Goal: Information Seeking & Learning: Learn about a topic

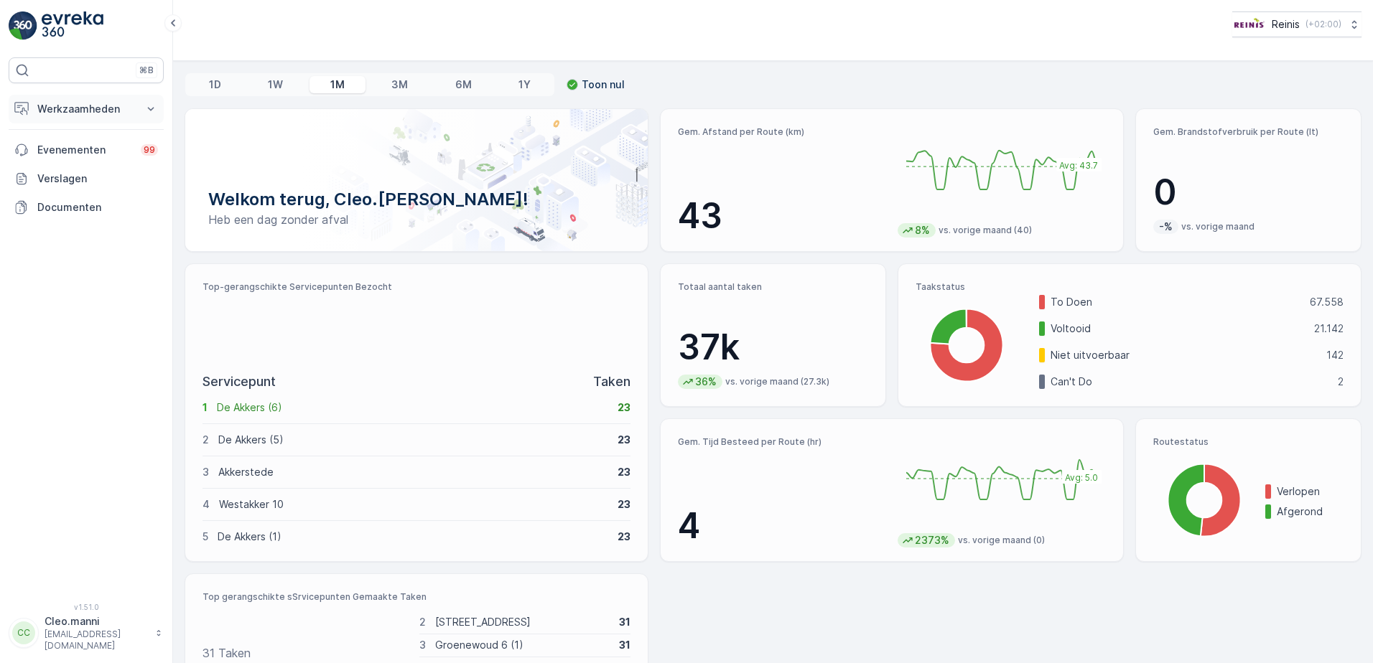
click at [149, 106] on icon at bounding box center [151, 109] width 14 height 14
click at [74, 171] on p "Routes en Taken" at bounding box center [78, 174] width 82 height 14
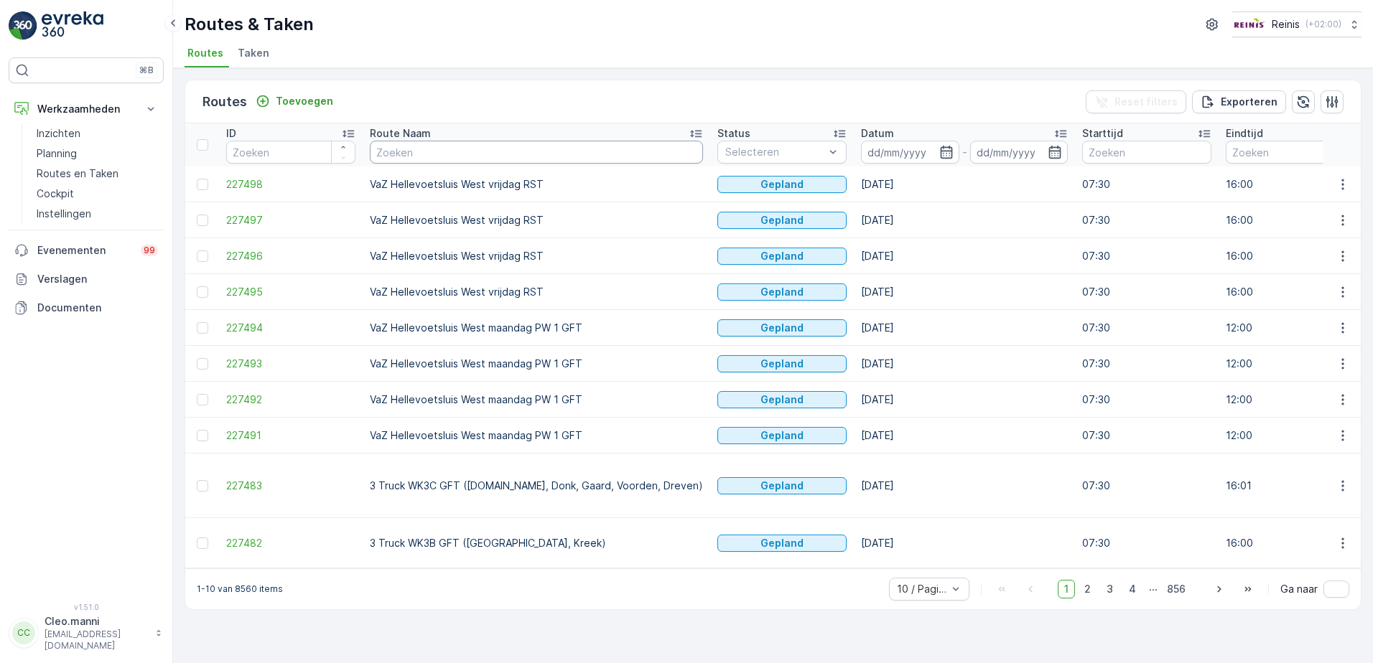
click at [486, 146] on input "text" at bounding box center [536, 152] width 333 height 23
type input "vaz briel"
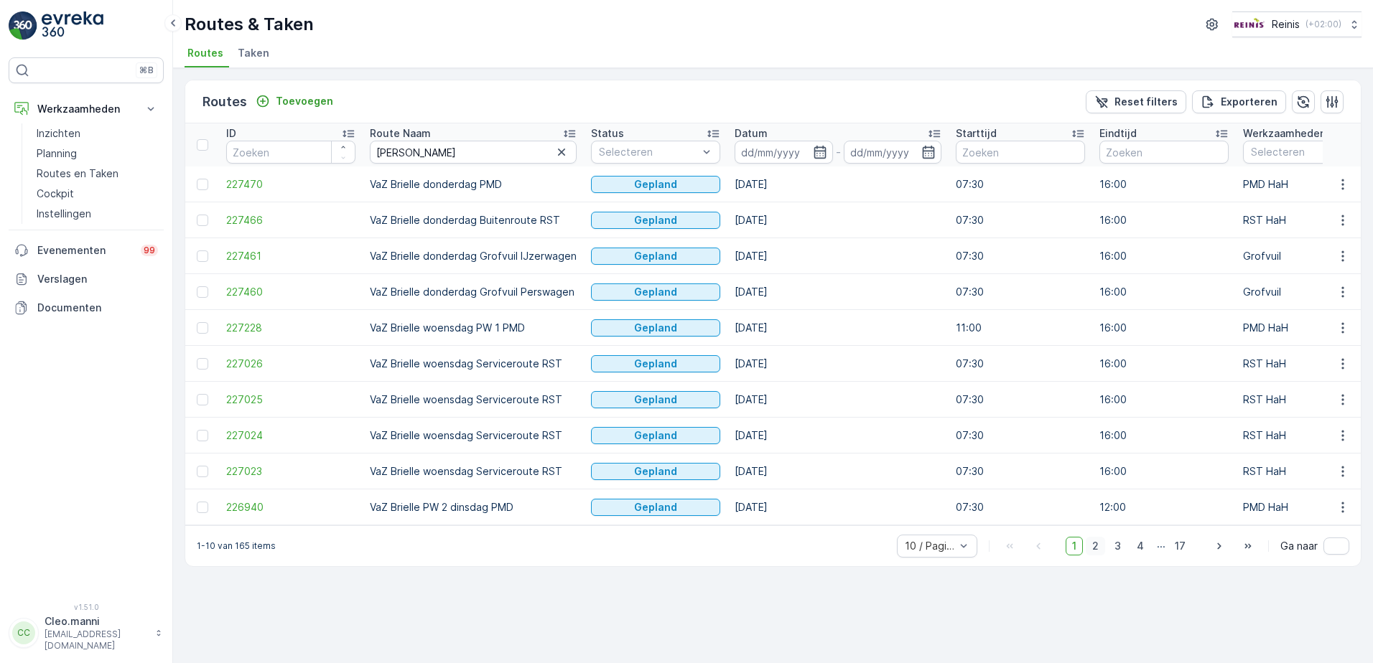
click at [1097, 556] on span "2" at bounding box center [1095, 546] width 19 height 19
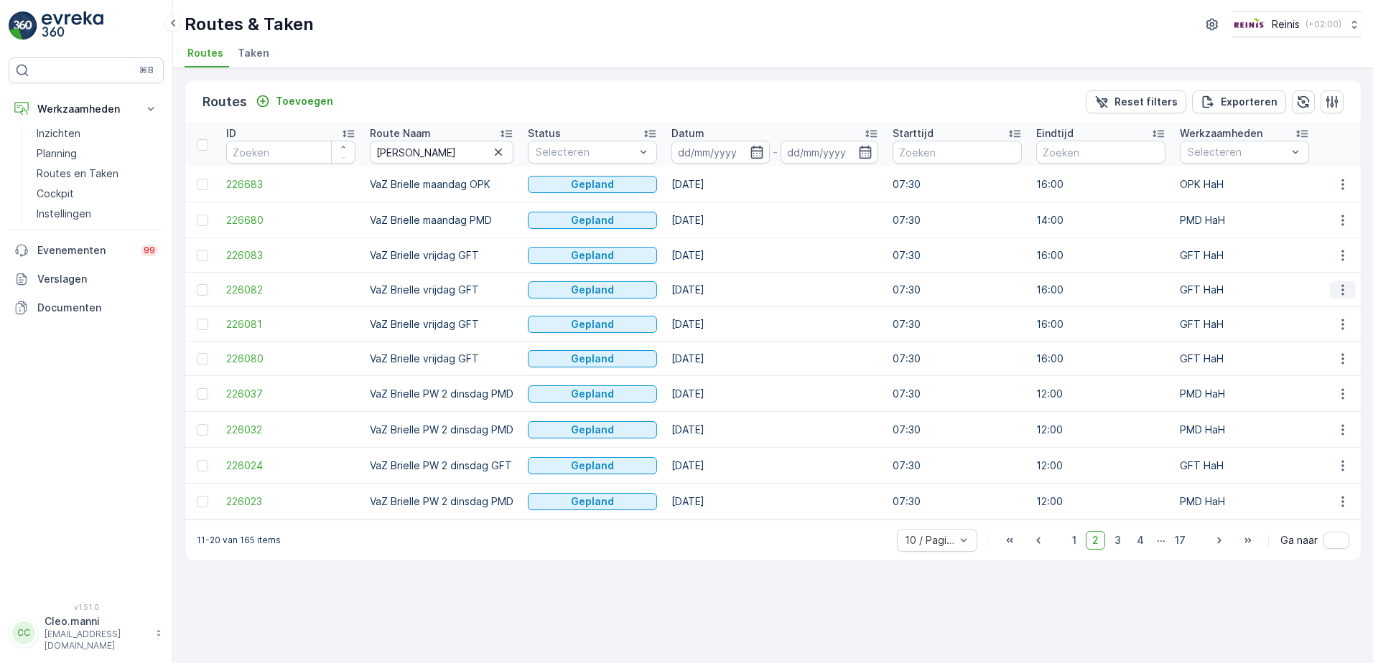
click at [1340, 289] on icon "button" at bounding box center [1342, 290] width 14 height 14
click at [1274, 331] on span "Toon route tracking" at bounding box center [1282, 332] width 96 height 14
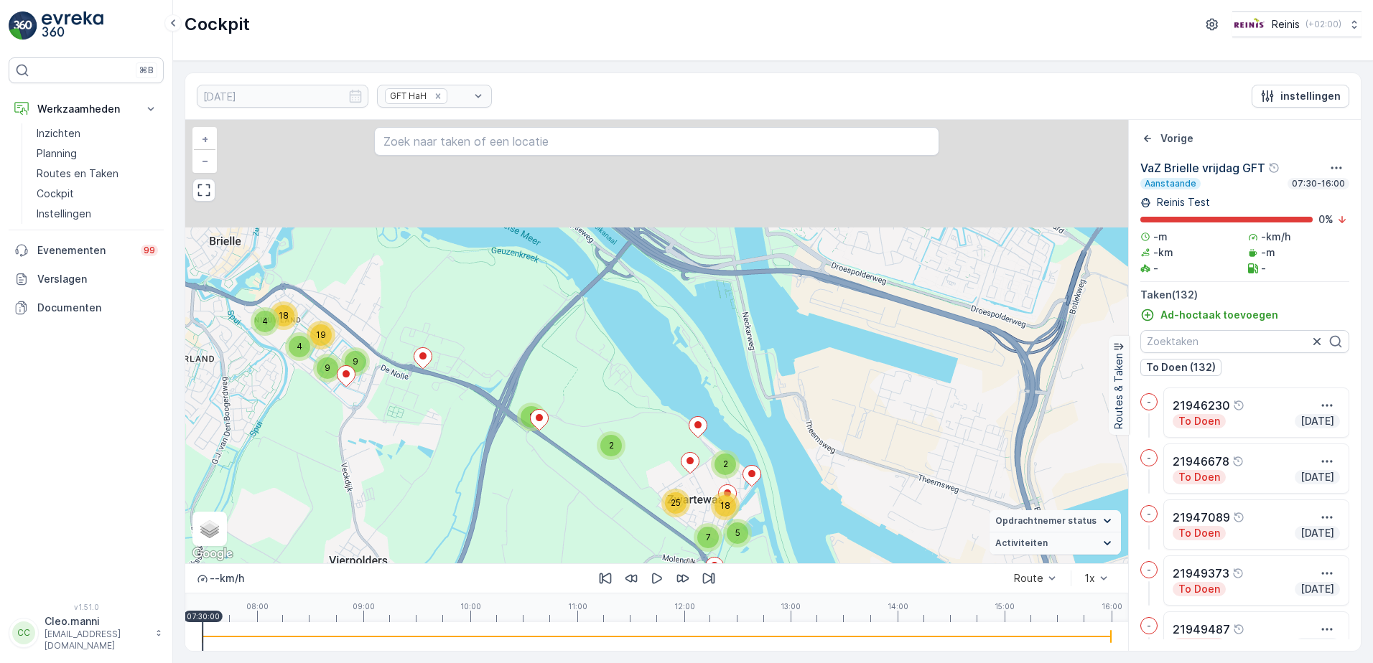
drag, startPoint x: 489, startPoint y: 323, endPoint x: 585, endPoint y: 558, distance: 253.7
click at [585, 558] on div "2 2 25 2 5 7 18 4 4 9 9 18 19 + − Satelliet stappenplan Terrein Hybride Leaflet…" at bounding box center [656, 342] width 943 height 444
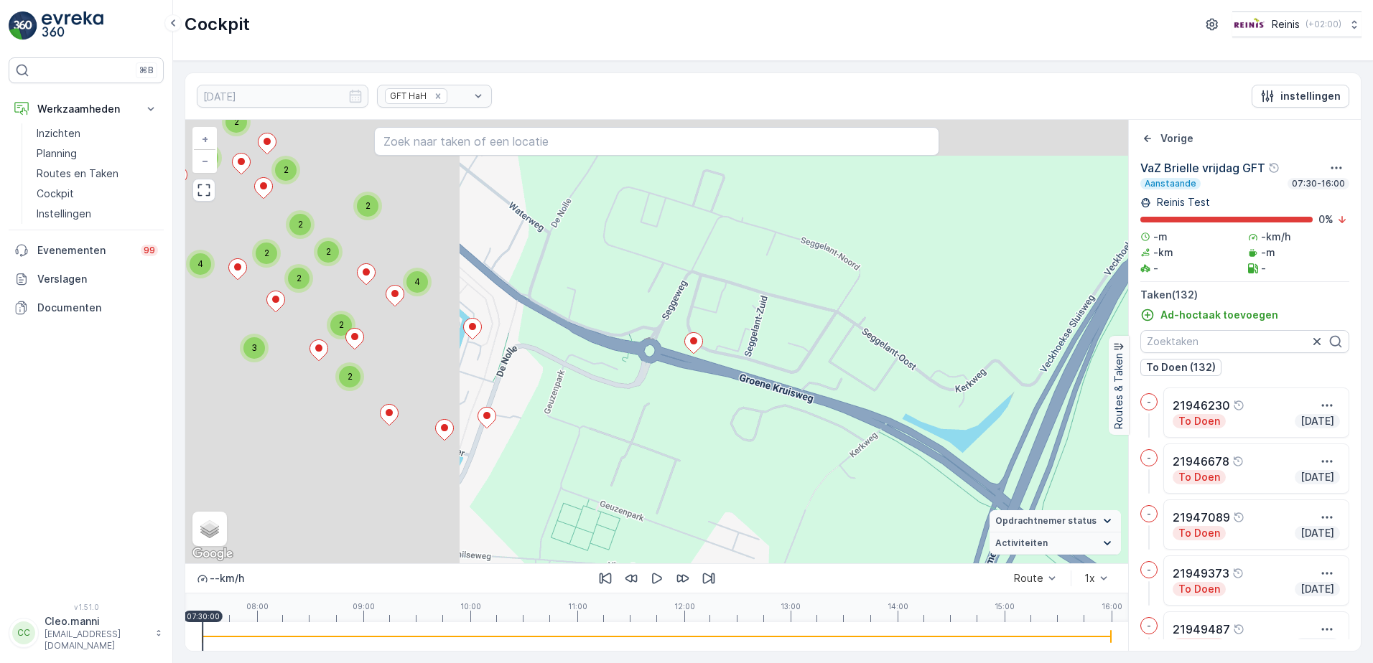
drag, startPoint x: 395, startPoint y: 337, endPoint x: 717, endPoint y: 528, distance: 374.7
click at [717, 528] on div "3 2 4 3 2 2 6 4 3 3 2 2 2 4 2 3 4 2 2 3 4 2 2 2 2 2 4 2 2 2 2 2 2 2 + − Satelli…" at bounding box center [656, 342] width 943 height 444
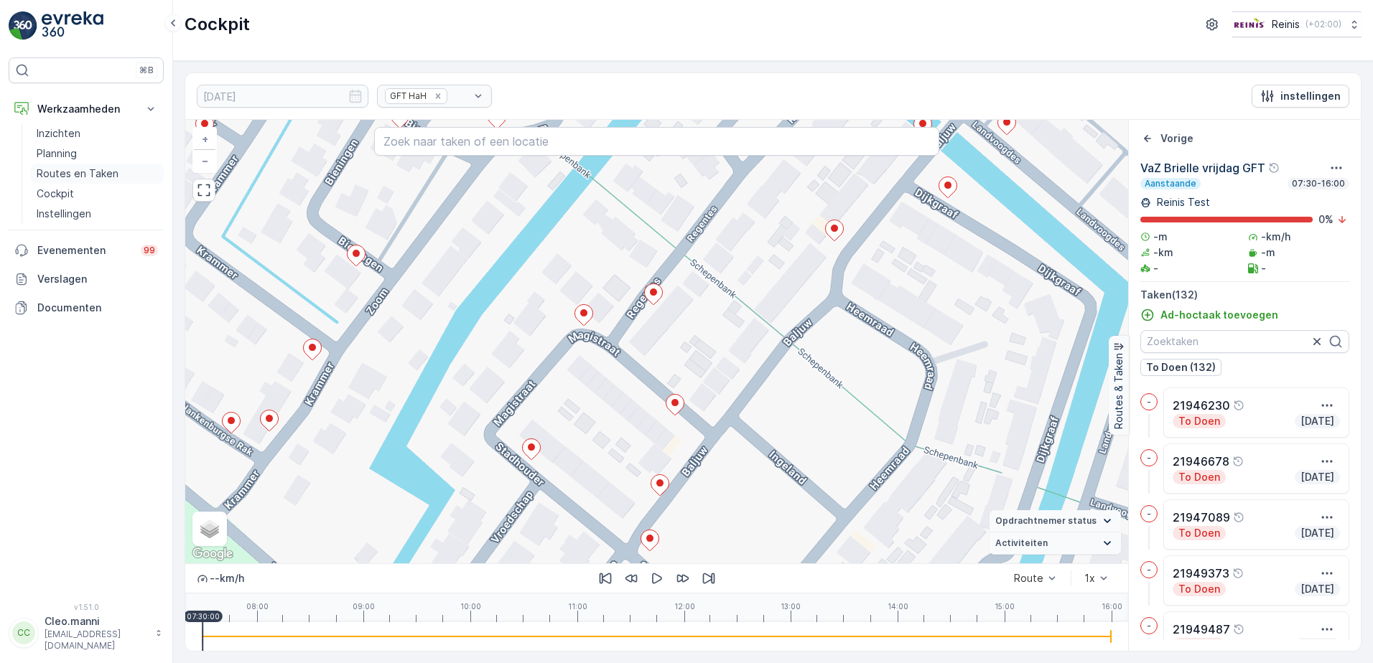
click at [104, 174] on p "Routes en Taken" at bounding box center [78, 174] width 82 height 14
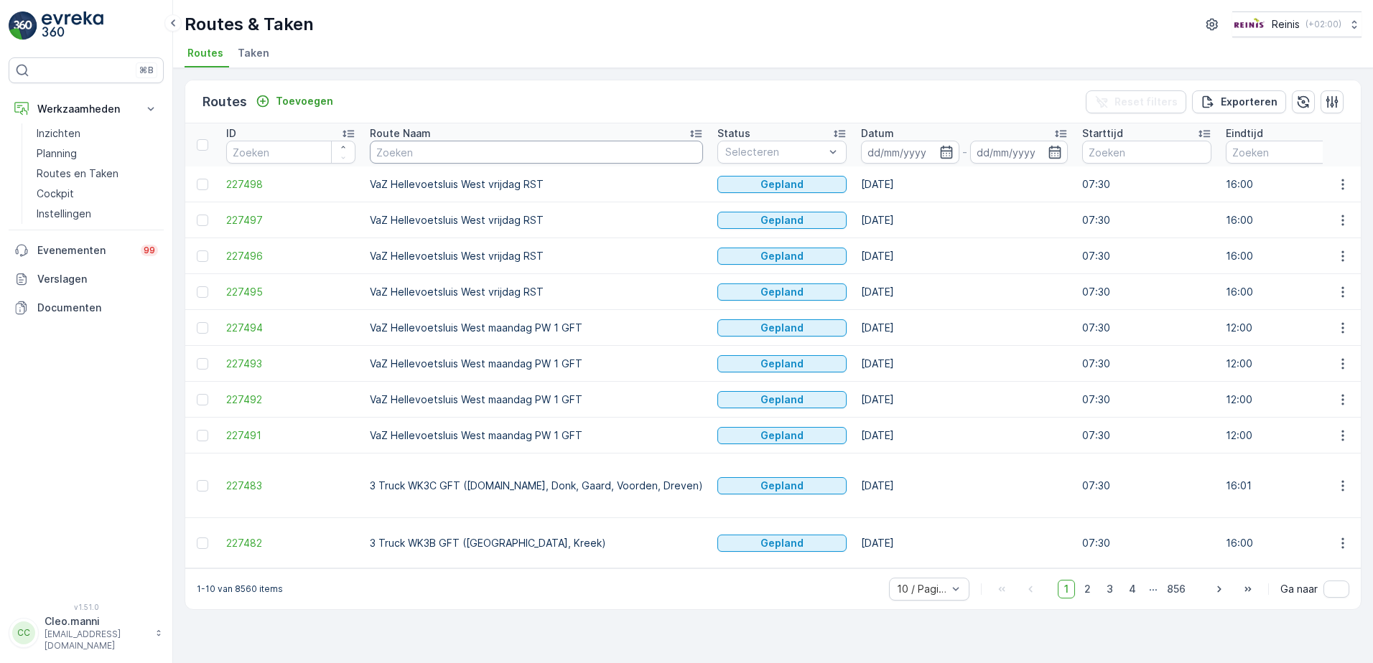
click at [398, 157] on input "text" at bounding box center [536, 152] width 333 height 23
type input "vaz"
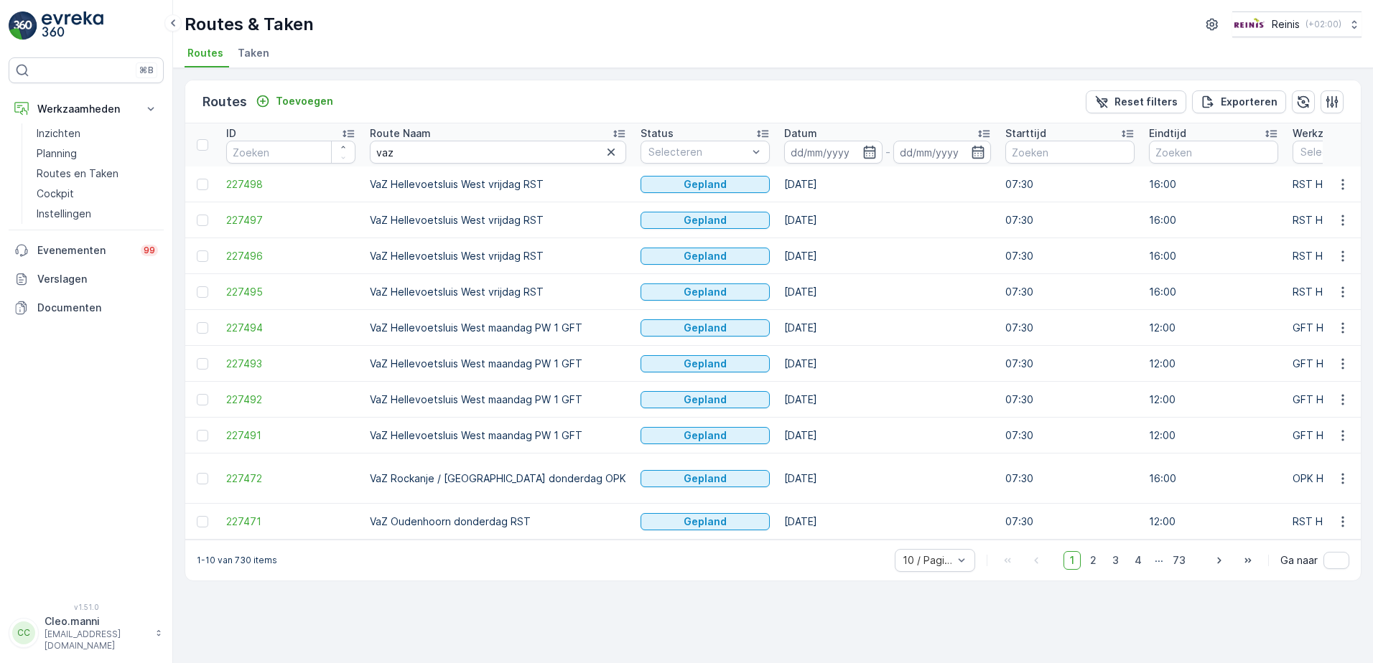
click at [612, 133] on icon at bounding box center [619, 133] width 14 height 14
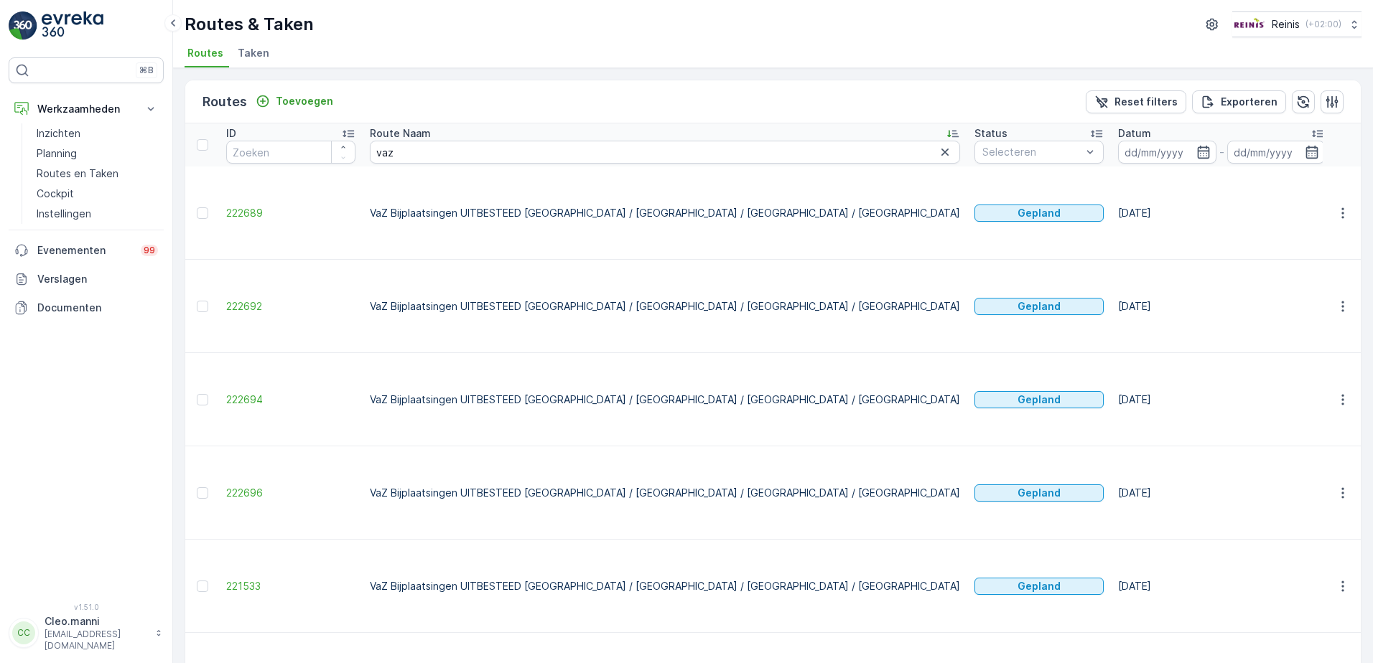
click at [947, 134] on icon at bounding box center [949, 134] width 4 height 7
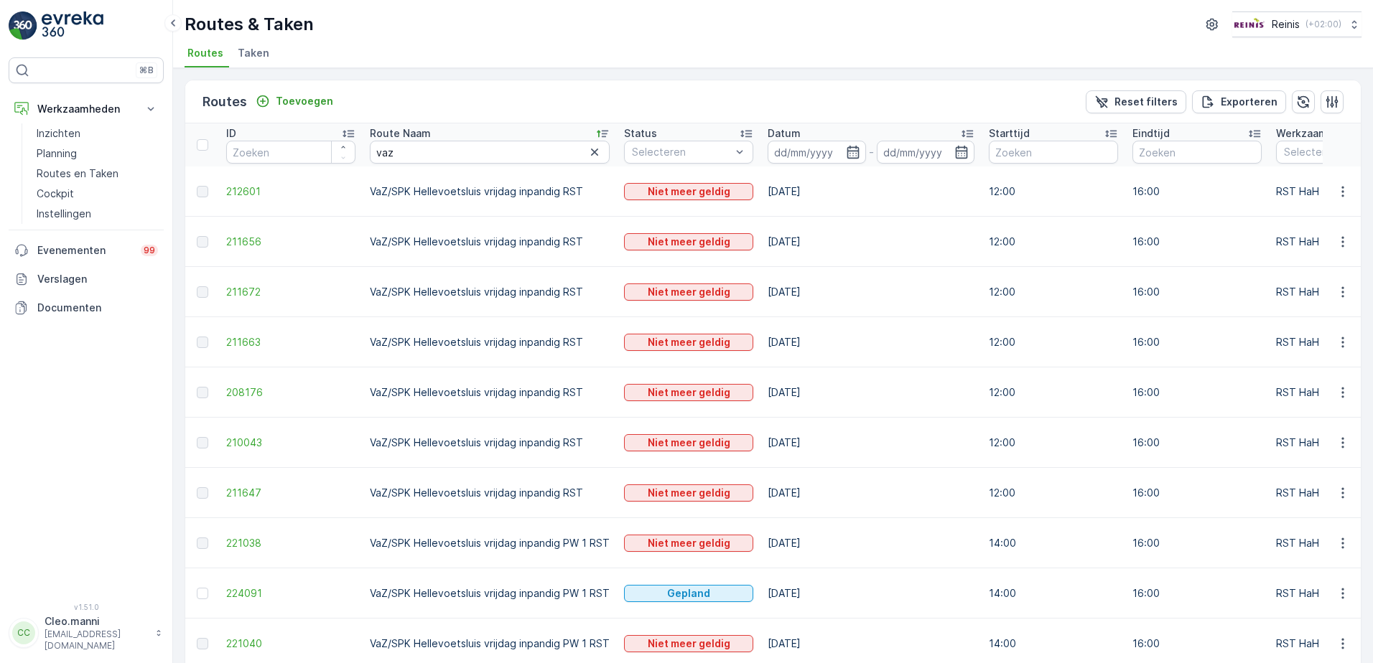
scroll to position [66, 0]
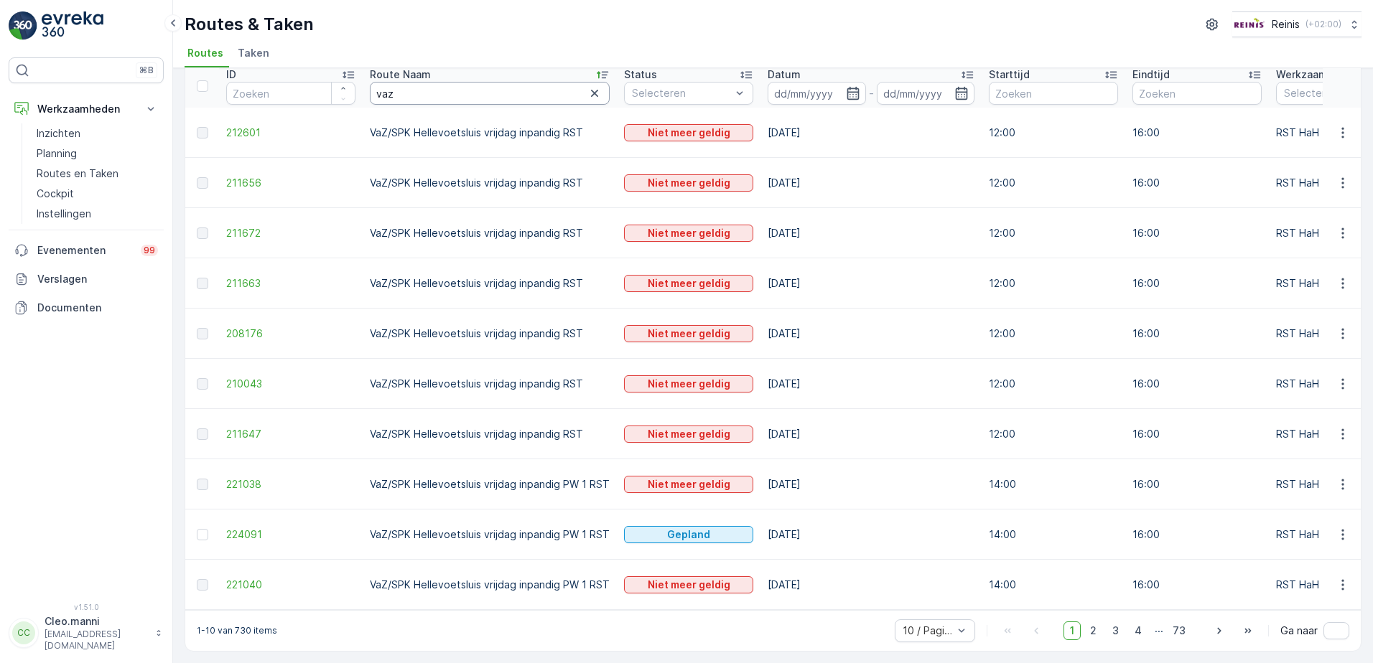
click at [404, 90] on input "vaz" at bounding box center [490, 93] width 240 height 23
type input "vaz rockas"
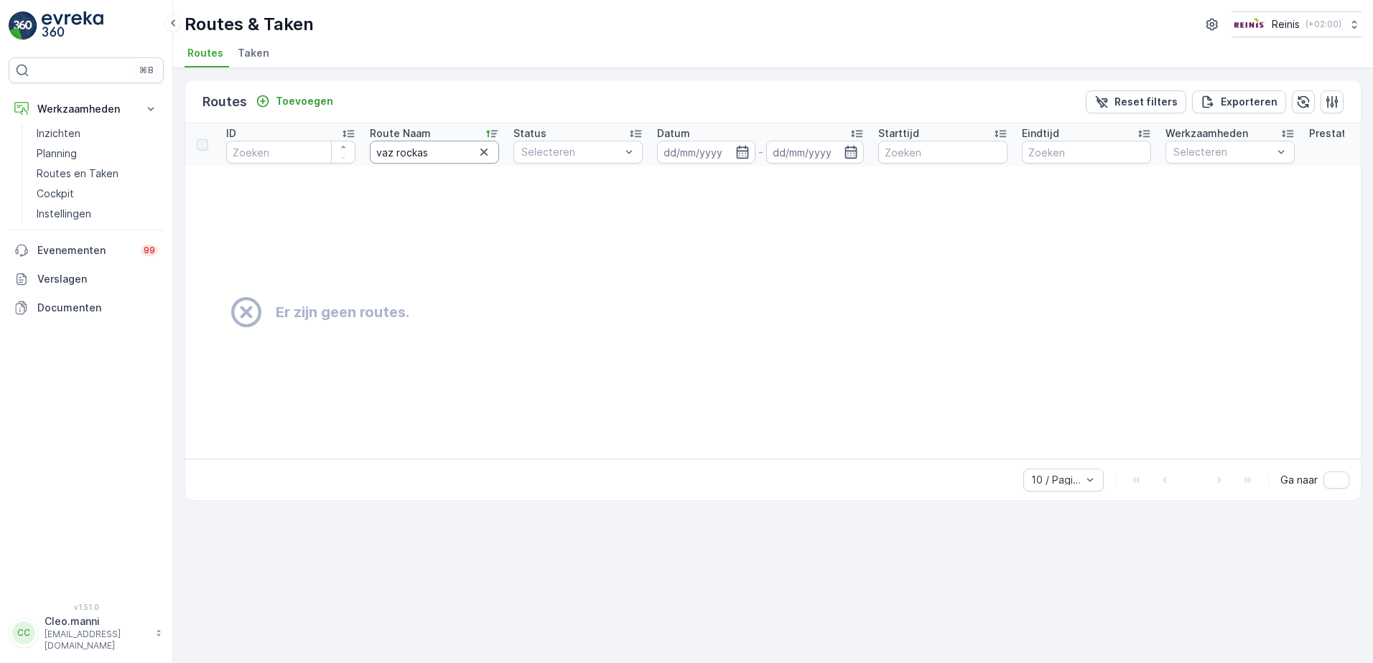
click at [436, 154] on input "vaz rockas" at bounding box center [434, 152] width 129 height 23
type input "vaz rockanje"
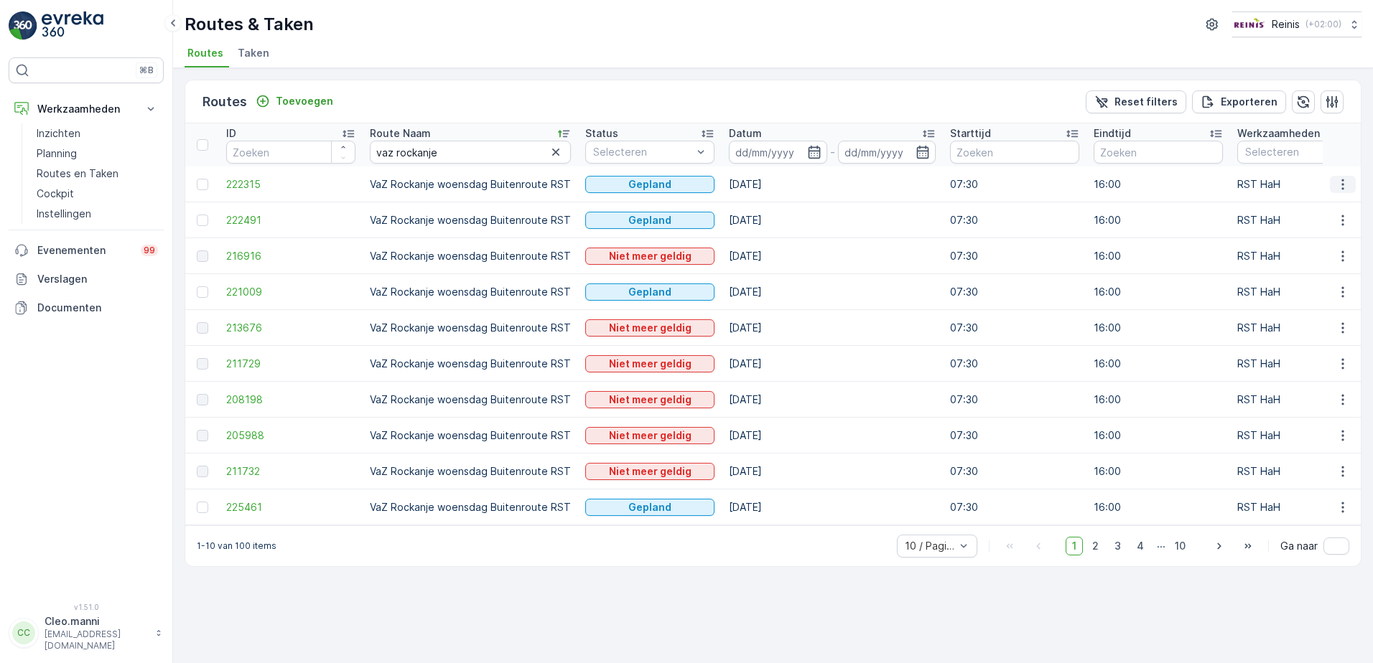
click at [1344, 185] on icon "button" at bounding box center [1342, 184] width 14 height 14
click at [1267, 205] on span "Toon meer details" at bounding box center [1278, 206] width 88 height 14
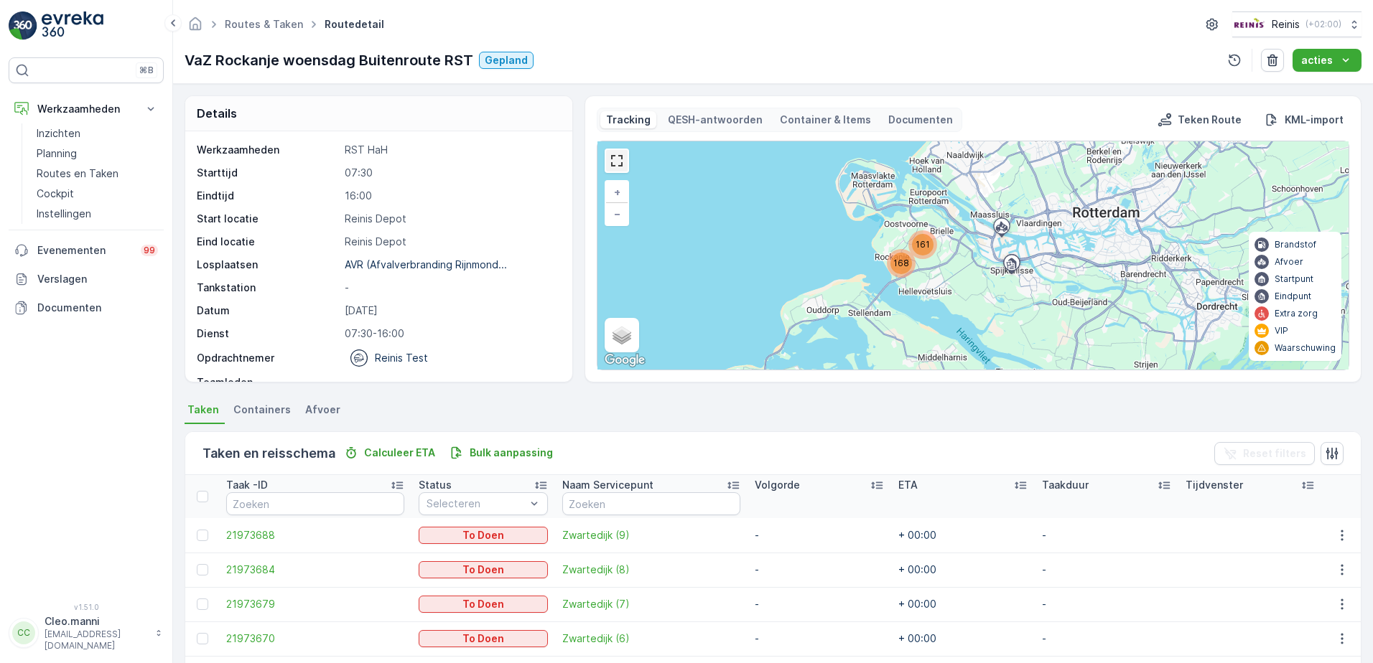
click at [619, 164] on link at bounding box center [617, 161] width 22 height 22
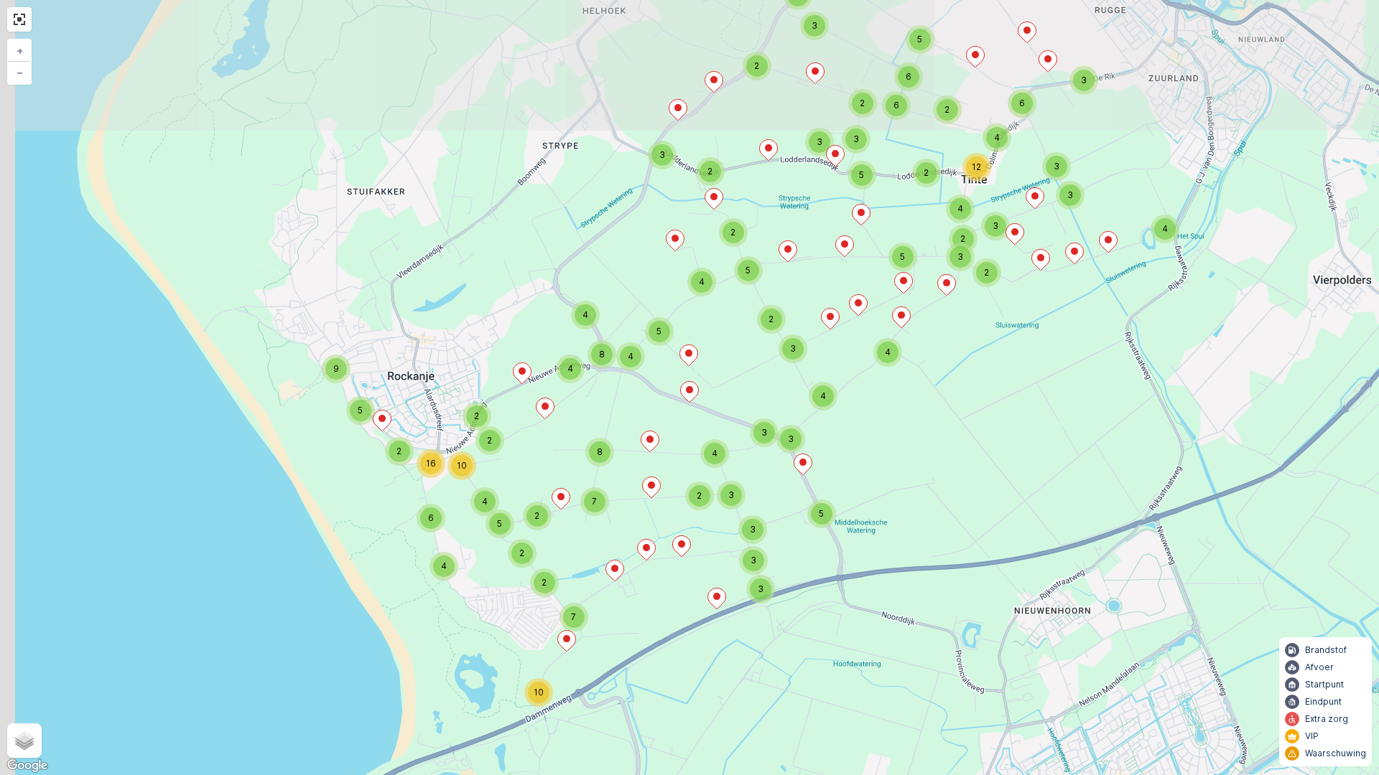
drag, startPoint x: 533, startPoint y: 414, endPoint x: 686, endPoint y: 602, distance: 243.0
click at [686, 602] on div "2 4 3 4 6 3 3 3 2 3 4 2 2 4 3 12 5 4 3 2 3 4 4 3 5 5 3 6 2 2 6 2 3 2 2 4 5 9 4 …" at bounding box center [689, 387] width 1379 height 775
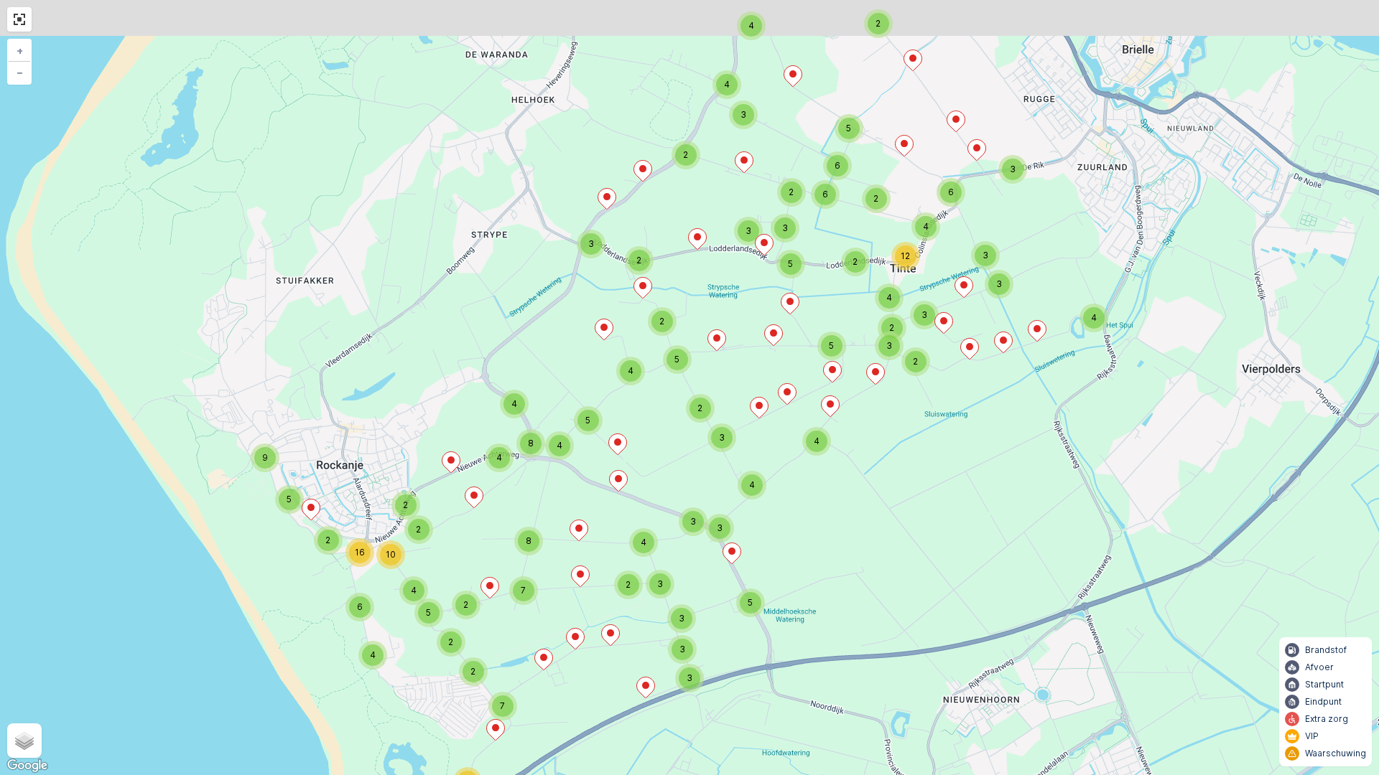
drag, startPoint x: 714, startPoint y: 422, endPoint x: 625, endPoint y: 530, distance: 139.3
click at [625, 530] on div "2 4 3 4 6 3 3 3 2 3 4 2 2 4 3 12 5 4 3 2 3 4 4 3 5 5 3 6 2 2 6 2 3 2 2 4 5 9 4 …" at bounding box center [689, 387] width 1379 height 775
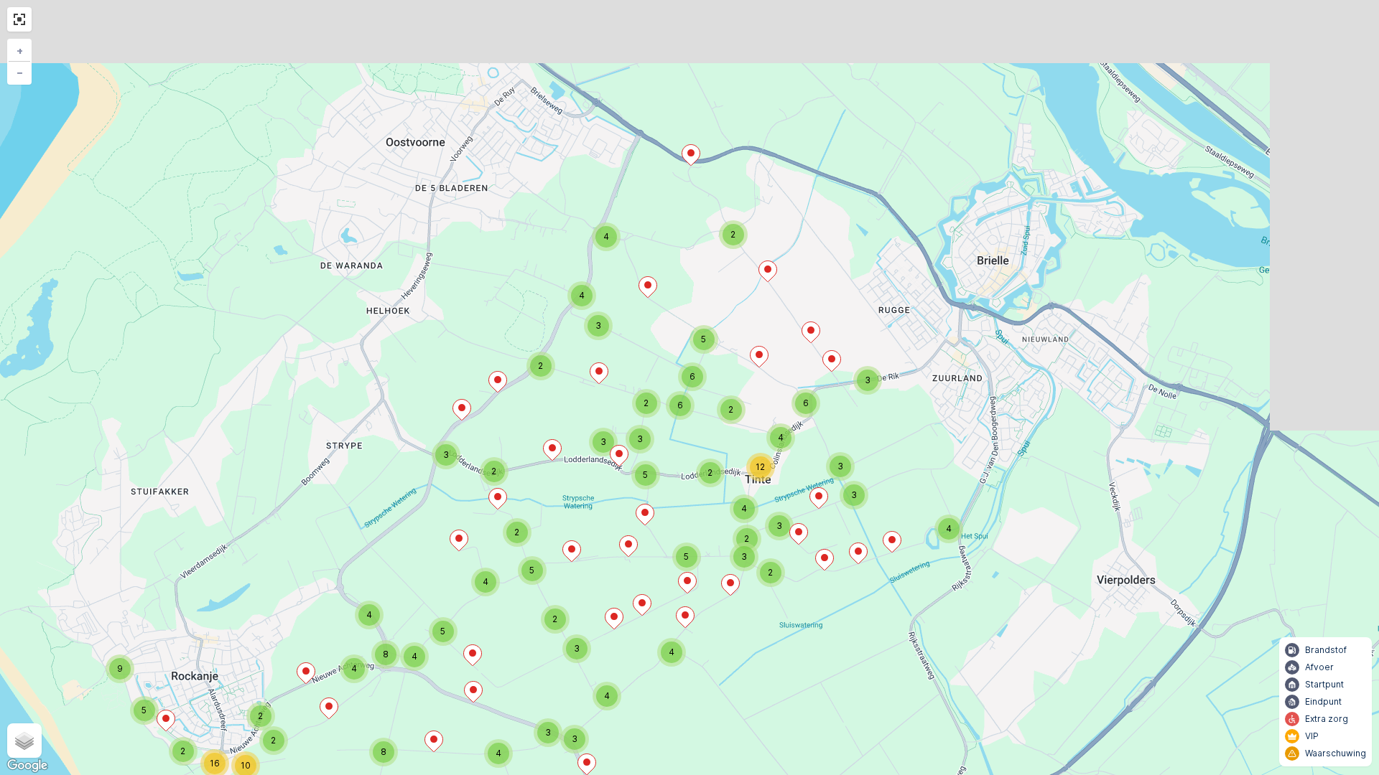
drag, startPoint x: 890, startPoint y: 455, endPoint x: 761, endPoint y: 646, distance: 230.6
click at [761, 646] on div "2 4 3 4 6 3 3 3 2 3 4 2 2 4 3 12 5 4 3 2 3 4 4 3 5 5 3 6 2 2 6 2 3 2 2 4 5 9 4 …" at bounding box center [689, 387] width 1379 height 775
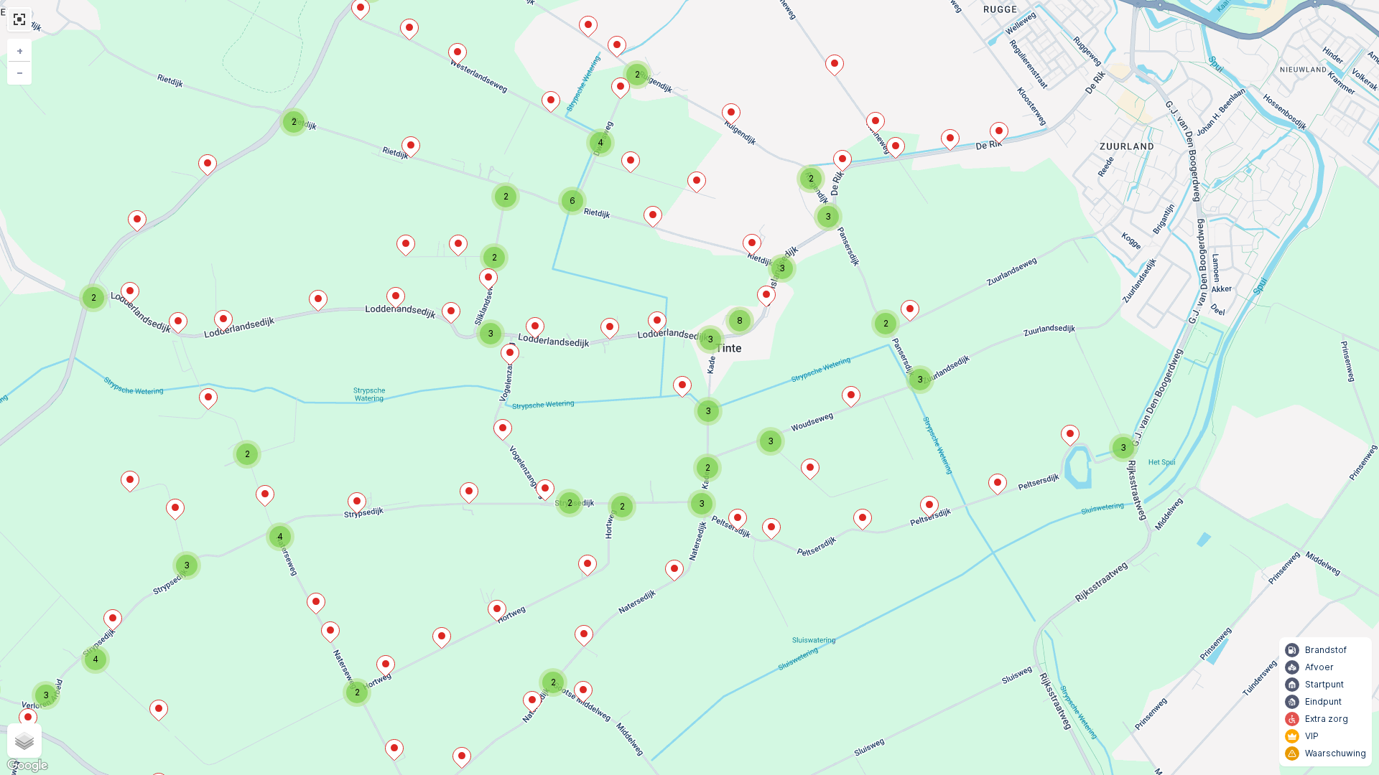
click at [19, 17] on link at bounding box center [20, 20] width 22 height 22
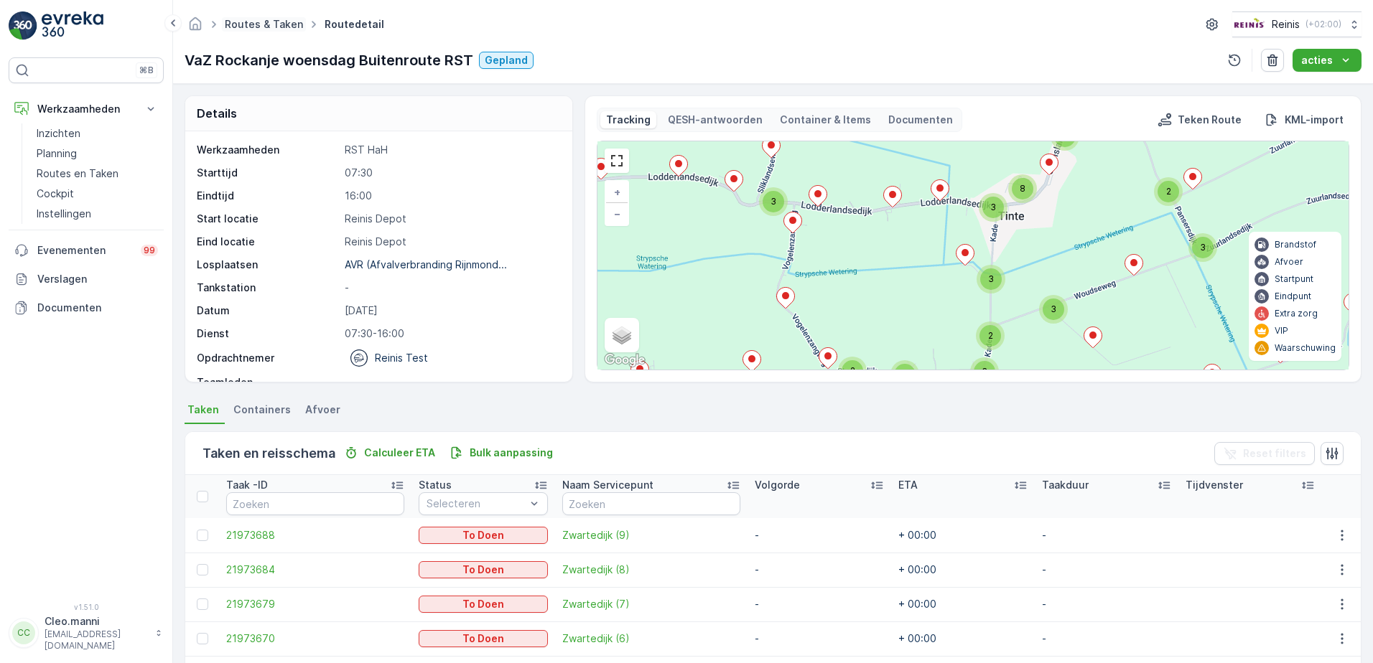
click at [271, 24] on link "Routes & Taken" at bounding box center [264, 24] width 78 height 12
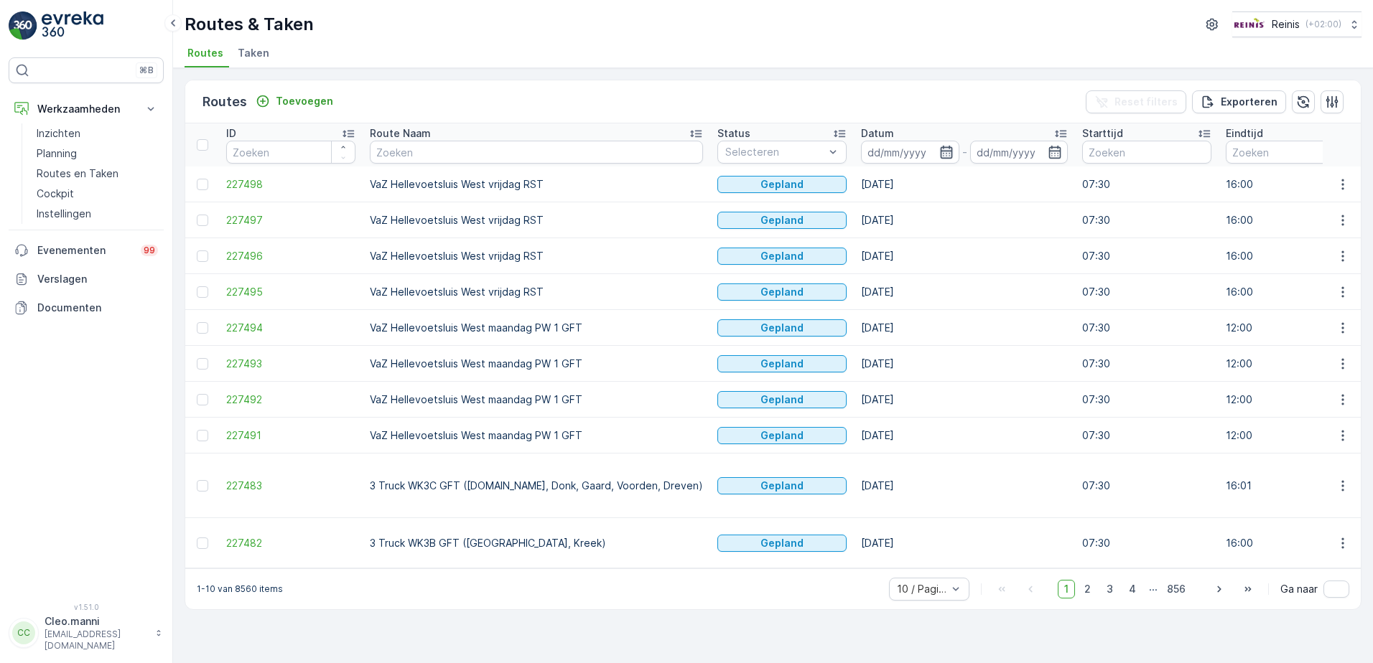
click at [940, 154] on icon "button" at bounding box center [946, 152] width 12 height 13
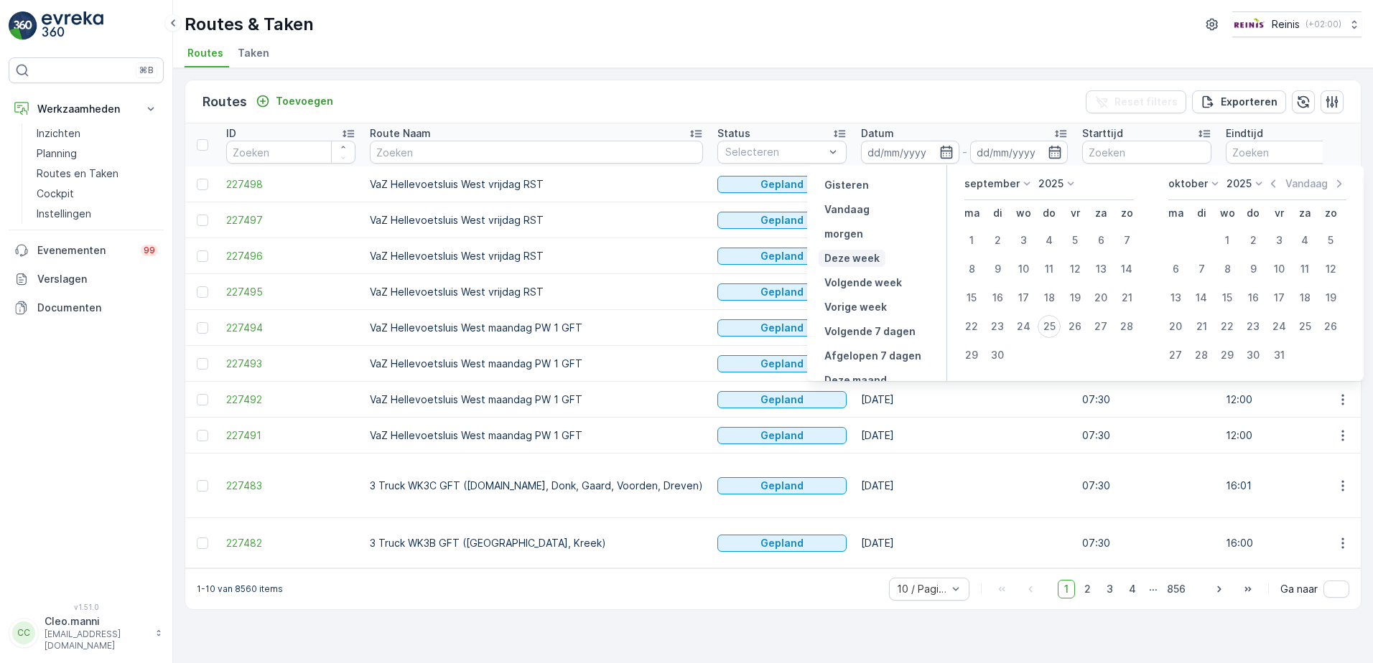
click at [858, 256] on p "Deze week" at bounding box center [851, 258] width 55 height 14
type input "21.09.2025"
type input "27.09.2025"
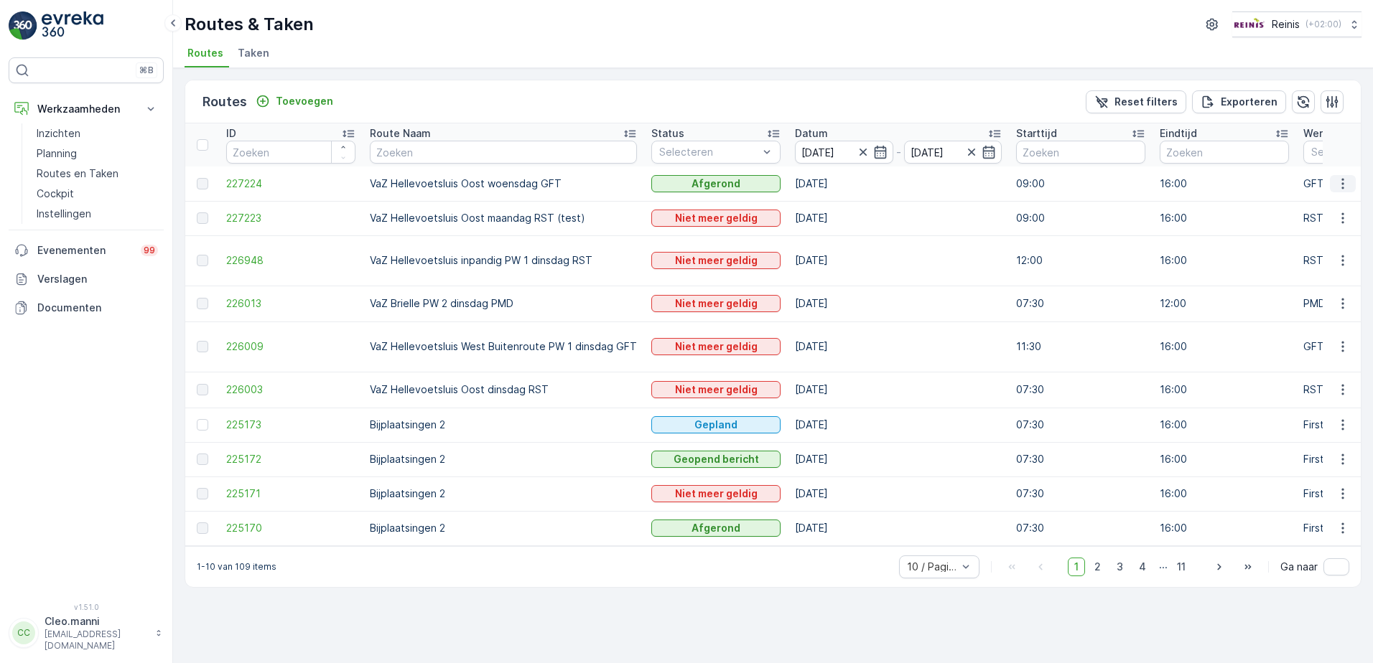
click at [1338, 180] on icon "button" at bounding box center [1342, 184] width 14 height 14
click at [1301, 206] on span "Toon meer details" at bounding box center [1316, 205] width 88 height 14
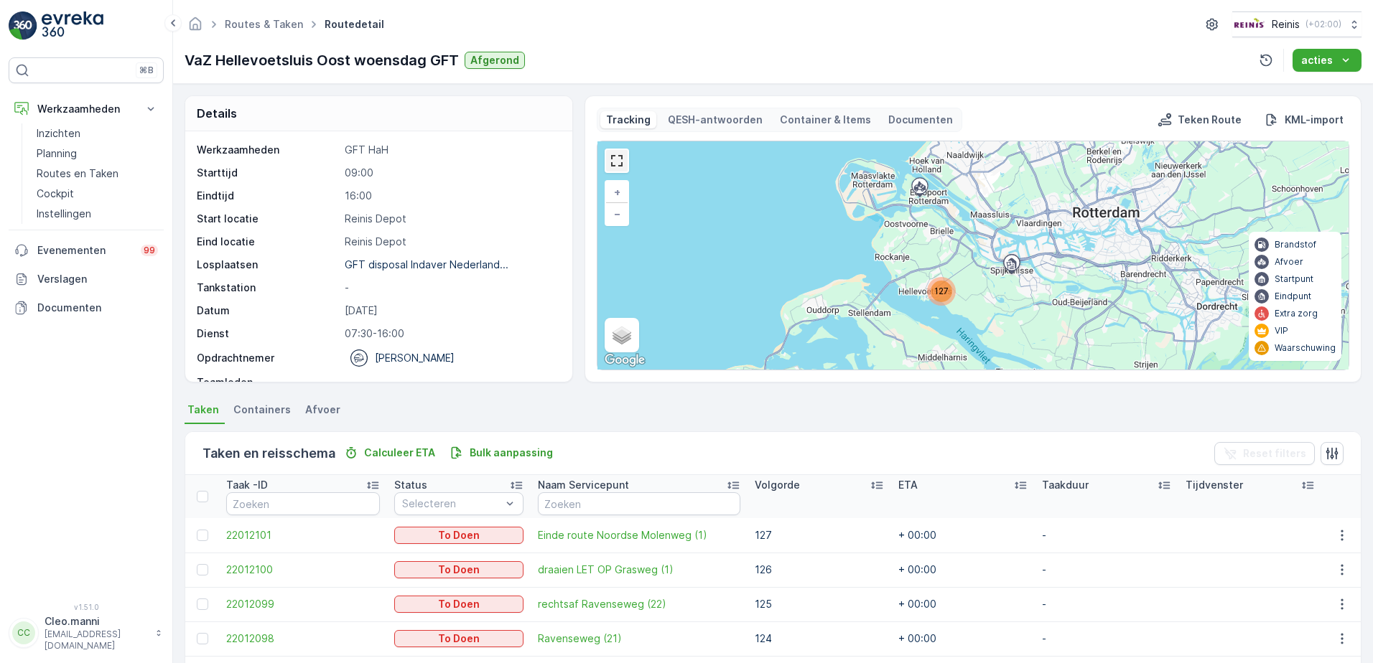
click at [612, 167] on link at bounding box center [617, 161] width 22 height 22
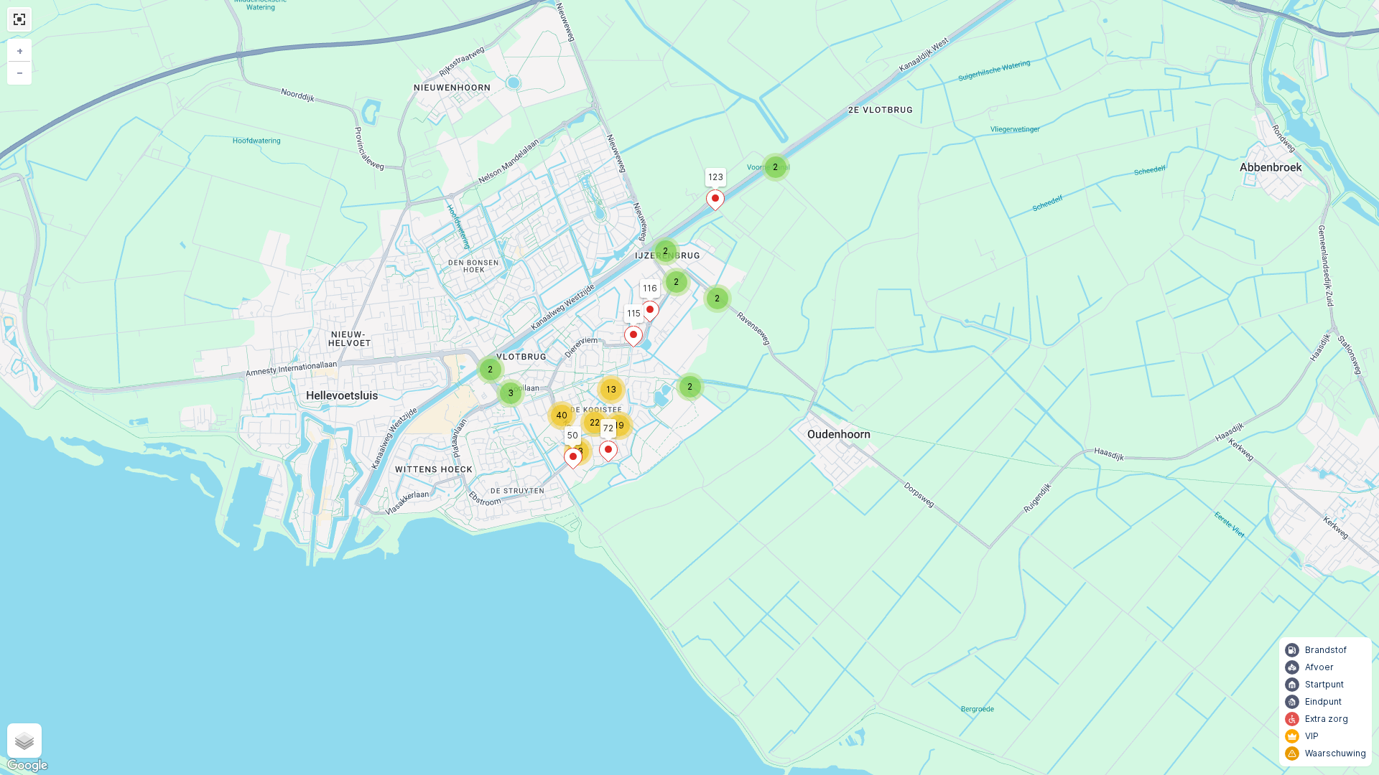
click at [22, 21] on link at bounding box center [20, 20] width 22 height 22
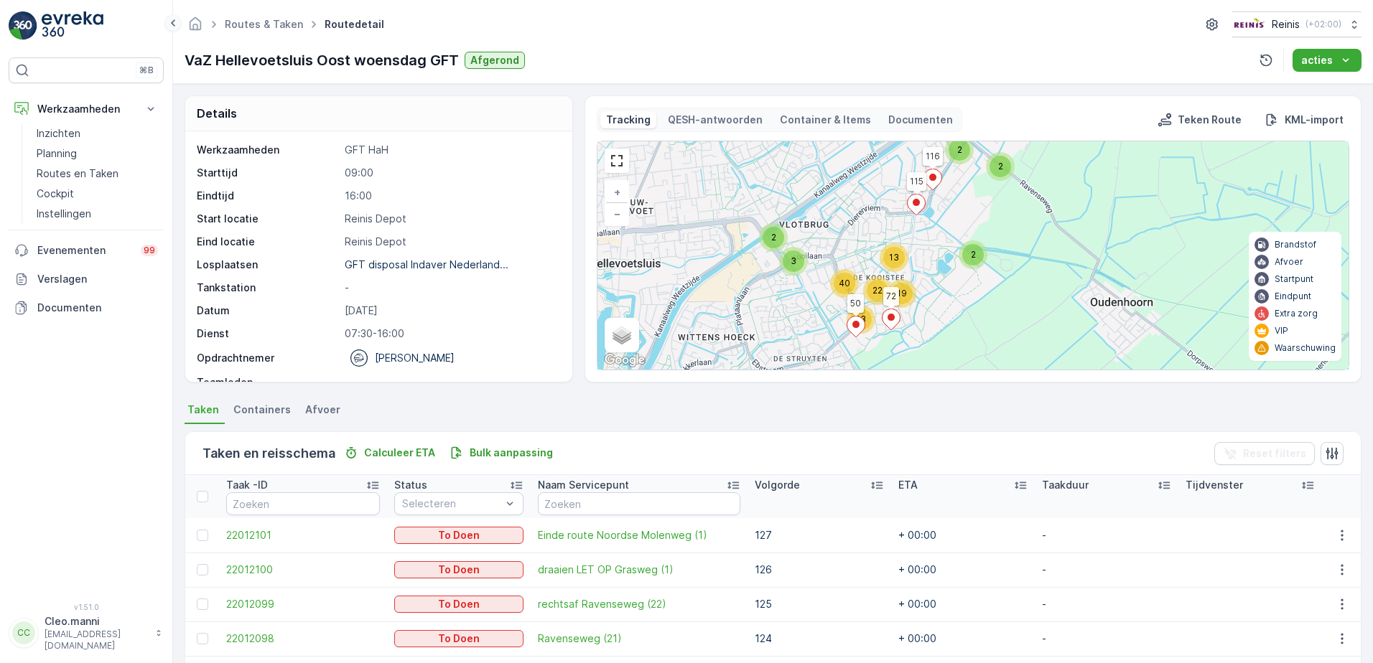
click at [170, 20] on icon at bounding box center [173, 22] width 16 height 17
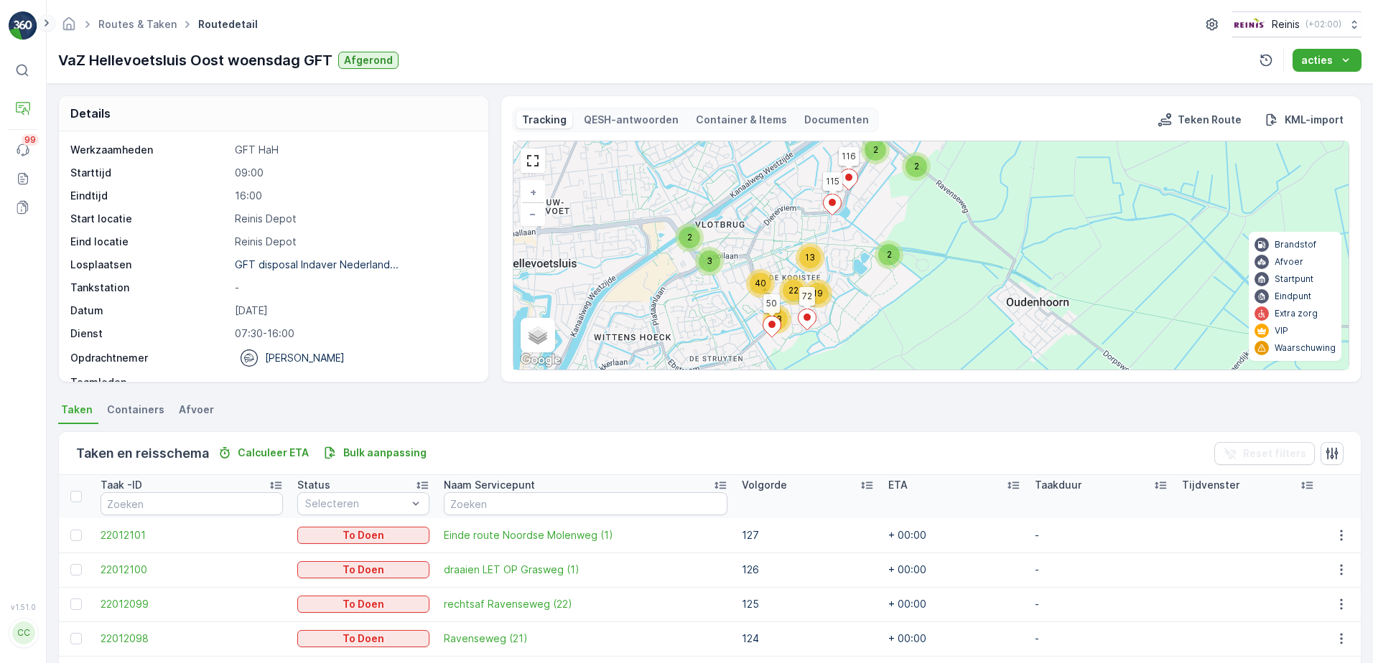
click at [48, 22] on icon at bounding box center [47, 22] width 16 height 17
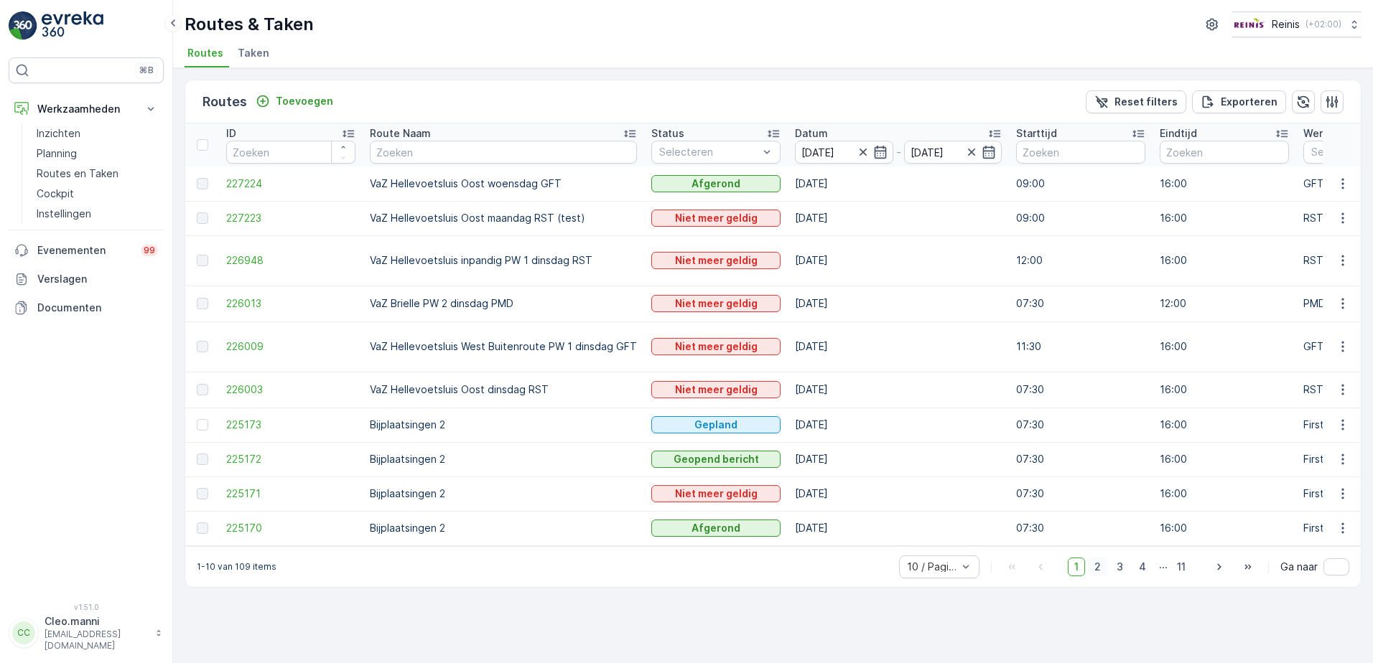
click at [1100, 574] on span "2" at bounding box center [1097, 567] width 19 height 19
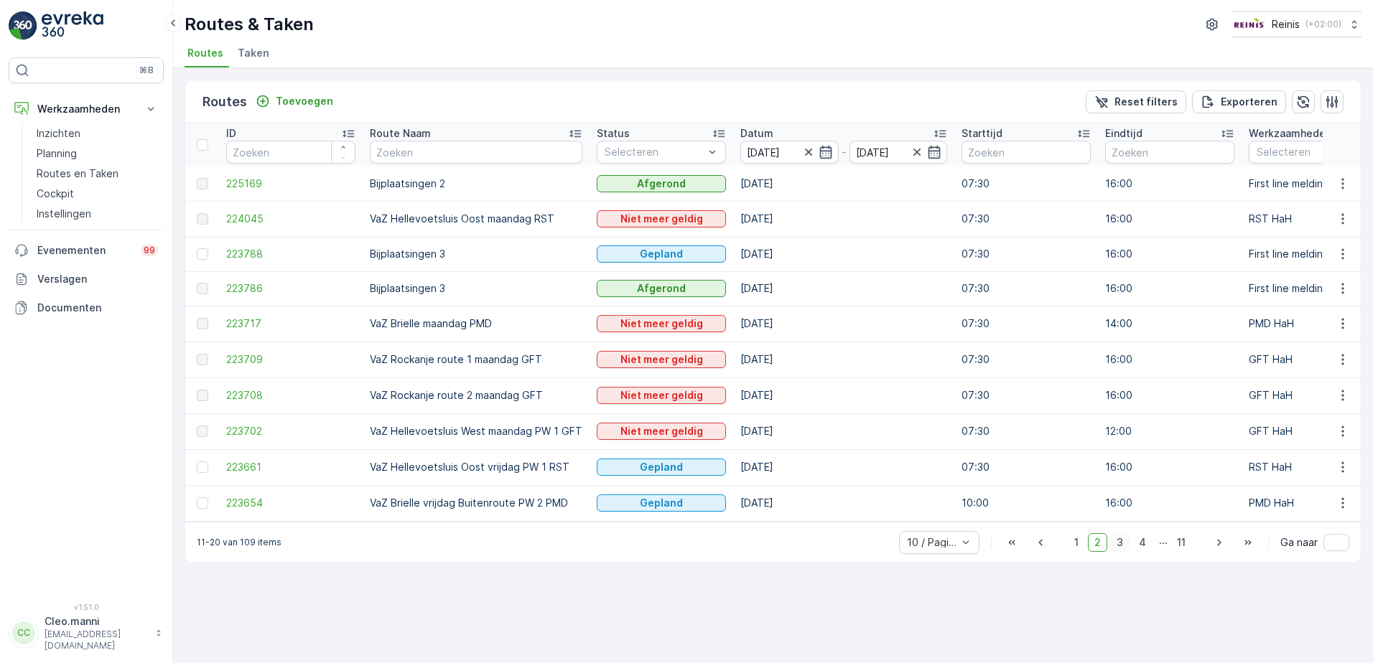
click at [1123, 548] on span "3" at bounding box center [1119, 542] width 19 height 19
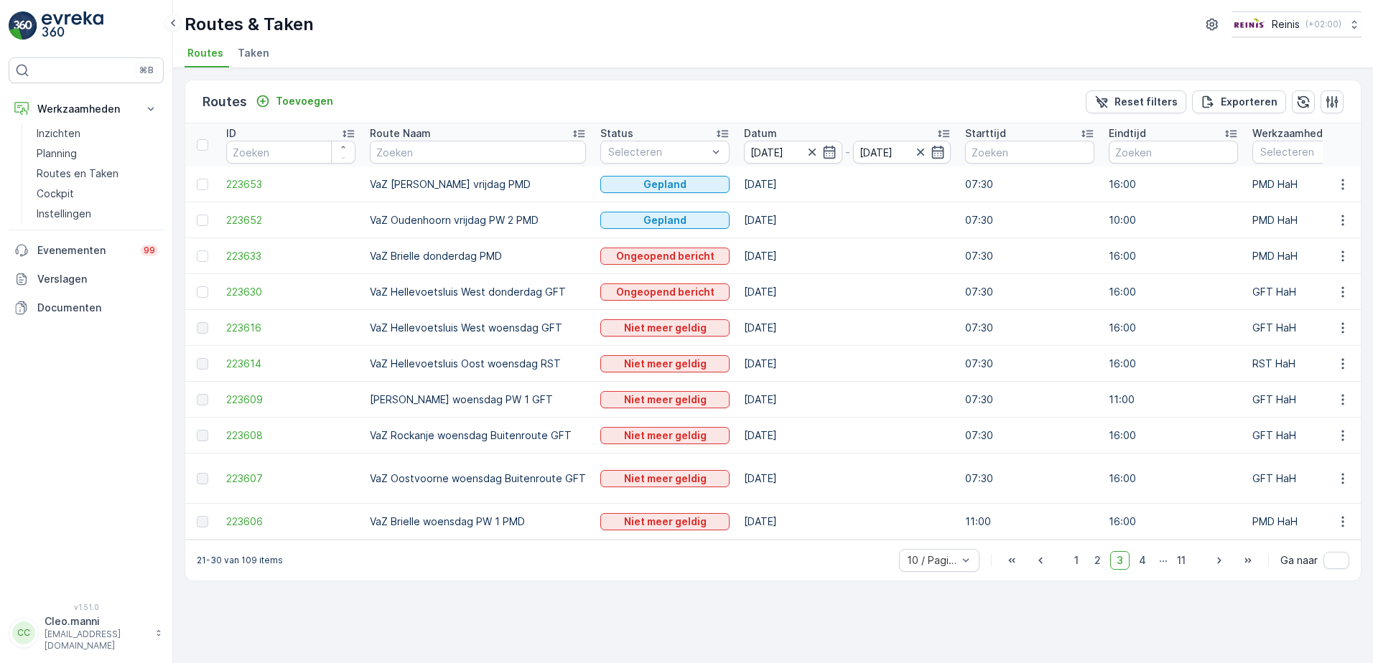
click at [755, 432] on td "24.09.2025" at bounding box center [847, 436] width 221 height 36
drag, startPoint x: 755, startPoint y: 432, endPoint x: 830, endPoint y: 434, distance: 75.4
click at [830, 434] on td "24.09.2025" at bounding box center [847, 436] width 221 height 36
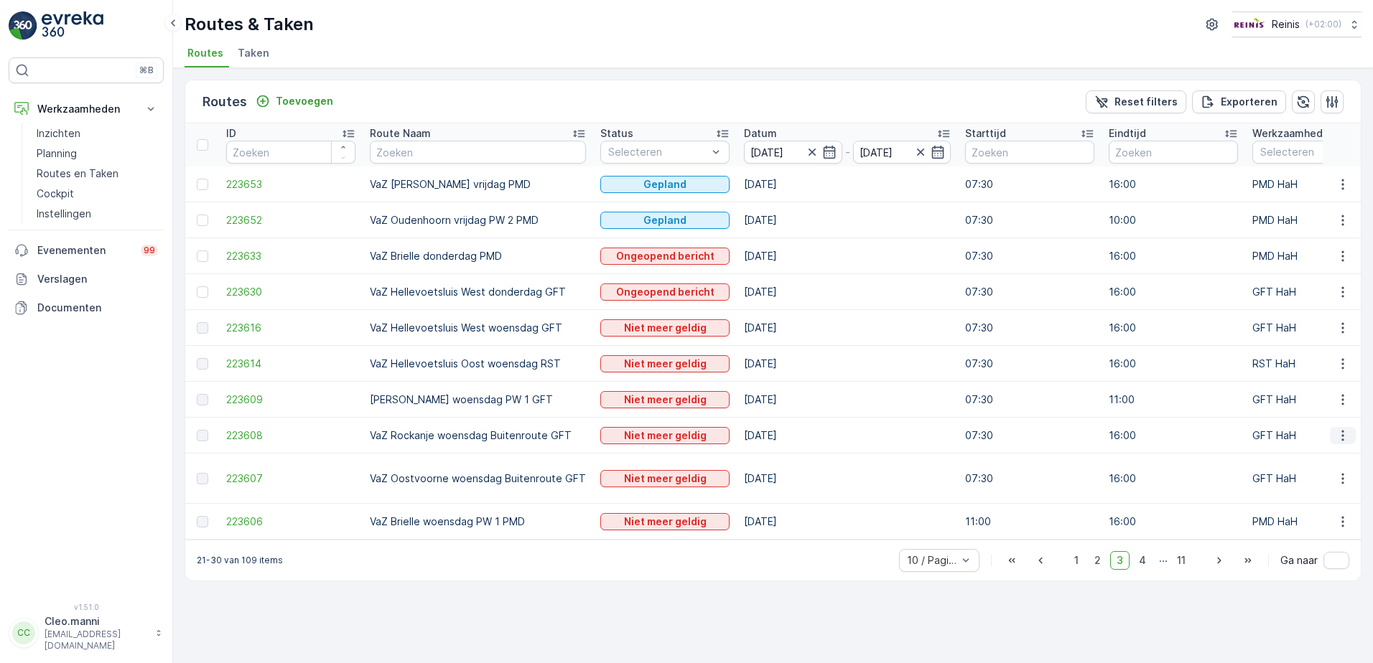
click at [1345, 434] on icon "button" at bounding box center [1342, 436] width 14 height 14
click at [1324, 477] on span "Toon route tracking" at bounding box center [1320, 476] width 96 height 14
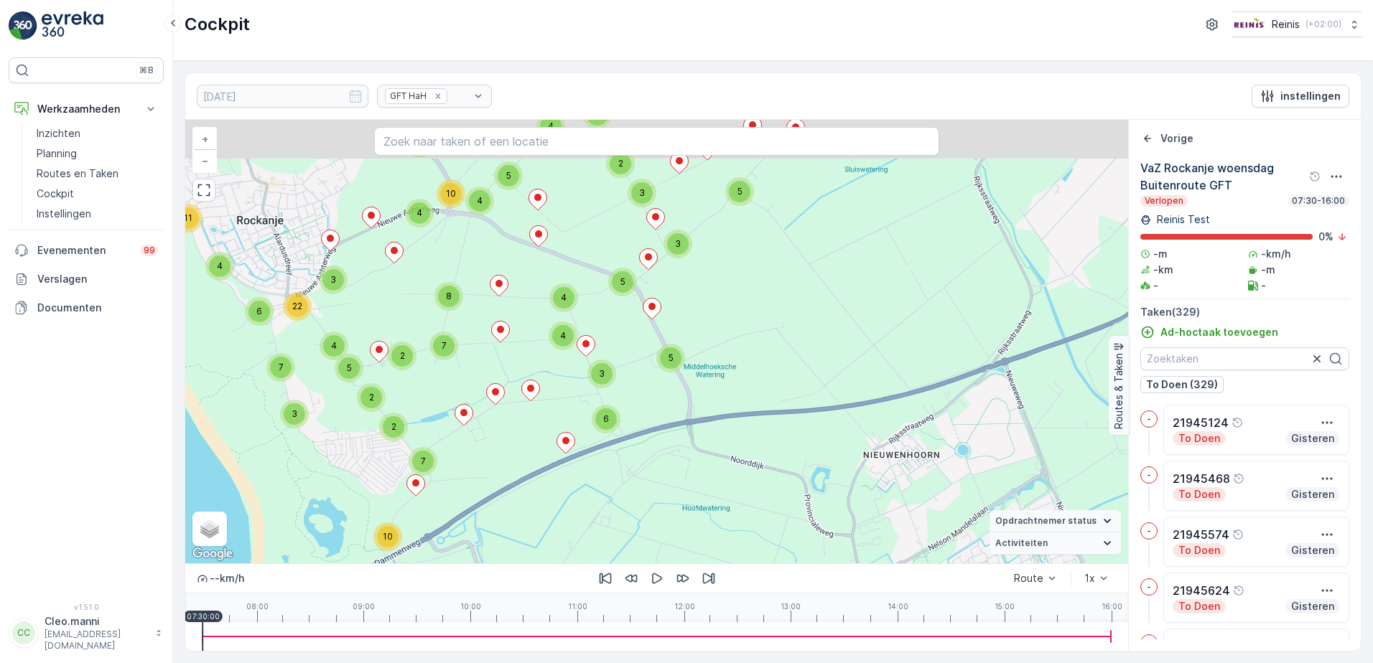
drag, startPoint x: 519, startPoint y: 324, endPoint x: 566, endPoint y: 460, distance: 144.2
click at [564, 454] on icon at bounding box center [565, 443] width 19 height 22
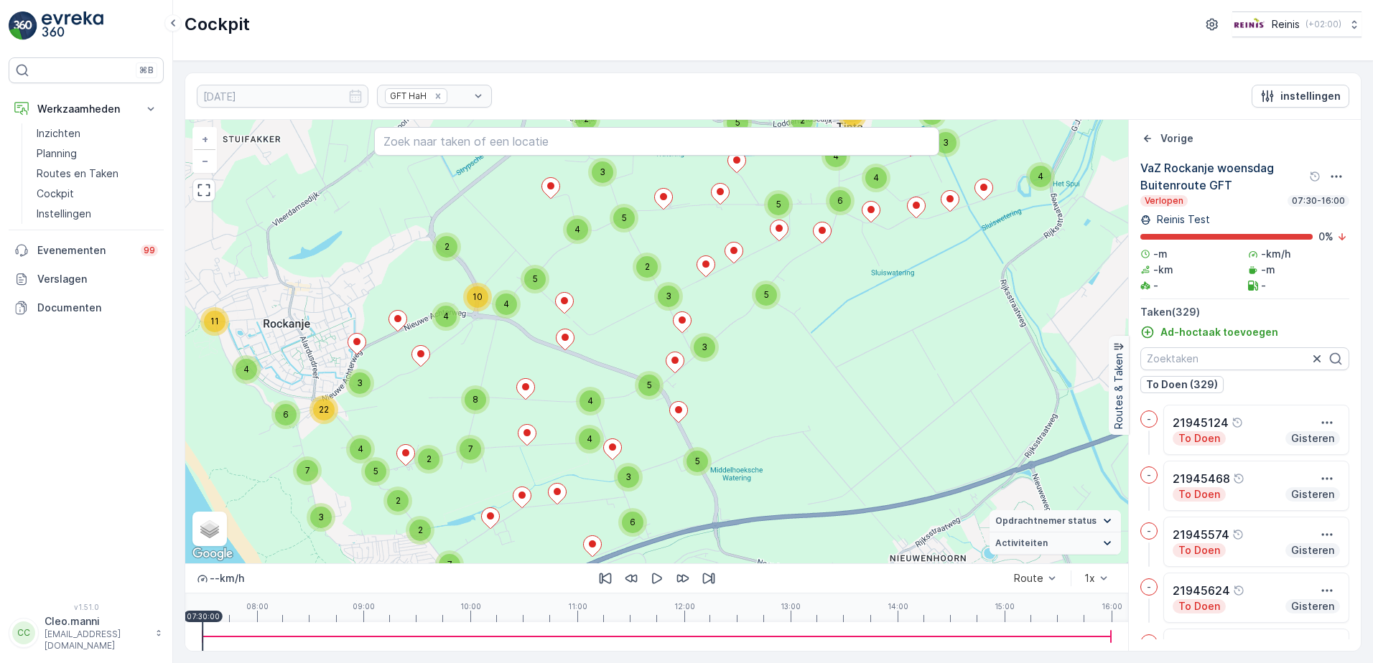
drag, startPoint x: 534, startPoint y: 359, endPoint x: 559, endPoint y: 457, distance: 101.3
click at [559, 457] on div "5 2 4 3 2 2 3 2 4 5 2 9 3 2 5 4 3 3 5 5 2 4 6 12 4 3 5 2 3 5 3 5 4 3 2 5 3 4 11…" at bounding box center [656, 342] width 943 height 444
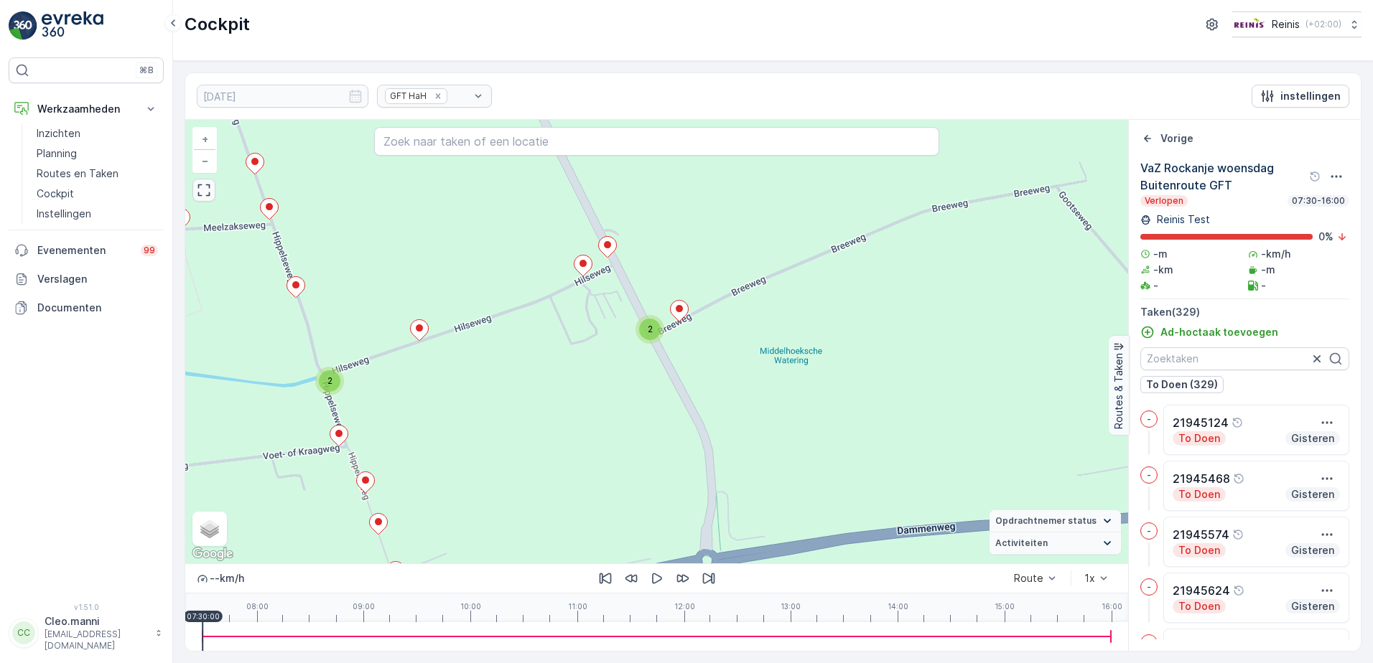
click at [205, 187] on icon "button" at bounding box center [204, 190] width 14 height 14
click at [173, 23] on icon at bounding box center [173, 22] width 16 height 17
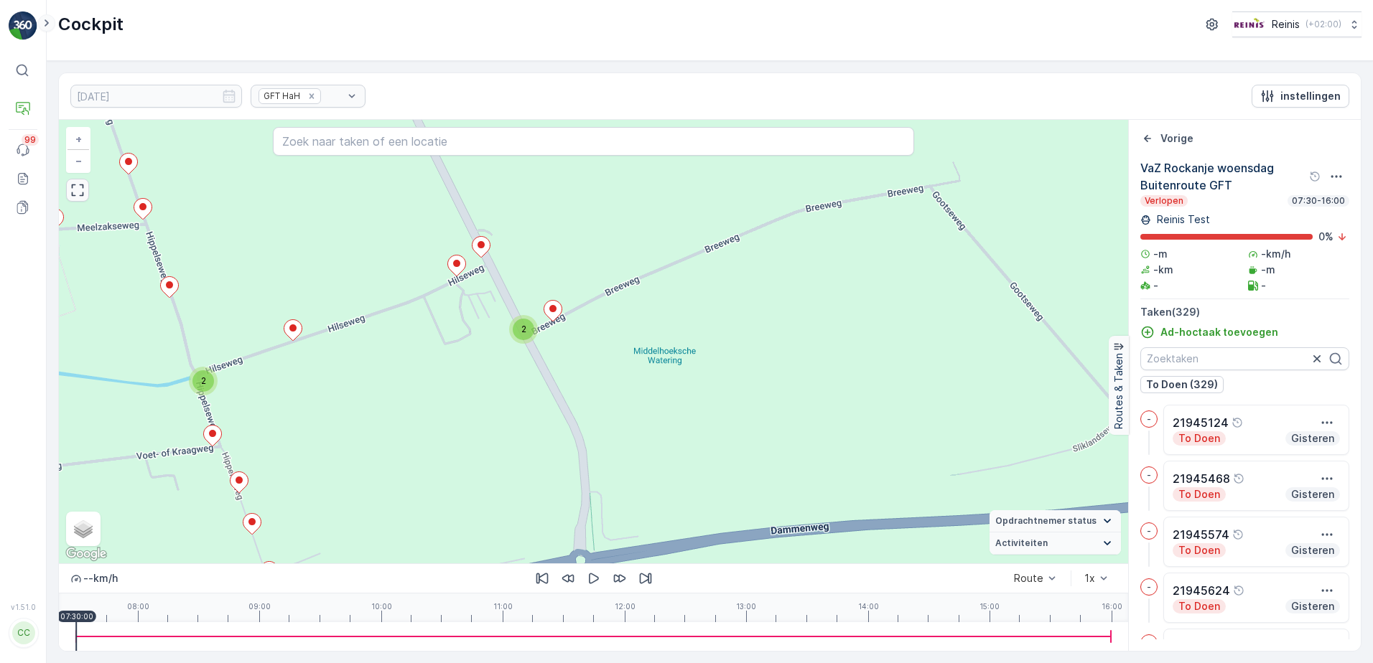
click at [45, 22] on icon at bounding box center [47, 22] width 16 height 17
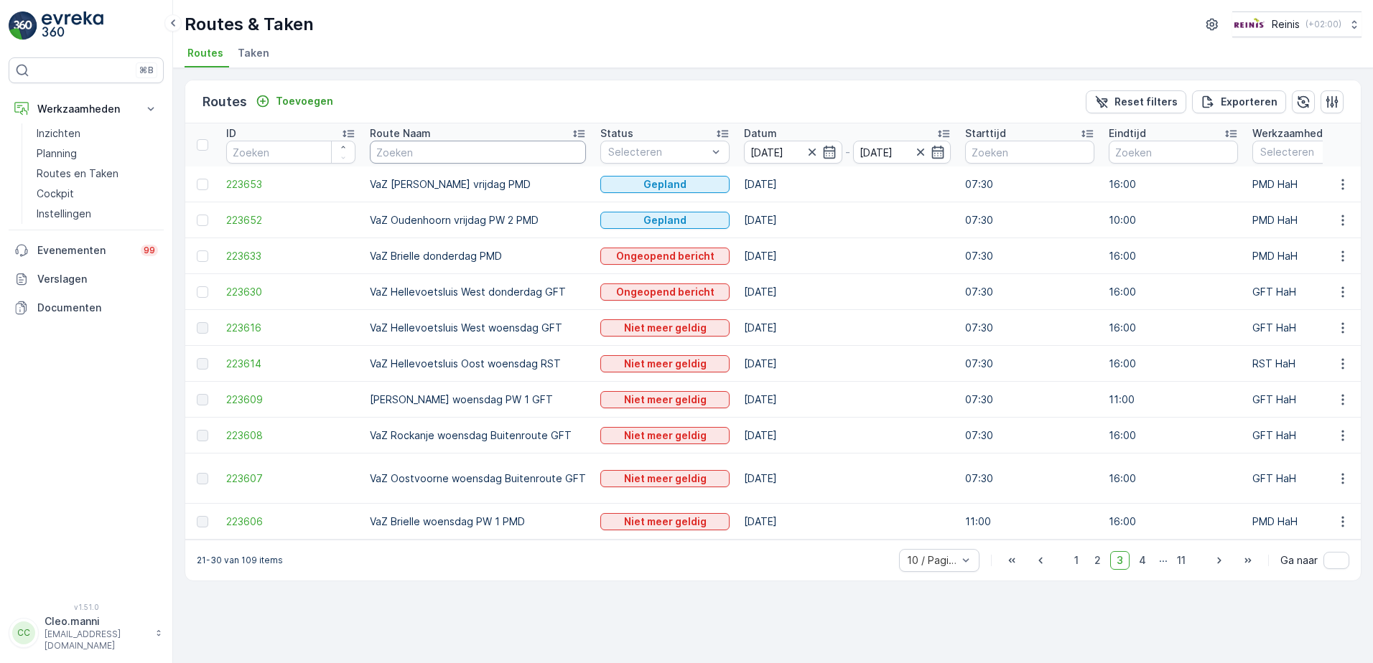
click at [438, 155] on input "text" at bounding box center [478, 152] width 216 height 23
type input "vaz"
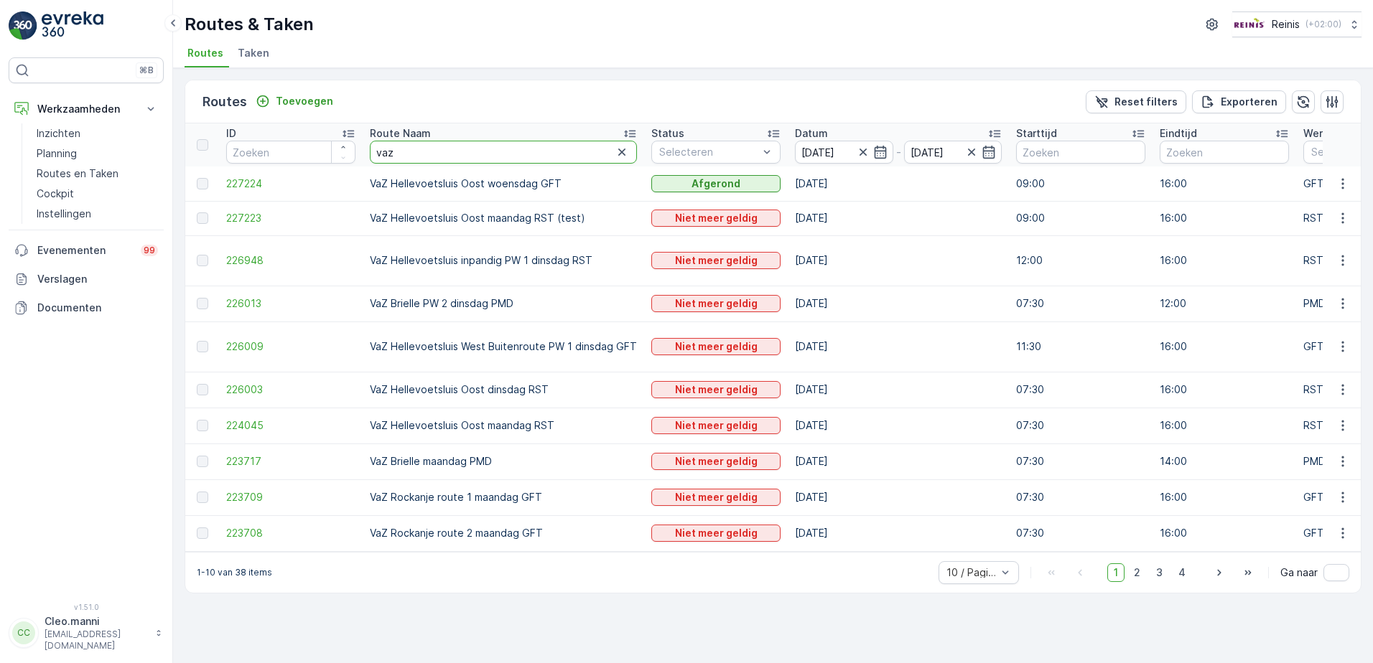
click at [438, 155] on input "vaz" at bounding box center [503, 152] width 267 height 23
type input "vaz rockanje woe"
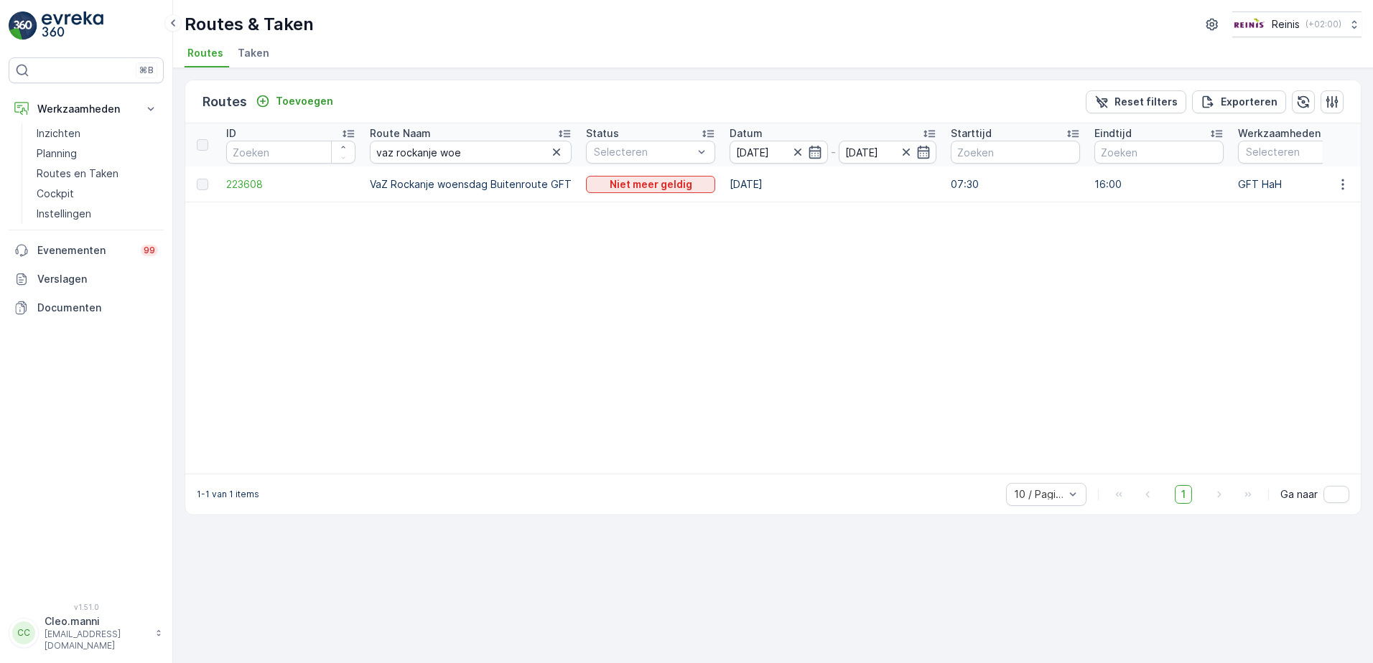
click at [553, 180] on p "VaZ Rockanje woensdag Buitenroute GFT" at bounding box center [471, 184] width 202 height 14
click at [1342, 187] on icon "button" at bounding box center [1342, 184] width 2 height 11
click at [1290, 223] on span "Toon route tracking" at bounding box center [1320, 226] width 96 height 14
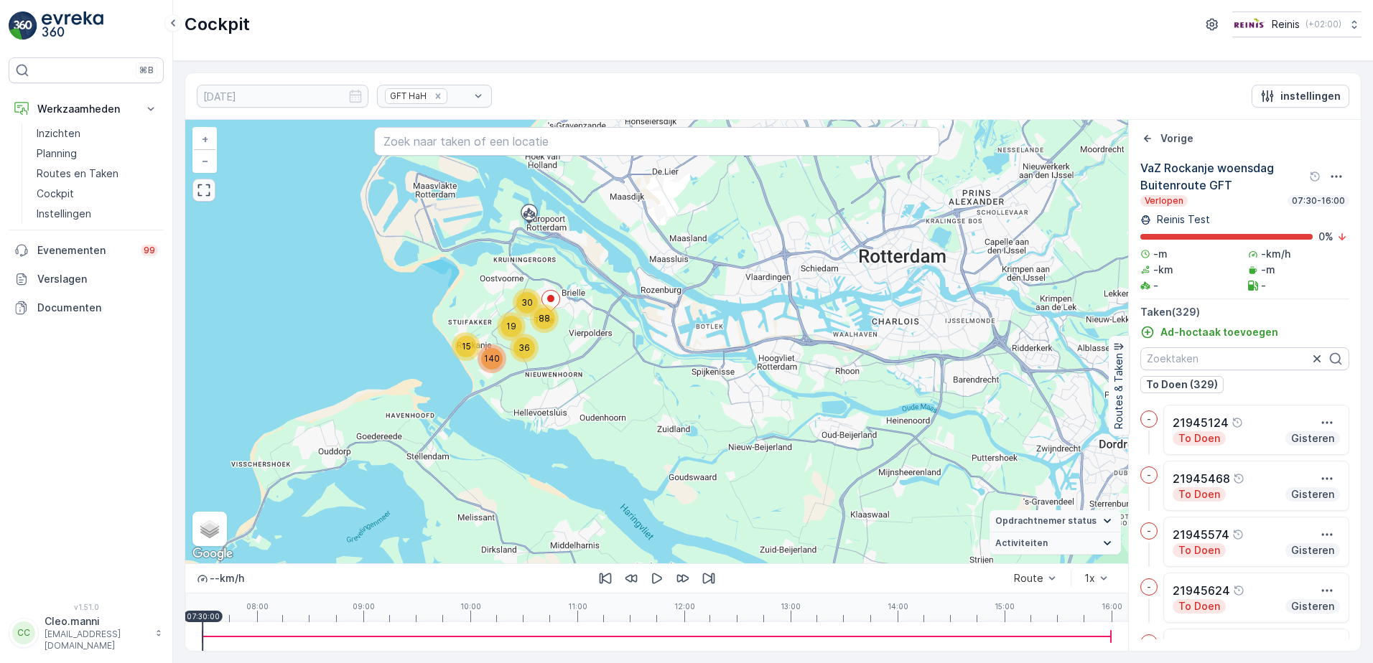
click at [208, 195] on icon "button" at bounding box center [204, 190] width 14 height 14
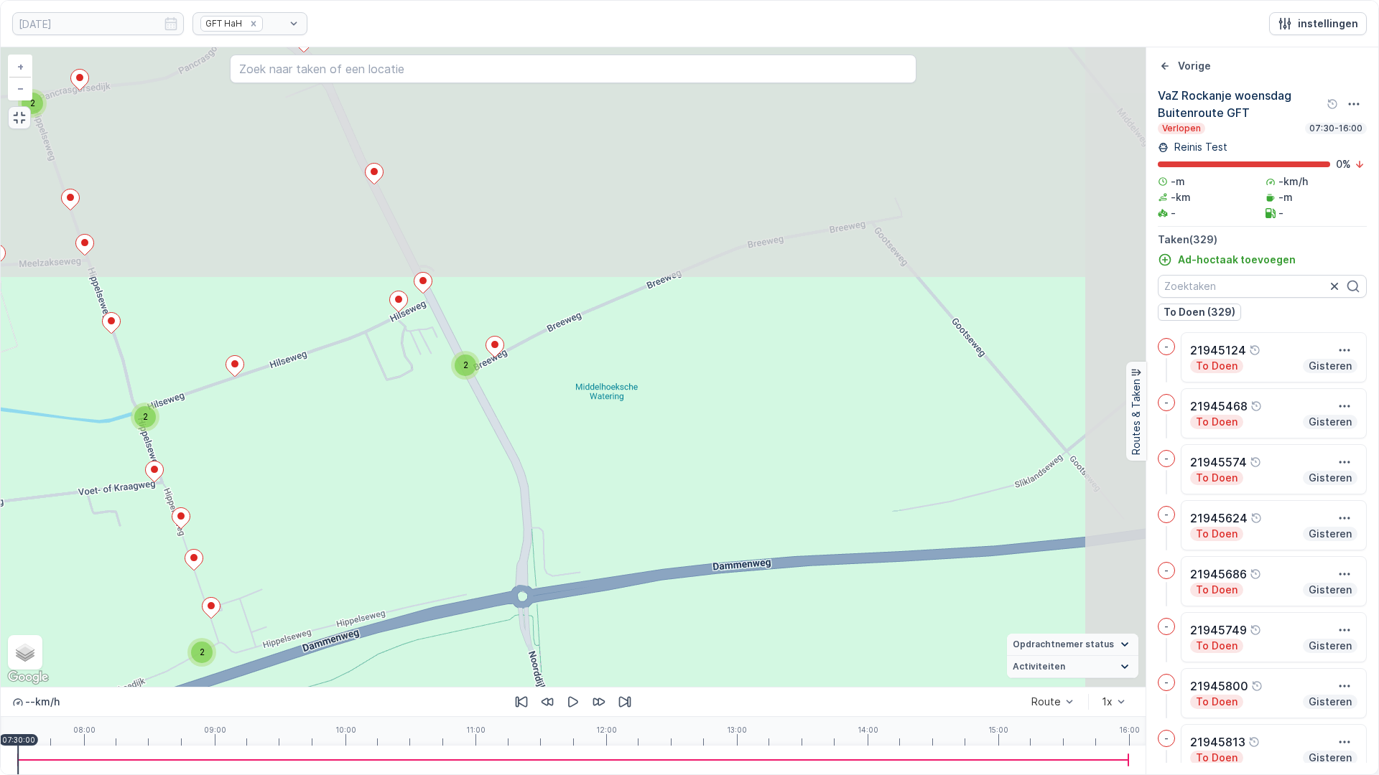
drag, startPoint x: 455, startPoint y: 283, endPoint x: 391, endPoint y: 684, distance: 406.4
click at [391, 663] on div "3 2 2 2 3 2 2 2 2 2 2 5 2 3 2 2 2 2 2 2 2 2 2 2 2 3 6 2 3 2 2 2 4 2 2 2 2 2 2 2…" at bounding box center [573, 367] width 1144 height 640
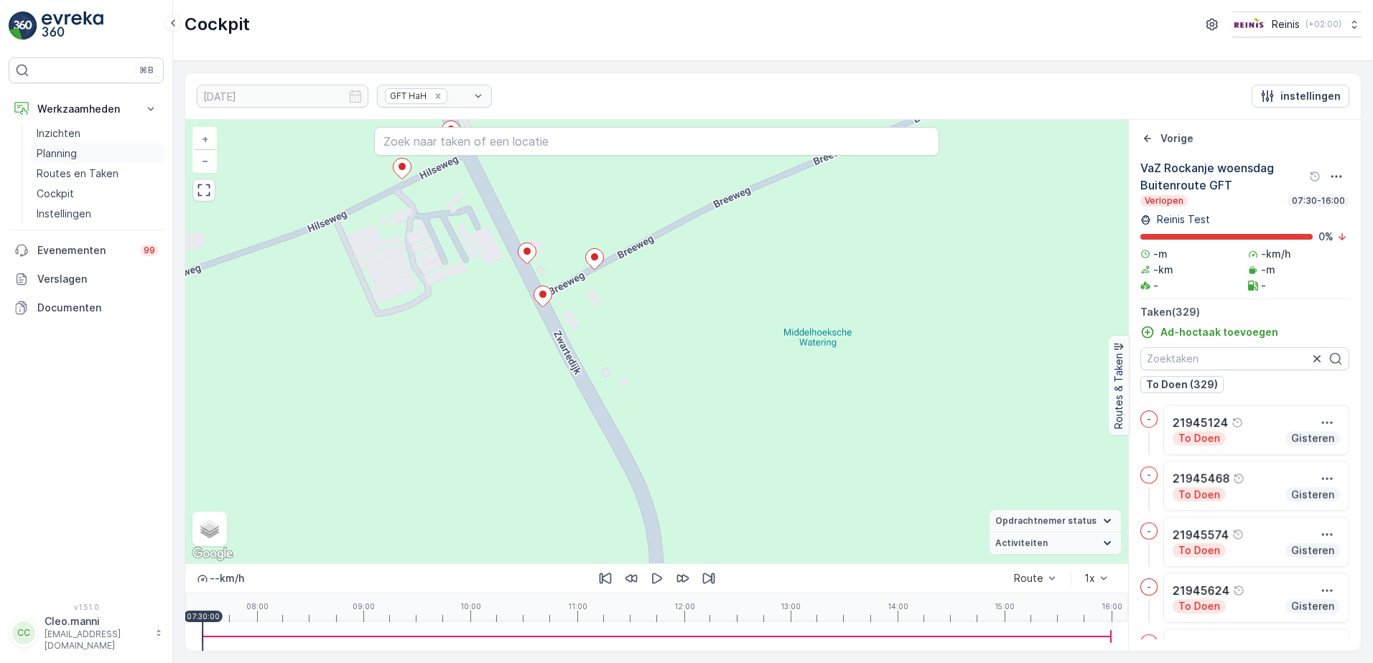
click at [78, 154] on link "Planning" at bounding box center [97, 154] width 133 height 20
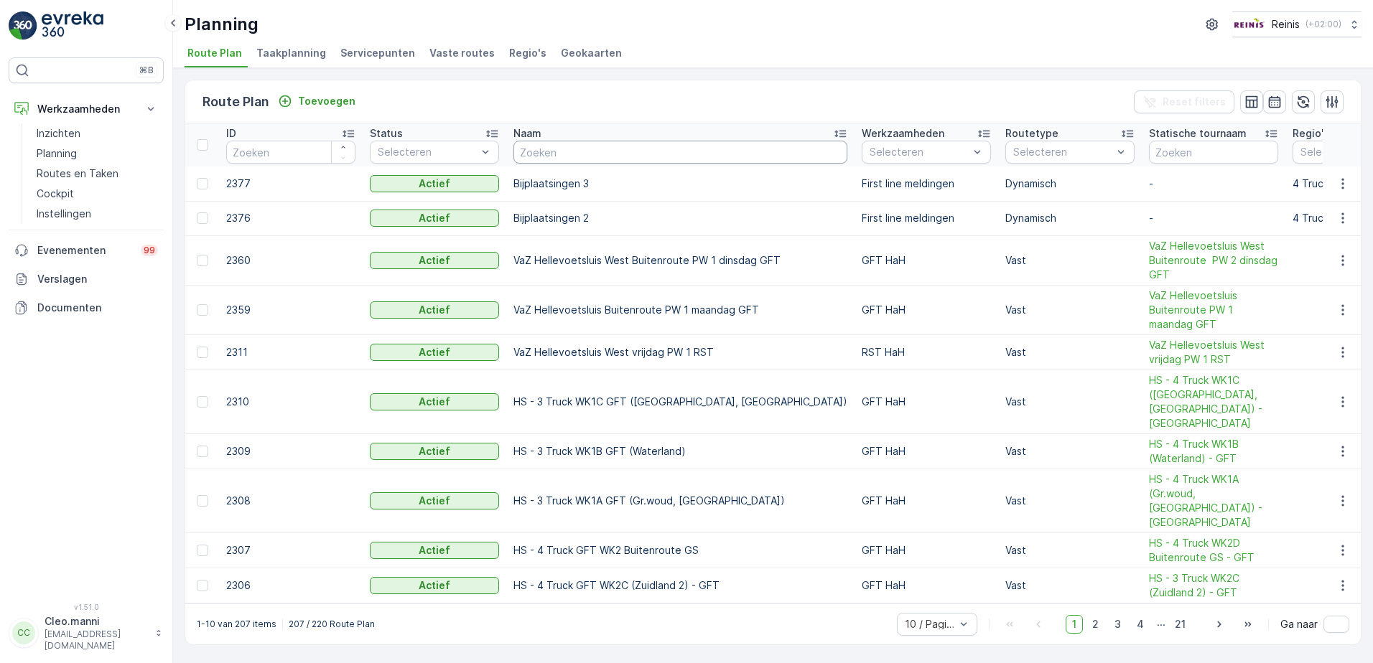
click at [564, 146] on input "text" at bounding box center [680, 152] width 334 height 23
type input "vaz ro"
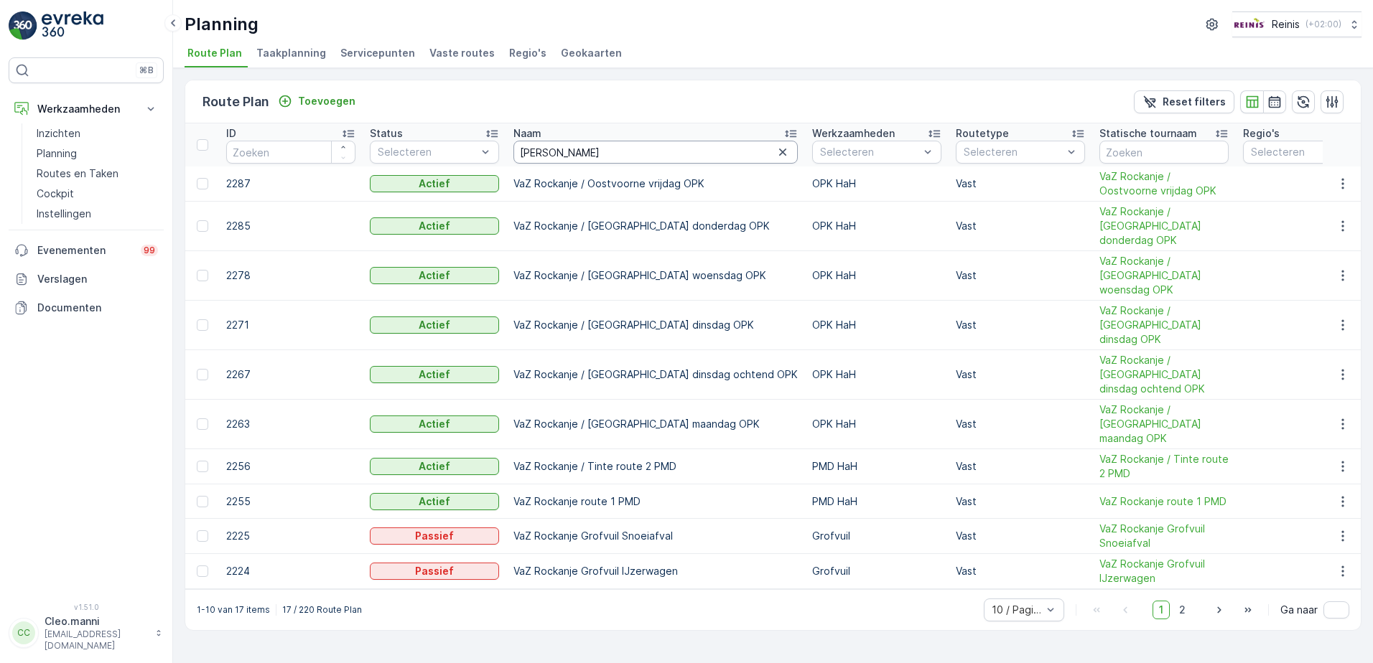
click at [556, 154] on input "[PERSON_NAME]" at bounding box center [655, 152] width 284 height 23
type input "vaz rockasnje"
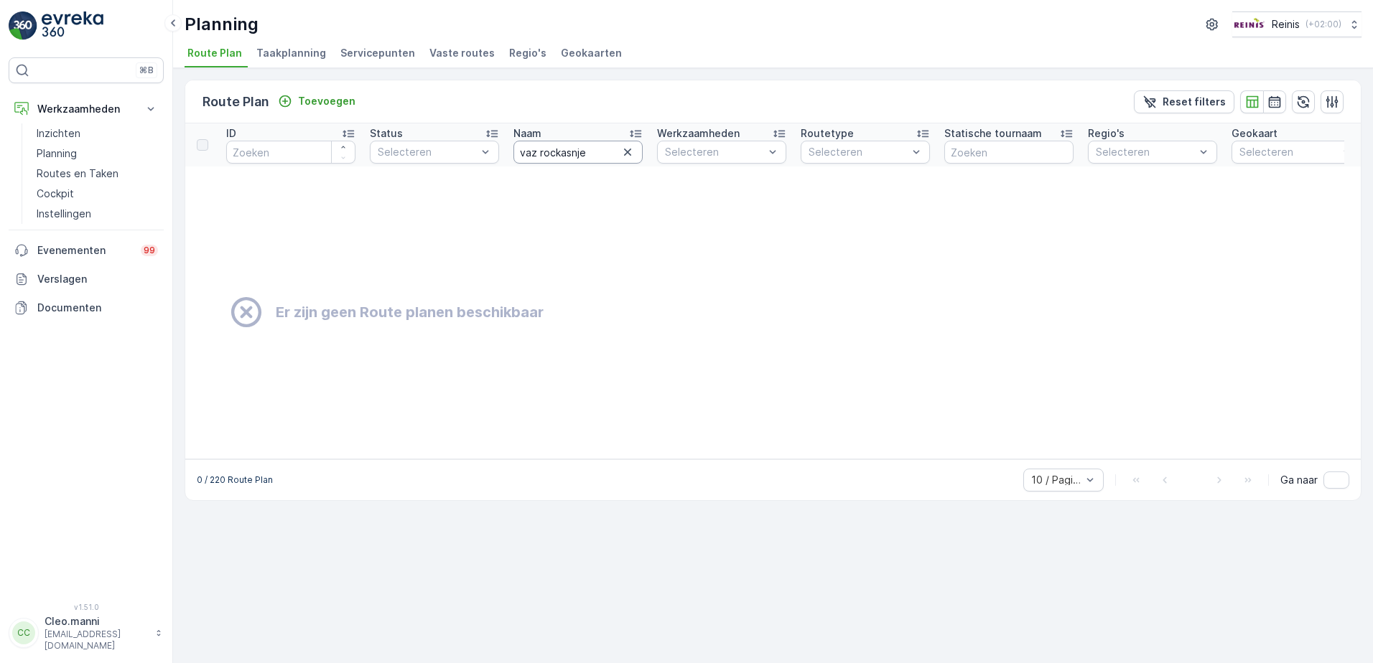
click at [596, 153] on input "vaz rockasnje" at bounding box center [577, 152] width 129 height 23
type input "[PERSON_NAME]"
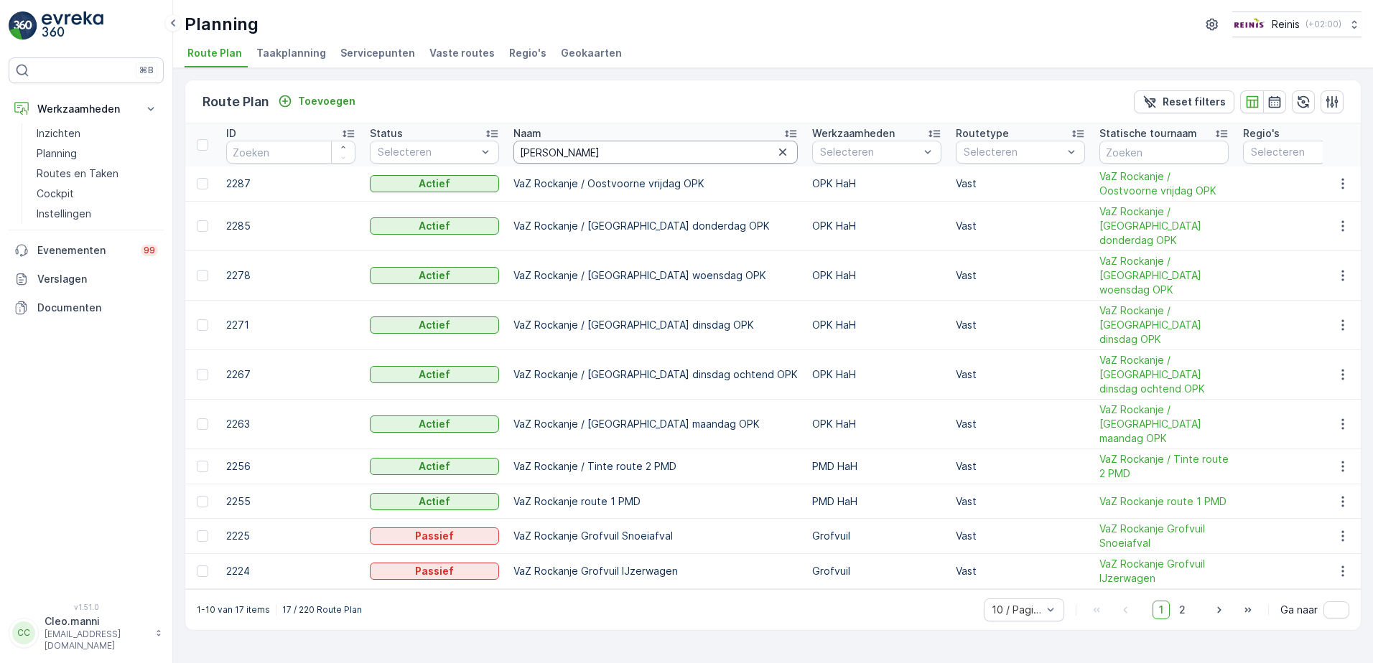
click at [596, 153] on input "vaz rocka" at bounding box center [655, 152] width 284 height 23
type input "vaz rockanje woe"
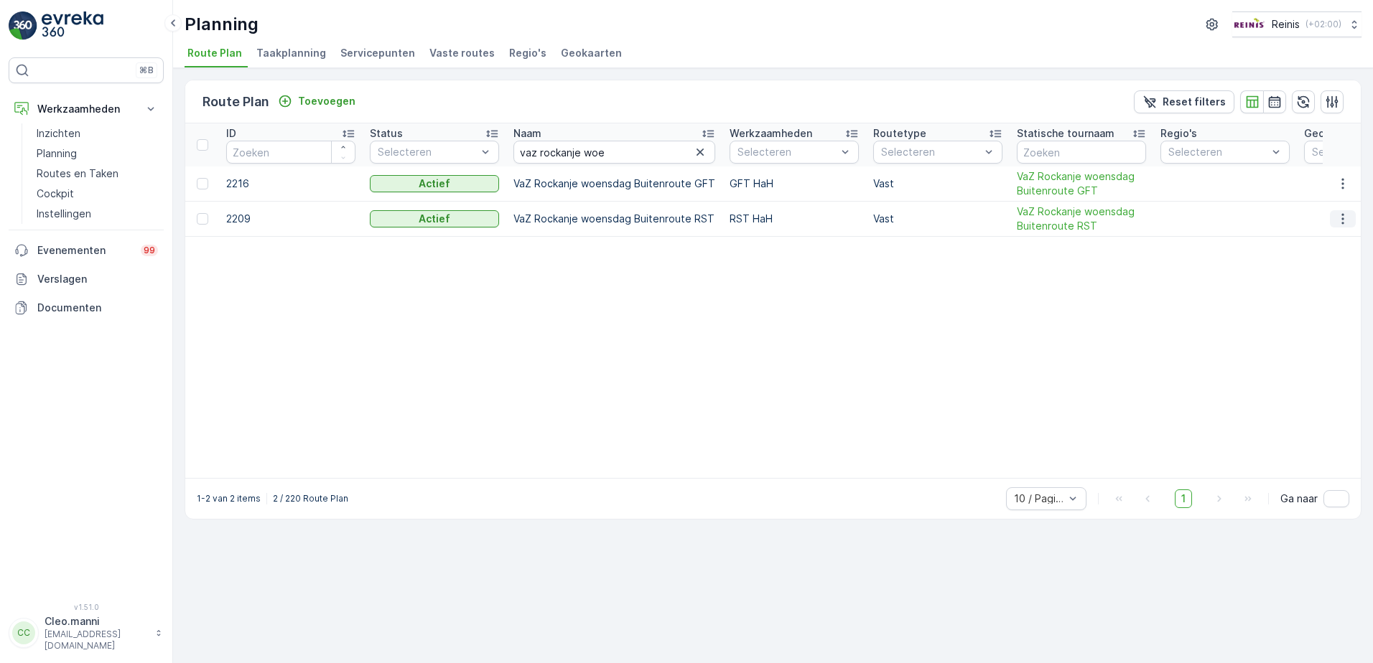
click at [1342, 219] on icon "button" at bounding box center [1342, 219] width 2 height 11
click at [1343, 180] on icon "button" at bounding box center [1342, 184] width 2 height 11
click at [1310, 223] on div "Verwijder" at bounding box center [1318, 232] width 112 height 20
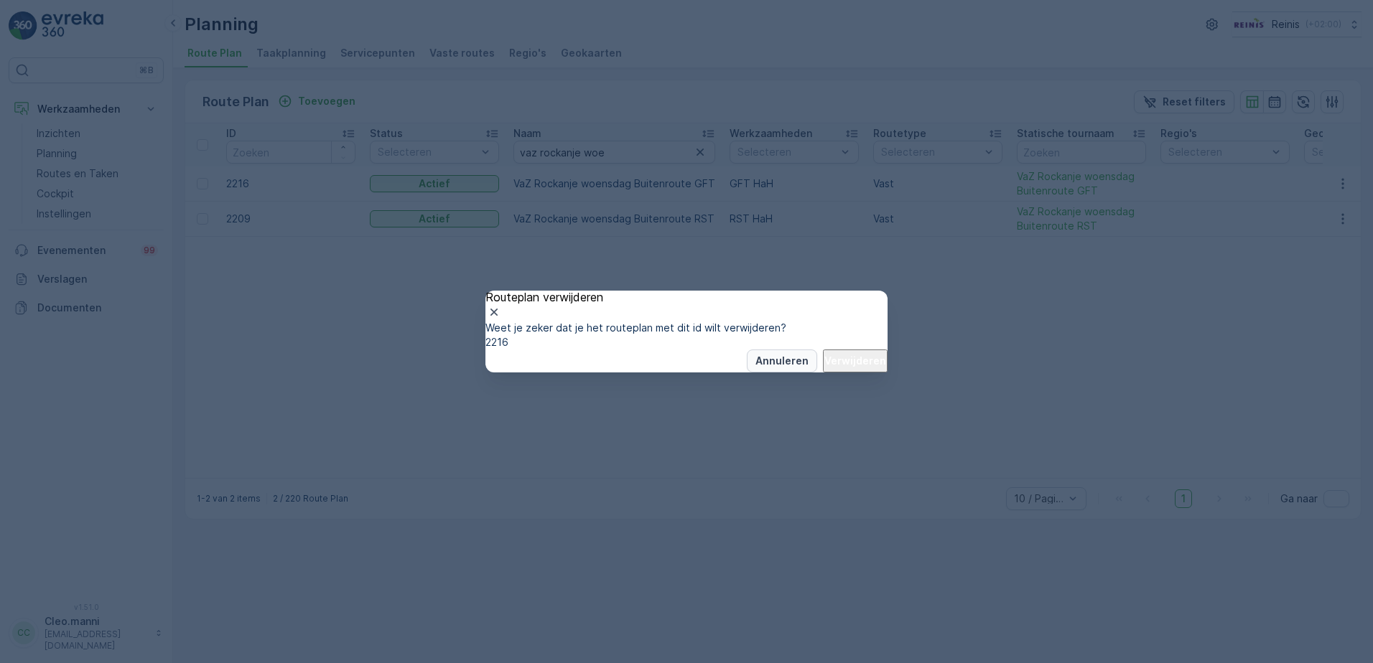
click at [767, 368] on p "Annuleren" at bounding box center [781, 361] width 53 height 14
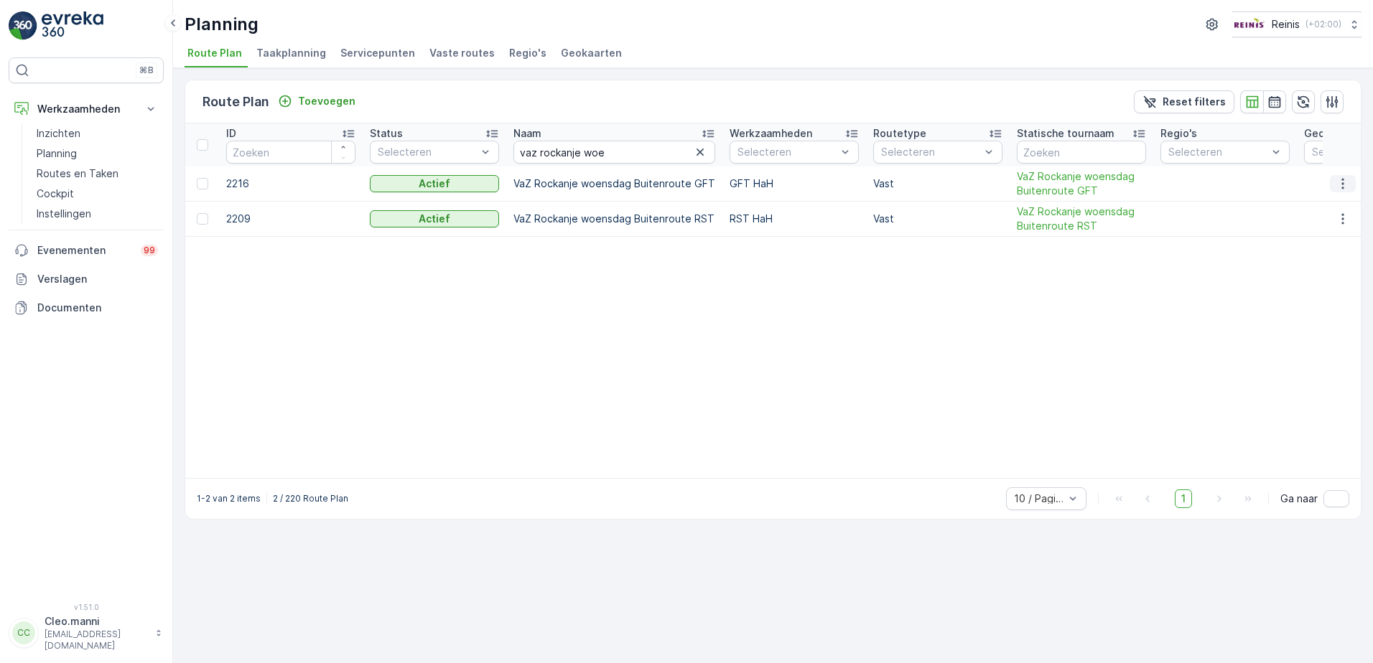
click at [1339, 188] on icon "button" at bounding box center [1342, 184] width 14 height 14
click at [1281, 206] on span "Routeplan bewerken" at bounding box center [1317, 205] width 101 height 14
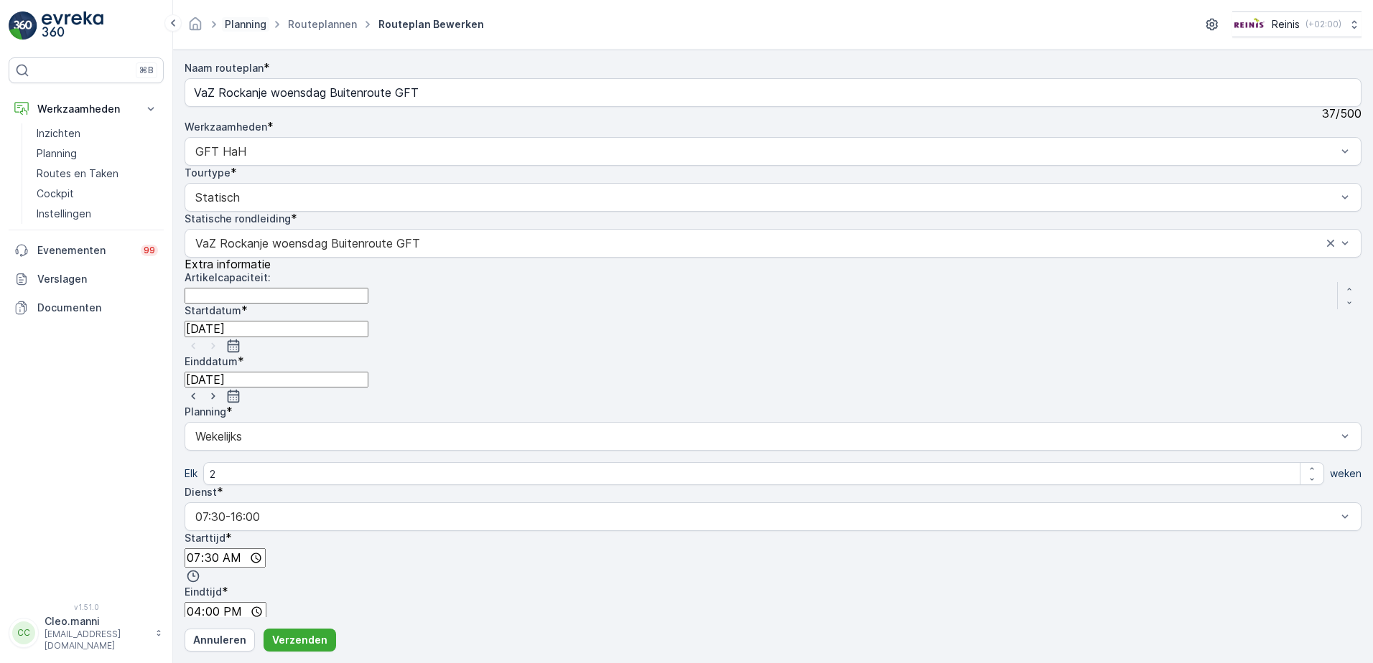
click at [256, 24] on link "Planning" at bounding box center [246, 24] width 42 height 12
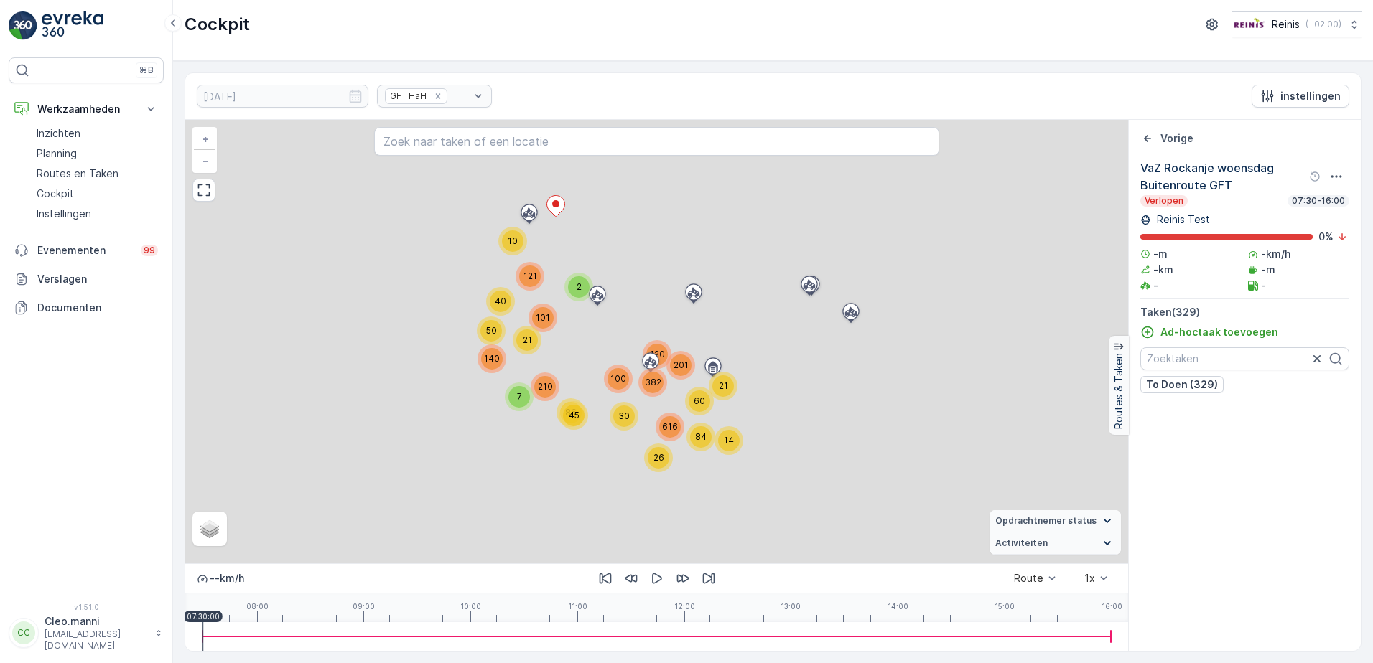
click at [424, 93] on div "GFT HaH" at bounding box center [434, 96] width 115 height 23
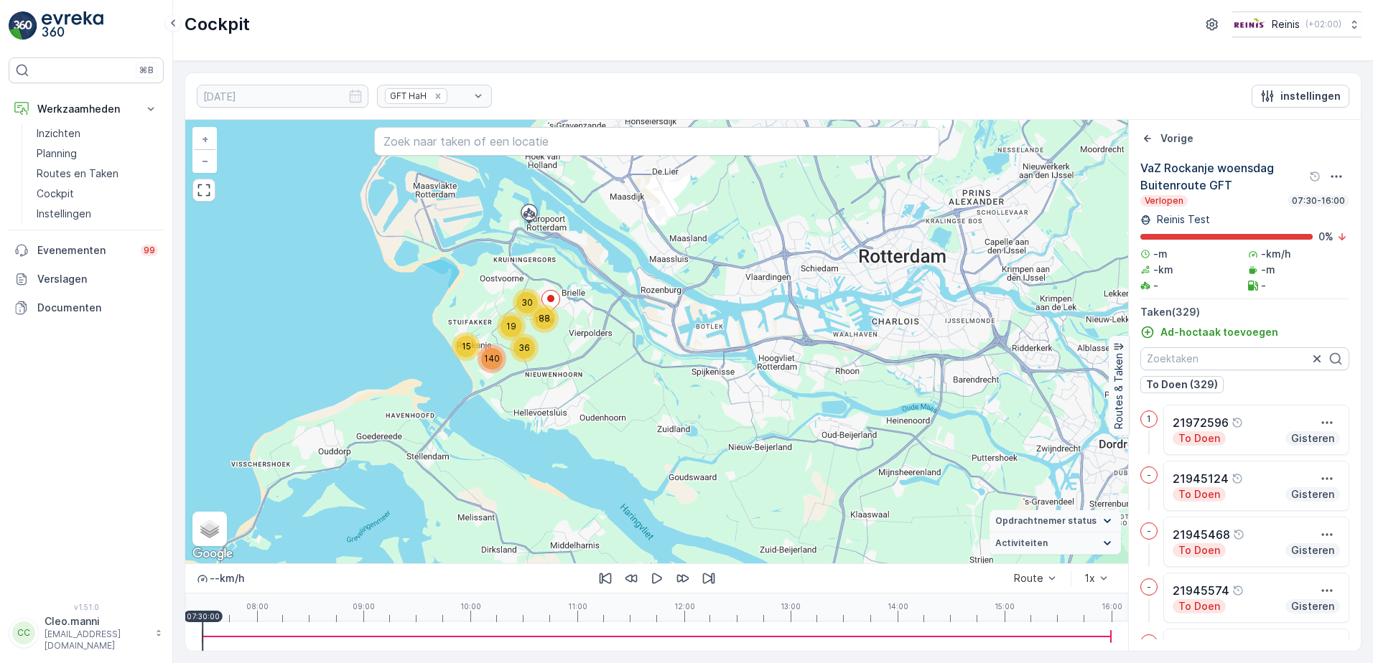
click at [421, 95] on div "GFT HaH" at bounding box center [434, 96] width 115 height 23
click at [84, 170] on p "Routes en Taken" at bounding box center [78, 174] width 82 height 14
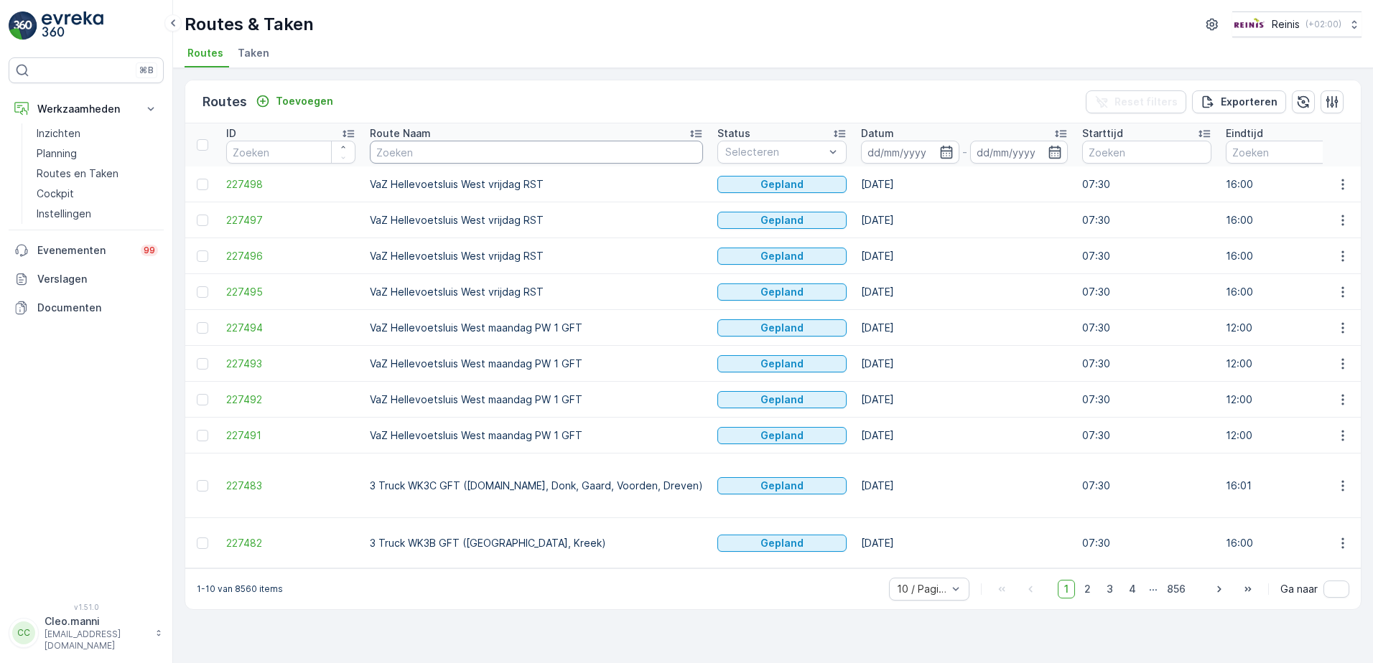
click at [388, 146] on input "text" at bounding box center [536, 152] width 333 height 23
type input "rockanje woe"
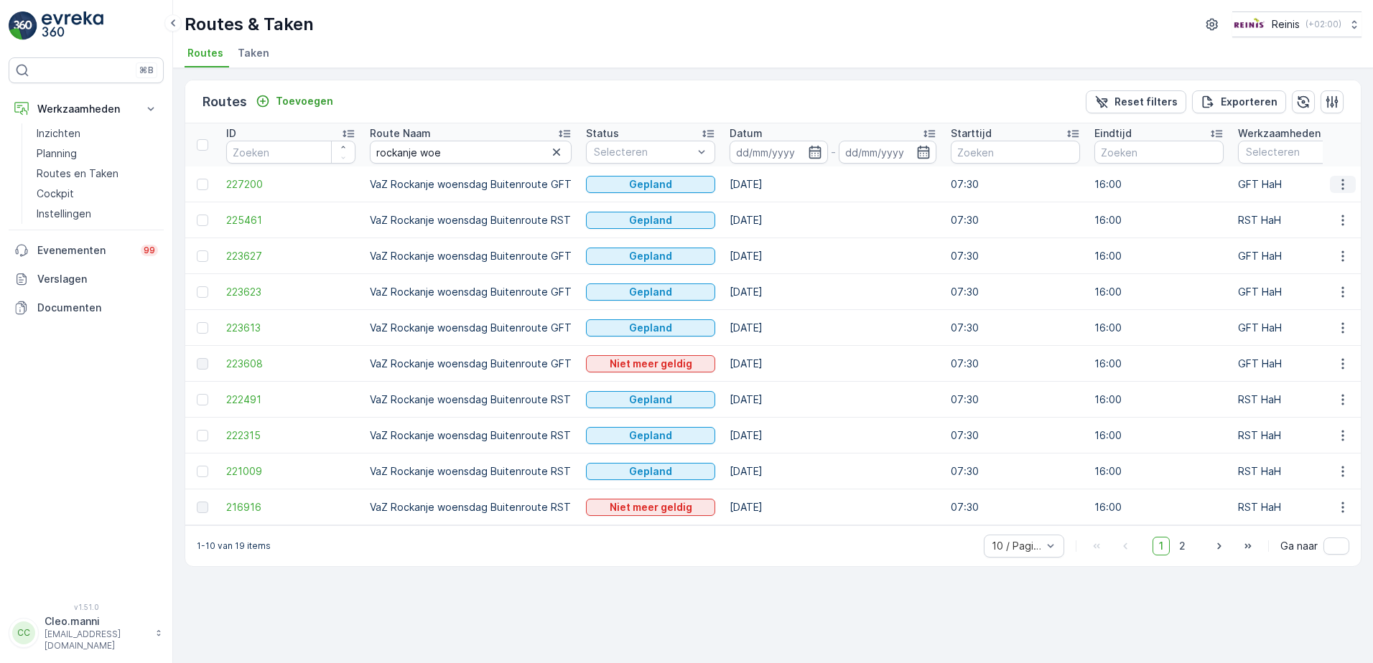
click at [1340, 185] on icon "button" at bounding box center [1342, 184] width 14 height 14
click at [1263, 207] on span "Toon meer details" at bounding box center [1278, 206] width 88 height 14
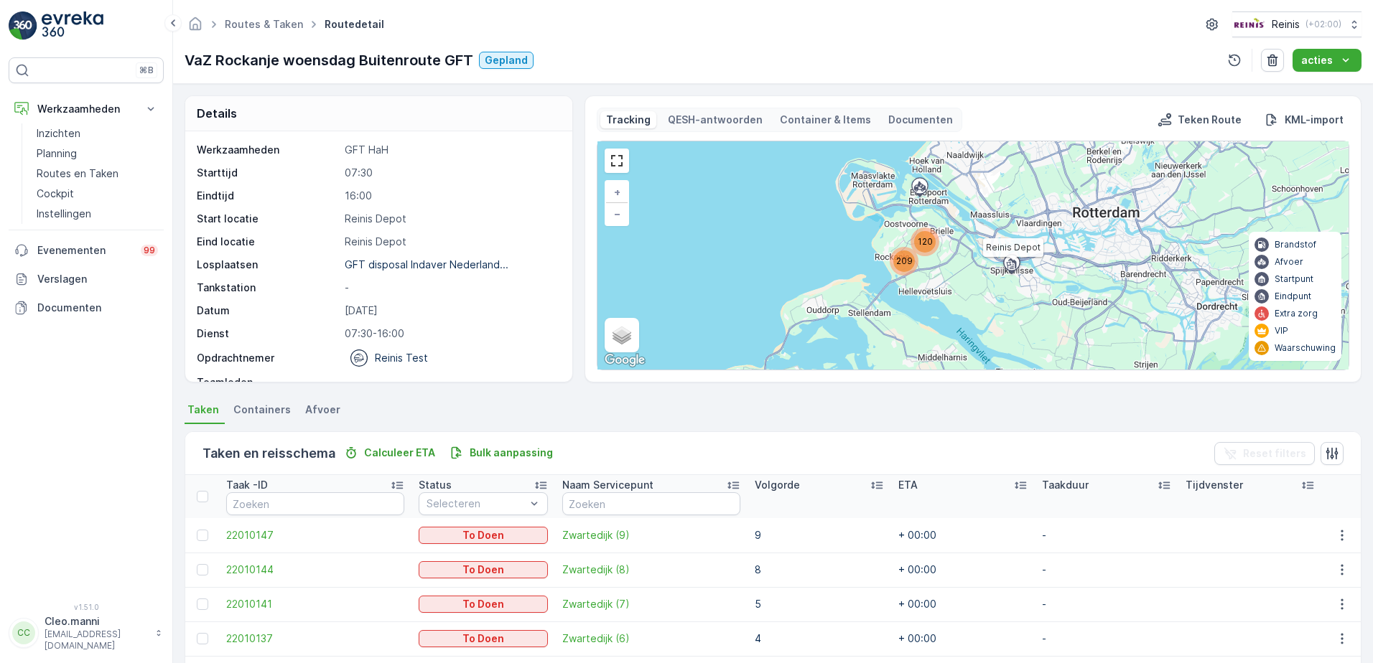
drag, startPoint x: 1096, startPoint y: 271, endPoint x: 1015, endPoint y: 256, distance: 81.8
drag, startPoint x: 1015, startPoint y: 256, endPoint x: 614, endPoint y: 159, distance: 413.1
click at [614, 159] on link at bounding box center [617, 161] width 22 height 22
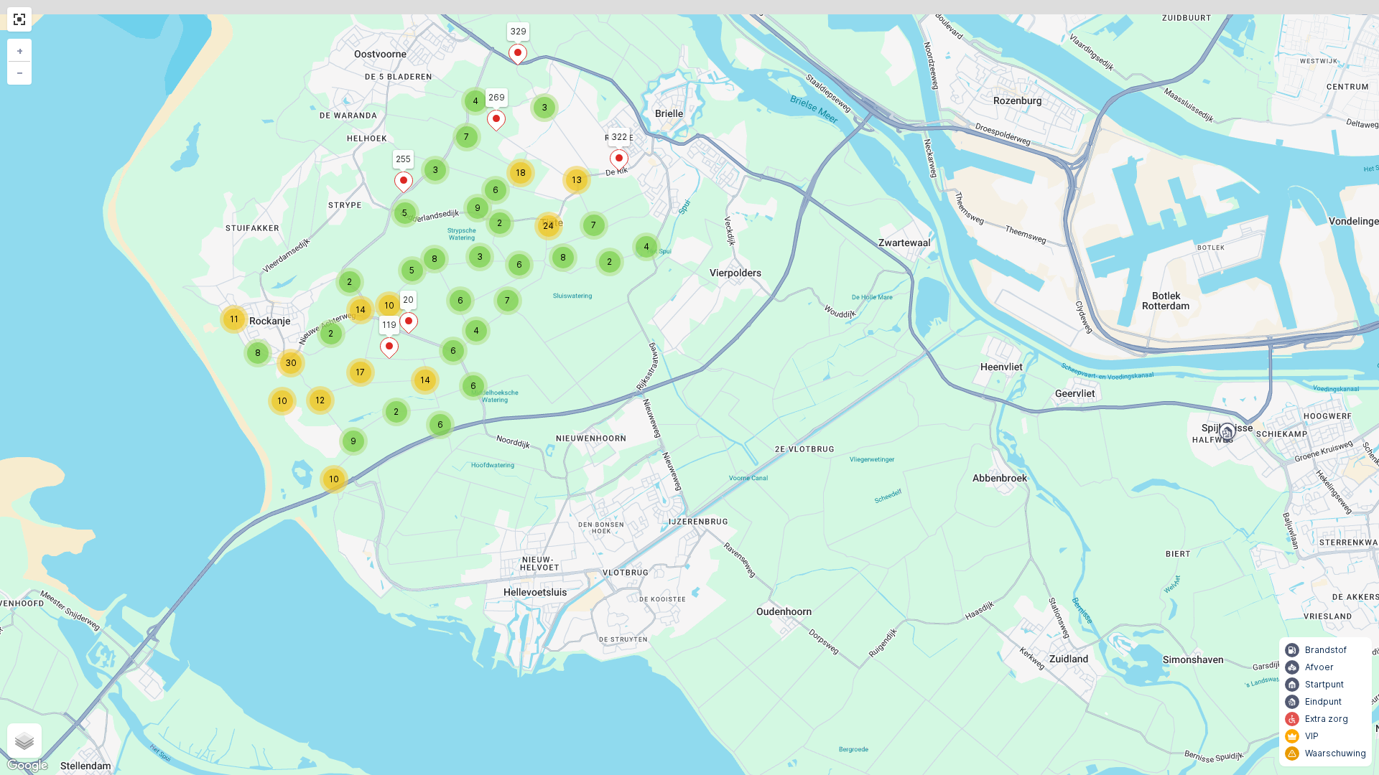
drag, startPoint x: 543, startPoint y: 337, endPoint x: 801, endPoint y: 420, distance: 270.9
click at [801, 420] on div "6 2 6 14 9 10 8 11 10 30 3 6 4 7 6 8 5 5 12 17 2 2 10 14 7 3 4 4 3 6 2 9 7 2 6 …" at bounding box center [689, 387] width 1379 height 775
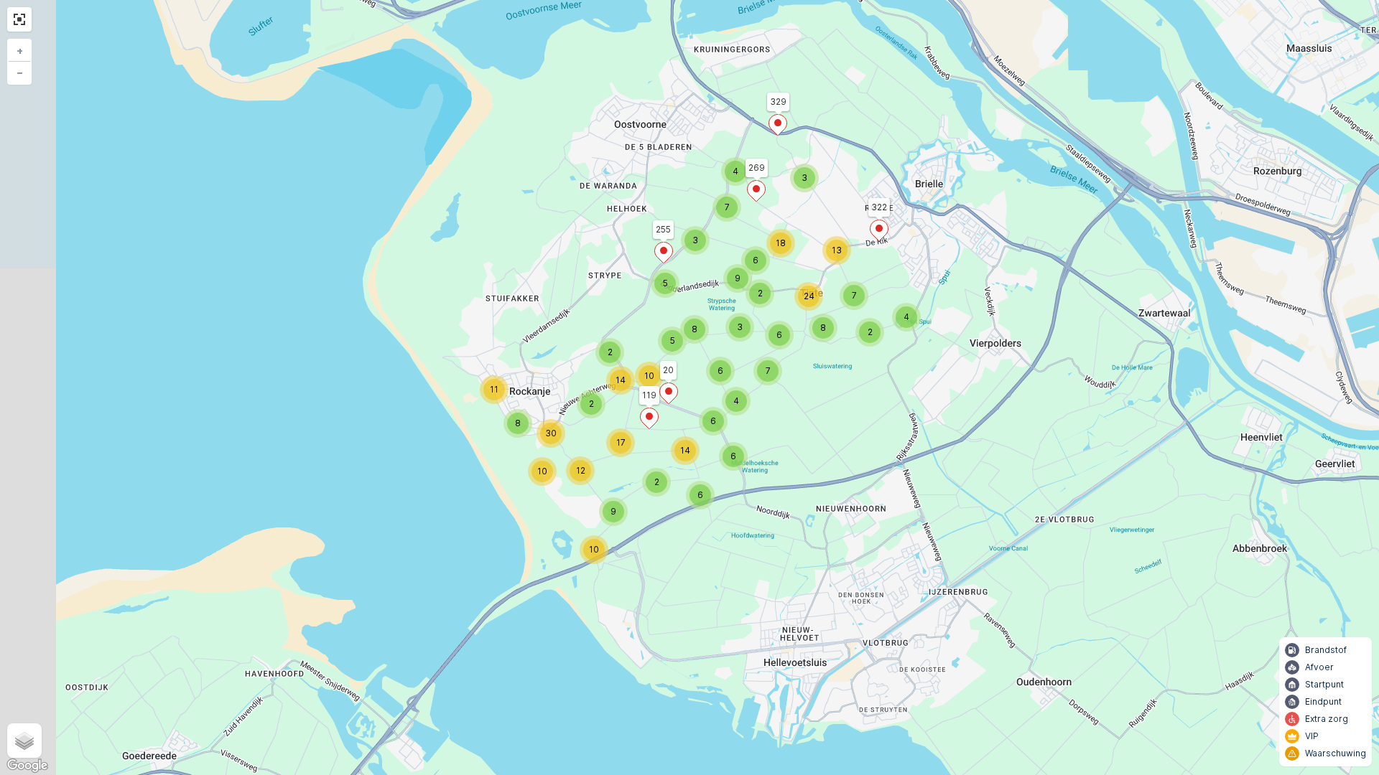
drag, startPoint x: 708, startPoint y: 374, endPoint x: 856, endPoint y: 416, distance: 153.9
click at [857, 417] on div "6 2 6 14 9 10 8 11 10 30 3 6 4 7 6 8 5 5 12 17 2 2 10 14 7 3 4 4 3 6 2 9 7 2 6 …" at bounding box center [689, 387] width 1379 height 775
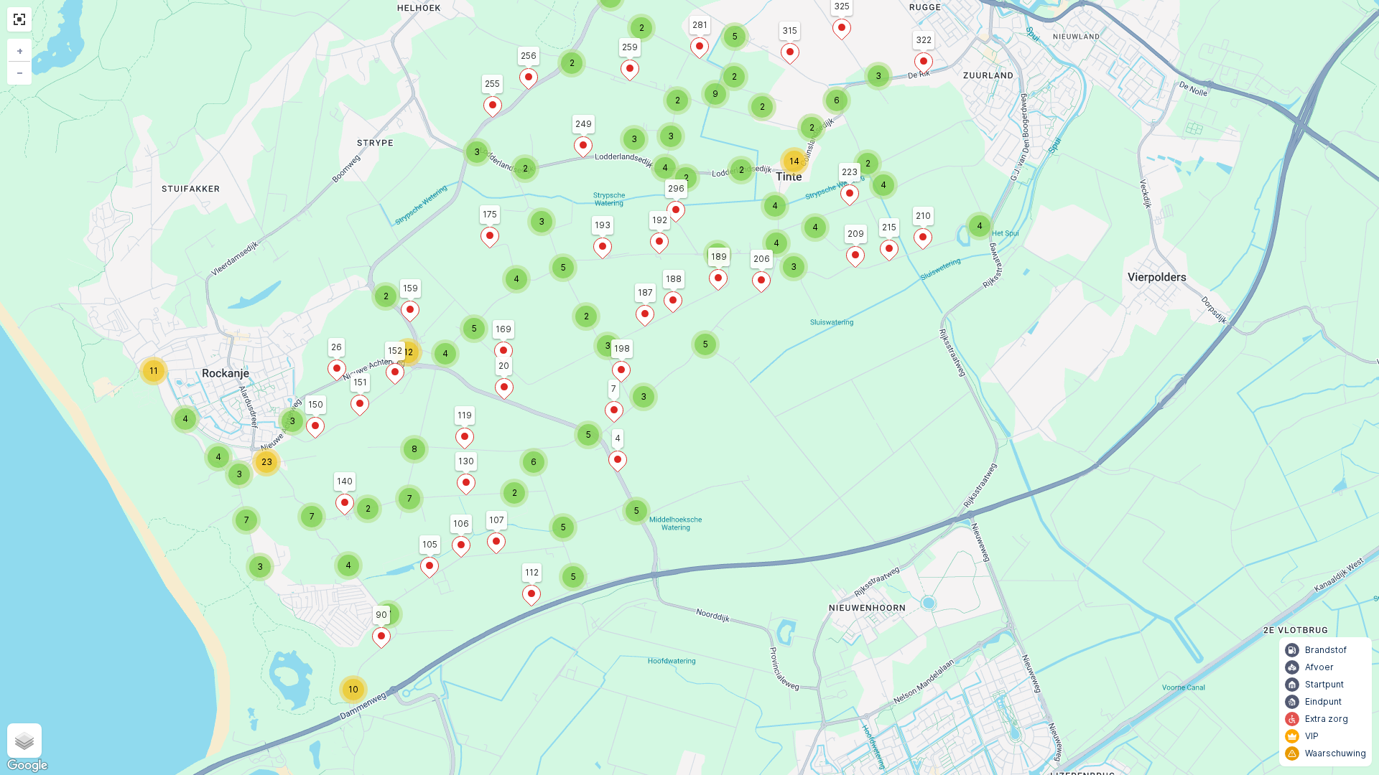
drag, startPoint x: 835, startPoint y: 409, endPoint x: 825, endPoint y: 403, distance: 11.9
drag, startPoint x: 825, startPoint y: 403, endPoint x: 882, endPoint y: 326, distance: 95.5
click at [882, 326] on div "5 5 2 6 5 7 10 4 4 11 7 3 3 3 23 5 3 5 2 3 3 5 4 3 2 7 4 2 8 7 2 4 5 12 2 5 2 4…" at bounding box center [689, 387] width 1379 height 775
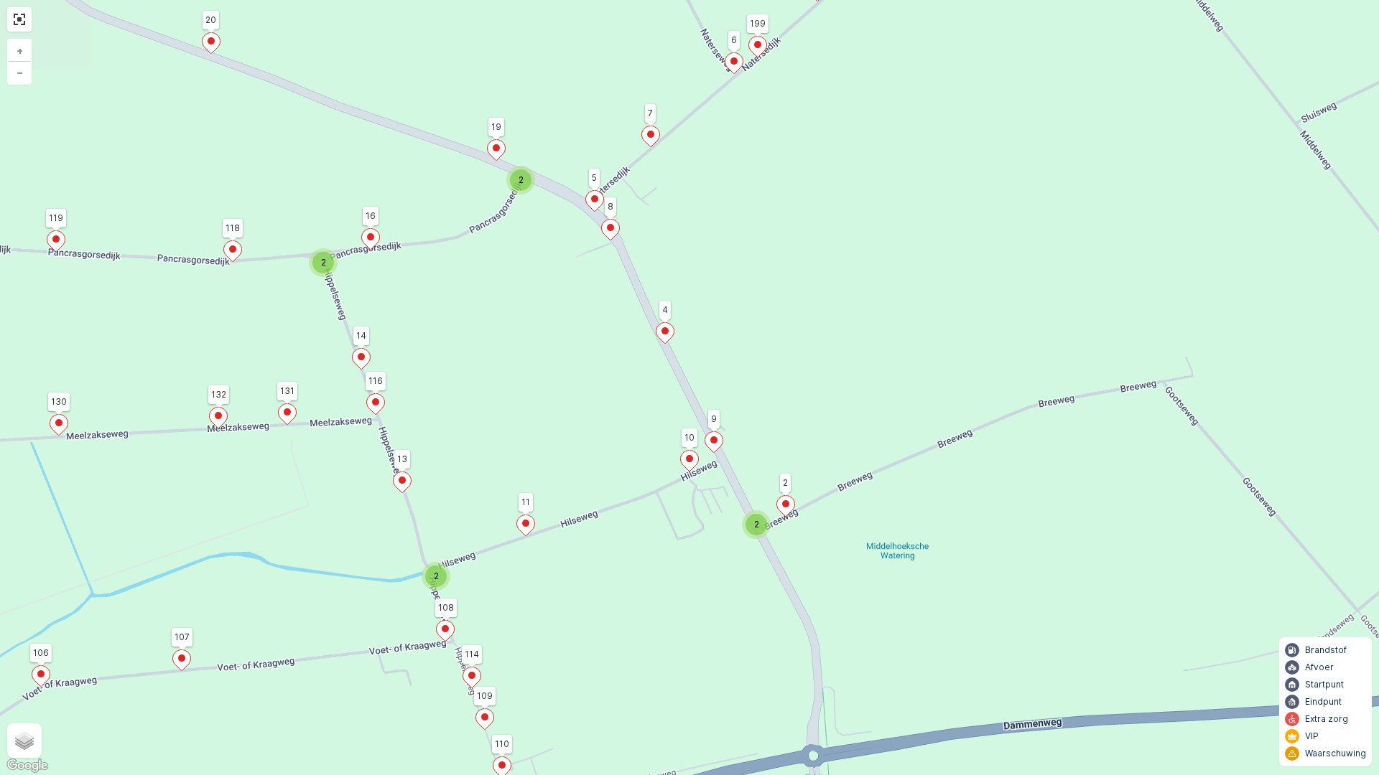
drag, startPoint x: 661, startPoint y: 341, endPoint x: 763, endPoint y: 414, distance: 125.7
click at [763, 414] on div "2 2 2 2 2 3 2 5 2 2 3 2 2 2 2 2 2 2 3 2 11 2 2 2 2 2 2 2 4 6 6 3 2 2 5 3 2 2 2 …" at bounding box center [689, 387] width 1379 height 775
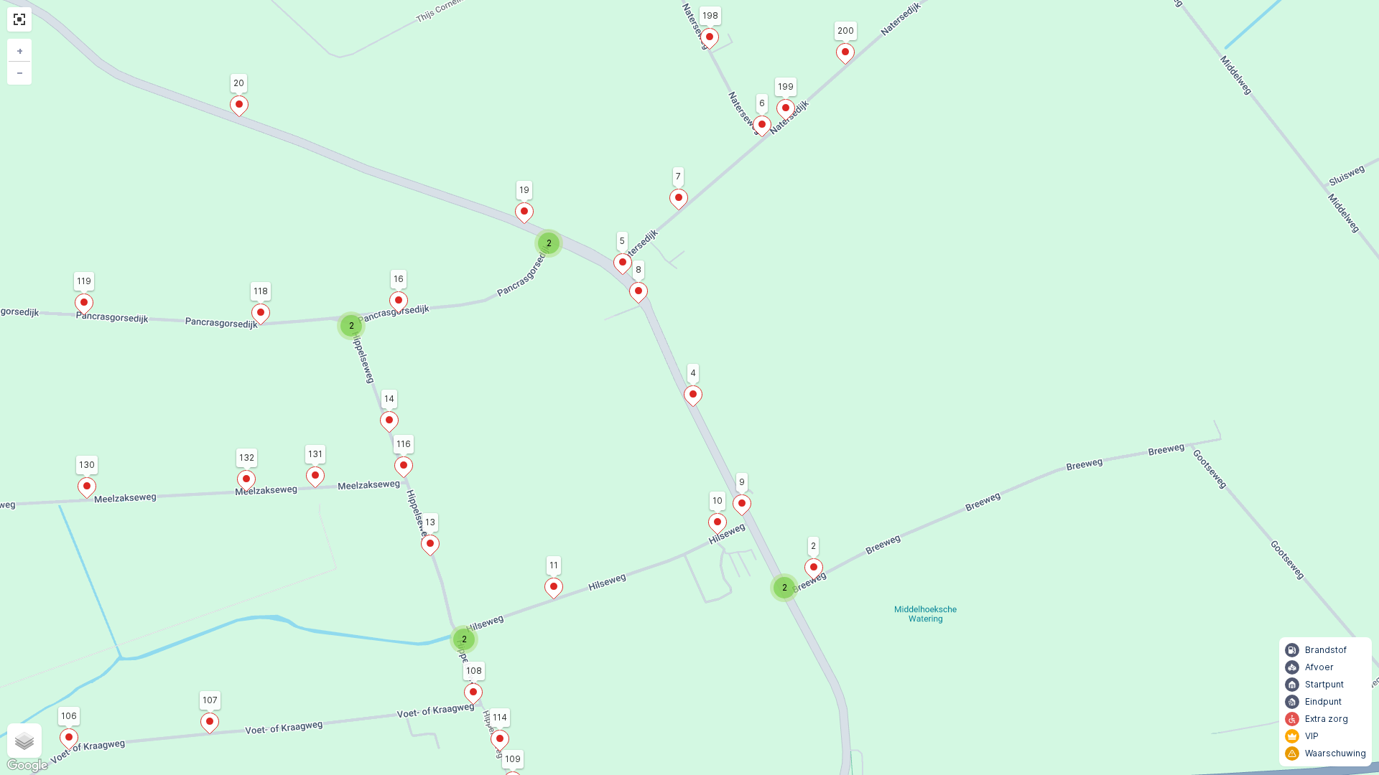
drag, startPoint x: 780, startPoint y: 332, endPoint x: 811, endPoint y: 411, distance: 84.4
click at [811, 411] on div "2 2 2 2 2 3 2 5 2 2 3 2 2 2 2 2 2 2 3 2 11 2 2 2 2 2 2 2 4 6 6 3 2 2 5 3 2 2 2 …" at bounding box center [689, 387] width 1379 height 775
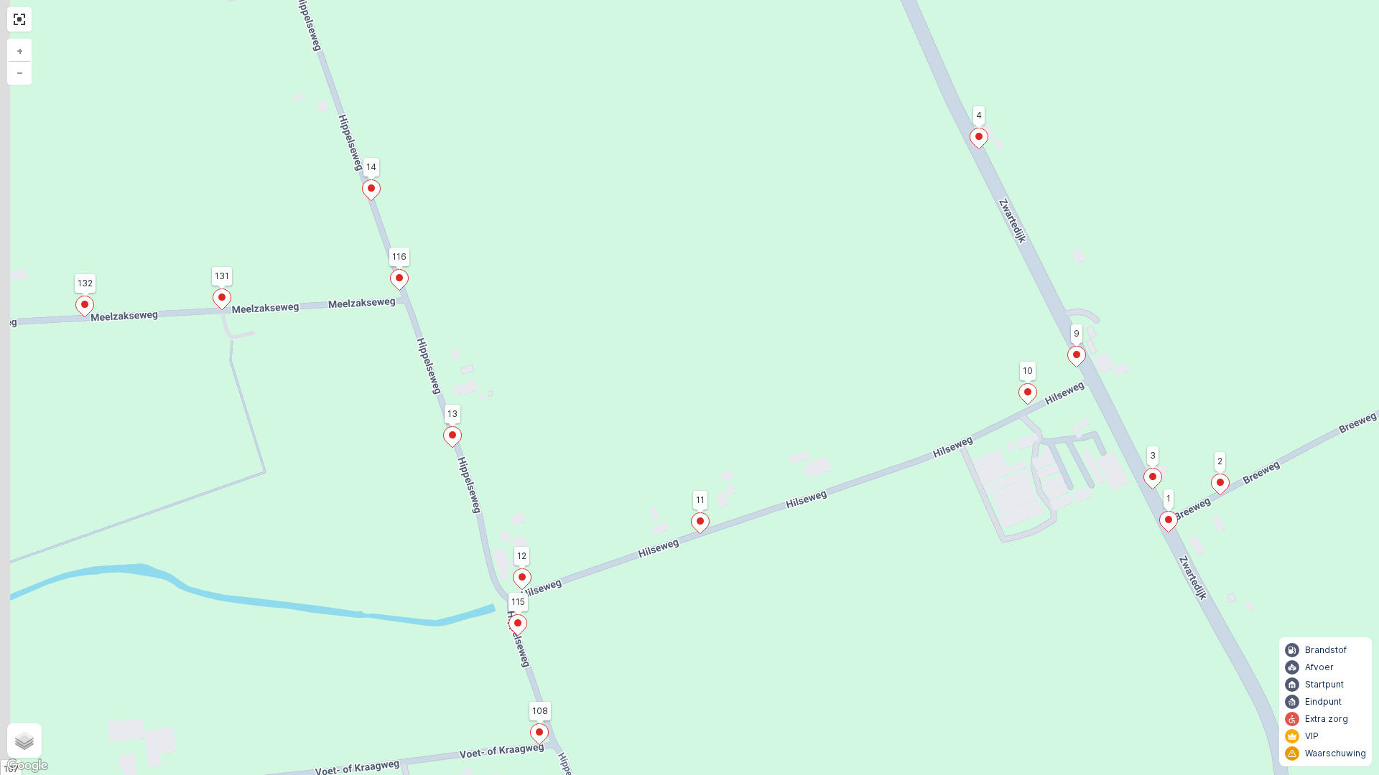
drag, startPoint x: 523, startPoint y: 667, endPoint x: 696, endPoint y: 619, distance: 179.6
click at [696, 619] on div "2 3 2 2 2 2 2 2 2 7 2 2 2 4 4 5 2 2 2 2 2 3 2 2 2 20 255 329 119 269 322 4 106 …" at bounding box center [689, 387] width 1379 height 775
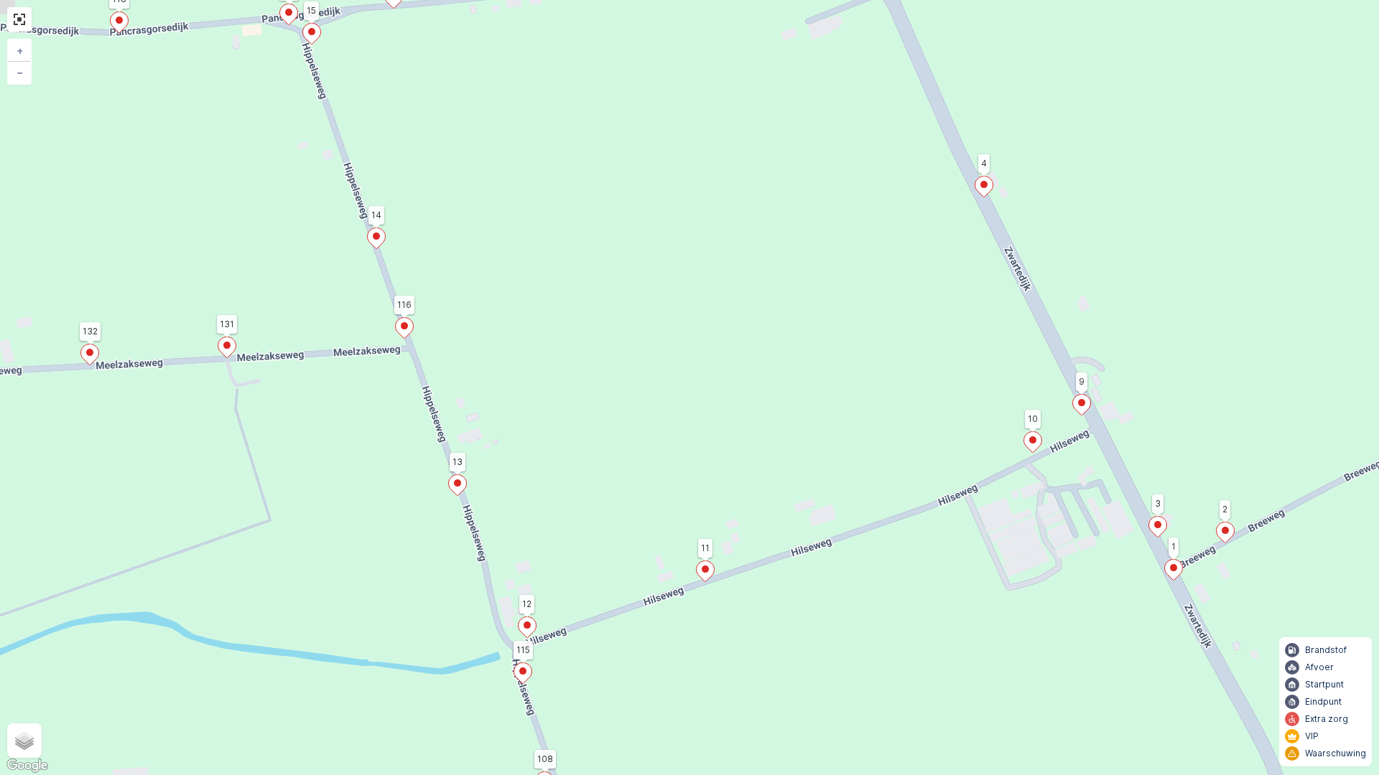
drag, startPoint x: 835, startPoint y: 327, endPoint x: 992, endPoint y: 493, distance: 229.1
click at [985, 486] on div "2 3 2 2 2 2 2 2 2 7 2 2 2 4 4 5 2 2 2 2 2 3 2 2 2 20 255 329 119 269 322 4 106 …" at bounding box center [689, 387] width 1379 height 775
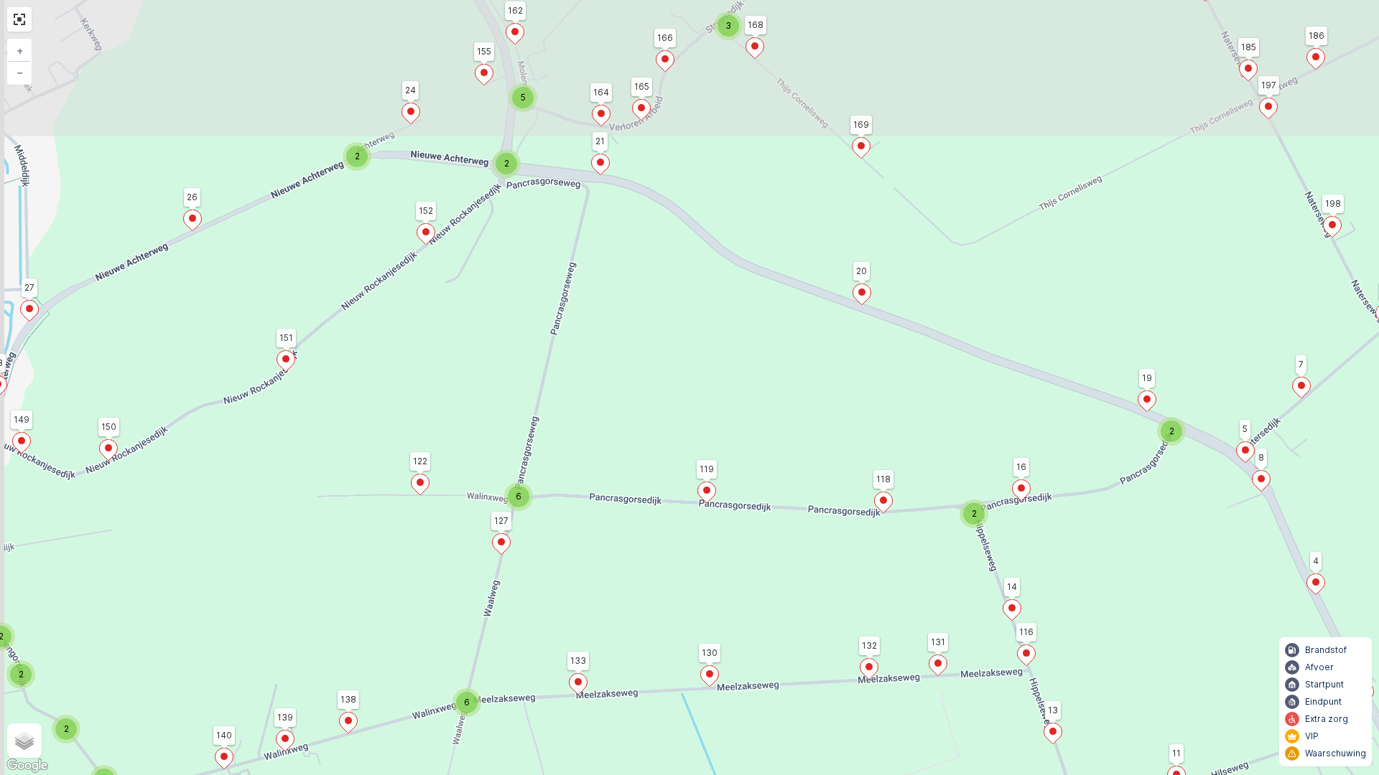
drag, startPoint x: 602, startPoint y: 253, endPoint x: 872, endPoint y: 492, distance: 360.1
click at [872, 492] on div "2 2 2 2 2 3 2 5 2 2 3 2 2 2 2 2 2 2 3 2 11 2 2 2 2 2 2 2 4 6 6 3 2 2 5 3 2 2 2 …" at bounding box center [689, 387] width 1379 height 775
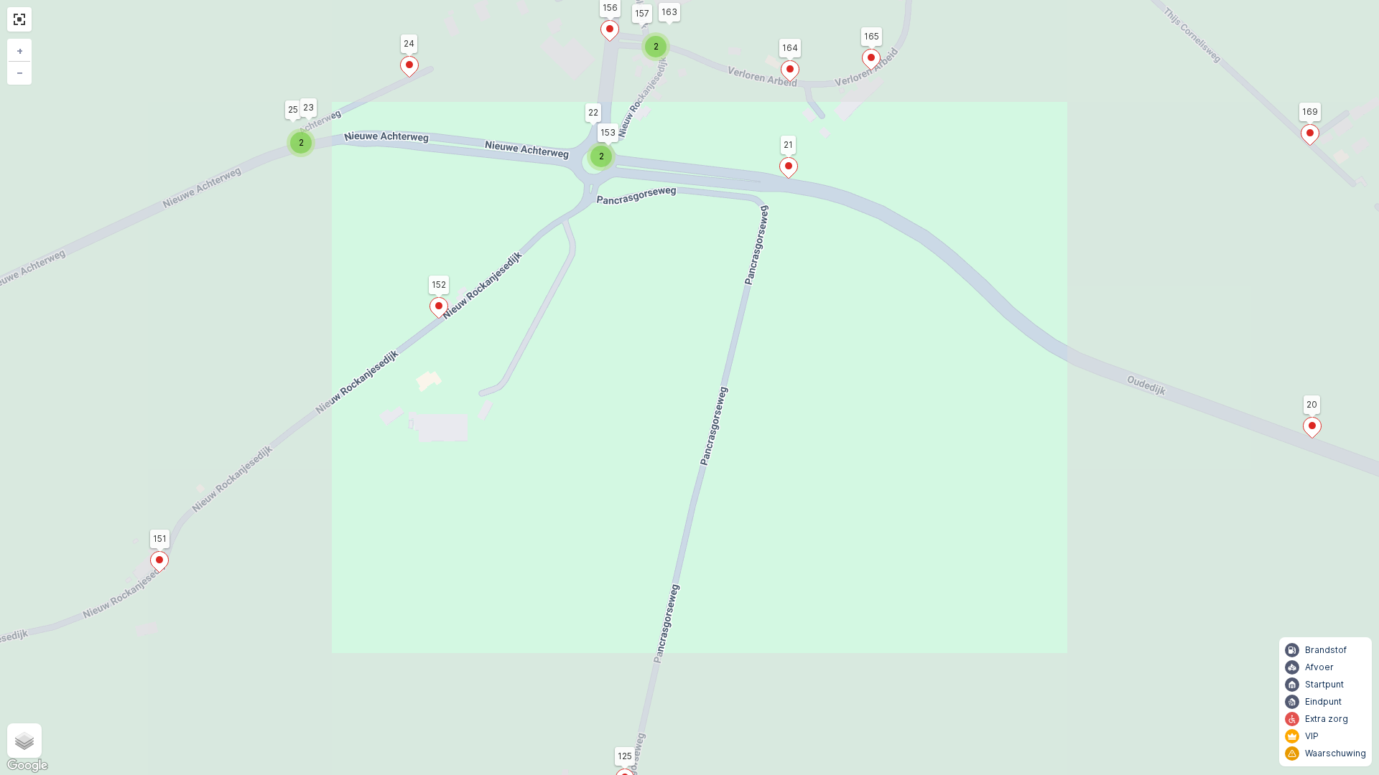
drag, startPoint x: 660, startPoint y: 317, endPoint x: 761, endPoint y: 473, distance: 186.4
click at [761, 473] on div "2 2 4 2 2 4 2 2 3 2 2 2 2 2 2 2 7 2 2 2 4 4 5 2 2 2 2 2 3 2 2 2 20 255 329 119 …" at bounding box center [689, 387] width 1379 height 775
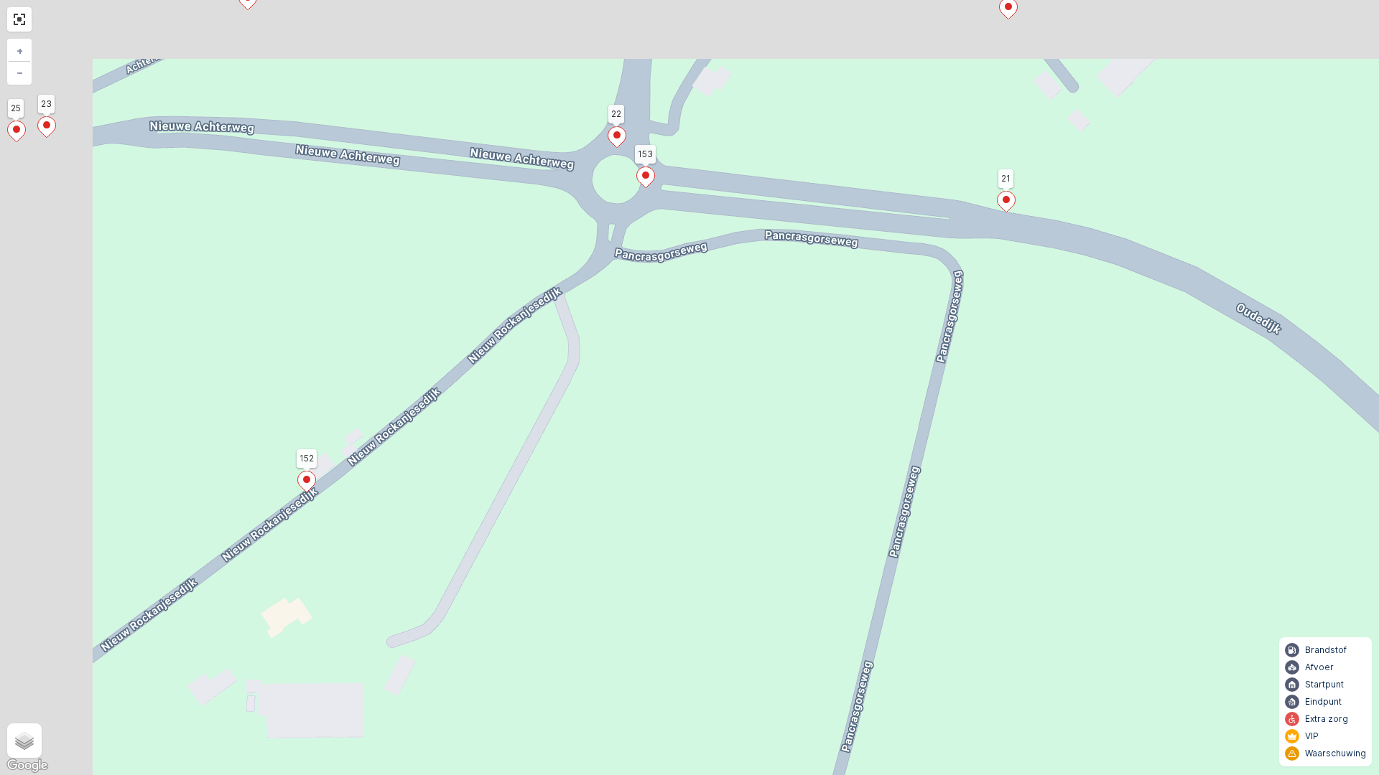
drag, startPoint x: 683, startPoint y: 365, endPoint x: 836, endPoint y: 618, distance: 295.8
click at [836, 618] on div "2 2 2 2 2 2 2 4 2 2 2 4 4 2 2 20 255 329 119 269 322 4 106 107 112 130 90 105 1…" at bounding box center [689, 387] width 1379 height 775
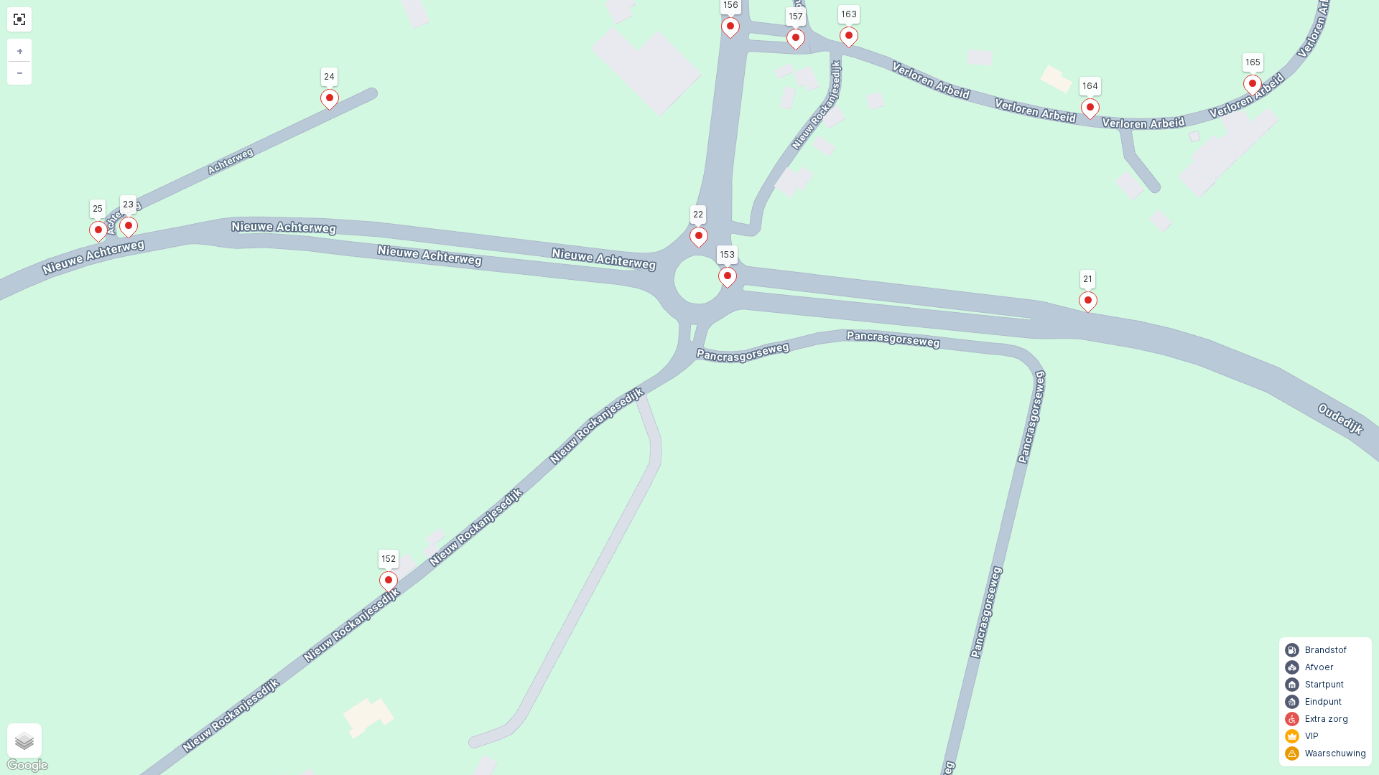
drag, startPoint x: 428, startPoint y: 288, endPoint x: 941, endPoint y: 205, distance: 520.1
click at [936, 205] on div "2 2 2 2 2 2 2 4 2 2 2 4 4 2 2 20 255 329 119 269 322 4 106 107 112 130 90 105 1…" at bounding box center [689, 387] width 1379 height 775
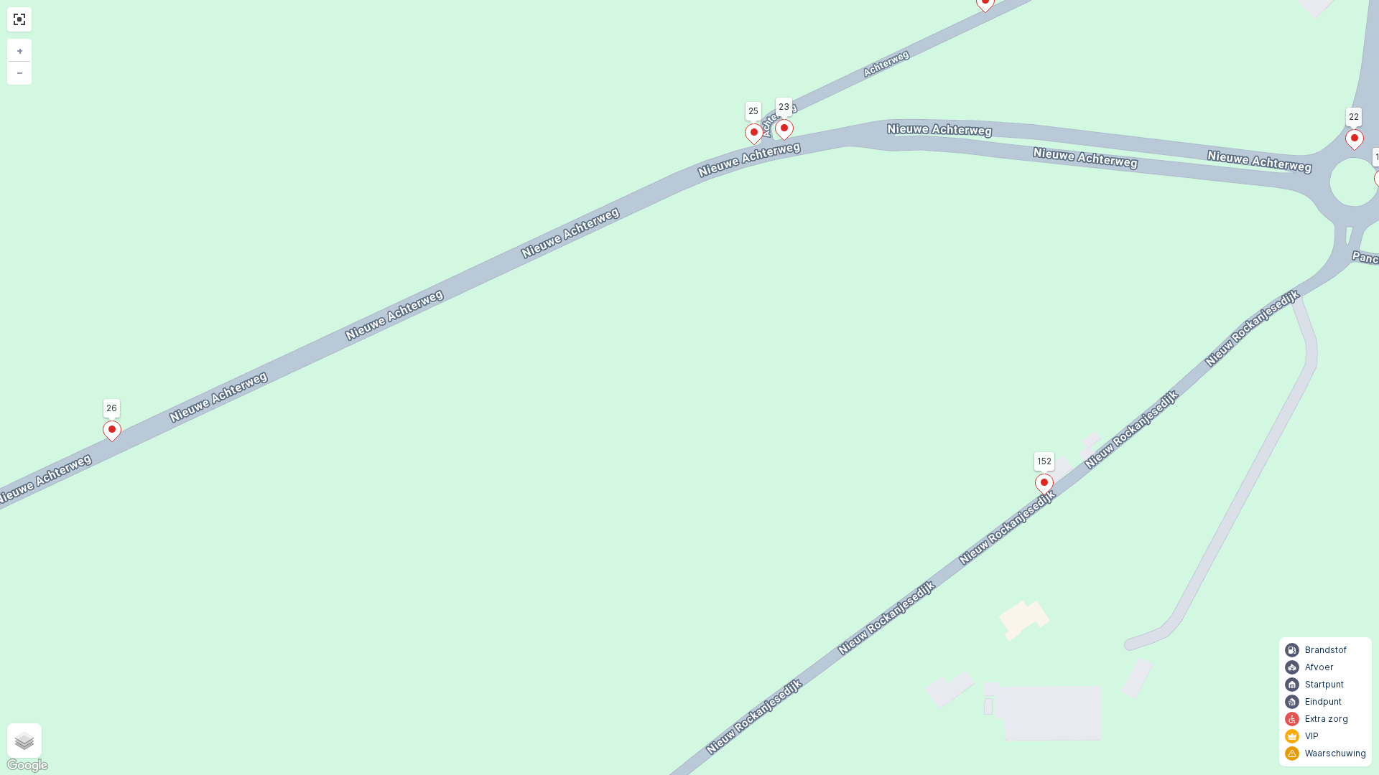
drag, startPoint x: 570, startPoint y: 335, endPoint x: 933, endPoint y: 187, distance: 392.3
click at [885, 203] on div "2 2 2 2 2 2 2 4 2 2 2 4 4 2 2 20 255 329 119 269 322 4 106 107 112 130 90 105 1…" at bounding box center [689, 387] width 1379 height 775
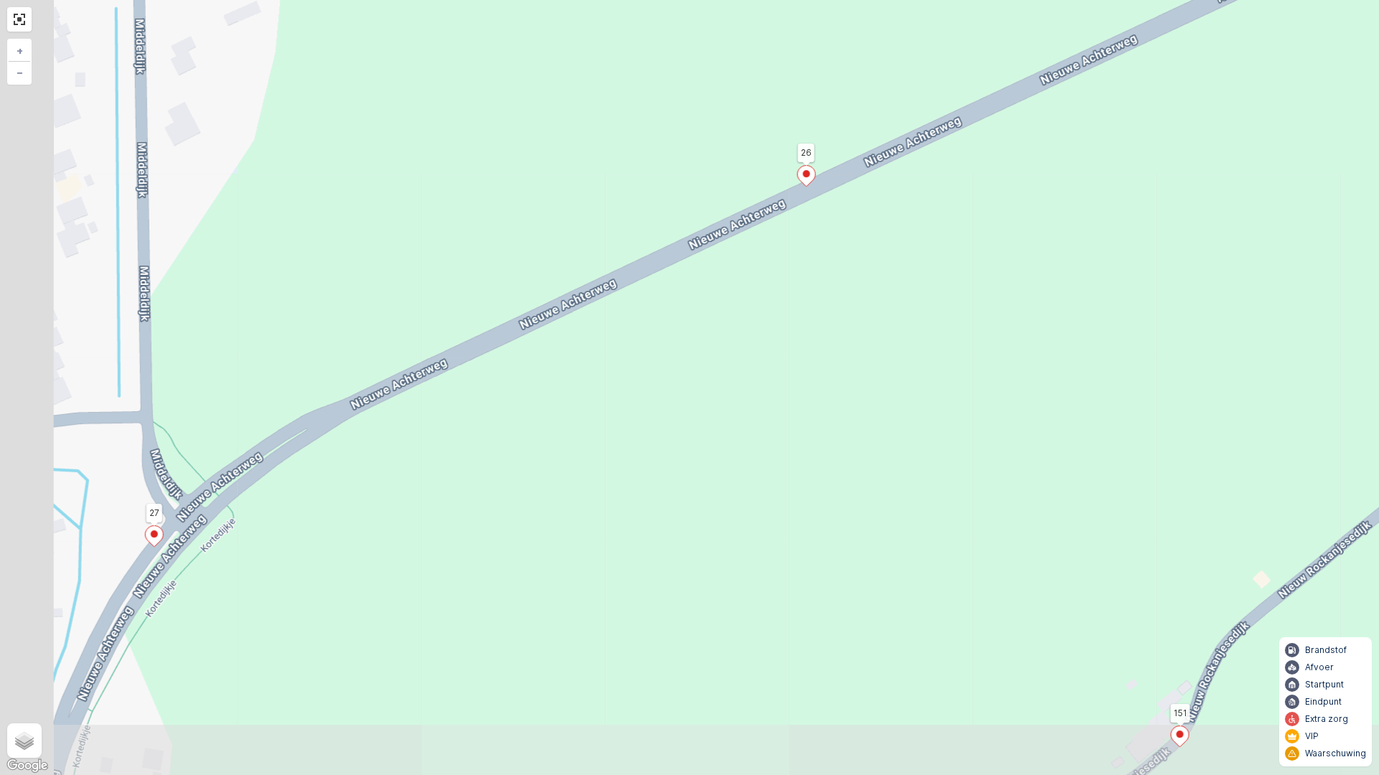
click at [818, 256] on div "2 2 2 2 2 2 2 4 2 2 2 4 4 2 2 20 255 329 119 269 322 4 106 107 112 130 90 105 1…" at bounding box center [689, 387] width 1379 height 775
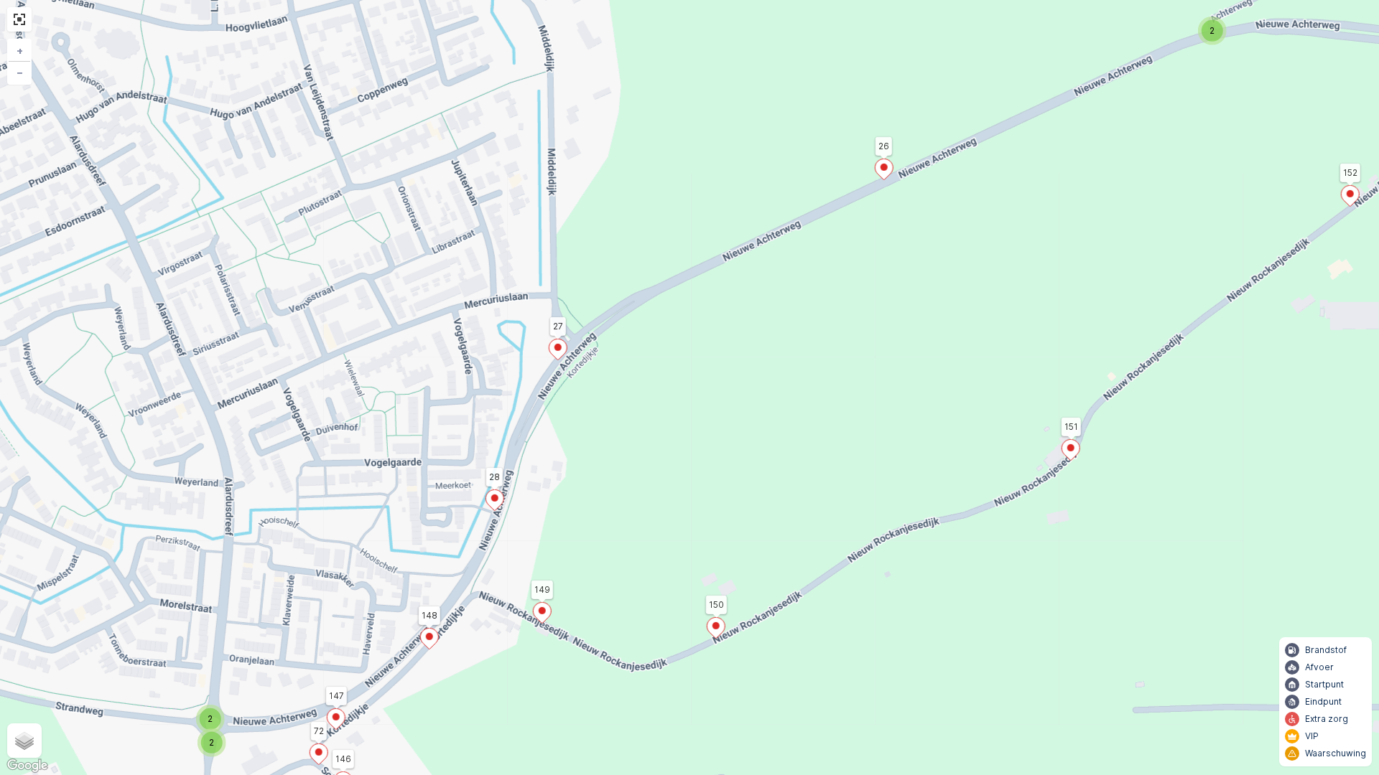
drag, startPoint x: 729, startPoint y: 293, endPoint x: 762, endPoint y: 234, distance: 67.5
click at [747, 264] on div "2 3 2 2 2 2 2 2 2 7 2 2 2 4 4 5 2 2 2 2 2 3 2 2 2 20 255 329 119 269 322 4 106 …" at bounding box center [689, 387] width 1379 height 775
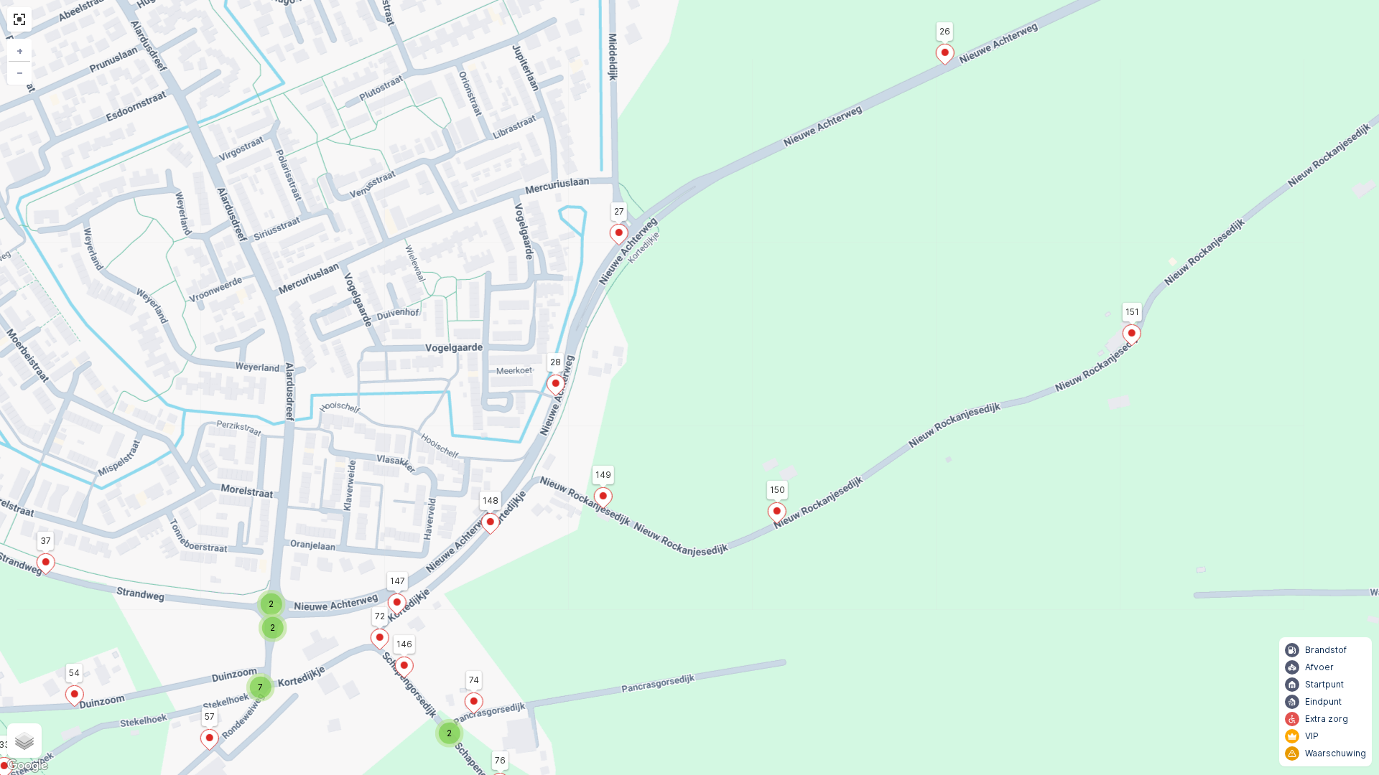
drag, startPoint x: 739, startPoint y: 328, endPoint x: 774, endPoint y: 248, distance: 87.8
click at [770, 256] on div "2 3 2 2 2 2 2 2 2 7 2 2 2 4 4 5 2 2 2 2 2 3 2 2 2 20 255 329 119 269 322 4 106 …" at bounding box center [689, 387] width 1379 height 775
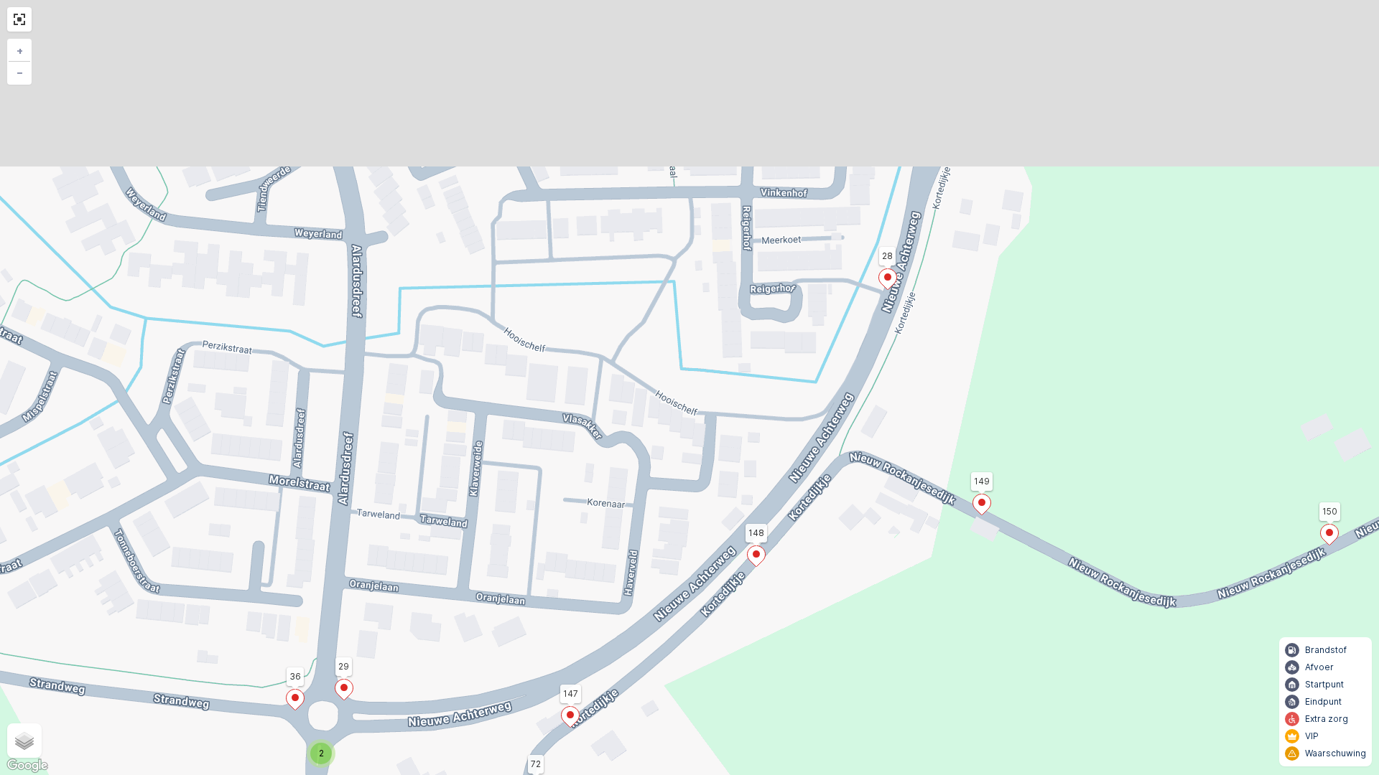
drag, startPoint x: 449, startPoint y: 542, endPoint x: 449, endPoint y: 572, distance: 30.2
click at [449, 572] on div "2 2 2 2 2 2 2 4 2 2 2 4 4 2 2 20 255 329 119 269 322 4 106 107 112 130 90 105 1…" at bounding box center [689, 387] width 1379 height 775
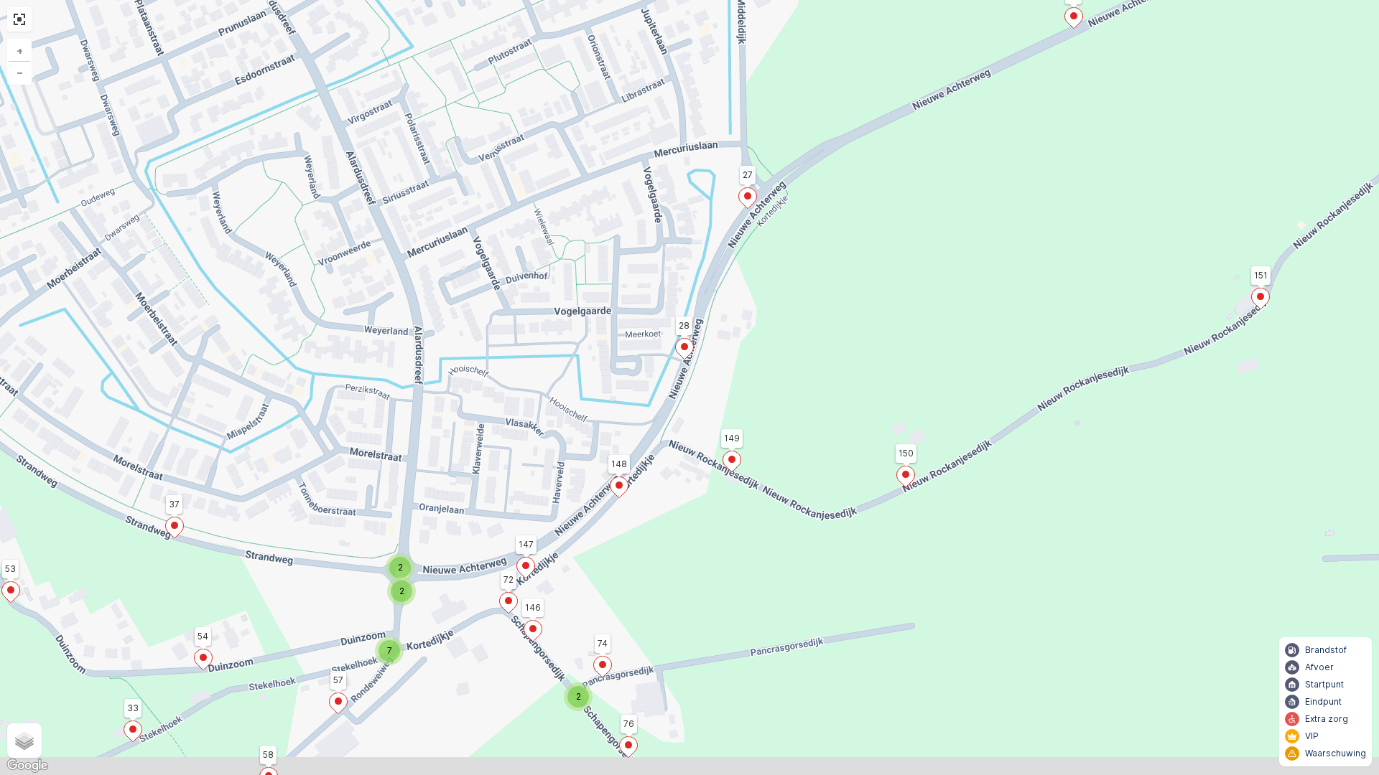
drag, startPoint x: 445, startPoint y: 513, endPoint x: 472, endPoint y: 398, distance: 118.1
click at [472, 402] on div "2 3 2 2 2 2 2 2 2 7 2 2 2 4 4 5 2 2 2 2 2 3 2 2 2 20 255 329 119 269 322 4 106 …" at bounding box center [689, 387] width 1379 height 775
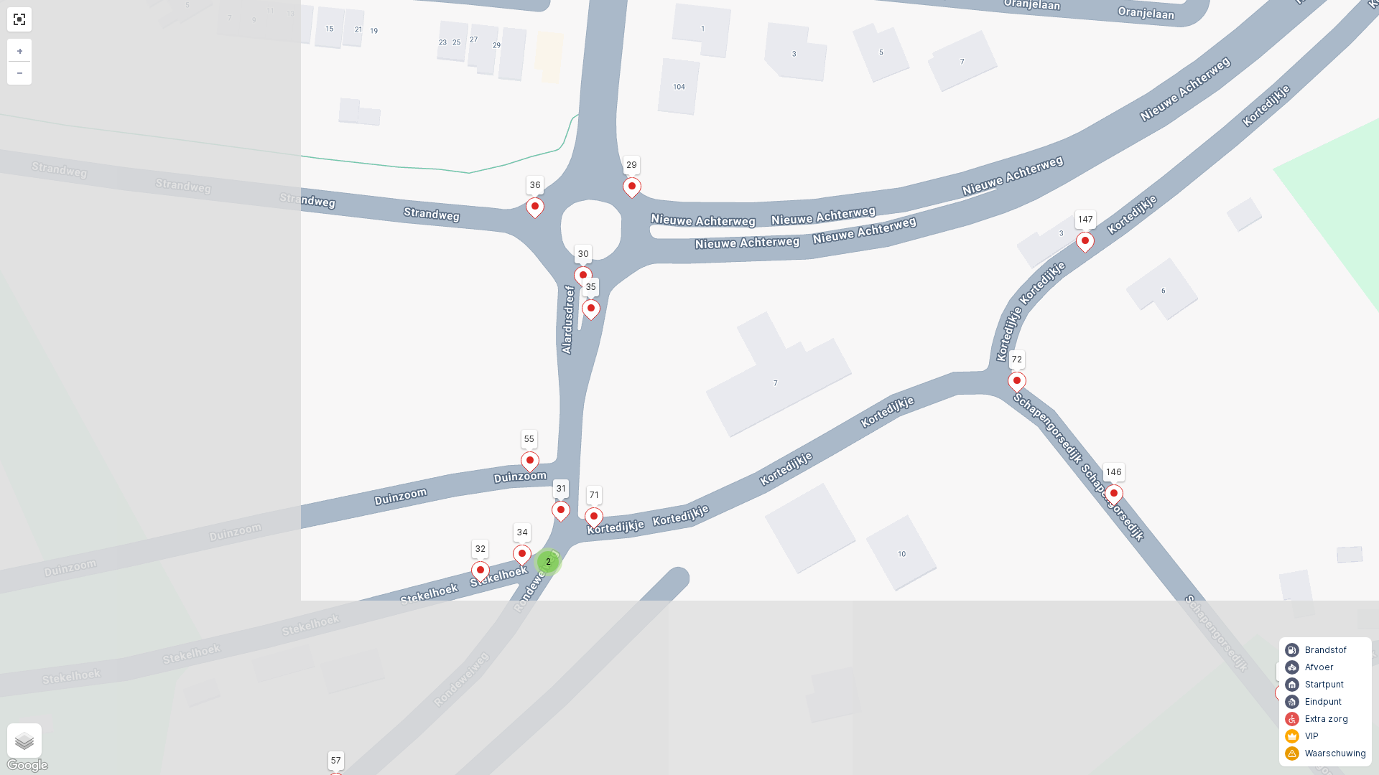
drag, startPoint x: 580, startPoint y: 485, endPoint x: 845, endPoint y: 318, distance: 313.0
click at [845, 318] on div "2 2 2 4 2 20 255 329 119 269 322 4 106 107 112 130 90 105 150 296 193 192 7 198…" at bounding box center [689, 387] width 1379 height 775
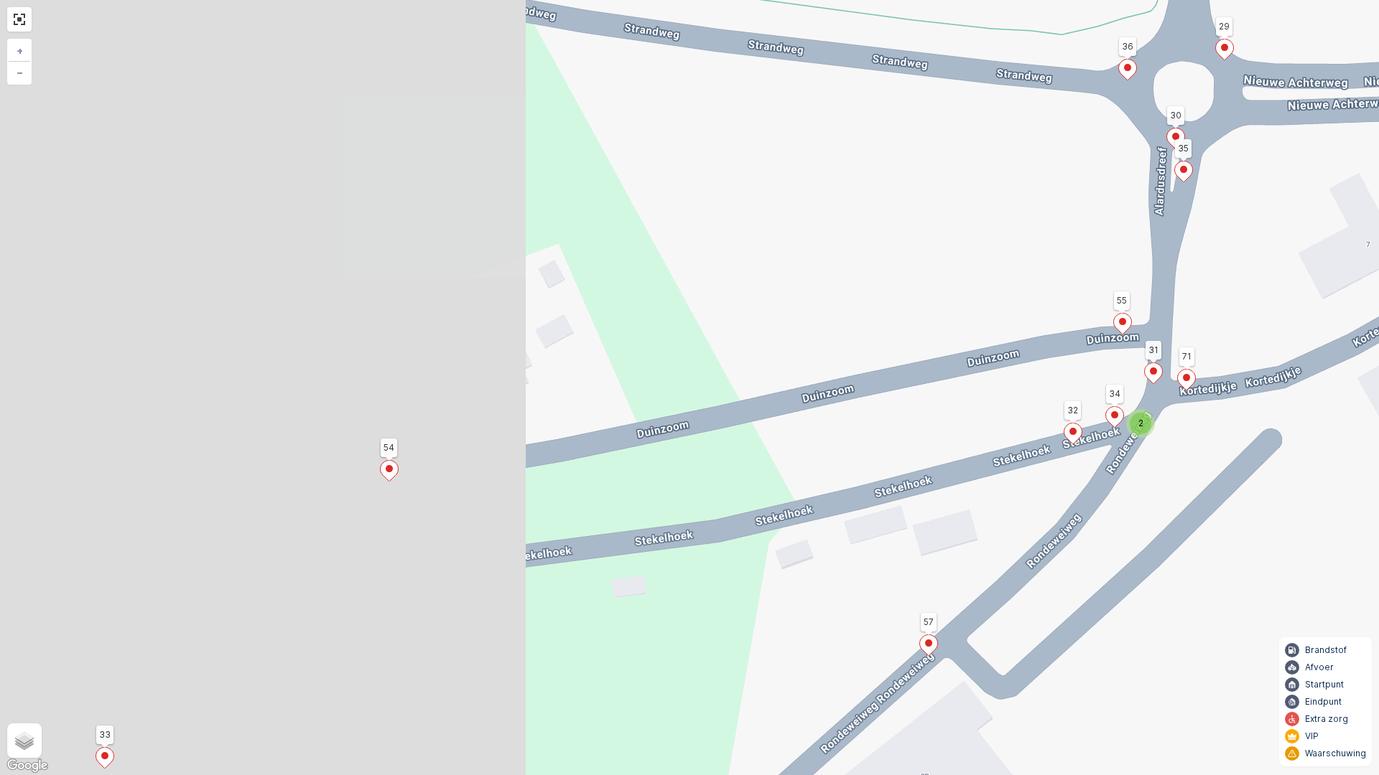
drag, startPoint x: 304, startPoint y: 565, endPoint x: 891, endPoint y: 432, distance: 601.6
click at [891, 432] on div "2 2 2 4 2 20 255 329 119 269 322 4 106 107 112 130 90 105 150 296 193 192 7 198…" at bounding box center [689, 387] width 1379 height 775
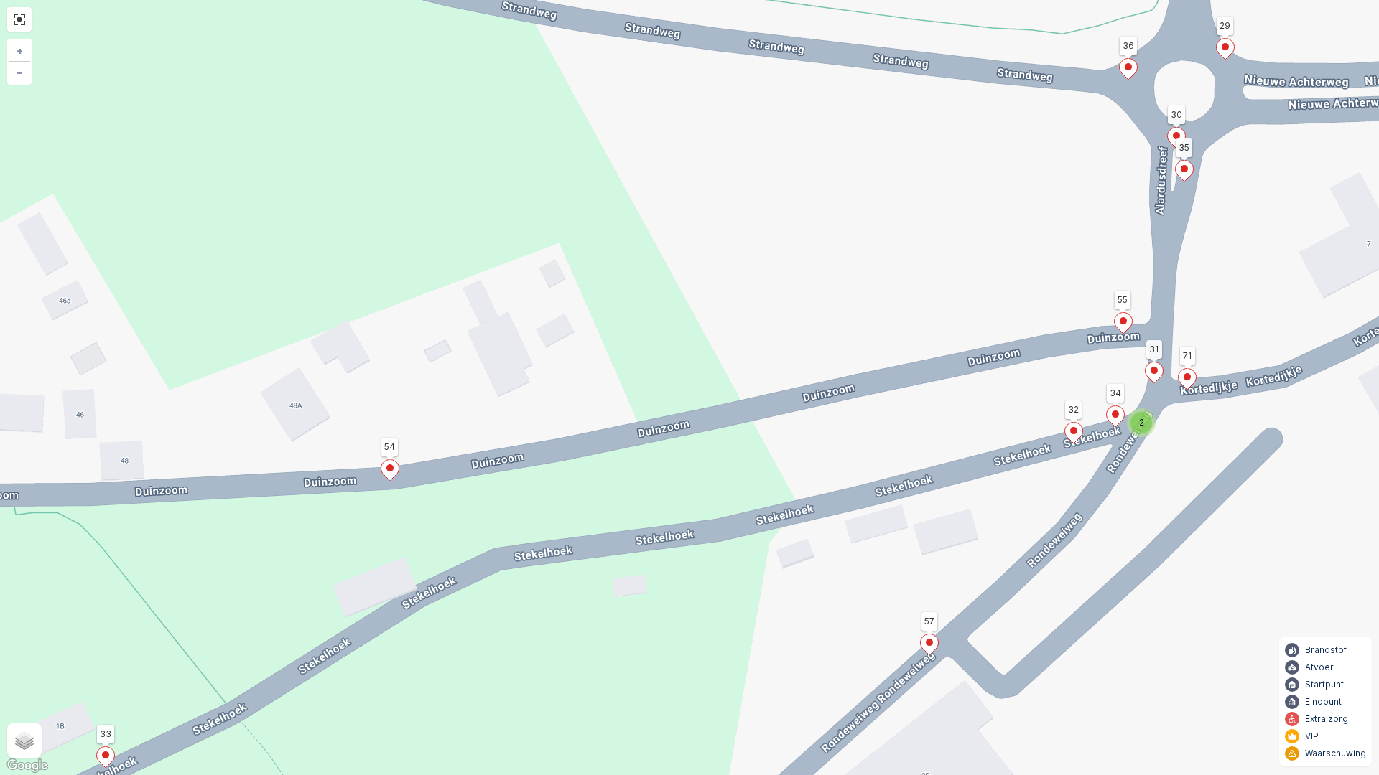
drag, startPoint x: 632, startPoint y: 489, endPoint x: 941, endPoint y: 395, distance: 323.4
click at [937, 396] on div "2 2 2 4 2 20 255 329 119 269 322 4 106 107 112 130 90 105 150 296 193 192 7 198…" at bounding box center [689, 387] width 1379 height 775
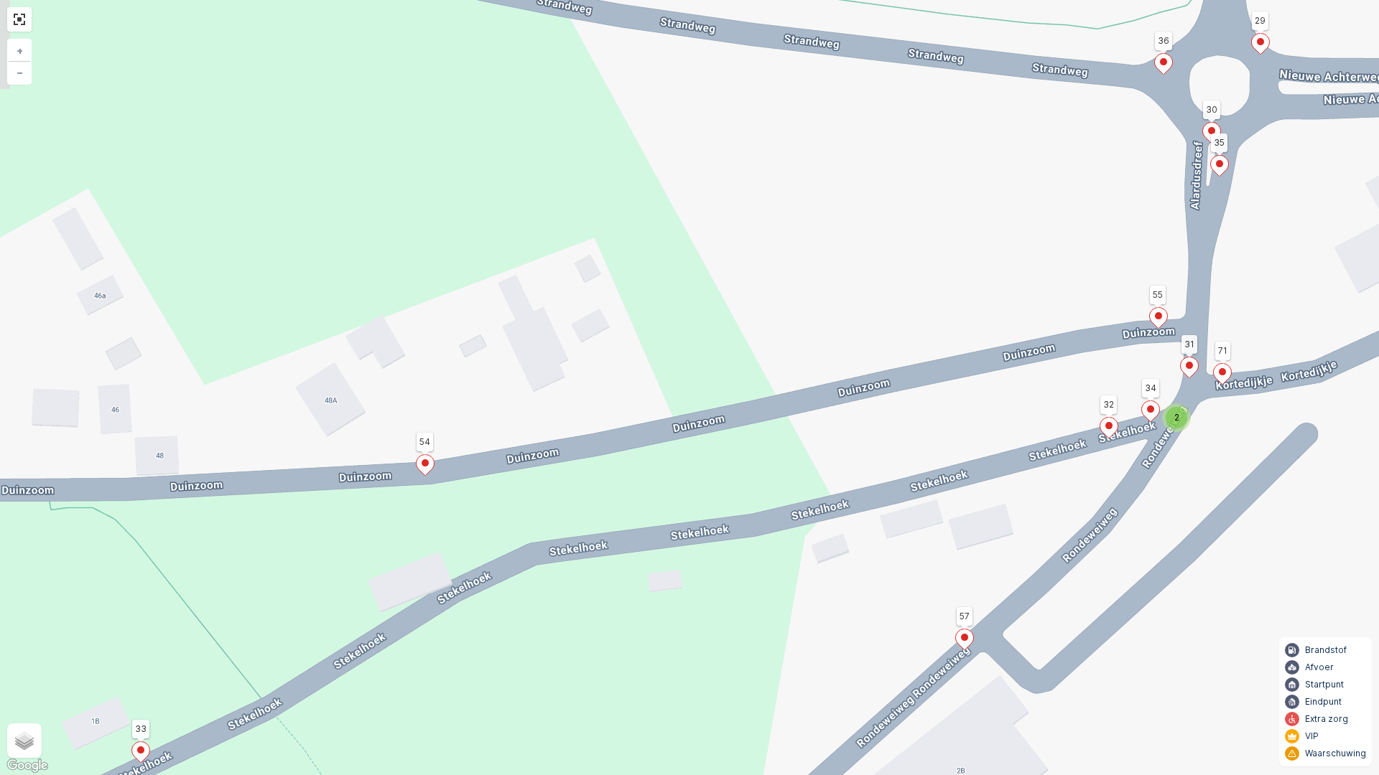
drag, startPoint x: 612, startPoint y: 554, endPoint x: 243, endPoint y: 628, distance: 376.5
click at [279, 625] on div "2 2 2 4 2 20 255 329 119 269 322 4 106 107 112 130 90 105 150 296 193 192 7 198…" at bounding box center [689, 387] width 1379 height 775
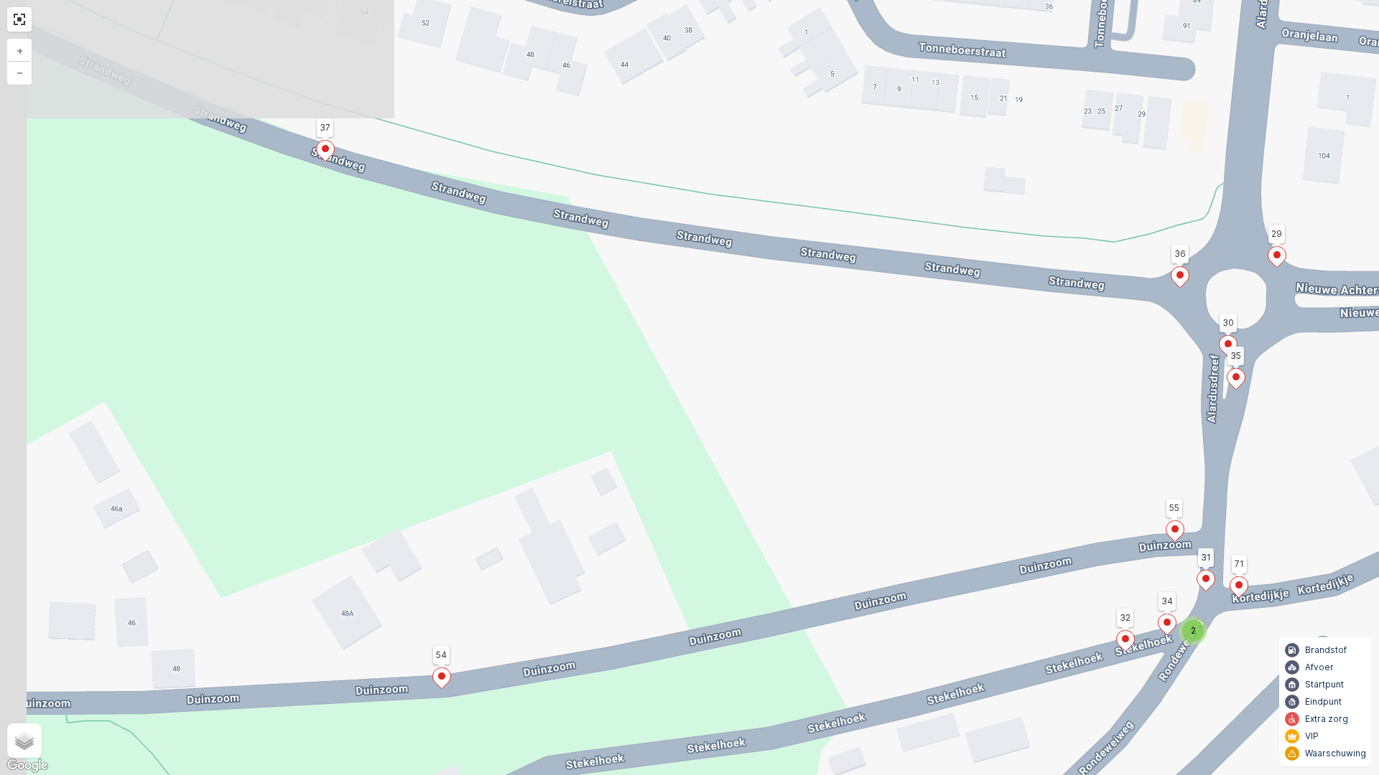
drag, startPoint x: 528, startPoint y: 314, endPoint x: 964, endPoint y: 412, distance: 447.5
click at [964, 412] on div "2 2 2 4 2 20 255 329 119 269 322 4 106 107 112 130 90 105 150 296 193 192 7 198…" at bounding box center [689, 387] width 1379 height 775
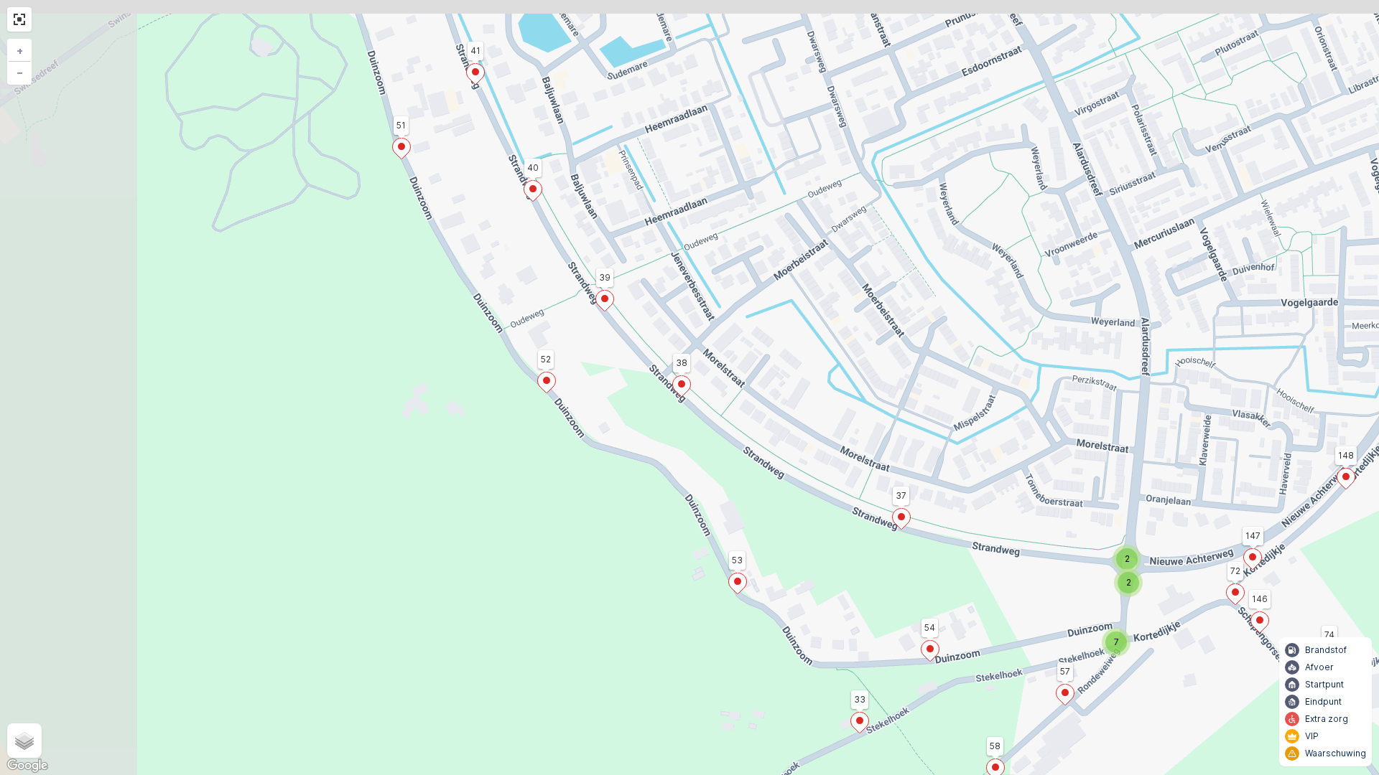
drag, startPoint x: 671, startPoint y: 343, endPoint x: 754, endPoint y: 475, distance: 155.2
click at [809, 538] on div "2 3 2 2 2 2 2 2 2 7 2 2 2 4 4 5 2 2 2 2 2 3 2 2 2 20 255 329 119 269 322 4 106 …" at bounding box center [689, 387] width 1379 height 775
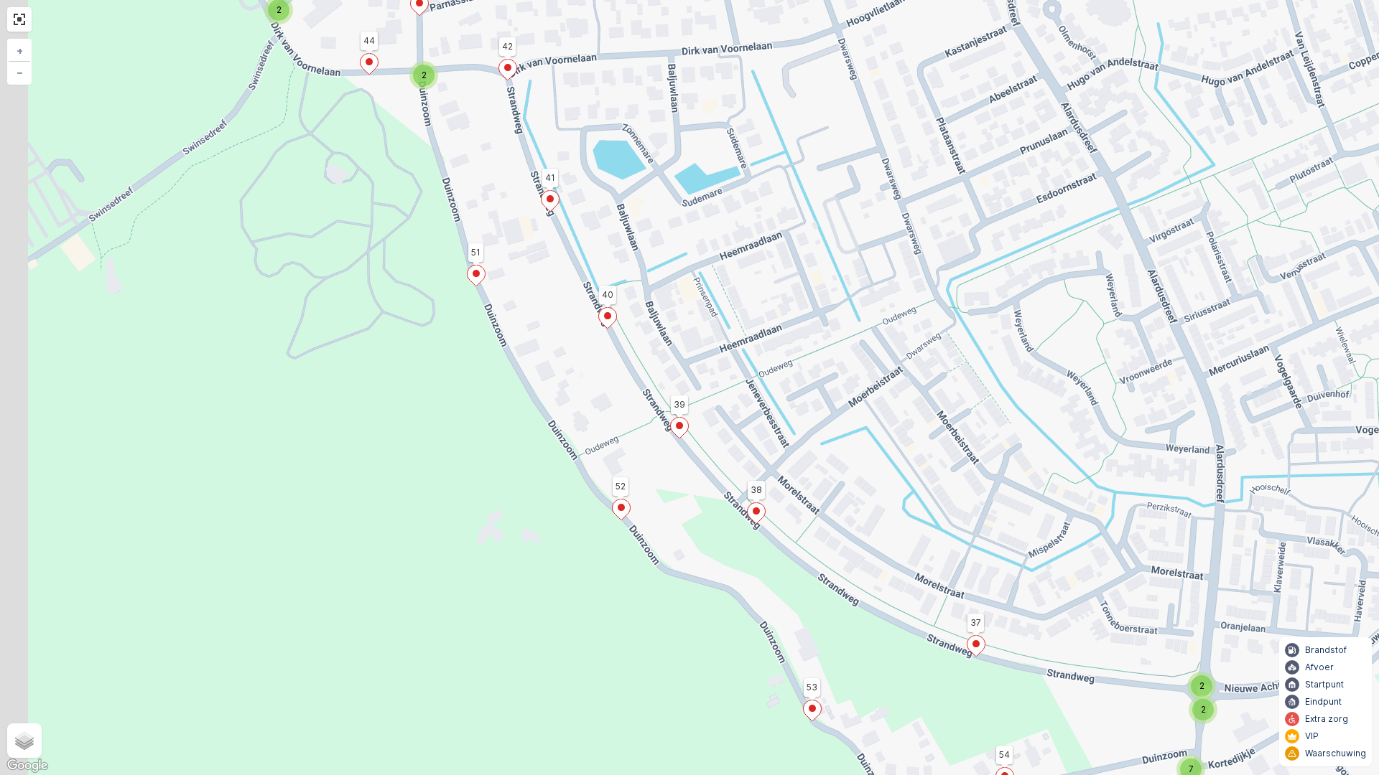
drag, startPoint x: 622, startPoint y: 425, endPoint x: 702, endPoint y: 560, distance: 157.1
click at [700, 556] on div "2 3 2 2 2 2 2 2 2 7 2 2 2 4 4 5 2 2 2 2 2 3 2 2 2 20 255 329 119 269 322 4 106 …" at bounding box center [689, 387] width 1379 height 775
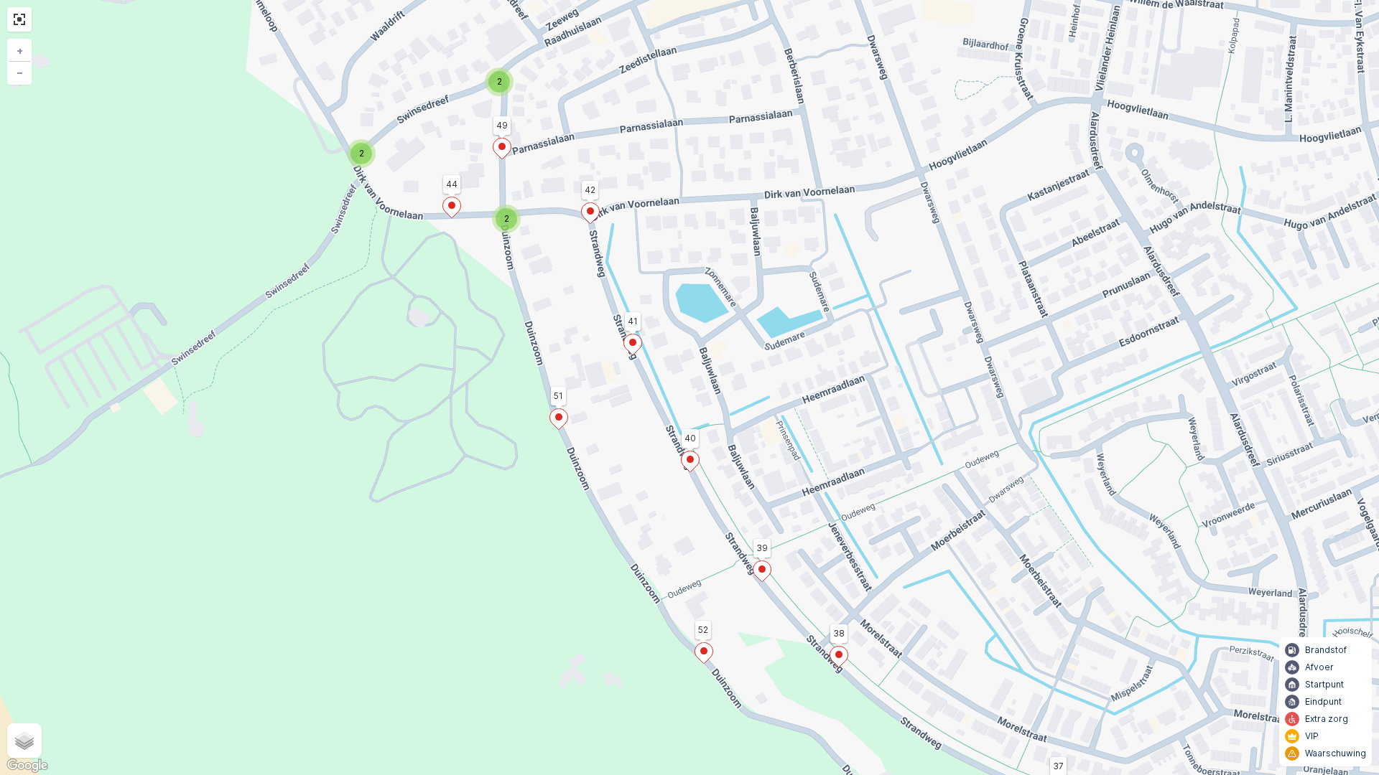
drag, startPoint x: 611, startPoint y: 442, endPoint x: 629, endPoint y: 492, distance: 52.7
click at [626, 485] on div "2 3 2 2 2 2 2 2 2 7 2 2 2 4 4 5 2 2 2 2 2 3 2 2 2 20 255 329 119 269 322 4 106 …" at bounding box center [689, 387] width 1379 height 775
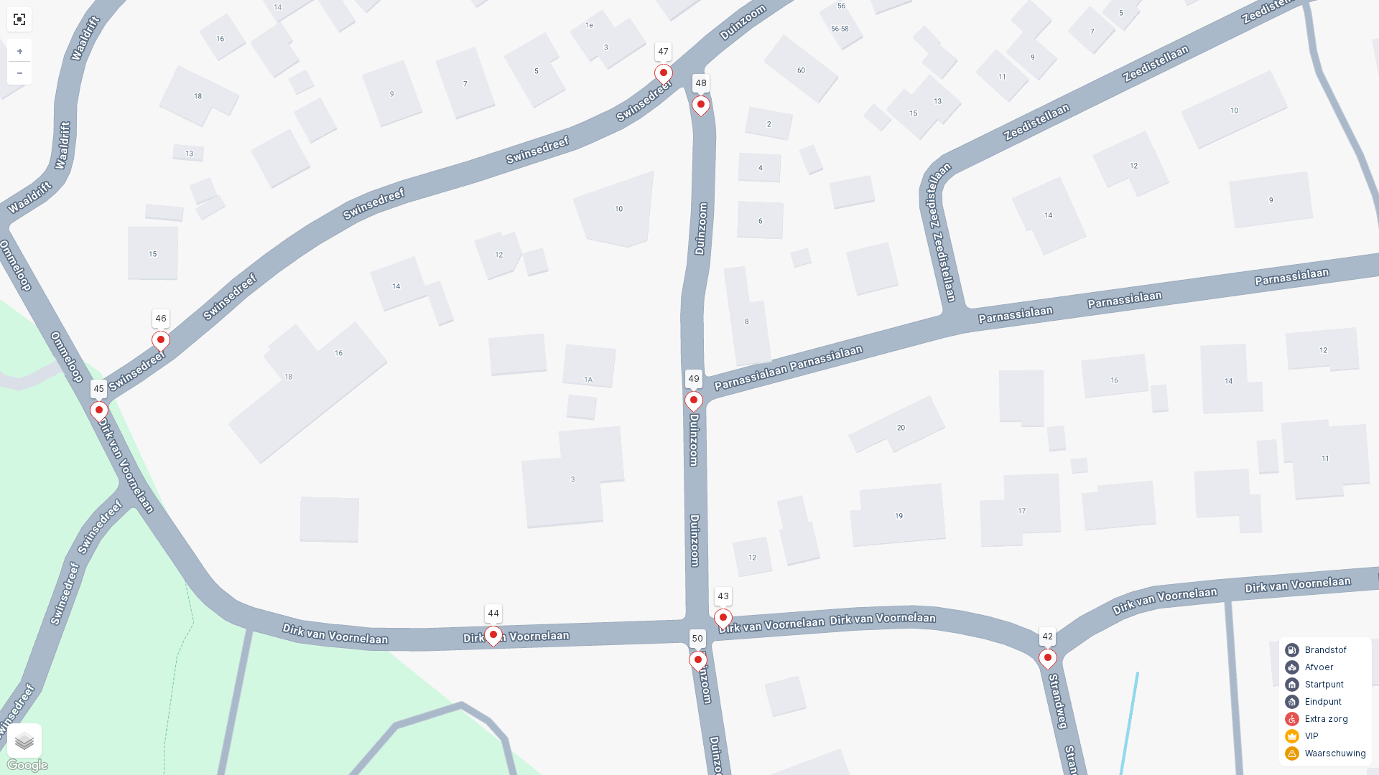
drag, startPoint x: 633, startPoint y: 149, endPoint x: 553, endPoint y: 311, distance: 180.1
click at [553, 311] on div "2 2 2 4 2 20 255 329 119 269 322 4 106 107 112 130 90 105 150 296 193 192 7 198…" at bounding box center [689, 387] width 1379 height 775
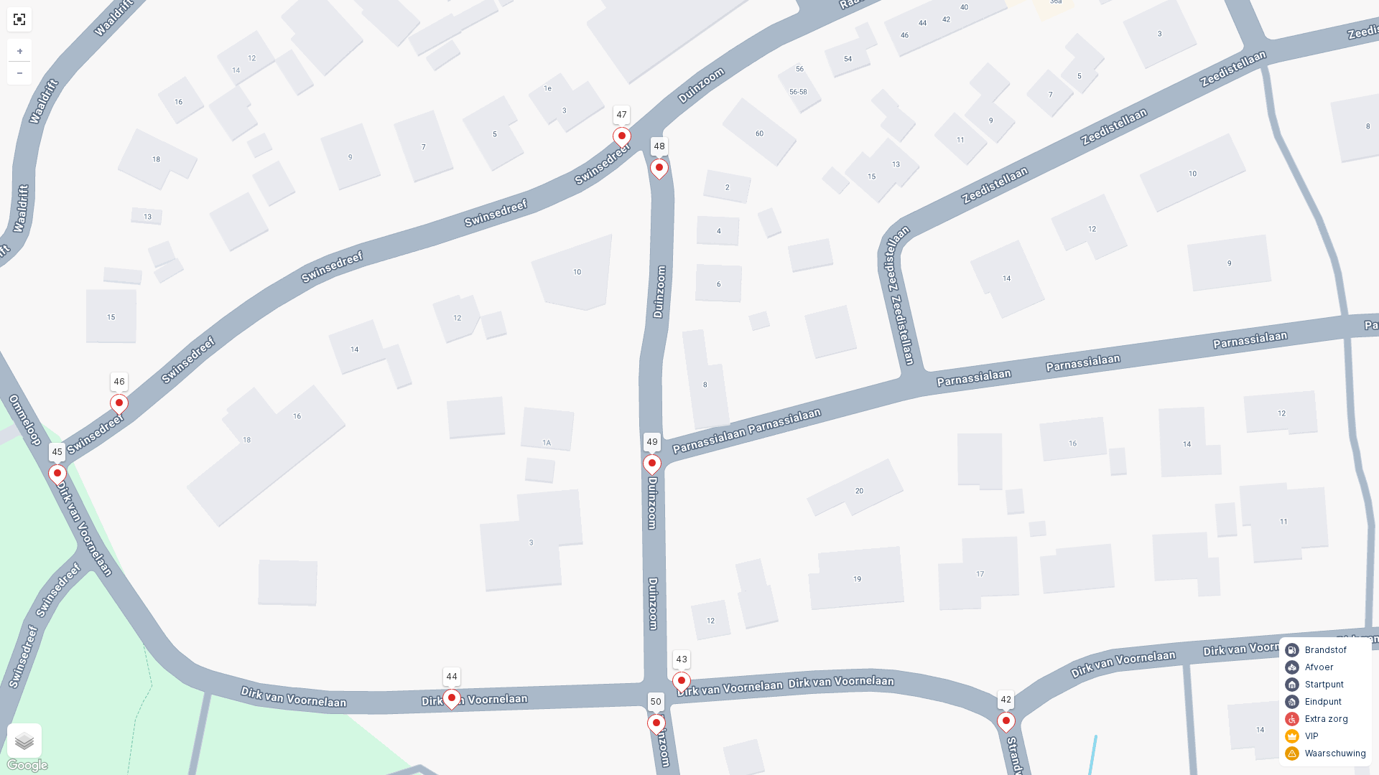
drag, startPoint x: 563, startPoint y: 390, endPoint x: 587, endPoint y: 215, distance: 176.8
click at [584, 251] on div "2 2 2 4 2 20 255 329 119 269 322 4 106 107 112 130 90 105 150 296 193 192 7 198…" at bounding box center [689, 387] width 1379 height 775
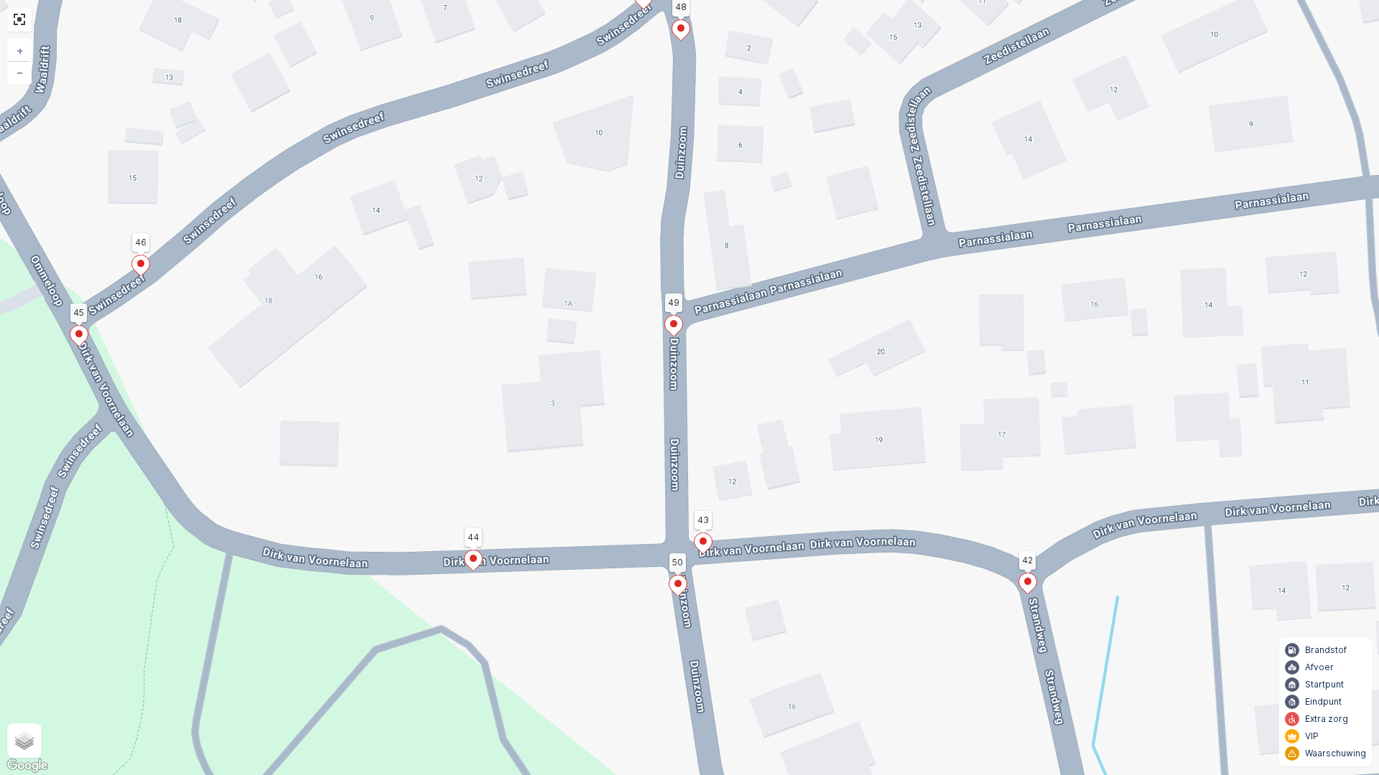
drag, startPoint x: 585, startPoint y: 399, endPoint x: 630, endPoint y: 149, distance: 254.5
click at [626, 202] on div "2 2 2 4 2 20 255 329 119 269 322 4 106 107 112 130 90 105 150 296 193 192 7 198…" at bounding box center [689, 387] width 1379 height 775
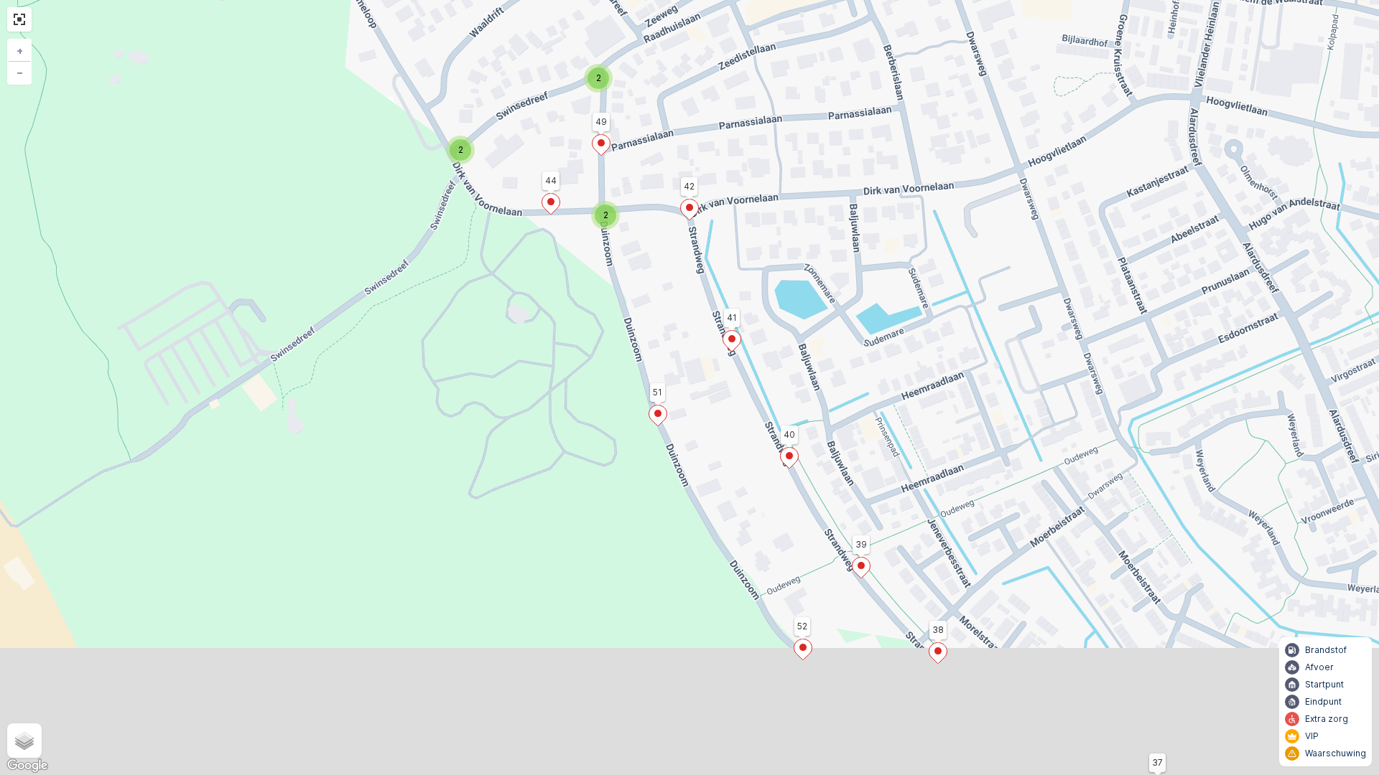
drag, startPoint x: 606, startPoint y: 442, endPoint x: 508, endPoint y: 181, distance: 279.0
click at [553, 309] on div "2 3 2 2 2 2 2 2 2 7 2 2 2 4 4 5 2 2 2 2 2 3 2 2 2 20 255 329 119 269 322 4 106 …" at bounding box center [689, 387] width 1379 height 775
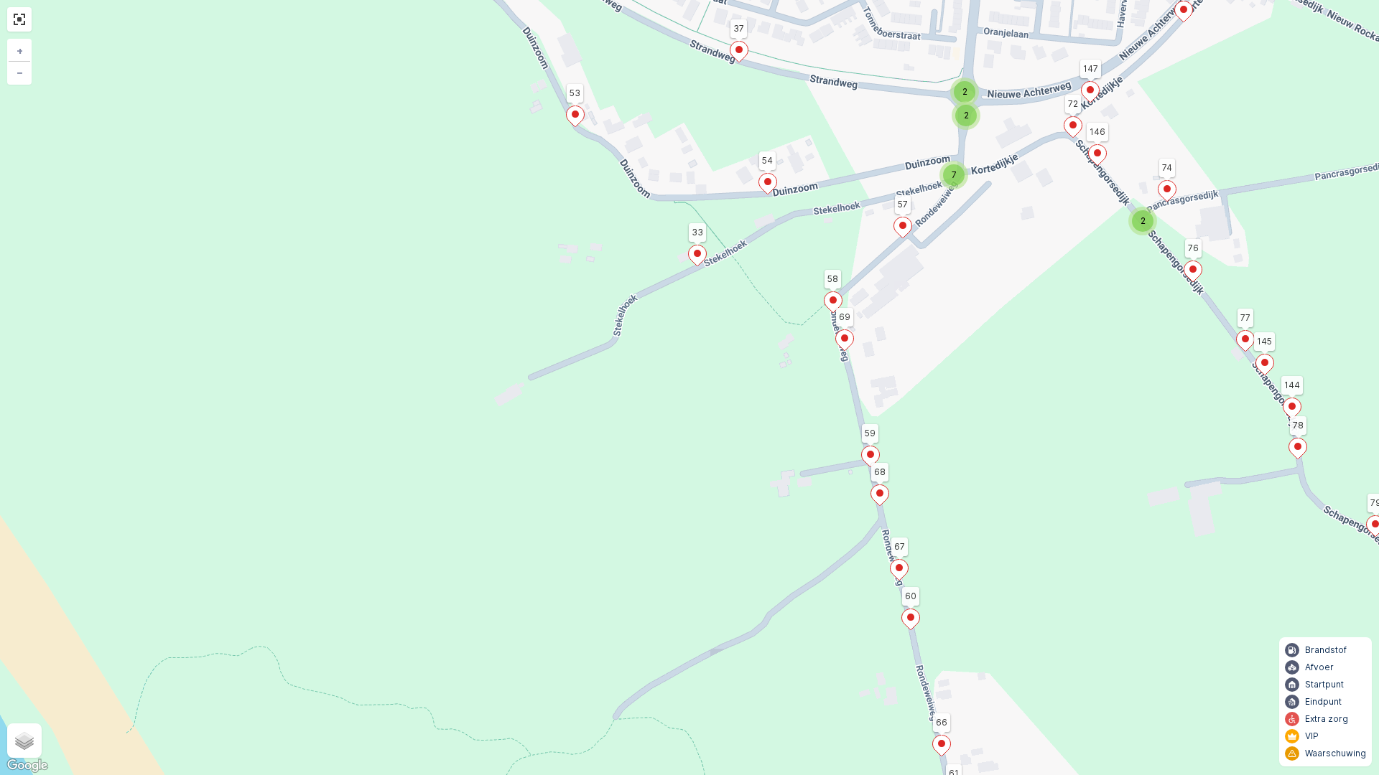
drag, startPoint x: 1276, startPoint y: 320, endPoint x: 1140, endPoint y: 329, distance: 136.0
click at [1140, 329] on div "2 3 2 2 2 2 2 2 2 7 2 2 2 4 4 5 2 2 2 2 2 3 2 2 2 20 255 329 119 269 322 4 106 …" at bounding box center [689, 387] width 1379 height 775
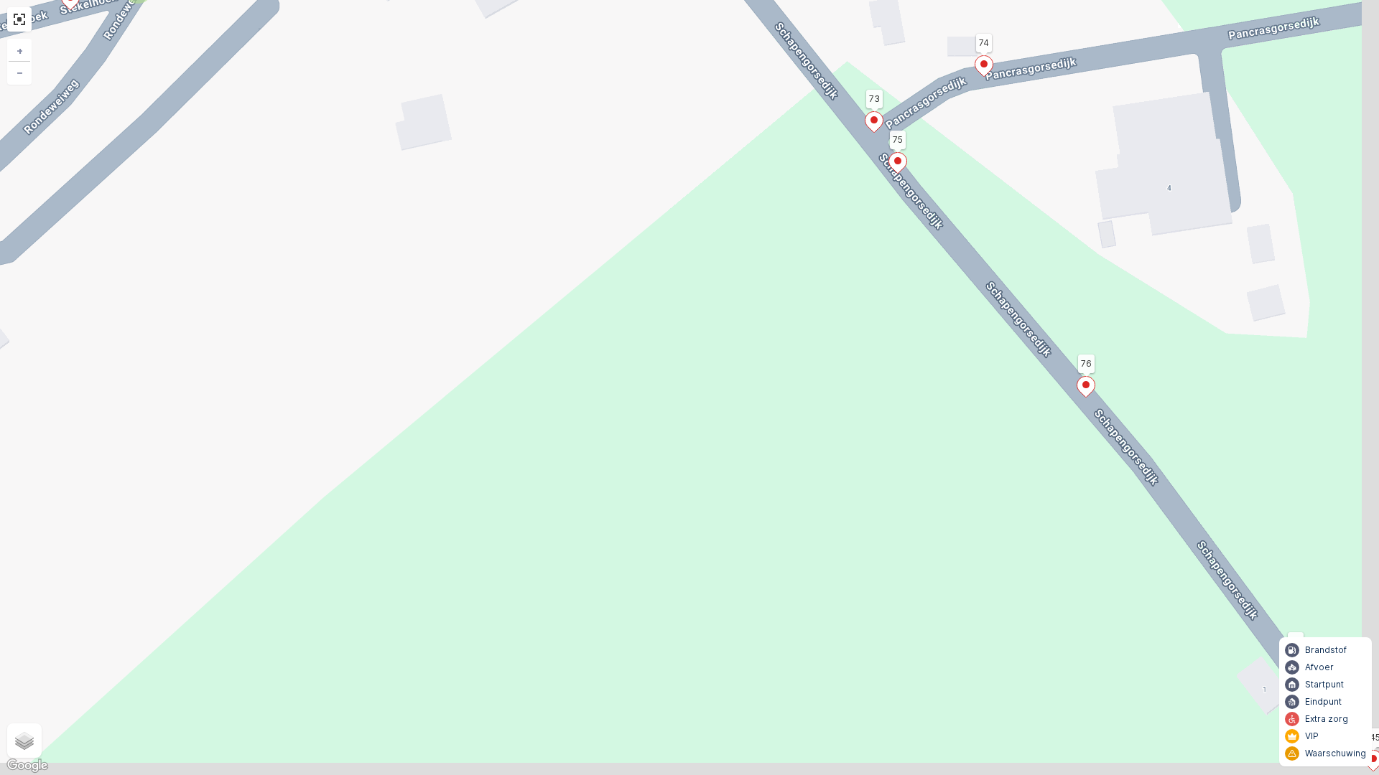
drag, startPoint x: 1328, startPoint y: 388, endPoint x: 1002, endPoint y: 267, distance: 348.2
click at [1026, 278] on div "2 2 2 4 2 20 255 329 119 269 322 4 106 107 112 130 90 105 150 296 193 192 7 198…" at bounding box center [689, 387] width 1379 height 775
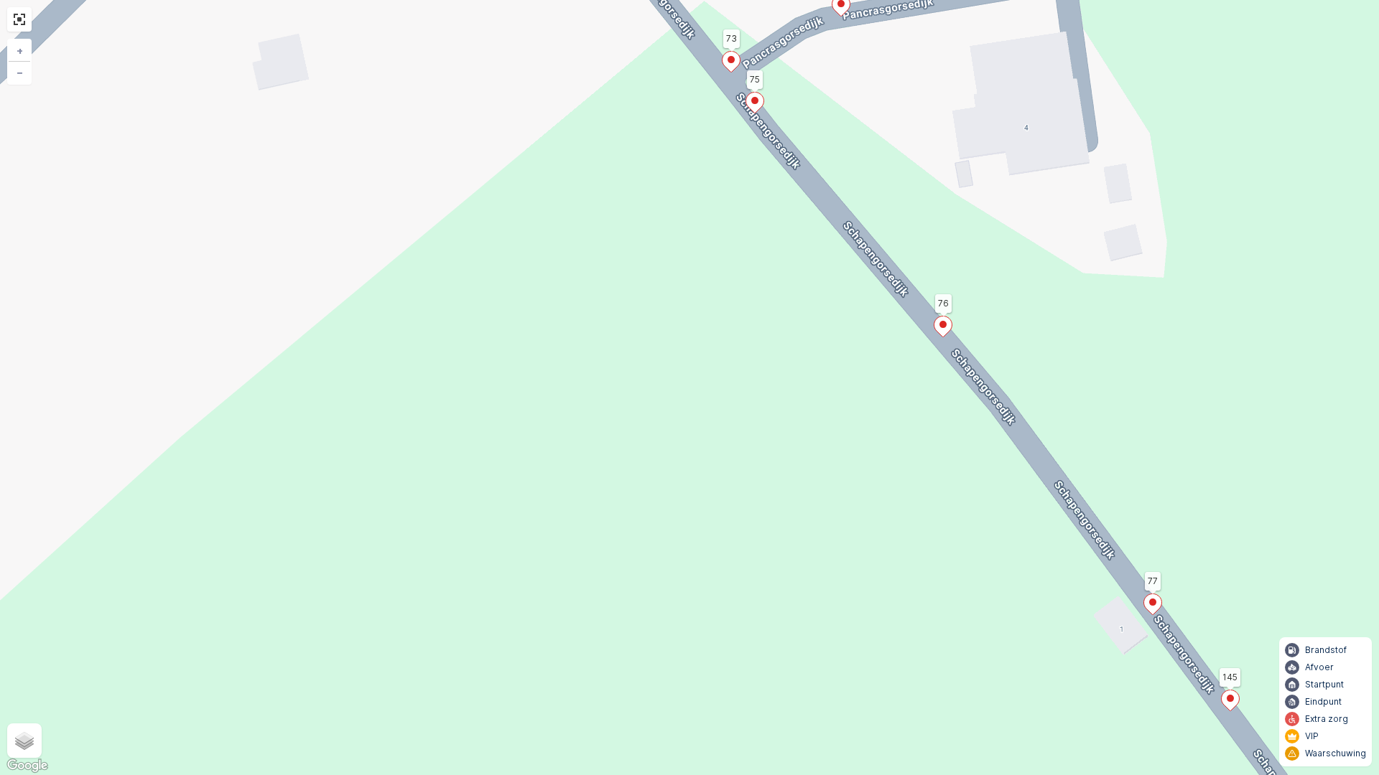
drag, startPoint x: 1142, startPoint y: 410, endPoint x: 981, endPoint y: 194, distance: 269.8
click at [1048, 294] on div "2 2 2 4 2 20 255 329 119 269 322 4 106 107 112 130 90 105 150 296 193 192 7 198…" at bounding box center [689, 387] width 1379 height 775
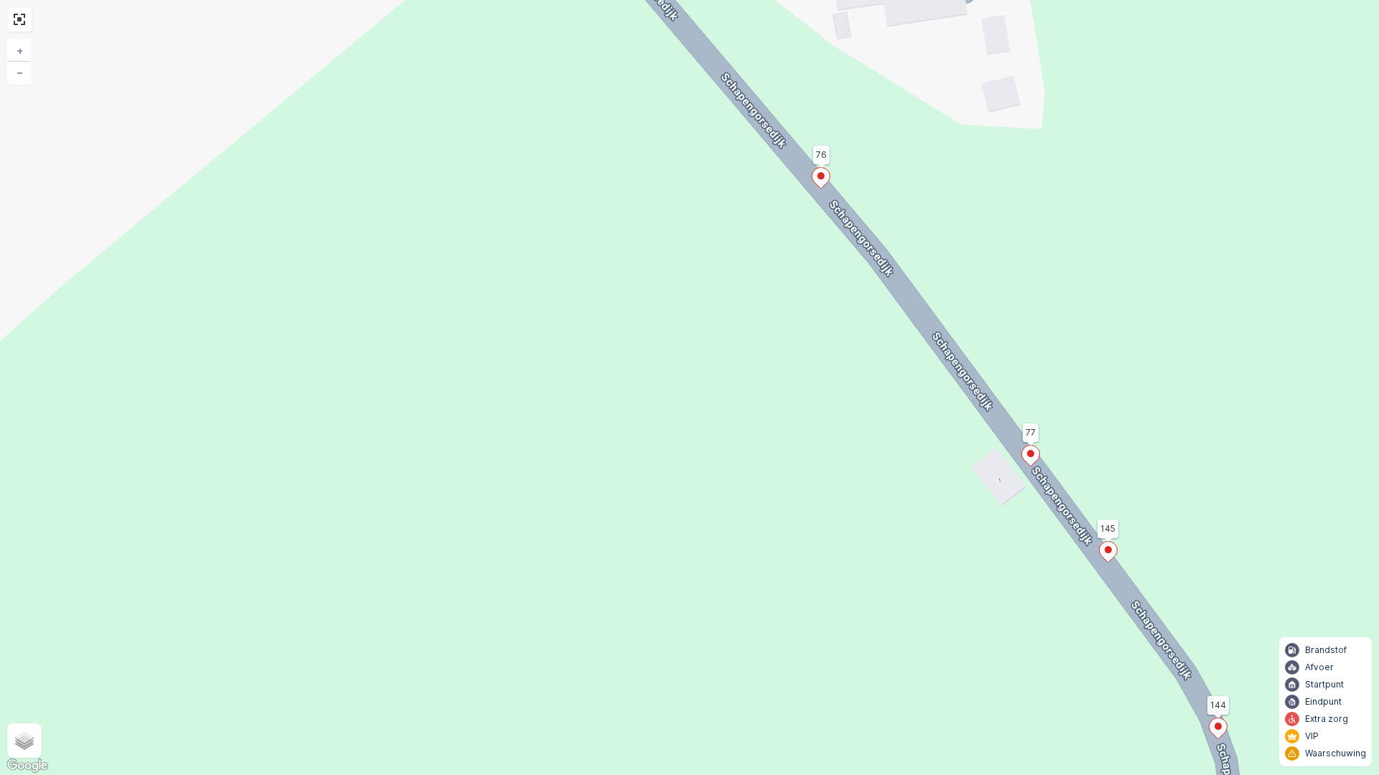
drag, startPoint x: 1152, startPoint y: 373, endPoint x: 1009, endPoint y: 172, distance: 247.2
click at [1050, 225] on div "2 2 2 4 2 20 255 329 119 269 322 4 106 107 112 130 90 105 150 296 193 192 7 198…" at bounding box center [689, 387] width 1379 height 775
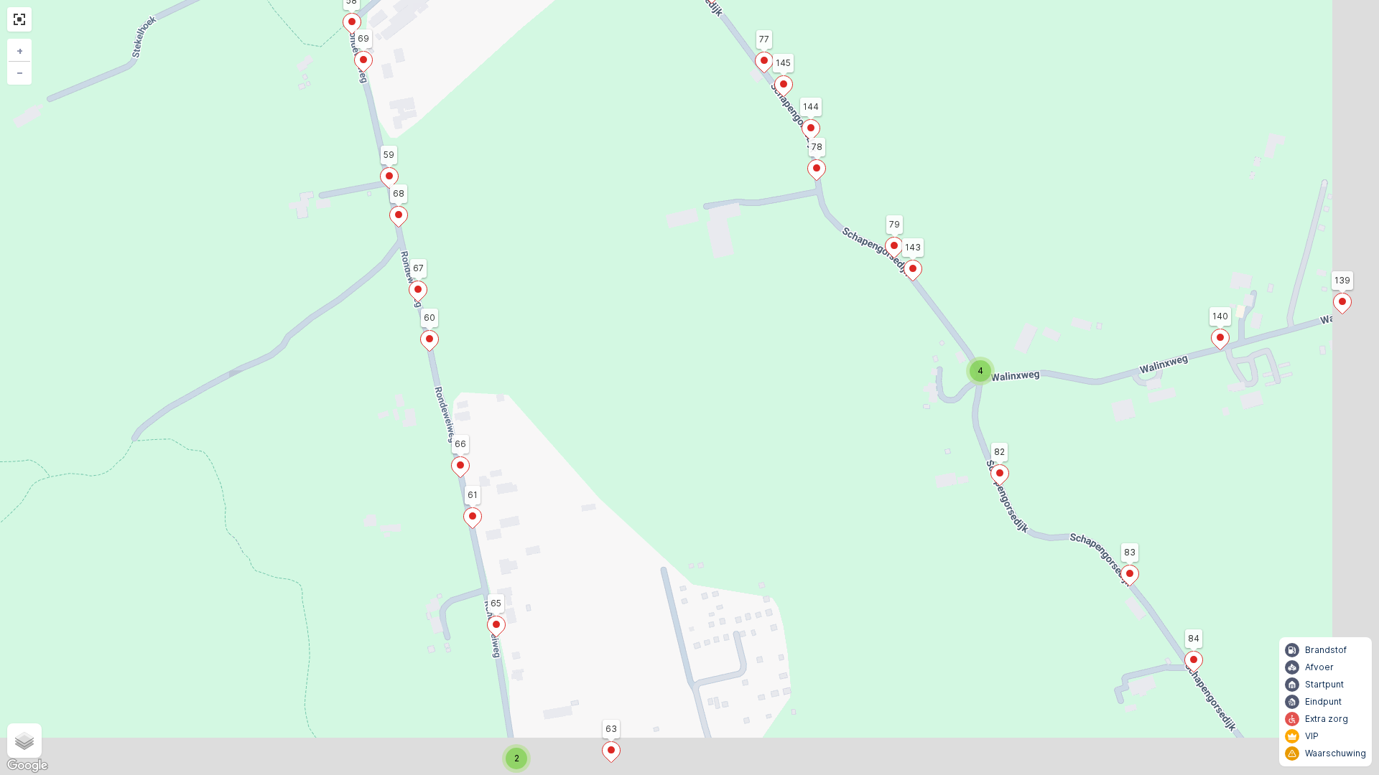
drag, startPoint x: 953, startPoint y: 457, endPoint x: 793, endPoint y: 267, distance: 248.7
click at [852, 360] on div "2 3 2 2 2 2 2 2 2 7 2 2 2 4 4 5 2 2 2 2 2 3 2 2 2 20 255 329 119 269 322 4 106 …" at bounding box center [689, 387] width 1379 height 775
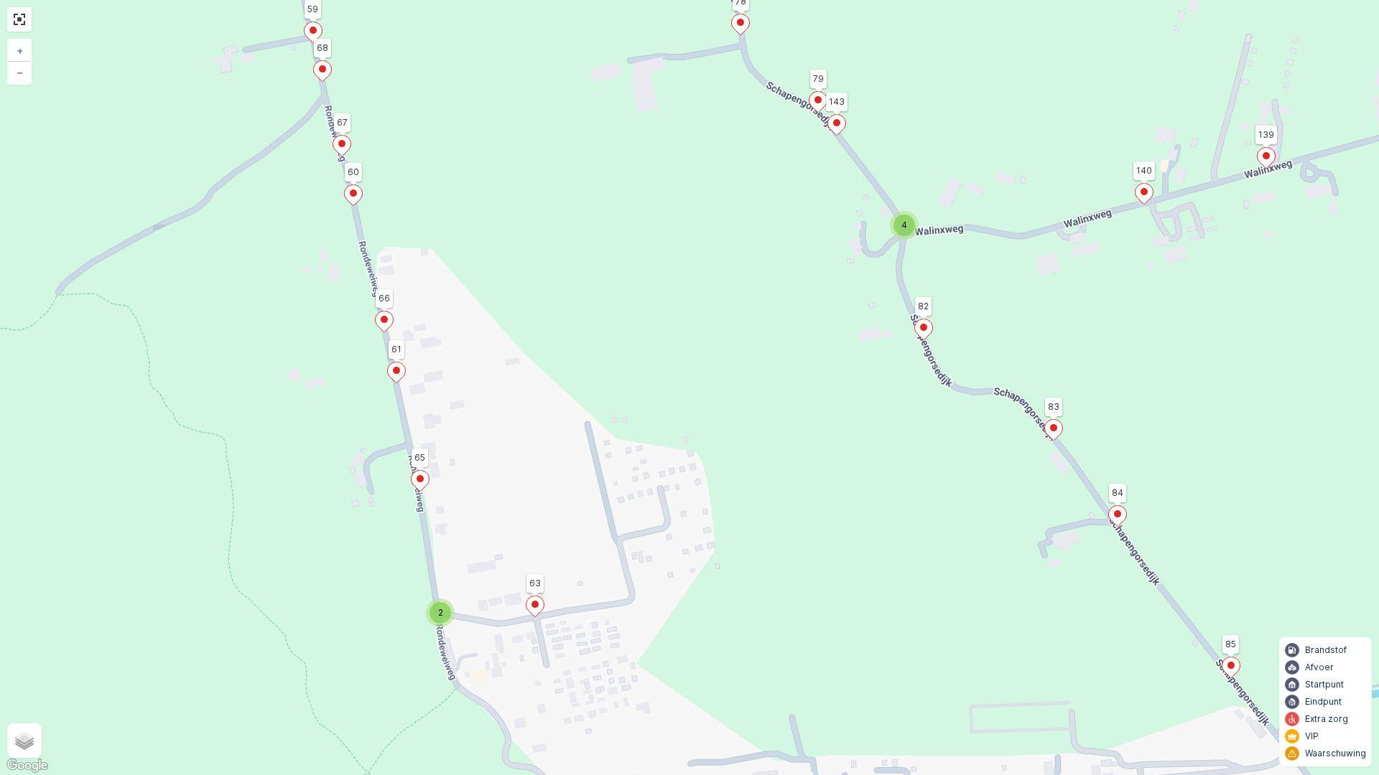
drag, startPoint x: 917, startPoint y: 371, endPoint x: 826, endPoint y: 163, distance: 227.0
click at [857, 233] on div "2 3 2 2 2 2 2 2 2 7 2 2 2 4 4 5 2 2 2 2 2 3 2 2 2 20 255 329 119 269 322 4 106 …" at bounding box center [689, 387] width 1379 height 775
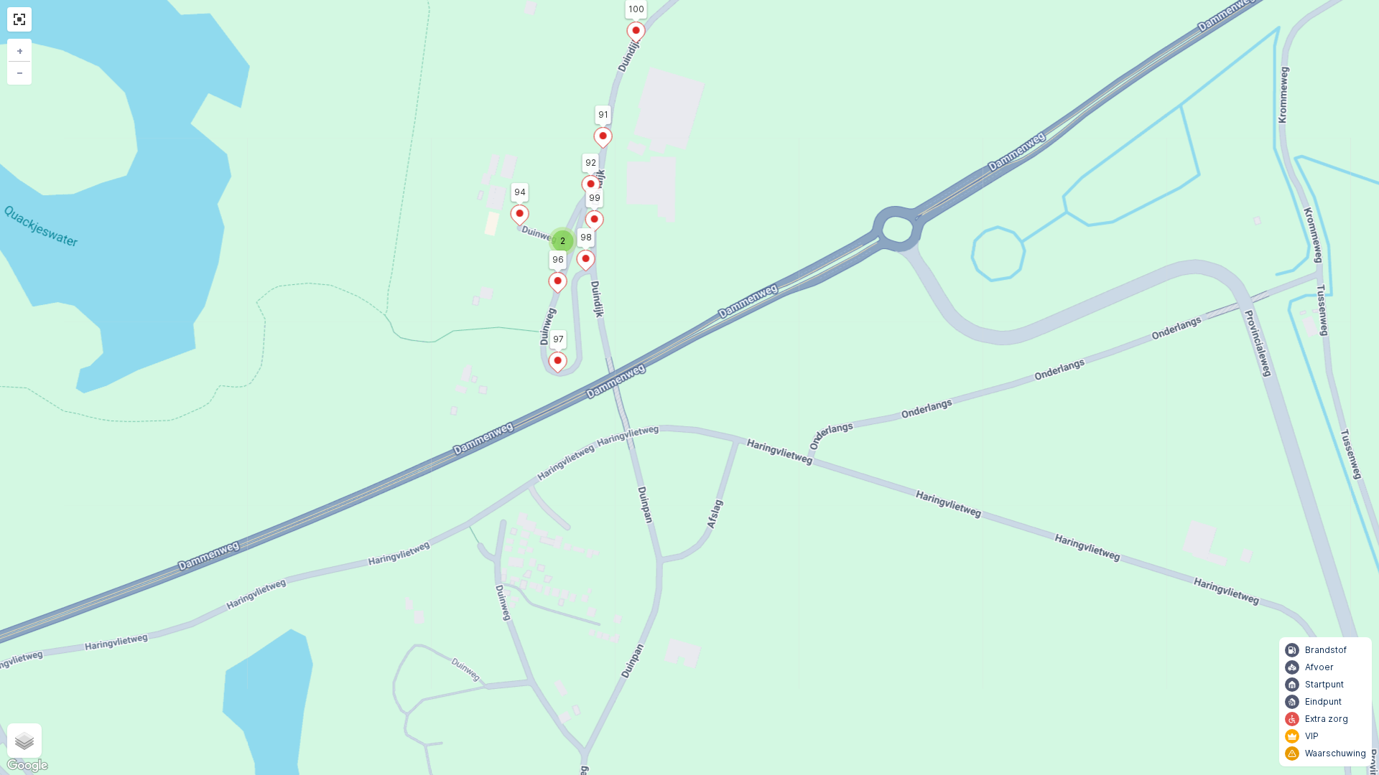
drag, startPoint x: 894, startPoint y: 354, endPoint x: 975, endPoint y: 514, distance: 179.5
click at [975, 514] on div "2 3 2 2 2 2 2 2 2 7 2 2 2 4 4 5 2 2 2 2 2 3 2 2 2 20 255 329 119 269 322 4 106 …" at bounding box center [689, 387] width 1379 height 775
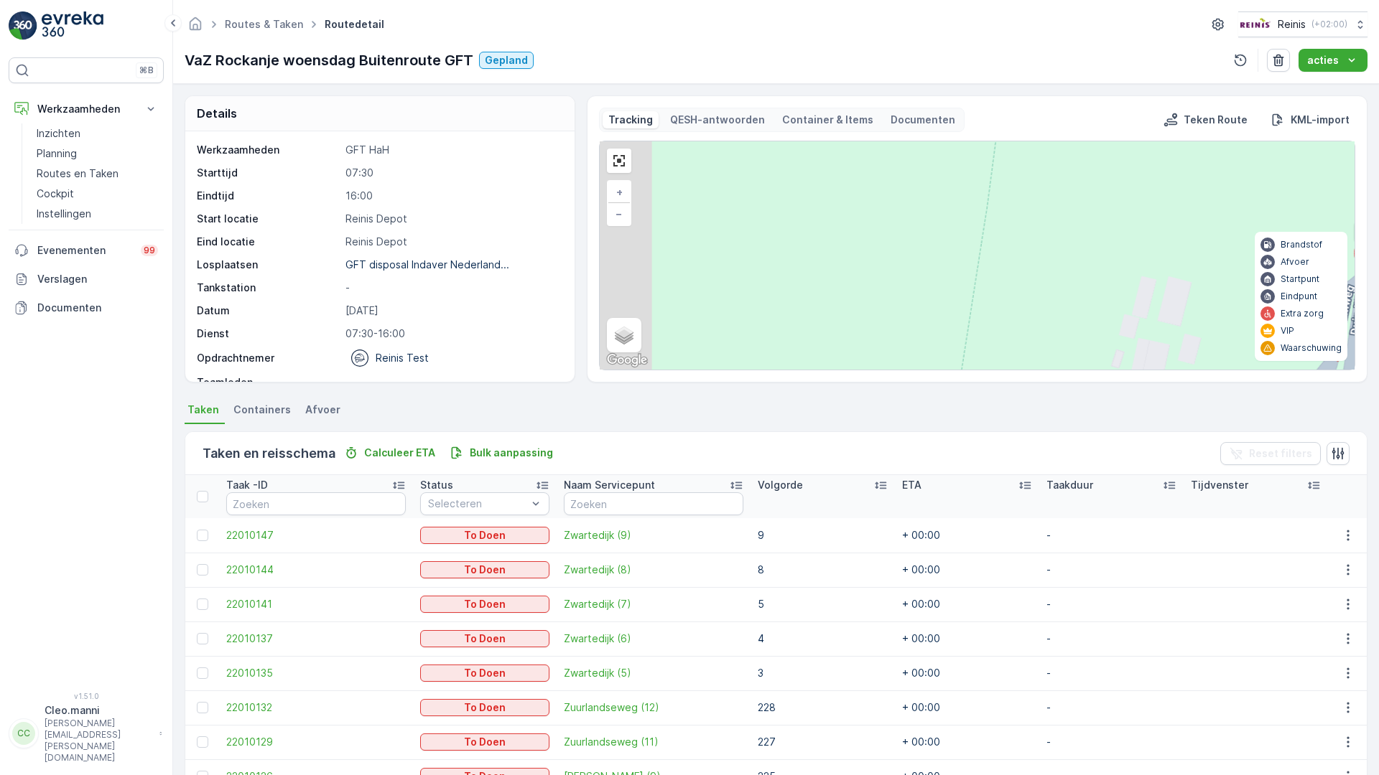
drag, startPoint x: 701, startPoint y: 392, endPoint x: 826, endPoint y: 266, distance: 177.7
click at [851, 241] on div "2 2 2 2 2 2 2 4 2 2 2 4 4 2 2 20 255 329 119 269 322 4 106 107 112 130 90 105 1…" at bounding box center [977, 255] width 755 height 228
click at [1280, 444] on span "2" at bounding box center [1282, 449] width 5 height 11
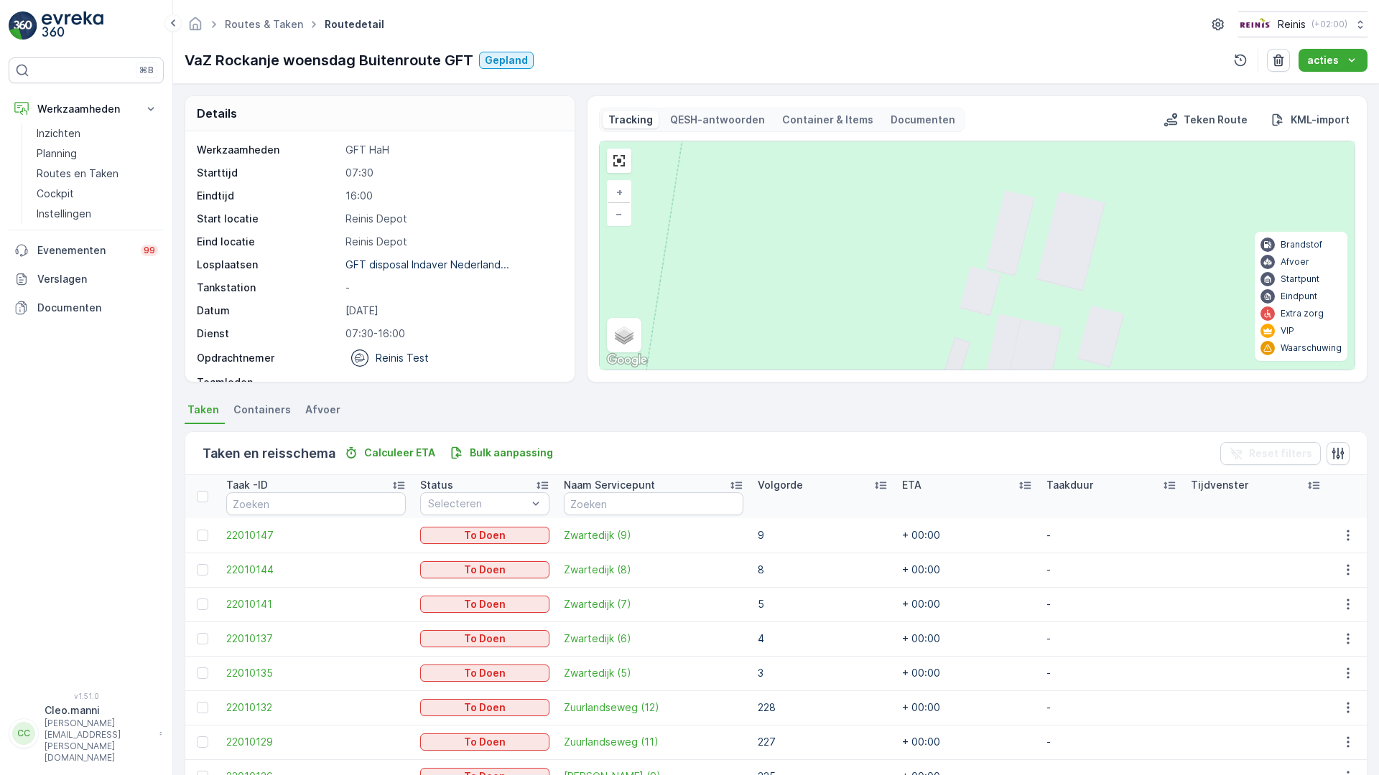
drag, startPoint x: 683, startPoint y: 394, endPoint x: 681, endPoint y: 406, distance: 11.6
click at [1277, 541] on ellipse at bounding box center [1280, 544] width 7 height 7
click at [1377, 364] on icon "button" at bounding box center [1384, 371] width 14 height 14
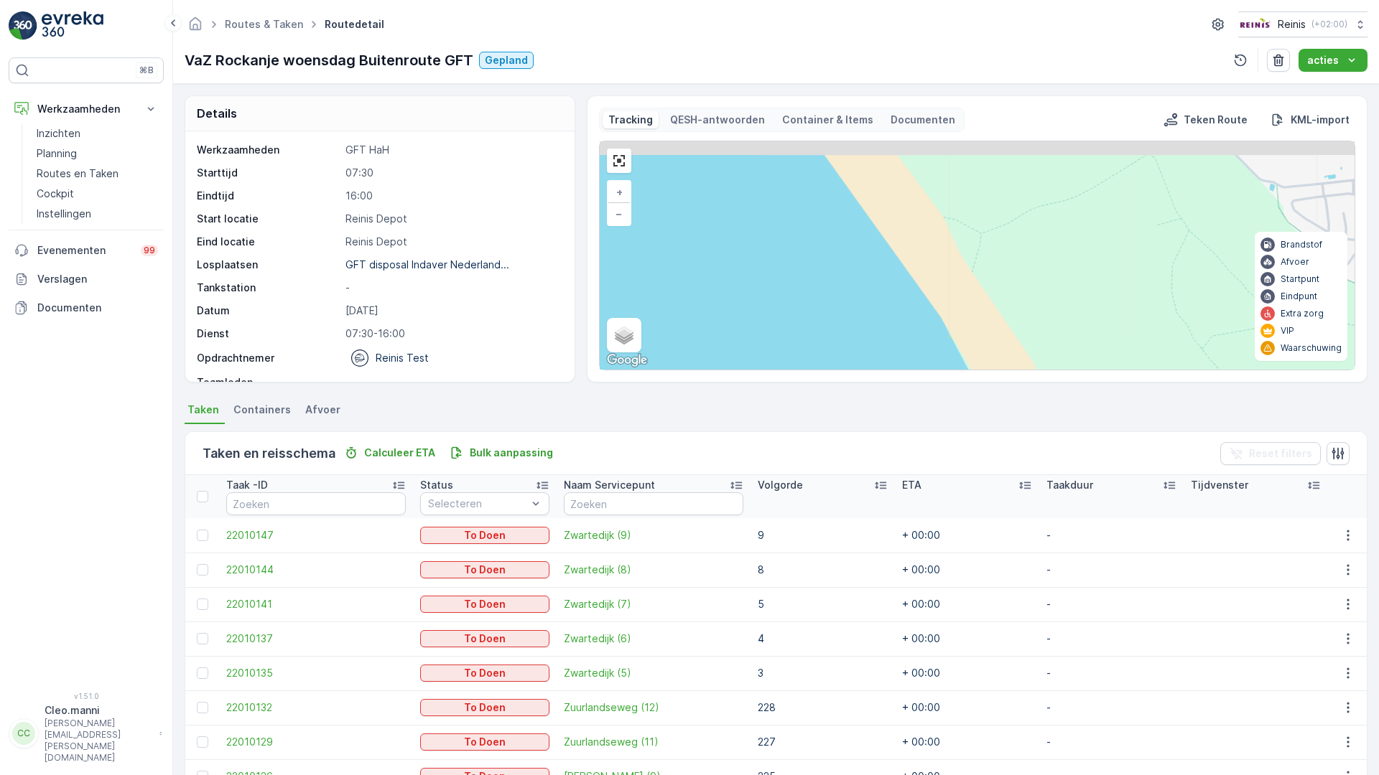
drag, startPoint x: 1077, startPoint y: 348, endPoint x: 949, endPoint y: 437, distance: 155.8
click at [950, 370] on div "2 2 2 2 2 3 2 5 2 2 3 2 2 2 2 2 2 2 3 2 11 2 2 2 2 2 2 2 4 6 6 3 2 2 5 3 2 2 2 …" at bounding box center [977, 255] width 755 height 228
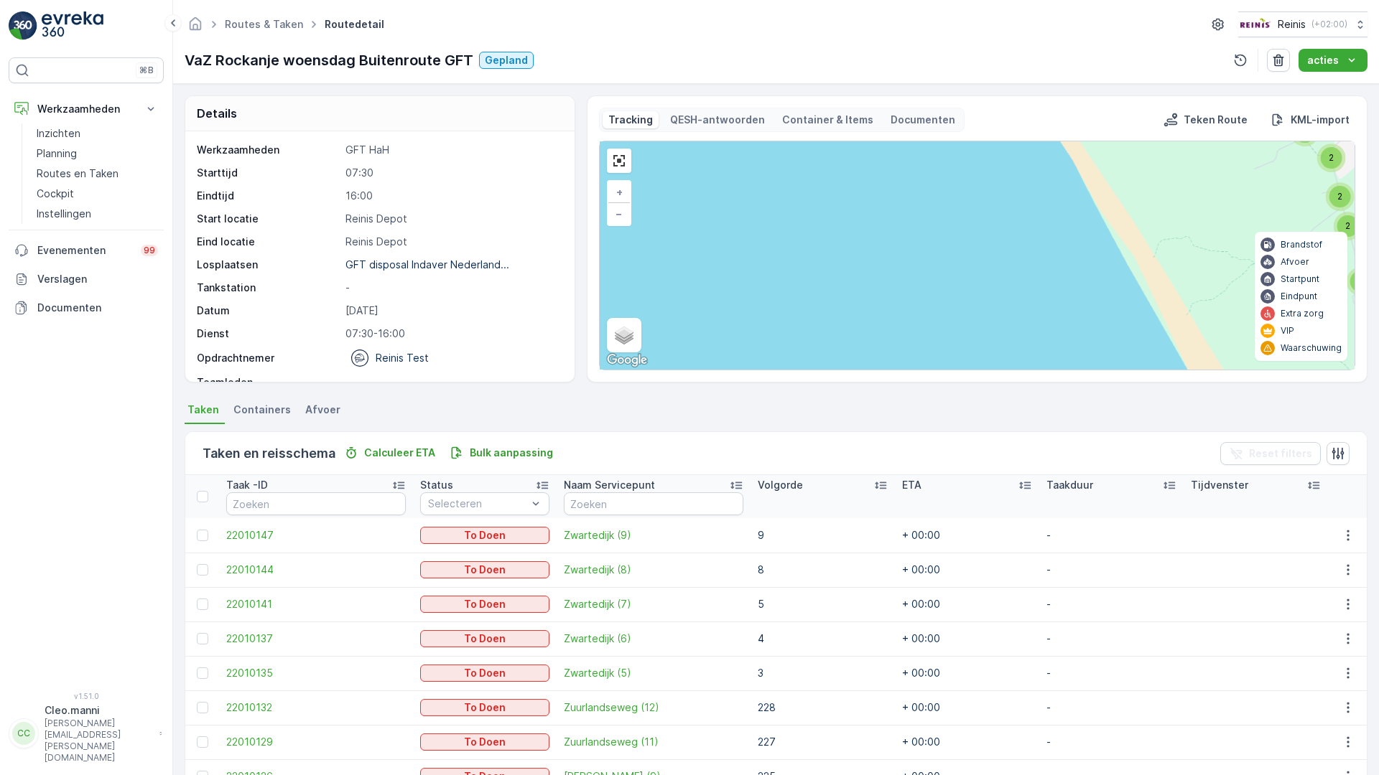
drag, startPoint x: 1161, startPoint y: 292, endPoint x: 915, endPoint y: 395, distance: 267.1
click at [915, 370] on div "2 3 2 3 2 3 3 2 3 8 2 2 2 2 2 5 2 2 3 3 2 4 6 11 2 3 2 2 2 2 4 3 2 2 4 2 2 7 6 …" at bounding box center [977, 255] width 755 height 228
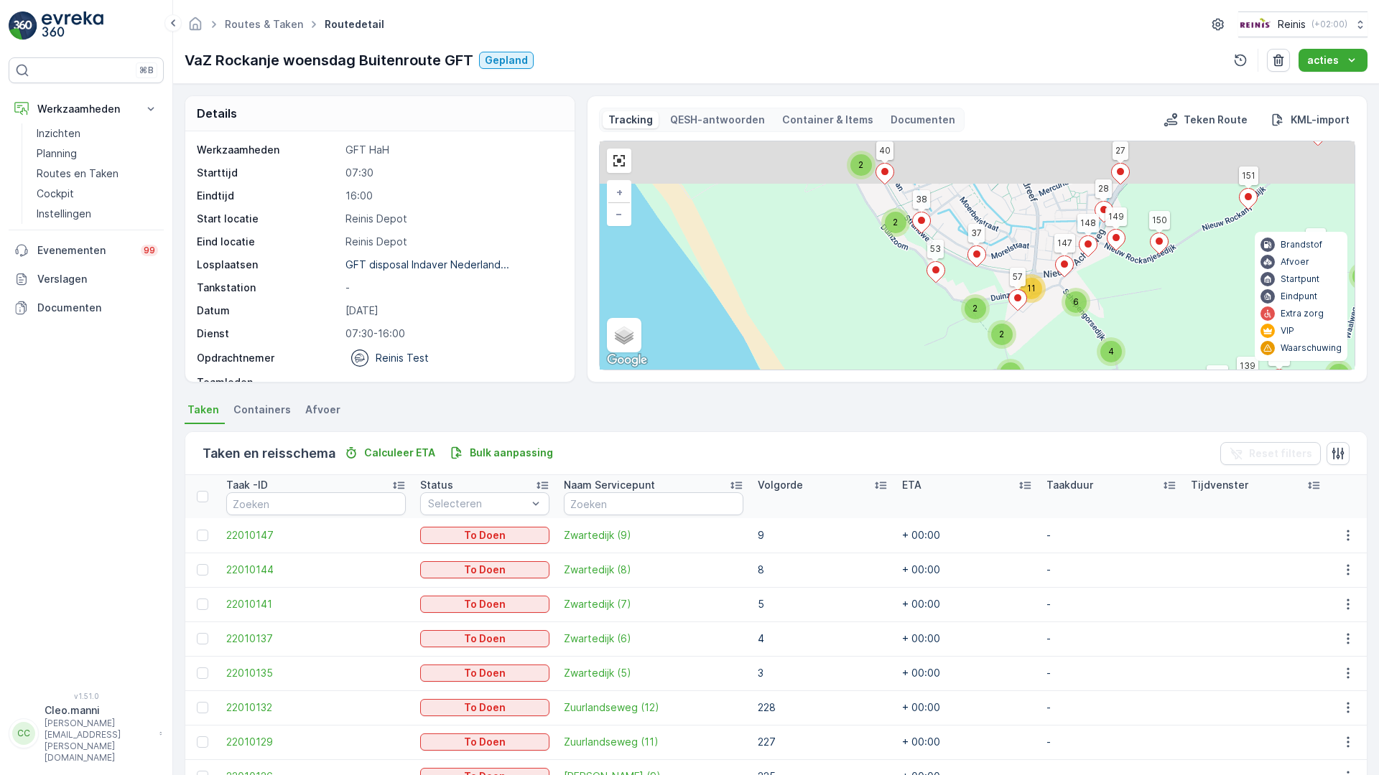
drag, startPoint x: 999, startPoint y: 345, endPoint x: 827, endPoint y: 509, distance: 237.2
click at [827, 370] on div "2 3 2 3 2 3 3 2 3 8 2 2 2 2 2 5 2 2 3 3 2 4 6 11 2 3 2 2 2 2 4 3 2 2 4 2 2 7 6 …" at bounding box center [977, 255] width 755 height 228
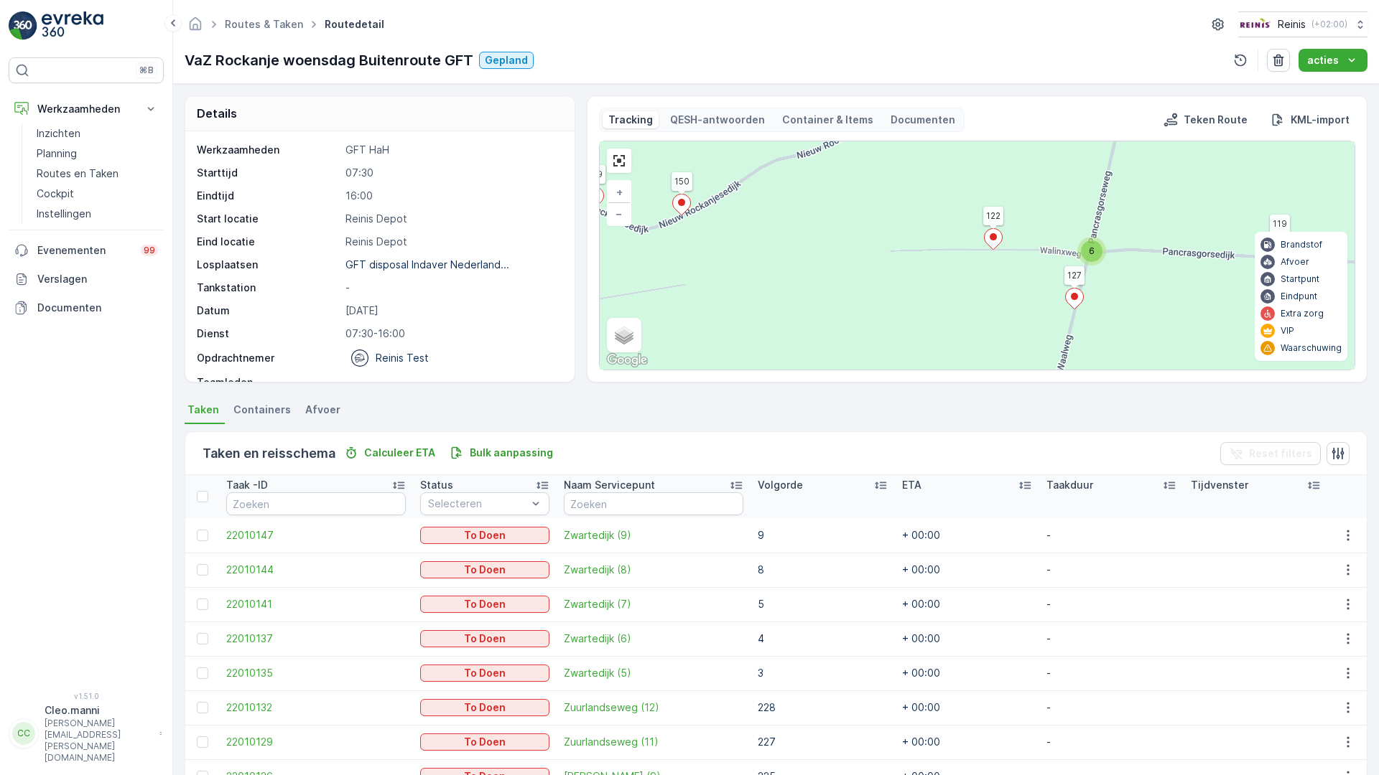
drag, startPoint x: 742, startPoint y: 131, endPoint x: 955, endPoint y: 237, distance: 237.9
click at [953, 236] on div "2 2 2 2 2 3 2 5 2 2 3 2 2 2 2 2 2 2 3 2 11 2 2 2 2 2 2 2 4 6 6 3 2 2 5 3 2 2 2 …" at bounding box center [977, 255] width 755 height 228
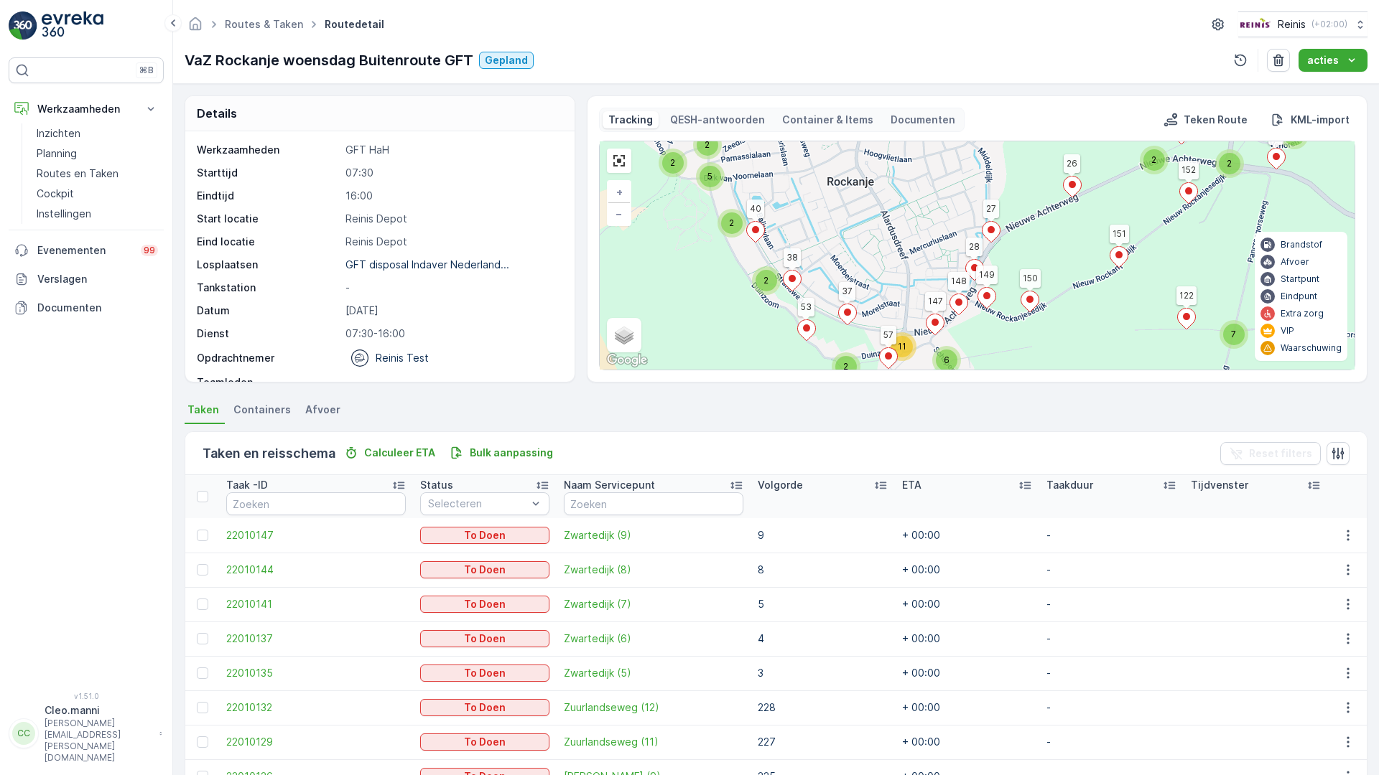
drag, startPoint x: 1378, startPoint y: 258, endPoint x: 689, endPoint y: 417, distance: 706.8
click at [686, 370] on div "2 3 2 3 2 3 3 2 3 8 2 2 2 2 2 5 2 2 3 3 2 4 6 11 2 3 2 2 2 2 4 3 2 2 4 2 2 7 6 …" at bounding box center [977, 255] width 755 height 228
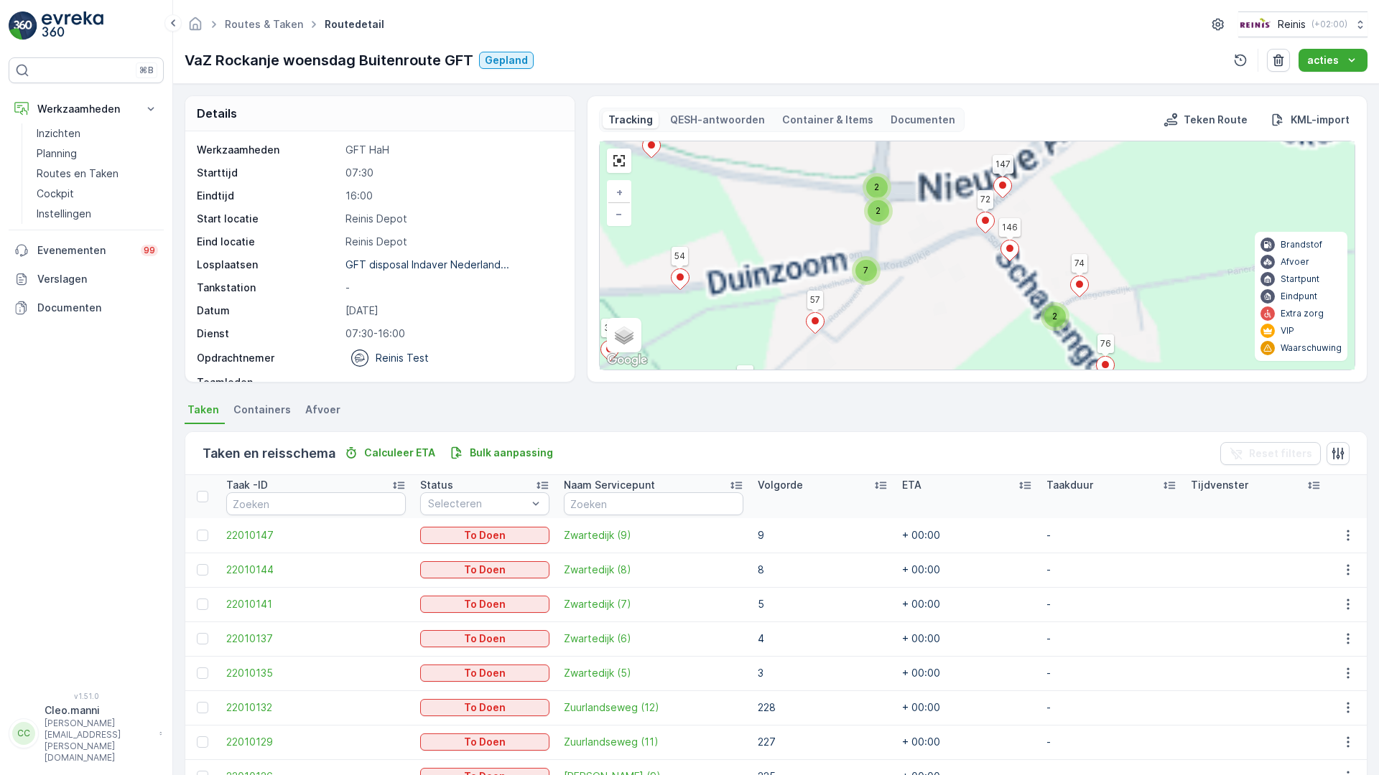
drag, startPoint x: 485, startPoint y: 325, endPoint x: 852, endPoint y: 399, distance: 373.6
click at [851, 370] on div "2 3 2 2 2 2 2 2 2 7 2 2 2 4 4 5 2 2 2 2 2 3 2 2 2 20 255 329 119 269 322 4 106 …" at bounding box center [977, 255] width 755 height 228
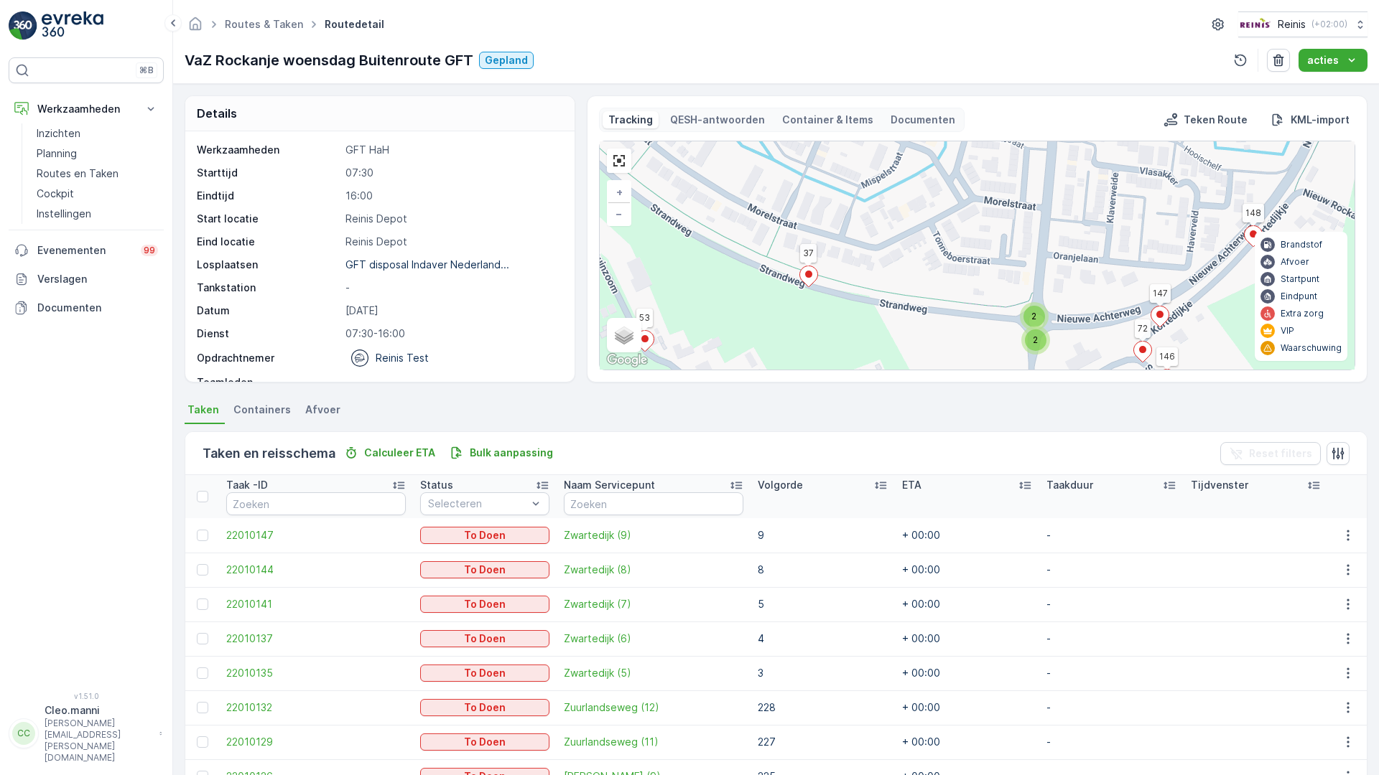
drag, startPoint x: 765, startPoint y: 339, endPoint x: 961, endPoint y: 515, distance: 263.4
click at [961, 370] on div "2 3 2 2 2 2 2 2 2 7 2 2 2 4 4 5 2 2 2 2 2 3 2 2 2 20 255 329 119 269 322 4 106 …" at bounding box center [977, 255] width 755 height 228
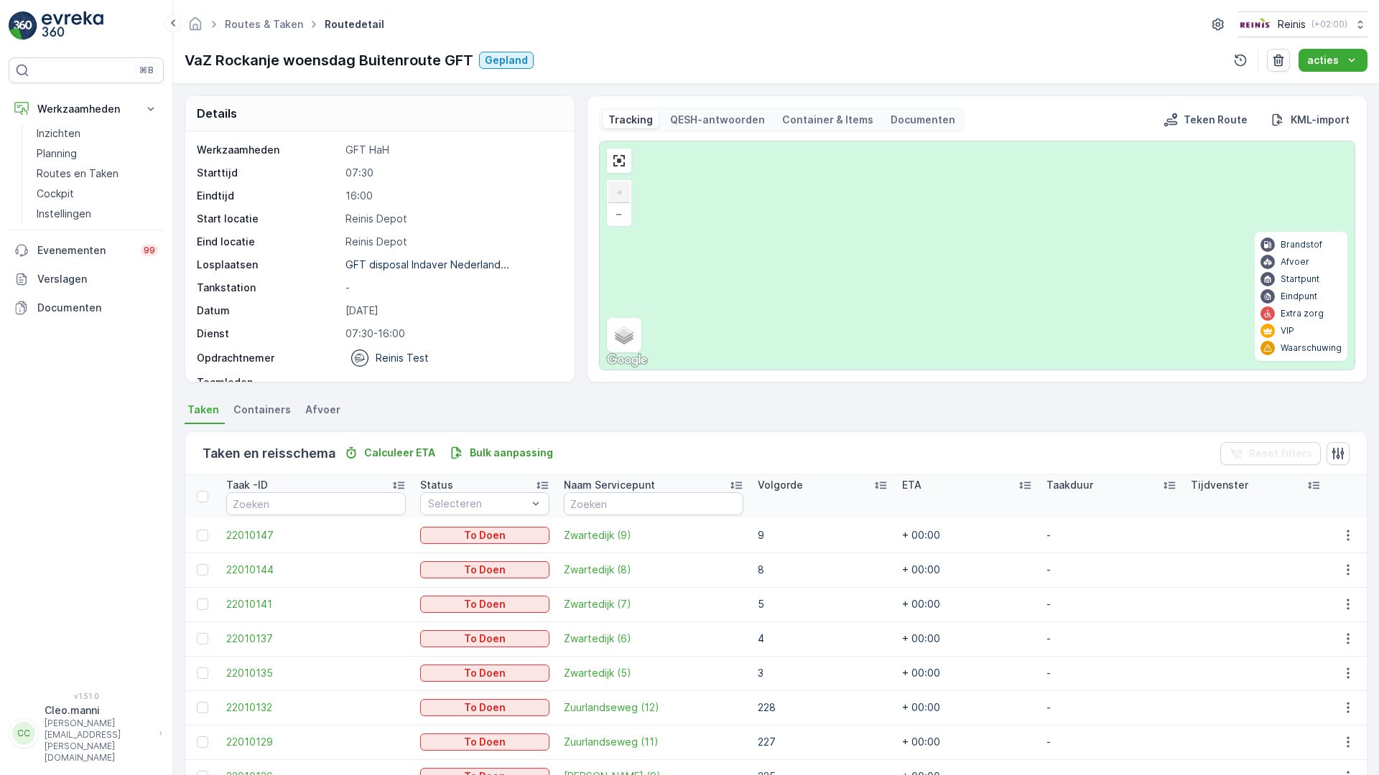
drag, startPoint x: 747, startPoint y: 388, endPoint x: 813, endPoint y: 403, distance: 68.3
click at [768, 370] on div "2 20 255 329 119 269 322 4 106 107 112 130 132 131 118 13 11 90 105 104 87 97 1…" at bounding box center [977, 255] width 755 height 228
click at [1026, 370] on div "2 20 255 329 119 269 322 4 106 107 112 130 132 131 118 13 11 90 105 104 87 97 1…" at bounding box center [977, 255] width 755 height 228
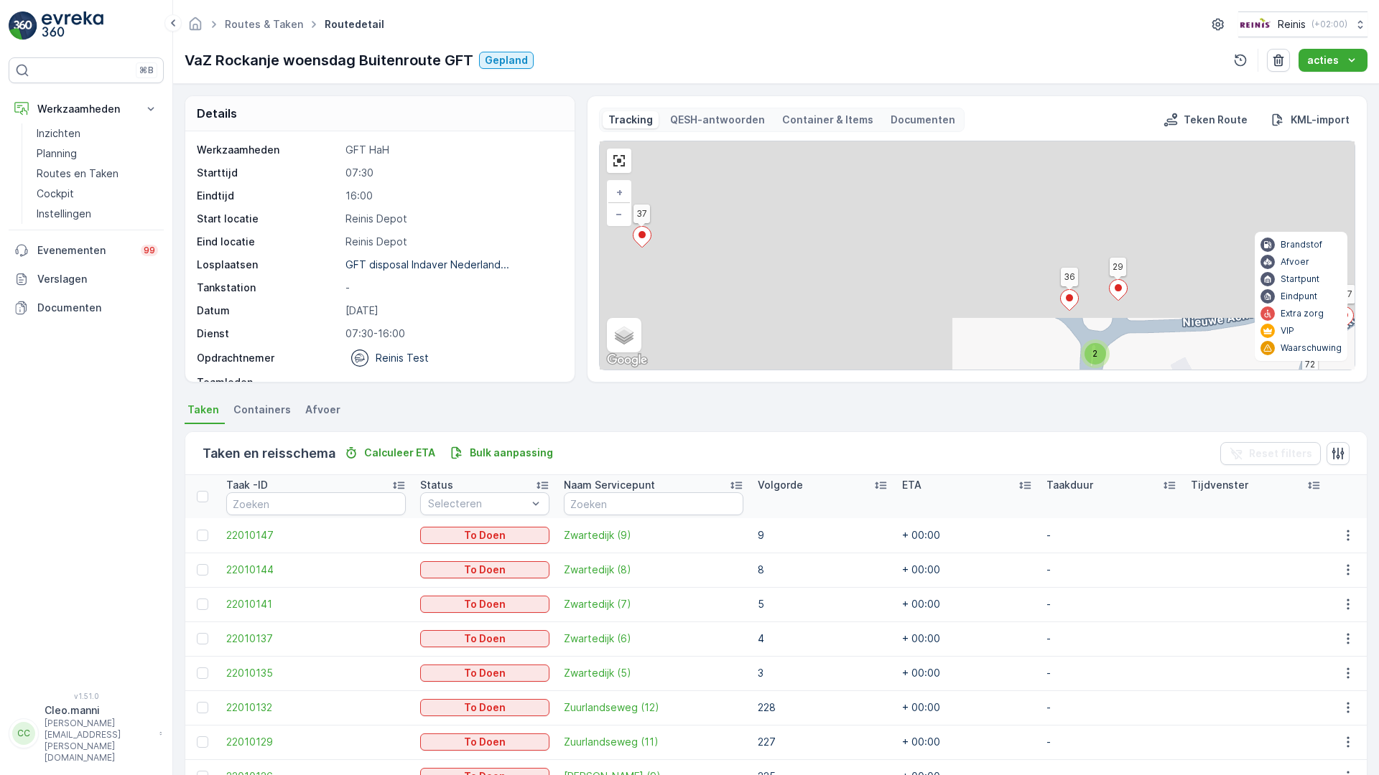
drag, startPoint x: 735, startPoint y: 419, endPoint x: 1152, endPoint y: 597, distance: 453.9
click at [1179, 370] on div "2 2 2 2 2 2 2 4 2 2 2 4 4 2 2 20 255 329 119 269 322 4 106 107 112 130 132 131 …" at bounding box center [977, 255] width 755 height 228
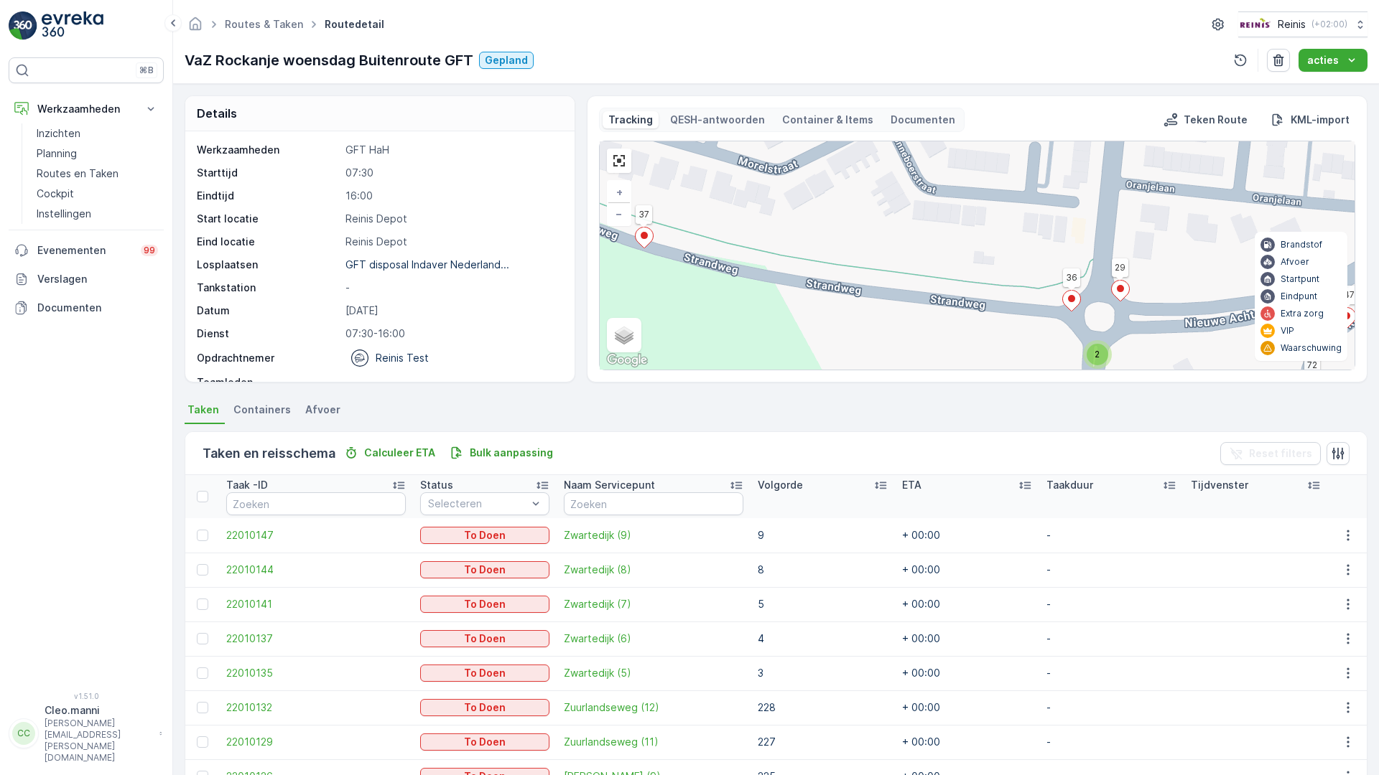
drag, startPoint x: 1067, startPoint y: 480, endPoint x: 898, endPoint y: 307, distance: 242.2
click at [898, 306] on div "2 2 2 2 2 2 2 4 2 2 2 4 4 2 2 20 255 329 119 269 322 4 106 107 112 130 132 131 …" at bounding box center [977, 255] width 755 height 228
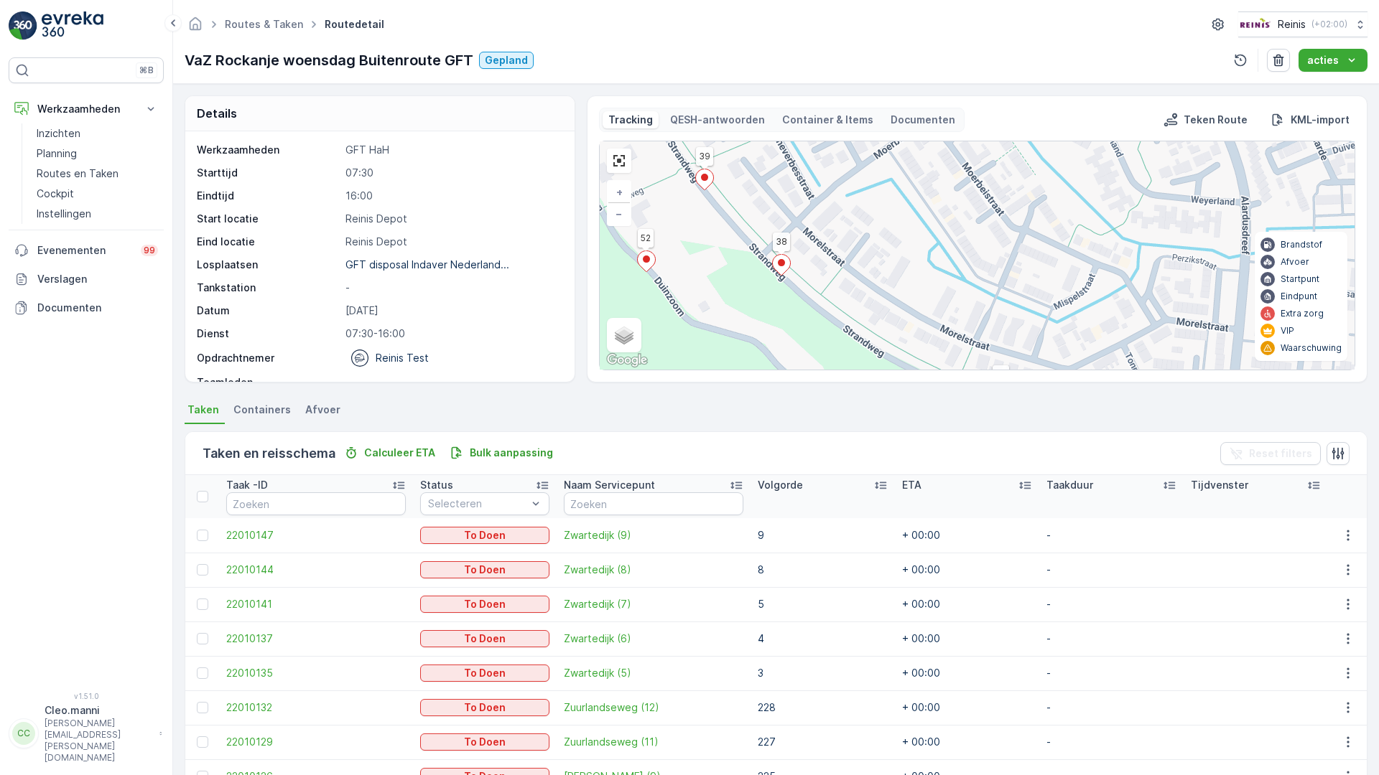
drag, startPoint x: 1375, startPoint y: 491, endPoint x: 617, endPoint y: 337, distance: 773.6
click at [605, 338] on div "2 3 2 2 2 2 2 2 2 7 2 2 2 4 4 5 2 2 2 2 2 3 2 2 2 20 255 329 119 269 322 4 106 …" at bounding box center [977, 255] width 755 height 228
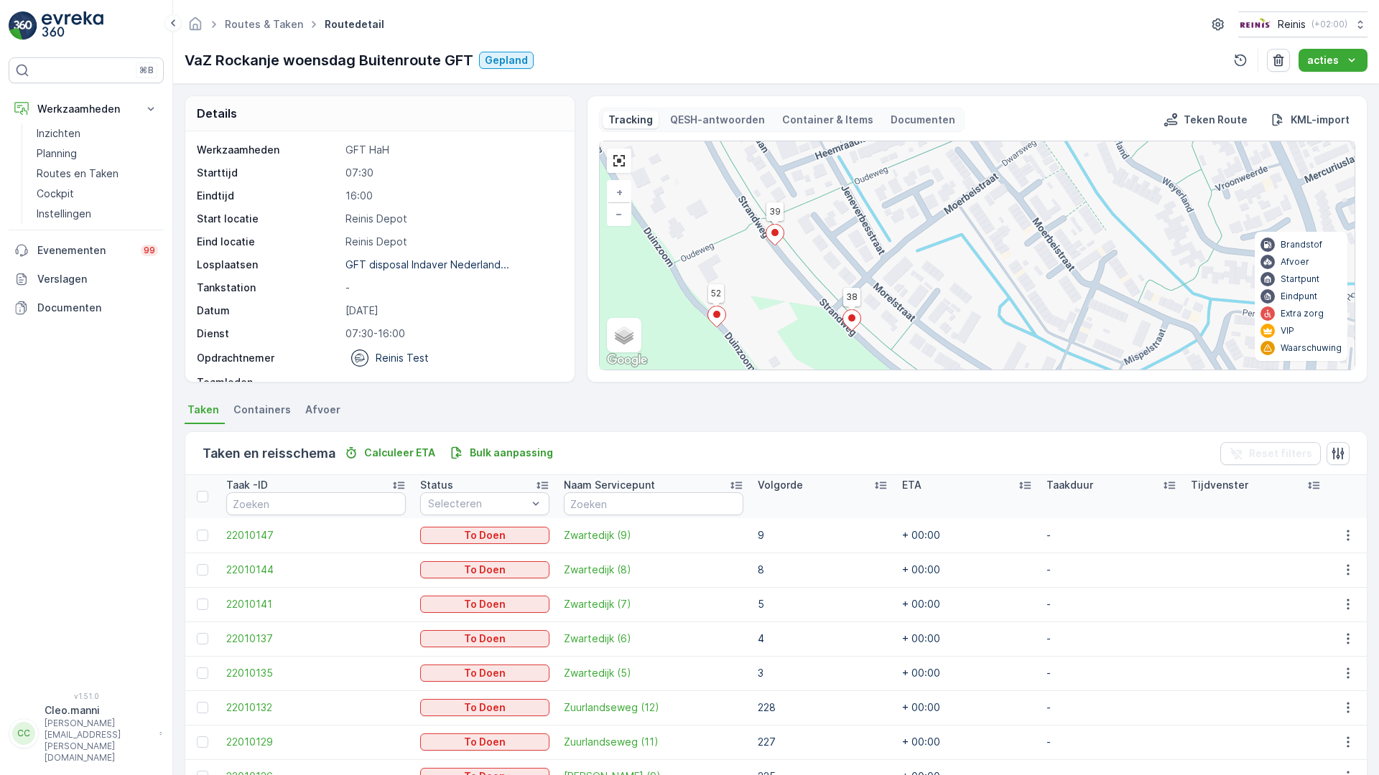
drag, startPoint x: 488, startPoint y: 341, endPoint x: 724, endPoint y: 502, distance: 285.8
click at [723, 370] on div "2 3 2 2 2 2 2 2 2 7 2 2 2 4 4 5 2 2 2 2 2 3 2 2 2 20 255 329 119 269 322 4 106 …" at bounding box center [977, 255] width 755 height 228
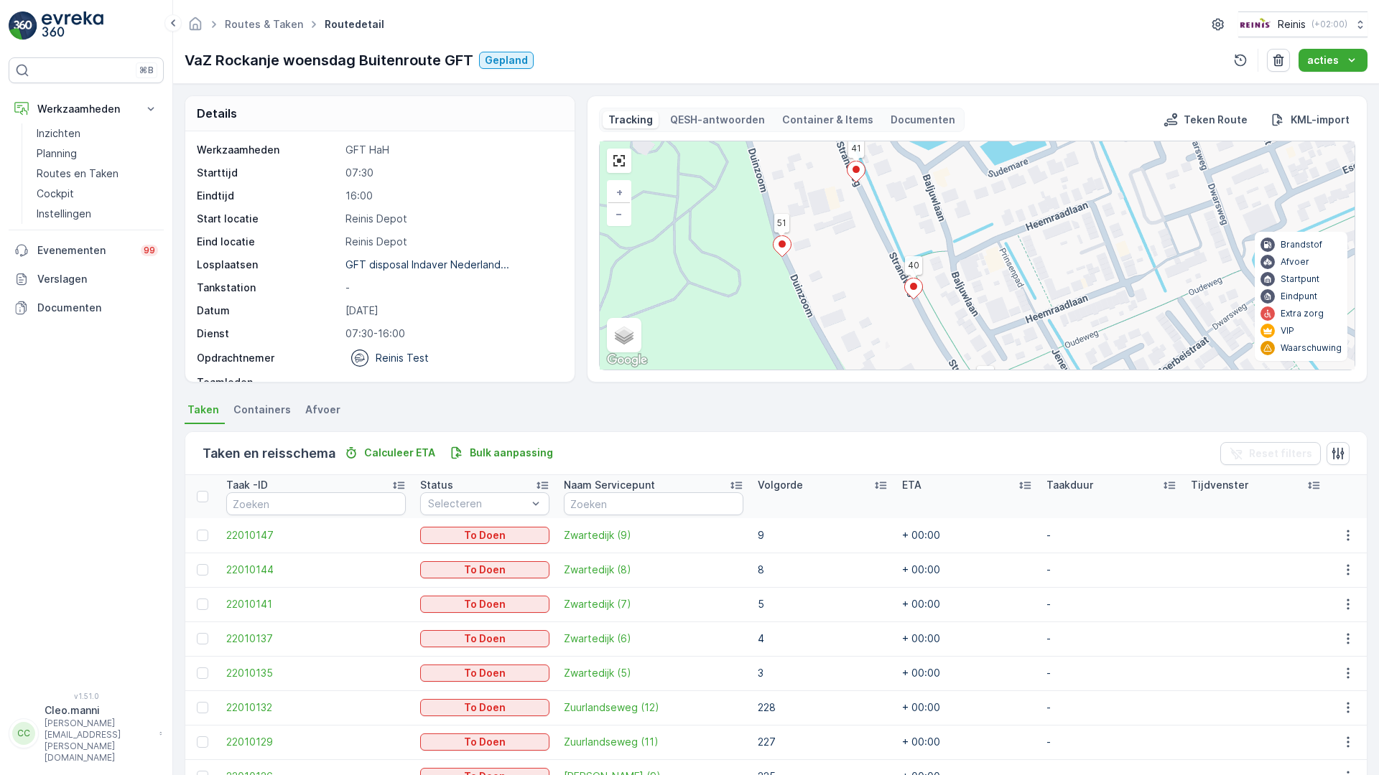
drag, startPoint x: 634, startPoint y: 462, endPoint x: 819, endPoint y: 699, distance: 299.7
click at [819, 370] on div "2 3 2 2 2 2 2 2 2 7 2 2 2 4 4 5 2 2 2 2 2 3 2 2 2 20 255 329 119 269 322 4 106 …" at bounding box center [977, 255] width 755 height 228
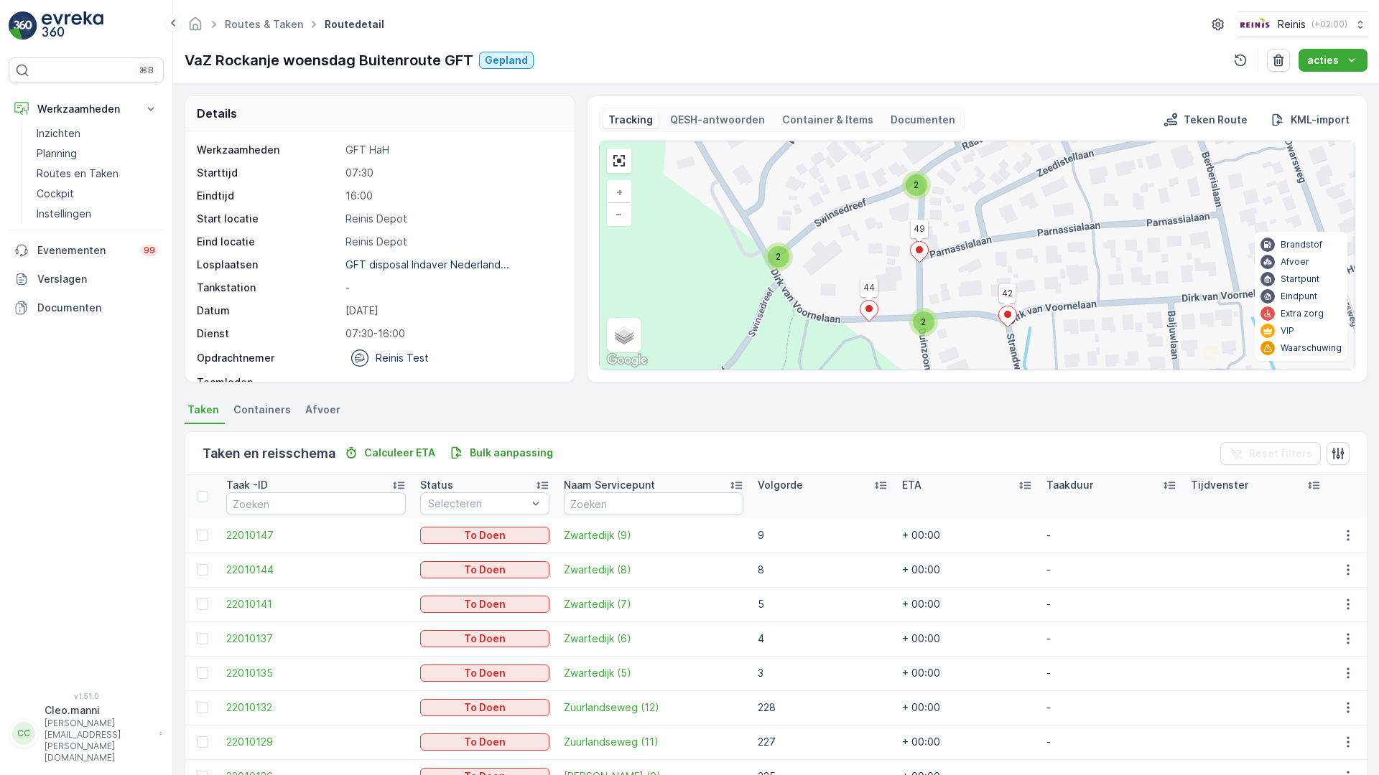
drag, startPoint x: 801, startPoint y: 610, endPoint x: 735, endPoint y: 707, distance: 116.9
click at [738, 370] on div "2 3 2 2 2 2 2 2 2 7 2 2 2 4 4 5 2 2 2 2 2 3 2 2 2 20 255 329 119 269 322 4 106 …" at bounding box center [977, 255] width 755 height 228
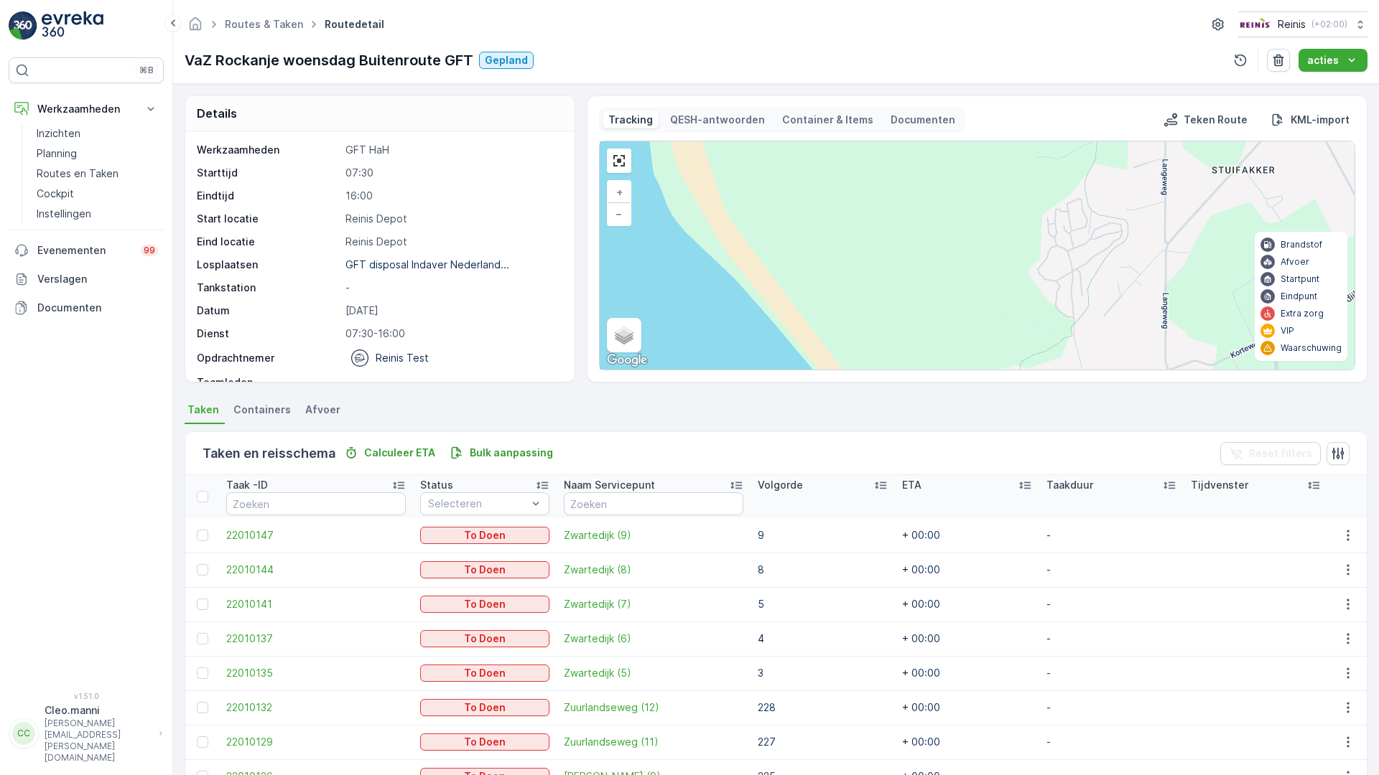
drag, startPoint x: 724, startPoint y: 532, endPoint x: 719, endPoint y: 443, distance: 89.2
click at [719, 370] on div "2 3 2 3 2 3 3 2 3 8 2 2 2 2 2 5 2 2 3 3 2 4 6 11 2 3 2 2 2 2 4 3 2 2 4 2 2 7 6 …" at bounding box center [977, 255] width 755 height 228
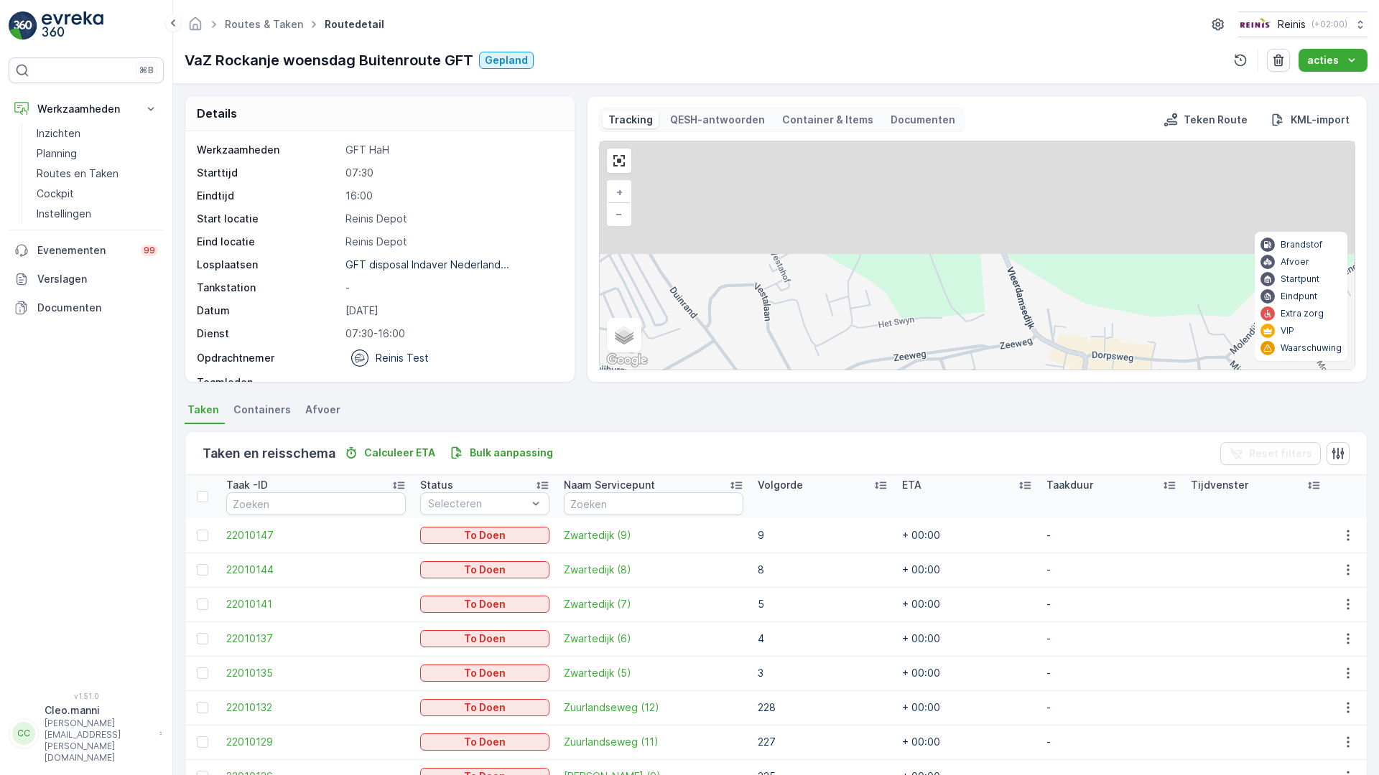
drag, startPoint x: 1130, startPoint y: 415, endPoint x: 989, endPoint y: 542, distance: 189.6
click at [982, 370] on div "2 2 2 2 2 3 2 5 2 2 3 2 2 2 2 2 2 2 3 2 11 2 2 2 2 2 2 2 4 6 6 3 2 2 5 3 2 2 2 …" at bounding box center [977, 255] width 755 height 228
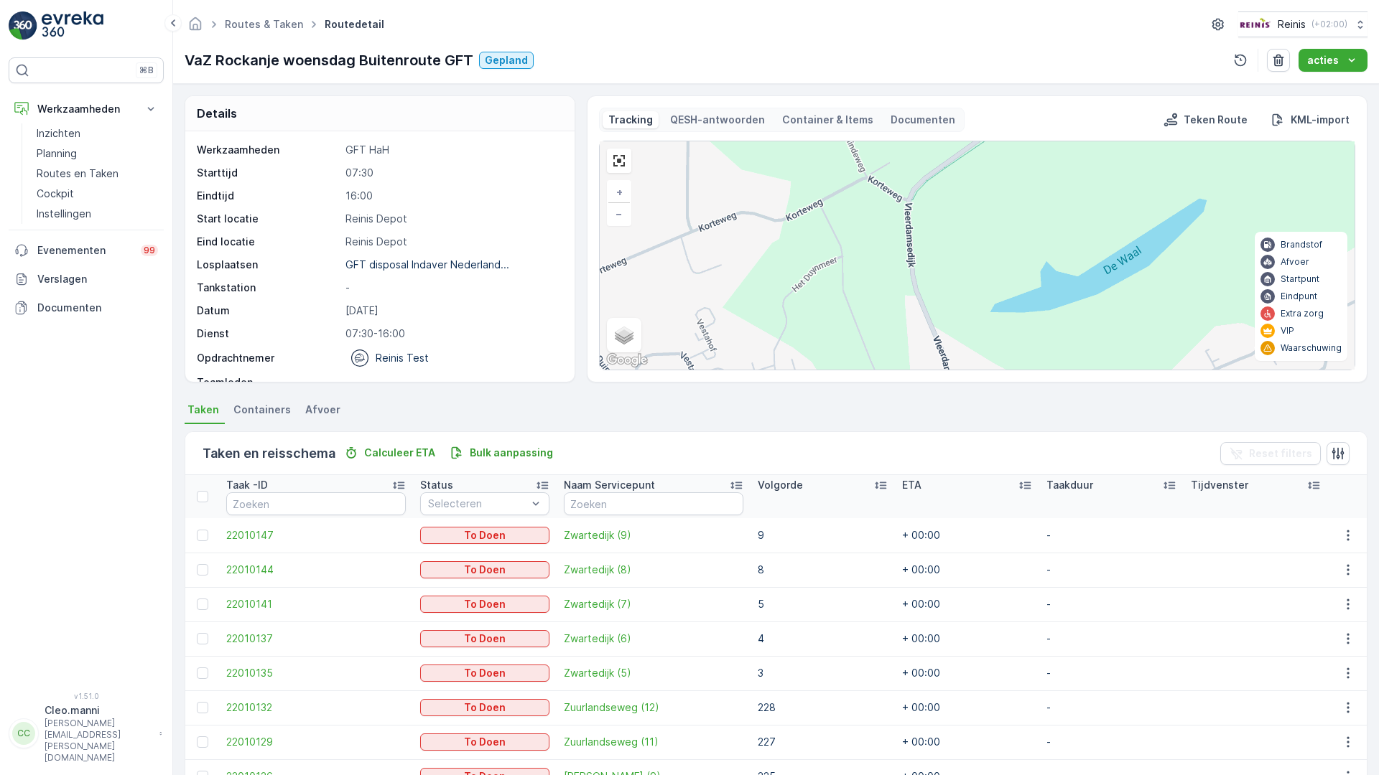
drag, startPoint x: 1195, startPoint y: 419, endPoint x: 1083, endPoint y: 510, distance: 144.3
click at [1083, 370] on div "2 2 2 2 2 3 2 5 2 2 3 2 2 2 2 2 2 2 3 2 11 2 2 2 2 2 2 2 4 6 6 3 2 2 5 3 2 2 2 …" at bounding box center [977, 255] width 755 height 228
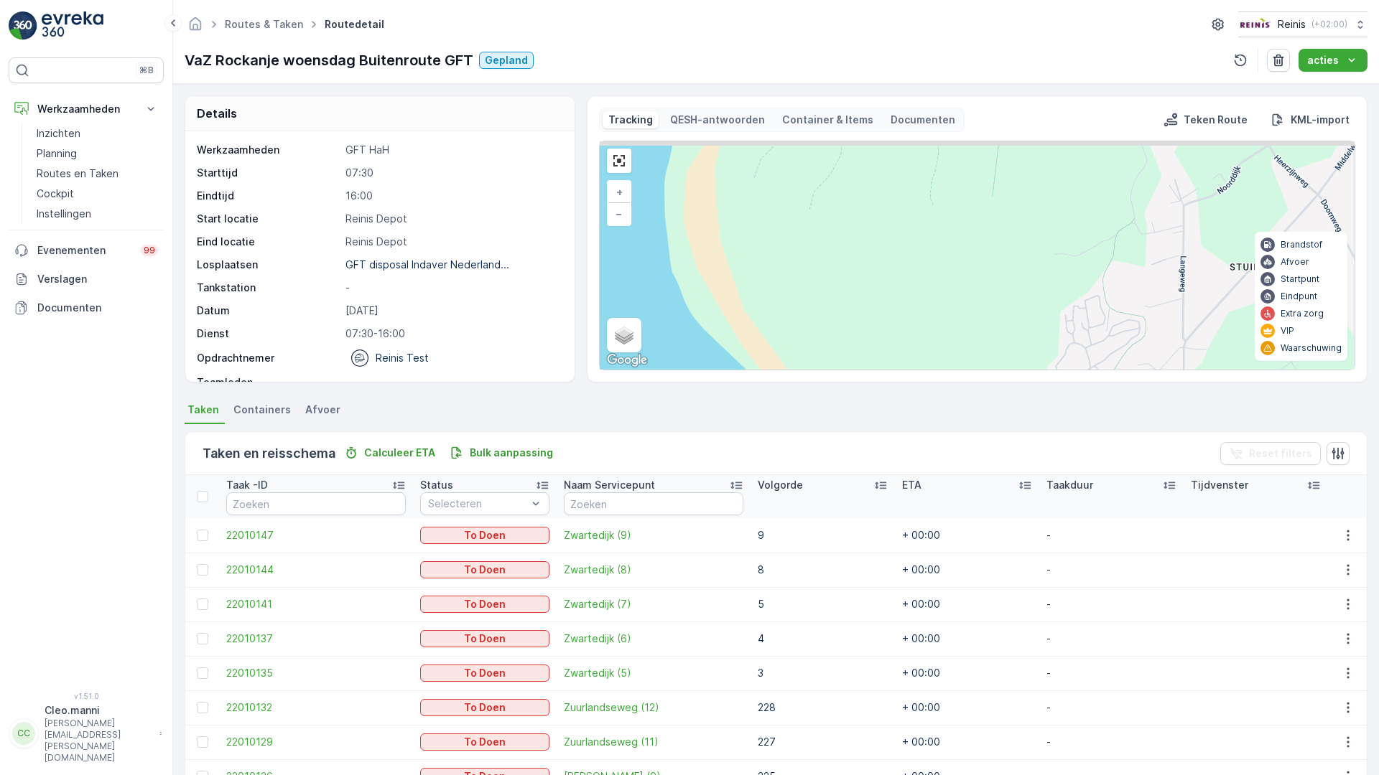
drag, startPoint x: 1222, startPoint y: 480, endPoint x: 1082, endPoint y: 530, distance: 148.8
click at [1082, 370] on div "2 3 2 3 2 3 3 2 3 8 2 2 2 2 2 5 2 2 3 3 2 4 6 11 2 3 2 2 2 2 4 3 2 2 4 2 2 7 6 …" at bounding box center [977, 255] width 755 height 228
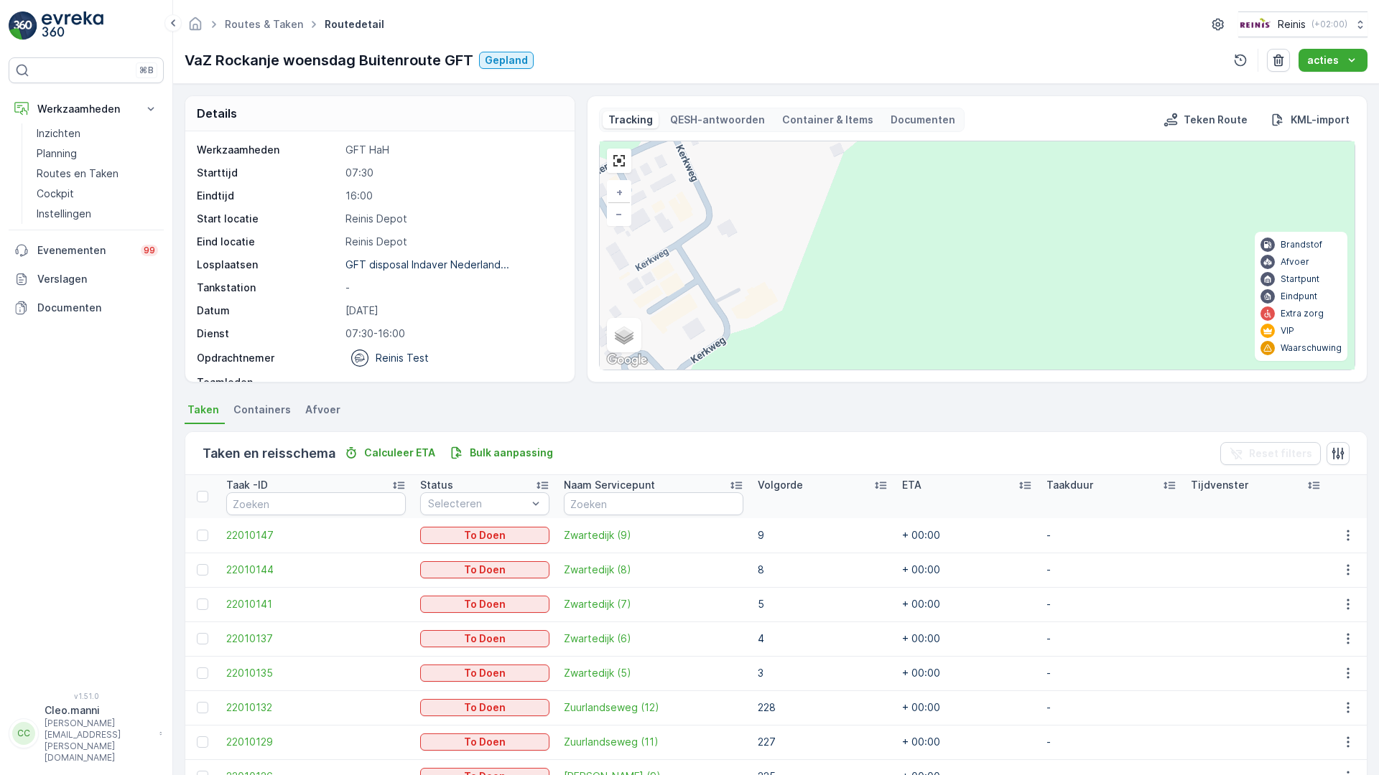
drag, startPoint x: 970, startPoint y: 553, endPoint x: 920, endPoint y: 521, distance: 59.1
drag, startPoint x: 920, startPoint y: 521, endPoint x: 838, endPoint y: 457, distance: 104.4
click at [838, 370] on div "2 3 2 2 2 2 2 2 2 7 2 2 2 4 4 5 2 2 2 2 2 3 2 2 2 20 255 329 119 269 322 4 106 …" at bounding box center [977, 255] width 755 height 228
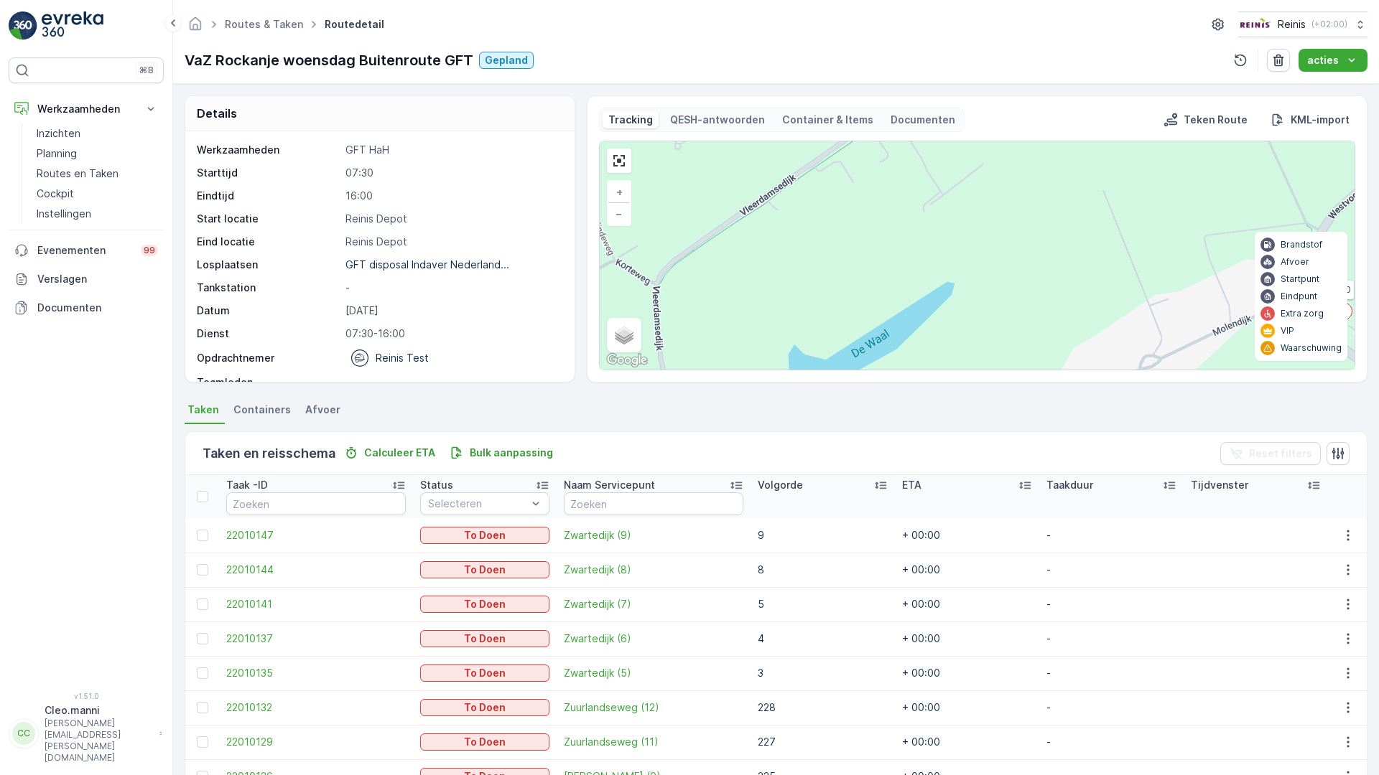
drag, startPoint x: 874, startPoint y: 369, endPoint x: 846, endPoint y: 472, distance: 106.4
click at [846, 370] on div "2 2 2 2 2 3 2 5 2 2 3 2 2 2 2 2 2 2 3 2 11 2 2 2 2 2 2 2 4 6 6 3 2 2 5 3 2 2 2 …" at bounding box center [977, 255] width 755 height 228
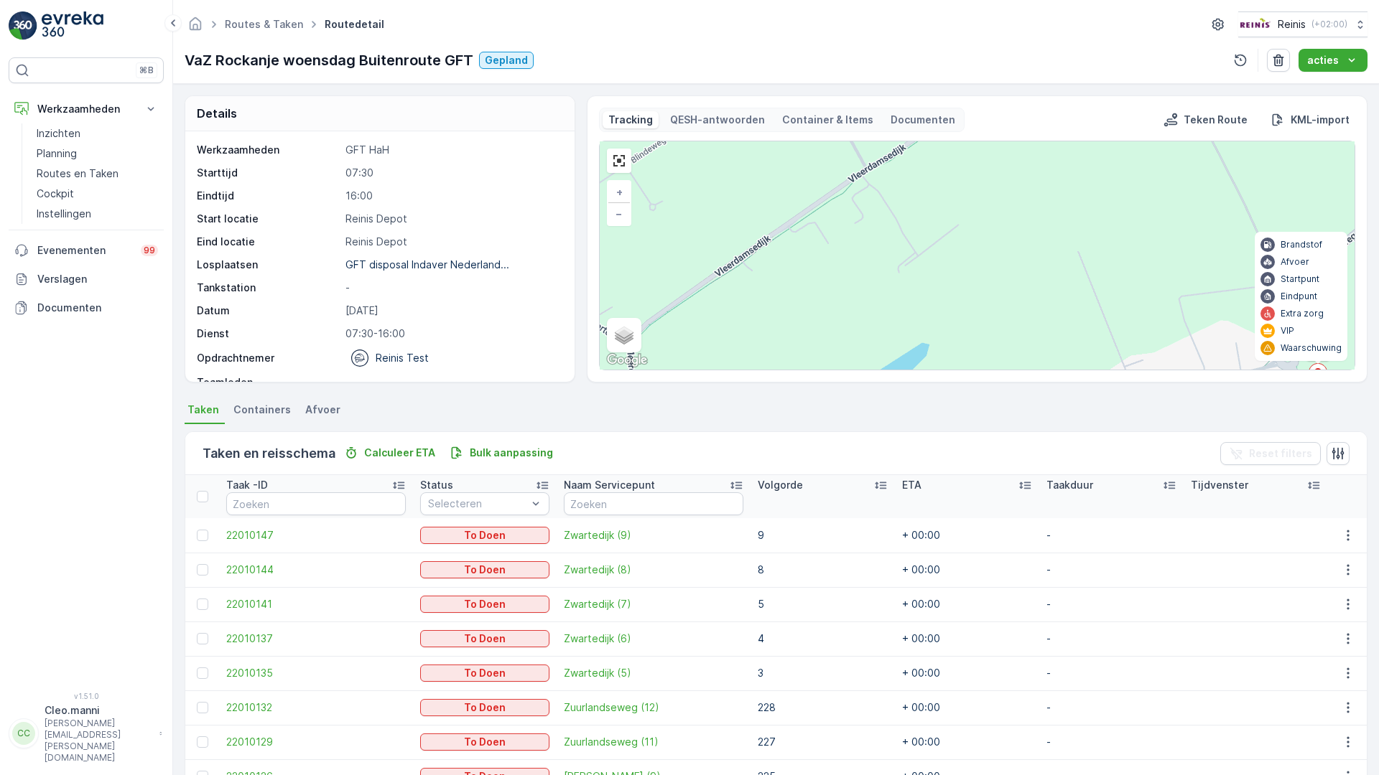
drag, startPoint x: 1377, startPoint y: 435, endPoint x: 1332, endPoint y: 484, distance: 66.6
click at [1332, 370] on div "2 2 2 2 2 3 2 5 2 2 3 2 2 2 2 2 2 2 3 2 11 2 2 2 2 2 2 2 4 6 6 3 2 2 5 3 2 2 2 …" at bounding box center [977, 255] width 755 height 228
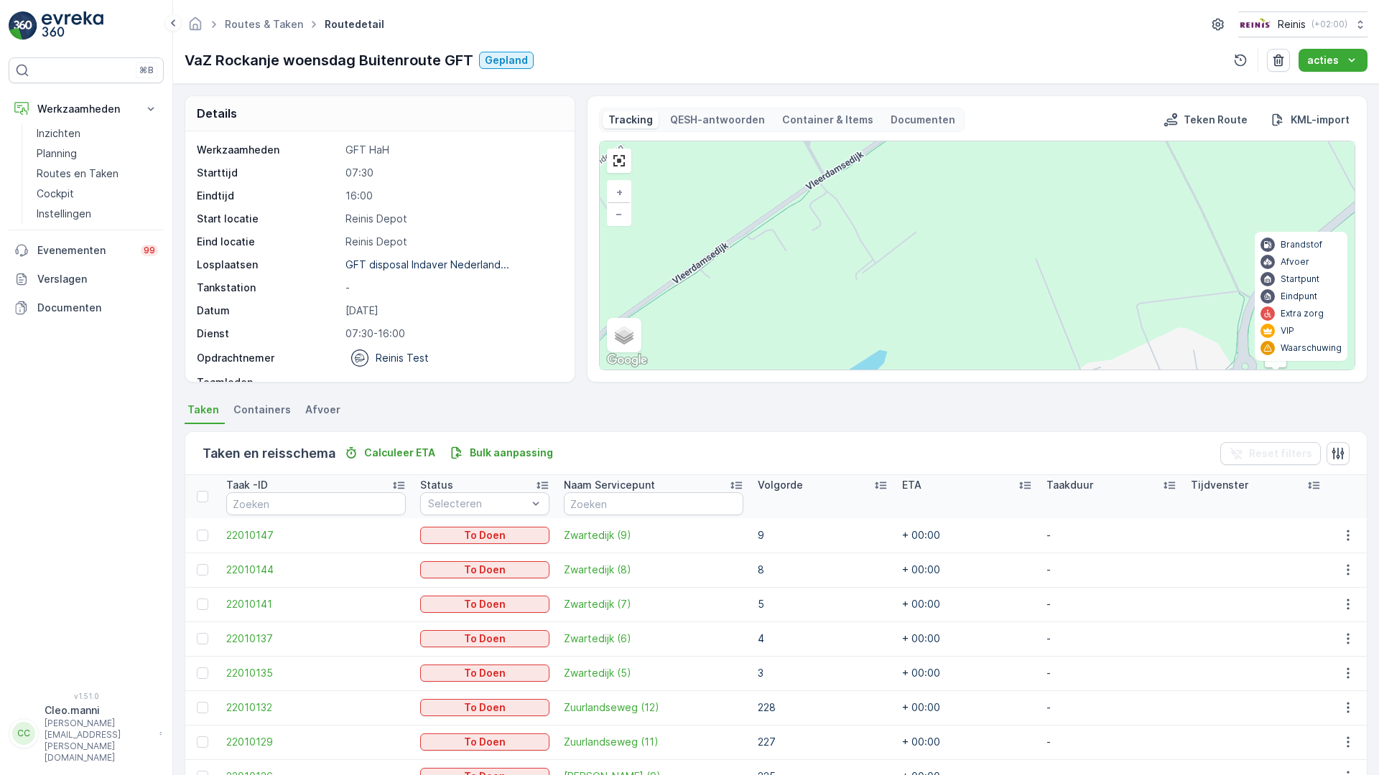
drag, startPoint x: 1165, startPoint y: 536, endPoint x: 1139, endPoint y: 541, distance: 25.6
click at [1139, 370] on div "2 2 2 2 2 3 2 5 2 2 3 2 2 2 2 2 2 2 3 2 11 2 2 2 2 2 2 2 4 6 6 3 2 2 5 3 2 2 2 …" at bounding box center [977, 255] width 755 height 228
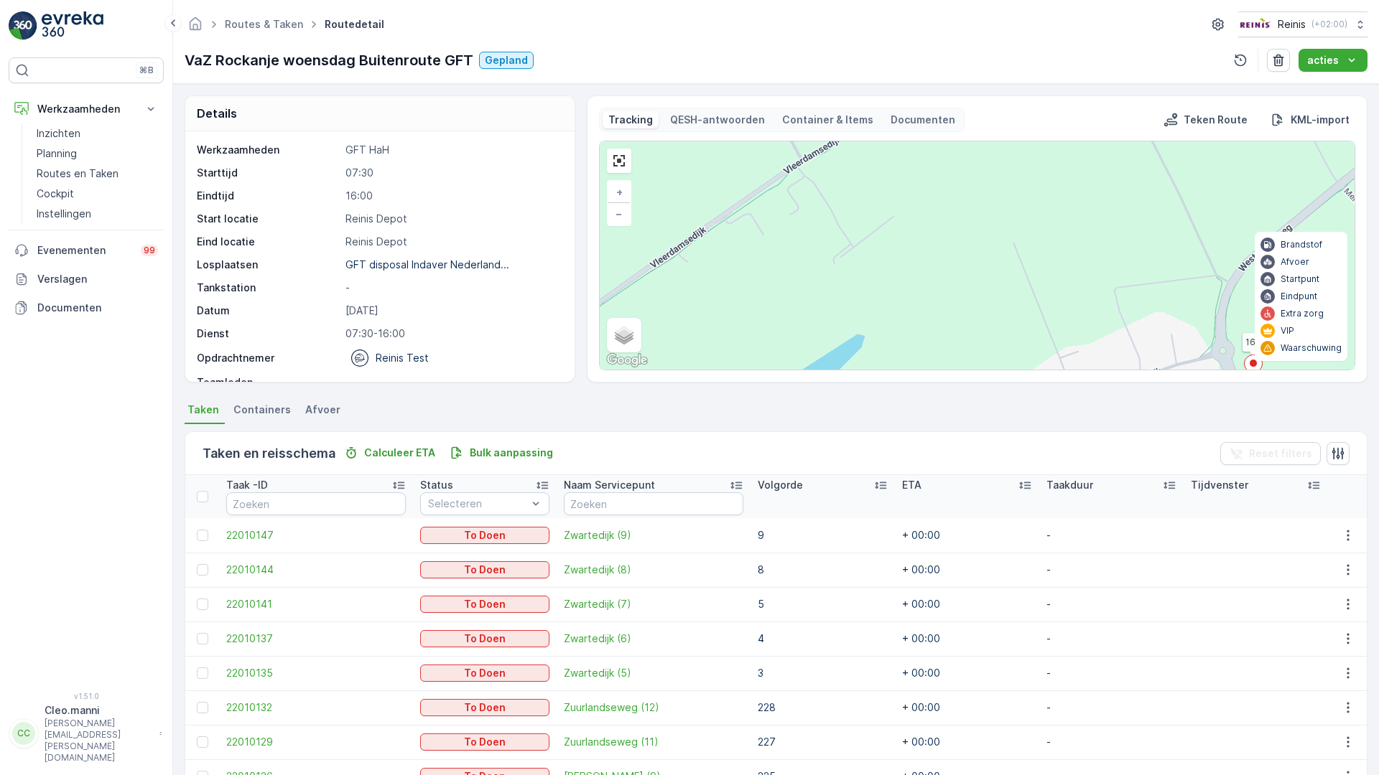
drag, startPoint x: 1068, startPoint y: 503, endPoint x: 1037, endPoint y: 458, distance: 55.2
click at [1038, 370] on div "2 2 2 2 2 3 2 5 2 2 3 2 2 2 2 2 2 2 3 2 11 2 2 2 2 2 2 2 4 6 6 3 2 2 5 3 2 2 2 …" at bounding box center [977, 255] width 755 height 228
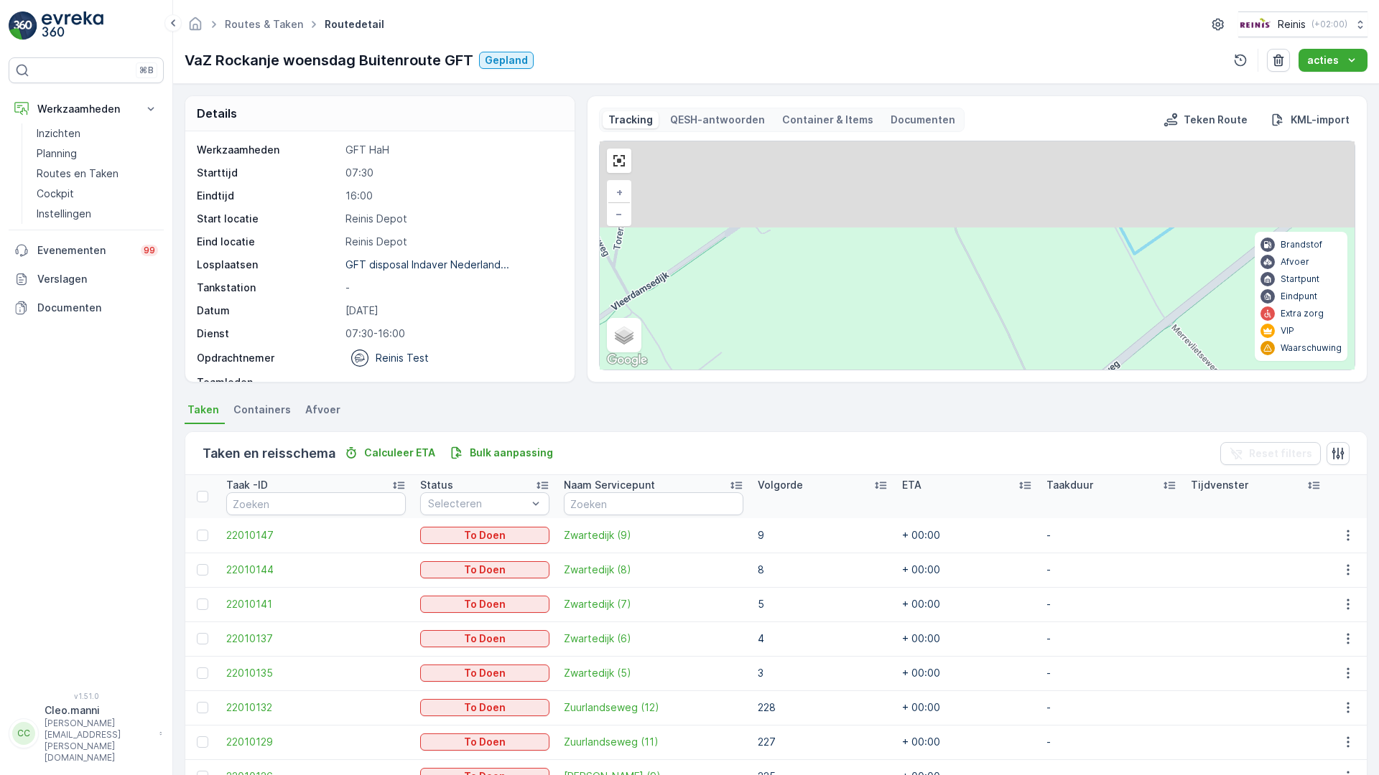
drag, startPoint x: 1240, startPoint y: 335, endPoint x: 1086, endPoint y: 503, distance: 228.2
click at [1098, 370] on div "2 2 2 2 2 3 2 5 2 2 3 2 2 2 2 2 2 2 3 2 11 2 2 2 2 2 2 2 4 6 6 3 2 2 5 3 2 2 2 …" at bounding box center [977, 255] width 755 height 228
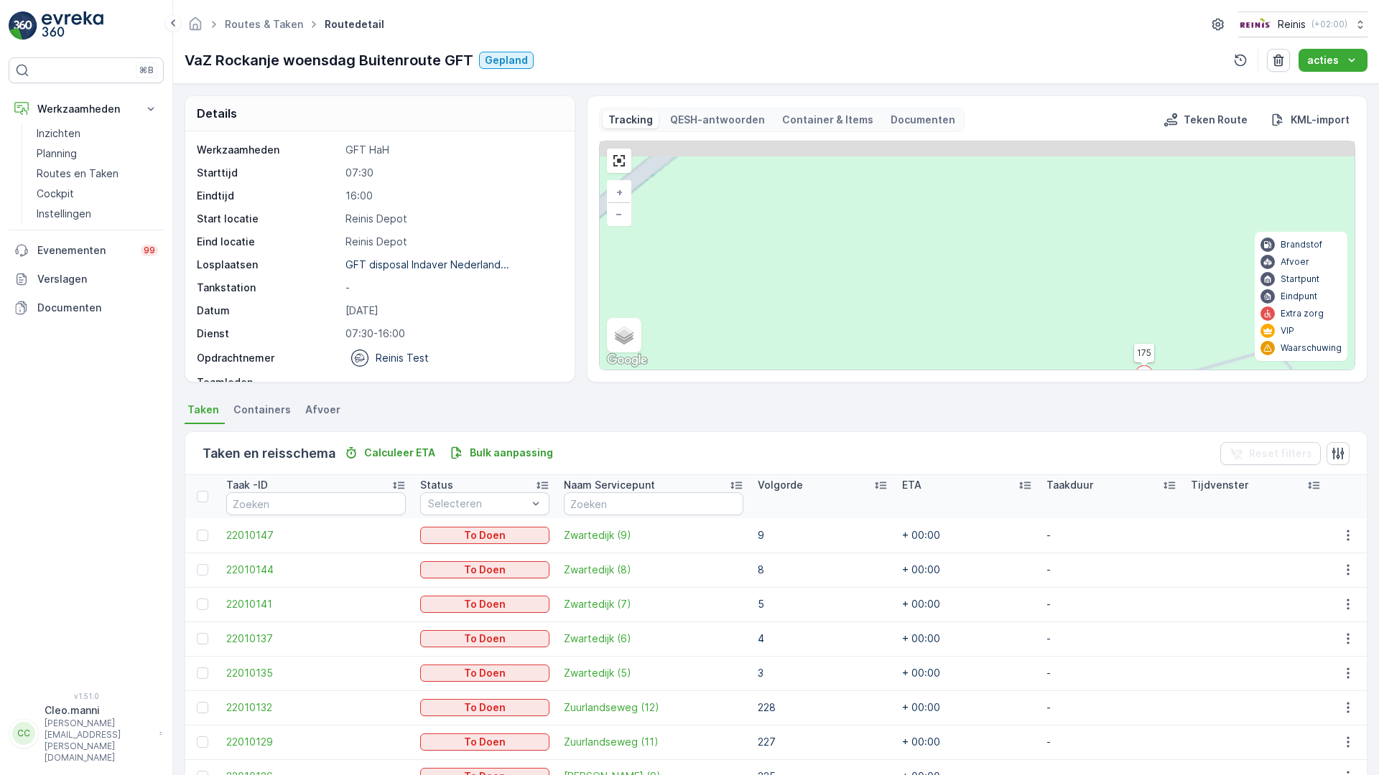
drag, startPoint x: 1108, startPoint y: 467, endPoint x: 1086, endPoint y: 495, distance: 36.3
click at [1086, 370] on div "2 2 2 2 2 5 3 2 2 2 2 2 2 3 2 11 2 2 2 2 2 6 6 3 5 3 2 2 2 2 2 2 3 5 2 2 3 2 2 …" at bounding box center [977, 255] width 755 height 228
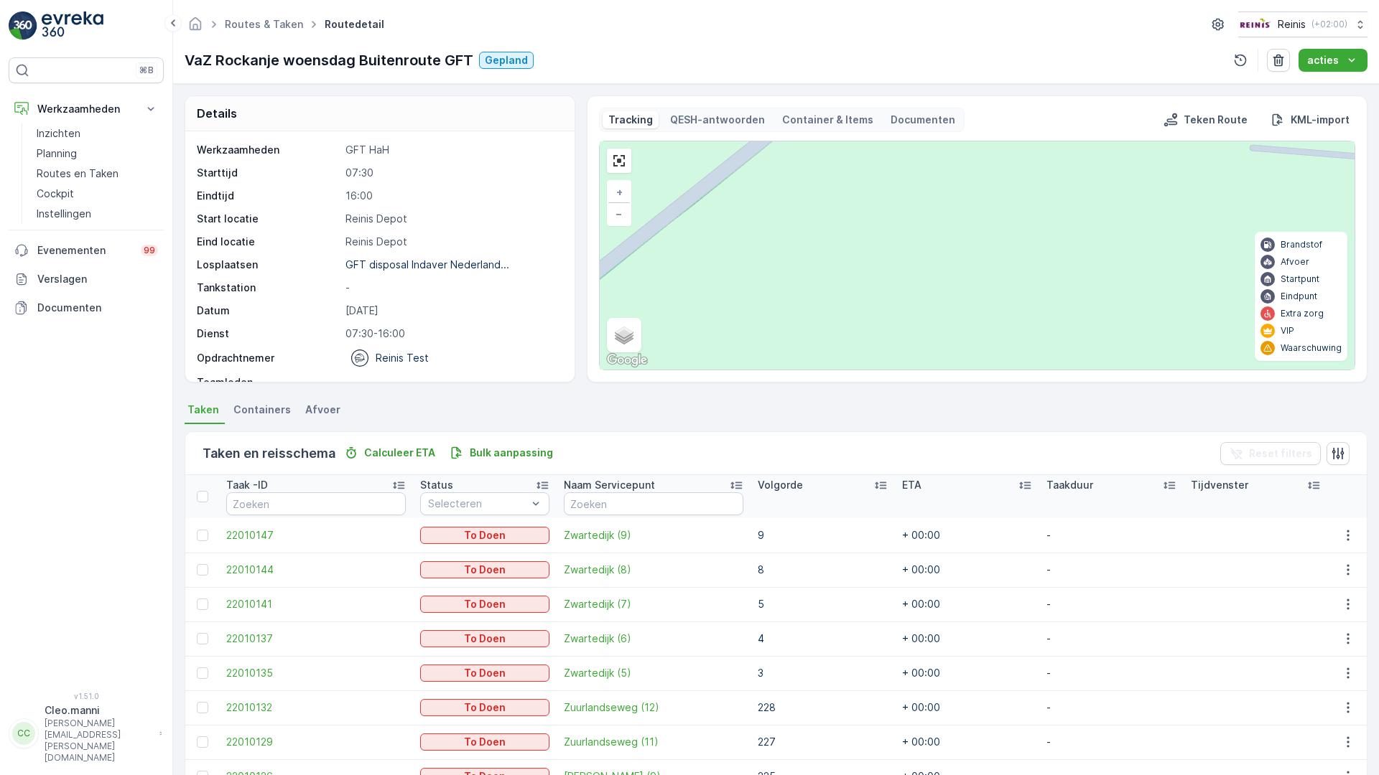
drag, startPoint x: 1310, startPoint y: 485, endPoint x: 1320, endPoint y: 561, distance: 76.0
click at [1320, 370] on div "2 3 2 2 2 2 2 2 2 7 2 2 2 4 4 5 2 2 2 2 2 3 2 2 2 20 255 329 119 269 322 4 106 …" at bounding box center [977, 255] width 755 height 228
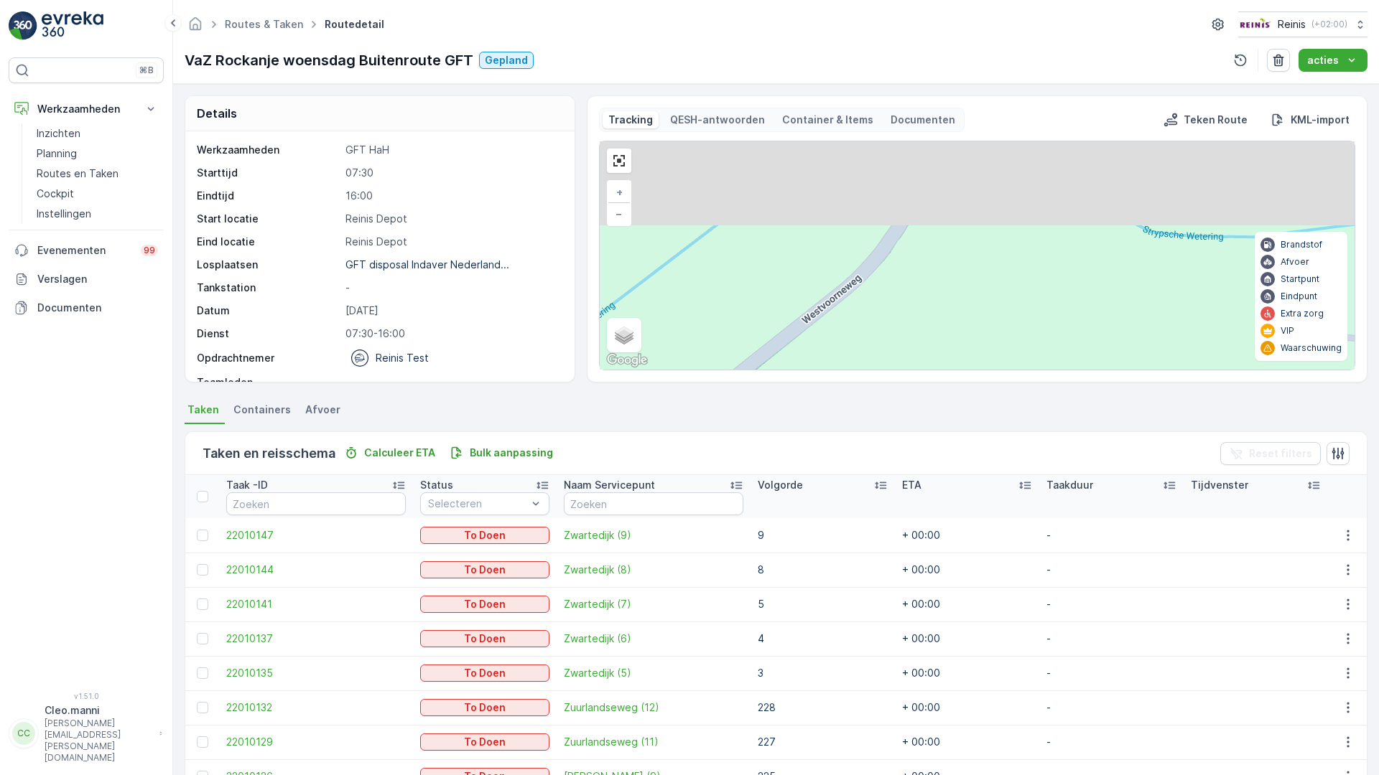
drag, startPoint x: 963, startPoint y: 392, endPoint x: 996, endPoint y: 537, distance: 148.7
click at [996, 370] on div "2 3 2 2 2 2 2 2 2 7 2 2 2 4 4 5 2 2 2 2 2 3 2 2 2 20 255 329 119 269 322 4 106 …" at bounding box center [977, 255] width 755 height 228
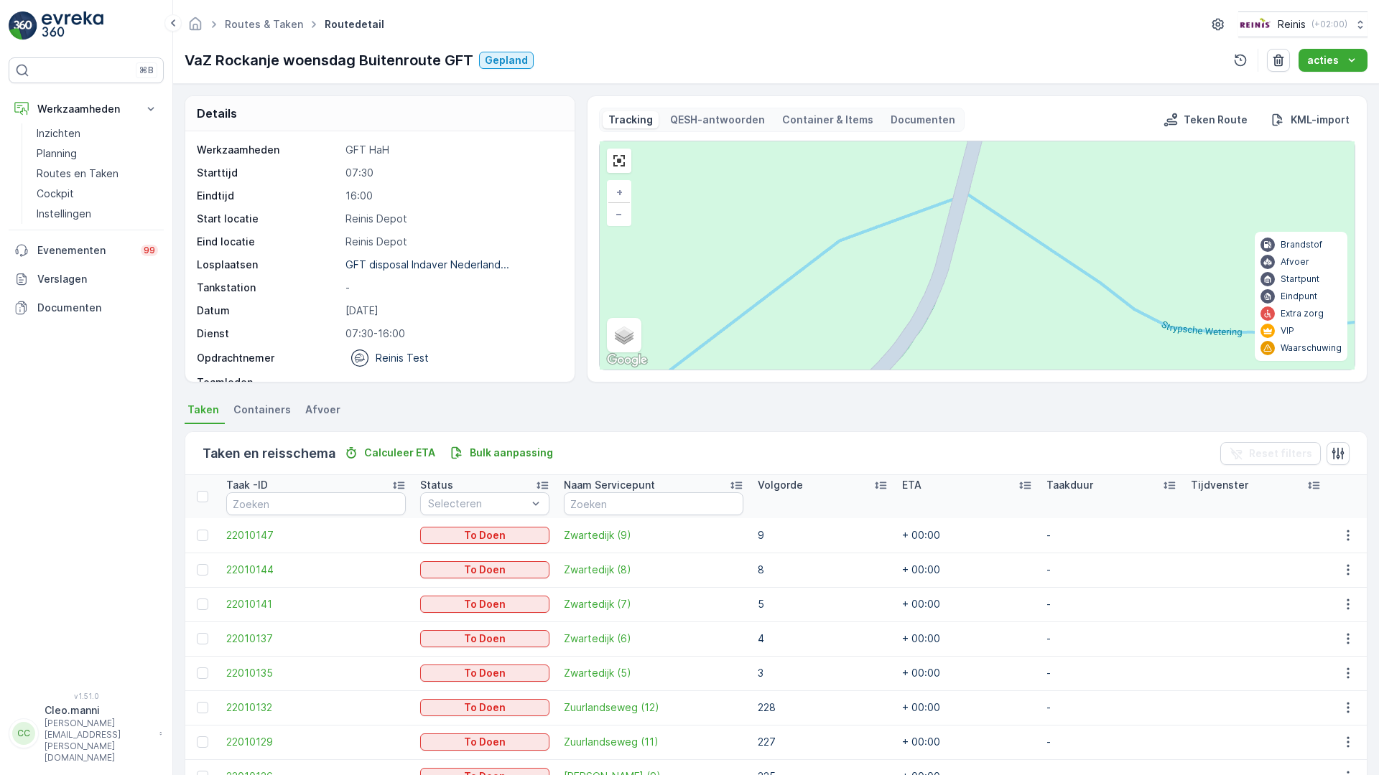
drag, startPoint x: 926, startPoint y: 501, endPoint x: 960, endPoint y: 573, distance: 79.3
click at [960, 370] on div "2 3 2 2 2 2 2 2 2 7 2 2 2 4 4 5 2 2 2 2 2 3 2 2 2 20 255 329 119 269 322 4 106 …" at bounding box center [977, 255] width 755 height 228
drag, startPoint x: 1063, startPoint y: 613, endPoint x: 989, endPoint y: 523, distance: 116.8
click at [1002, 370] on div "2 3 2 2 2 2 2 2 2 7 2 2 2 4 4 5 2 2 2 2 2 3 2 2 2 20 255 329 119 269 322 4 106 …" at bounding box center [977, 255] width 755 height 228
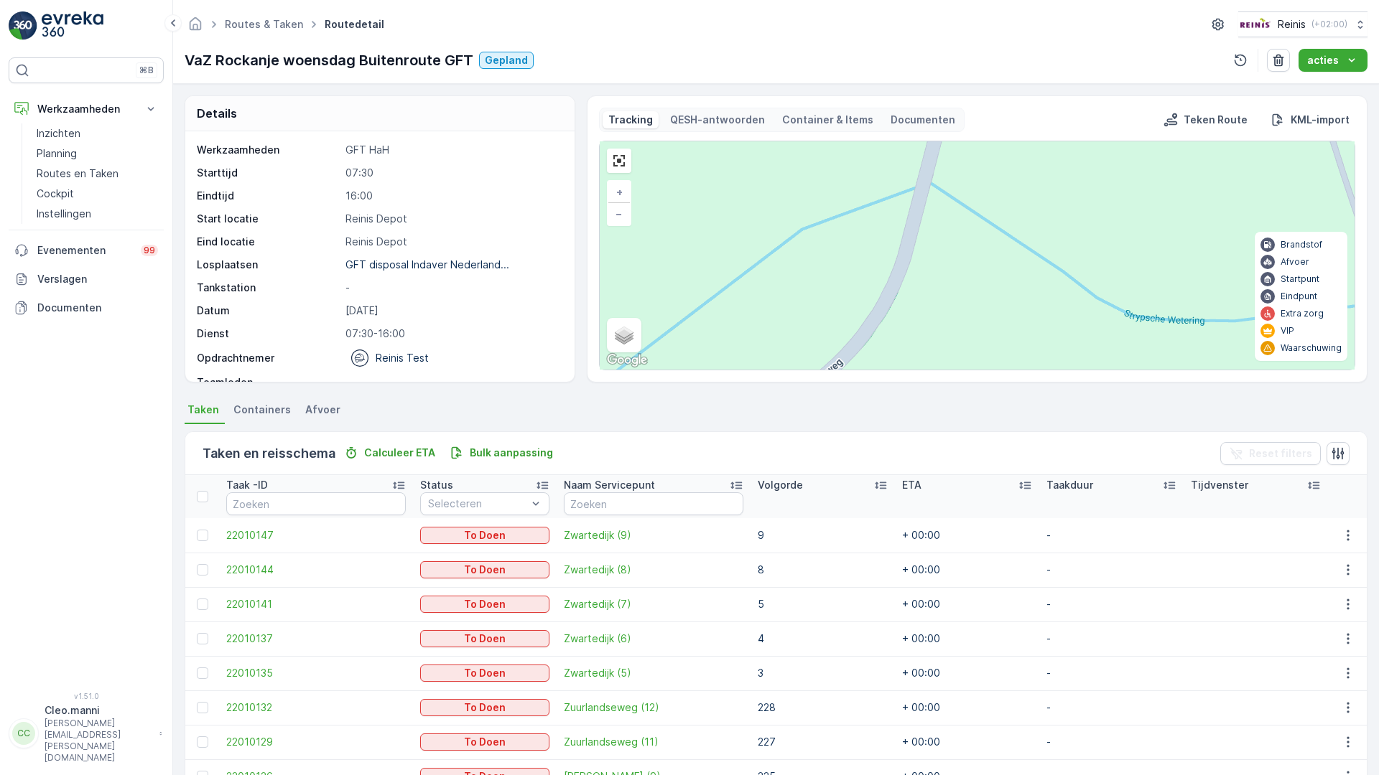
drag, startPoint x: 1019, startPoint y: 605, endPoint x: 992, endPoint y: 564, distance: 48.8
click at [998, 370] on div "2 3 2 2 2 2 2 2 2 7 2 2 2 4 4 5 2 2 2 2 2 3 2 2 2 20 255 329 119 269 322 4 106 …" at bounding box center [977, 255] width 755 height 228
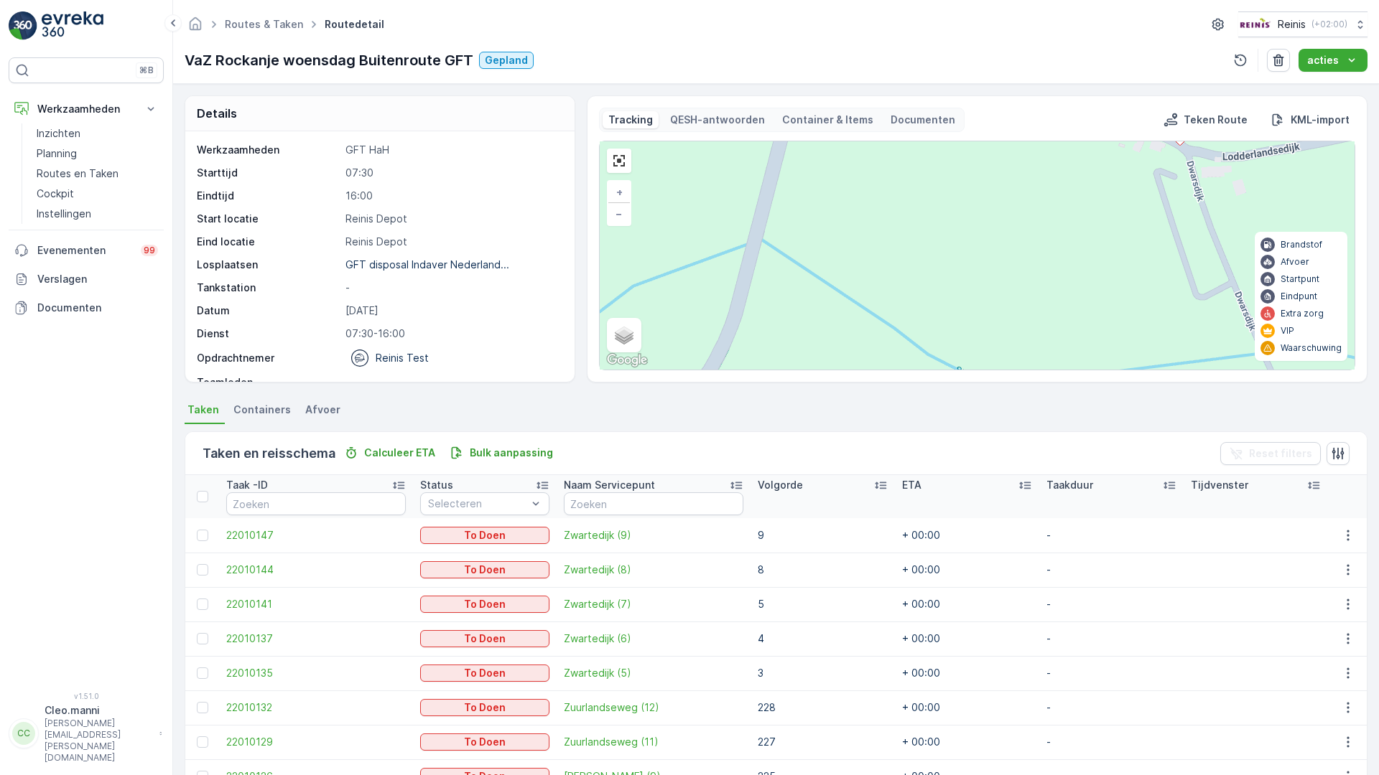
drag, startPoint x: 1233, startPoint y: 355, endPoint x: 882, endPoint y: 449, distance: 363.5
click at [882, 370] on div "2 3 2 2 2 2 2 2 2 7 2 2 2 4 4 5 2 2 2 2 2 3 2 2 2 20 255 329 119 269 322 4 106 …" at bounding box center [977, 255] width 755 height 228
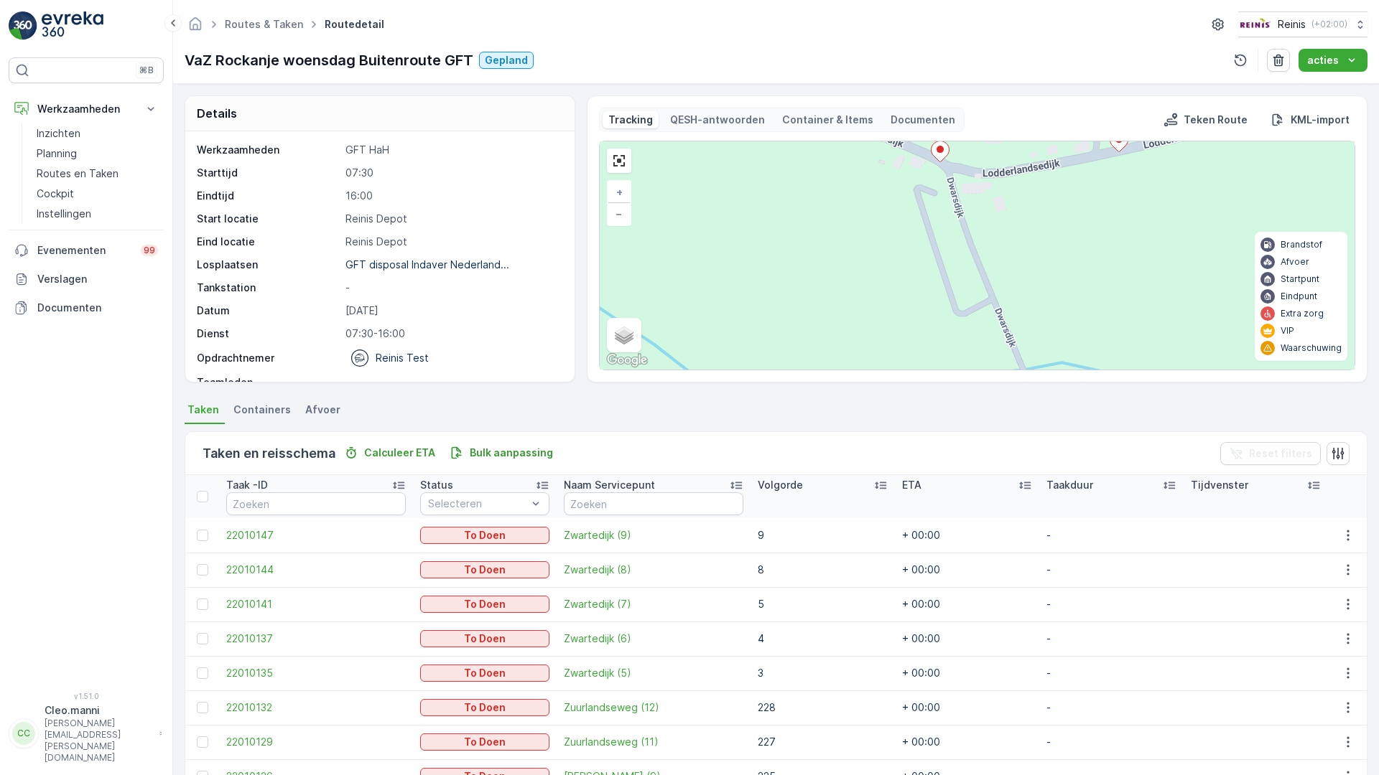
drag, startPoint x: 1074, startPoint y: 386, endPoint x: 849, endPoint y: 361, distance: 226.1
click at [889, 370] on div "2 3 2 2 2 2 2 2 2 7 2 2 2 4 4 5 2 2 2 2 2 3 2 2 2 20 255 329 119 269 322 4 106 …" at bounding box center [977, 255] width 755 height 228
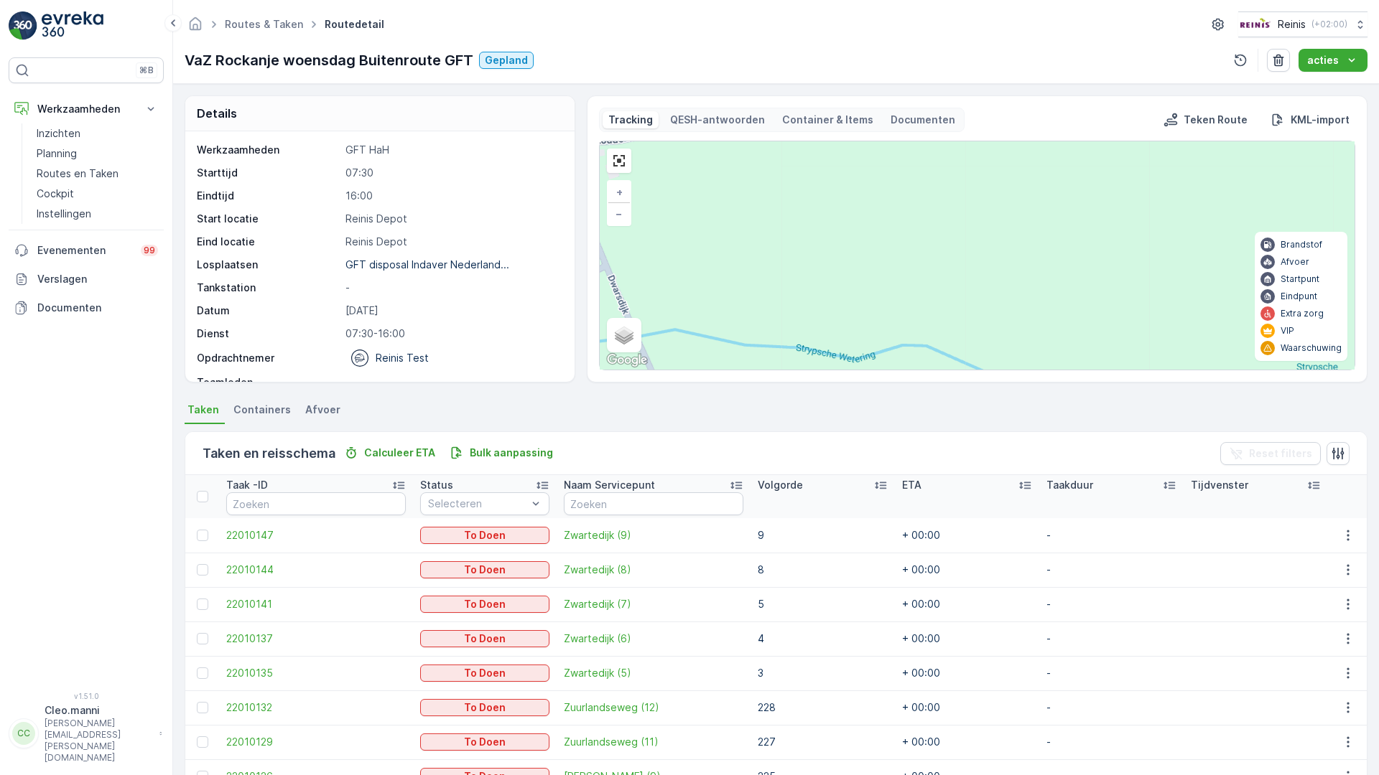
drag, startPoint x: 1071, startPoint y: 371, endPoint x: 686, endPoint y: 382, distance: 385.0
click at [691, 370] on div "2 3 2 2 2 2 2 2 2 7 2 2 2 4 4 5 2 2 2 2 2 3 2 2 2 20 255 329 119 269 322 4 106 …" at bounding box center [977, 255] width 755 height 228
drag, startPoint x: 821, startPoint y: 433, endPoint x: 1239, endPoint y: 398, distance: 418.6
click at [1238, 370] on div "2 3 2 2 2 2 2 2 2 7 2 2 2 4 4 5 2 2 2 2 2 3 2 2 2 20 255 329 119 269 322 4 106 …" at bounding box center [977, 255] width 755 height 228
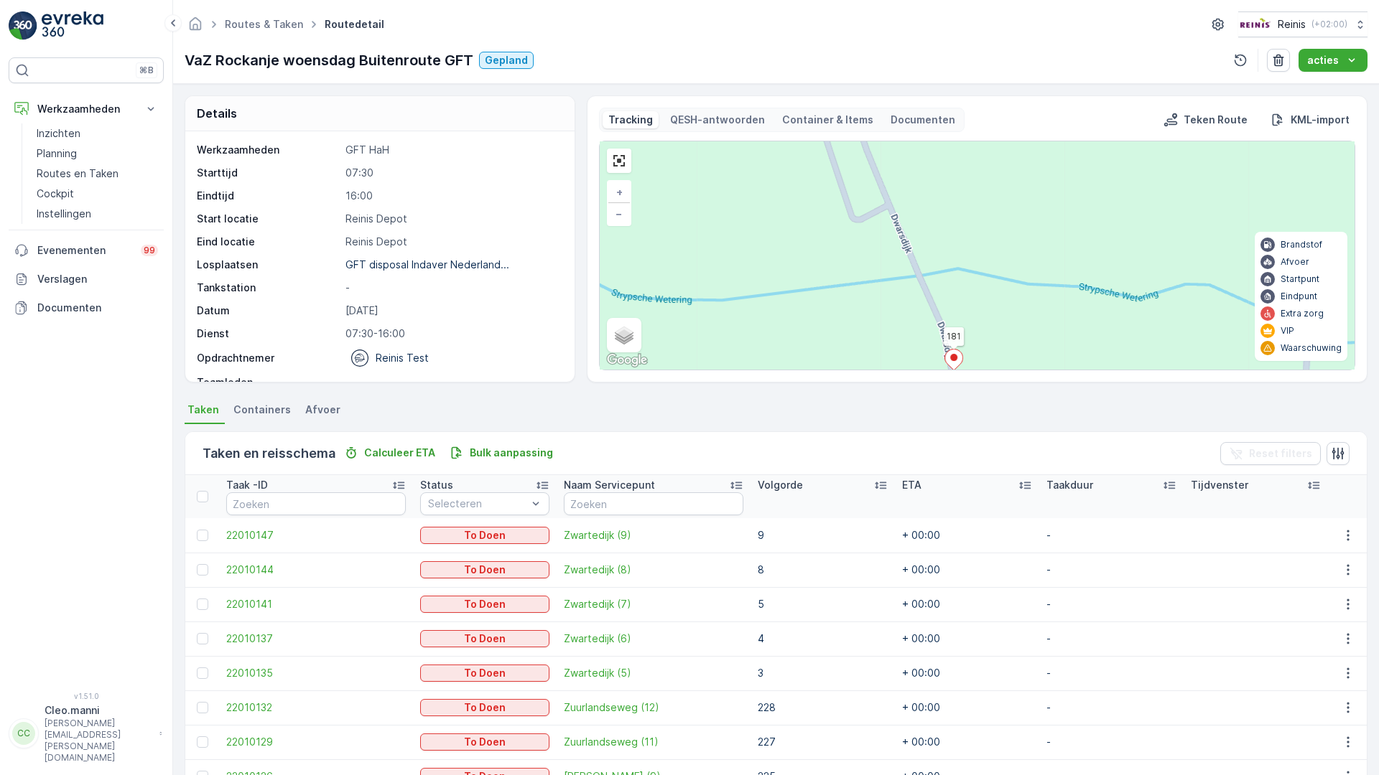
drag, startPoint x: 825, startPoint y: 528, endPoint x: 833, endPoint y: 357, distance: 171.1
click at [833, 367] on div "2 3 2 2 2 2 2 2 2 7 2 2 2 4 4 5 2 2 2 2 2 3 2 2 2 20 255 329 119 269 322 4 106 …" at bounding box center [977, 255] width 755 height 228
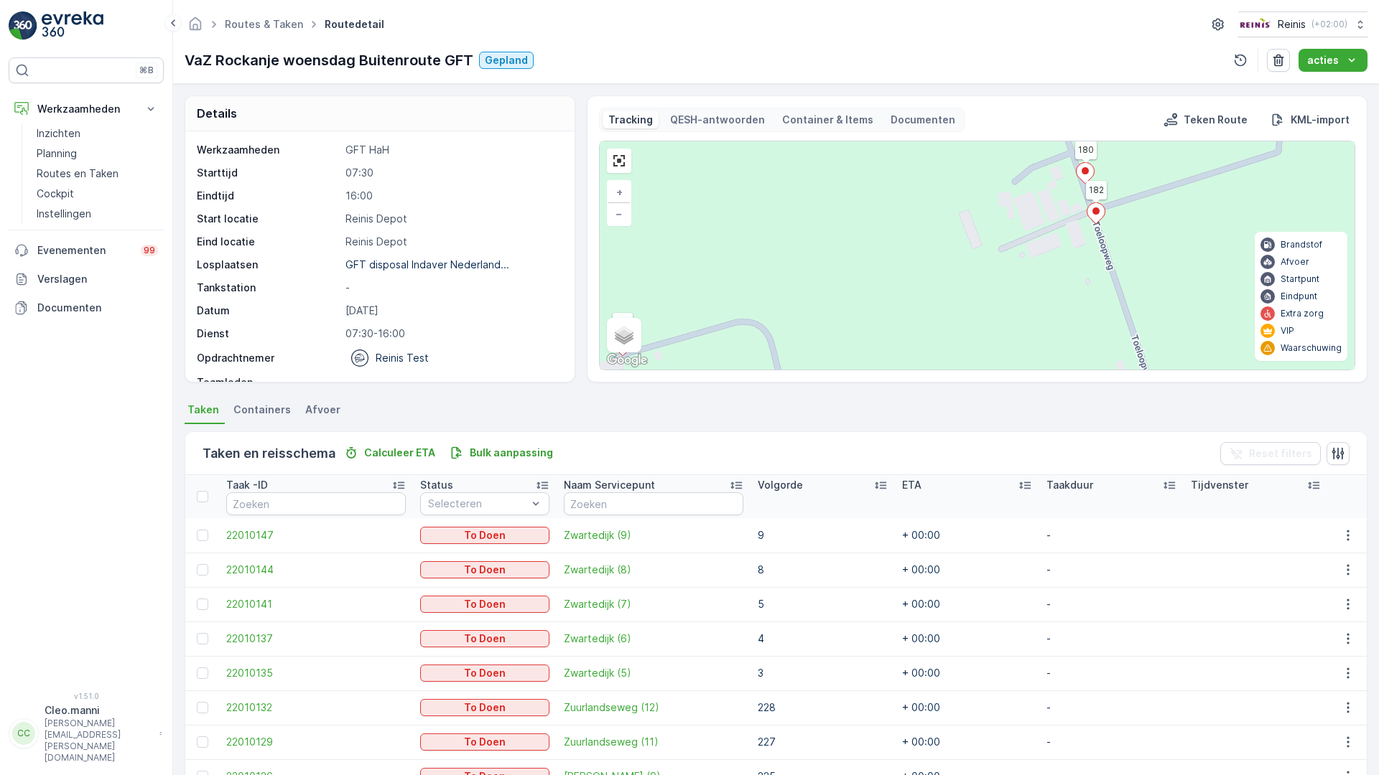
drag, startPoint x: 802, startPoint y: 484, endPoint x: 748, endPoint y: 352, distance: 142.7
click at [750, 360] on div "2 3 2 2 2 2 2 2 2 7 2 2 2 4 4 5 2 2 2 2 2 3 2 2 2 20 255 329 119 269 322 4 106 …" at bounding box center [977, 255] width 755 height 228
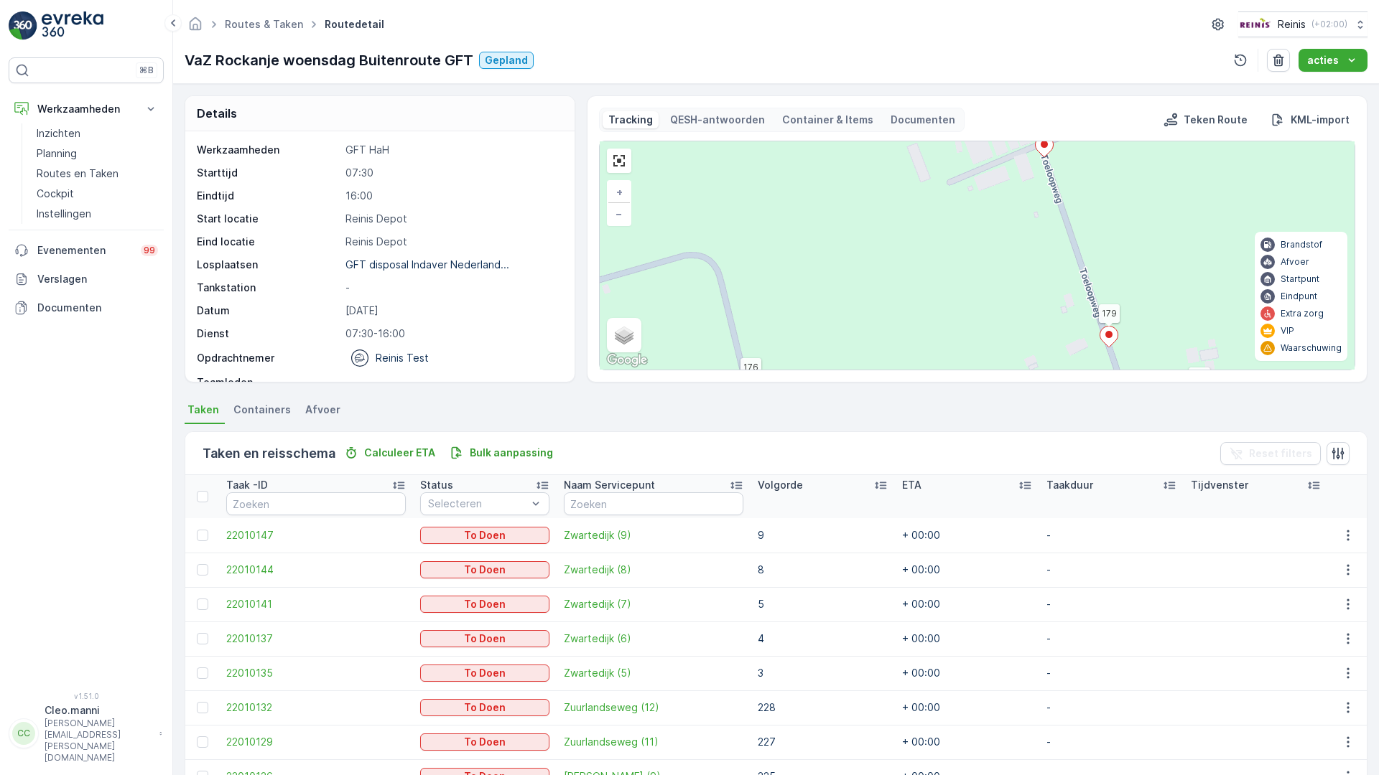
drag, startPoint x: 875, startPoint y: 523, endPoint x: 800, endPoint y: 412, distance: 134.4
click at [802, 370] on div "2 3 2 2 2 2 2 2 2 7 2 2 2 4 4 5 2 2 2 2 2 3 2 2 2 20 255 329 119 269 322 4 106 …" at bounding box center [977, 255] width 755 height 228
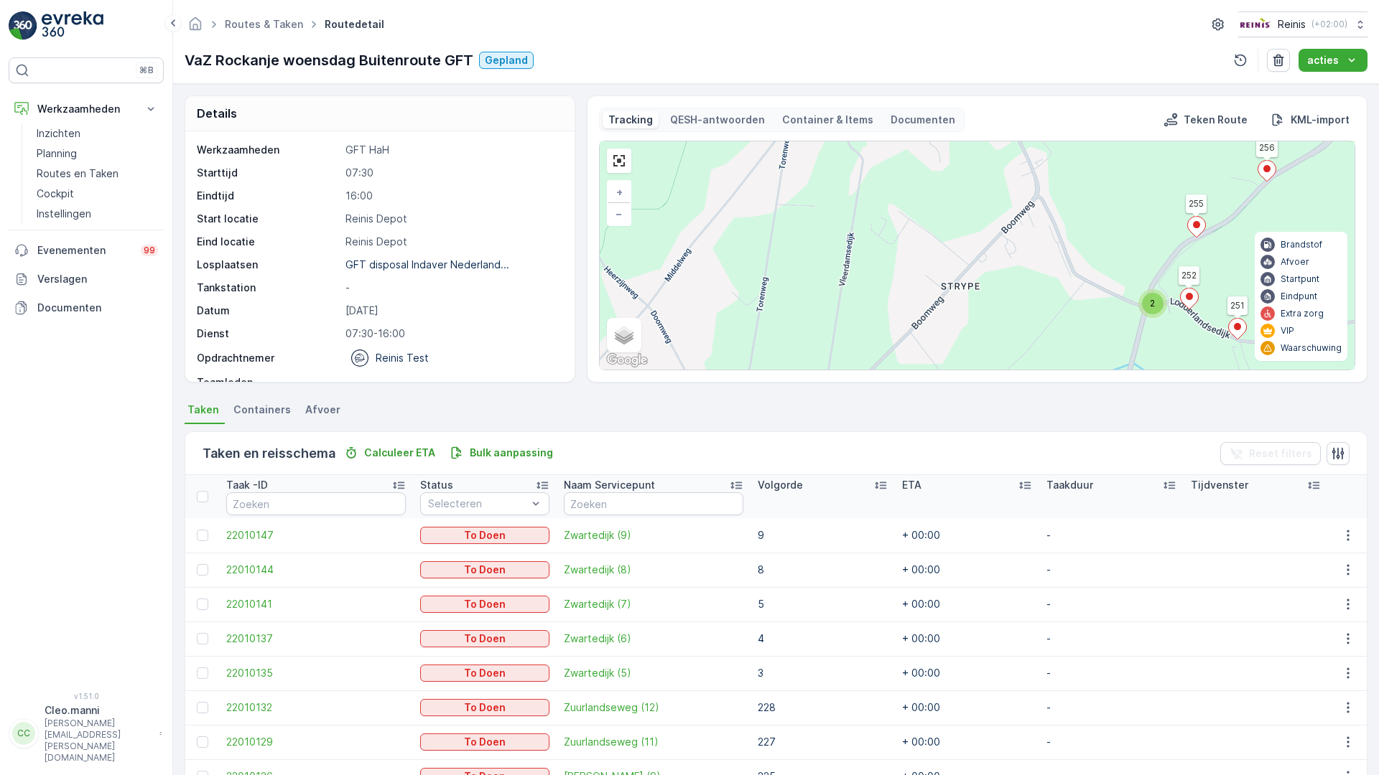
drag, startPoint x: 824, startPoint y: 460, endPoint x: 916, endPoint y: 485, distance: 96.2
click at [913, 370] on div "2 3 2 3 2 3 3 2 3 8 2 2 2 2 2 5 2 2 3 3 2 4 6 11 2 3 2 2 2 2 4 3 2 2 4 2 2 7 6 …" at bounding box center [977, 255] width 755 height 228
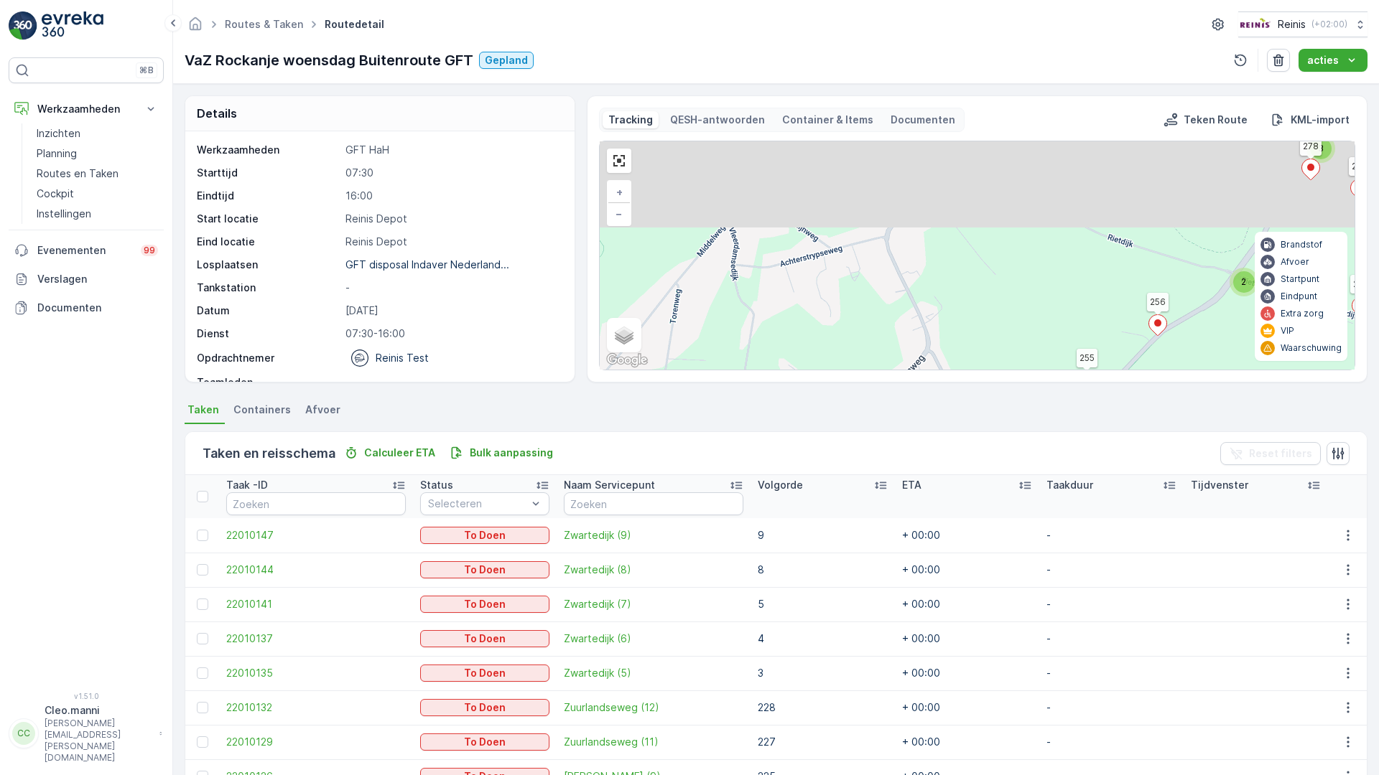
drag, startPoint x: 1120, startPoint y: 297, endPoint x: 1011, endPoint y: 451, distance: 189.0
click at [1011, 370] on div "2 3 2 3 2 3 3 2 3 8 2 2 2 2 2 5 2 2 3 3 2 4 6 11 2 3 2 2 2 2 4 3 2 2 4 2 2 7 6 …" at bounding box center [977, 255] width 755 height 228
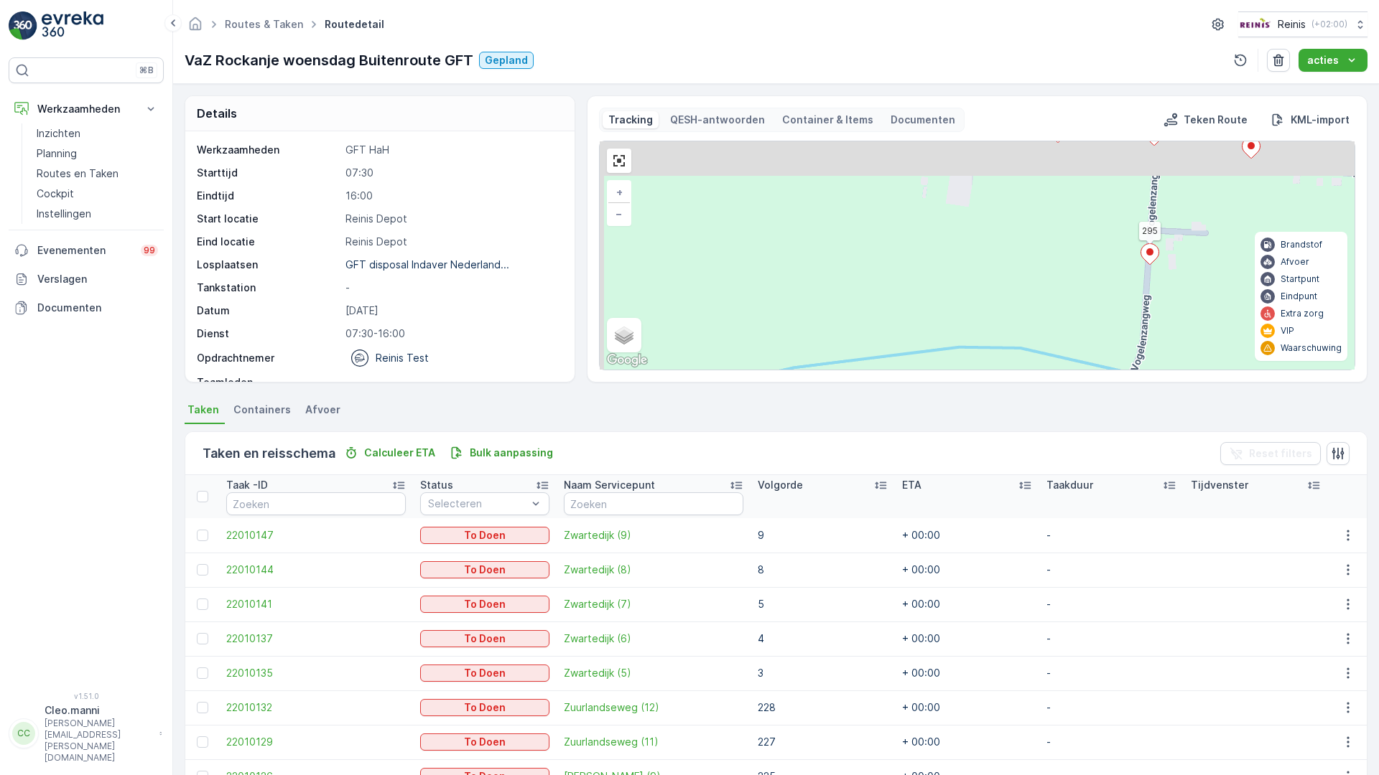
drag, startPoint x: 857, startPoint y: 393, endPoint x: 872, endPoint y: 505, distance: 112.4
click at [872, 370] on div "2 3 2 2 2 2 2 2 2 7 2 2 2 4 4 5 2 2 2 2 2 3 2 2 2 20 255 329 119 269 322 4 106 …" at bounding box center [977, 255] width 755 height 228
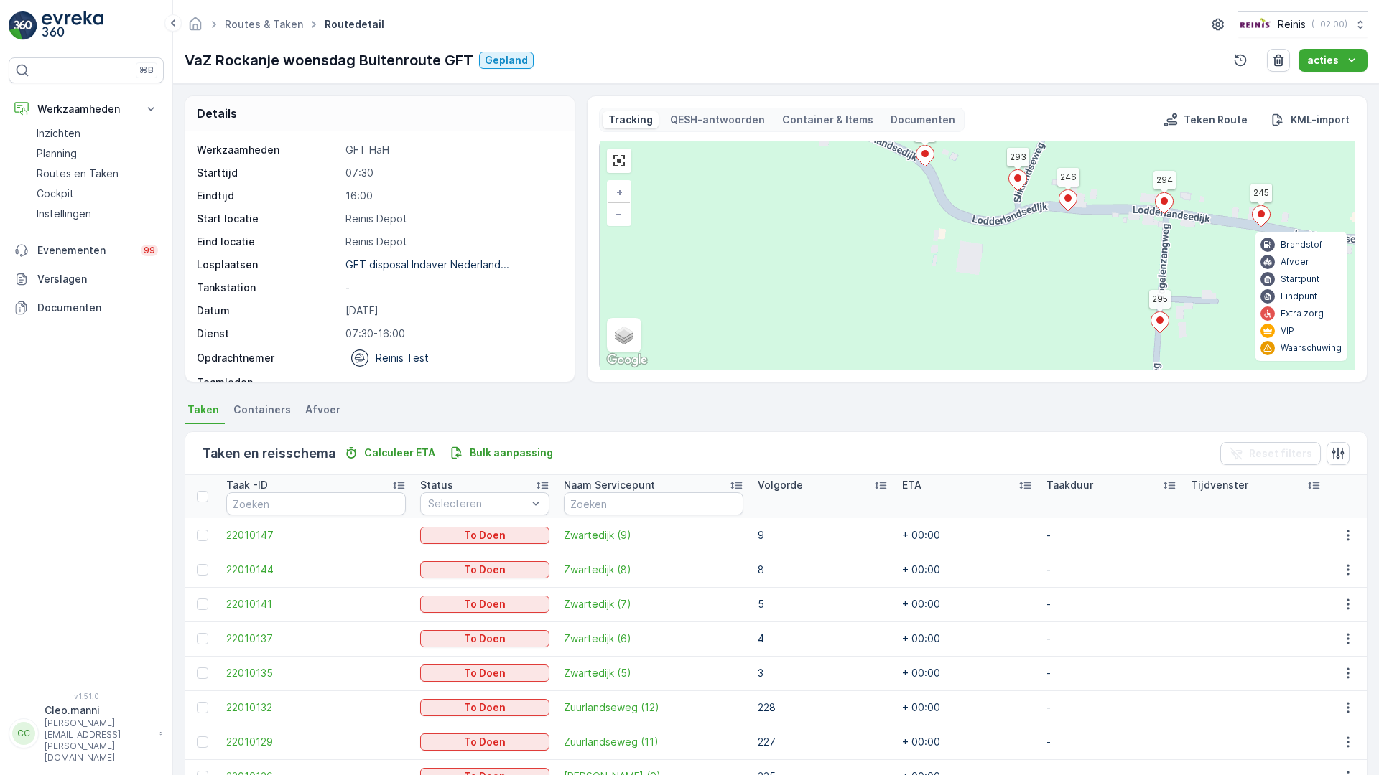
drag, startPoint x: 885, startPoint y: 516, endPoint x: 888, endPoint y: 398, distance: 117.8
click at [888, 370] on div "2 3 2 2 2 2 2 2 2 7 2 2 2 4 4 5 2 2 2 2 2 3 2 2 2 20 255 329 119 269 322 4 106 …" at bounding box center [977, 255] width 755 height 228
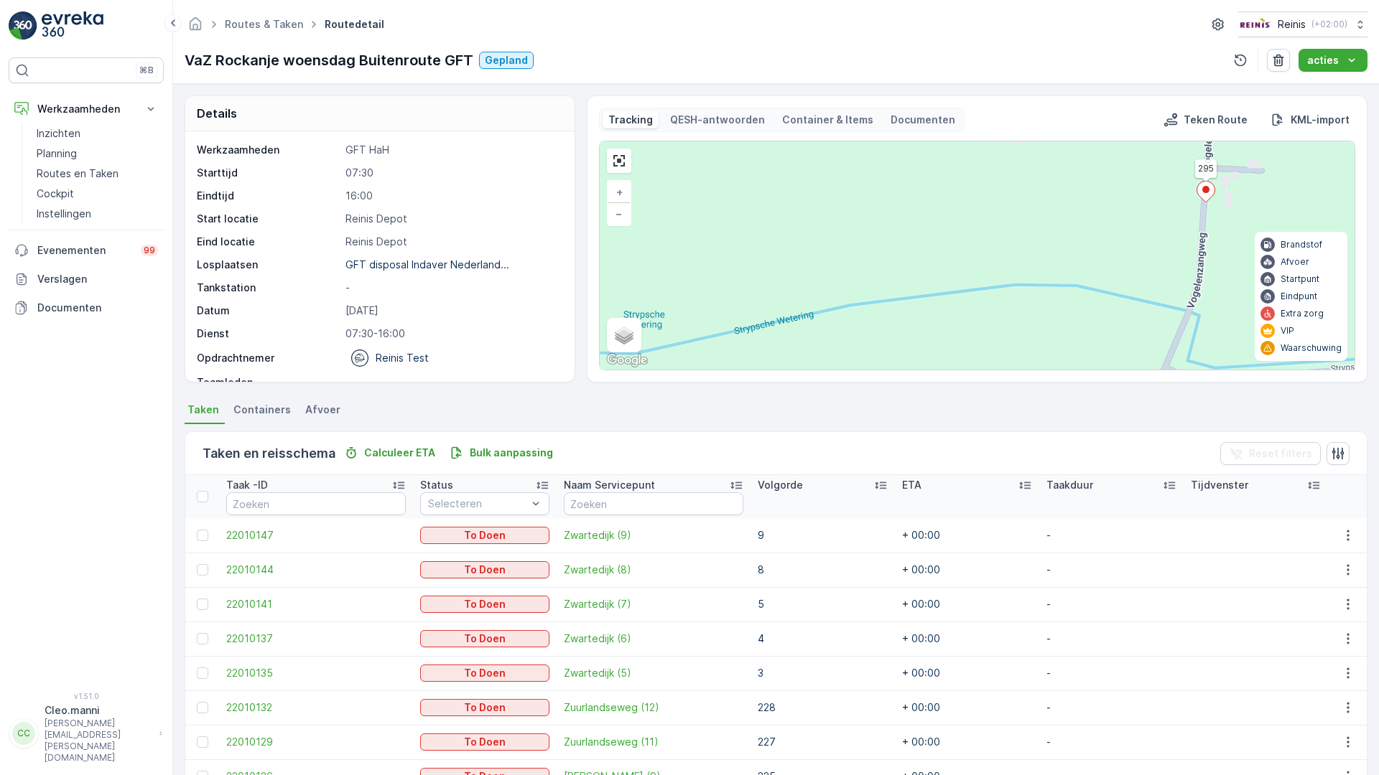
drag, startPoint x: 498, startPoint y: 508, endPoint x: 1071, endPoint y: 319, distance: 602.6
click at [1066, 320] on div "2 3 2 2 2 2 2 2 2 7 2 2 2 4 4 5 2 2 2 2 2 3 2 2 2 20 255 329 119 269 322 4 106 …" at bounding box center [977, 255] width 755 height 228
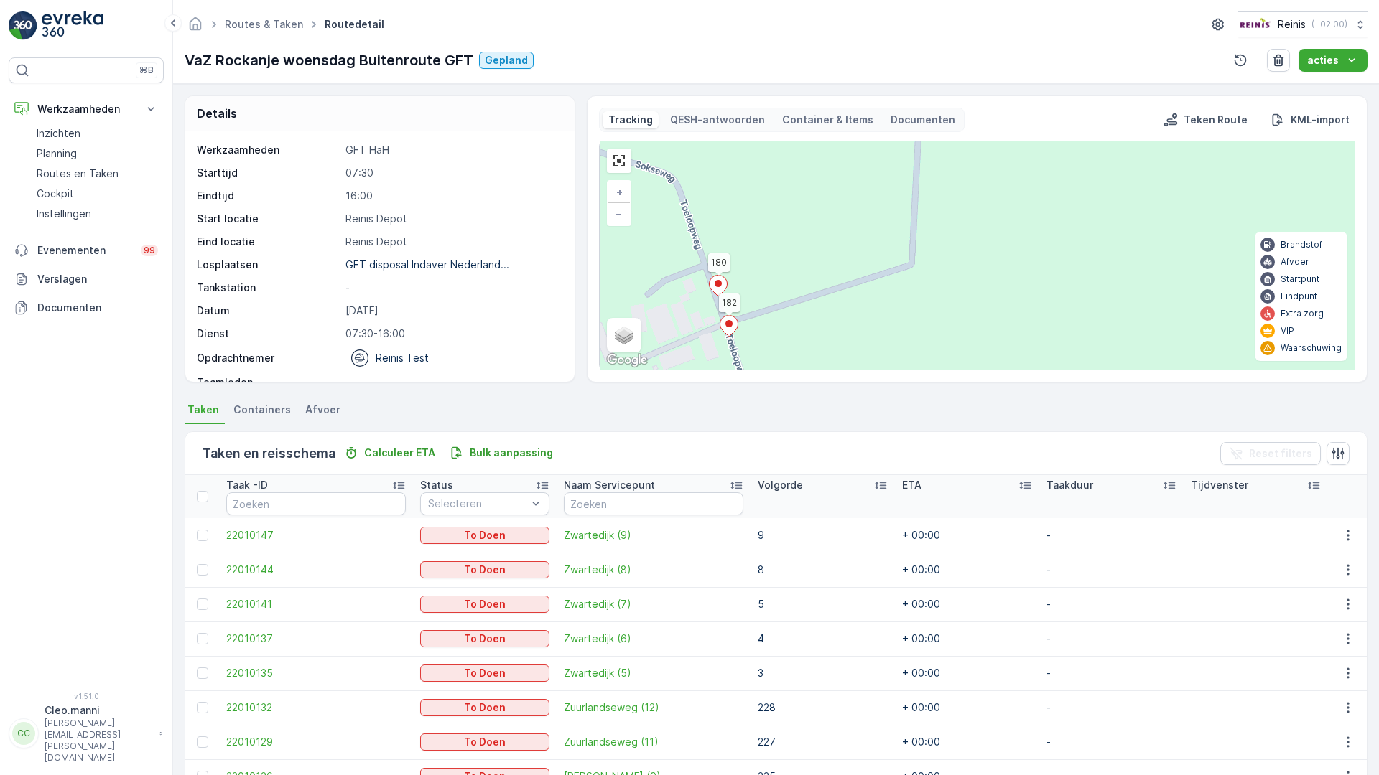
drag, startPoint x: 620, startPoint y: 541, endPoint x: 678, endPoint y: 432, distance: 124.3
click at [678, 370] on div "2 3 2 2 2 2 2 2 2 7 2 2 2 4 4 5 2 2 2 2 2 3 2 2 2 20 255 329 119 269 322 4 106 …" at bounding box center [977, 255] width 755 height 228
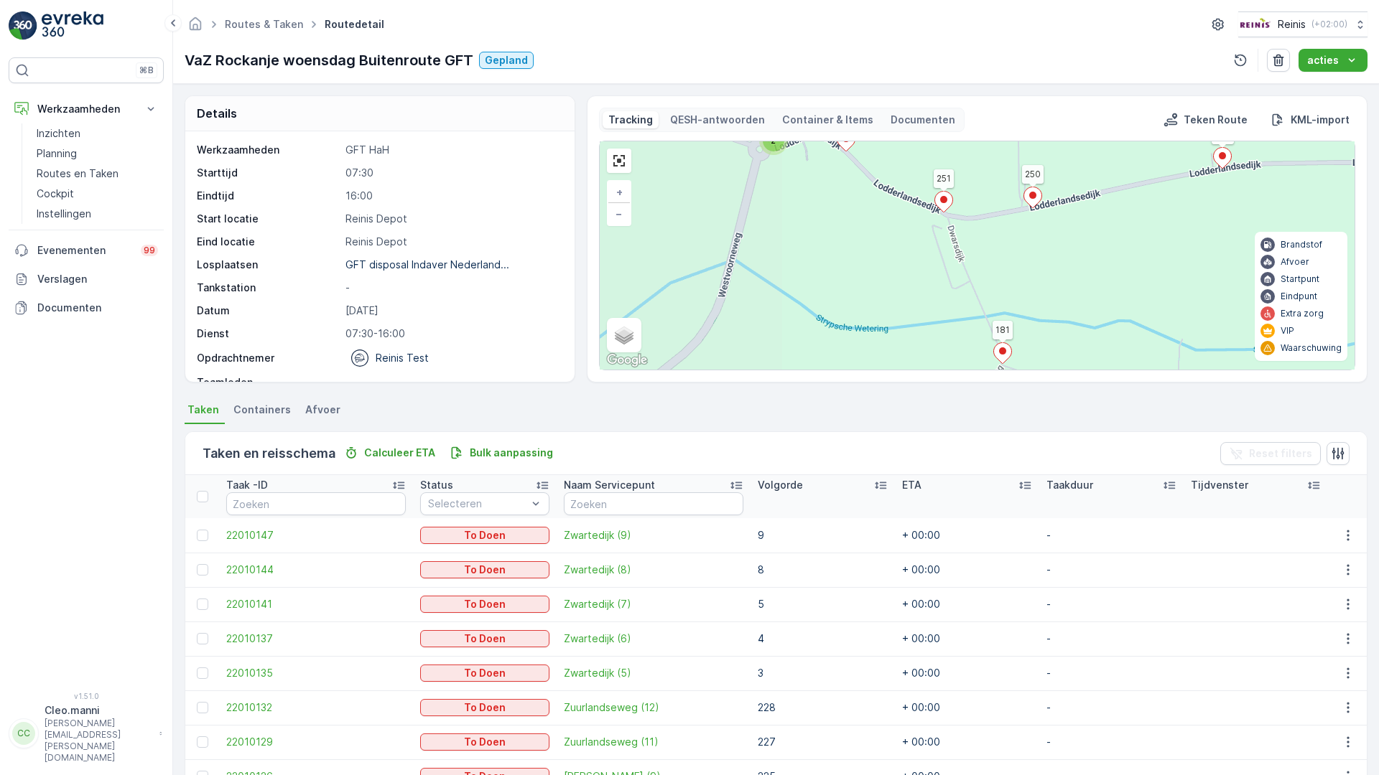
drag, startPoint x: 776, startPoint y: 485, endPoint x: 830, endPoint y: 348, distance: 148.0
click at [827, 353] on div "2 2 2 2 7 2 4 5 2 2 2 3 2 2 2 2 2 2 3 2 5 2 2 3 2 2 2 2 2 2 2 3 2 11 2 2 2 2 2 …" at bounding box center [977, 255] width 755 height 228
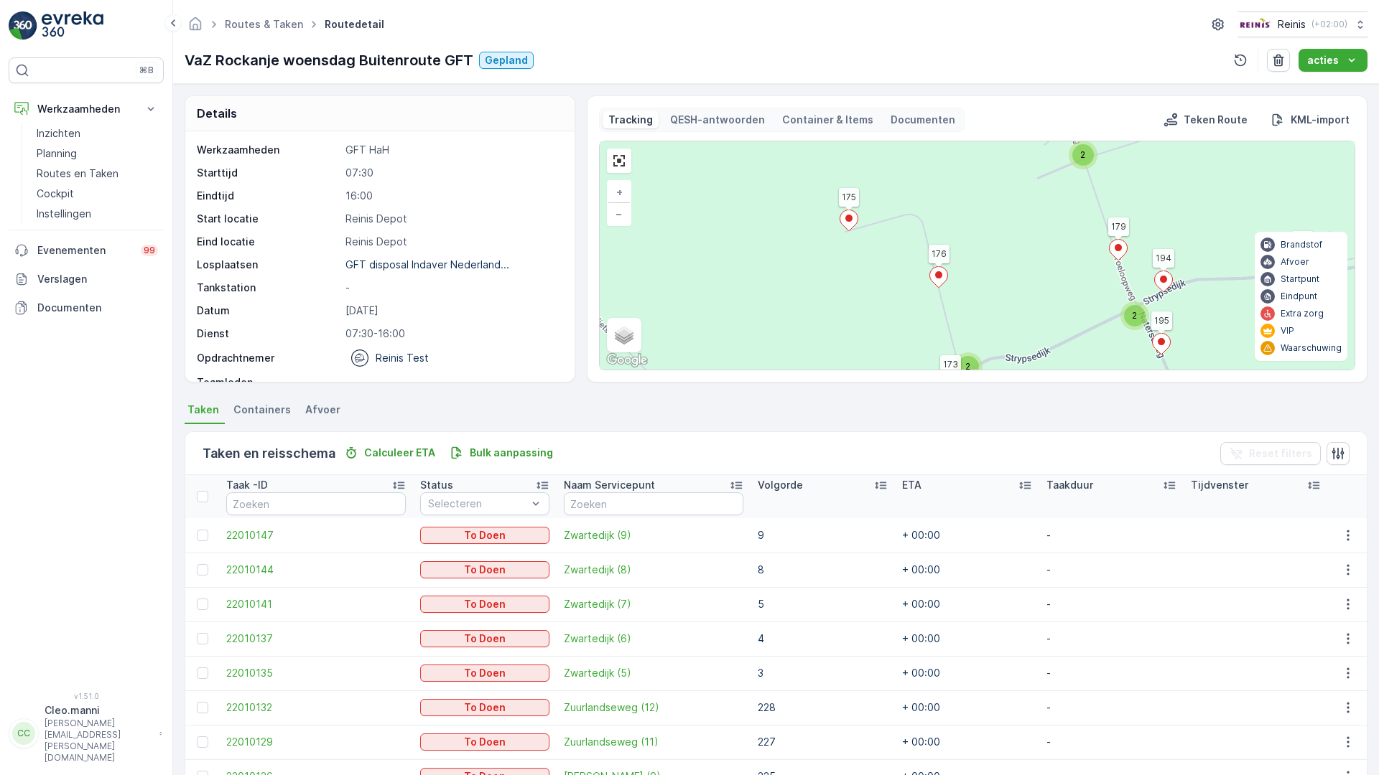
drag, startPoint x: 852, startPoint y: 628, endPoint x: 785, endPoint y: 516, distance: 130.0
click at [789, 370] on div "2 2 2 2 2 3 2 5 2 2 3 2 2 2 2 2 2 2 3 2 11 2 2 2 2 2 2 2 4 6 6 3 2 2 5 3 2 2 2 …" at bounding box center [977, 255] width 755 height 228
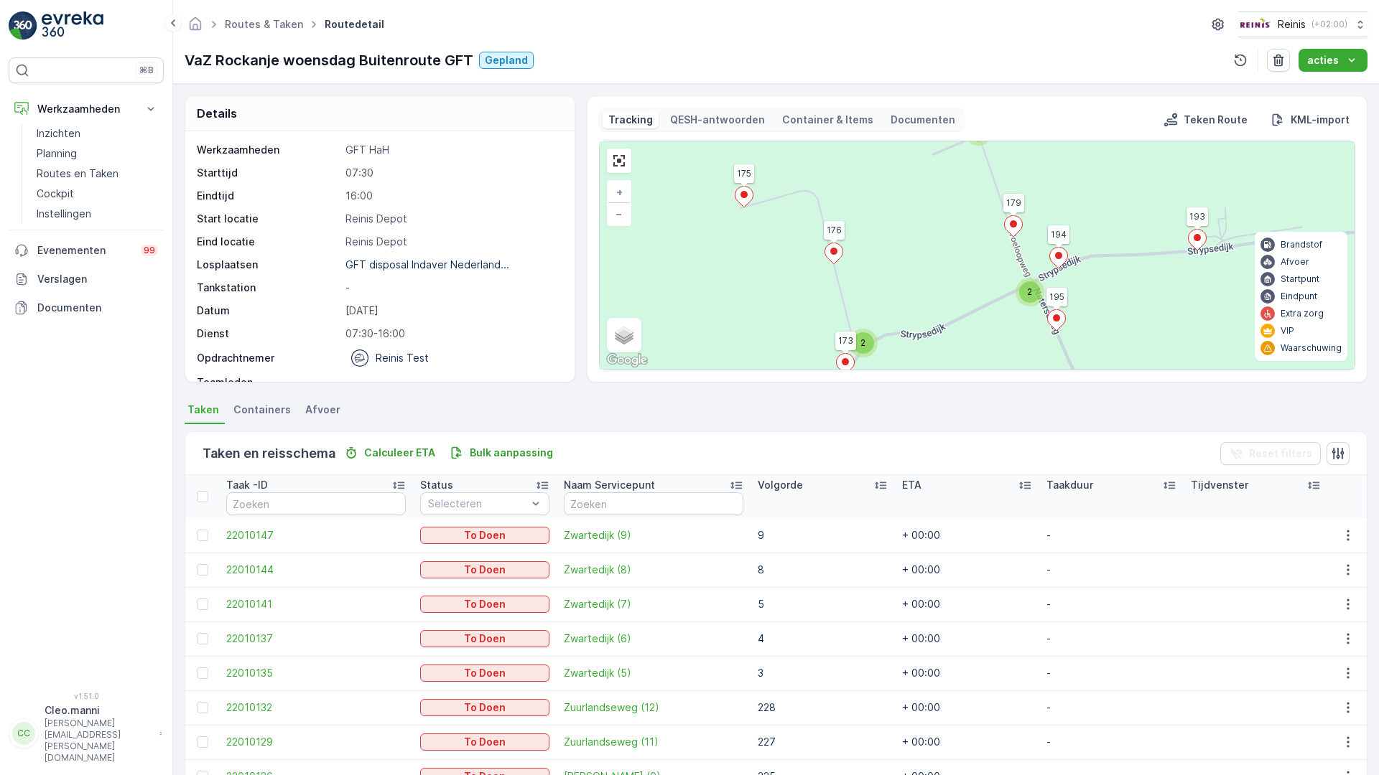
drag, startPoint x: 983, startPoint y: 499, endPoint x: 865, endPoint y: 484, distance: 118.7
click at [872, 370] on div "2 2 2 2 2 3 2 5 2 2 3 2 2 2 2 2 2 2 3 2 11 2 2 2 2 2 2 2 4 6 6 3 2 2 5 3 2 2 2 …" at bounding box center [977, 255] width 755 height 228
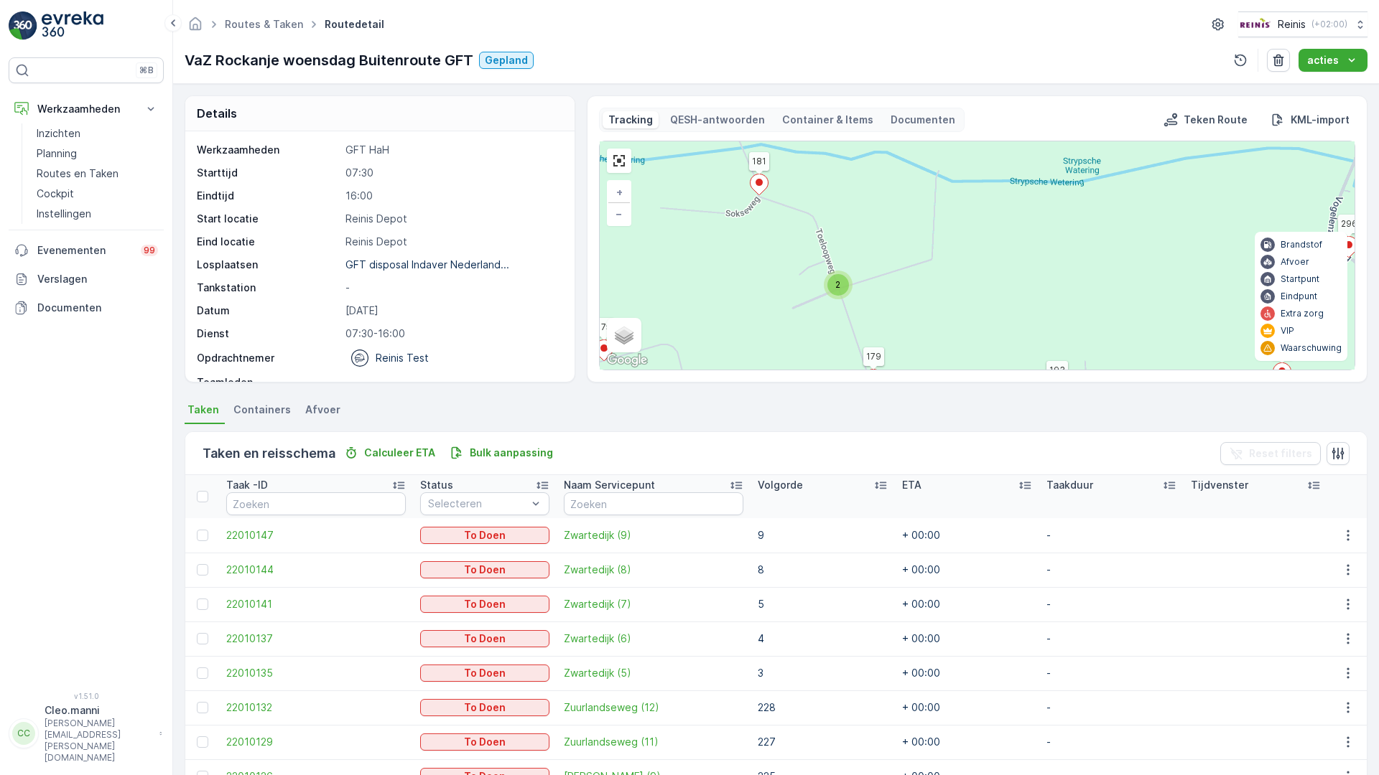
drag, startPoint x: 1127, startPoint y: 430, endPoint x: 987, endPoint y: 587, distance: 210.0
click at [987, 370] on div "2 2 2 2 2 3 2 5 2 2 3 2 2 2 2 2 2 2 3 2 11 2 2 2 2 2 2 2 4 6 6 3 2 2 5 3 2 2 2 …" at bounding box center [977, 255] width 755 height 228
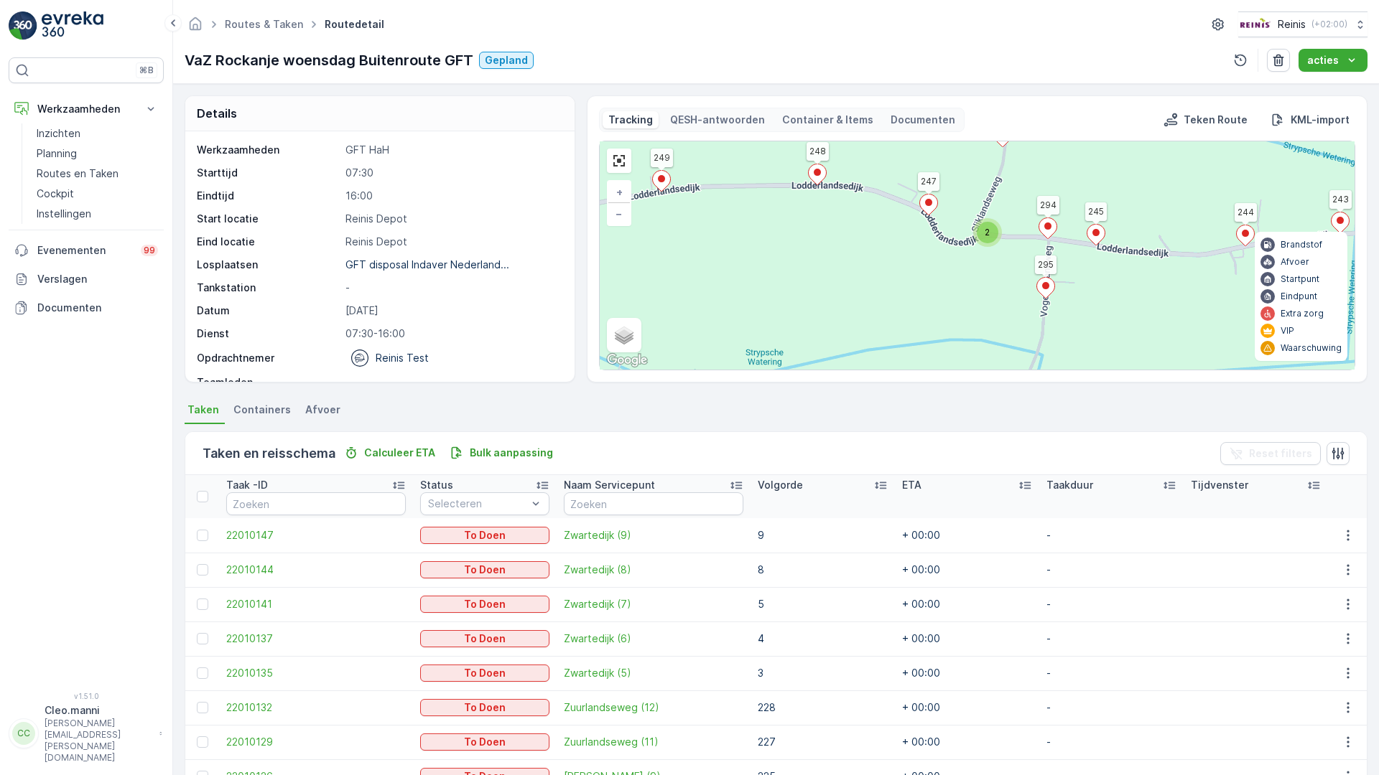
drag, startPoint x: 1165, startPoint y: 306, endPoint x: 926, endPoint y: 398, distance: 255.7
click at [926, 370] on div "2 2 2 2 2 3 2 5 2 2 3 2 2 2 2 2 2 2 3 2 11 2 2 2 2 2 2 2 4 6 6 3 2 2 5 3 2 2 2 …" at bounding box center [977, 255] width 755 height 228
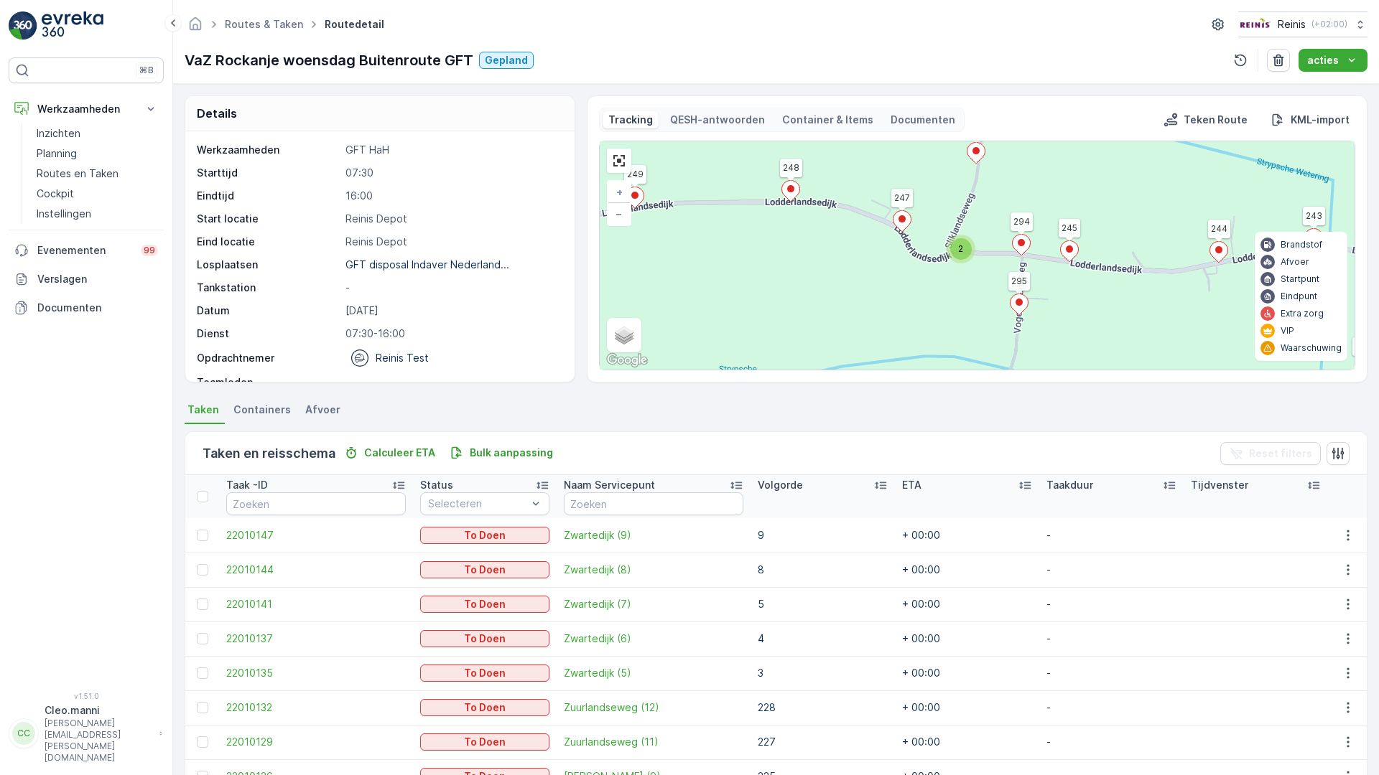
drag, startPoint x: 1318, startPoint y: 511, endPoint x: 1206, endPoint y: 536, distance: 115.3
click at [1208, 370] on div "2 2 2 2 2 3 2 5 2 2 3 2 2 2 2 2 2 2 3 2 11 2 2 2 2 2 2 2 4 6 6 3 2 2 5 3 2 2 2 …" at bounding box center [977, 255] width 755 height 228
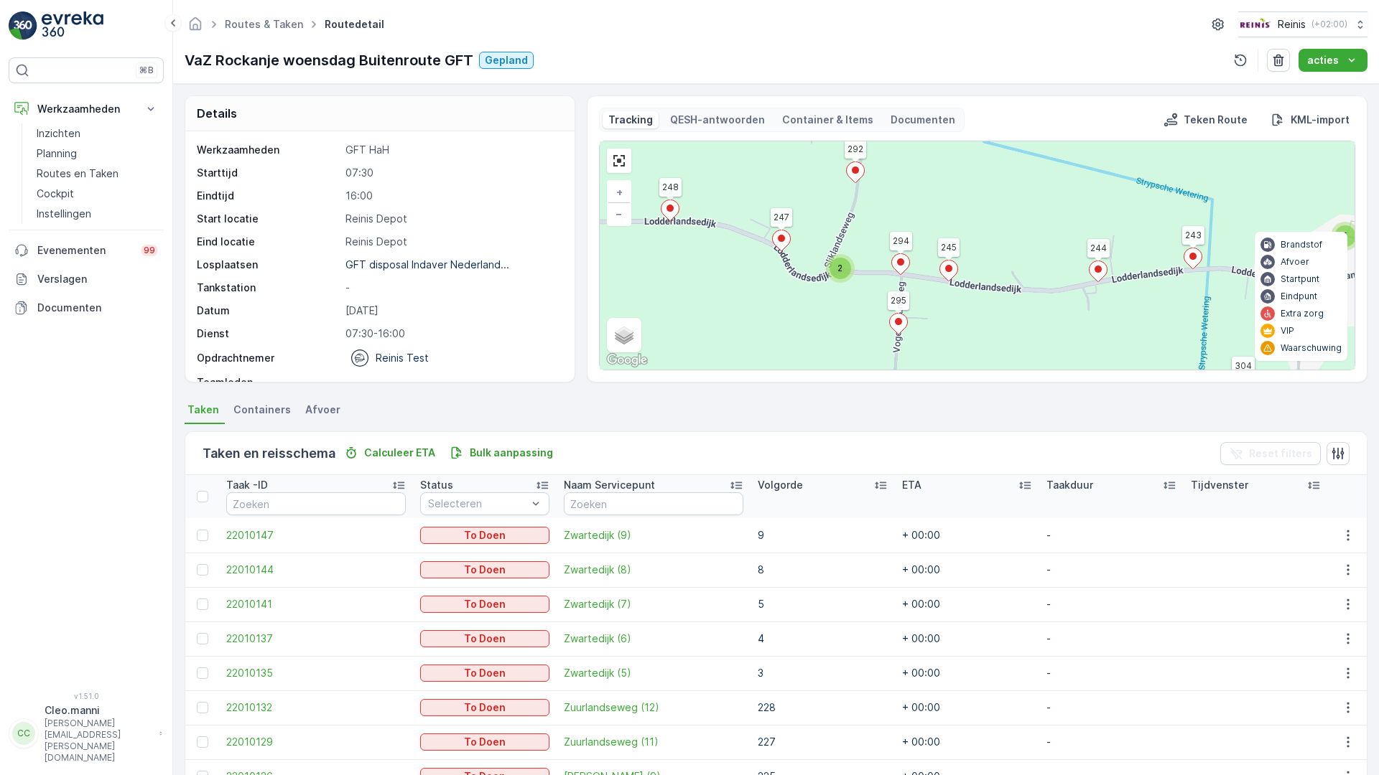
click at [1188, 370] on div "2 2 2 2 2 3 2 5 2 2 3 2 2 2 2 2 2 2 3 2 11 2 2 2 2 2 2 2 4 6 6 3 2 2 5 3 2 2 2 …" at bounding box center [977, 255] width 755 height 228
drag, startPoint x: 1188, startPoint y: 469, endPoint x: 1024, endPoint y: 461, distance: 164.6
click at [1024, 370] on div "2 2 2 2 2 3 2 5 2 2 3 2 2 2 2 2 2 2 3 2 11 2 2 2 2 2 2 2 4 6 6 3 2 2 5 3 2 2 2 …" at bounding box center [977, 255] width 755 height 228
click at [608, 150] on link at bounding box center [619, 161] width 22 height 22
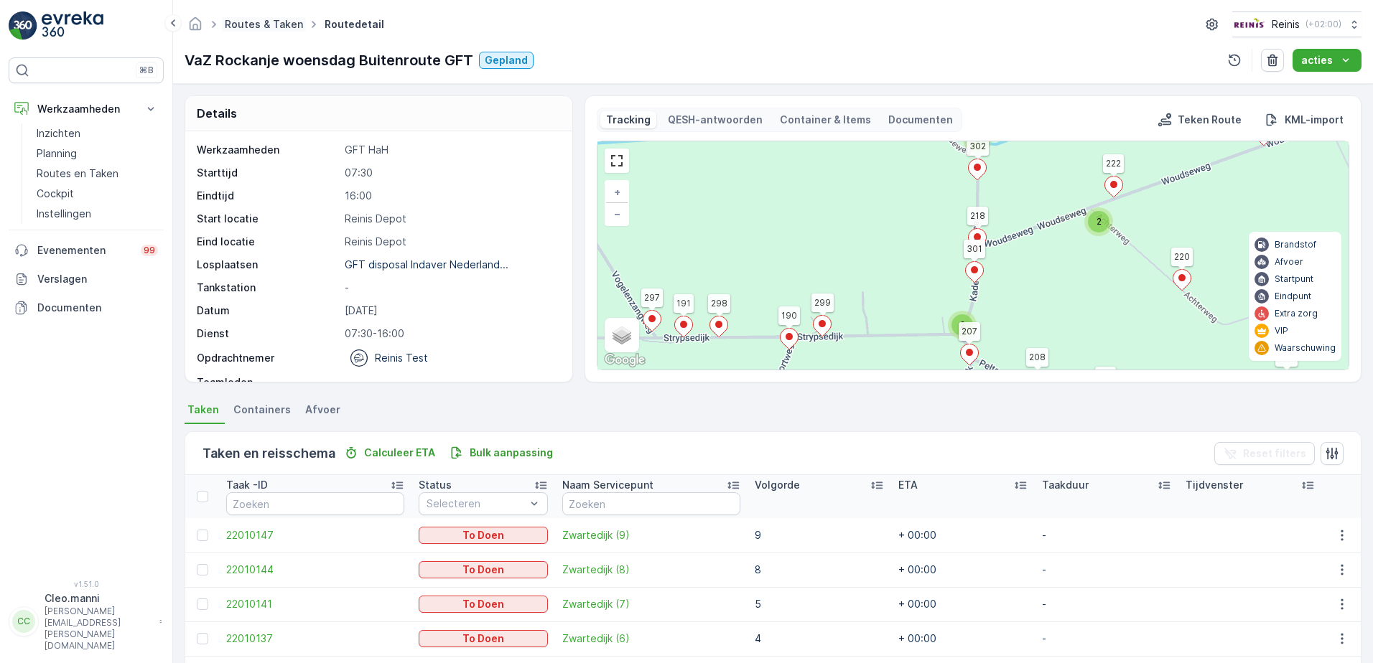
click at [294, 25] on link "Routes & Taken" at bounding box center [264, 24] width 78 height 12
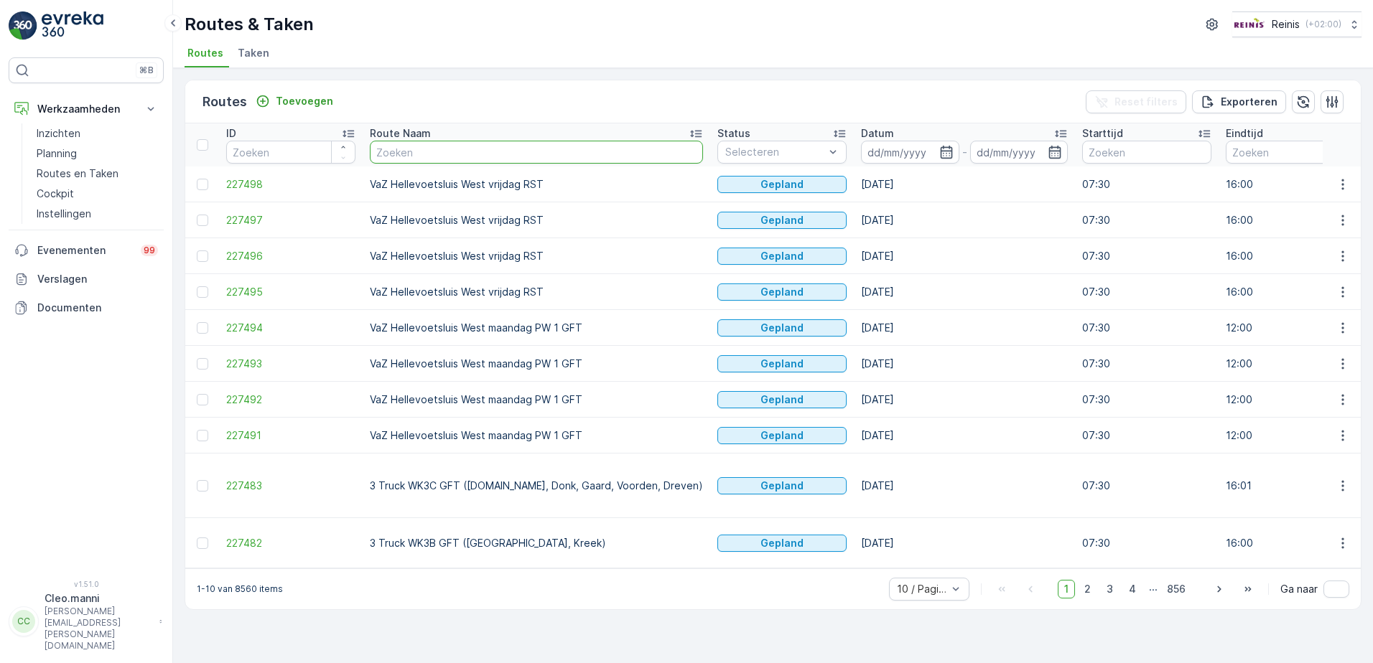
click at [499, 151] on input "text" at bounding box center [536, 152] width 333 height 23
type input "va"
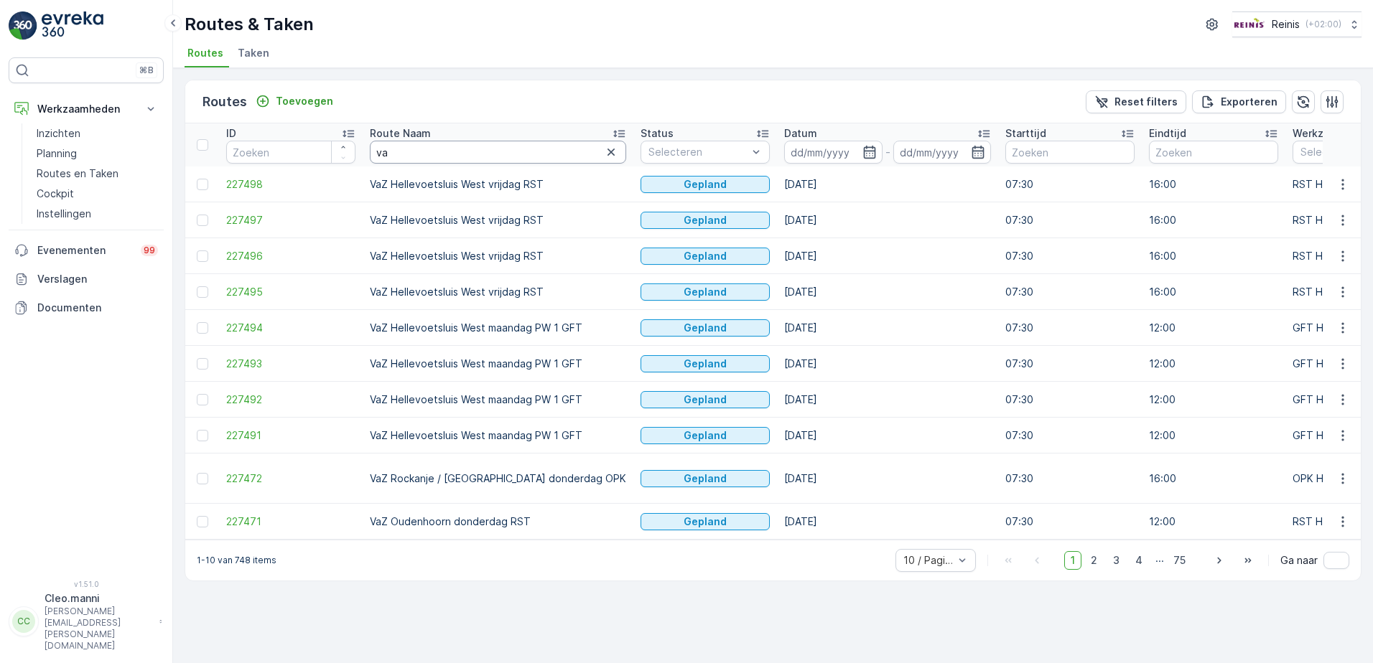
click at [499, 151] on input "va" at bounding box center [498, 152] width 256 height 23
type input "vaz rock"
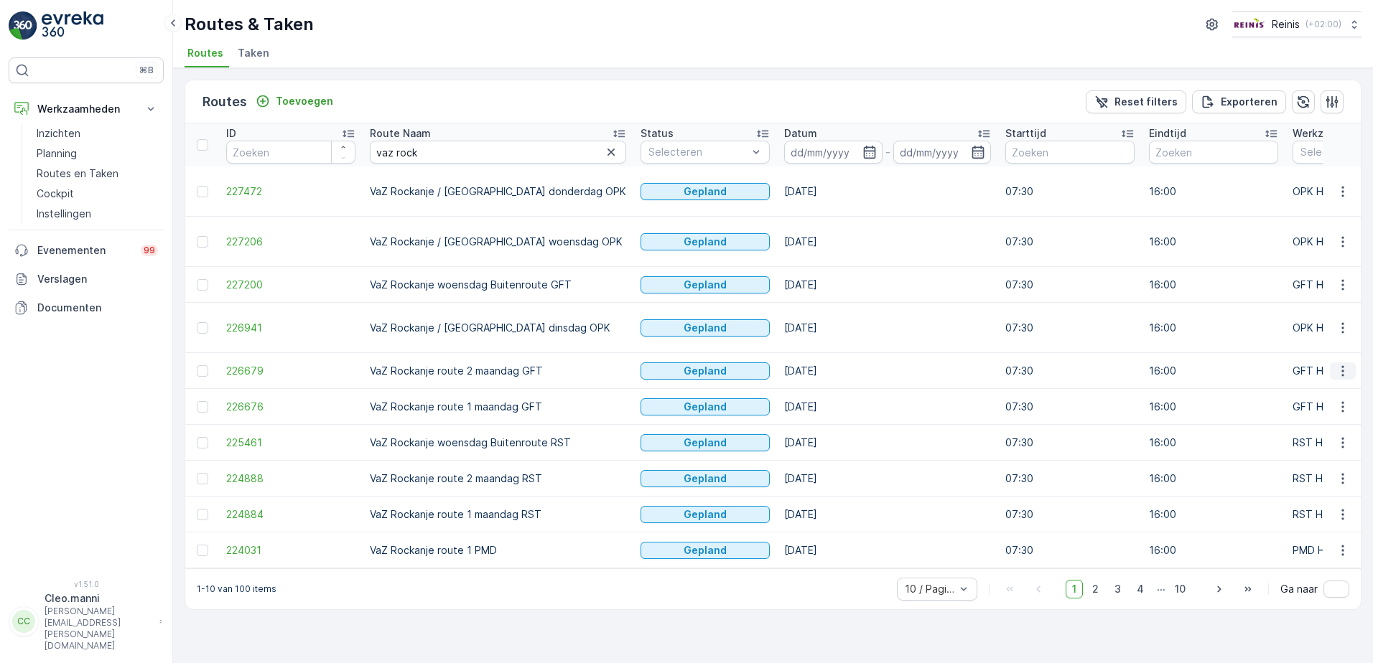
click at [1337, 364] on icon "button" at bounding box center [1342, 371] width 14 height 14
click at [1280, 350] on span "Toon meer details" at bounding box center [1278, 349] width 88 height 14
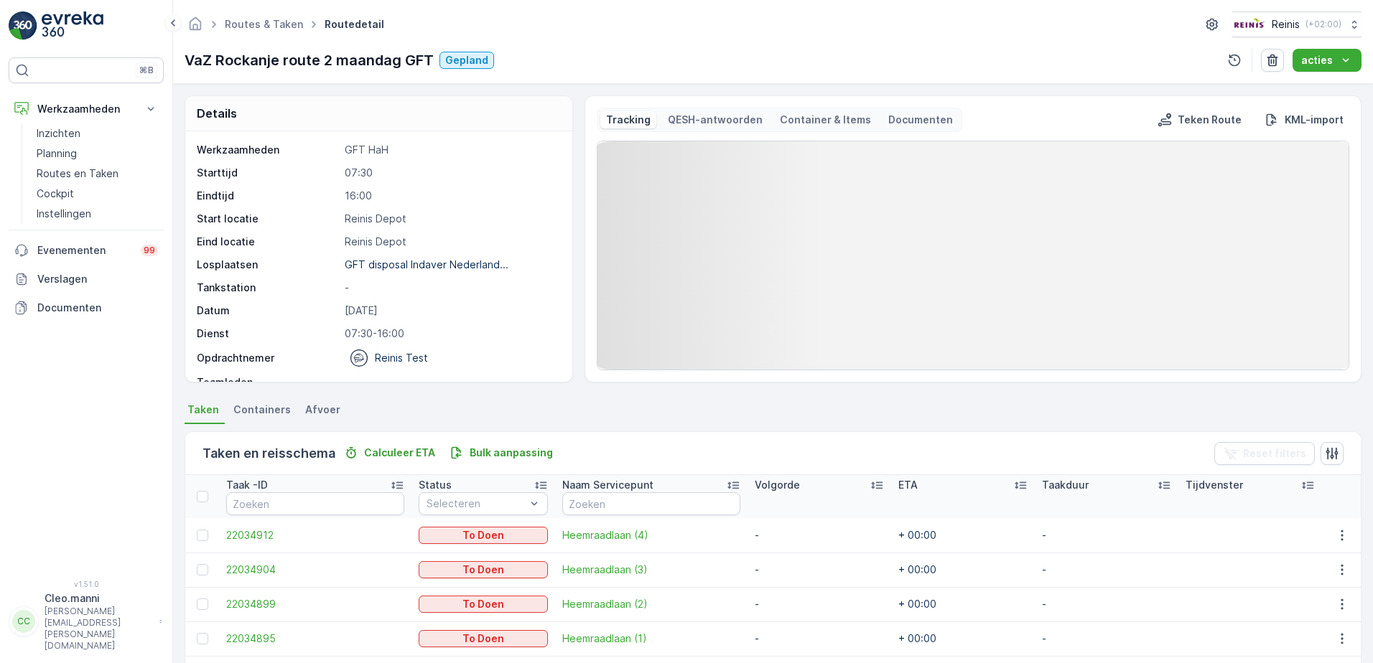
click at [605, 154] on rect at bounding box center [972, 255] width 751 height 228
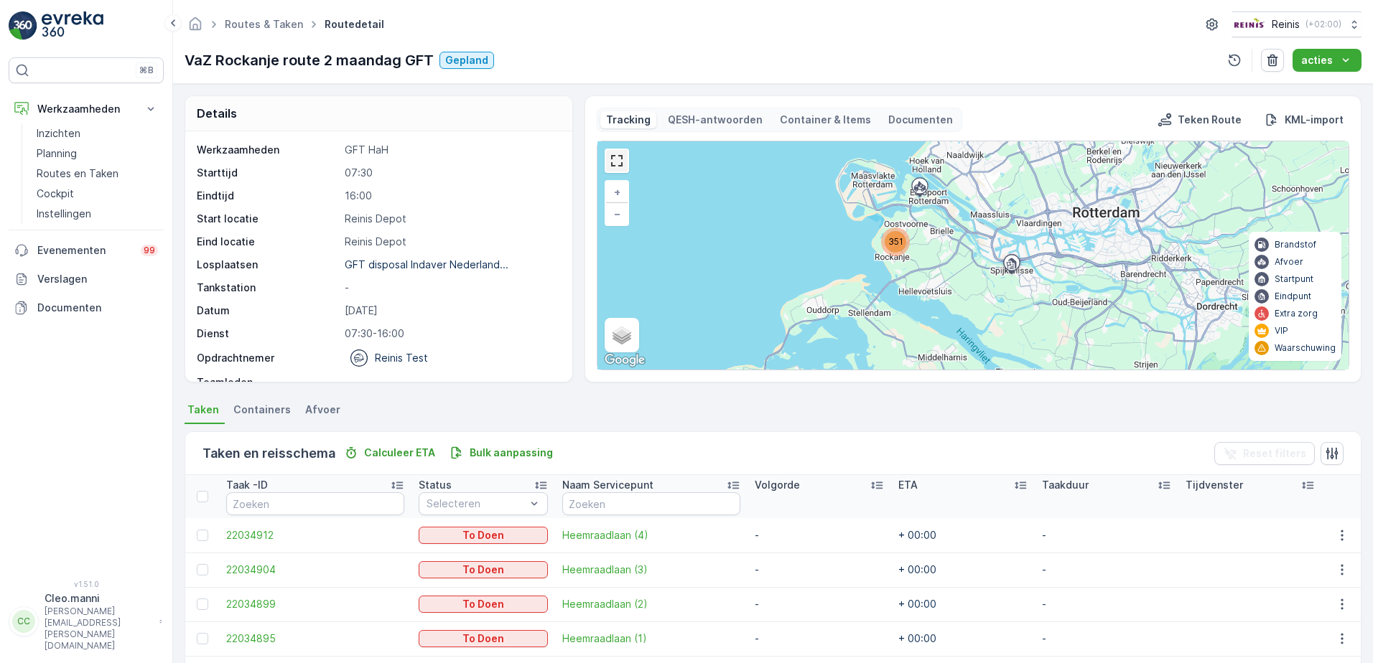
click at [616, 158] on link at bounding box center [617, 161] width 22 height 22
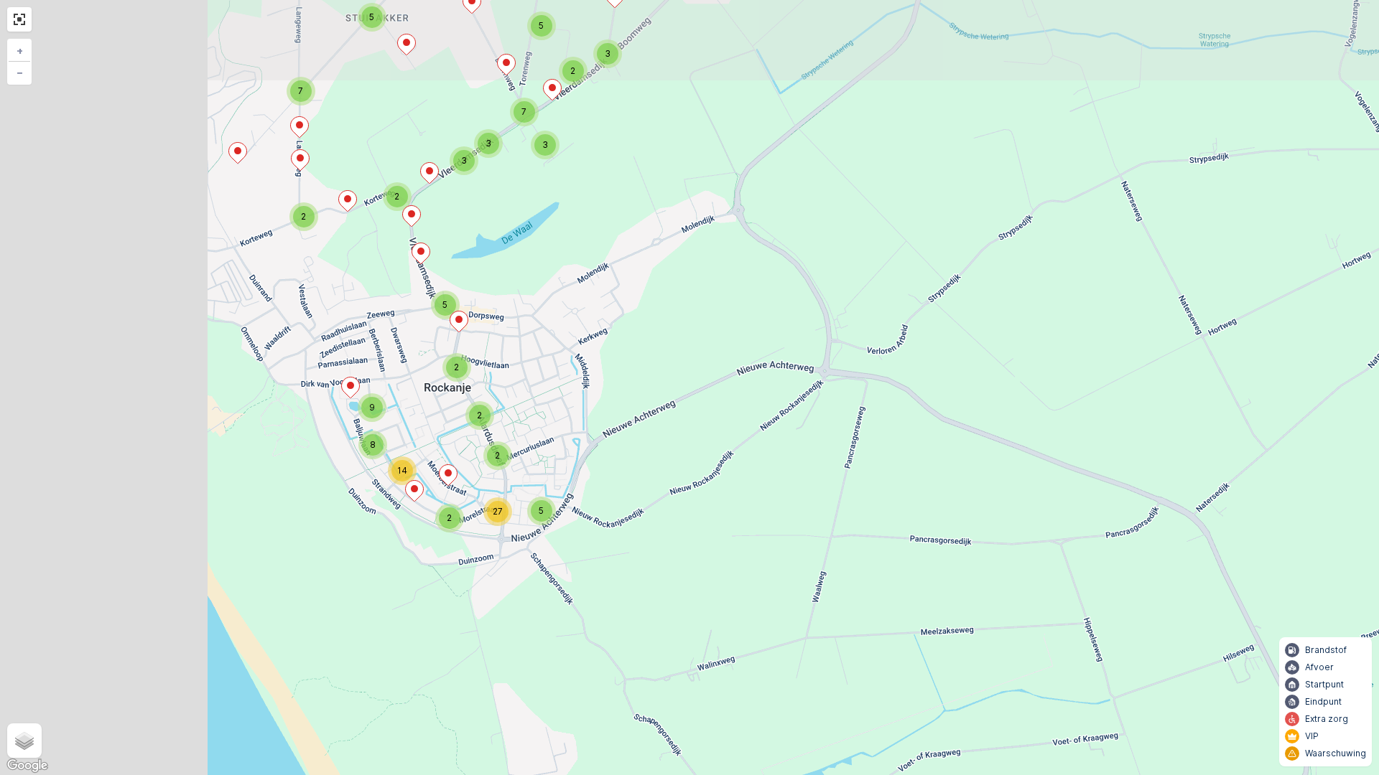
drag, startPoint x: 520, startPoint y: 381, endPoint x: 817, endPoint y: 472, distance: 310.9
click at [819, 472] on div "2 4 2 3 2 2 4 11 6 2 6 2 4 2 8 11 2 2 7 14 8 9 2 2 2 5 2 27 3 3 3 4 4 5 7 4 2 5…" at bounding box center [689, 387] width 1379 height 775
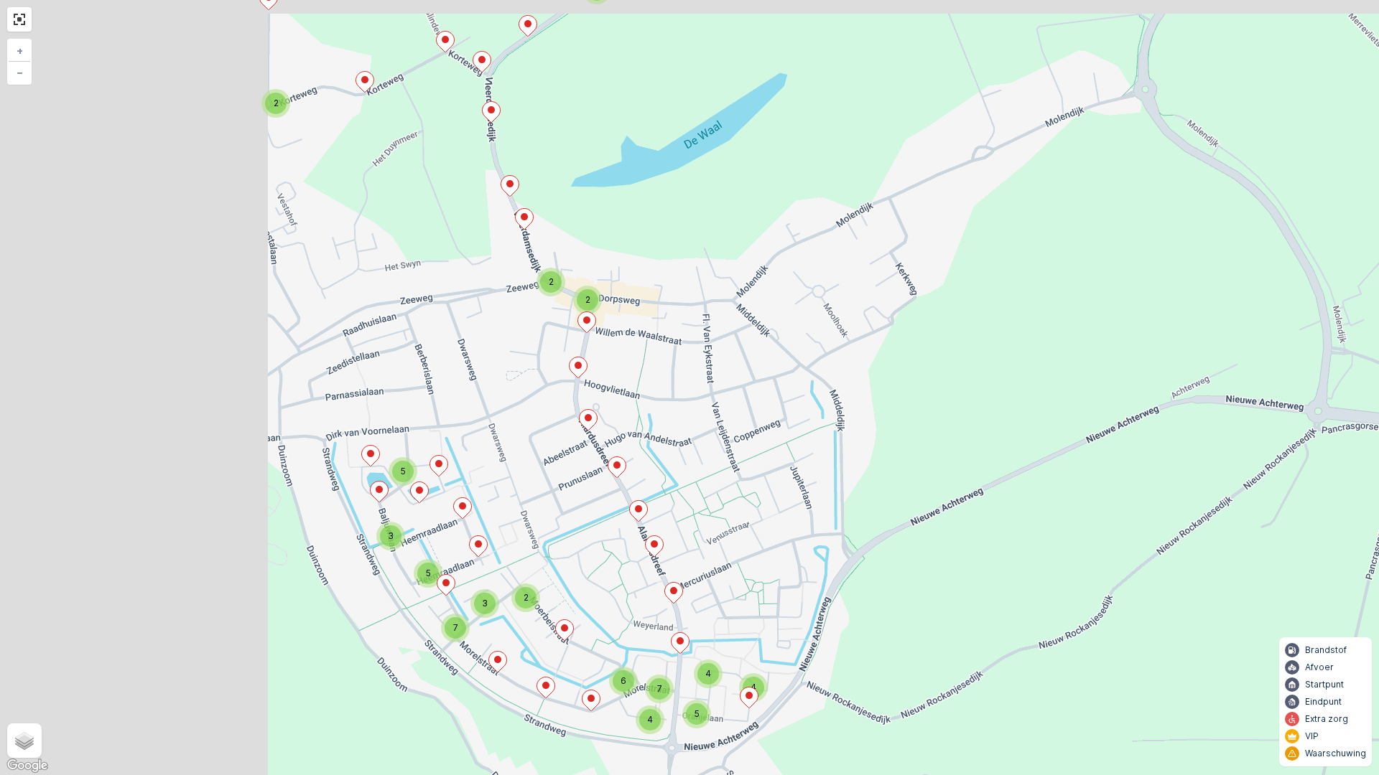
drag, startPoint x: 506, startPoint y: 441, endPoint x: 838, endPoint y: 538, distance: 345.6
click at [839, 538] on div "2 2 2 2 4 5 4 2 4 2 4 2 2 4 3 2 3 5 2 2 3 2 3 7 3 5 5 4 4 6 4 5 7 2 2 3 4 3 5 4…" at bounding box center [689, 387] width 1379 height 775
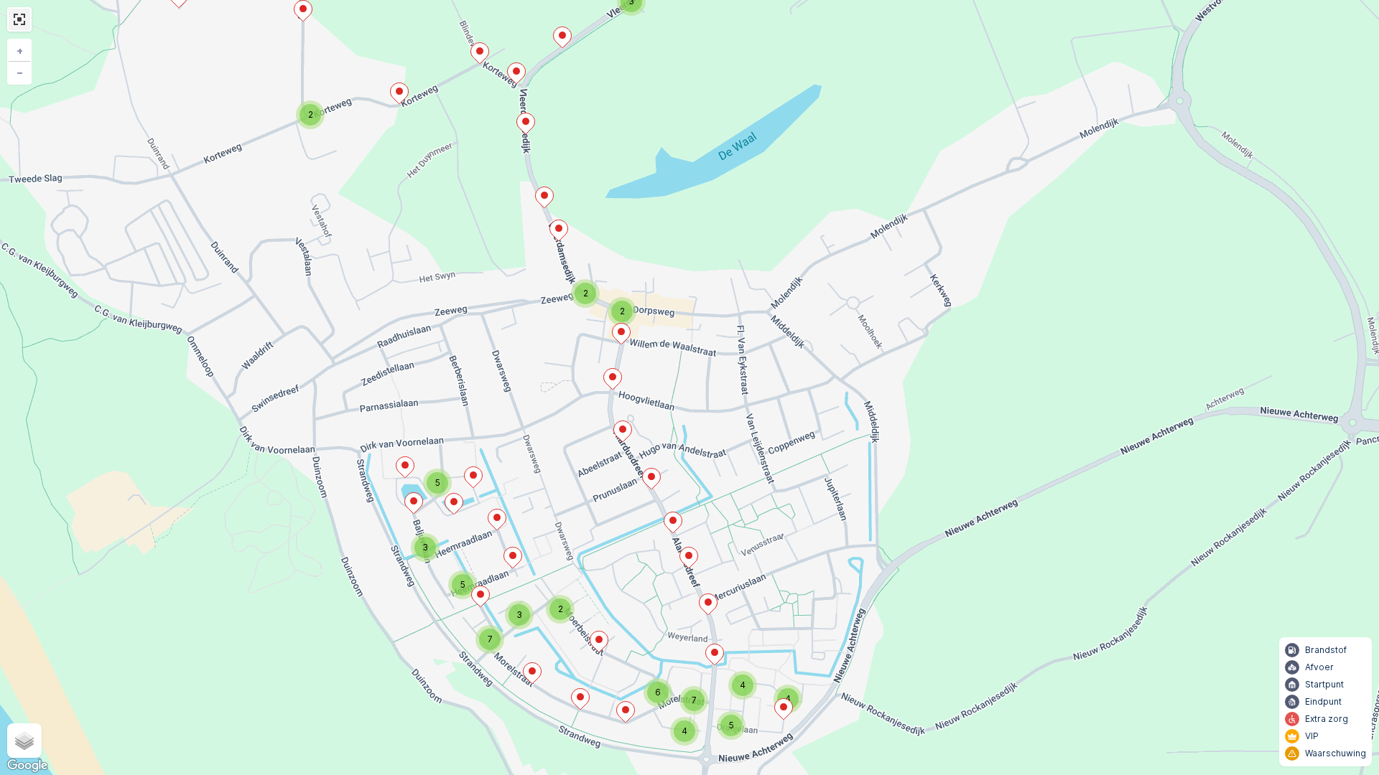
click at [17, 20] on link at bounding box center [20, 20] width 22 height 22
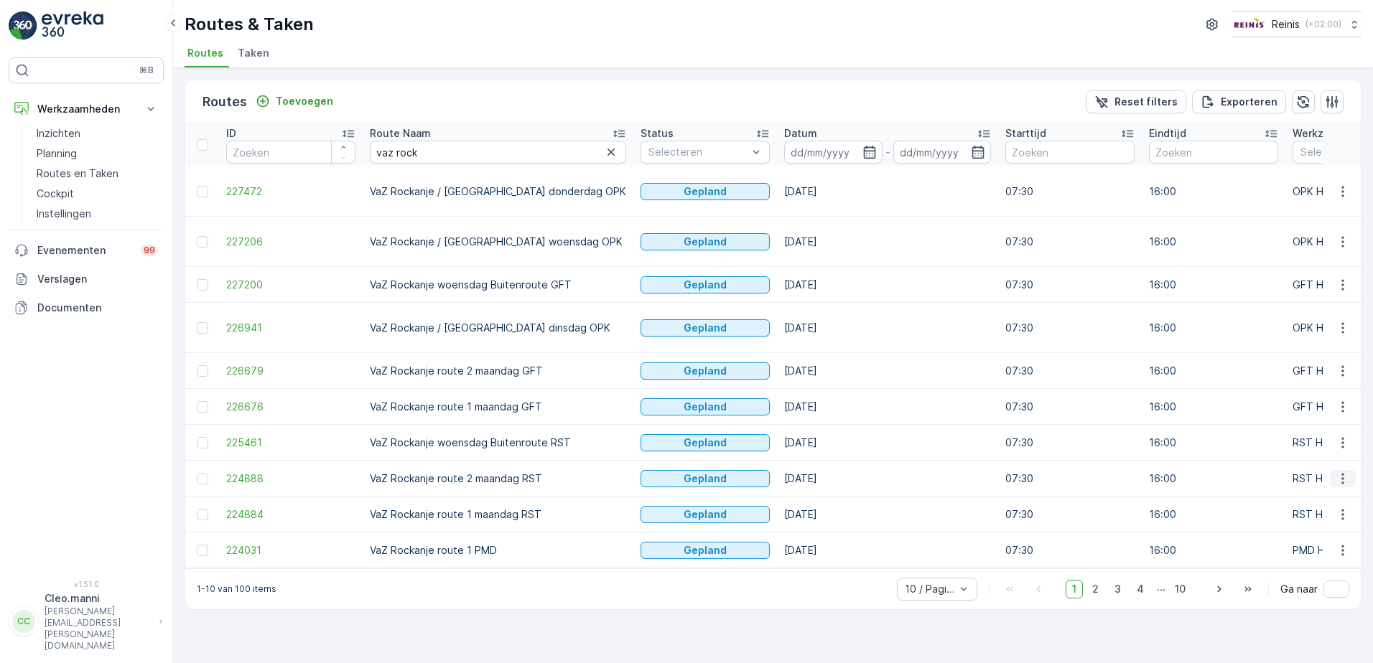
click at [1340, 472] on icon "button" at bounding box center [1342, 479] width 14 height 14
click at [1290, 457] on span "Toon meer details" at bounding box center [1278, 457] width 88 height 14
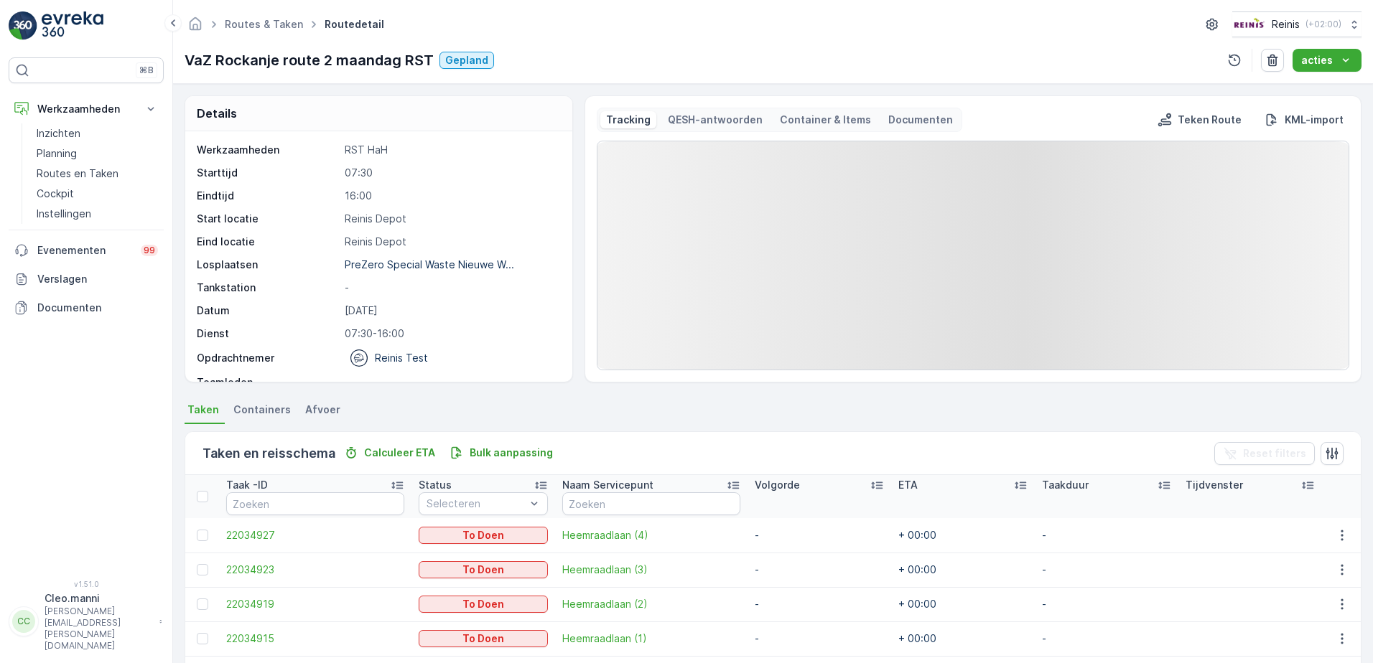
click at [606, 159] on rect at bounding box center [972, 255] width 751 height 228
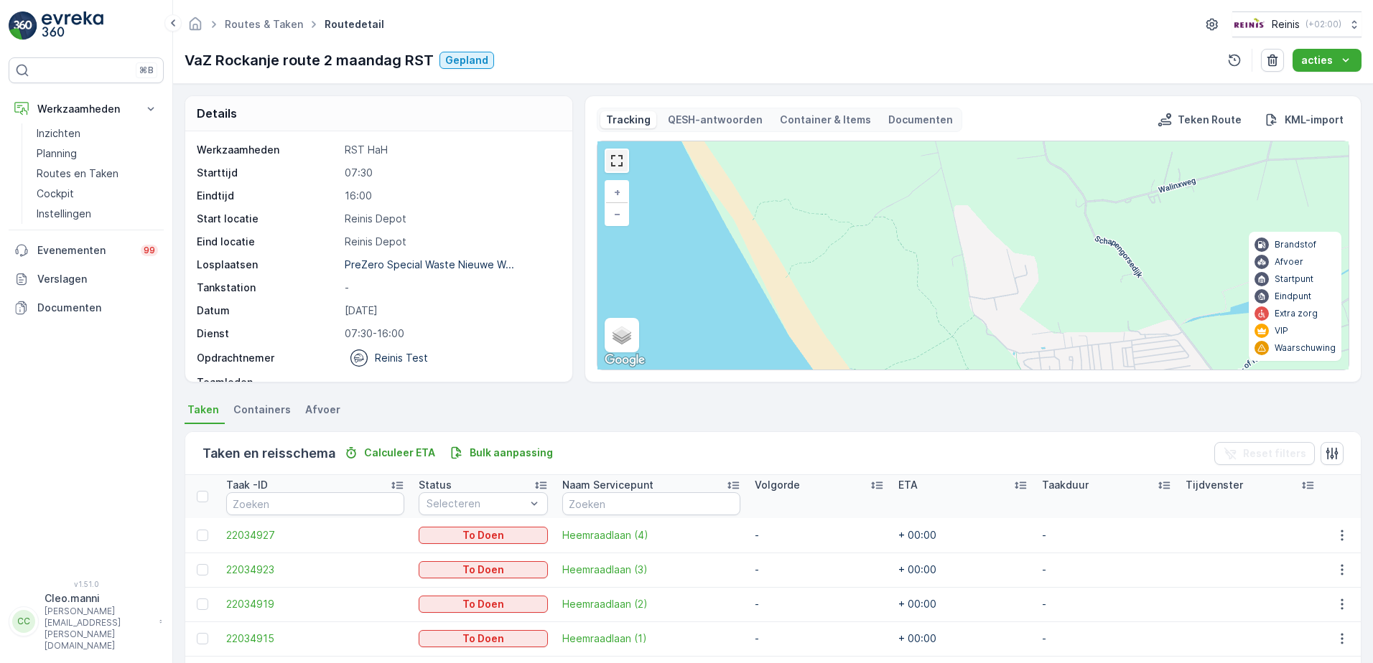
click at [610, 167] on link at bounding box center [617, 161] width 22 height 22
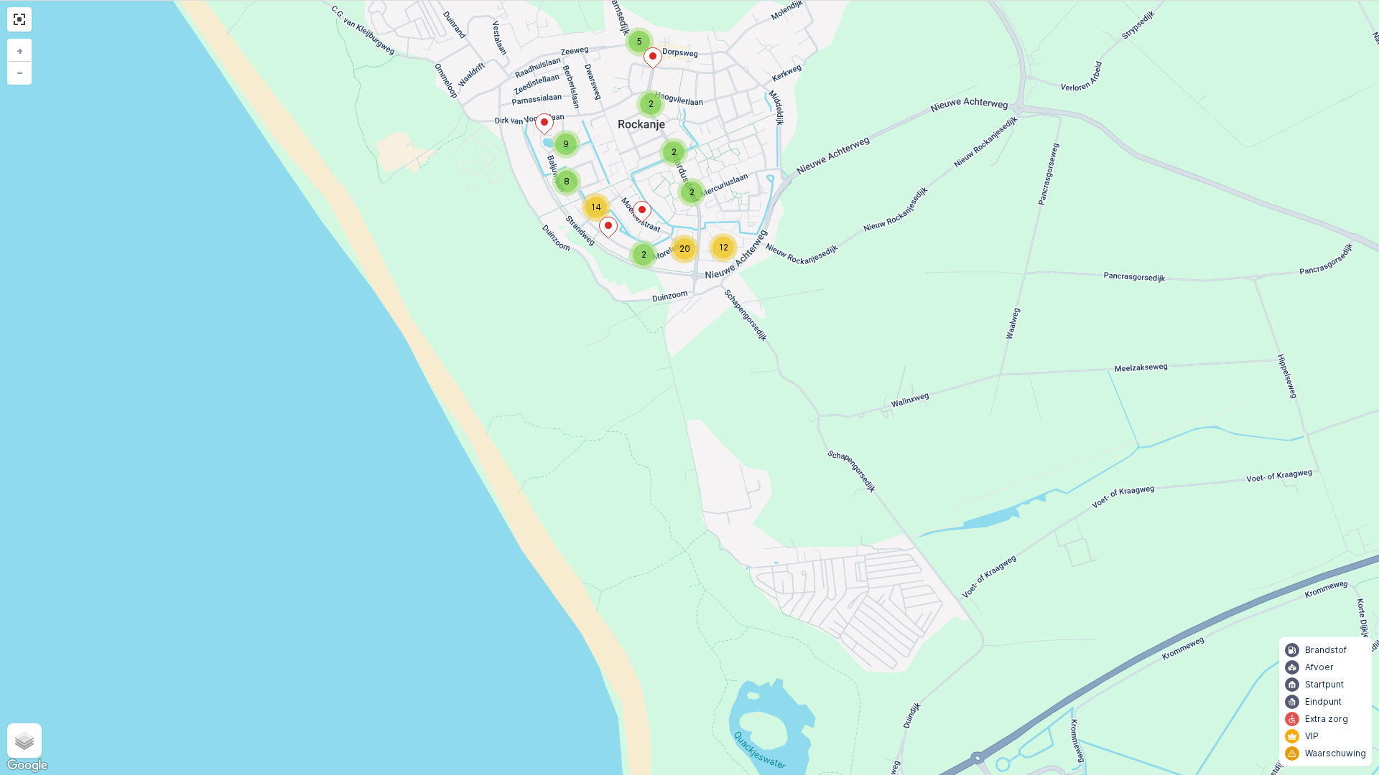
drag, startPoint x: 707, startPoint y: 236, endPoint x: 740, endPoint y: 518, distance: 284.2
click at [740, 518] on div "4 5 5 7 3 2 5 3 2 4 2 2 2 2 4 2 3 4 5 2 10 3 4 2 4 11 2 2 2 10 14 8 9 2 2 2 12 …" at bounding box center [689, 387] width 1379 height 775
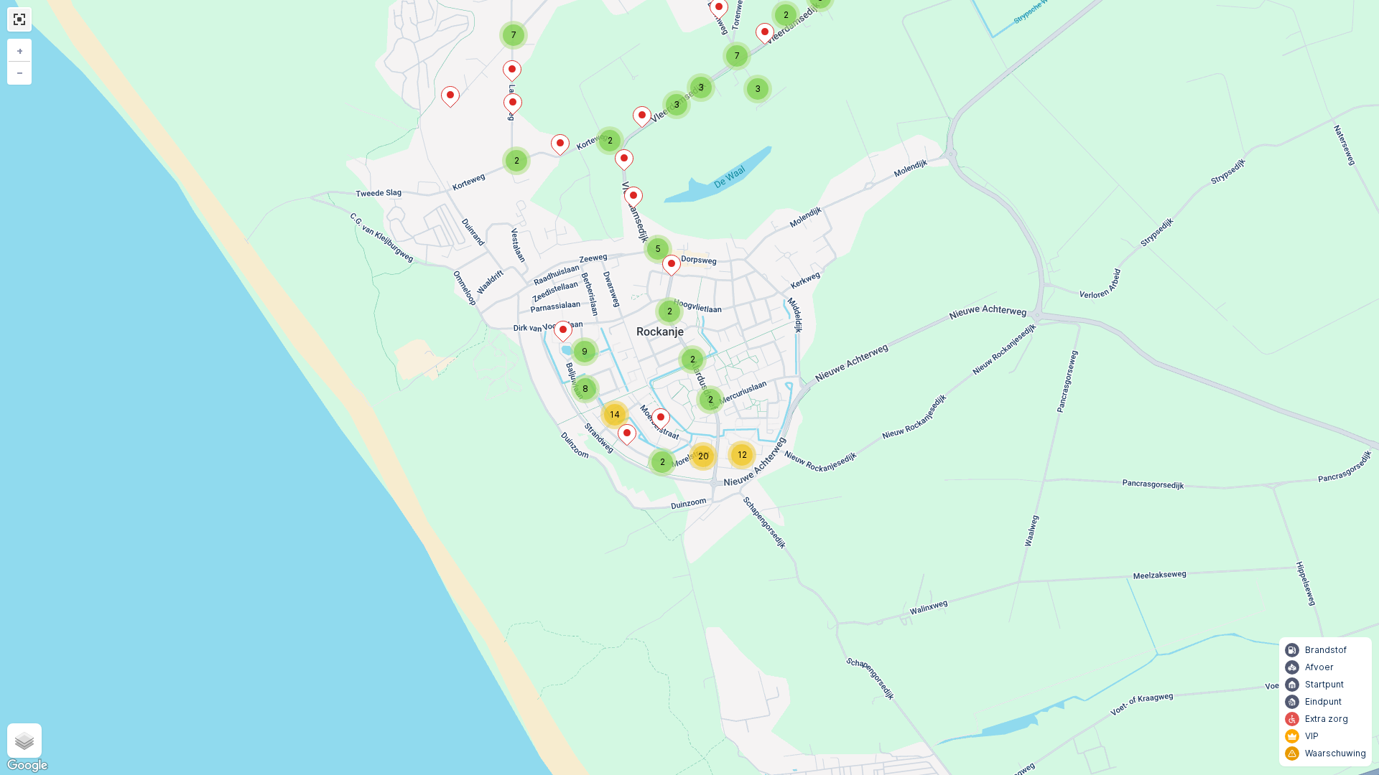
click at [21, 20] on link at bounding box center [20, 20] width 22 height 22
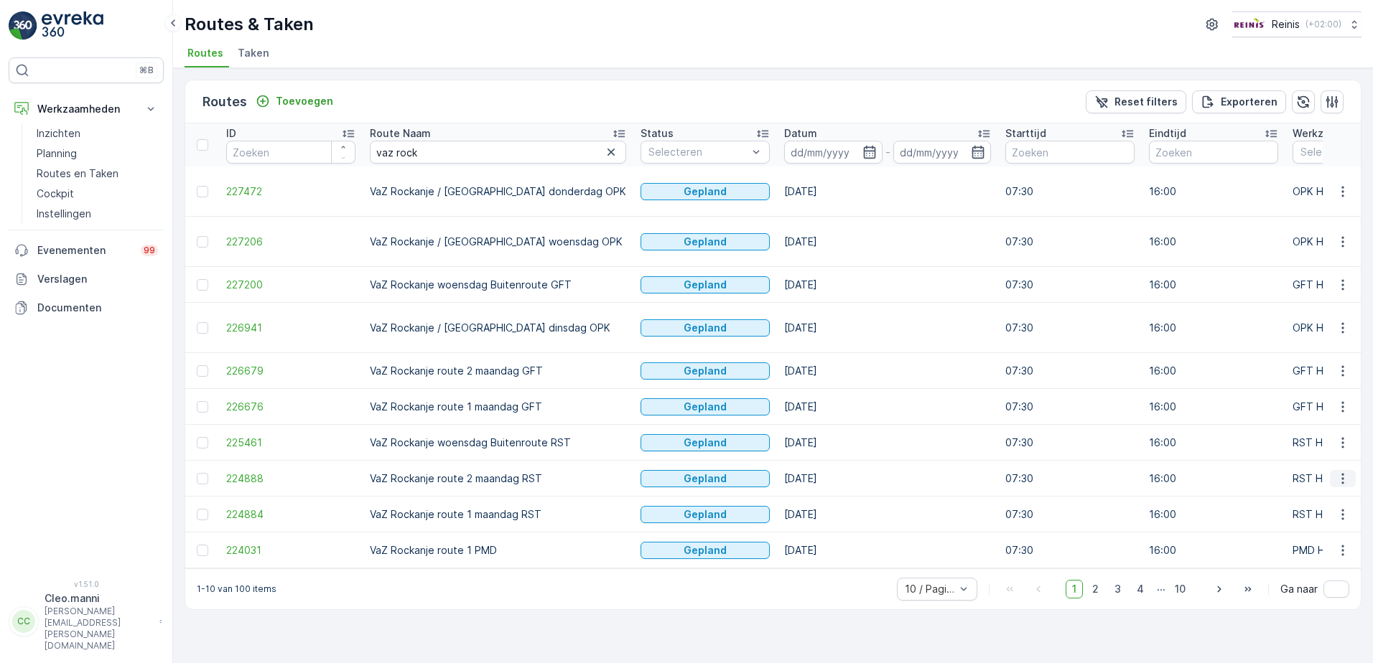
click at [1343, 473] on icon "button" at bounding box center [1342, 478] width 2 height 11
click at [1281, 477] on span "Toon route tracking" at bounding box center [1282, 477] width 96 height 14
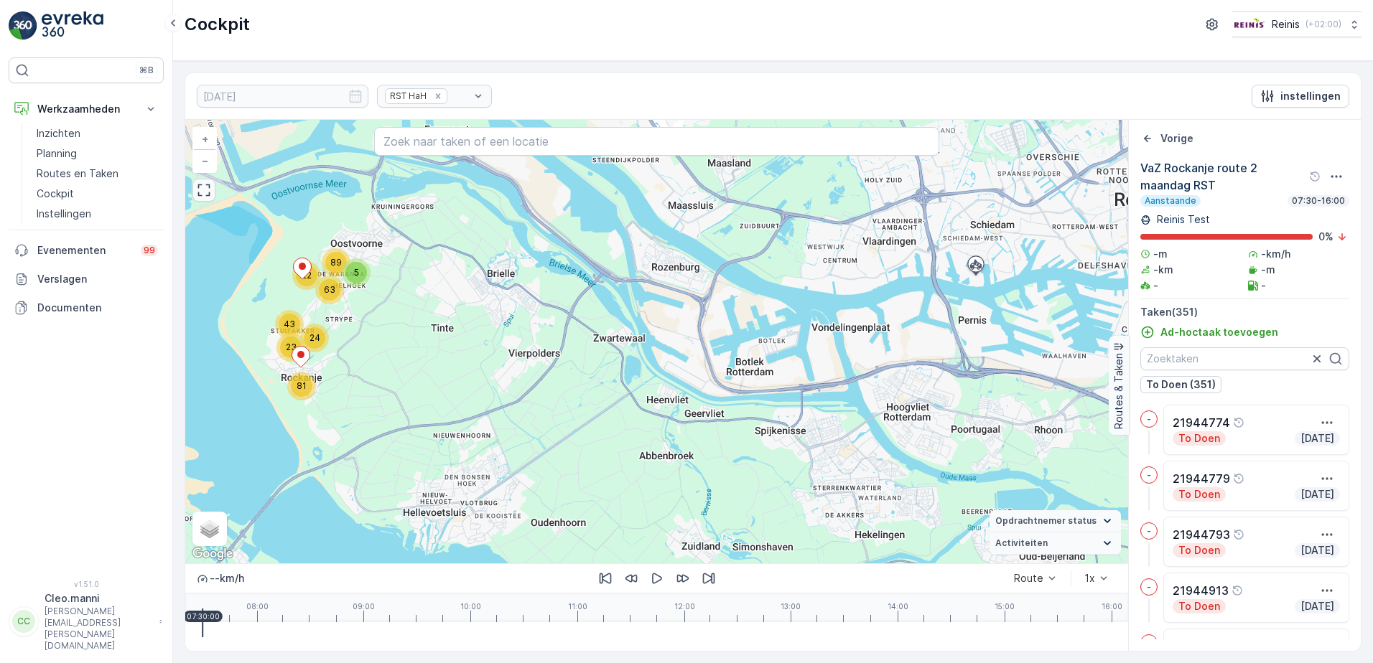
click at [210, 197] on icon "button" at bounding box center [204, 190] width 14 height 14
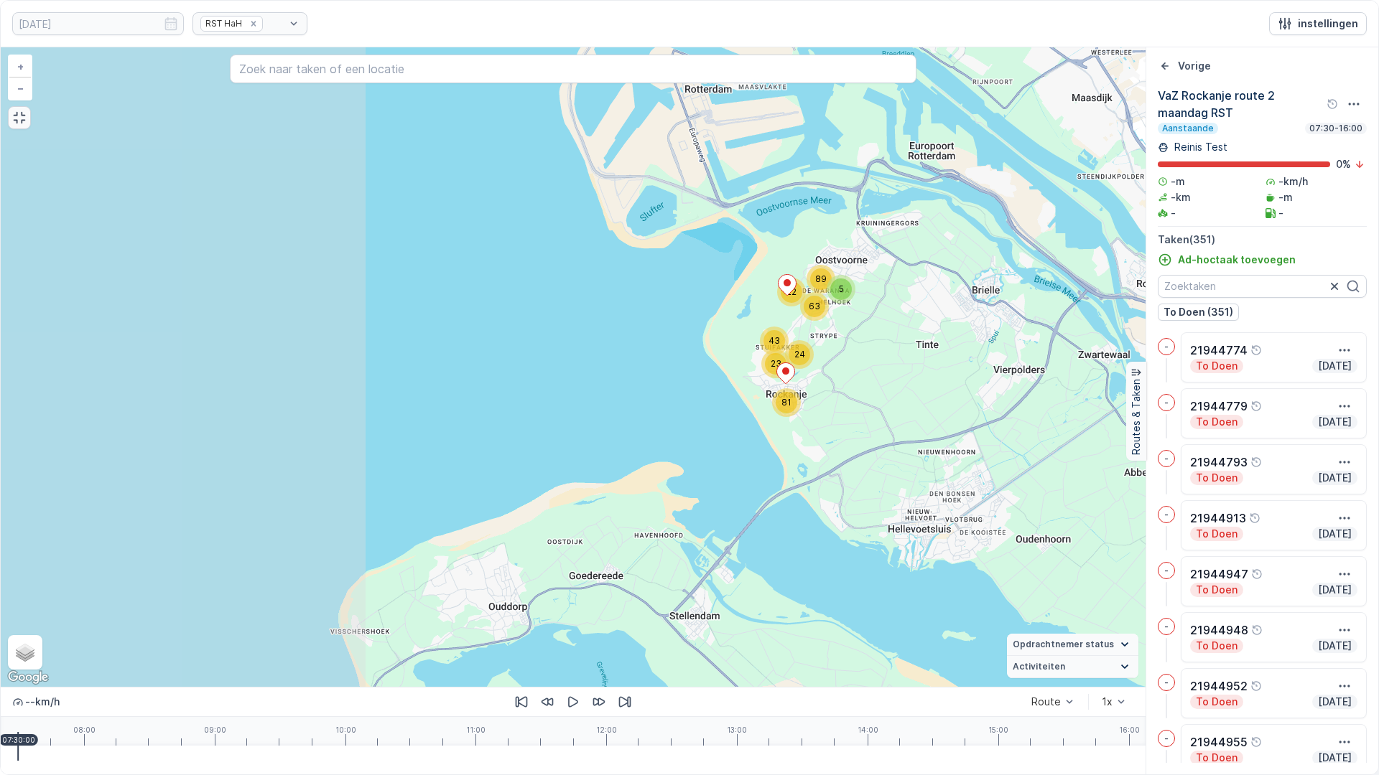
drag, startPoint x: 663, startPoint y: 370, endPoint x: 1002, endPoint y: 370, distance: 338.9
click at [1002, 370] on div "24 23 22 43 5 63 89 81 + − Satelliet stappenplan Terrein Hybride Leaflet Snelto…" at bounding box center [573, 367] width 1144 height 640
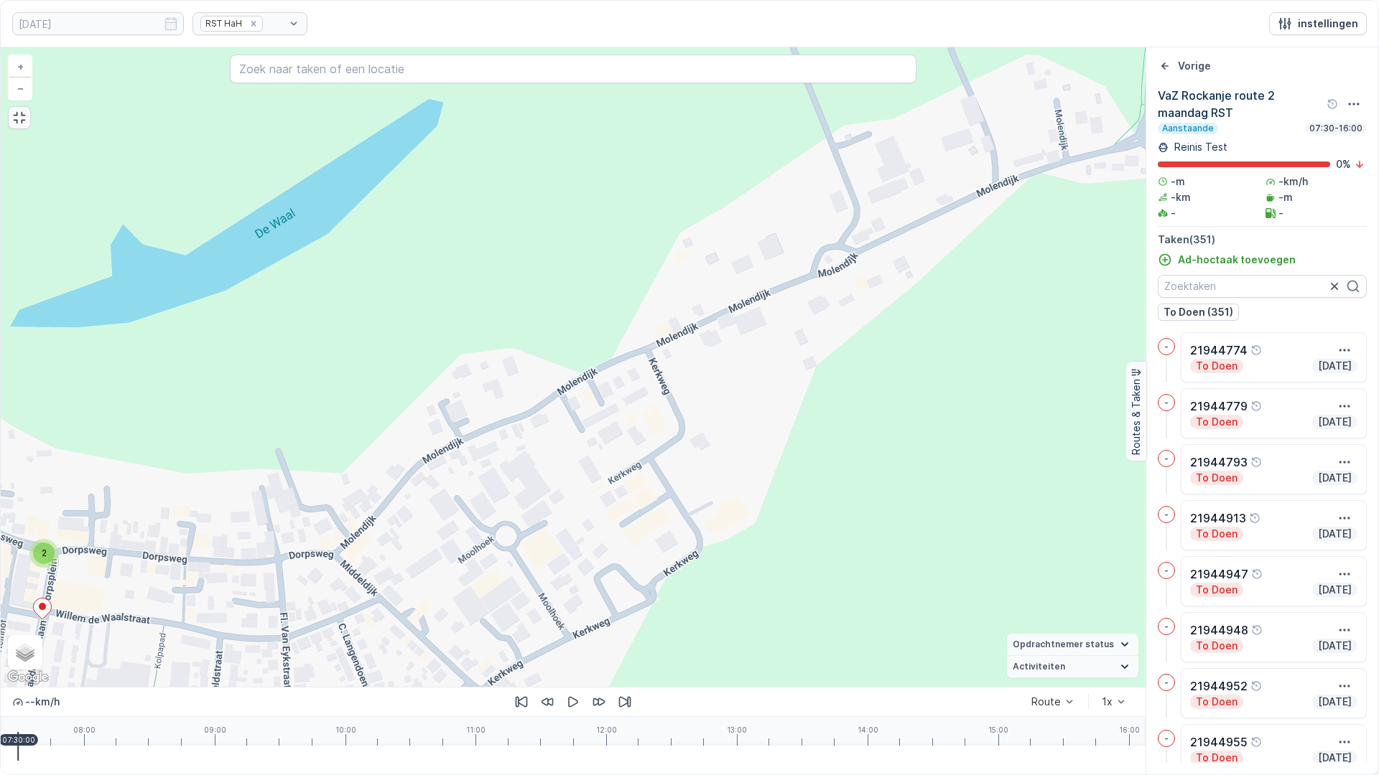
drag, startPoint x: 522, startPoint y: 474, endPoint x: 937, endPoint y: 386, distance: 424.3
click at [937, 386] on div "2 2 2 2 2 4 2 2 2 2 3 4 2 3 3 2 2 2 2 3 3 2 2 2 4 3 3 2 2 2 2 2 4 5 4 4 2 5 3 2…" at bounding box center [573, 367] width 1144 height 640
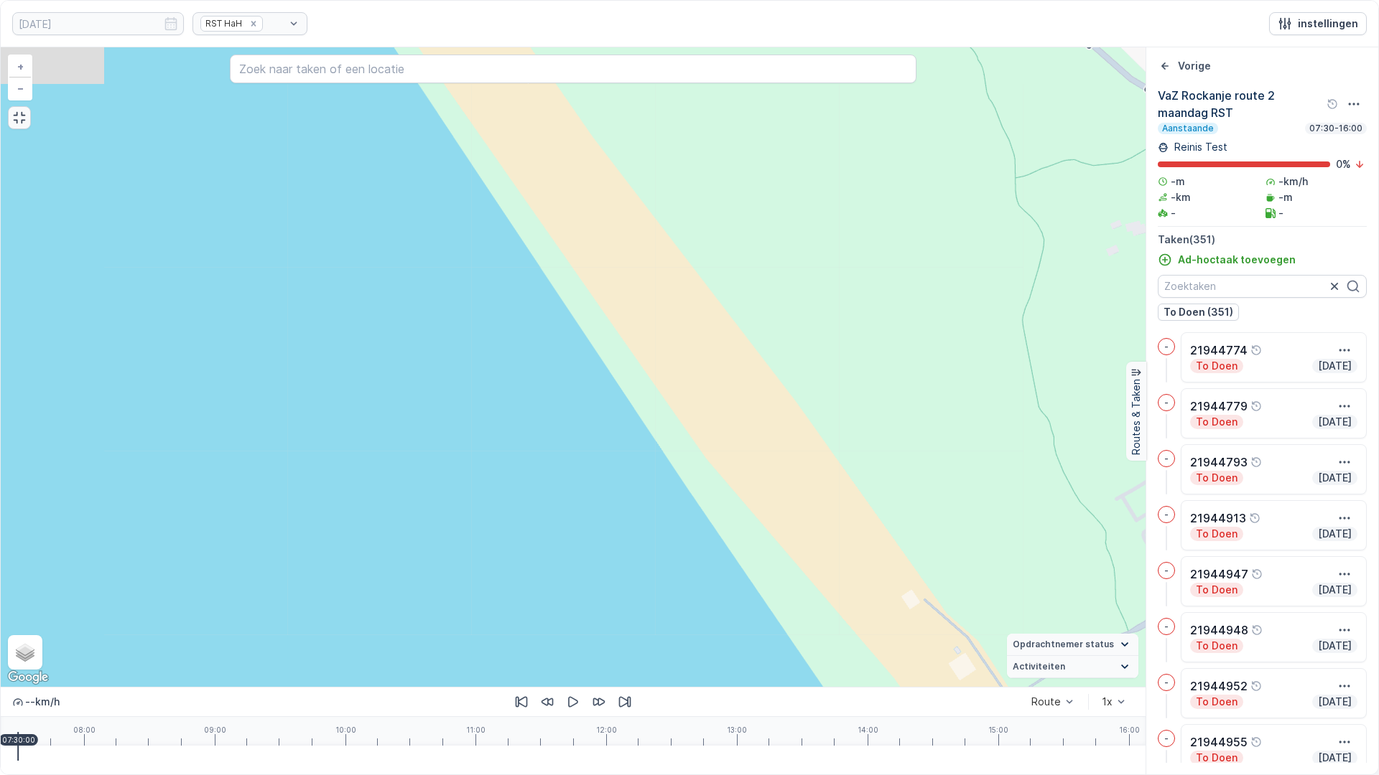
drag, startPoint x: 962, startPoint y: 377, endPoint x: 522, endPoint y: 461, distance: 448.1
click at [585, 458] on div "2 2 2 2 2 4 2 2 2 2 3 4 2 3 3 2 2 2 2 3 3 2 2 2 4 3 3 2 2 2 2 2 4 5 4 4 2 5 3 2…" at bounding box center [573, 367] width 1144 height 640
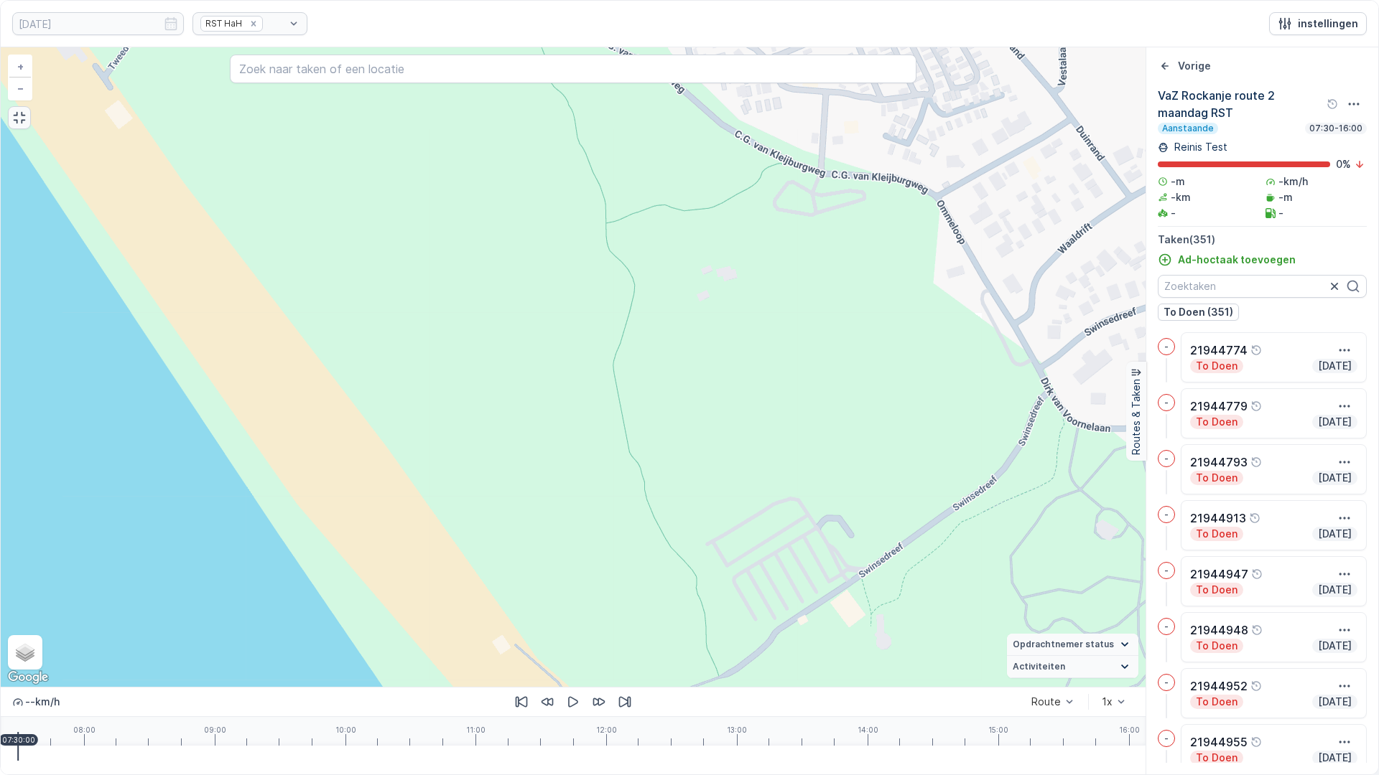
drag, startPoint x: 825, startPoint y: 355, endPoint x: 607, endPoint y: 503, distance: 263.1
click at [616, 498] on div "2 2 2 2 2 4 2 2 2 2 3 4 2 3 3 2 2 2 2 3 3 2 2 2 4 3 3 2 2 2 2 2 4 5 4 4 2 5 3 2…" at bounding box center [573, 367] width 1144 height 640
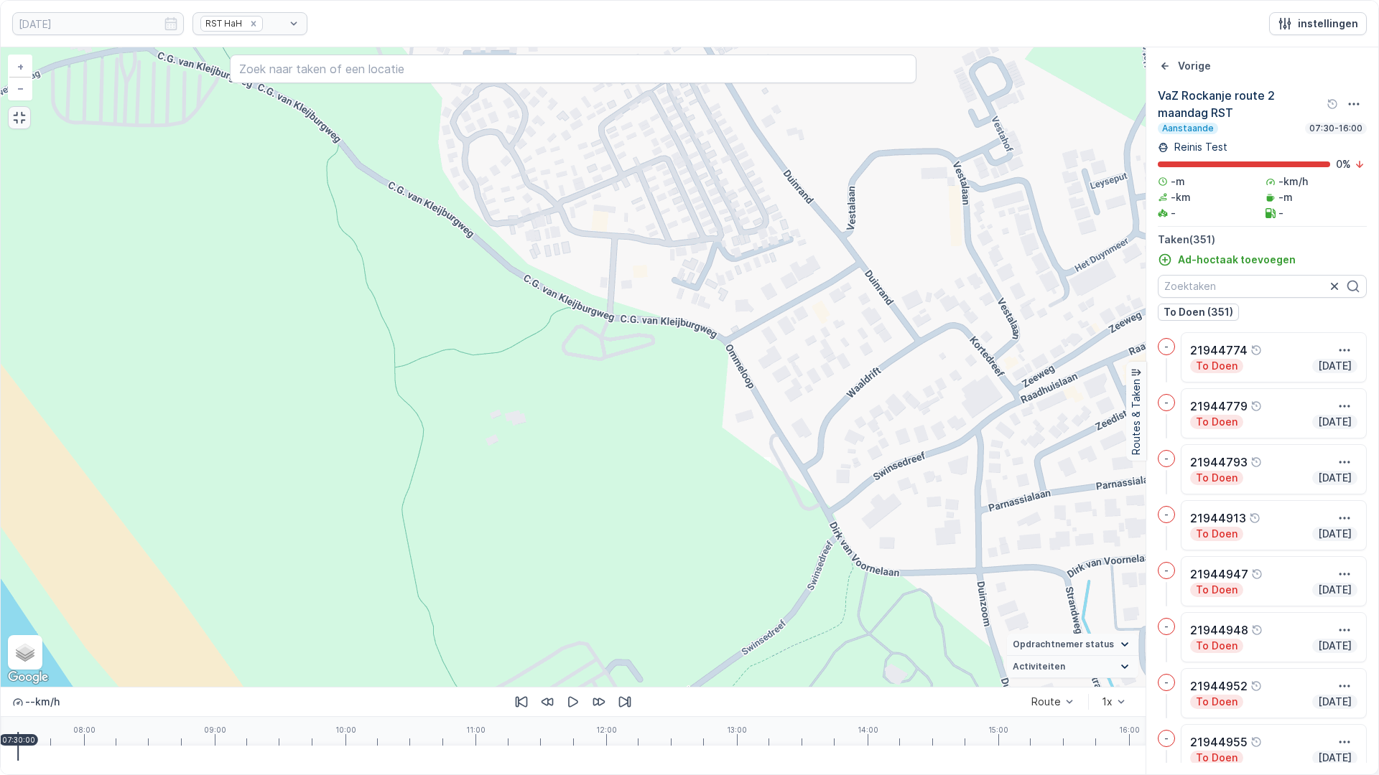
drag, startPoint x: 786, startPoint y: 414, endPoint x: 523, endPoint y: 574, distance: 308.3
click at [523, 574] on div "2 2 2 2 2 4 2 2 2 2 3 4 2 3 3 2 2 2 2 3 3 2 2 2 4 3 3 2 2 2 2 2 4 5 4 4 2 5 3 2…" at bounding box center [573, 367] width 1144 height 640
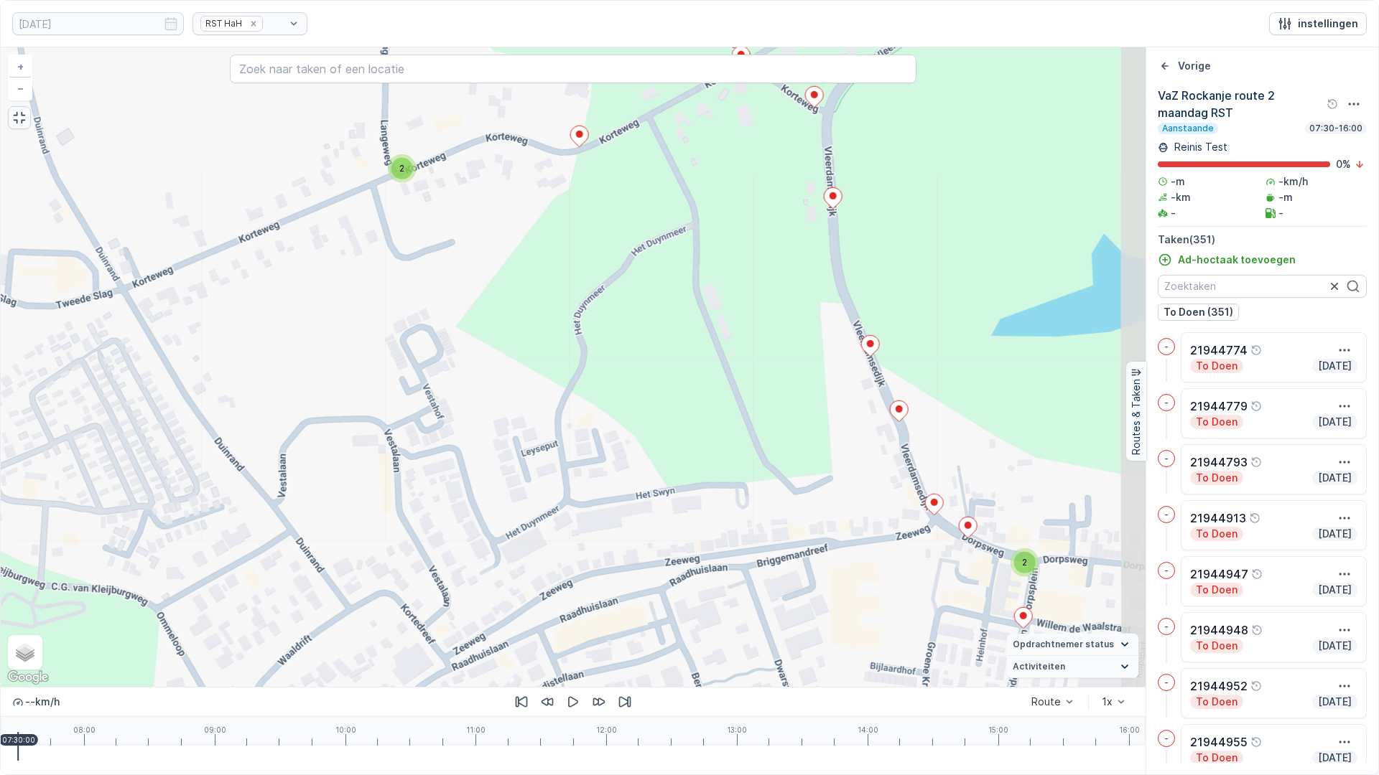
drag, startPoint x: 684, startPoint y: 467, endPoint x: 676, endPoint y: 469, distance: 8.7
click at [676, 469] on div "2 2 2 2 2 4 2 2 2 2 3 4 2 3 3 2 2 2 2 3 3 2 2 2 4 3 3 2 2 2 2 2 4 5 4 4 2 5 3 2…" at bounding box center [573, 367] width 1144 height 640
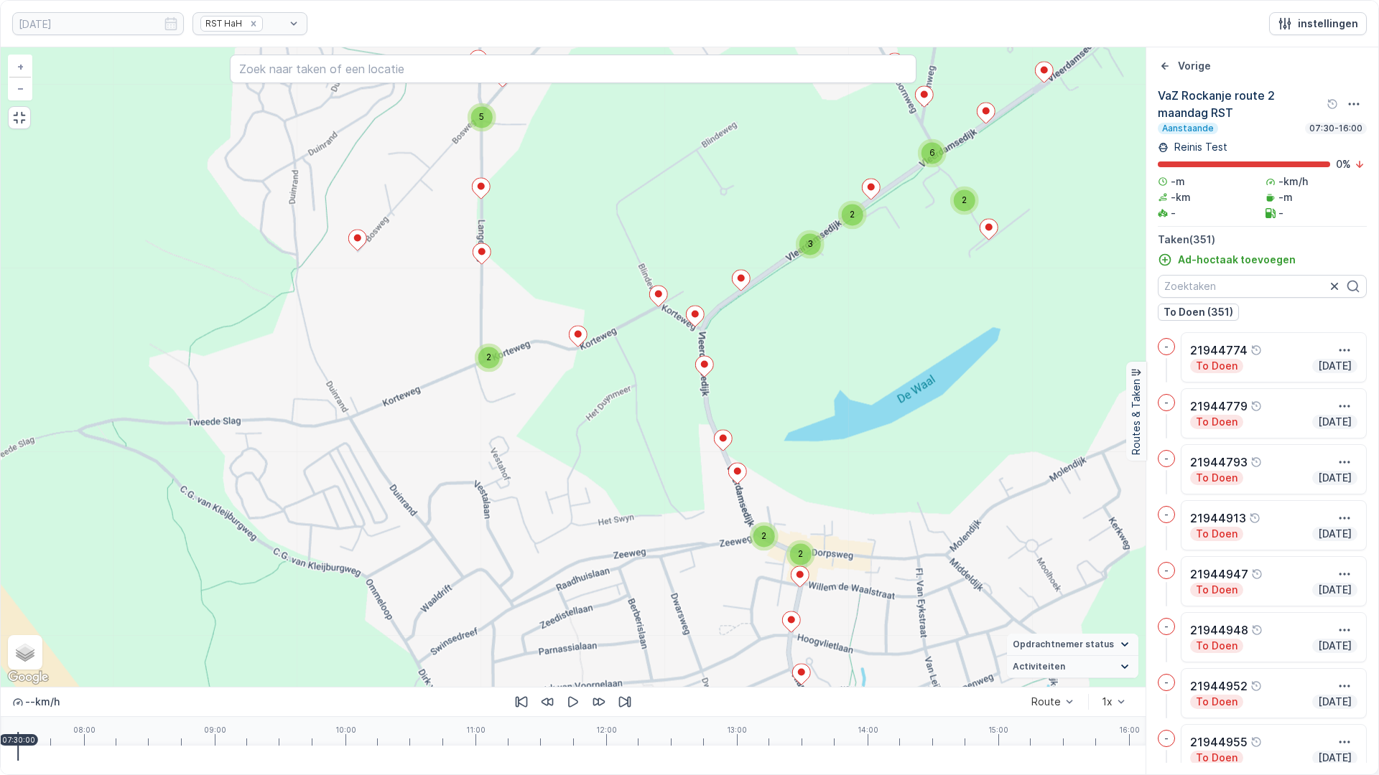
drag, startPoint x: 19, startPoint y: 116, endPoint x: 151, endPoint y: 49, distance: 147.4
click at [20, 116] on icon "button" at bounding box center [19, 118] width 14 height 14
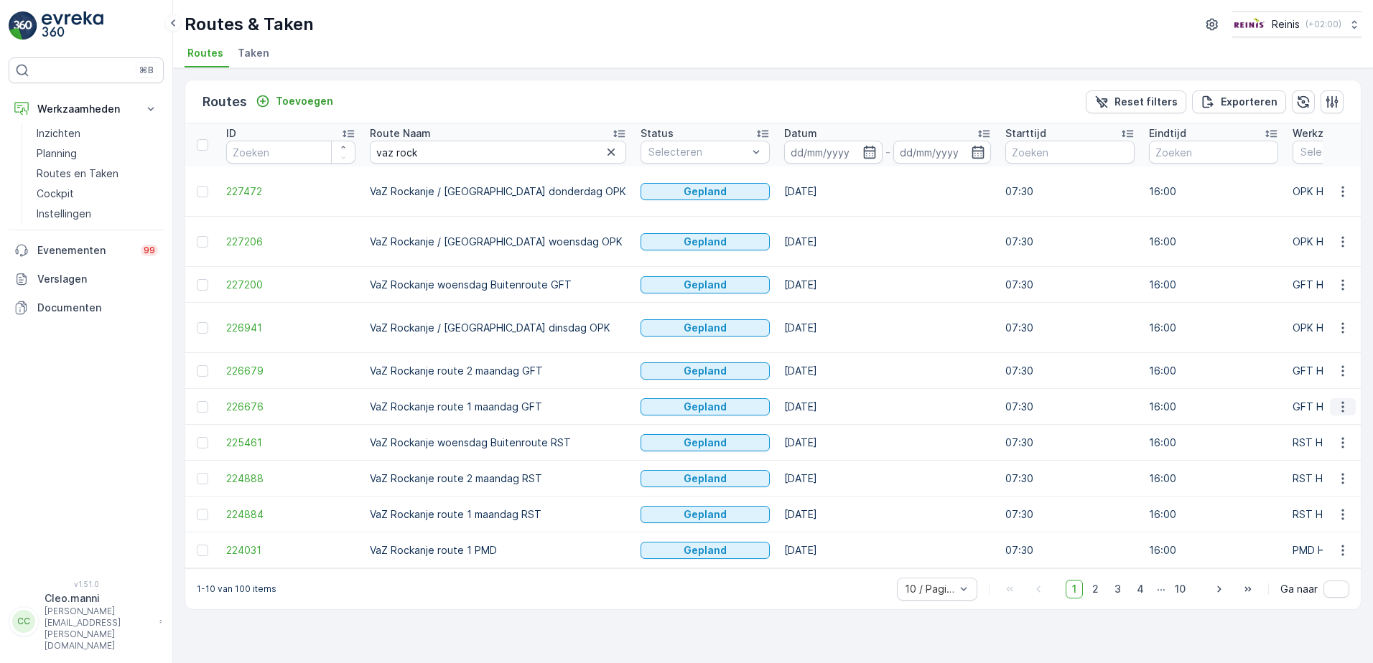
click at [1344, 400] on icon "button" at bounding box center [1342, 407] width 14 height 14
click at [1276, 386] on span "Toon meer details" at bounding box center [1278, 385] width 88 height 14
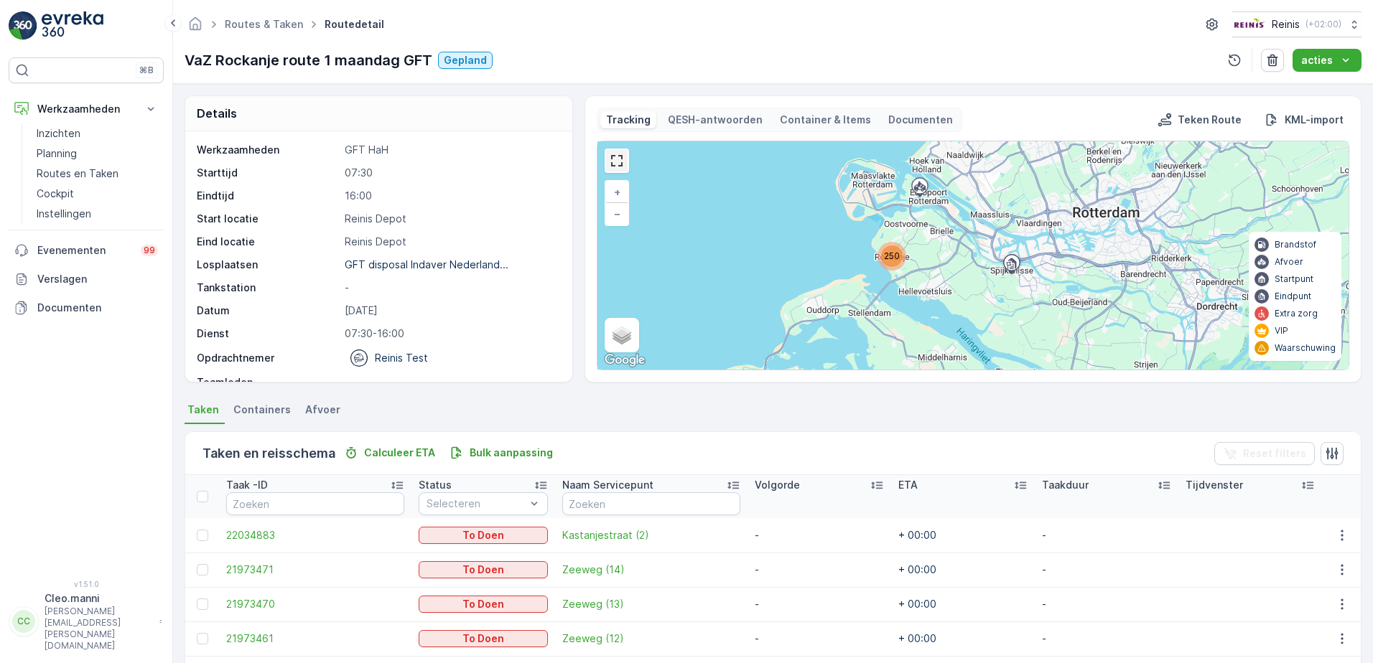
click at [614, 161] on link at bounding box center [617, 161] width 22 height 22
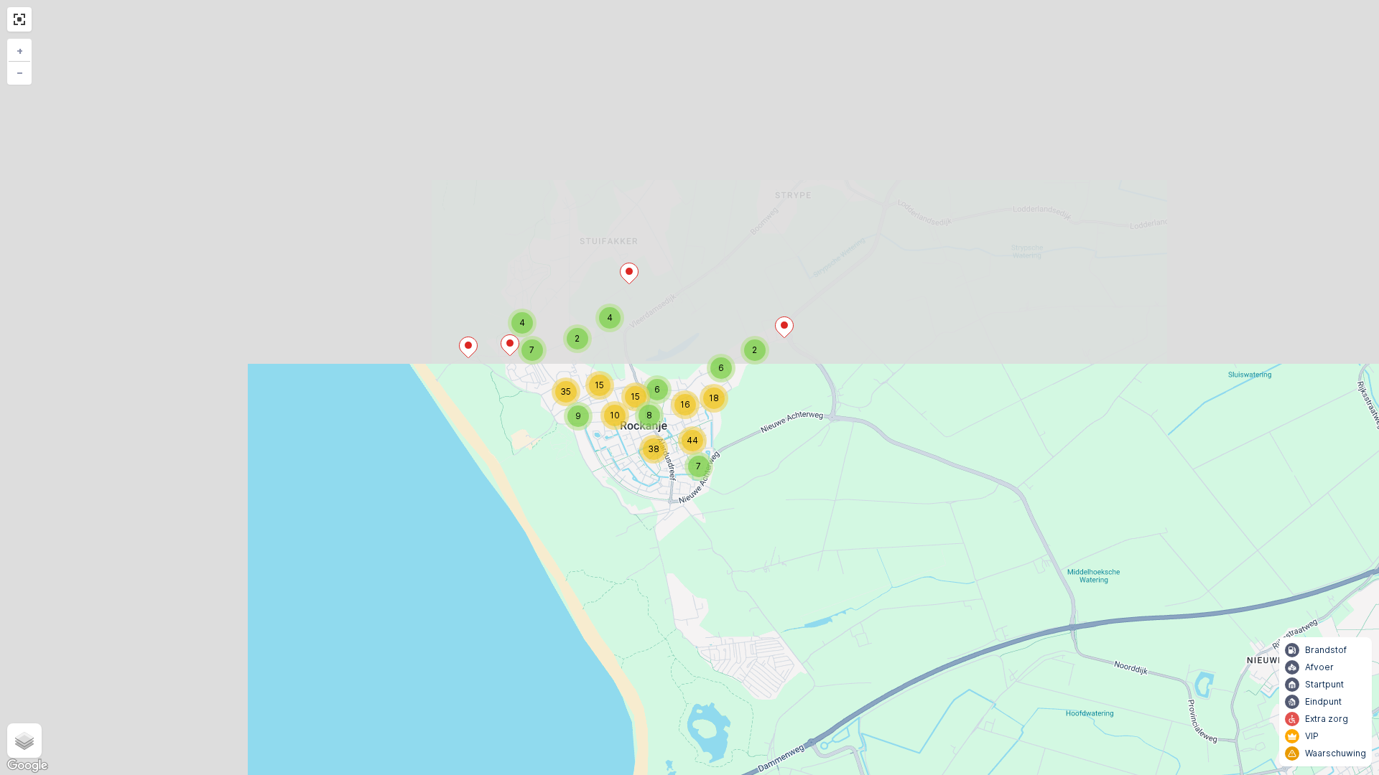
drag, startPoint x: 523, startPoint y: 236, endPoint x: 816, endPoint y: 704, distance: 552.5
click at [811, 663] on div "6 2 6 7 18 16 44 4 8 38 4 10 15 2 7 9 35 15 + − Satelliet stappenplan Terrein H…" at bounding box center [689, 387] width 1379 height 775
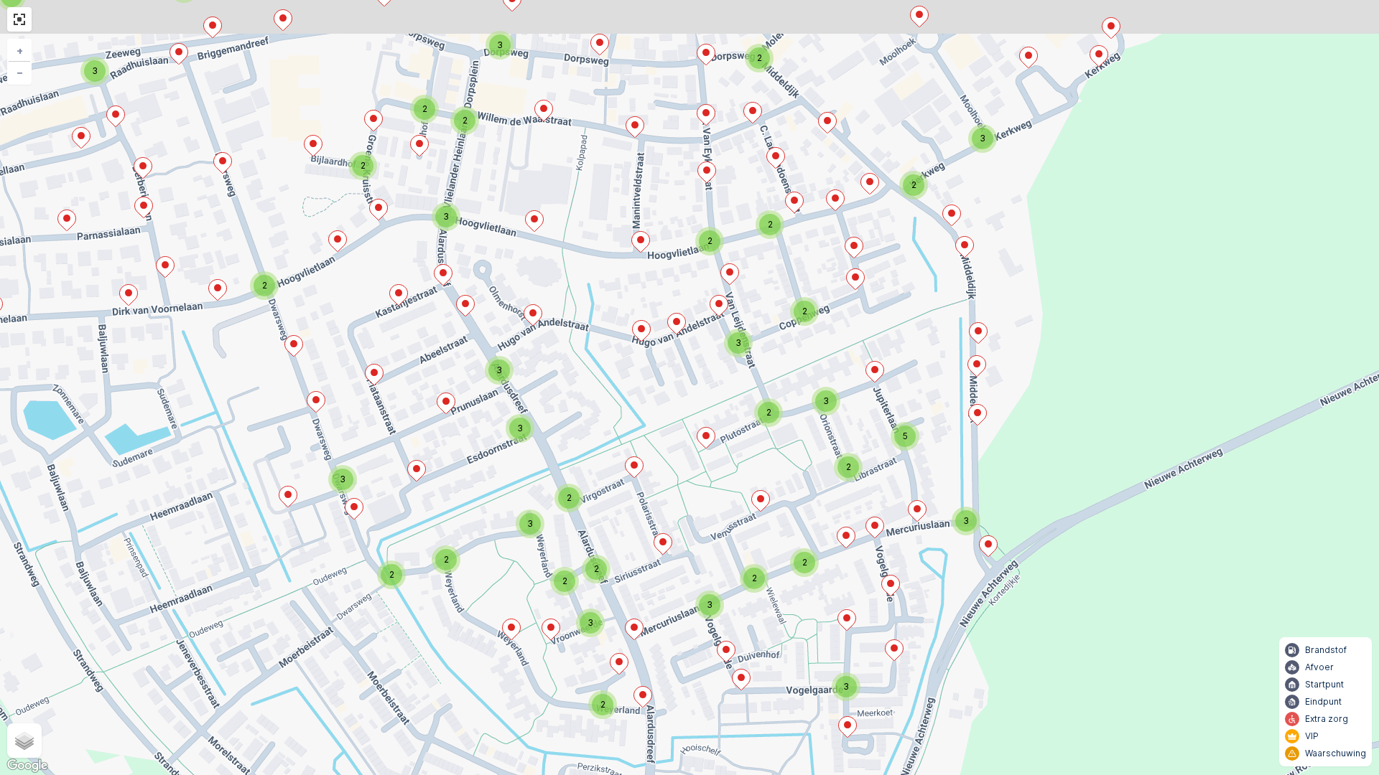
drag, startPoint x: 704, startPoint y: 509, endPoint x: 636, endPoint y: 667, distance: 172.1
click at [636, 663] on div "3 3 3 2 3 2 2 2 2 2 3 3 2 2 2 3 5 2 3 2 3 2 2 2 2 3 2 2 3 3 3 3 2 2 2 2 2 2 2 2…" at bounding box center [689, 387] width 1379 height 775
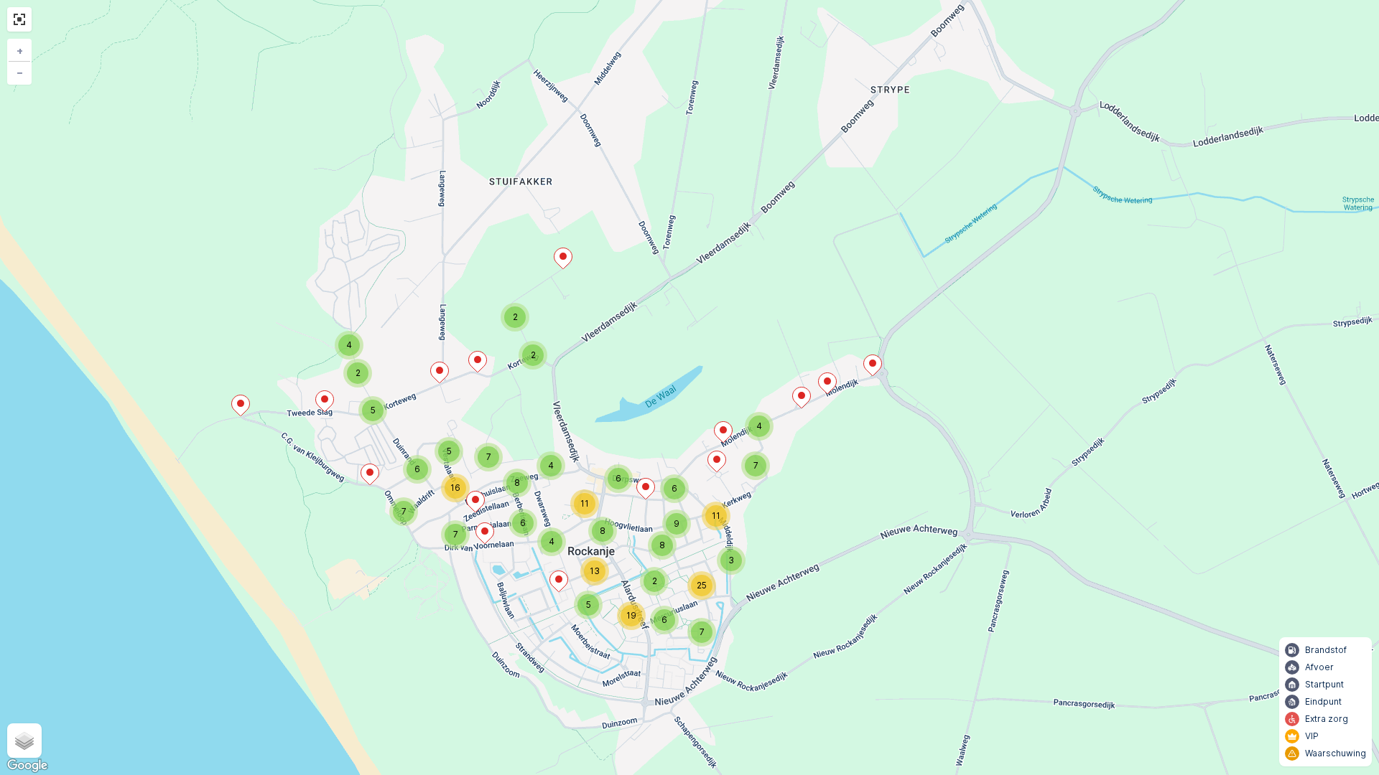
click at [1323, 663] on p "Startpunt" at bounding box center [1324, 684] width 39 height 11
click at [1290, 663] on icon at bounding box center [1292, 684] width 6 height 7
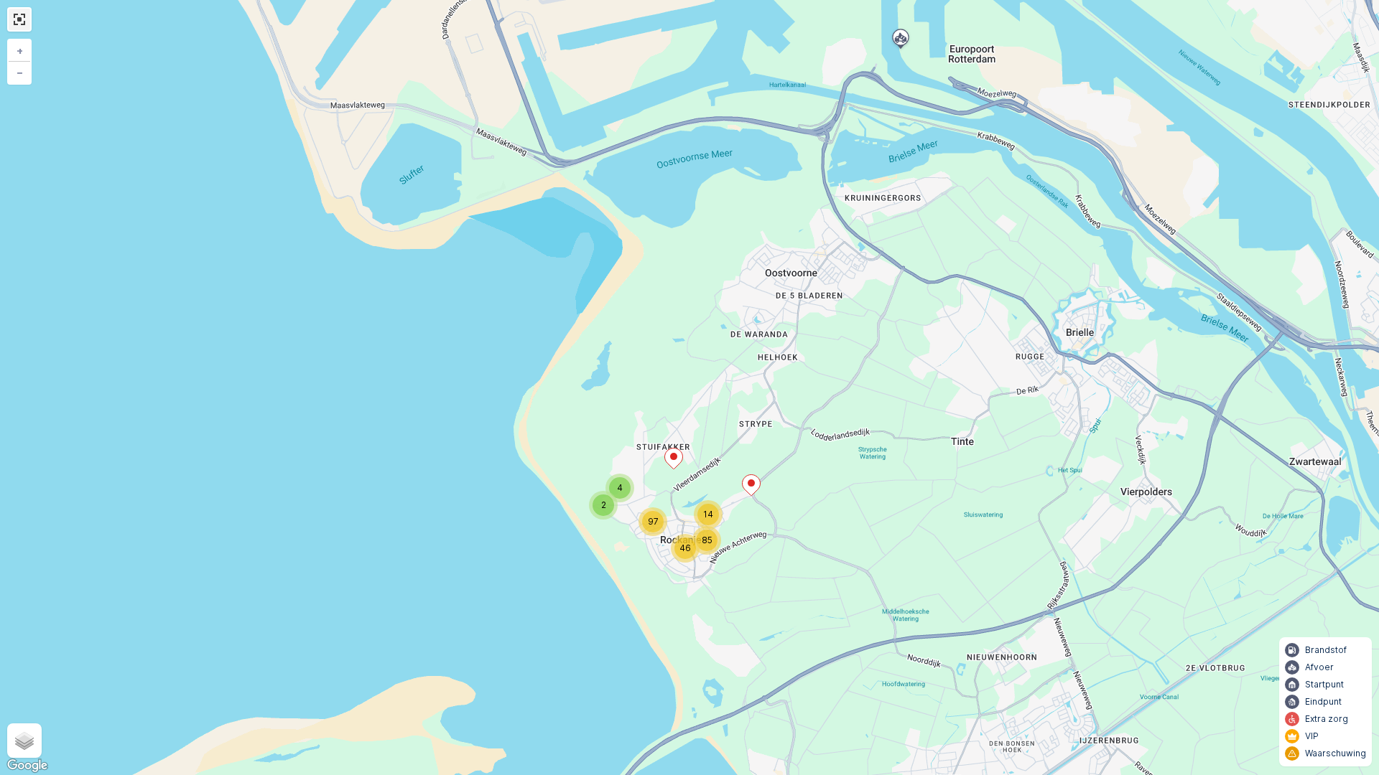
click at [23, 27] on link at bounding box center [20, 20] width 22 height 22
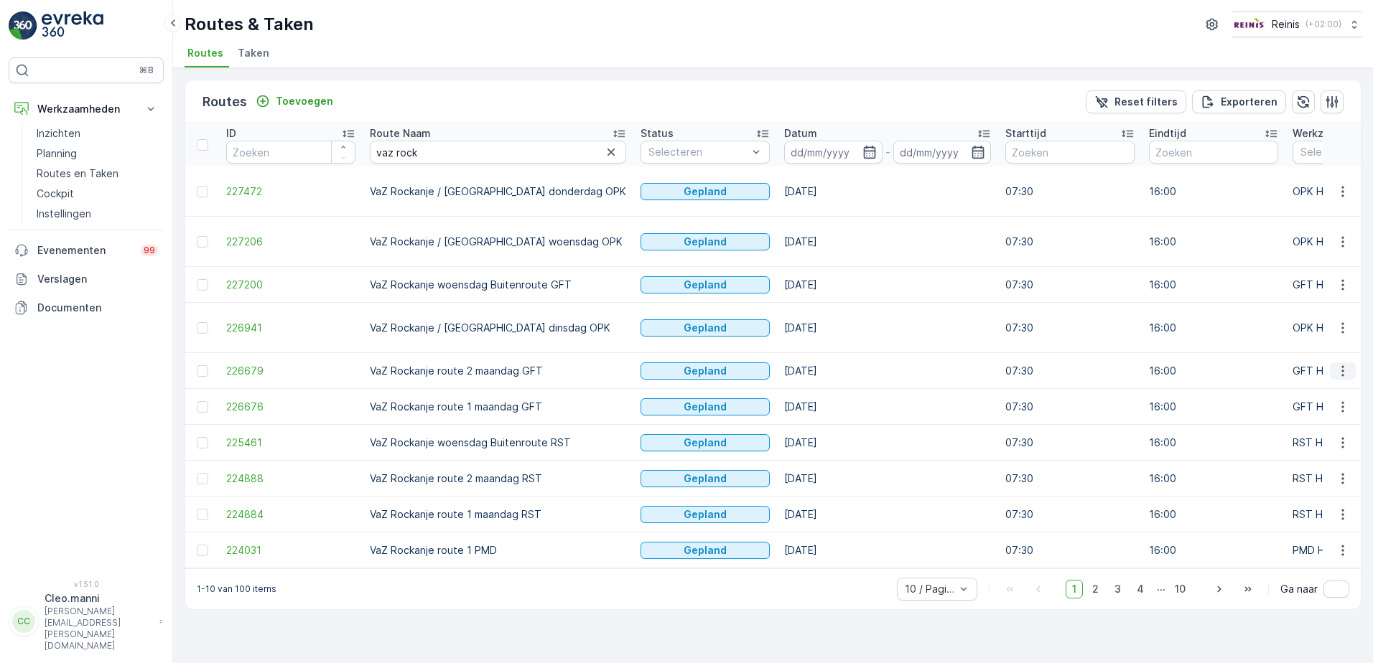
click at [1346, 364] on icon "button" at bounding box center [1342, 371] width 14 height 14
click at [1290, 349] on span "Toon meer details" at bounding box center [1278, 349] width 88 height 14
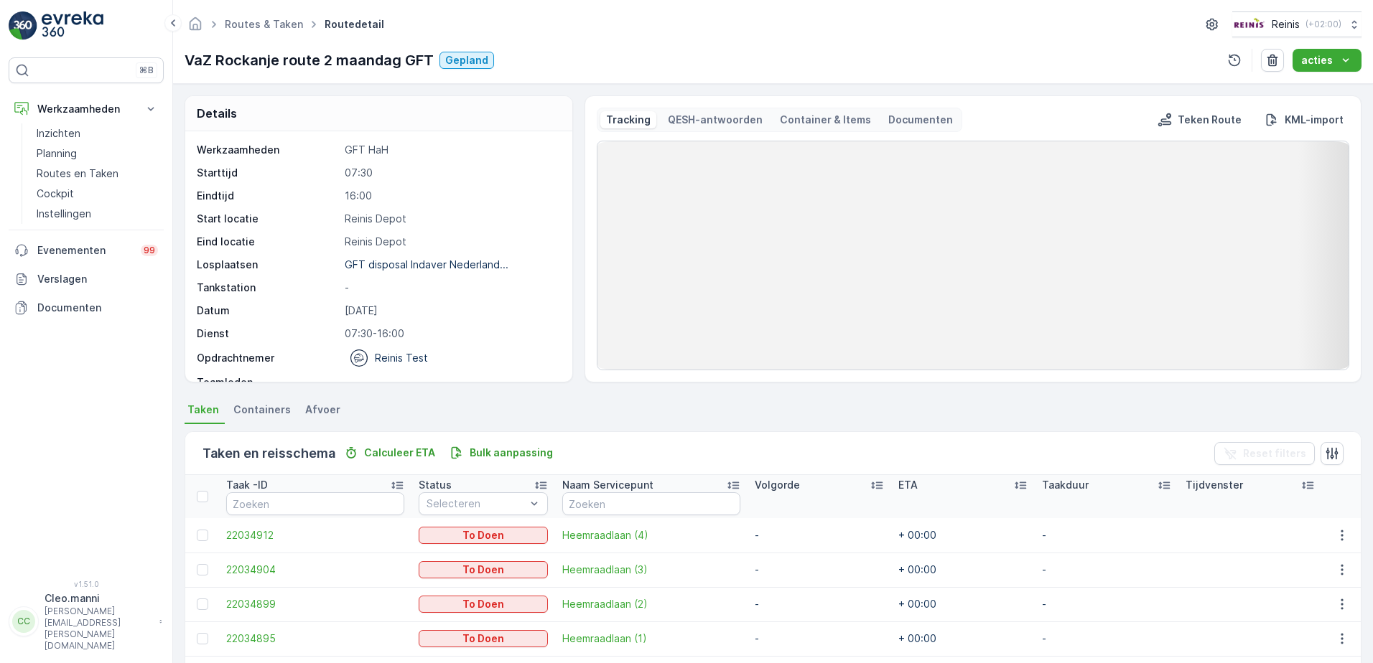
click at [620, 122] on p "Tracking" at bounding box center [628, 120] width 45 height 14
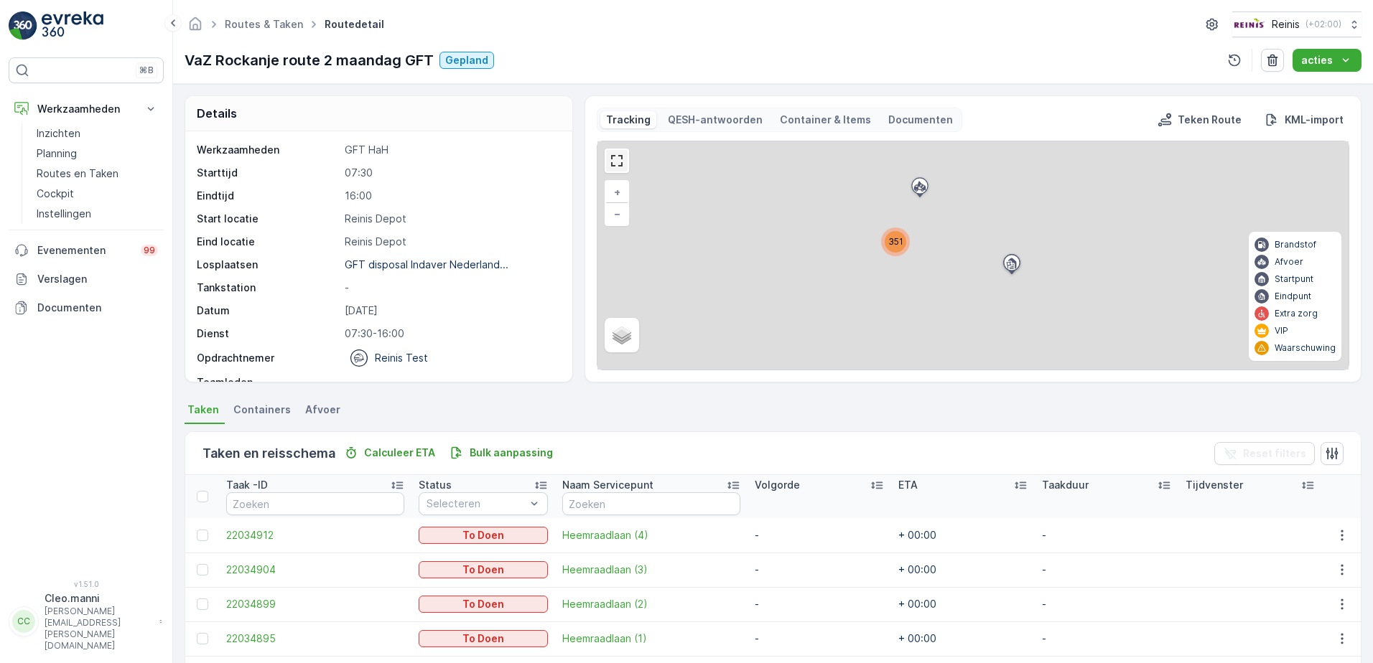
click at [615, 163] on link at bounding box center [617, 161] width 22 height 22
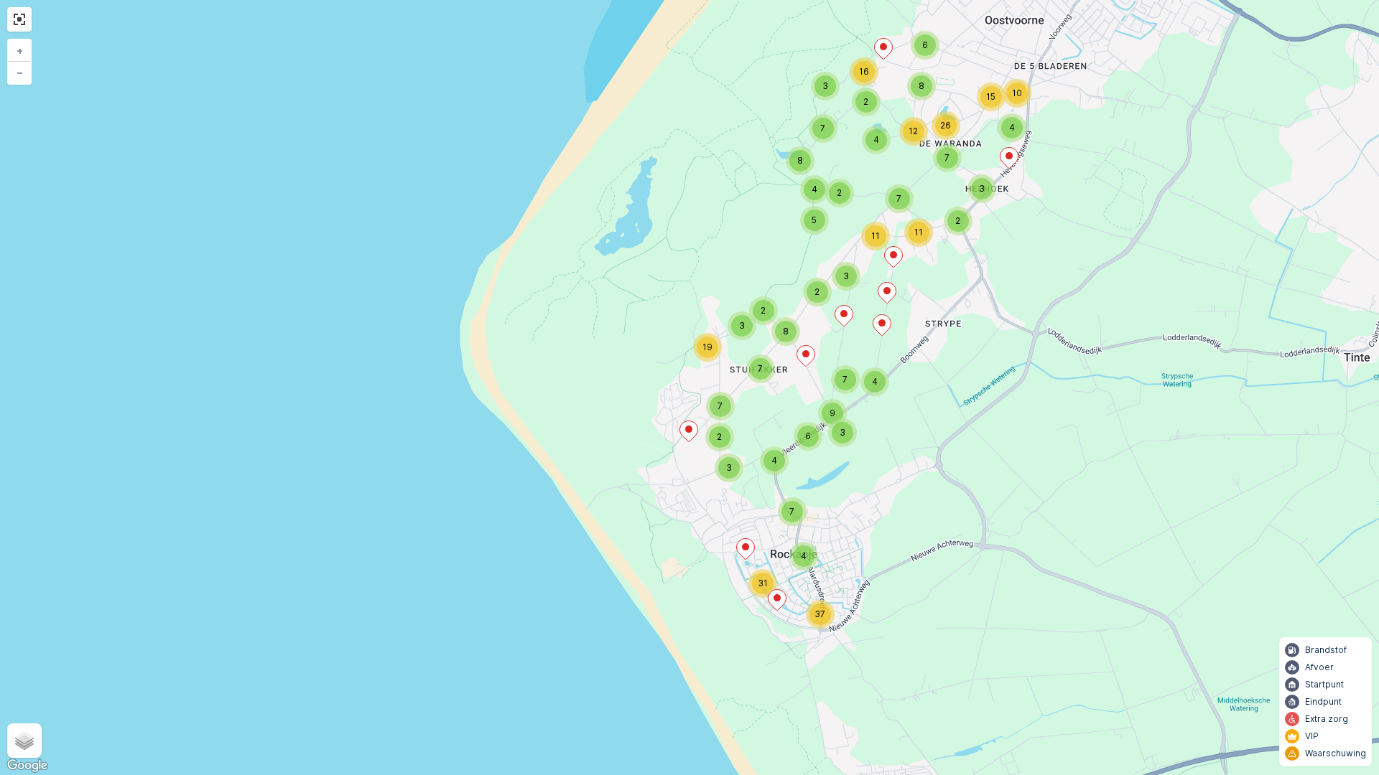
drag, startPoint x: 904, startPoint y: 590, endPoint x: 866, endPoint y: 493, distance: 104.8
click at [869, 502] on div "8 6 2 3 15 7 12 26 4 10 31 4 37 3 6 4 2 16 4 7 3 8 7 4 3 7 11 2 3 5 11 4 9 7 2 …" at bounding box center [689, 387] width 1379 height 775
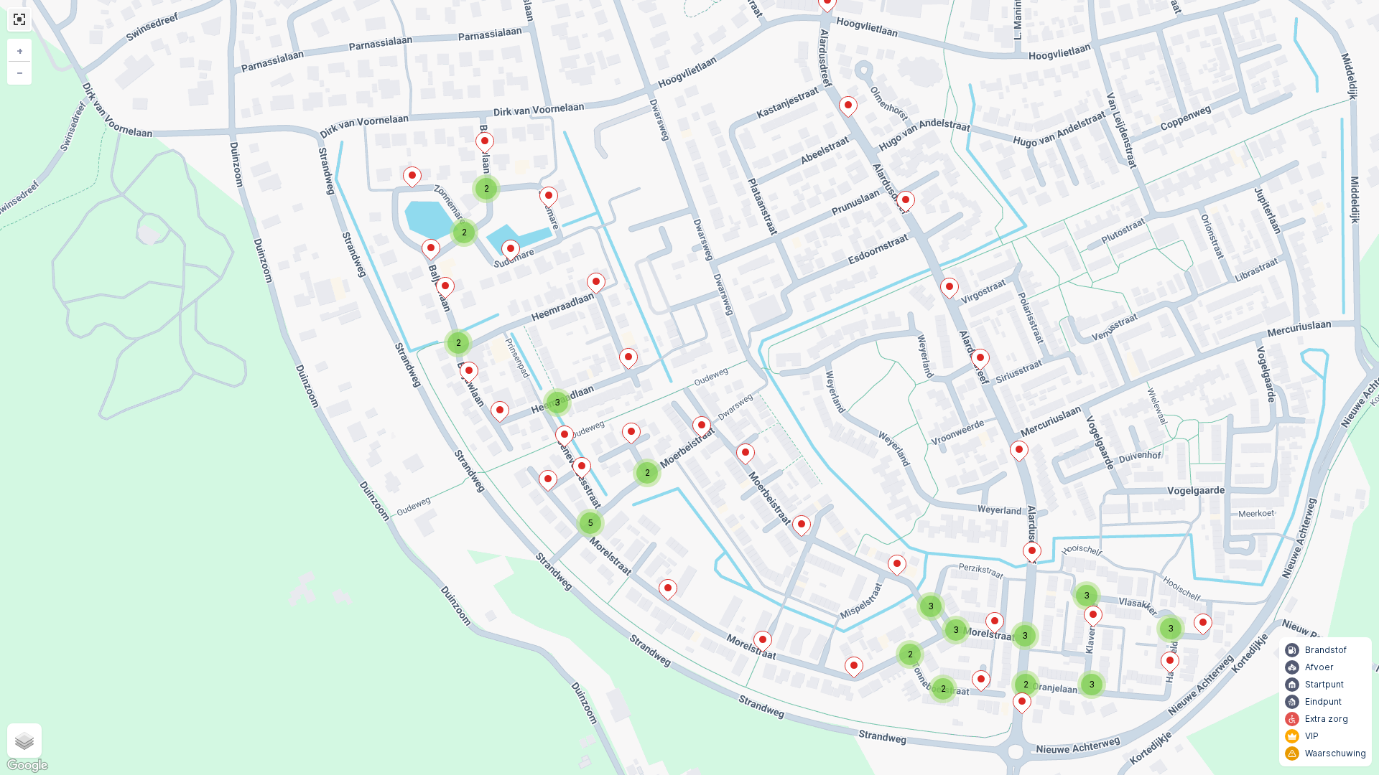
click at [20, 27] on link at bounding box center [20, 20] width 22 height 22
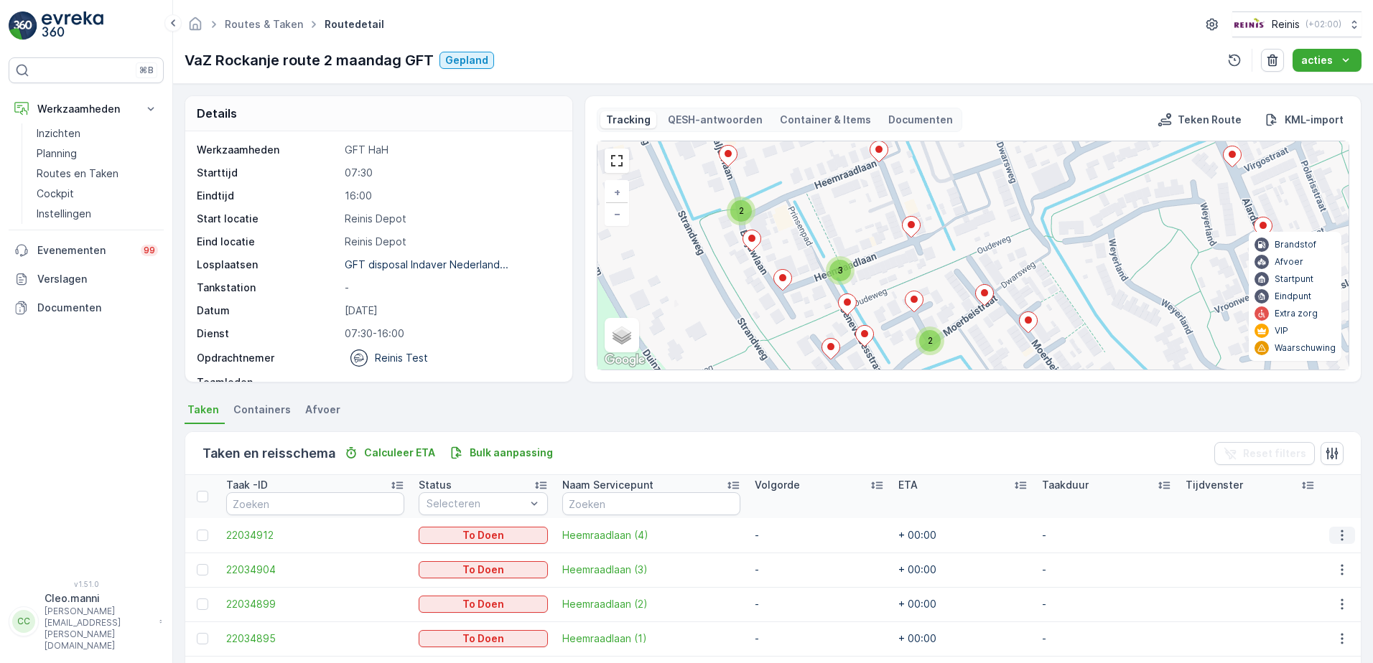
click at [1338, 537] on icon "button" at bounding box center [1342, 535] width 14 height 14
click at [1306, 556] on span "Toon meer details" at bounding box center [1316, 557] width 88 height 14
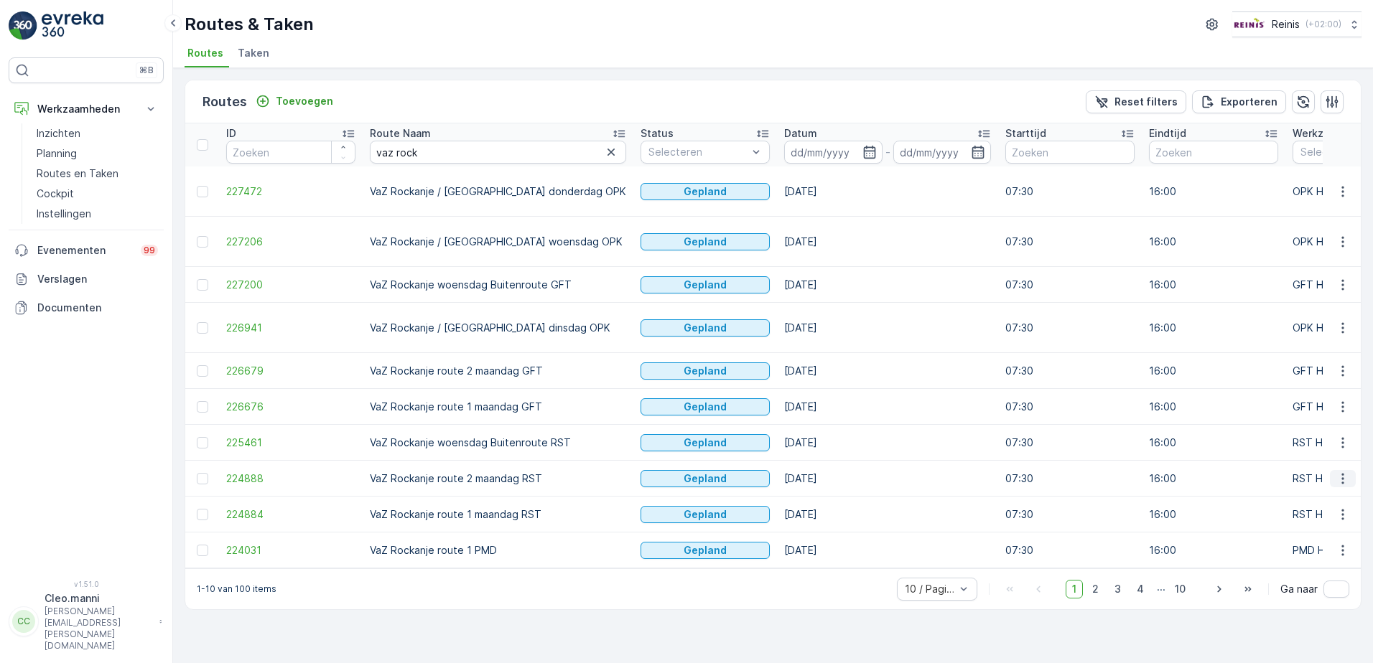
click at [1346, 472] on icon "button" at bounding box center [1342, 479] width 14 height 14
click at [1276, 456] on span "Toon meer details" at bounding box center [1278, 457] width 88 height 14
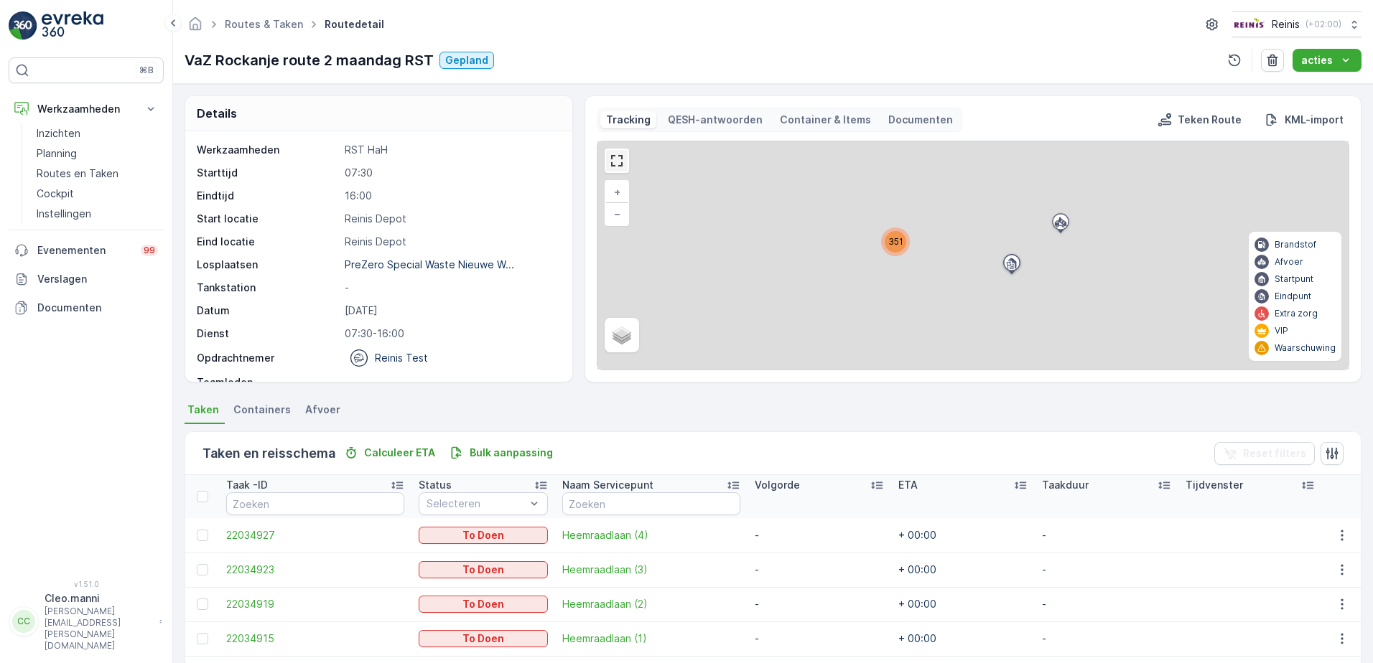
click at [608, 159] on link at bounding box center [617, 161] width 22 height 22
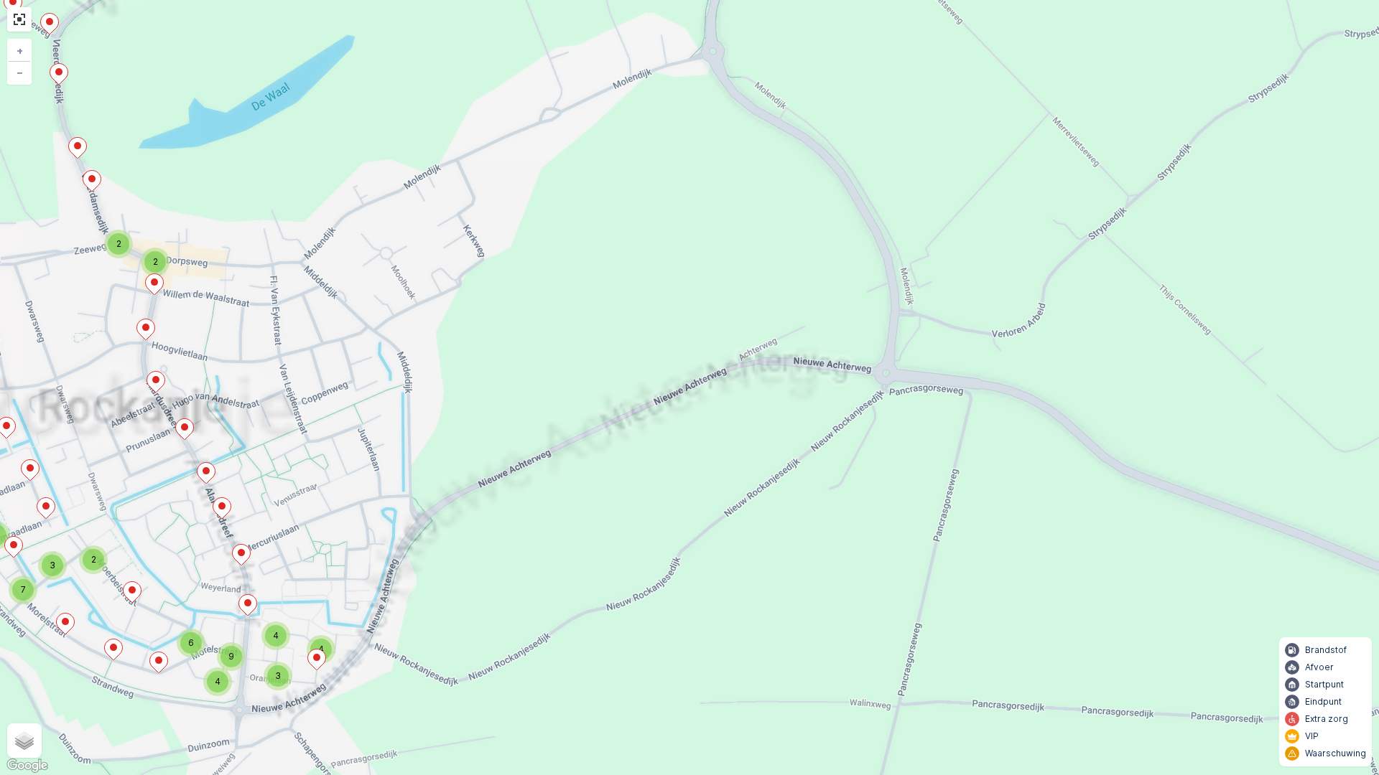
drag, startPoint x: 721, startPoint y: 364, endPoint x: 999, endPoint y: 346, distance: 279.2
click at [997, 346] on div "5 7 2 5 3 2 4 2 2 2 2 4 3 4 5 2 10 3 4 4 11 2 10 14 8 9 2 2 2 12 2 20 3 3 5 2 6…" at bounding box center [689, 387] width 1379 height 775
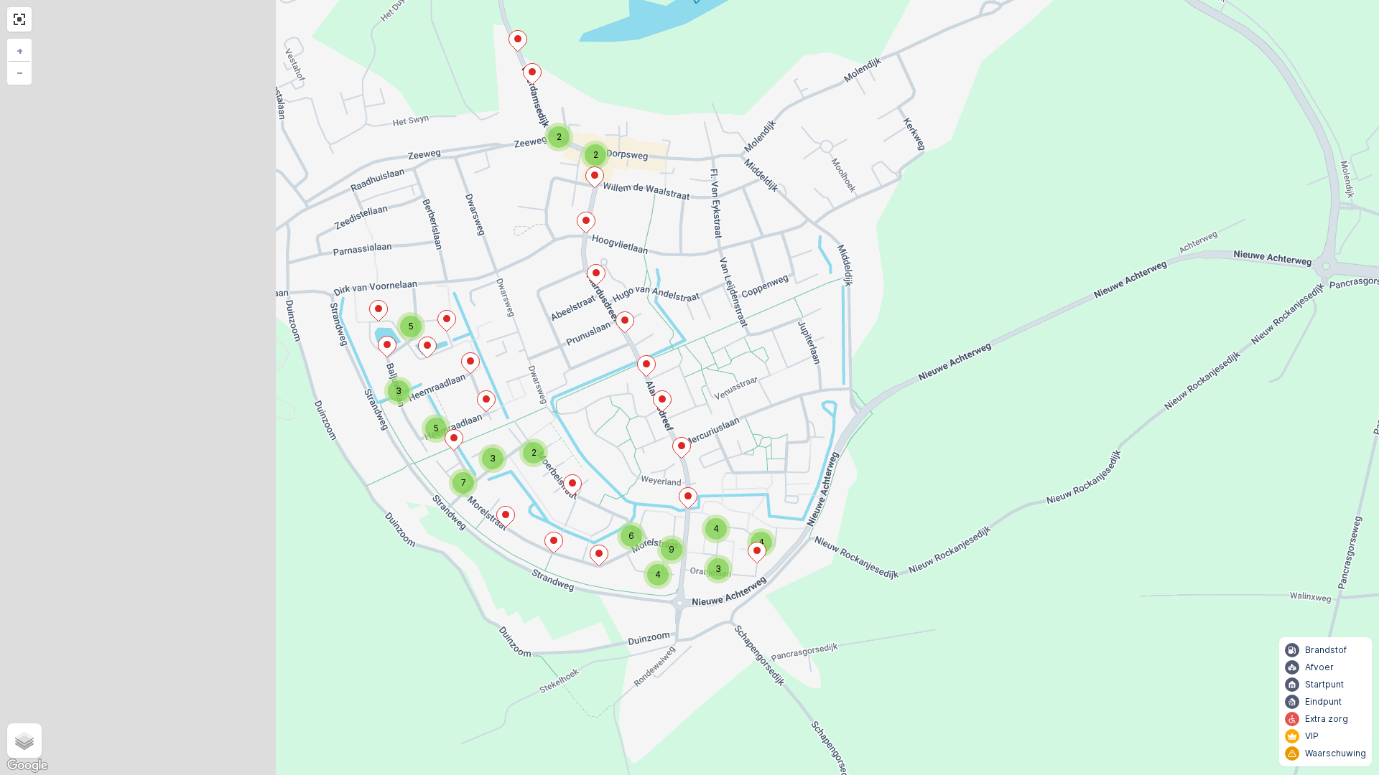
drag, startPoint x: 414, startPoint y: 488, endPoint x: 854, endPoint y: 381, distance: 453.6
click at [854, 381] on div "4 3 5 4 3 4 2 2 2 2 2 2 2 2 4 6 4 2 2 3 2 3 5 2 2 5 3 2 3 7 3 5 5 4 4 3 4 6 9 2…" at bounding box center [689, 387] width 1379 height 775
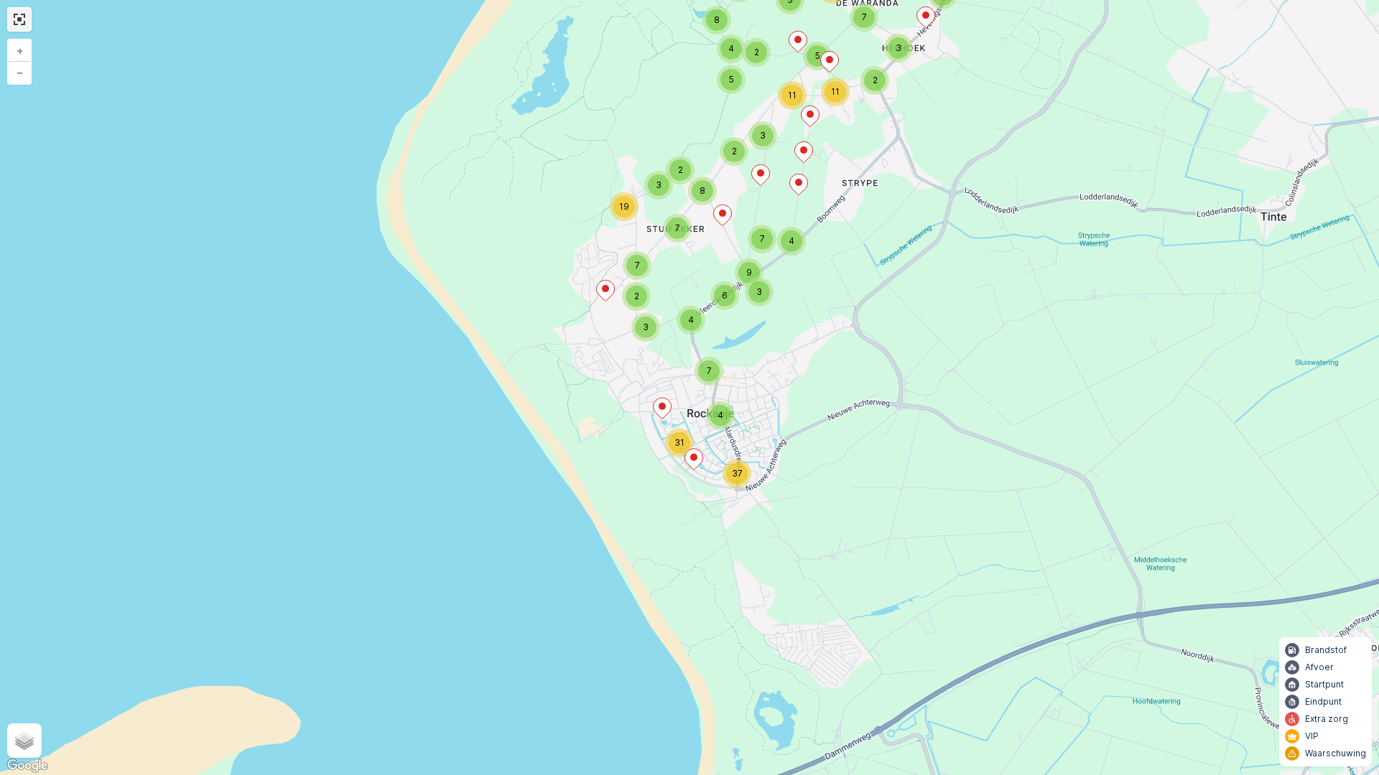
click at [11, 19] on link at bounding box center [20, 20] width 22 height 22
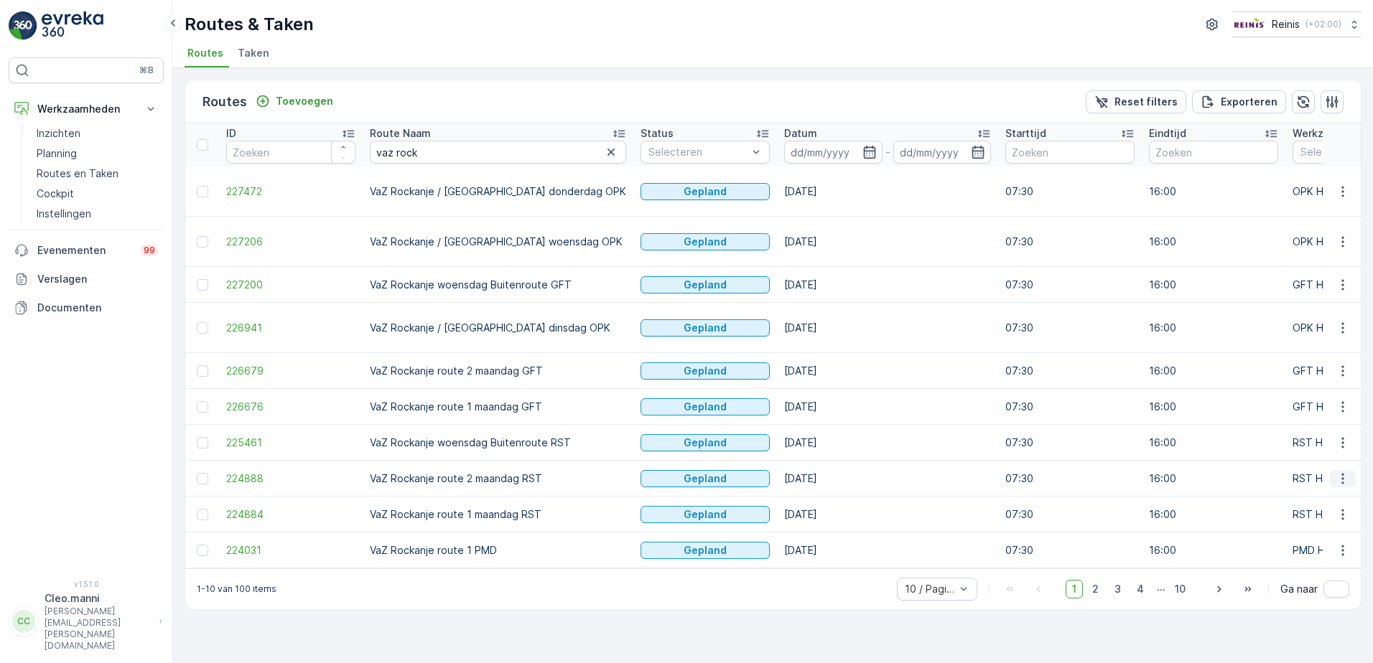
click at [1340, 472] on icon "button" at bounding box center [1342, 479] width 14 height 14
click at [1269, 478] on span "Toon route tracking" at bounding box center [1282, 477] width 96 height 14
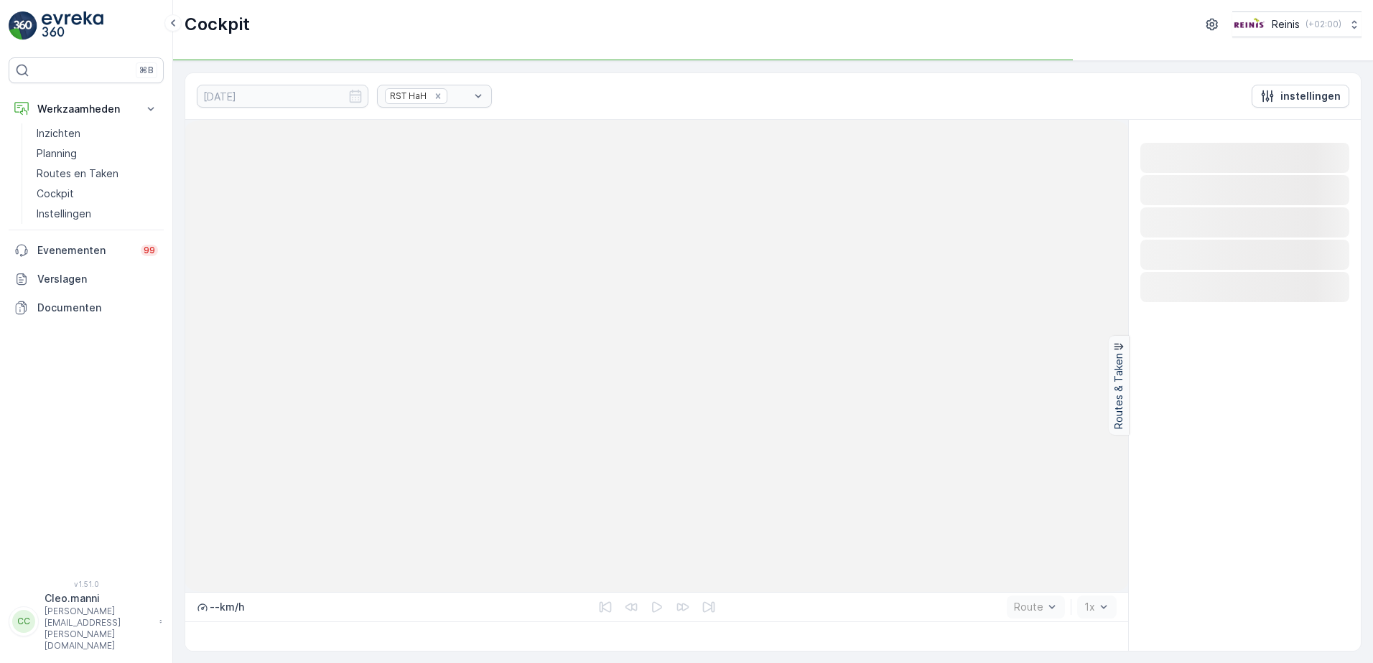
click at [1269, 478] on div "Loading... Loading... Loading... Loading... Loading..." at bounding box center [1244, 385] width 233 height 531
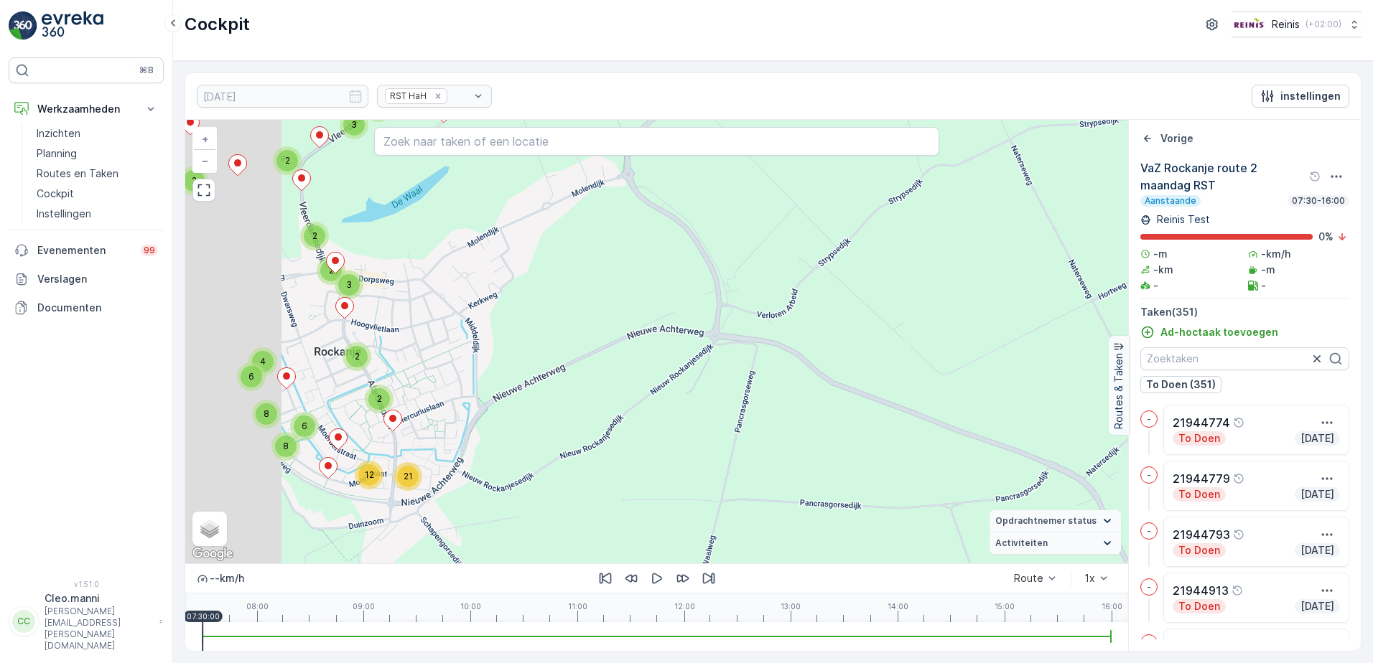
drag, startPoint x: 321, startPoint y: 352, endPoint x: 782, endPoint y: 376, distance: 461.6
click at [782, 376] on div "2 4 4 3 3 4 4 9 5 3 3 4 5 7 6 11 2 4 2 2 3 3 2 10 7 2 2 2 4 9 4 3 4 2 5 2 3 2 3…" at bounding box center [656, 342] width 943 height 444
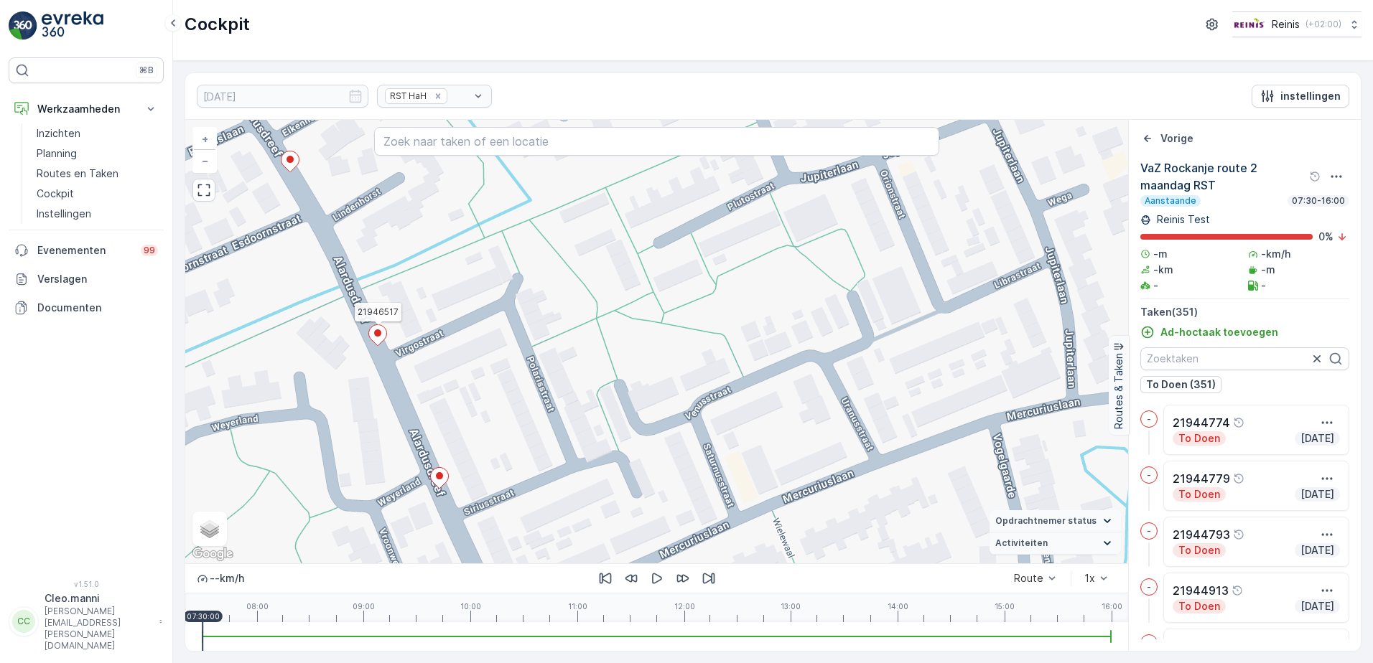
click at [379, 333] on ellipse at bounding box center [377, 333] width 7 height 7
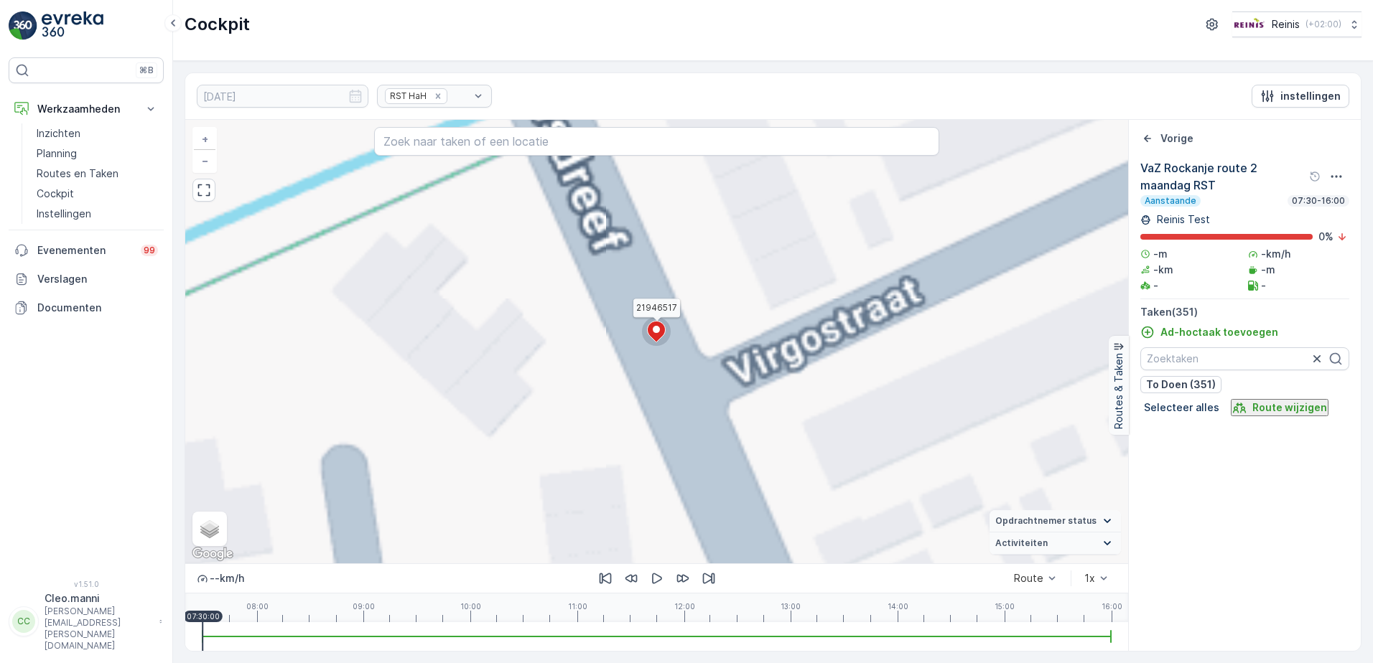
scroll to position [3405, 0]
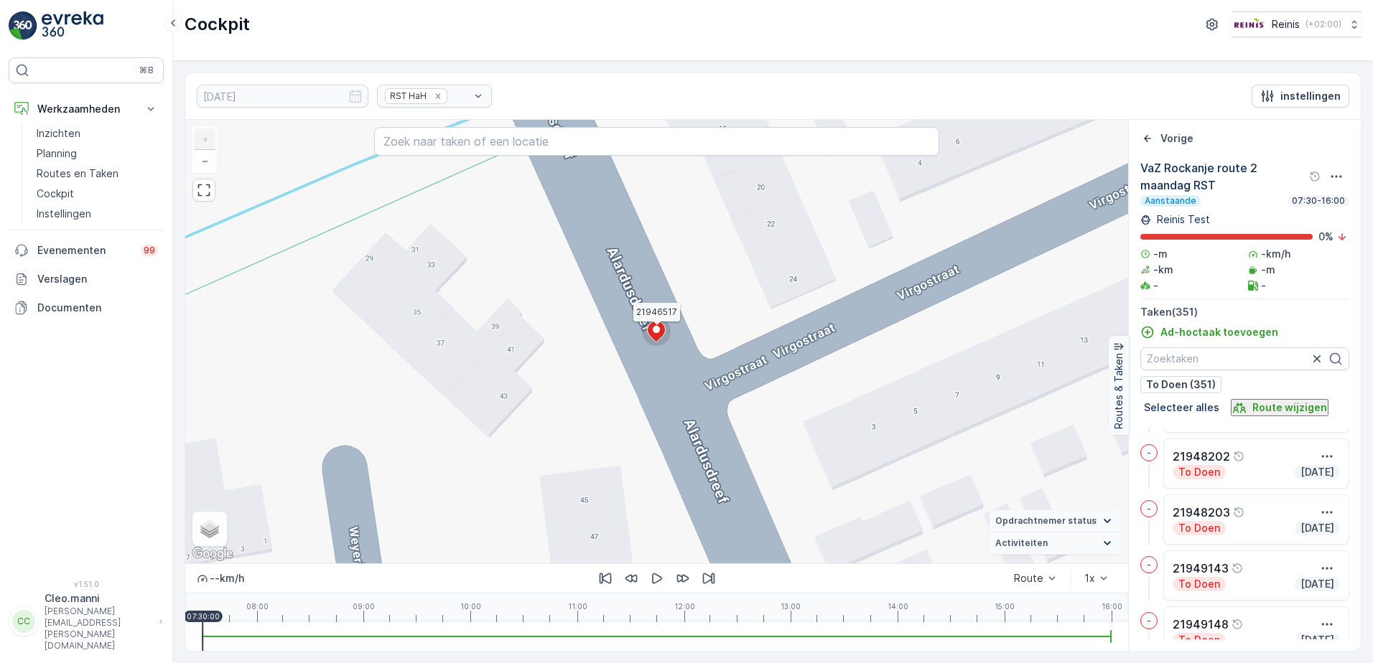
click at [661, 330] on icon at bounding box center [657, 332] width 18 height 21
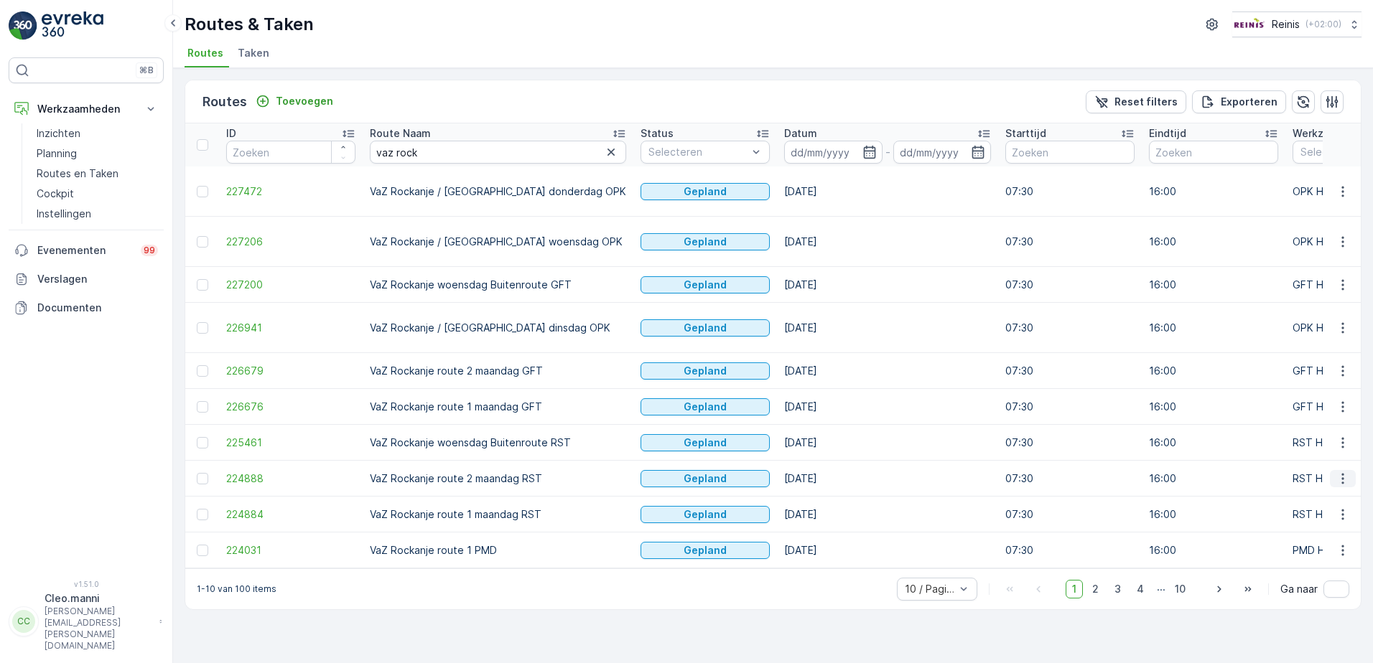
click at [1346, 472] on icon "button" at bounding box center [1342, 479] width 14 height 14
click at [257, 472] on span "224888" at bounding box center [290, 479] width 129 height 14
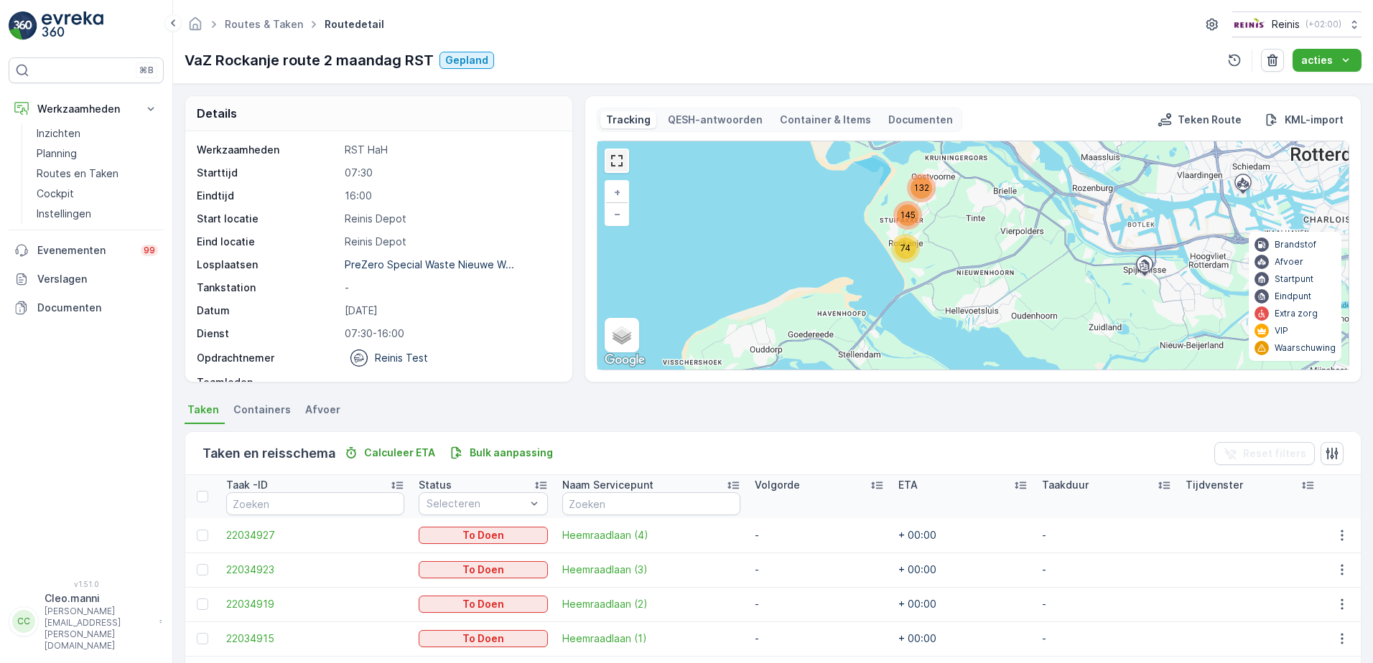
click at [612, 158] on link at bounding box center [617, 161] width 22 height 22
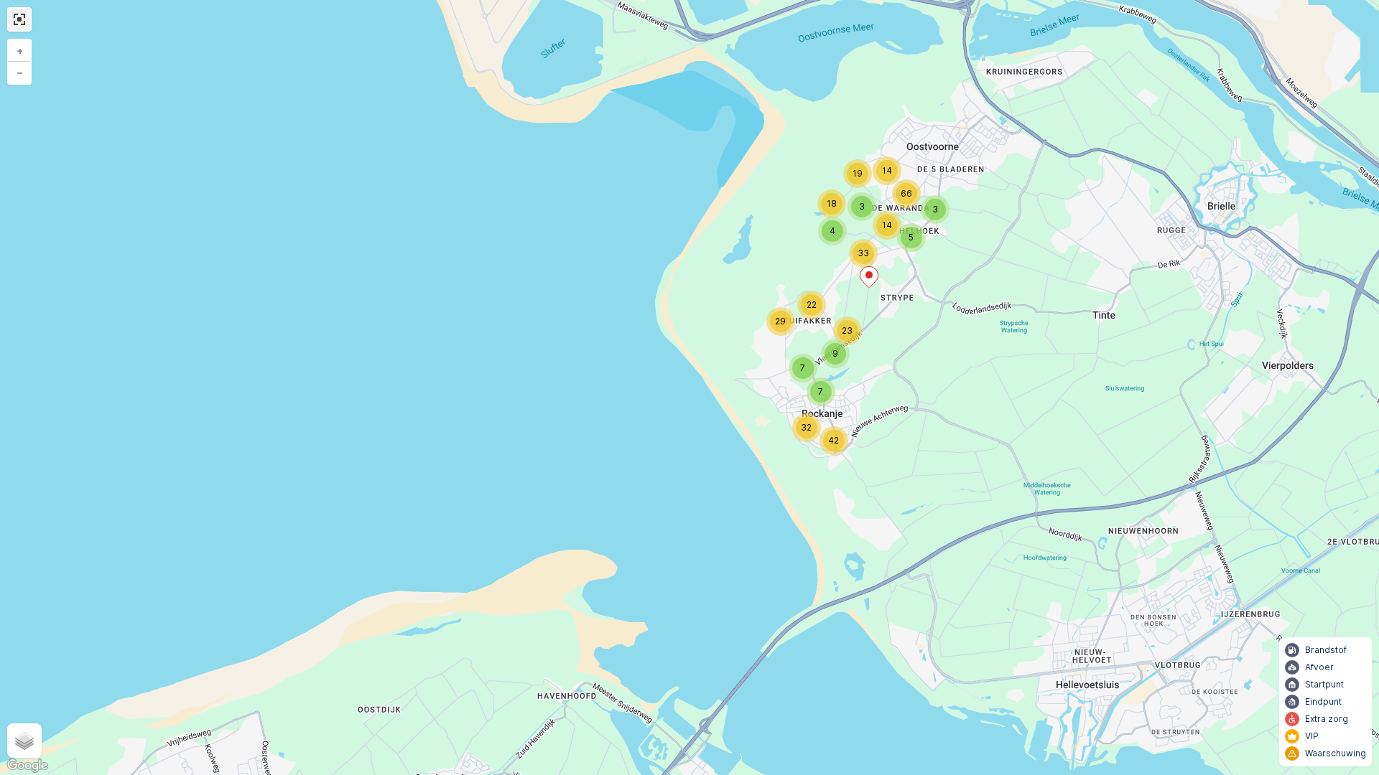
click at [19, 23] on link at bounding box center [20, 20] width 22 height 22
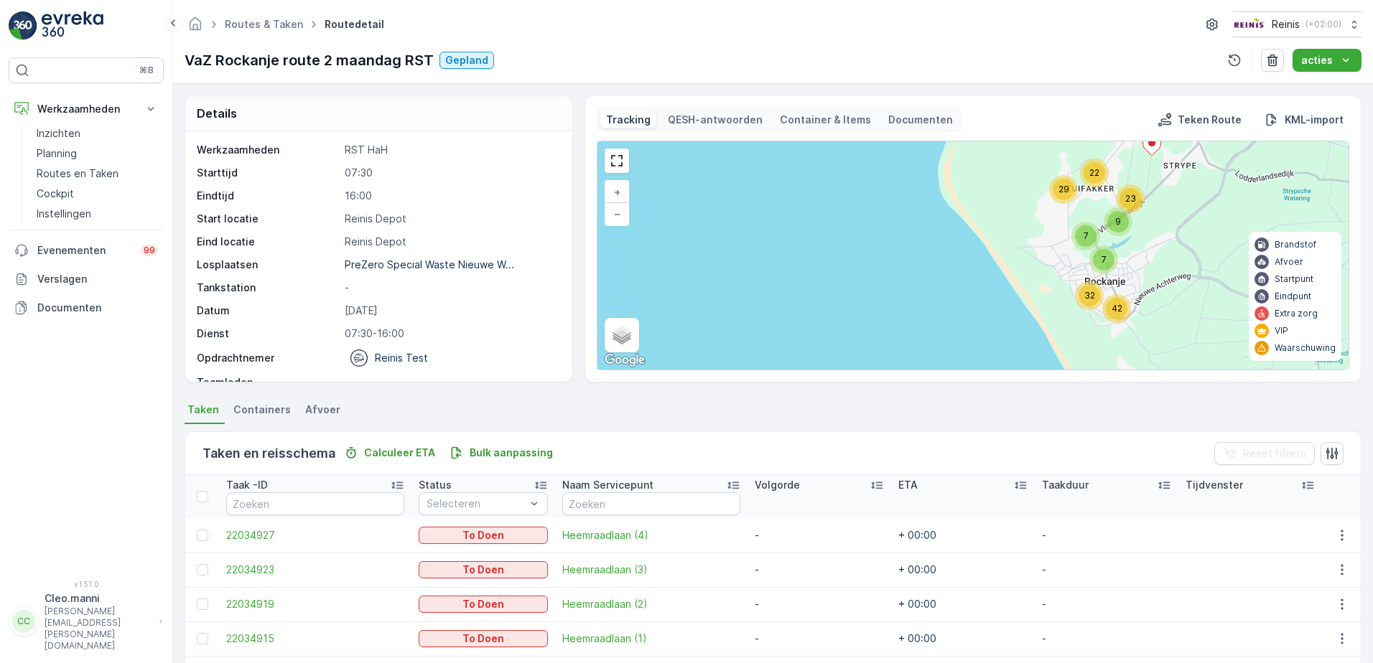
click at [630, 119] on p "Tracking" at bounding box center [628, 120] width 45 height 14
click at [712, 116] on p "QESH-antwoorden" at bounding box center [715, 120] width 95 height 14
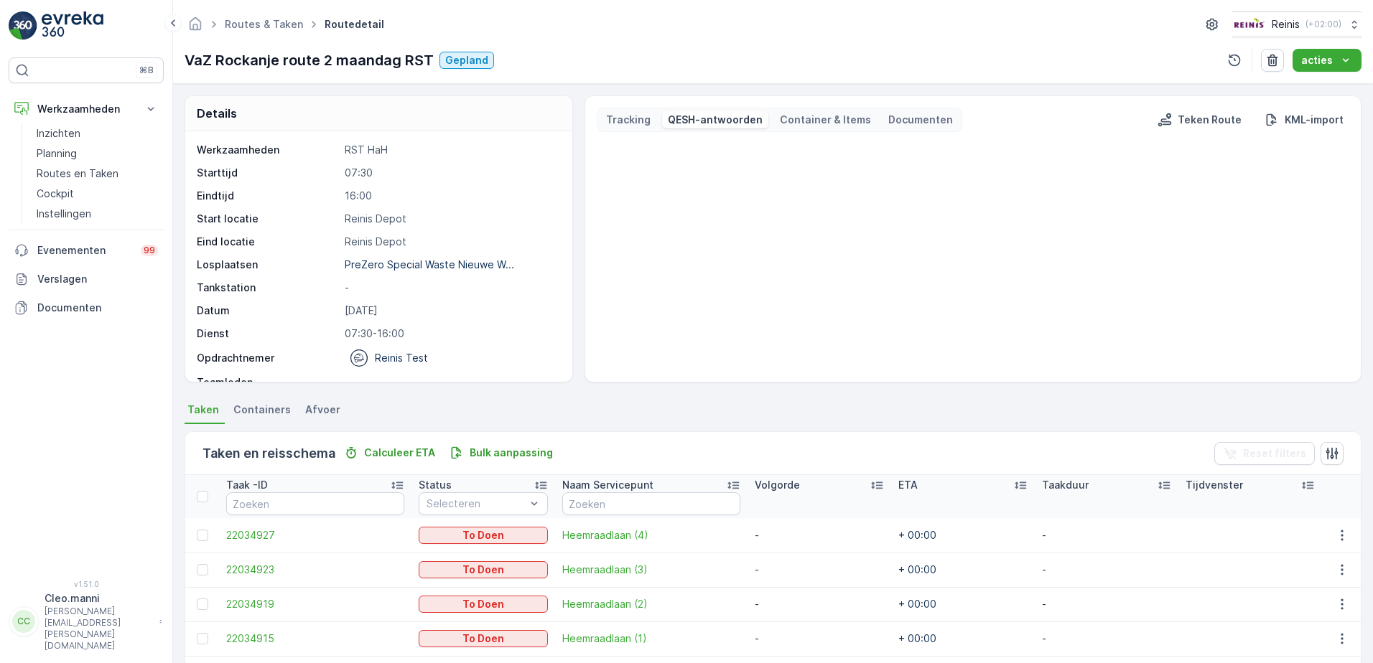
click at [828, 121] on p "Container & Items" at bounding box center [825, 120] width 91 height 14
click at [620, 116] on p "Tracking" at bounding box center [628, 120] width 45 height 14
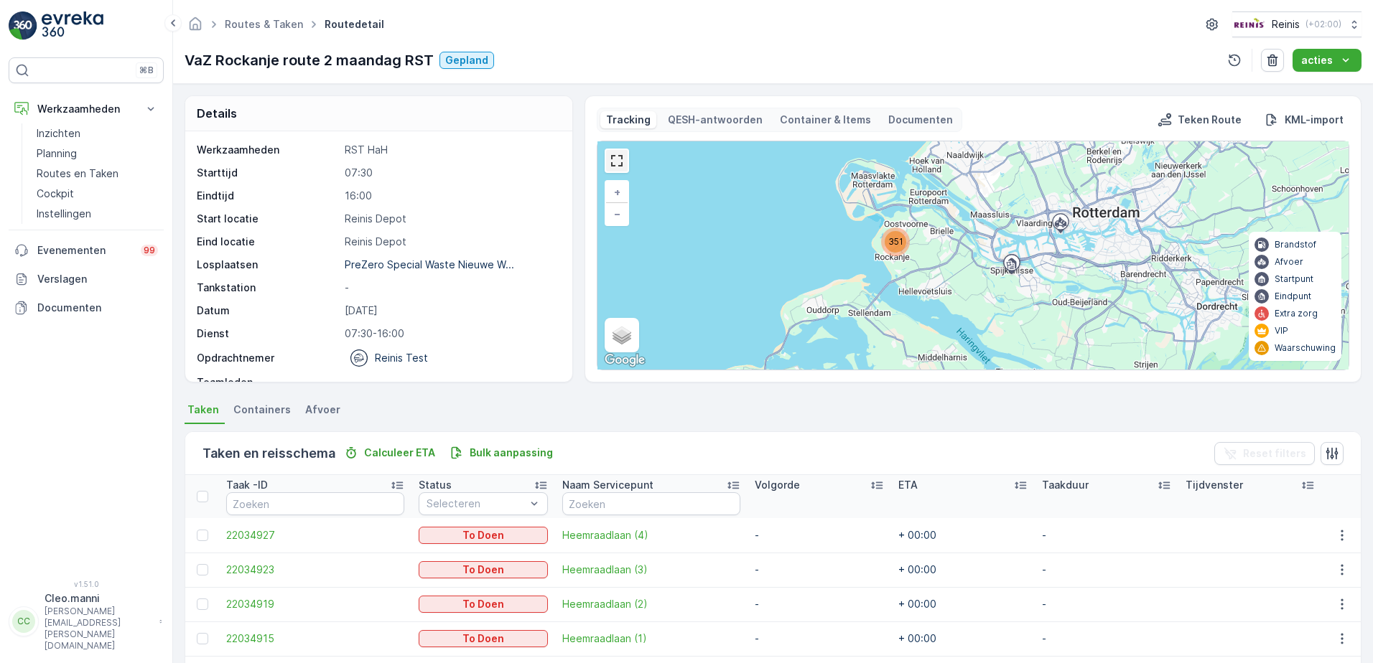
click at [615, 161] on link at bounding box center [617, 161] width 22 height 22
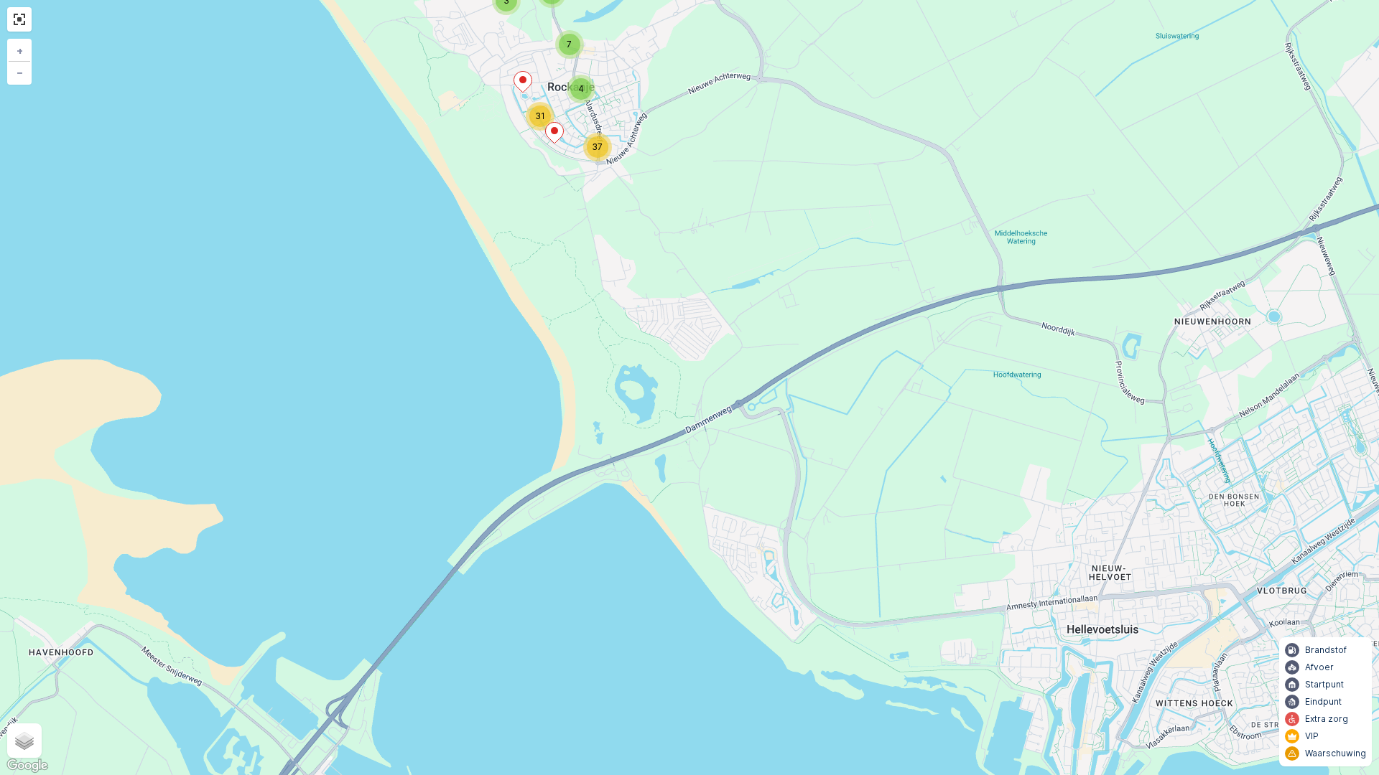
drag, startPoint x: 628, startPoint y: 244, endPoint x: 681, endPoint y: 632, distance: 391.2
click at [681, 630] on div "4 2 17 3 7 3 8 2 3 2 8 6 9 17 22 18 31 4 37 3 6 7 4 3 7 5 11 2 3 5 11 4 9 7 2 3…" at bounding box center [689, 387] width 1379 height 775
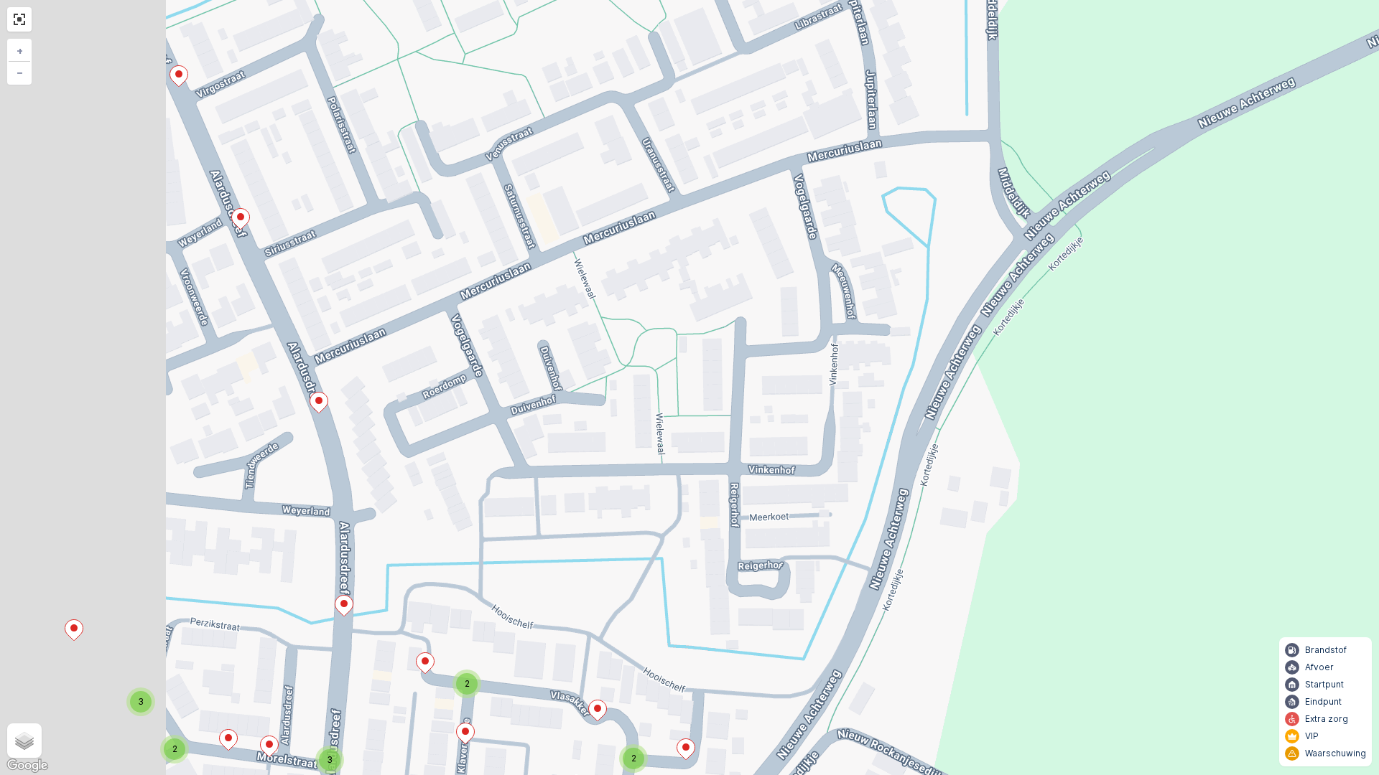
drag, startPoint x: 585, startPoint y: 425, endPoint x: 1063, endPoint y: 427, distance: 477.5
click at [1013, 434] on div "2 2 2 4 2 2 2 2 2 2 2 3 2 3 2 2 2 2 2 2 2 3 2 3 2 2 2 2 2 3 2 2 3 4 3 2 + − Sat…" at bounding box center [689, 387] width 1379 height 775
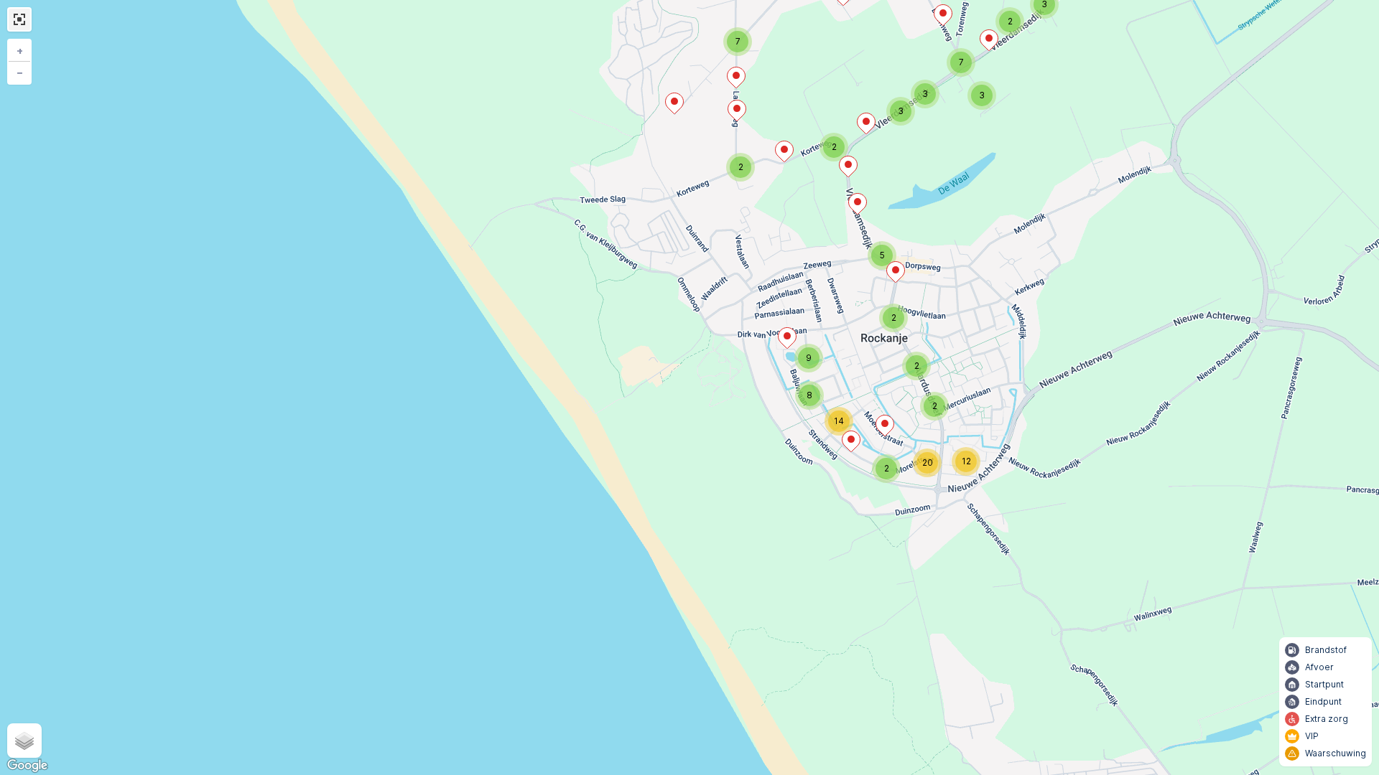
click at [21, 17] on link at bounding box center [20, 20] width 22 height 22
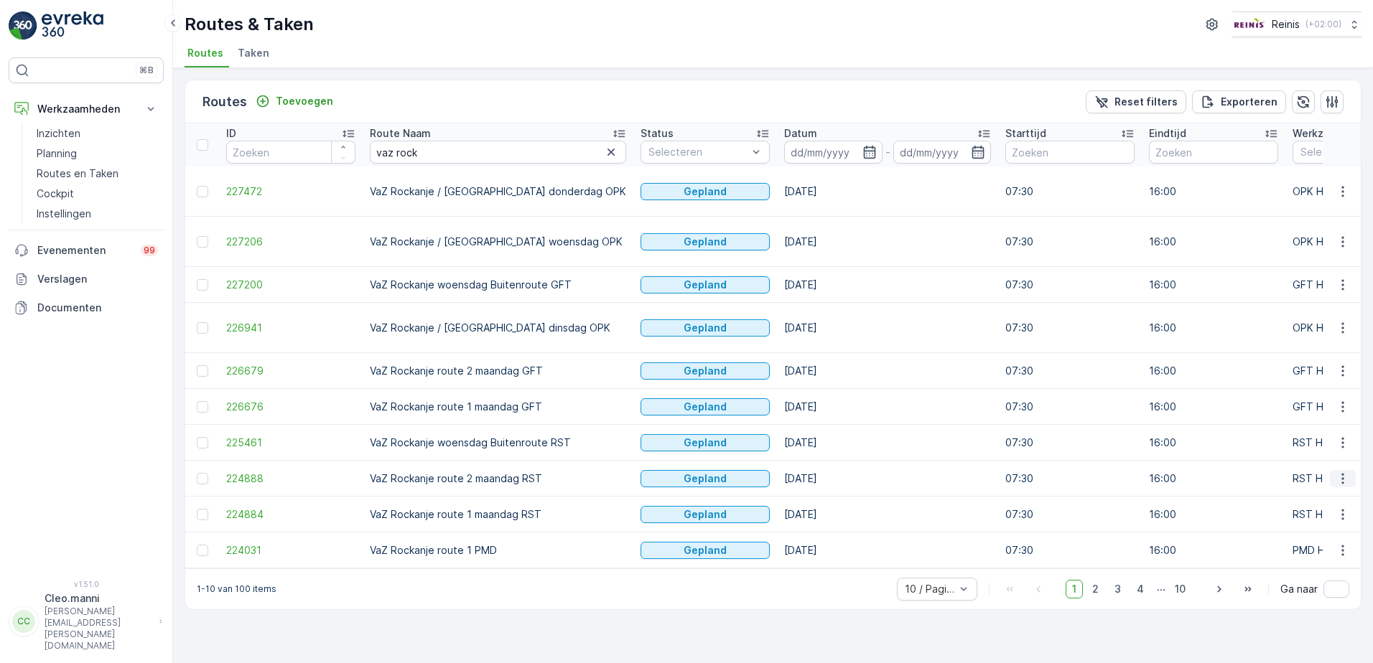
click at [1346, 472] on icon "button" at bounding box center [1342, 479] width 14 height 14
click at [1097, 580] on span "2" at bounding box center [1095, 589] width 19 height 19
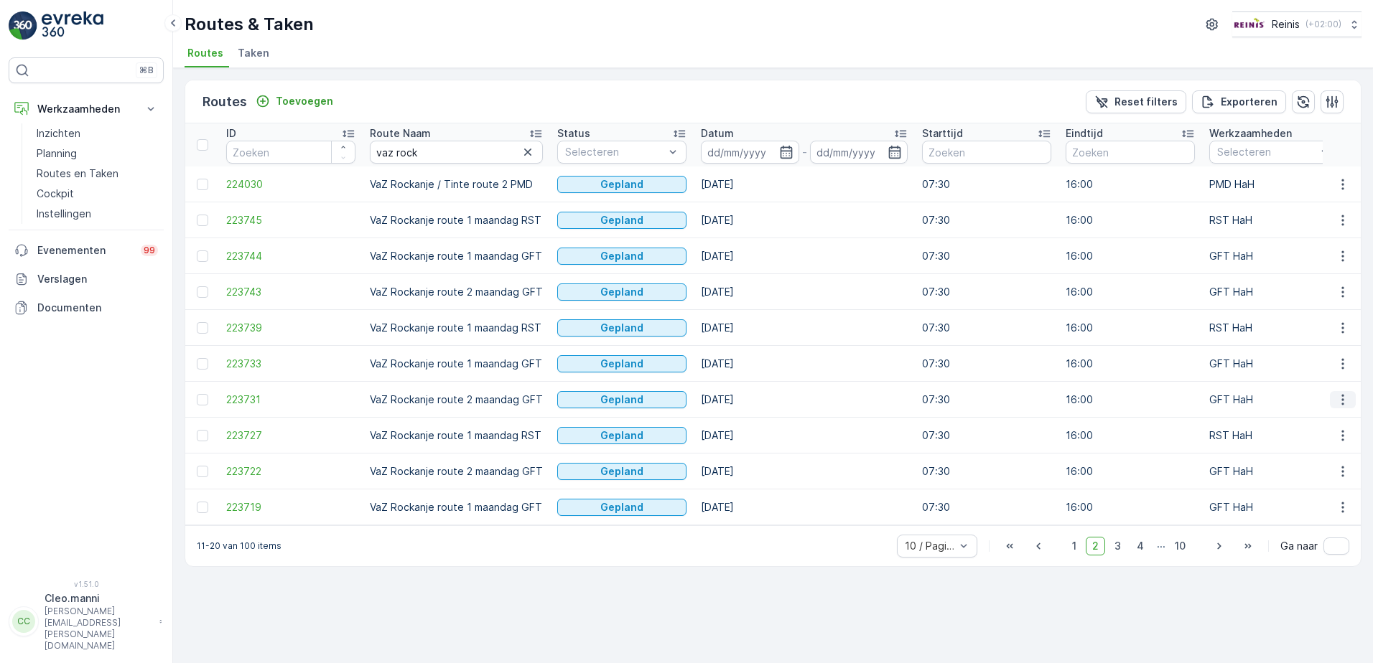
click at [1341, 396] on icon "button" at bounding box center [1342, 400] width 14 height 14
click at [1250, 441] on span "Toon route tracking" at bounding box center [1282, 441] width 96 height 14
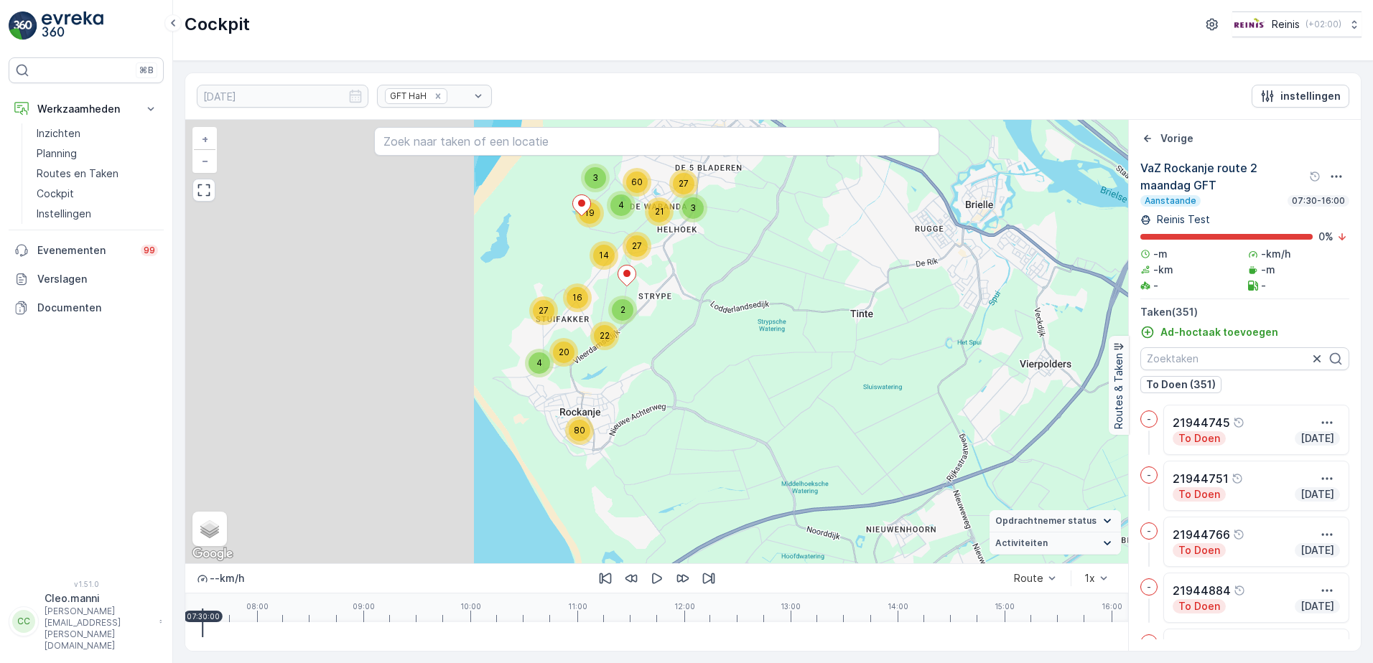
drag, startPoint x: 394, startPoint y: 391, endPoint x: 906, endPoint y: 482, distance: 519.9
click at [906, 482] on div "3 4 27 60 14 21 27 3 19 2 22 16 27 80 20 4 + − Satelliet stappenplan Terrein Hy…" at bounding box center [656, 342] width 943 height 444
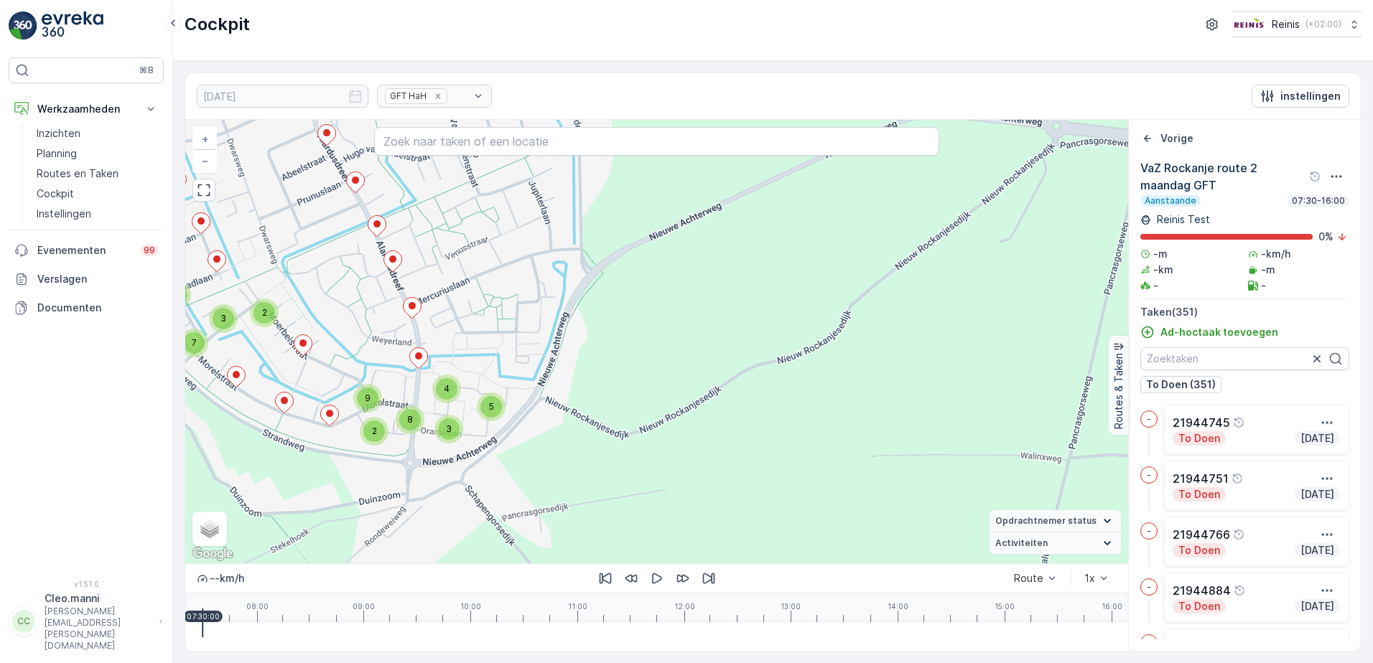
drag, startPoint x: 593, startPoint y: 432, endPoint x: 790, endPoint y: 509, distance: 211.2
click at [789, 509] on div "3 3 2 2 4 5 4 2 2 2 2 3 5 4 3 6 4 2 2 2 2 2 3 3 3 3 4 2 2 3 2 5 3 2 4 4 2 3 4 2…" at bounding box center [656, 342] width 943 height 444
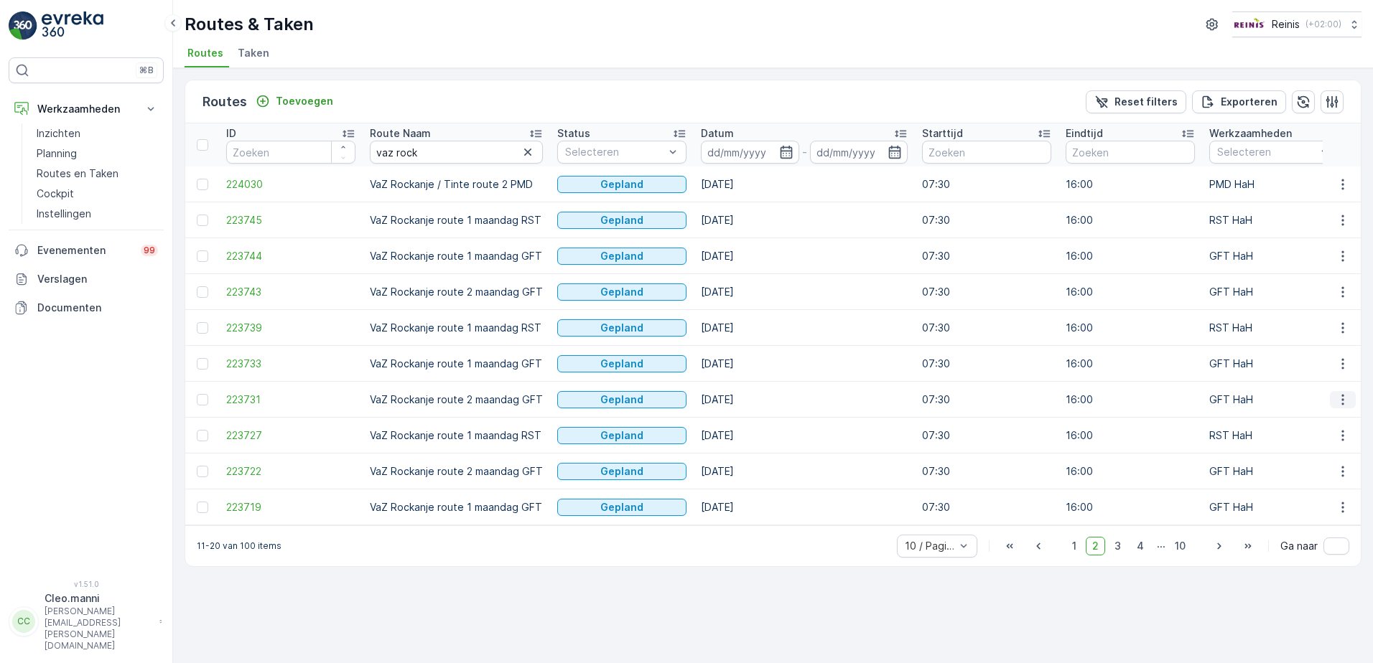
click at [1342, 403] on icon "button" at bounding box center [1342, 399] width 2 height 11
click at [1272, 439] on span "Toon route tracking" at bounding box center [1282, 441] width 96 height 14
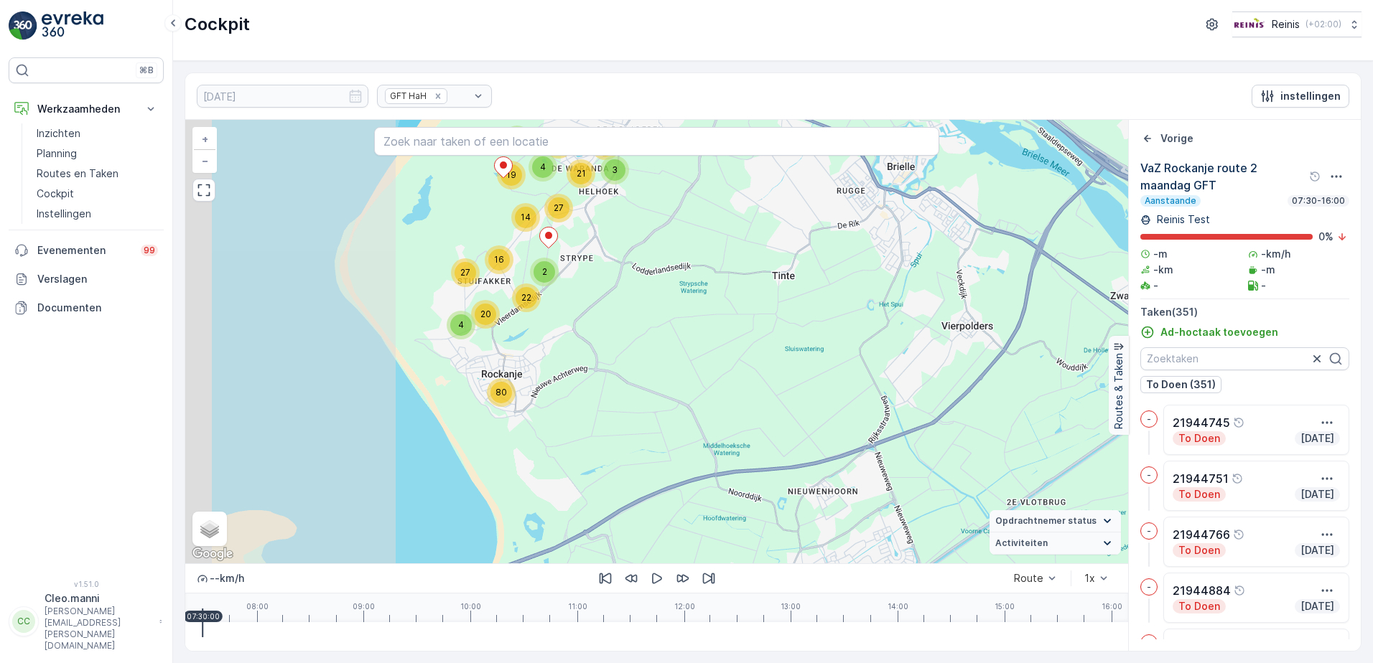
drag, startPoint x: 314, startPoint y: 382, endPoint x: 744, endPoint y: 426, distance: 431.7
click at [744, 426] on div "3 4 27 60 14 21 27 3 19 2 22 16 27 80 20 4 + − Satelliet stappenplan Terrein Hy…" at bounding box center [656, 342] width 943 height 444
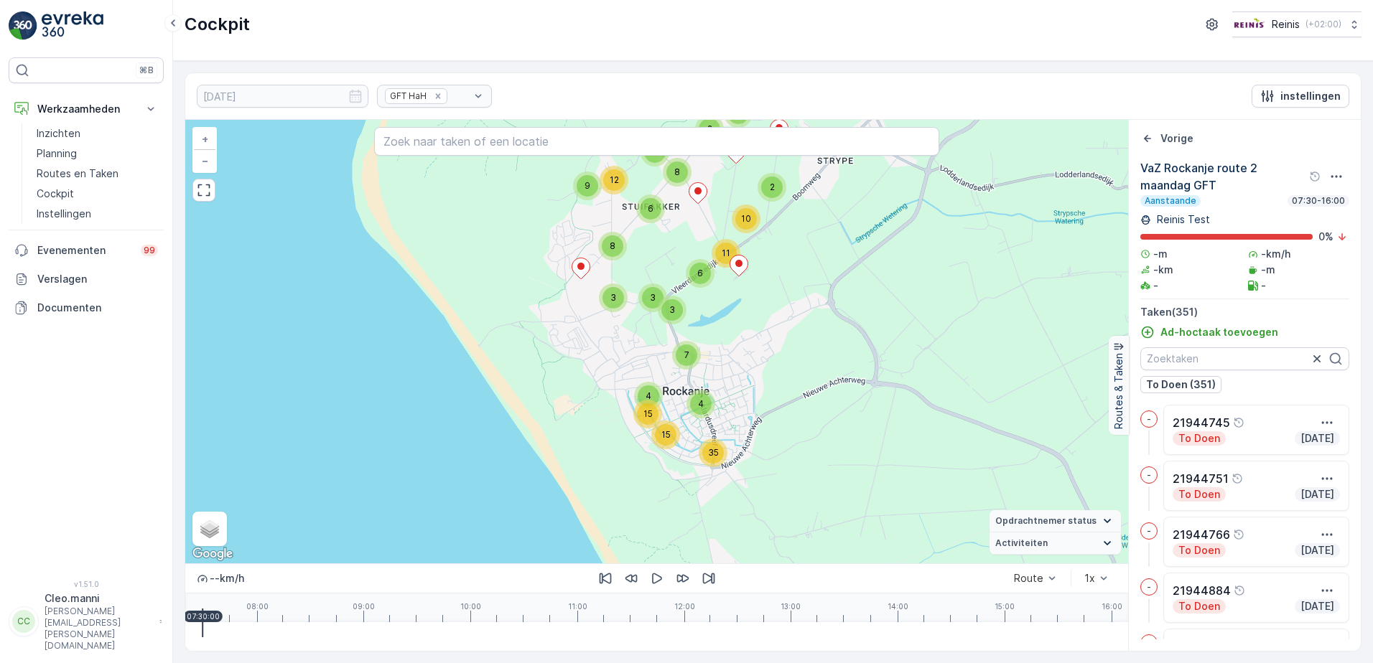
drag, startPoint x: 206, startPoint y: 188, endPoint x: 210, endPoint y: 263, distance: 74.8
click at [207, 188] on icon "button" at bounding box center [204, 190] width 14 height 14
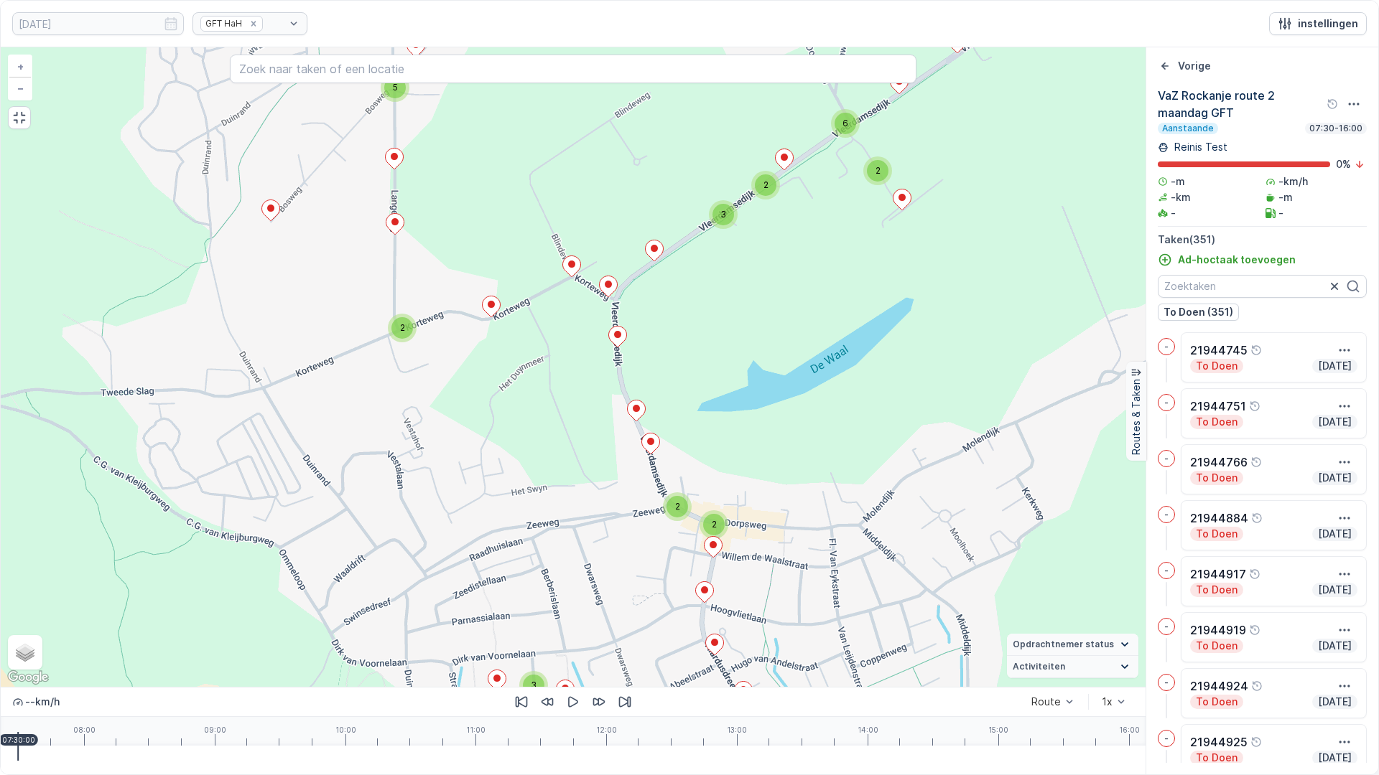
drag, startPoint x: 19, startPoint y: 116, endPoint x: 16, endPoint y: 42, distance: 74.7
click at [19, 116] on icon "button" at bounding box center [19, 118] width 14 height 14
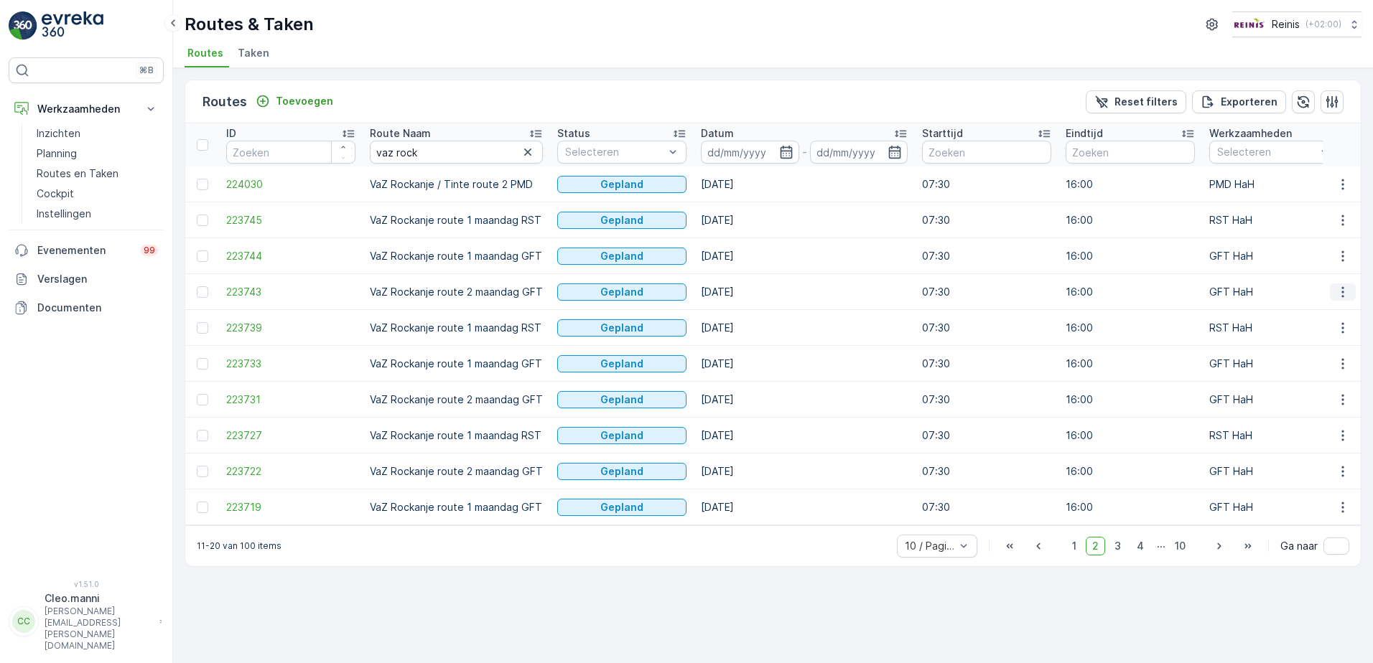
click at [1342, 289] on icon "button" at bounding box center [1342, 292] width 14 height 14
click at [1304, 312] on span "Toon meer details" at bounding box center [1278, 314] width 88 height 14
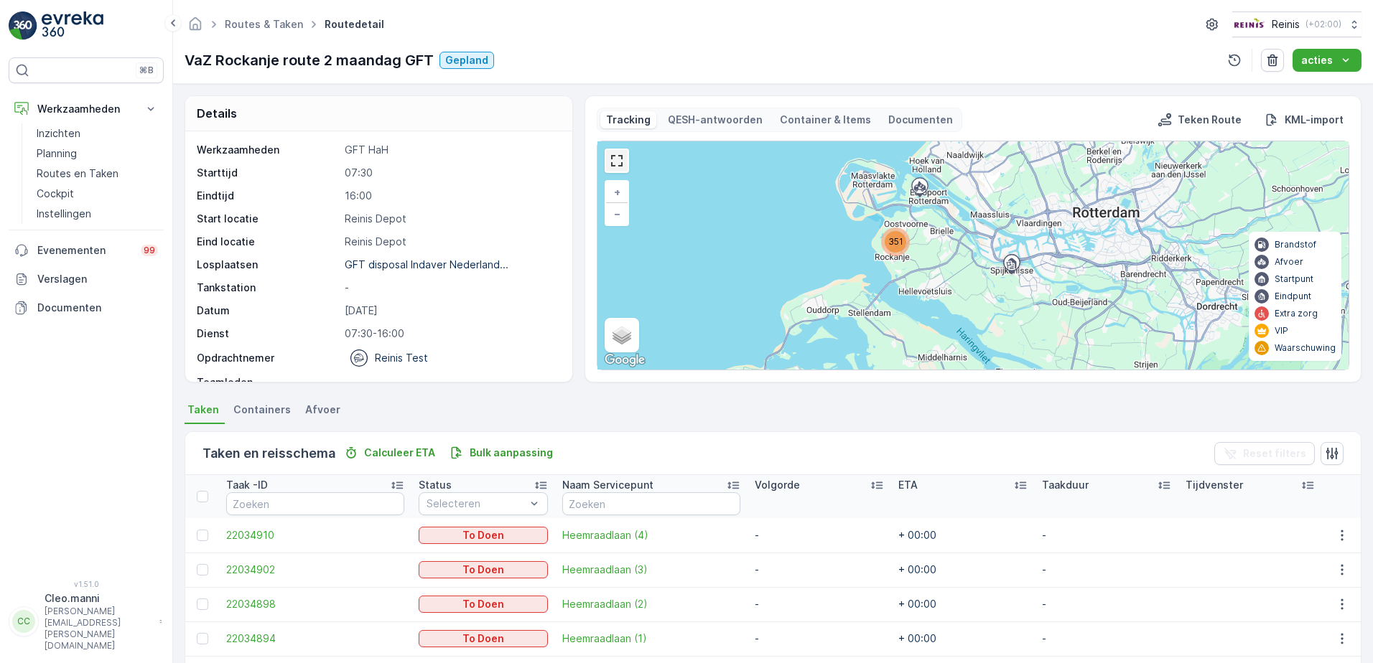
drag, startPoint x: 615, startPoint y: 159, endPoint x: 617, endPoint y: 235, distance: 75.4
click at [615, 160] on link at bounding box center [617, 161] width 22 height 22
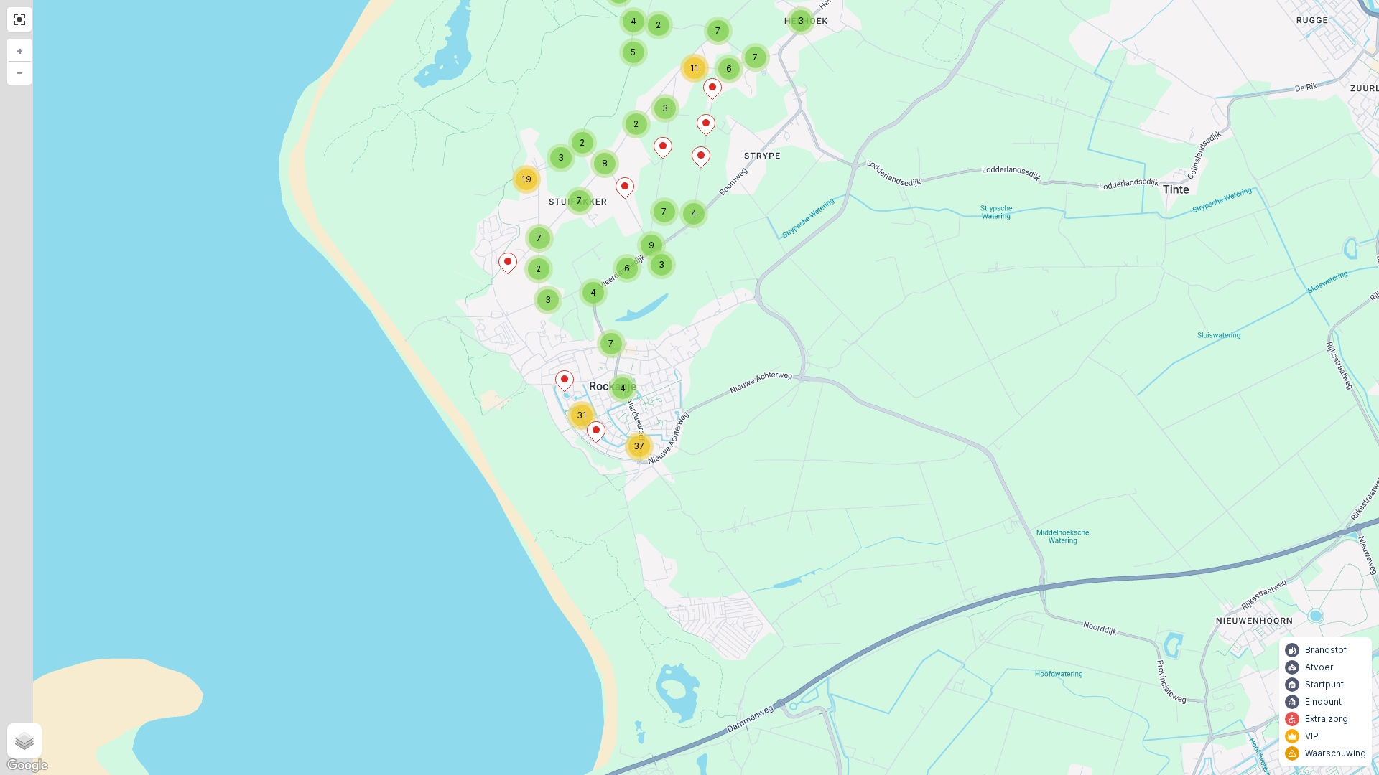
drag, startPoint x: 546, startPoint y: 368, endPoint x: 742, endPoint y: 465, distance: 218.7
click at [742, 465] on div "8 6 15 16 19 4 20 31 4 37 3 6 4 2 16 3 7 3 8 7 4 3 3 7 7 6 2 3 5 11 4 9 7 2 3 7…" at bounding box center [689, 387] width 1379 height 775
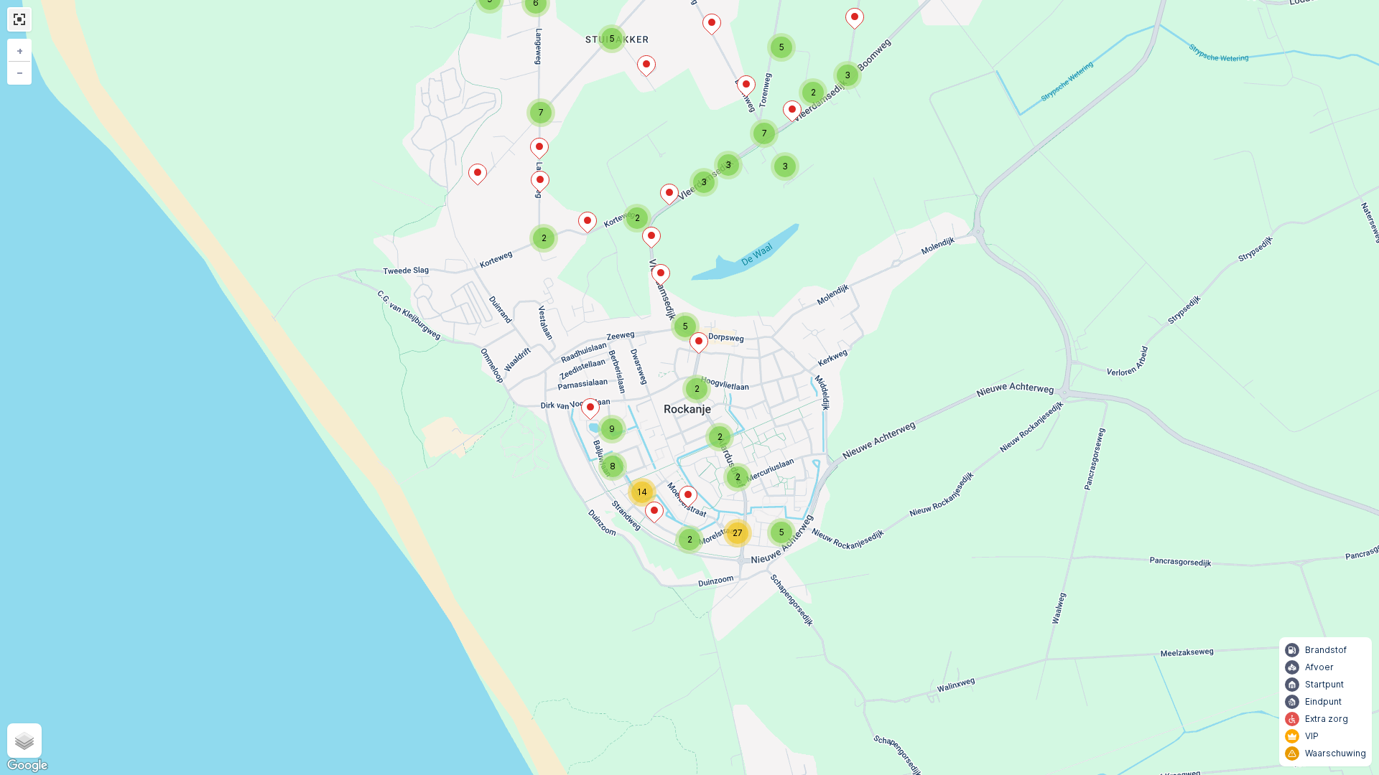
click at [14, 22] on link at bounding box center [20, 20] width 22 height 22
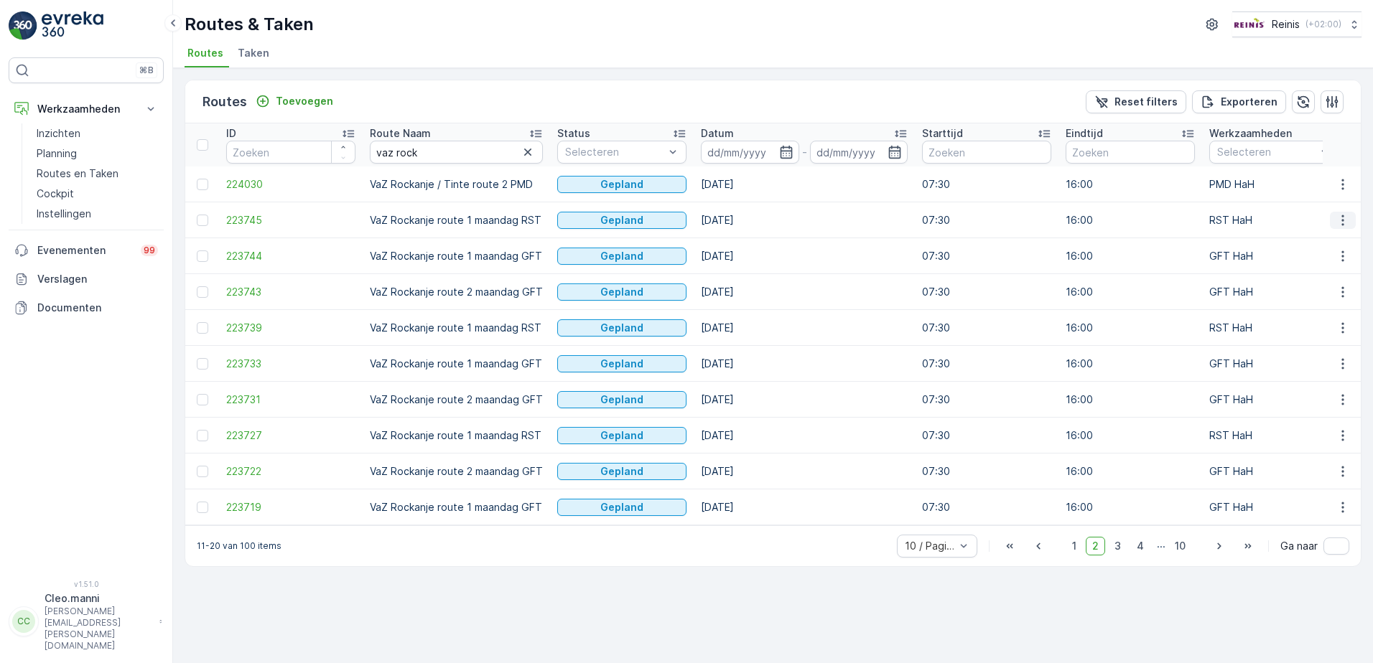
click at [1341, 215] on icon "button" at bounding box center [1342, 220] width 14 height 14
click at [1272, 261] on span "Toon route tracking" at bounding box center [1282, 262] width 96 height 14
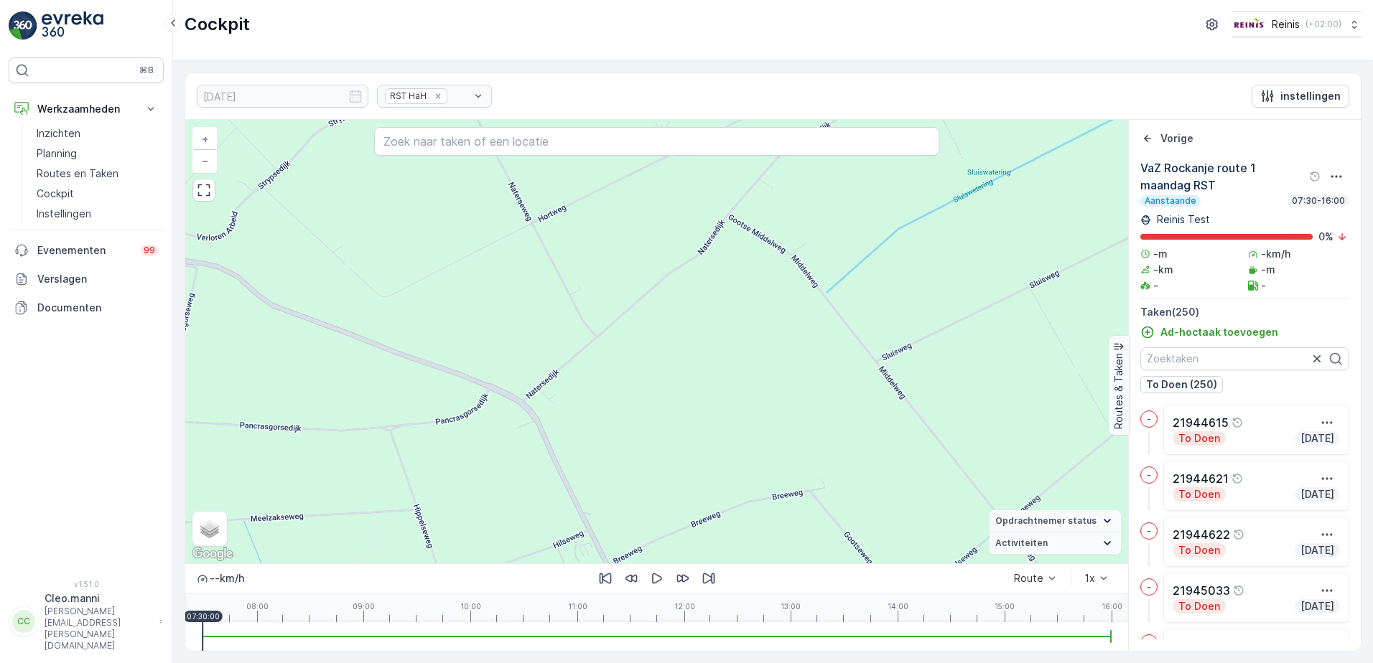
drag, startPoint x: 361, startPoint y: 382, endPoint x: 988, endPoint y: 287, distance: 633.9
click at [979, 290] on div "4 3 6 13 3 13 4 6 6 7 6 6 2 19 3 2 12 9 10 12 10 18 8 5 5 10 2 2 4 12 5 2 4 + −…" at bounding box center [656, 342] width 943 height 444
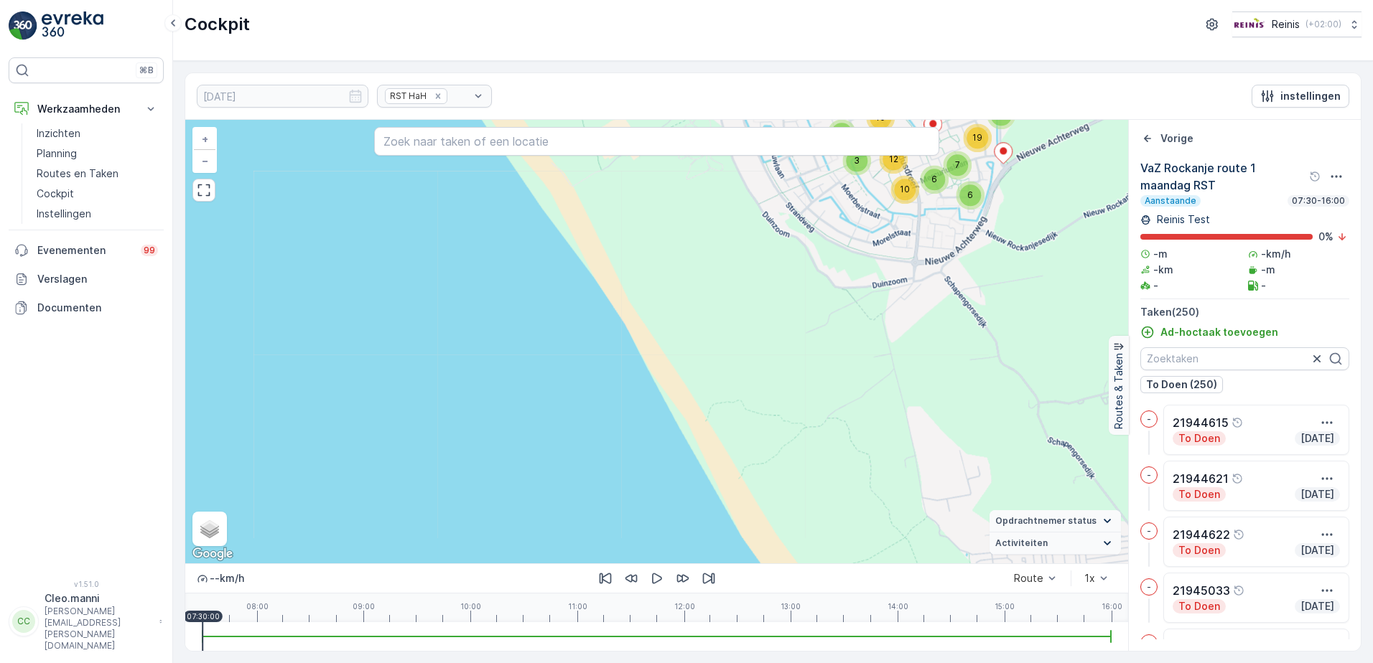
drag, startPoint x: 862, startPoint y: 265, endPoint x: 845, endPoint y: 488, distance: 223.2
click at [845, 487] on div "4 3 6 13 3 13 4 6 6 7 6 6 2 19 3 2 12 9 10 12 10 18 8 5 5 10 2 2 4 12 5 2 4 + −…" at bounding box center [656, 342] width 943 height 444
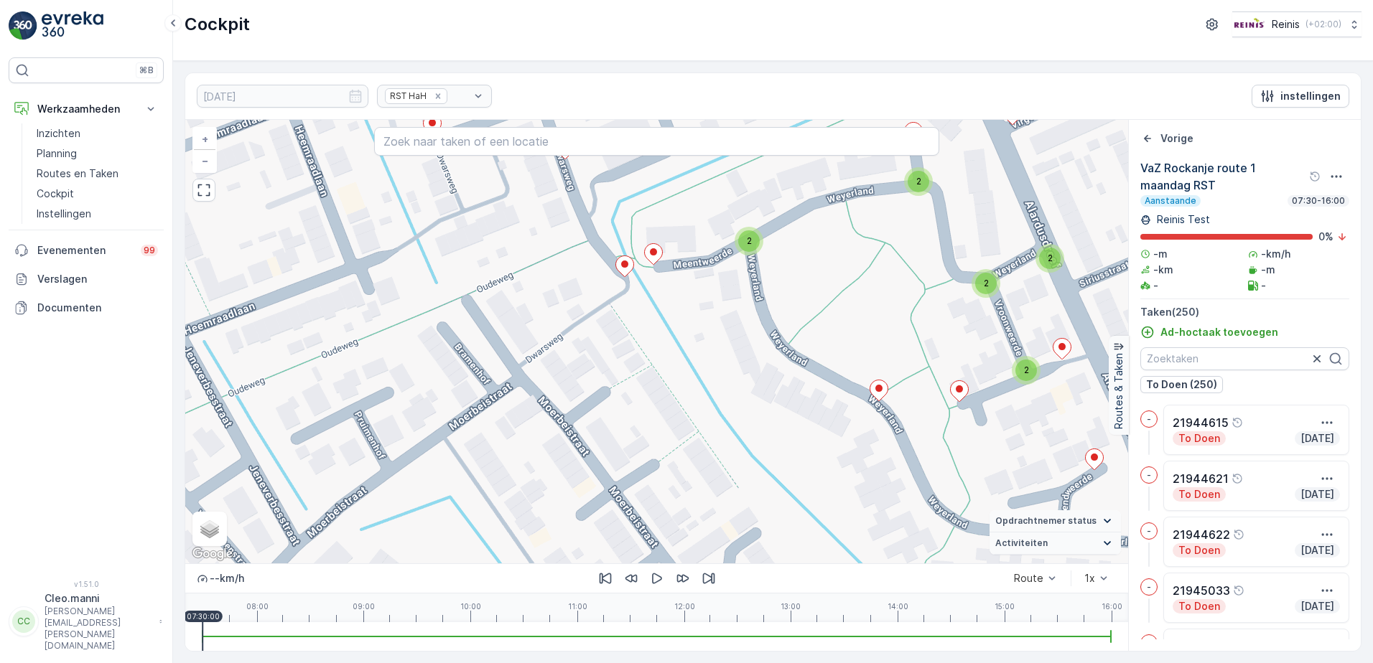
drag, startPoint x: 875, startPoint y: 342, endPoint x: 836, endPoint y: 503, distance: 165.6
click at [836, 503] on div "3 2 2 2 2 2 2 3 2 3 2 2 2 2 2 2 2 2 2 2 2 2 2 2 2 2 2 2 2 2 2 2 2 2 2 + − Satel…" at bounding box center [656, 342] width 943 height 444
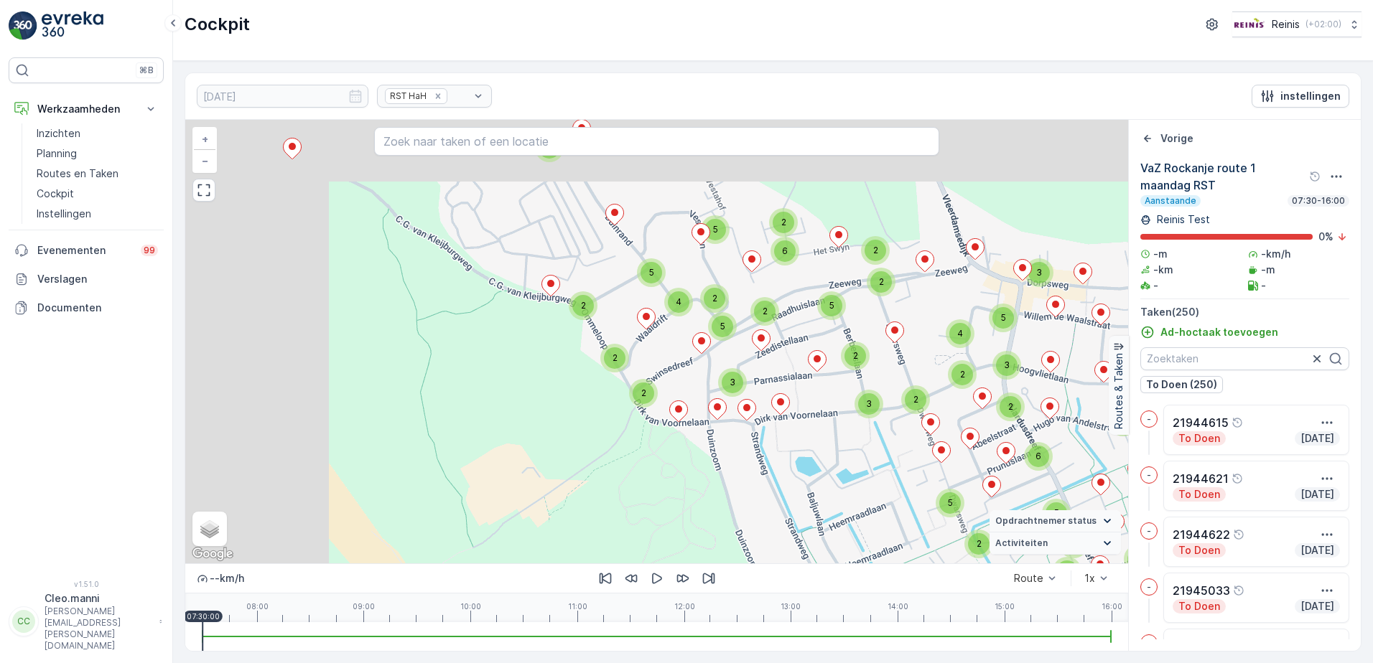
drag, startPoint x: 622, startPoint y: 342, endPoint x: 843, endPoint y: 524, distance: 285.6
click at [843, 524] on div "3 2 2 2 5 6 2 2 3 5 3 2 4 2 3 5 2 3 6 2 5 7 6 2 2 5 3 2 5 2 6 2 4 5 4 5 2 2 4 3…" at bounding box center [656, 342] width 943 height 444
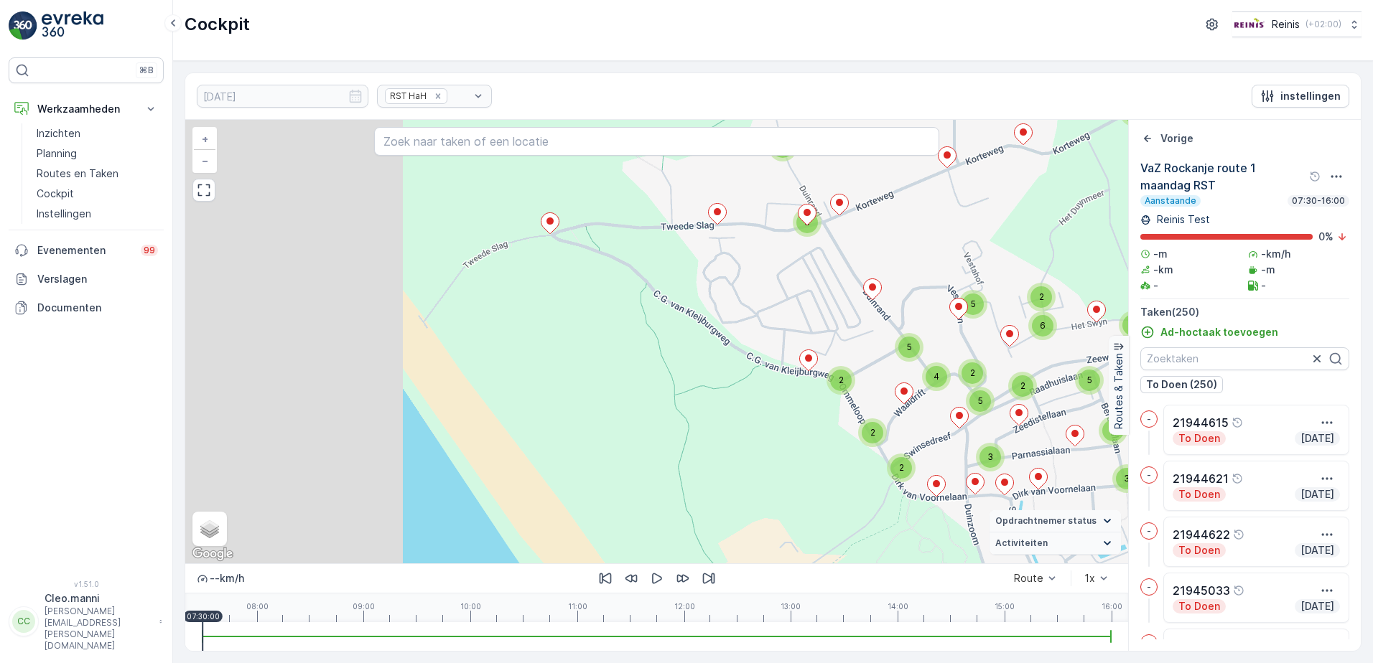
drag, startPoint x: 621, startPoint y: 413, endPoint x: 901, endPoint y: 476, distance: 287.1
click at [901, 476] on div "3 2 2 2 5 6 2 2 3 5 3 2 4 2 3 5 2 3 6 2 5 7 6 2 2 5 3 2 5 2 6 2 4 5 4 5 2 2 4 3…" at bounding box center [656, 342] width 943 height 444
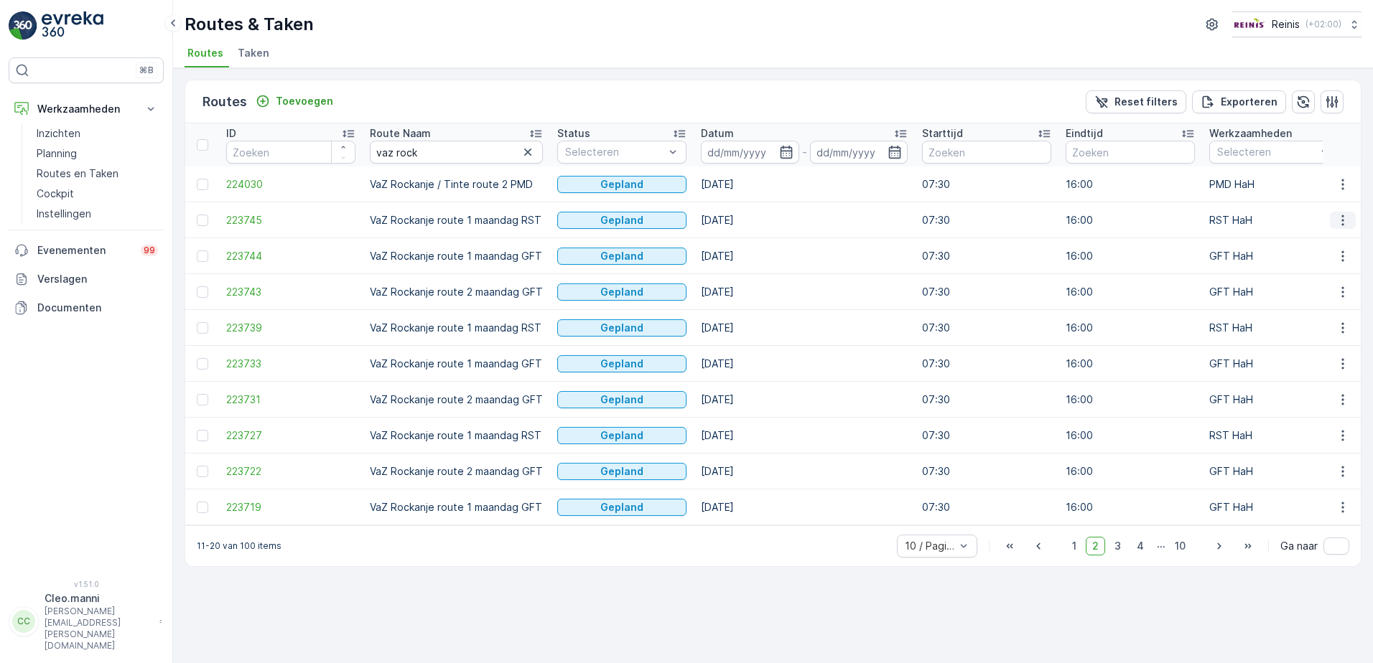
click at [1344, 219] on icon "button" at bounding box center [1342, 220] width 14 height 14
click at [1340, 219] on icon "button" at bounding box center [1342, 220] width 14 height 14
click at [1285, 238] on span "Toon meer details" at bounding box center [1278, 242] width 88 height 14
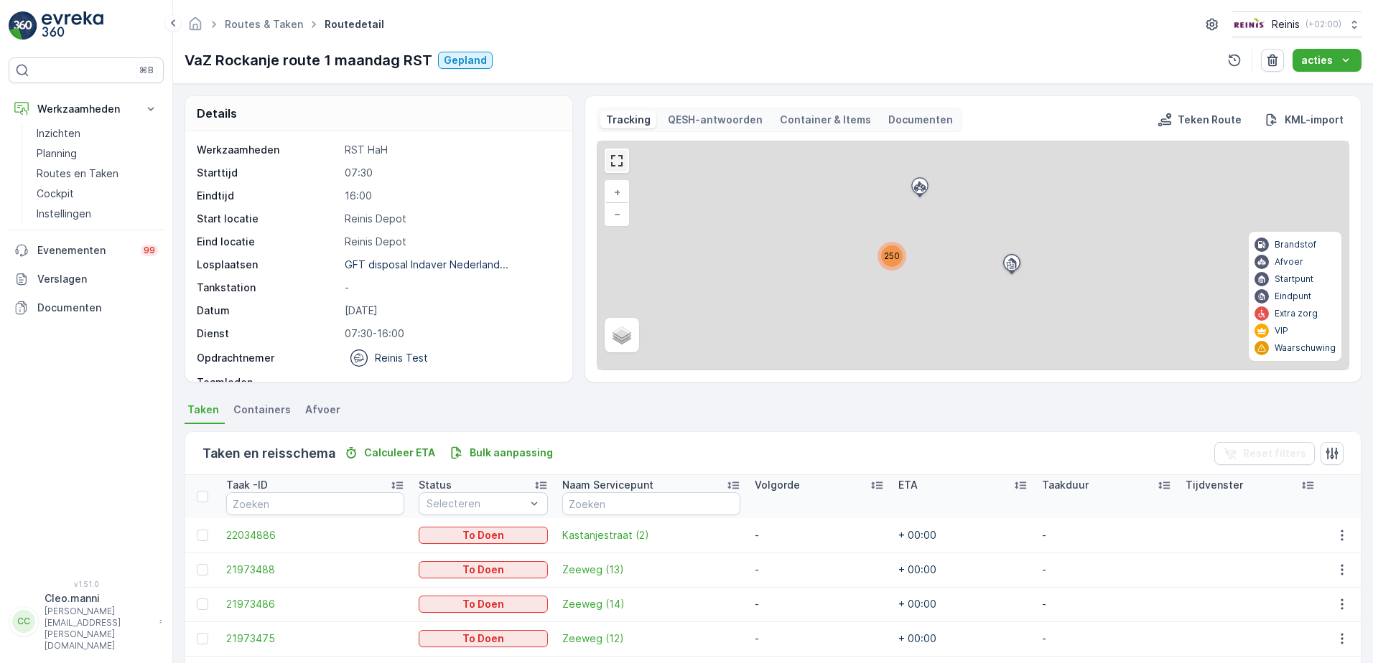
drag, startPoint x: 615, startPoint y: 161, endPoint x: 618, endPoint y: 236, distance: 74.7
click at [615, 161] on link at bounding box center [617, 161] width 22 height 22
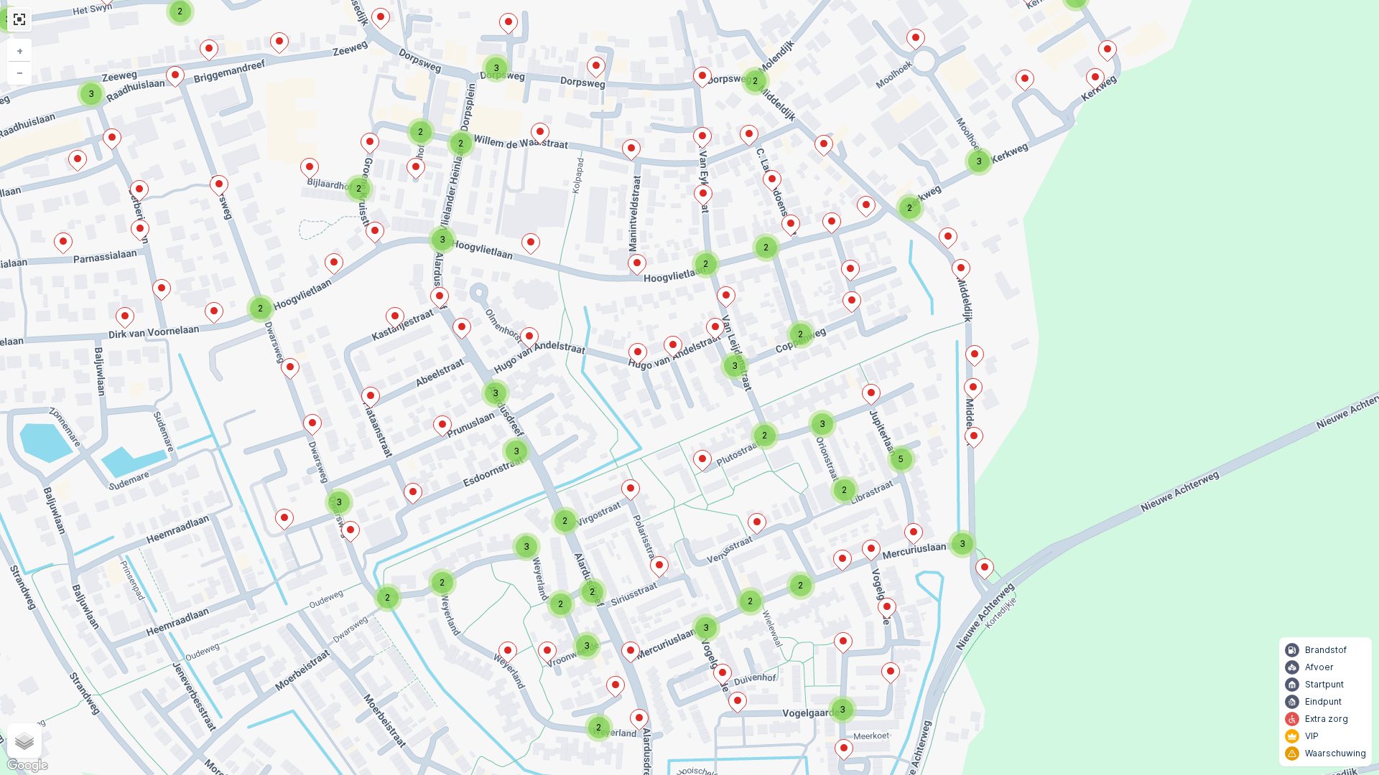
click at [8, 27] on div "3 2 3 3 3 2 3 2 2 2 2 3 2 2 2 3 5 2 3 2 2 3 2 2 2 2 3 2 2 3 3 3 3 2 2 2 2 2 2 2…" at bounding box center [689, 387] width 1379 height 775
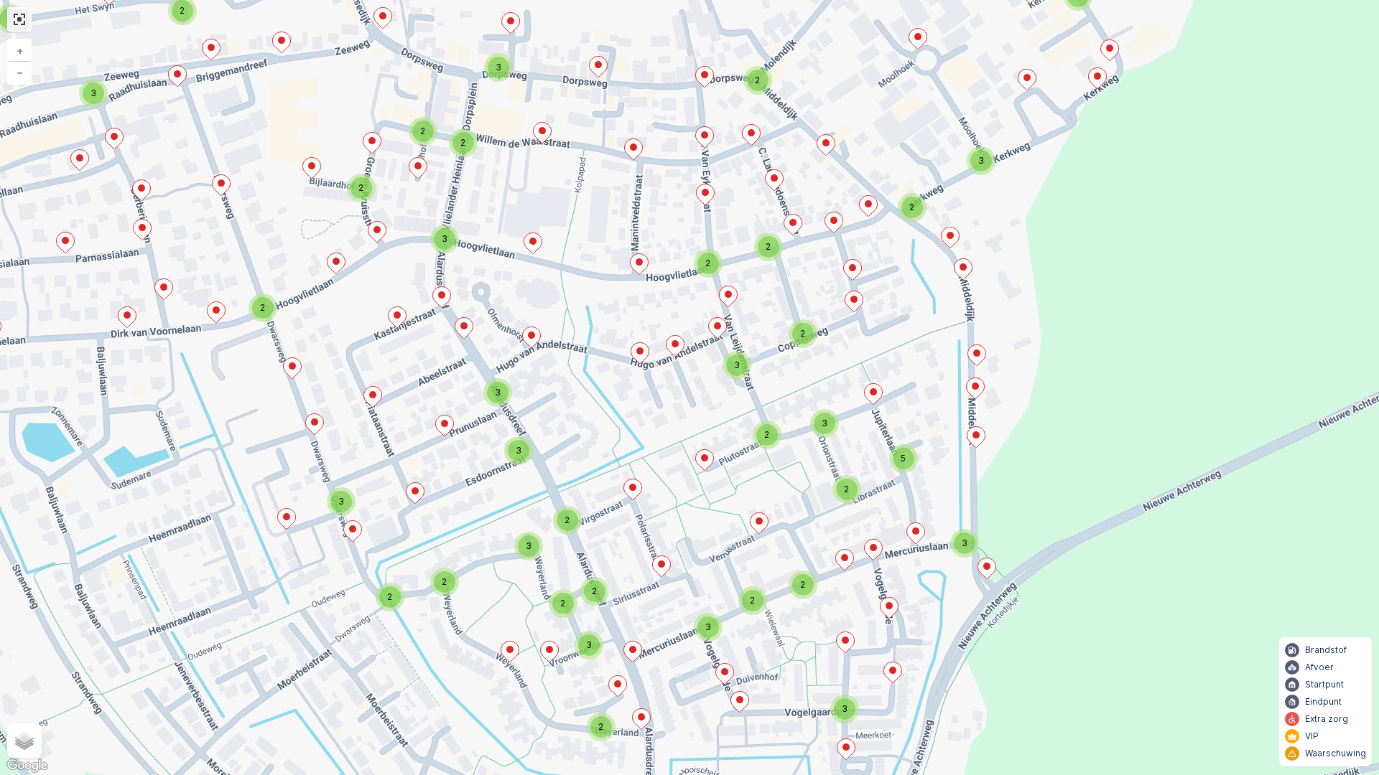
click at [16, 21] on link at bounding box center [20, 20] width 22 height 22
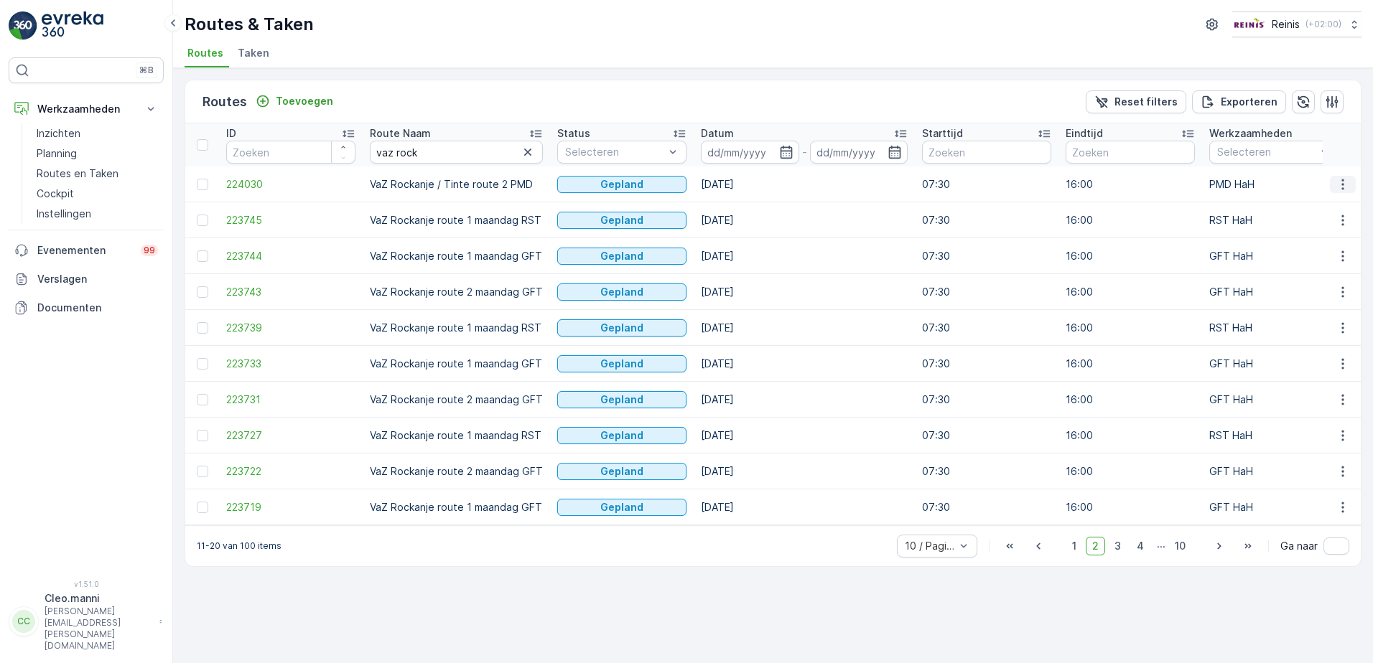
click at [1339, 182] on icon "button" at bounding box center [1342, 184] width 14 height 14
click at [1272, 204] on span "Toon meer details" at bounding box center [1278, 206] width 88 height 14
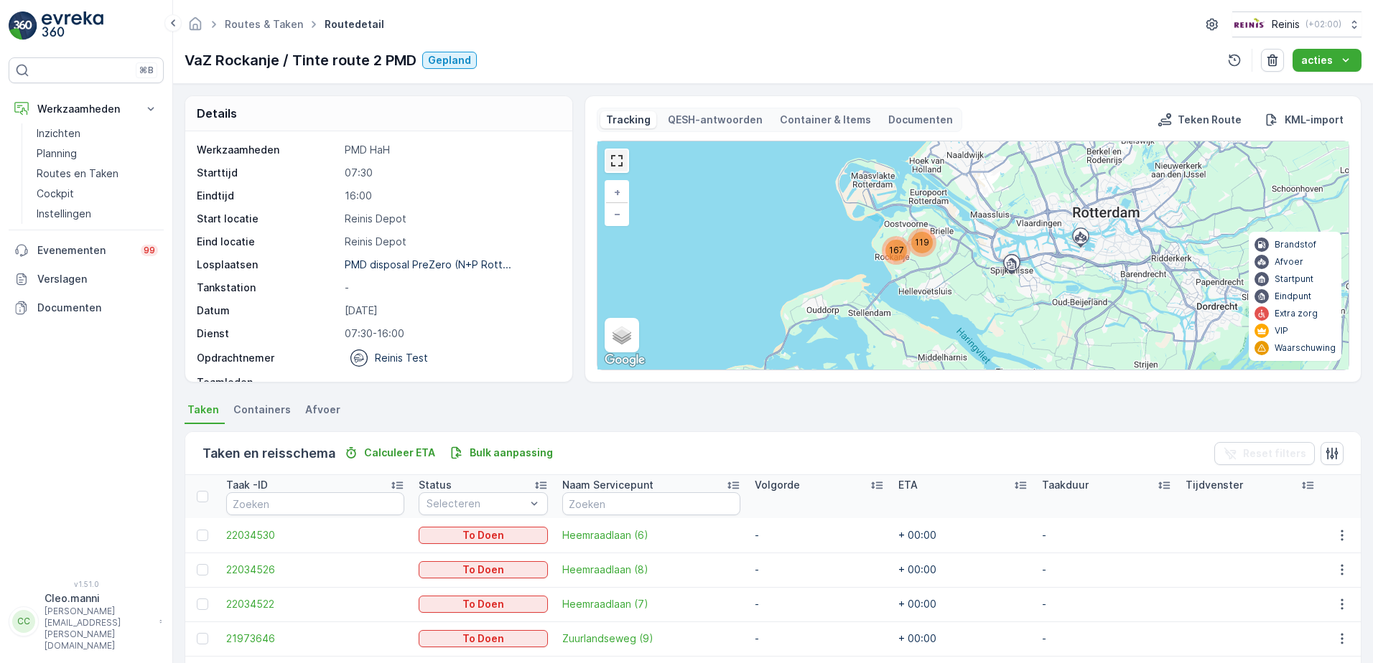
click at [616, 159] on link at bounding box center [617, 161] width 22 height 22
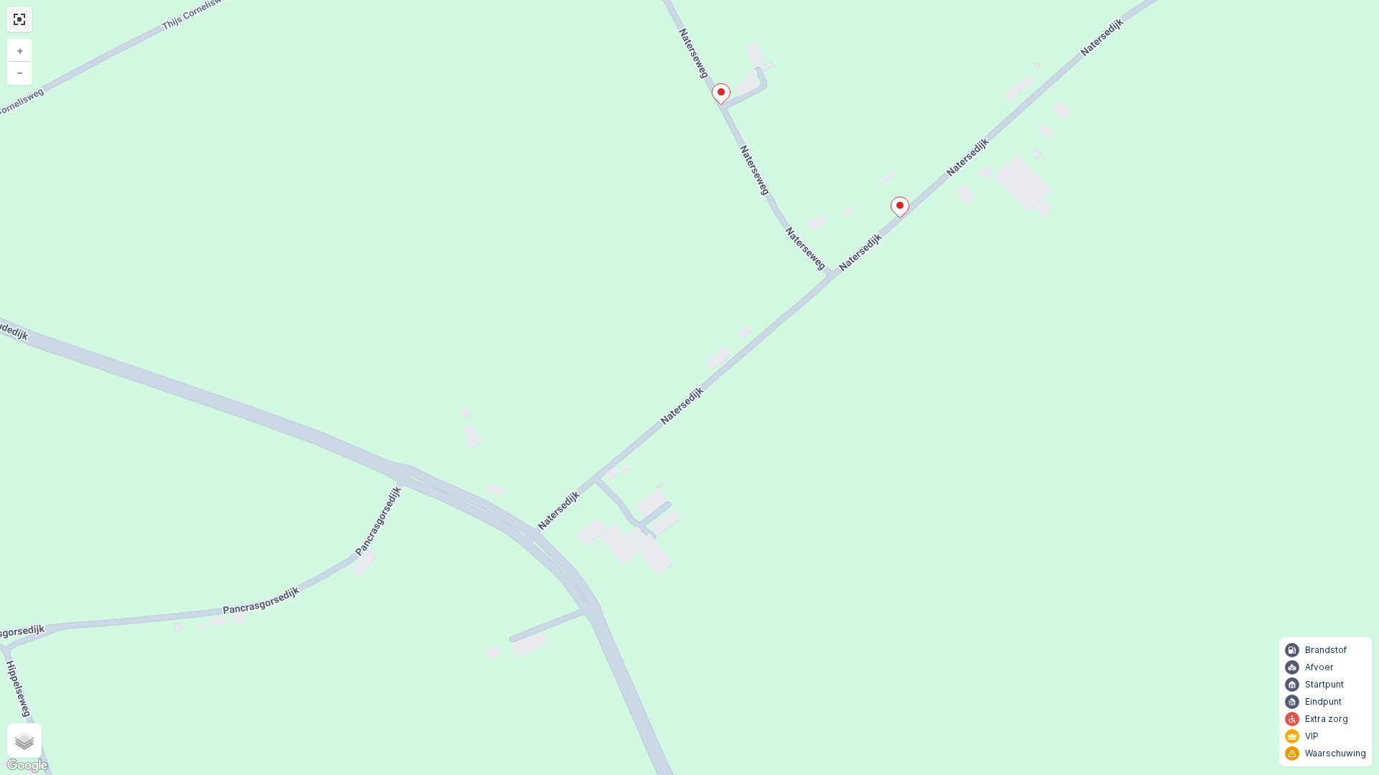
click at [20, 15] on link at bounding box center [20, 20] width 22 height 22
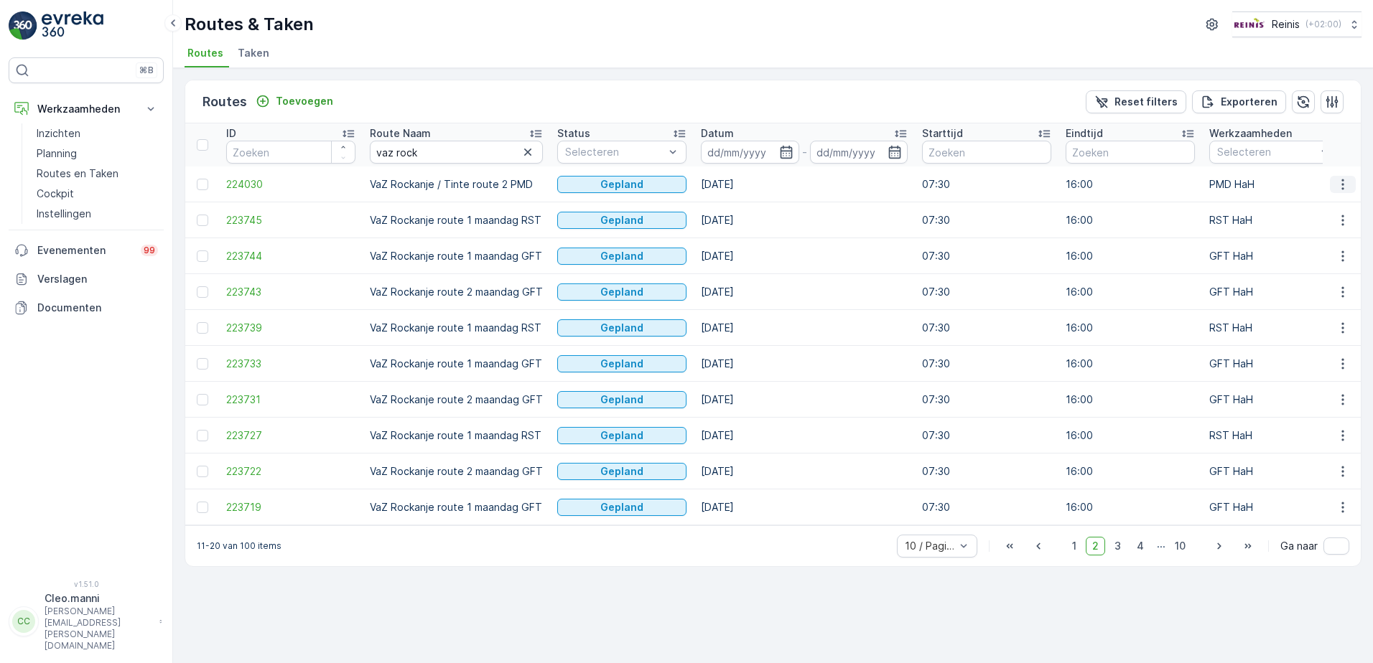
click at [1343, 182] on icon "button" at bounding box center [1342, 184] width 14 height 14
click at [1298, 227] on span "Toon route tracking" at bounding box center [1282, 226] width 96 height 14
click at [422, 153] on input "vaz rock" at bounding box center [456, 152] width 173 height 23
type input "[PERSON_NAME]"
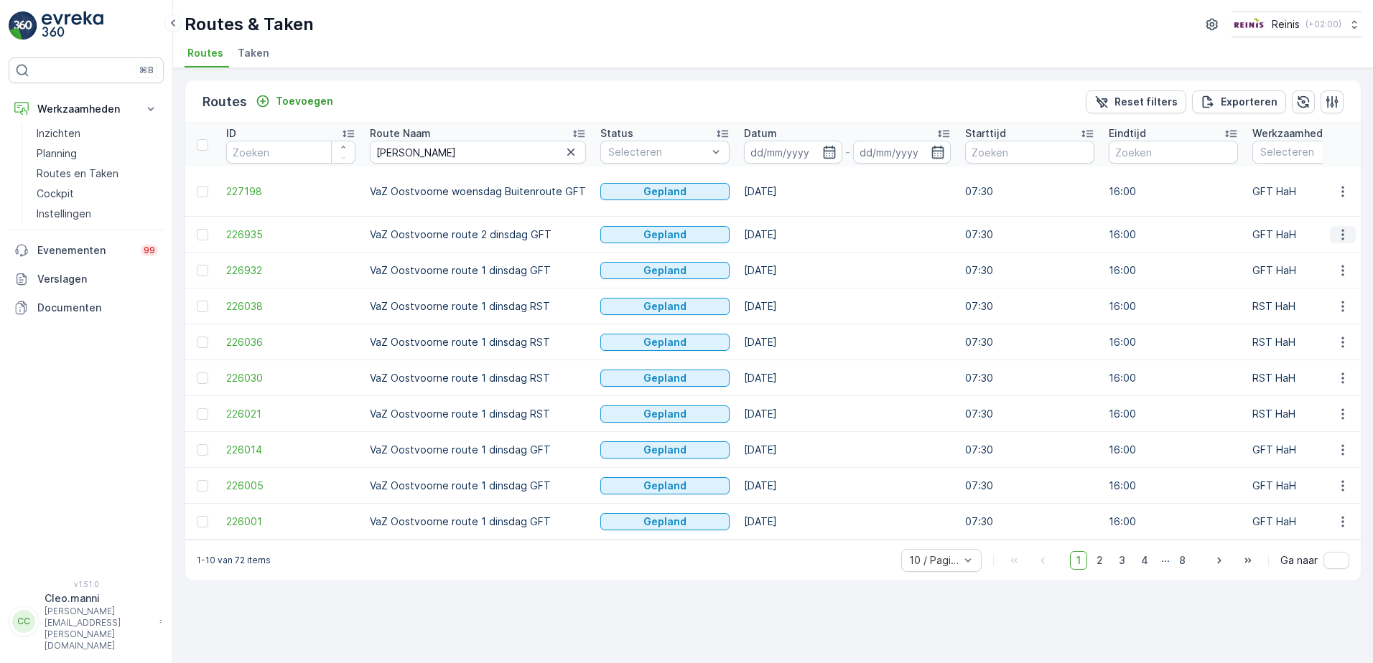
click at [1340, 228] on icon "button" at bounding box center [1342, 235] width 14 height 14
click at [1264, 244] on span "Toon meer details" at bounding box center [1278, 242] width 88 height 14
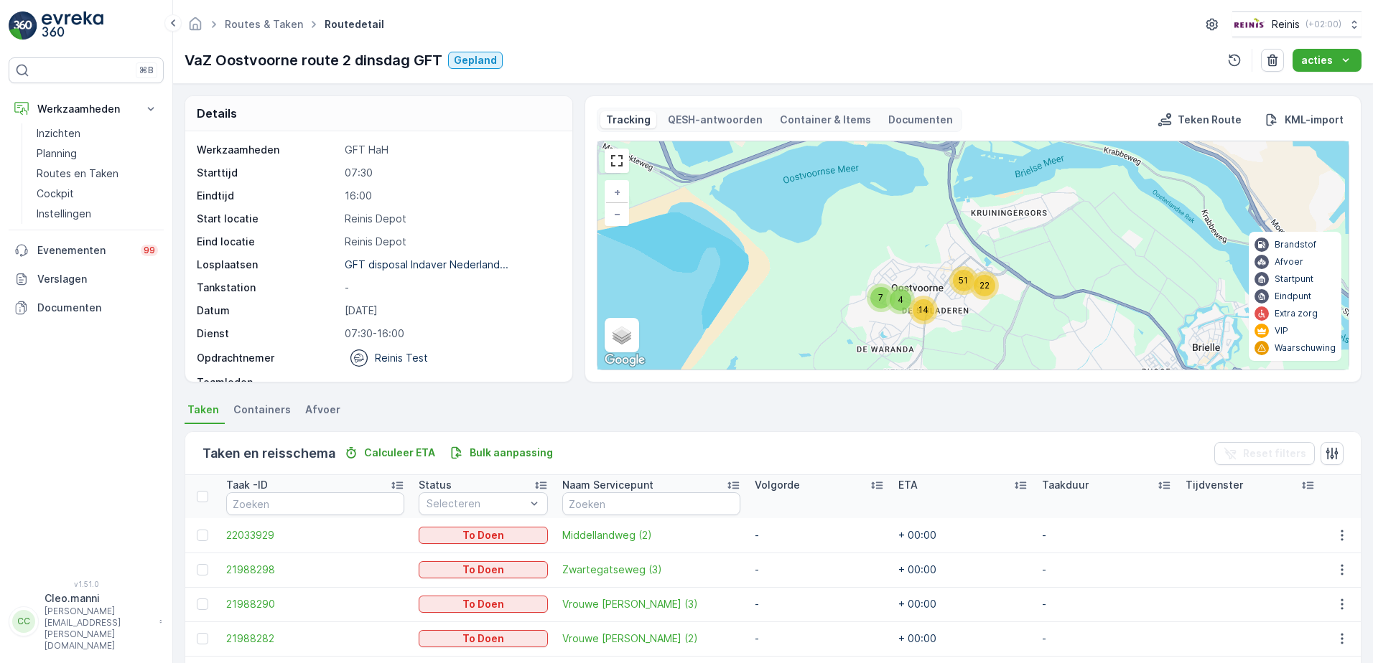
drag, startPoint x: 938, startPoint y: 248, endPoint x: 935, endPoint y: 339, distance: 91.3
click at [935, 339] on div "4 7 14 51 22 + − Satelliet stappenplan Terrein Hybride Leaflet Sneltoetsen Kaar…" at bounding box center [972, 255] width 751 height 228
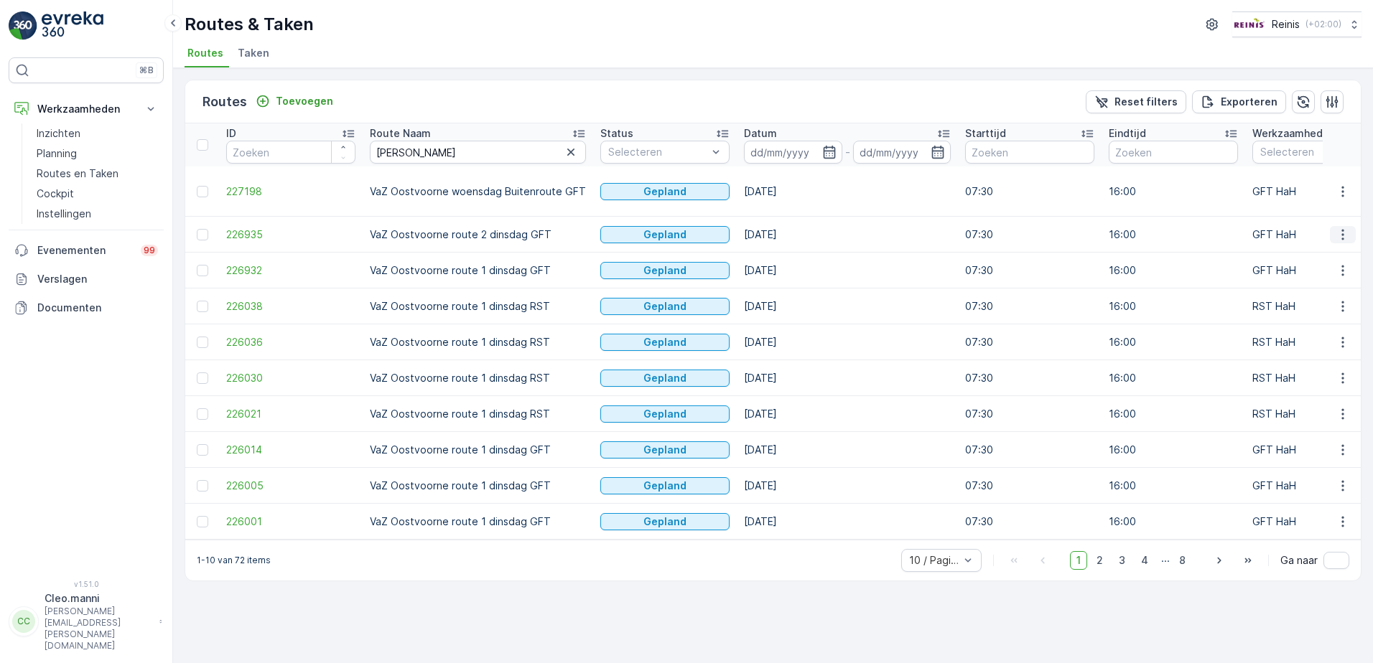
click at [1341, 228] on icon "button" at bounding box center [1342, 235] width 14 height 14
click at [1277, 261] on span "Toon route tracking" at bounding box center [1282, 262] width 96 height 14
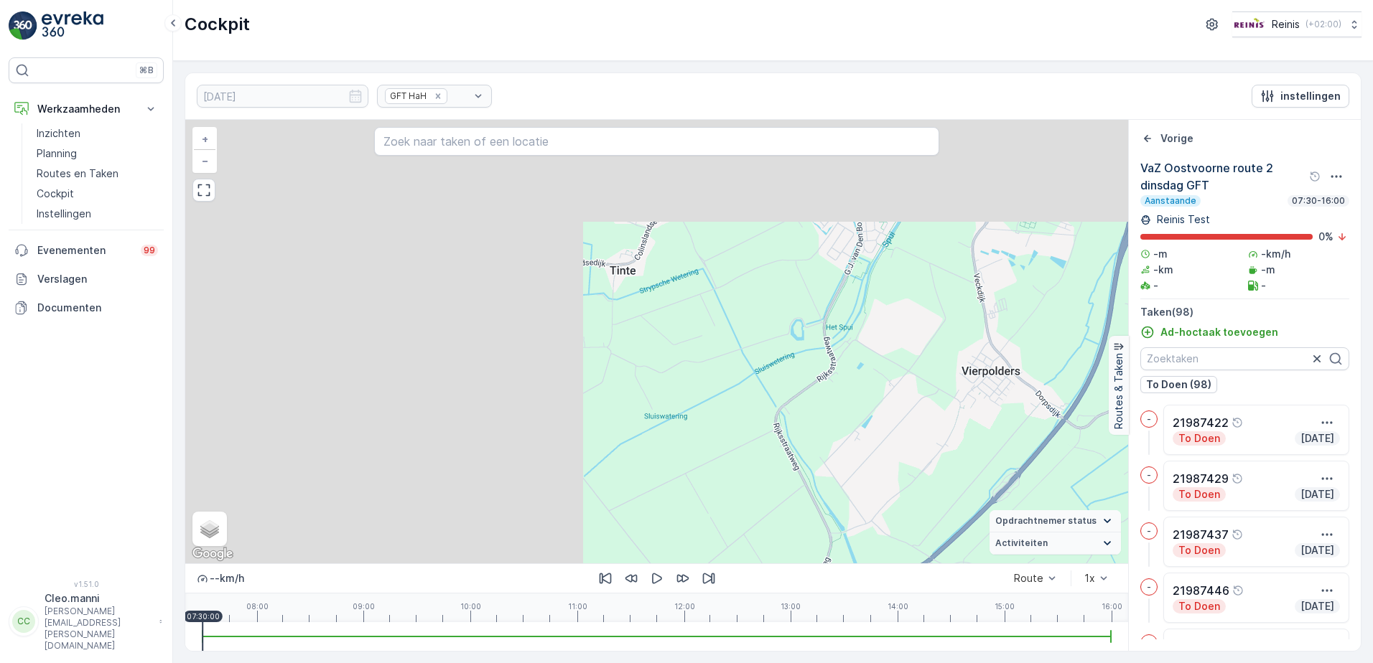
drag, startPoint x: 433, startPoint y: 332, endPoint x: 904, endPoint y: 476, distance: 492.6
click at [903, 477] on div "2 4 5 3 11 2 13 12 5 6 17 17 + − Satelliet stappenplan Terrein Hybride Leaflet …" at bounding box center [656, 342] width 943 height 444
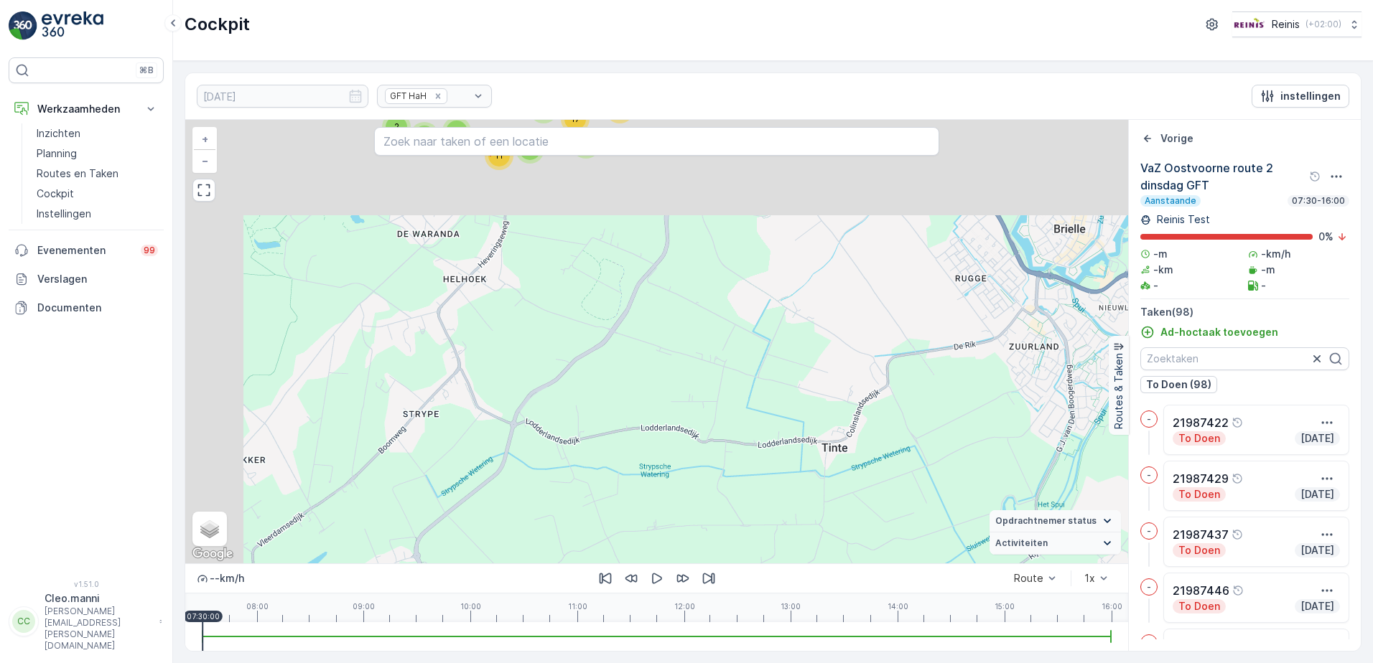
drag, startPoint x: 538, startPoint y: 320, endPoint x: 796, endPoint y: 530, distance: 332.8
click at [763, 527] on div "2 4 5 3 11 2 13 12 5 6 17 17 + − Satelliet stappenplan Terrein Hybride Leaflet …" at bounding box center [656, 342] width 943 height 444
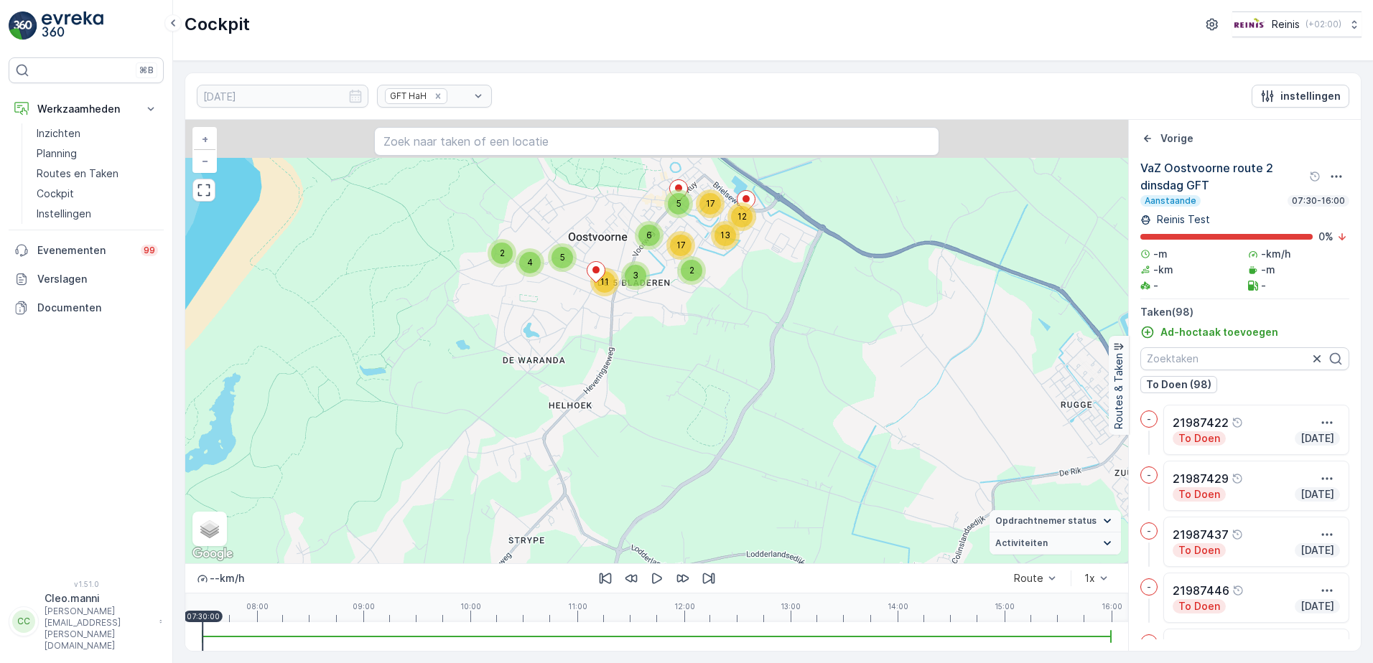
drag, startPoint x: 626, startPoint y: 282, endPoint x: 626, endPoint y: 495, distance: 212.5
click at [626, 494] on div "2 4 5 3 11 2 13 12 5 6 17 17 + − Satelliet stappenplan Terrein Hybride Leaflet …" at bounding box center [656, 342] width 943 height 444
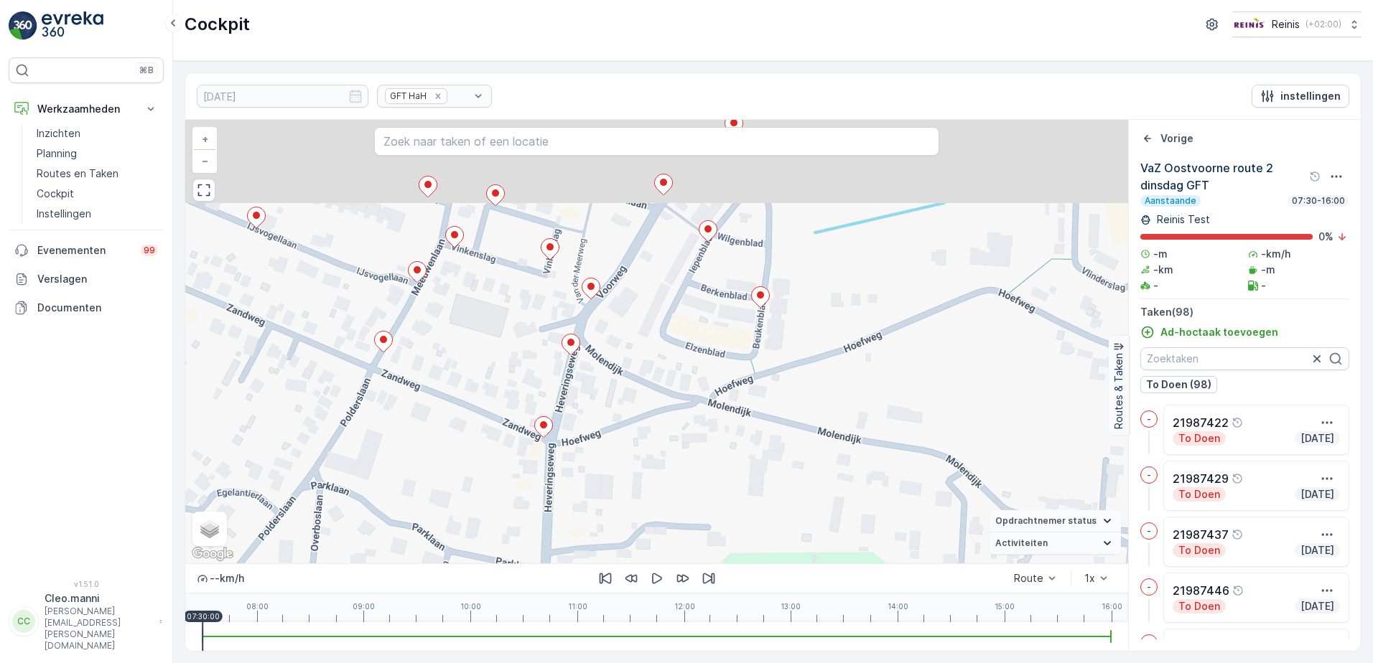
drag, startPoint x: 617, startPoint y: 414, endPoint x: 640, endPoint y: 561, distance: 149.6
click at [640, 561] on div "2 2 2 2 2 2 2 2 2 + − Satelliet stappenplan Terrein Hybride Leaflet Sneltoetsen…" at bounding box center [656, 342] width 943 height 444
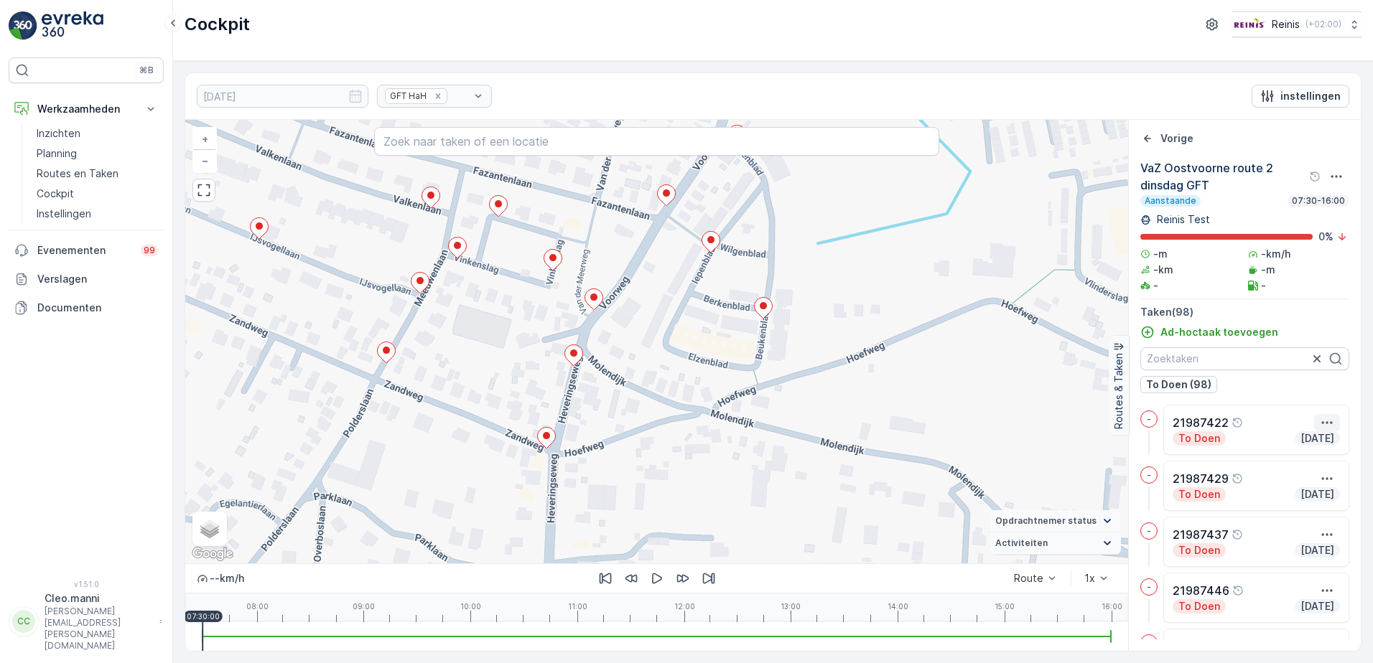
click at [1327, 420] on icon "button" at bounding box center [1327, 423] width 14 height 14
click at [1315, 446] on span "Toon meer details" at bounding box center [1316, 444] width 88 height 14
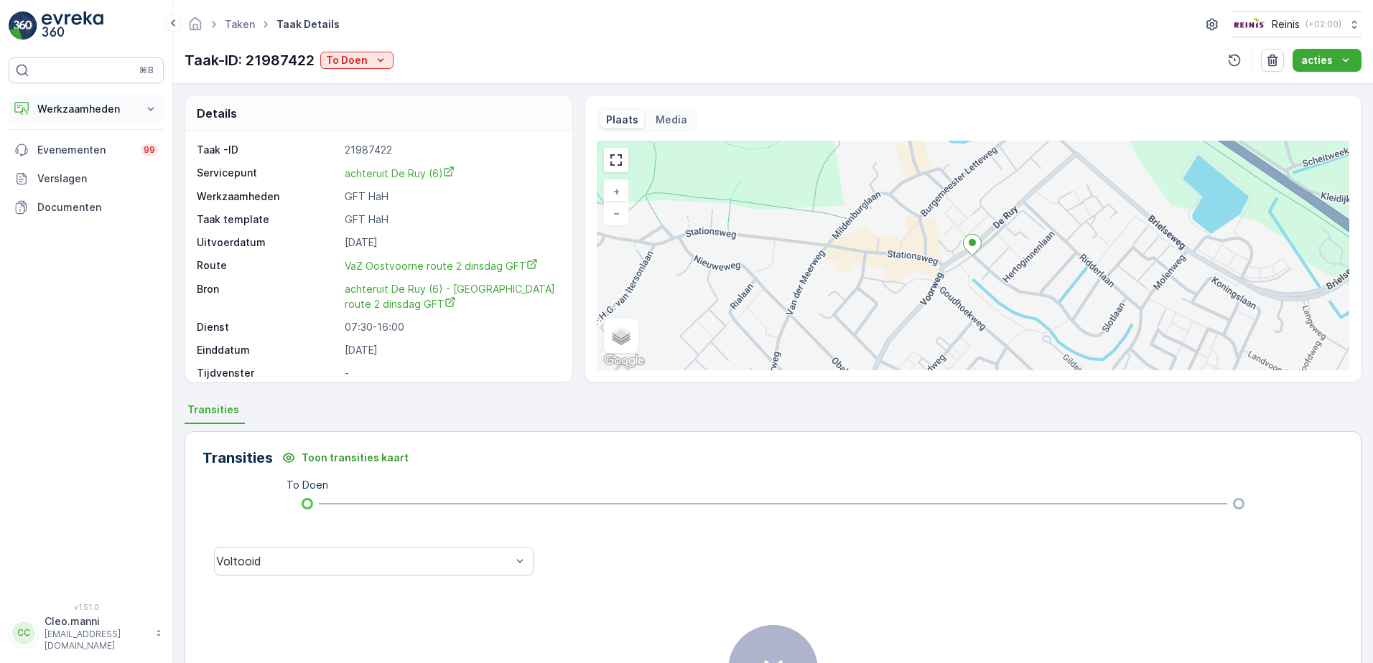
click at [90, 106] on p "Werkzaamheden" at bounding box center [86, 109] width 98 height 14
click at [95, 172] on p "Routes en Taken" at bounding box center [78, 174] width 82 height 14
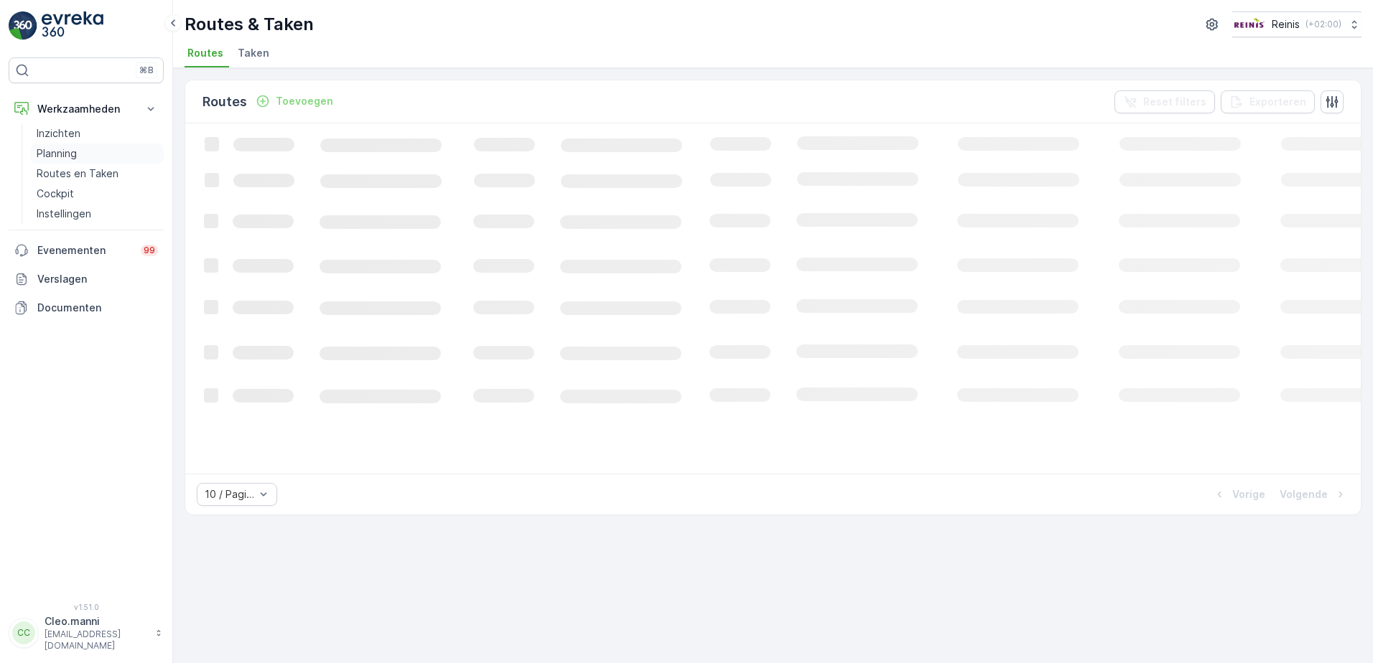
click at [75, 151] on p "Planning" at bounding box center [57, 153] width 40 height 14
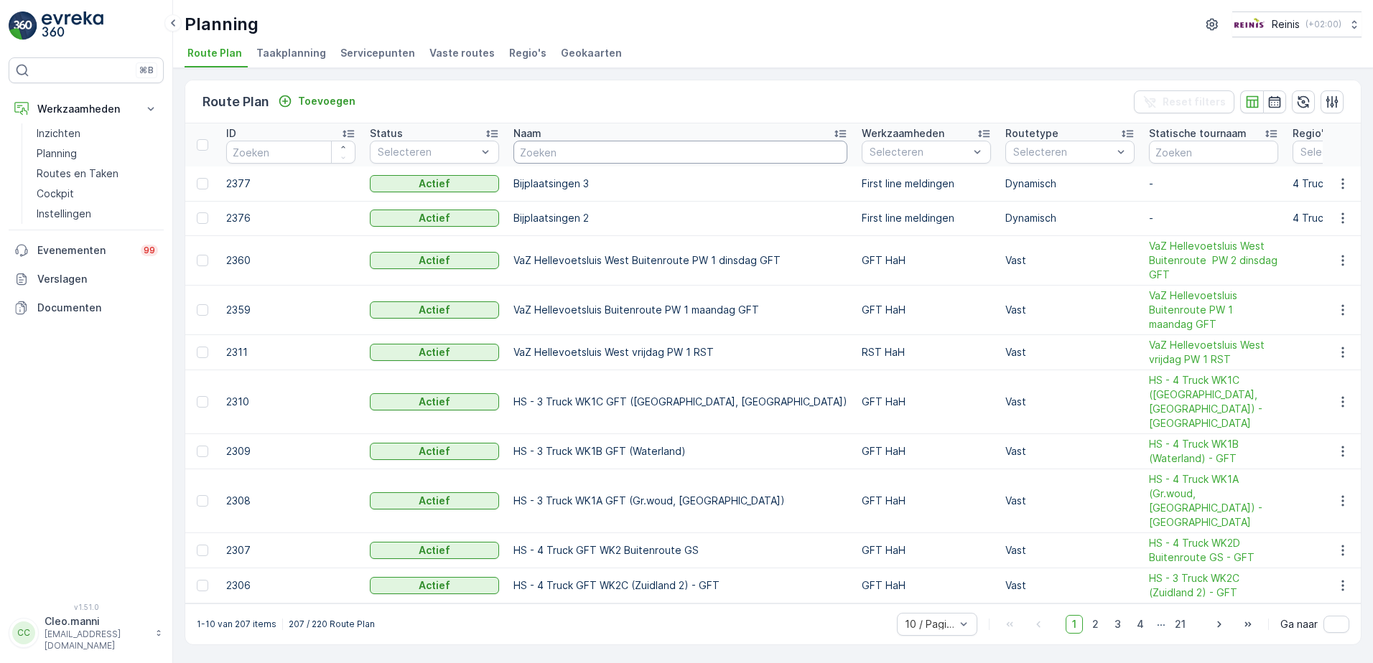
click at [578, 152] on input "text" at bounding box center [680, 152] width 334 height 23
type input "v"
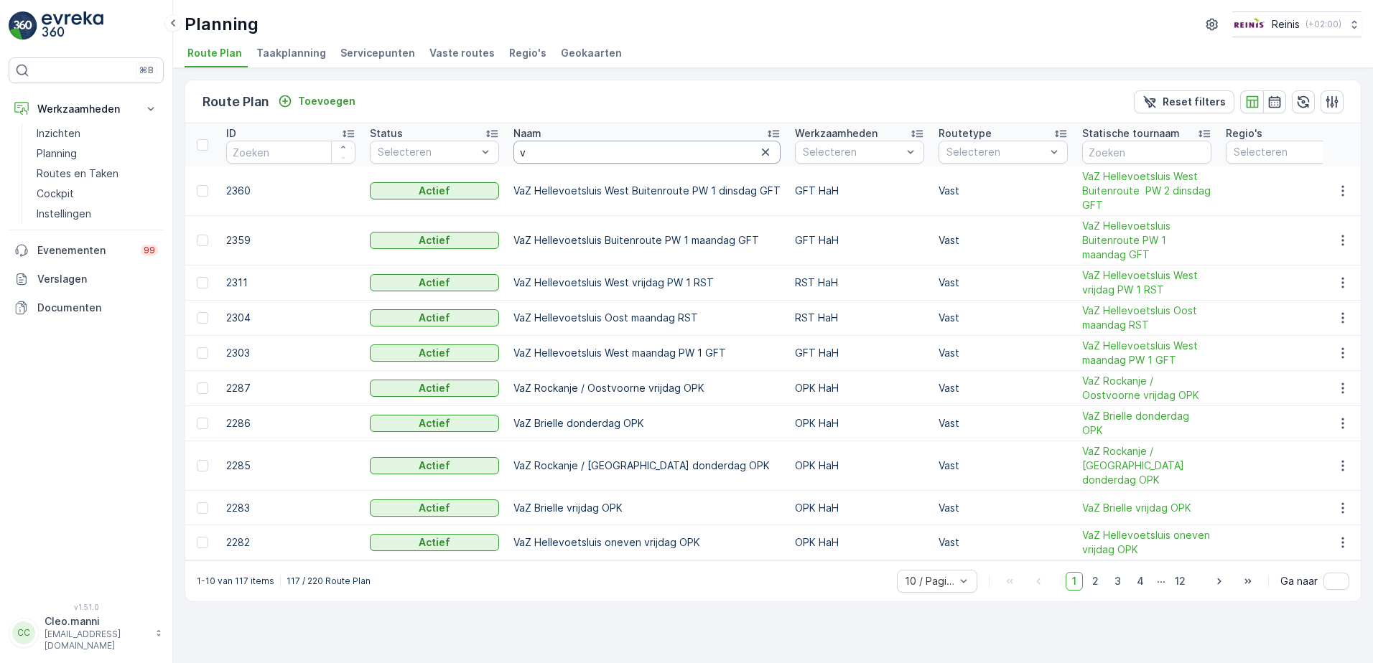
click at [582, 157] on input "v" at bounding box center [646, 152] width 267 height 23
type input "vaz"
click at [581, 155] on input "vaz" at bounding box center [646, 152] width 267 height 23
type input "vaz rock"
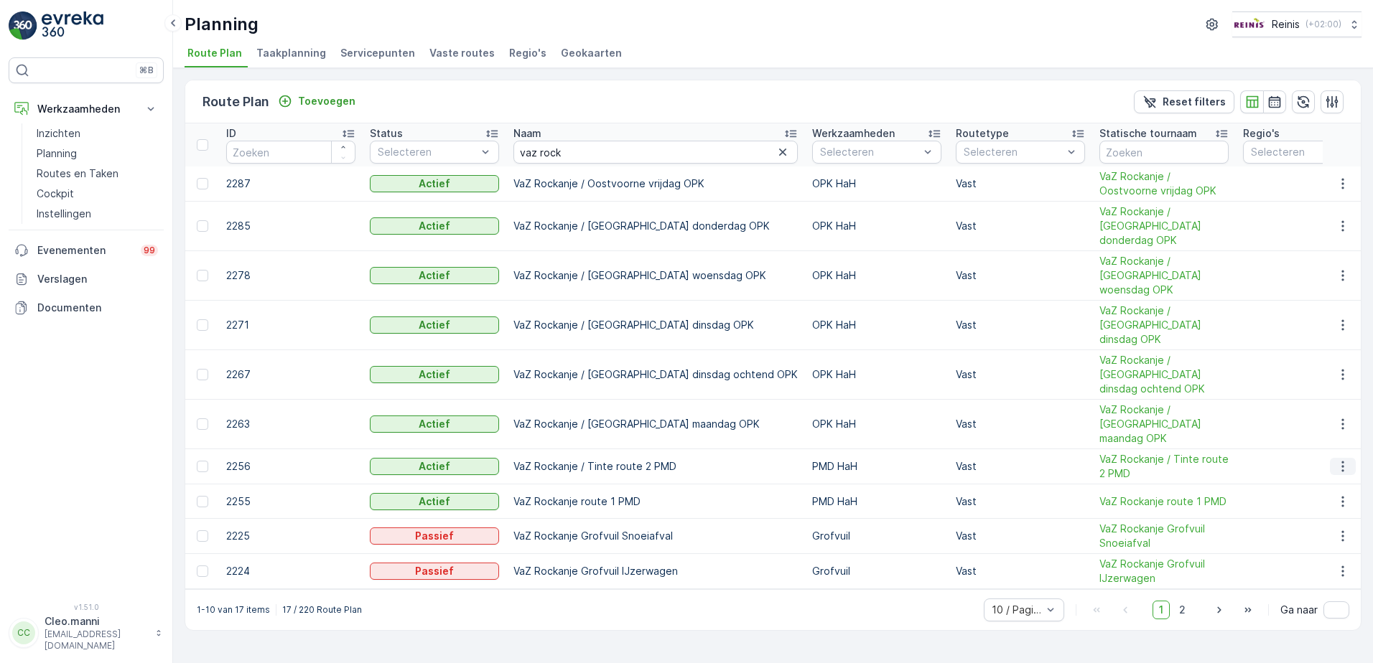
click at [1341, 460] on icon "button" at bounding box center [1342, 467] width 14 height 14
click at [1100, 452] on span "VaZ Rockanje / Tinte route 2 PMD" at bounding box center [1163, 466] width 129 height 29
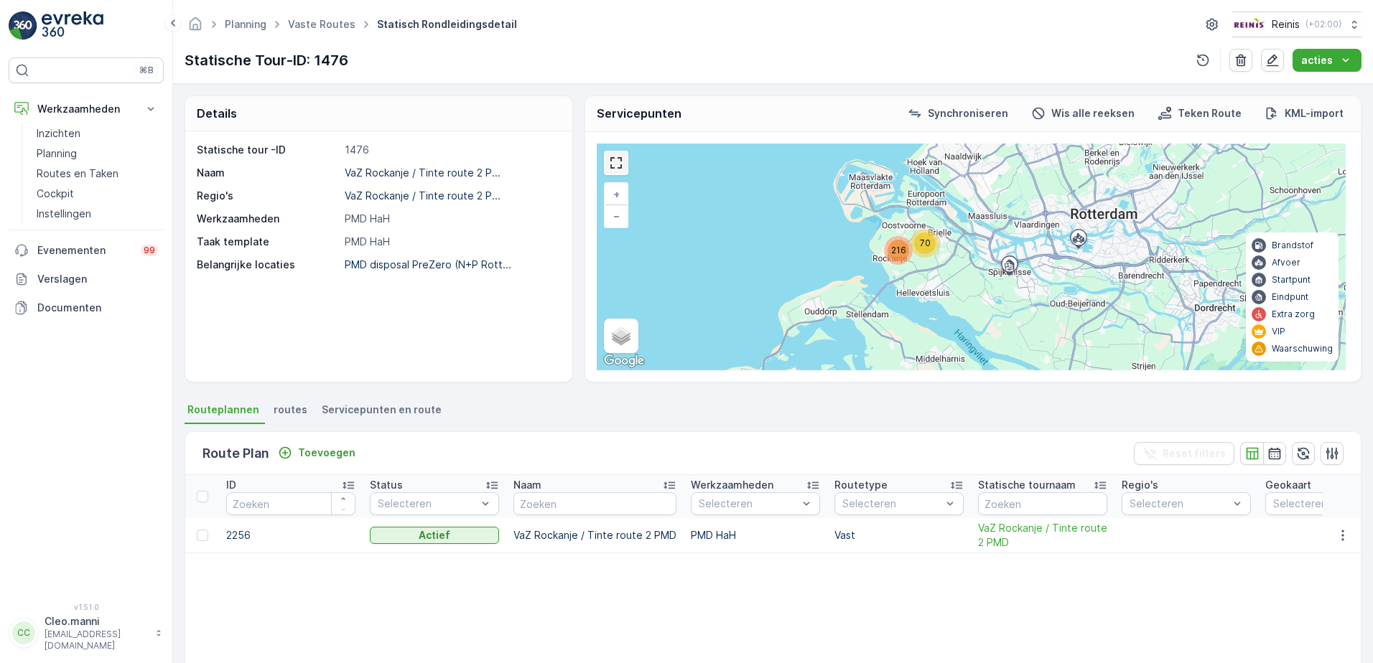
click at [615, 159] on link at bounding box center [616, 163] width 22 height 22
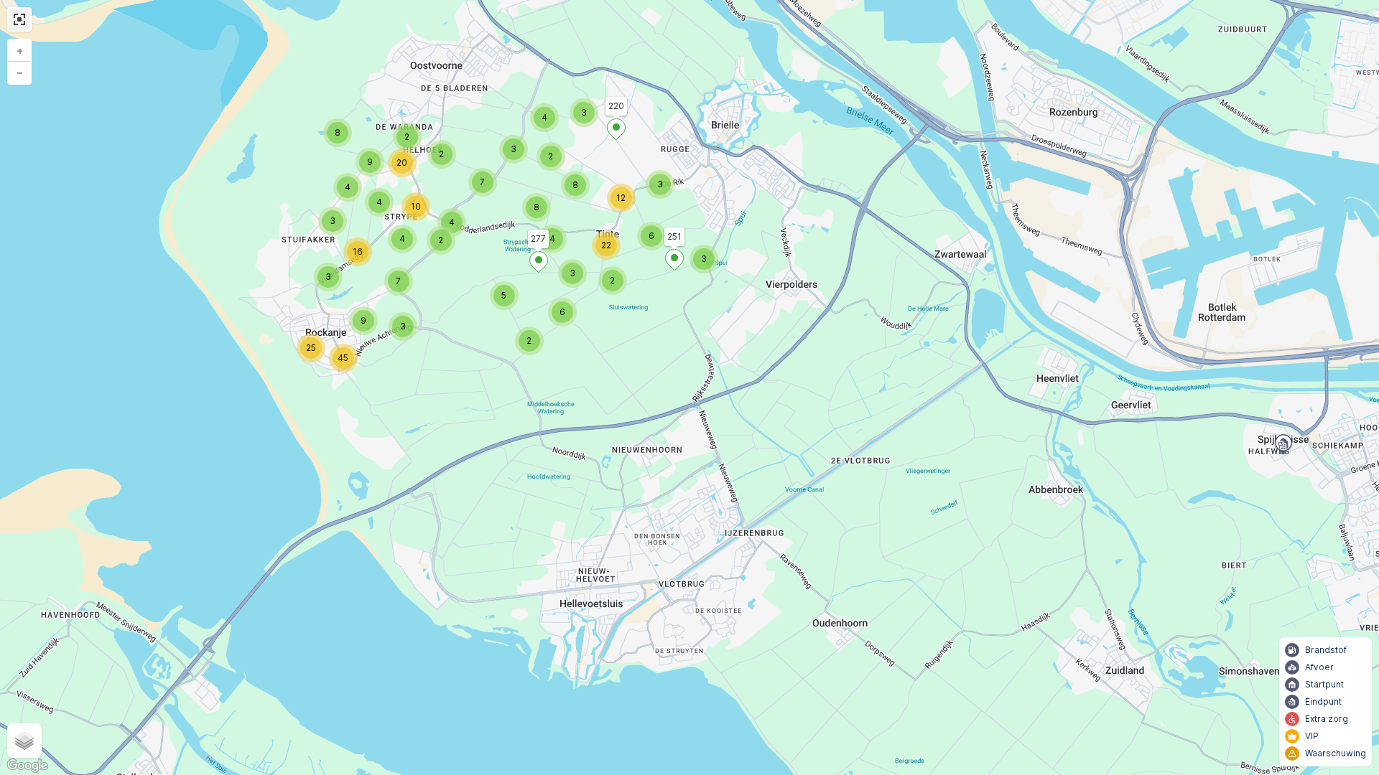
click at [17, 19] on link at bounding box center [20, 20] width 22 height 22
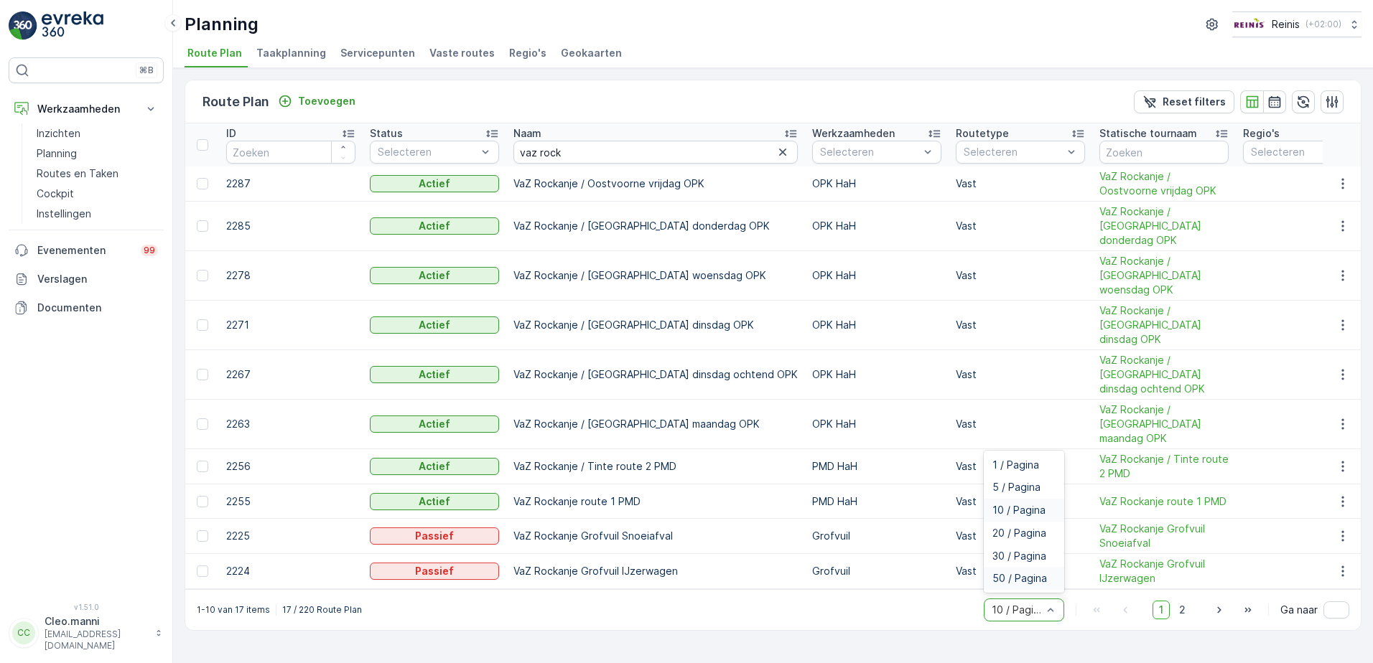
click at [1032, 573] on span "50 / Pagina" at bounding box center [1019, 578] width 55 height 11
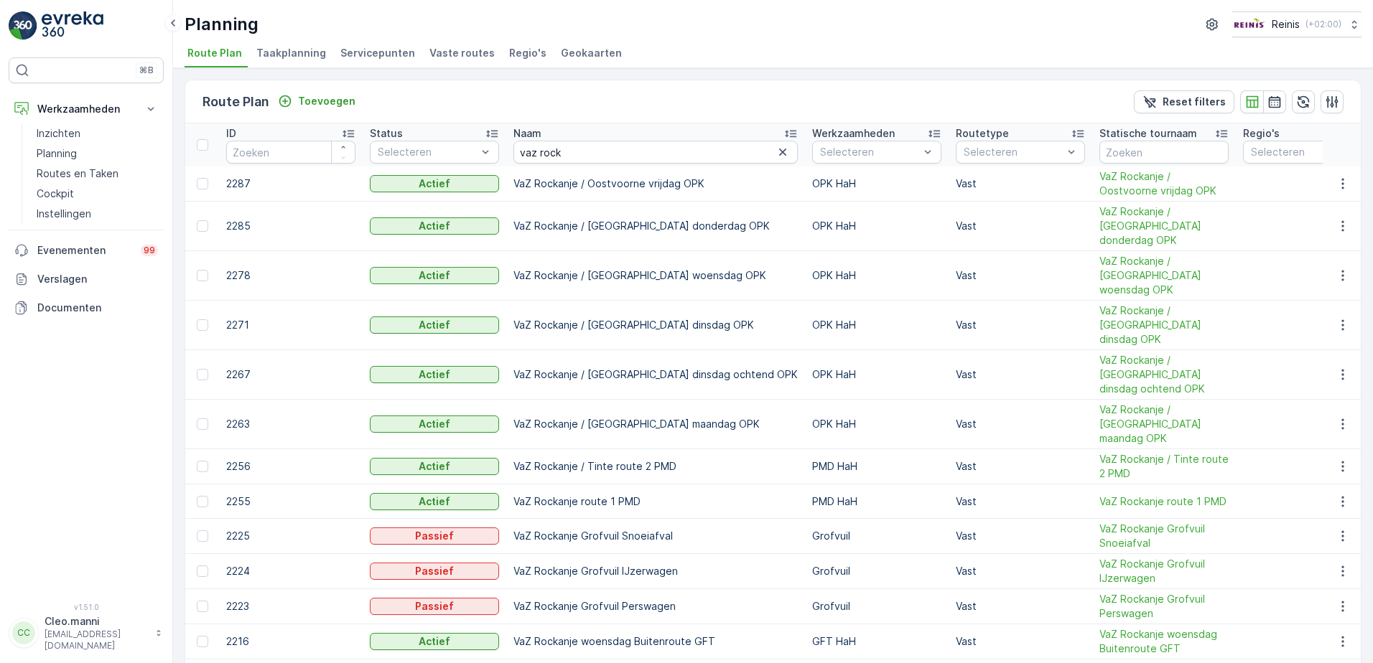
scroll to position [161, 0]
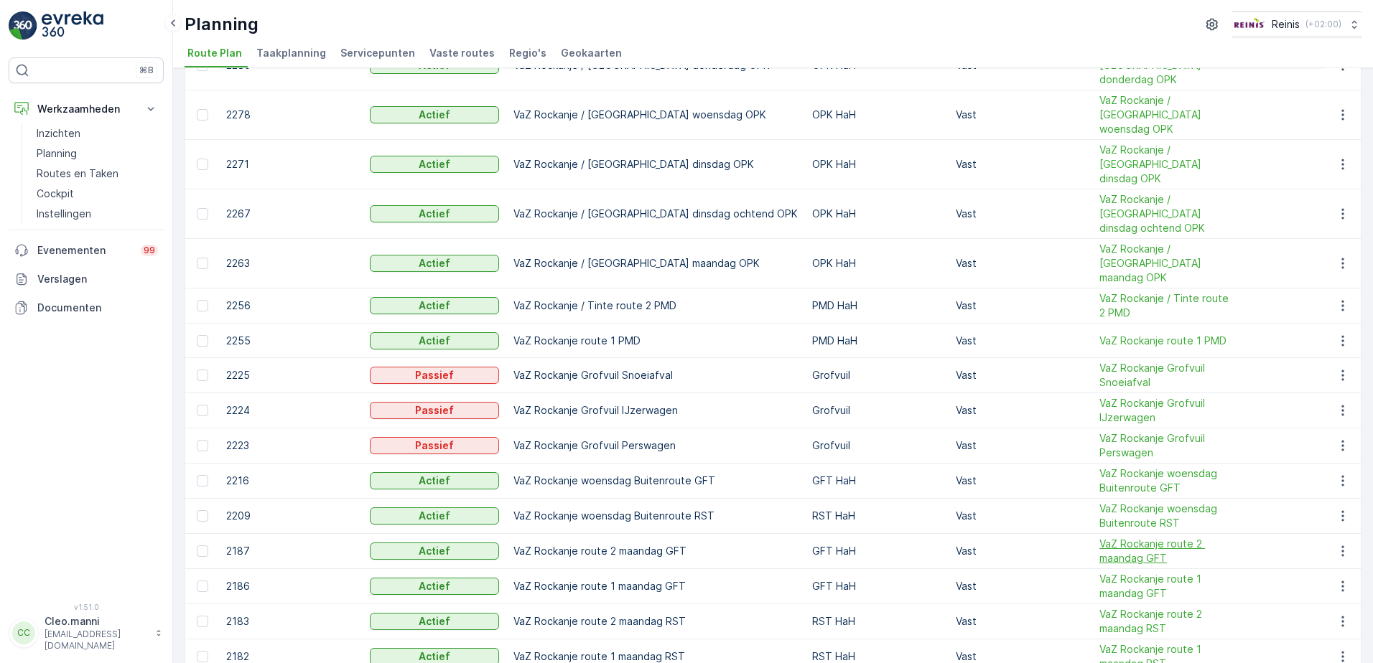
click at [1099, 537] on span "VaZ Rockanje route 2 maandag GFT" at bounding box center [1163, 551] width 129 height 29
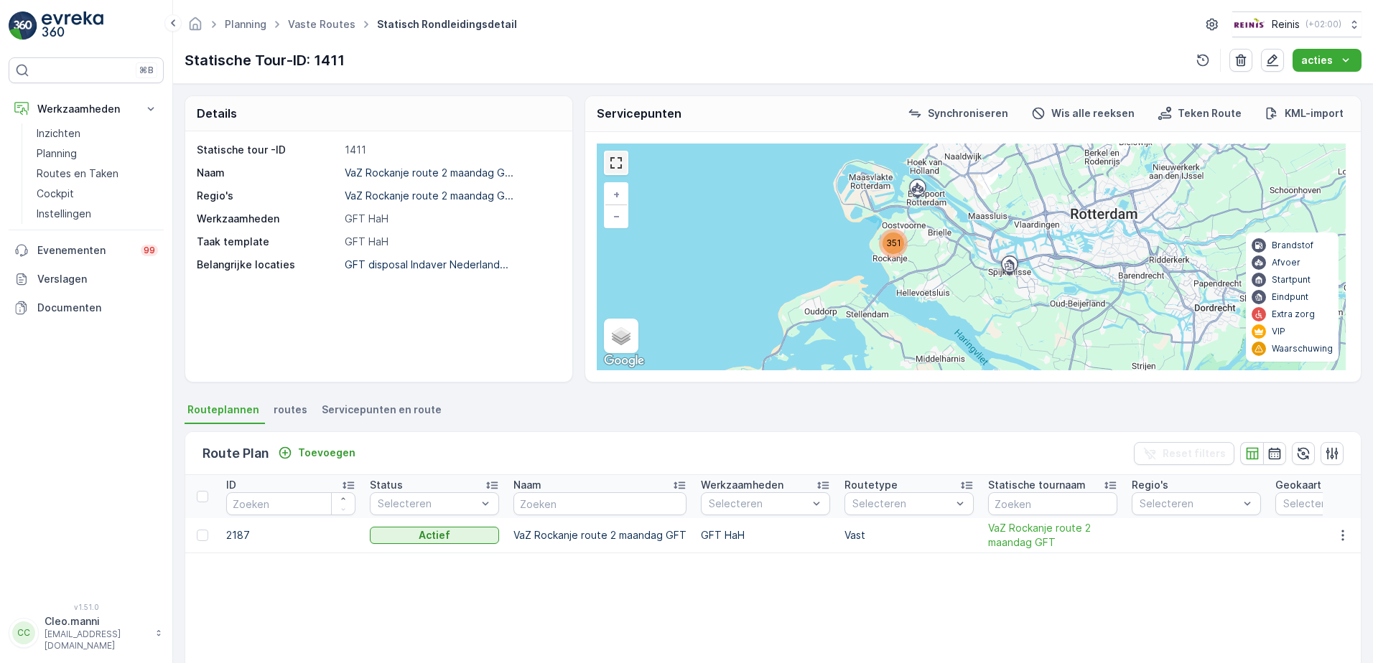
click at [612, 162] on link at bounding box center [616, 163] width 22 height 22
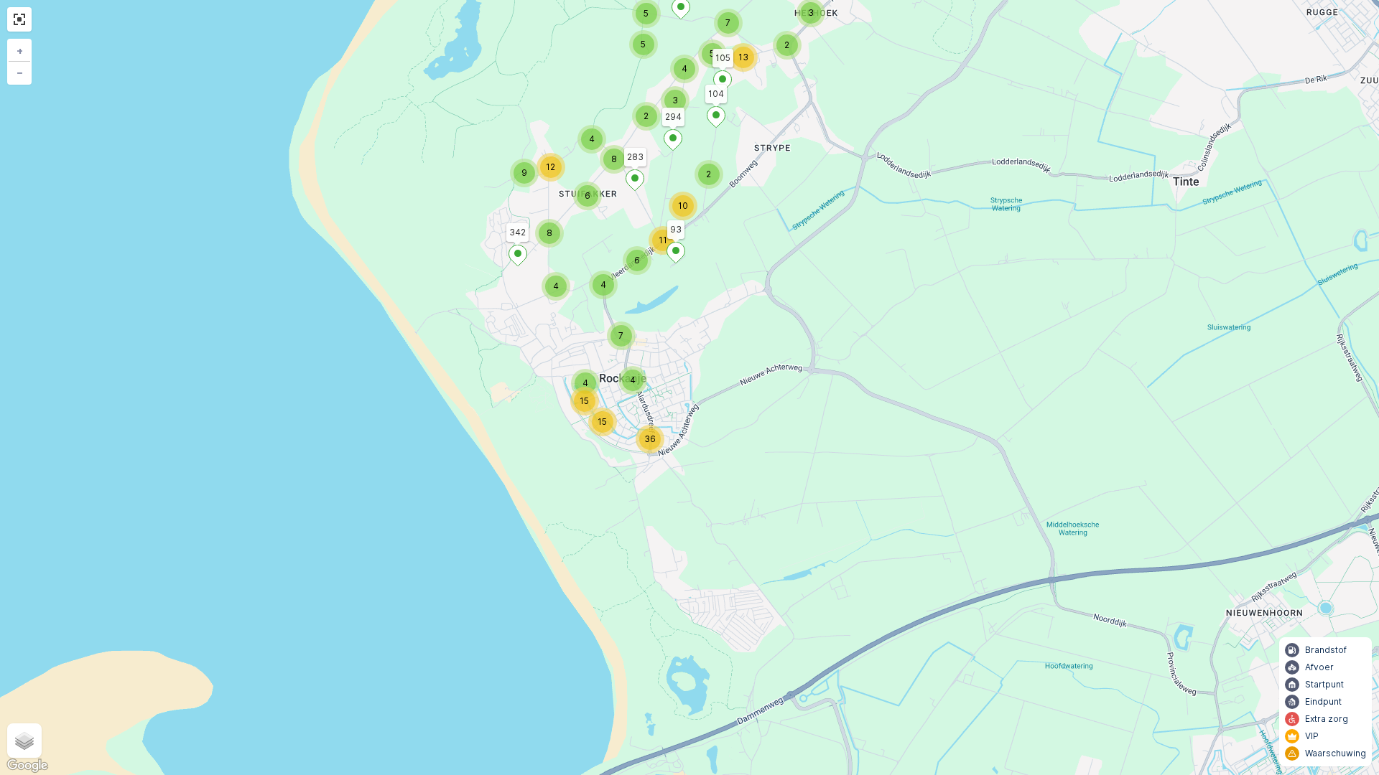
drag, startPoint x: 644, startPoint y: 391, endPoint x: 709, endPoint y: 577, distance: 197.1
click at [709, 577] on div "2 6 4 4 10 11 7 4 15 4 36 15 2 2 8 4 12 9 6 8 4 3 3 21 3 7 4 18 20 8 3 5 4 3 18…" at bounding box center [689, 387] width 1379 height 775
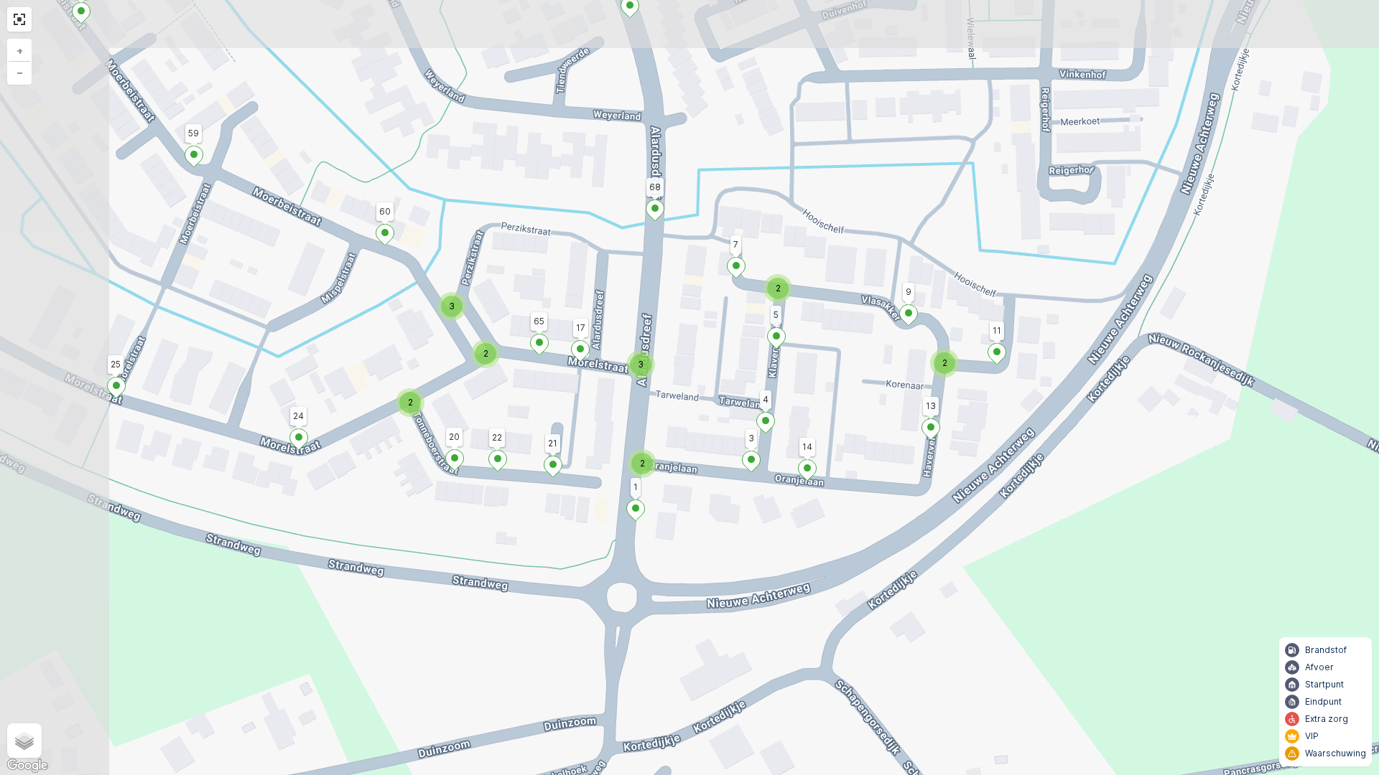
drag, startPoint x: 597, startPoint y: 421, endPoint x: 741, endPoint y: 522, distance: 175.7
click at [741, 522] on div "3 2 2 2 2 3 2 2 2 2 3 3 2 2 2 2 2 3 2 4 2 3 2 2 2 2 4 2 2 2 2 2 2 2 2 2 93 187 …" at bounding box center [689, 387] width 1379 height 775
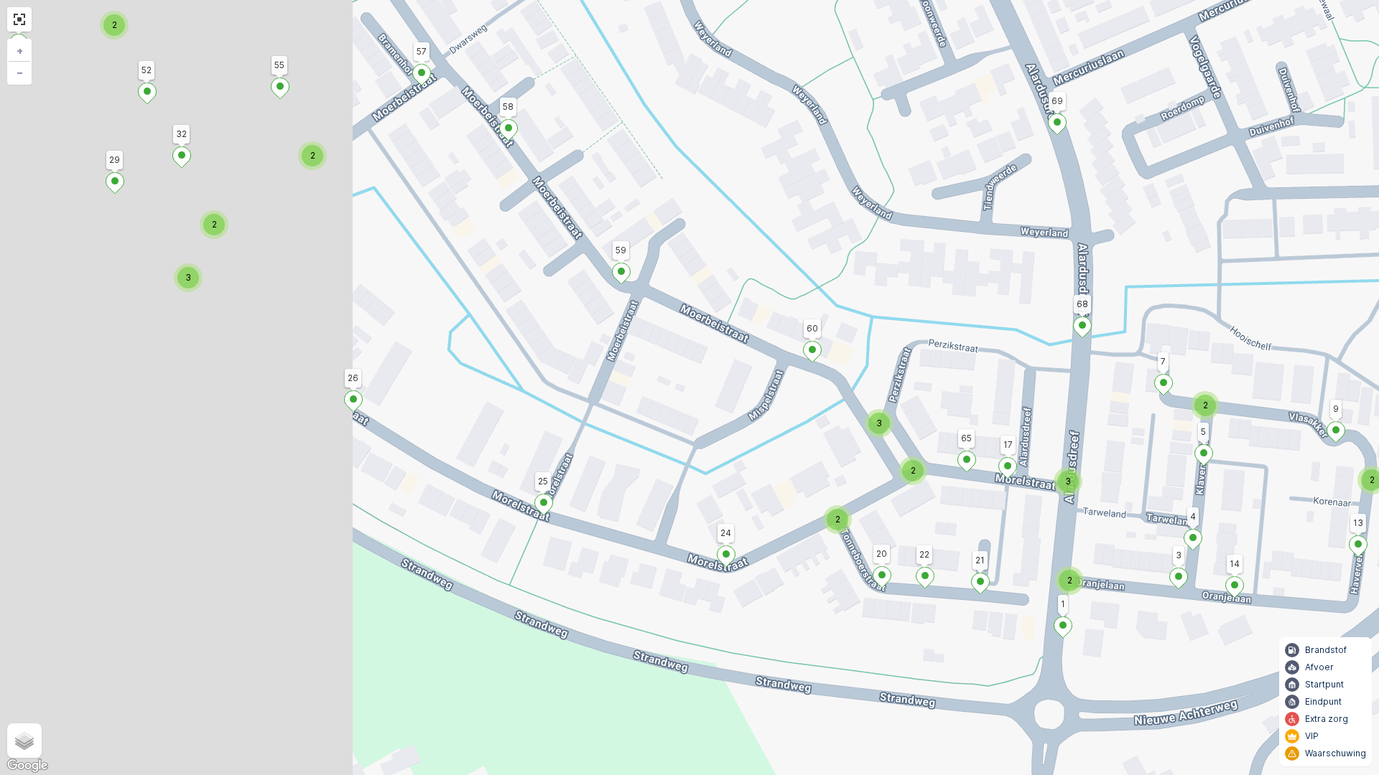
drag, startPoint x: 430, startPoint y: 332, endPoint x: 954, endPoint y: 455, distance: 538.5
click at [954, 455] on div "3 2 2 2 2 3 2 2 2 2 3 3 2 2 2 2 2 3 2 4 2 3 2 2 2 2 4 2 2 2 2 2 2 2 2 2 93 187 …" at bounding box center [689, 387] width 1379 height 775
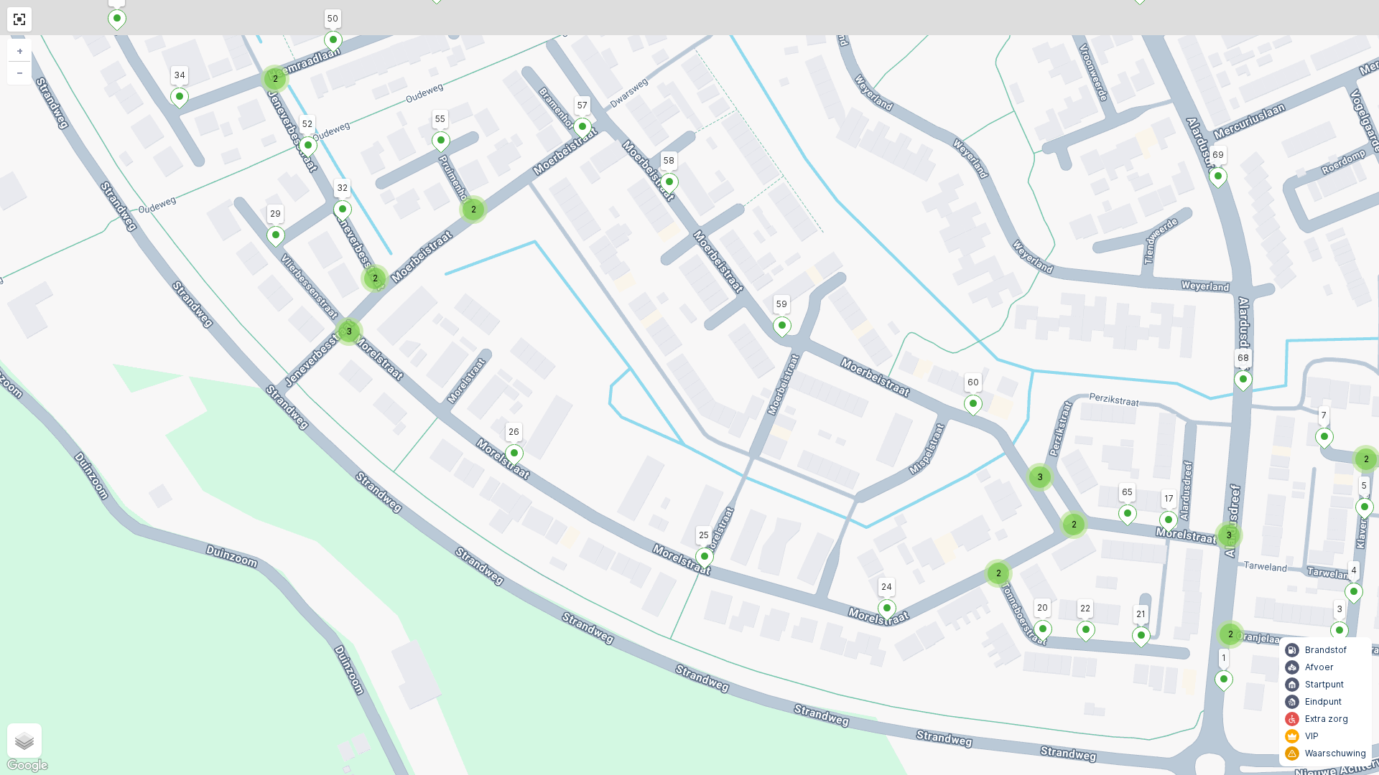
drag, startPoint x: 629, startPoint y: 355, endPoint x: 831, endPoint y: 473, distance: 234.2
click at [831, 473] on div "3 2 2 2 2 3 2 2 2 2 3 3 2 2 2 2 2 3 2 4 2 3 2 2 2 2 4 2 2 2 2 2 2 2 2 2 93 187 …" at bounding box center [689, 387] width 1379 height 775
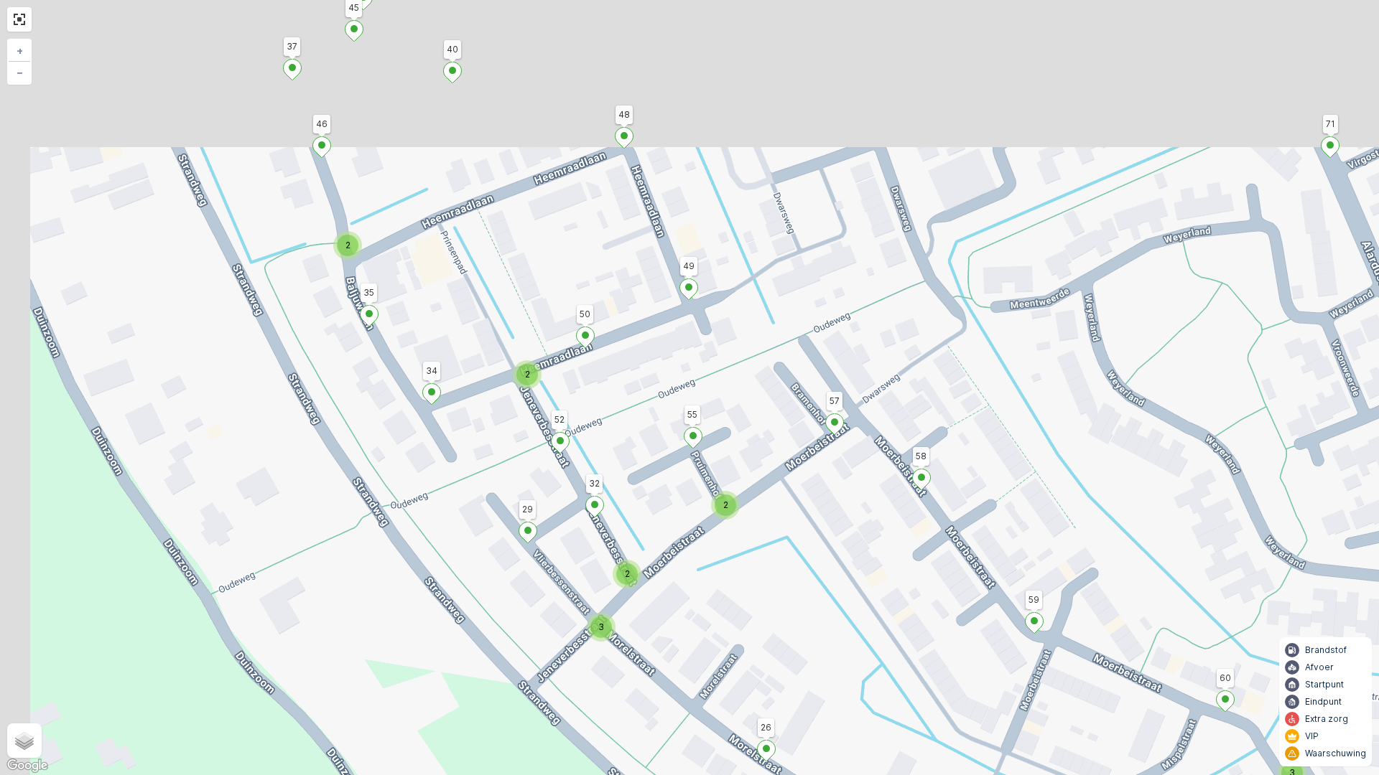
drag, startPoint x: 611, startPoint y: 531, endPoint x: 656, endPoint y: 586, distance: 71.0
click at [652, 603] on div "3 2 2 2 2 3 2 2 2 2 3 3 2 2 2 2 2 3 2 4 2 3 2 2 2 2 4 2 2 2 2 2 2 2 2 2 93 187 …" at bounding box center [689, 387] width 1379 height 775
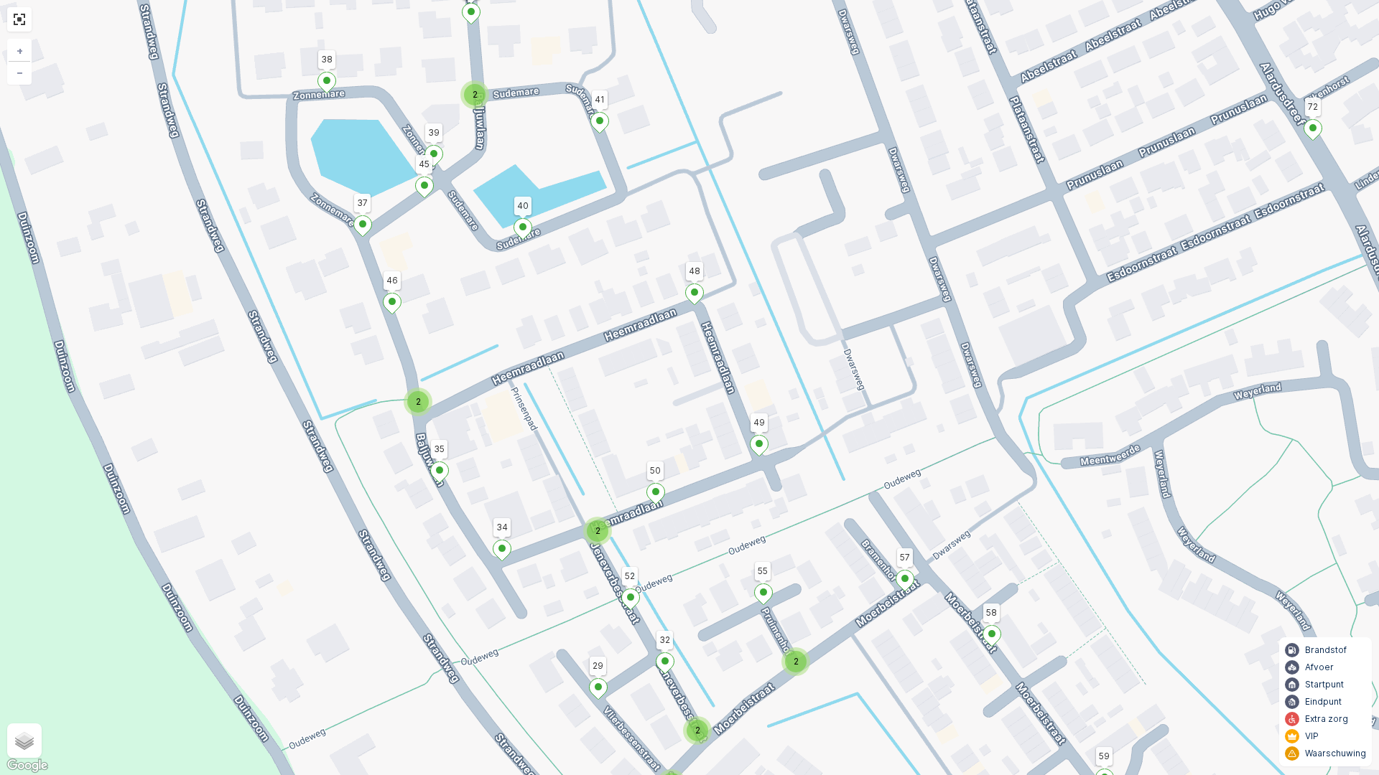
drag, startPoint x: 652, startPoint y: 472, endPoint x: 673, endPoint y: 510, distance: 43.4
click at [673, 510] on div "3 2 2 2 2 3 2 2 2 2 3 3 2 2 2 2 2 3 2 4 2 3 2 2 2 2 4 2 2 2 2 2 2 2 2 2 93 187 …" at bounding box center [689, 387] width 1379 height 775
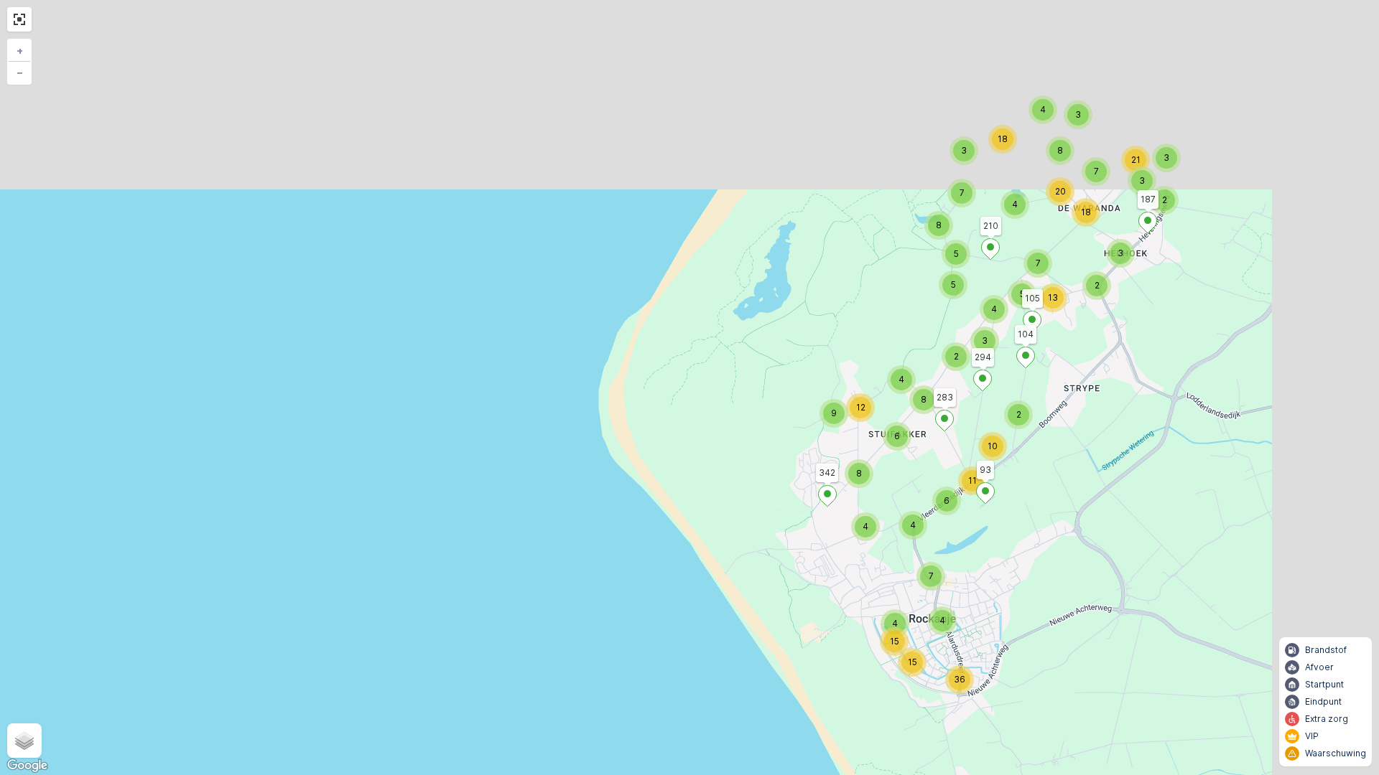
drag, startPoint x: 1145, startPoint y: 348, endPoint x: 937, endPoint y: 553, distance: 292.4
click at [938, 553] on div "2 6 4 4 10 11 7 4 15 4 36 15 2 2 8 4 12 9 6 8 4 3 3 21 3 7 4 18 20 8 3 5 4 3 18…" at bounding box center [689, 387] width 1379 height 775
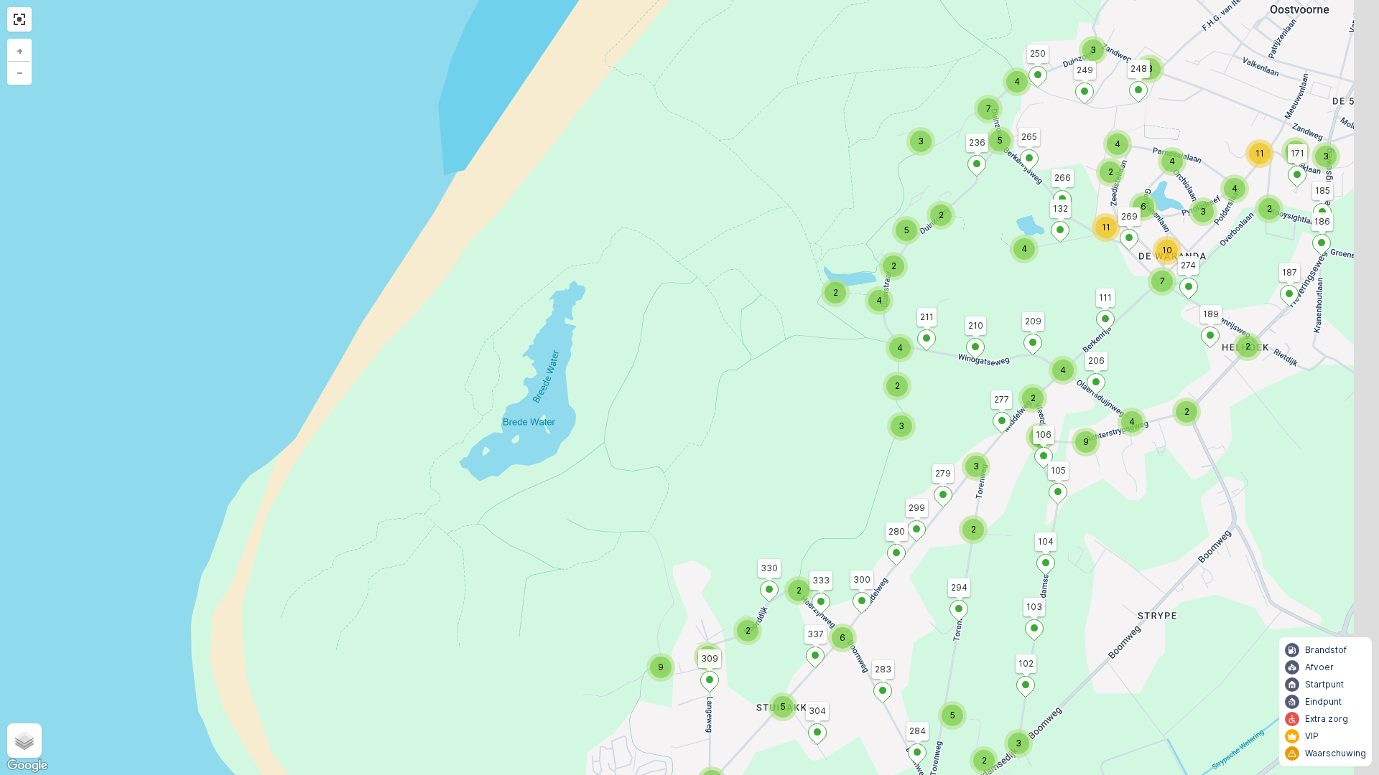
drag, startPoint x: 1017, startPoint y: 263, endPoint x: 820, endPoint y: 350, distance: 215.1
click at [820, 350] on div "3 3 3 2 3 2 5 10 2 5 4 6 8 2 2 12 2 21 8 6 6 2 2 9 9 5 7 4 3 2 4 6 11 3 4 3 3 4…" at bounding box center [689, 387] width 1379 height 775
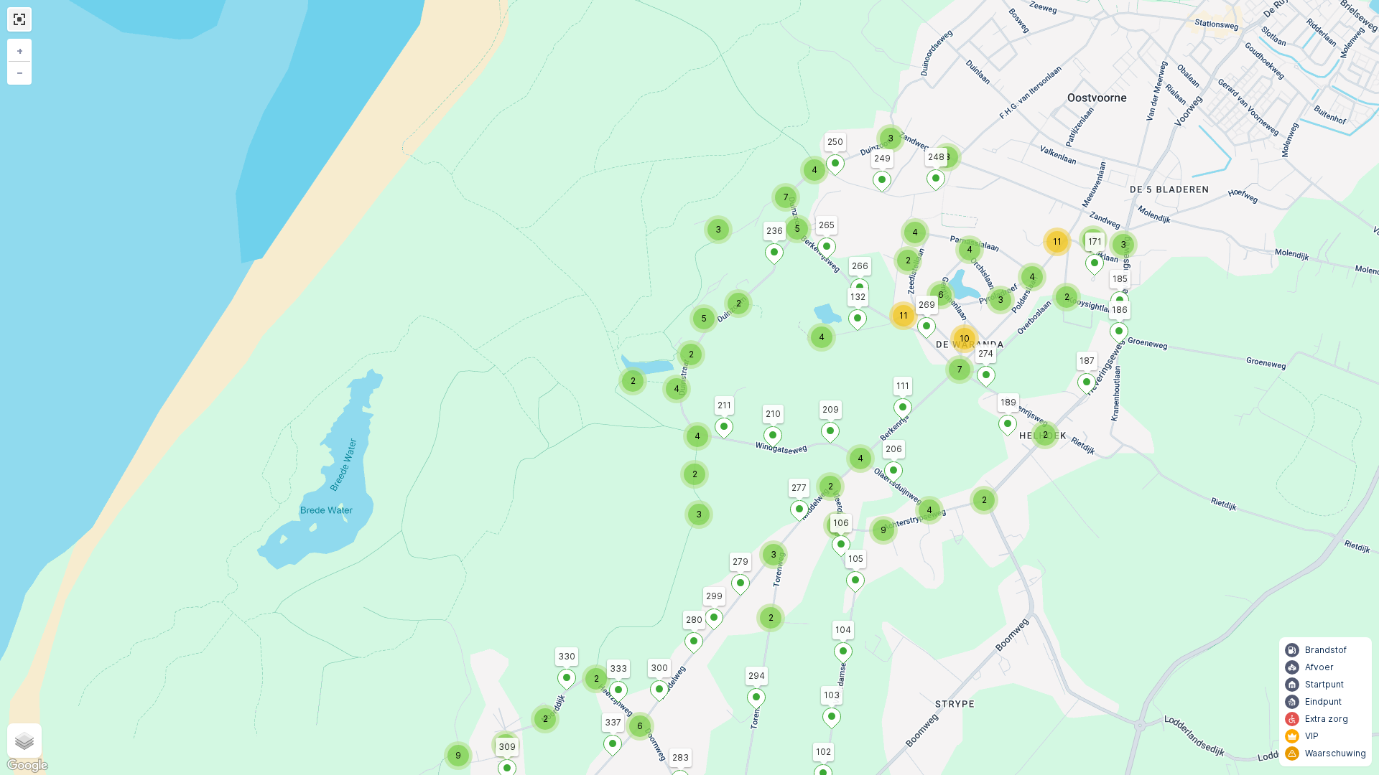
click at [24, 22] on link at bounding box center [20, 20] width 22 height 22
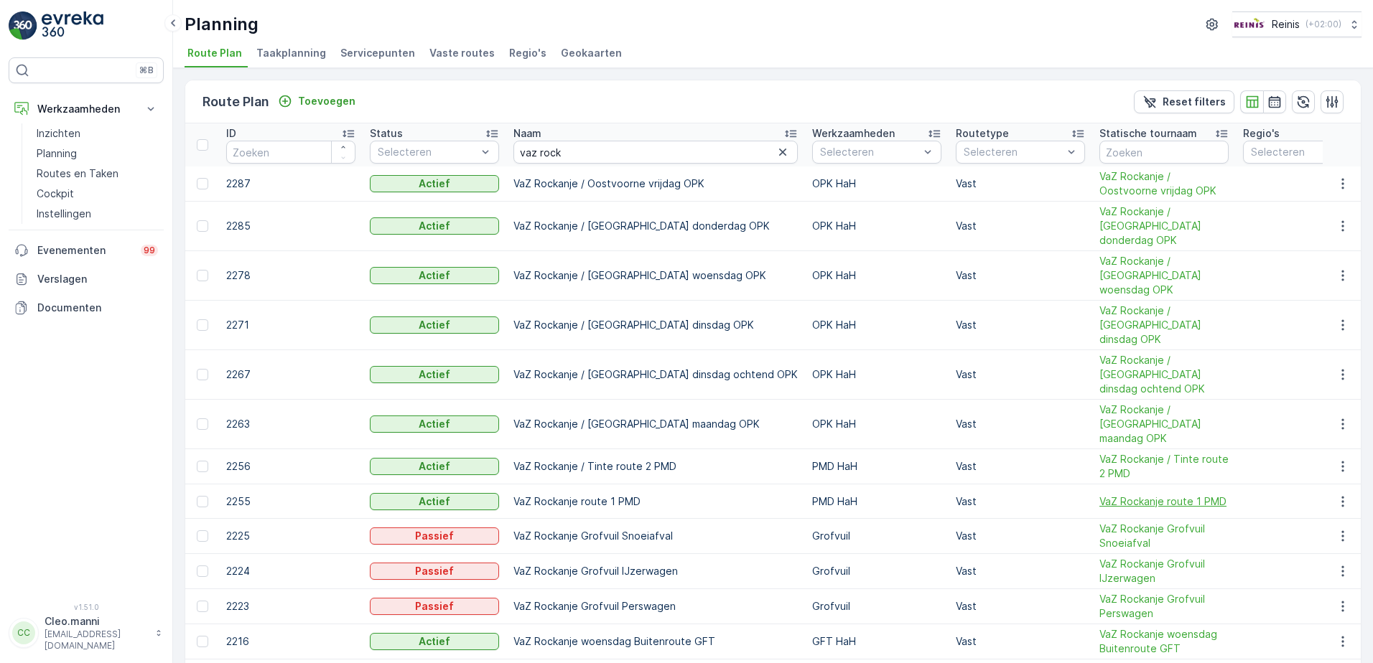
click at [1115, 495] on span "VaZ Rockanje route 1 PMD" at bounding box center [1163, 502] width 129 height 14
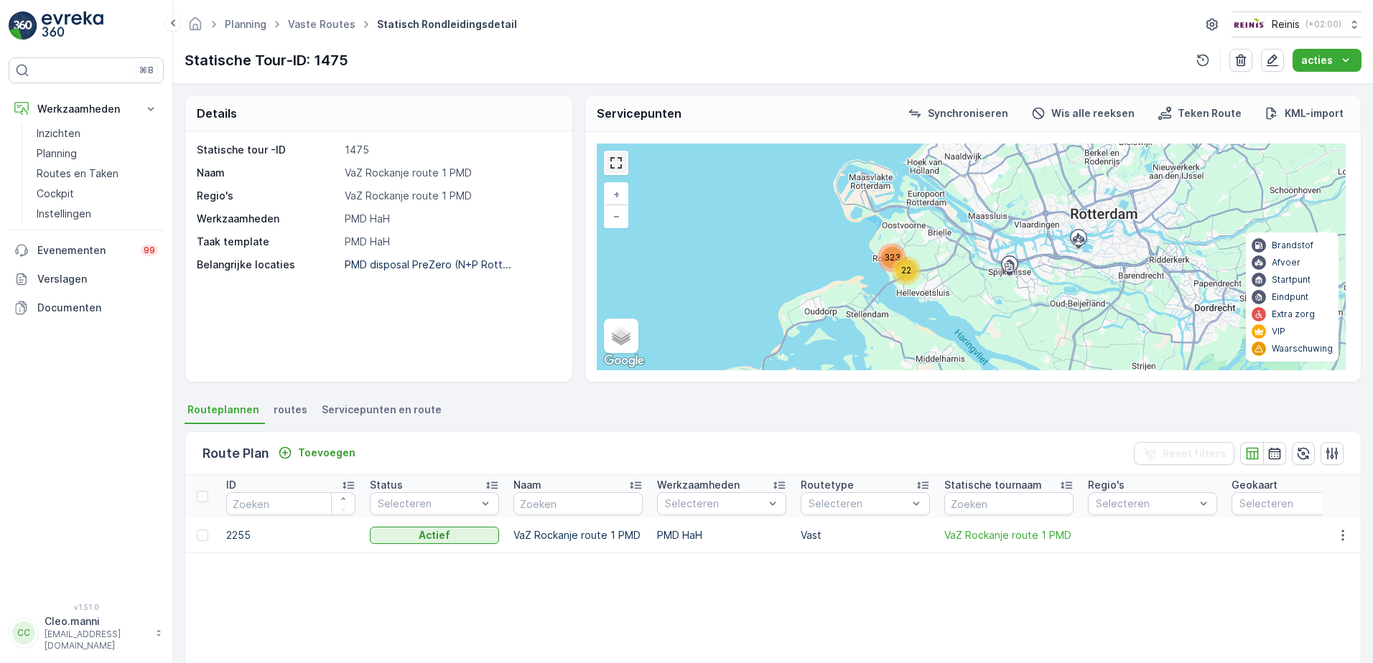
click at [617, 164] on link at bounding box center [616, 163] width 22 height 22
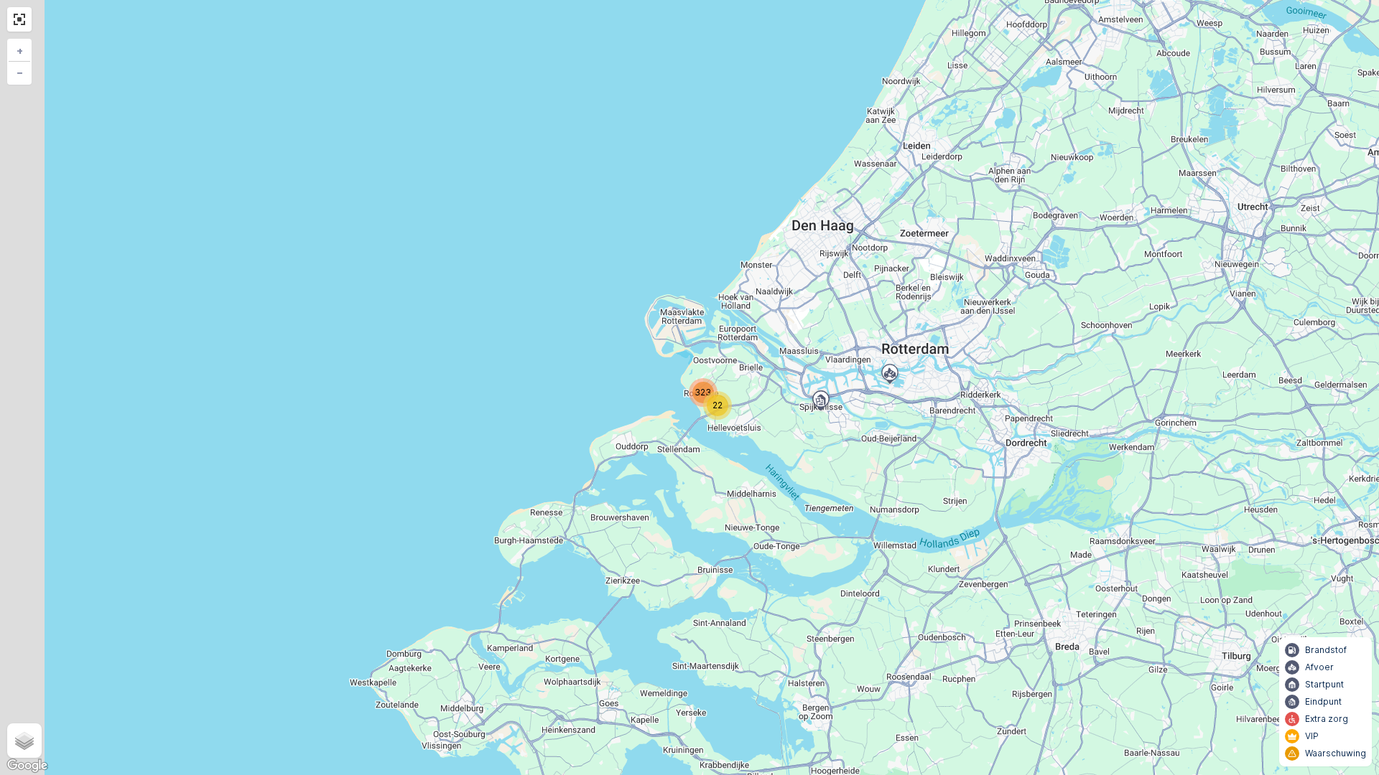
drag, startPoint x: 663, startPoint y: 429, endPoint x: 941, endPoint y: 466, distance: 280.4
click at [941, 466] on div "22 323 + − Satelliet stappenplan Terrein Hybride Leaflet Sneltoetsen Kaartgegev…" at bounding box center [689, 387] width 1379 height 775
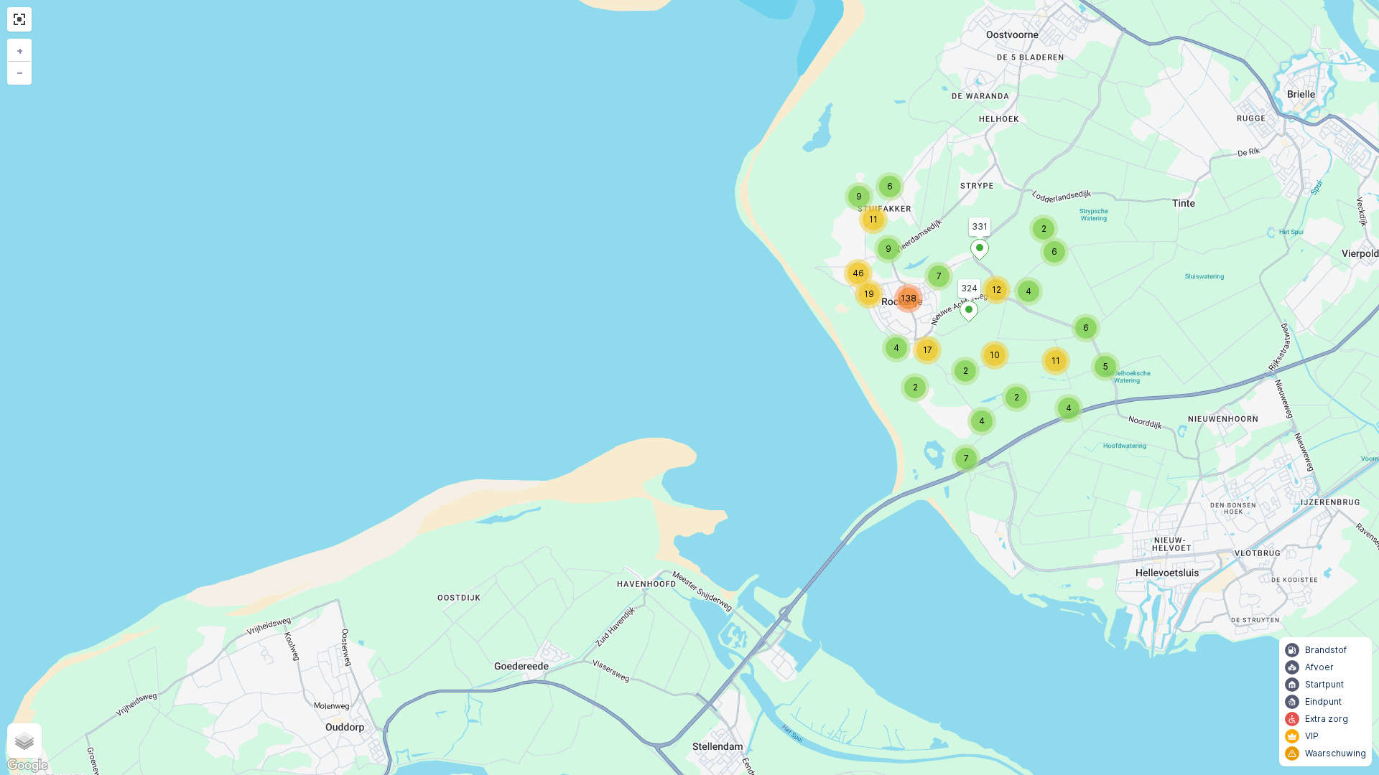
drag, startPoint x: 1004, startPoint y: 352, endPoint x: 1035, endPoint y: 500, distance: 151.2
click at [1035, 500] on div "4 7 5 6 6 2 2 4 2 4 4 11 2 12 10 6 9 7 19 17 138 11 9 46 331 324 + − Satelliet …" at bounding box center [689, 387] width 1379 height 775
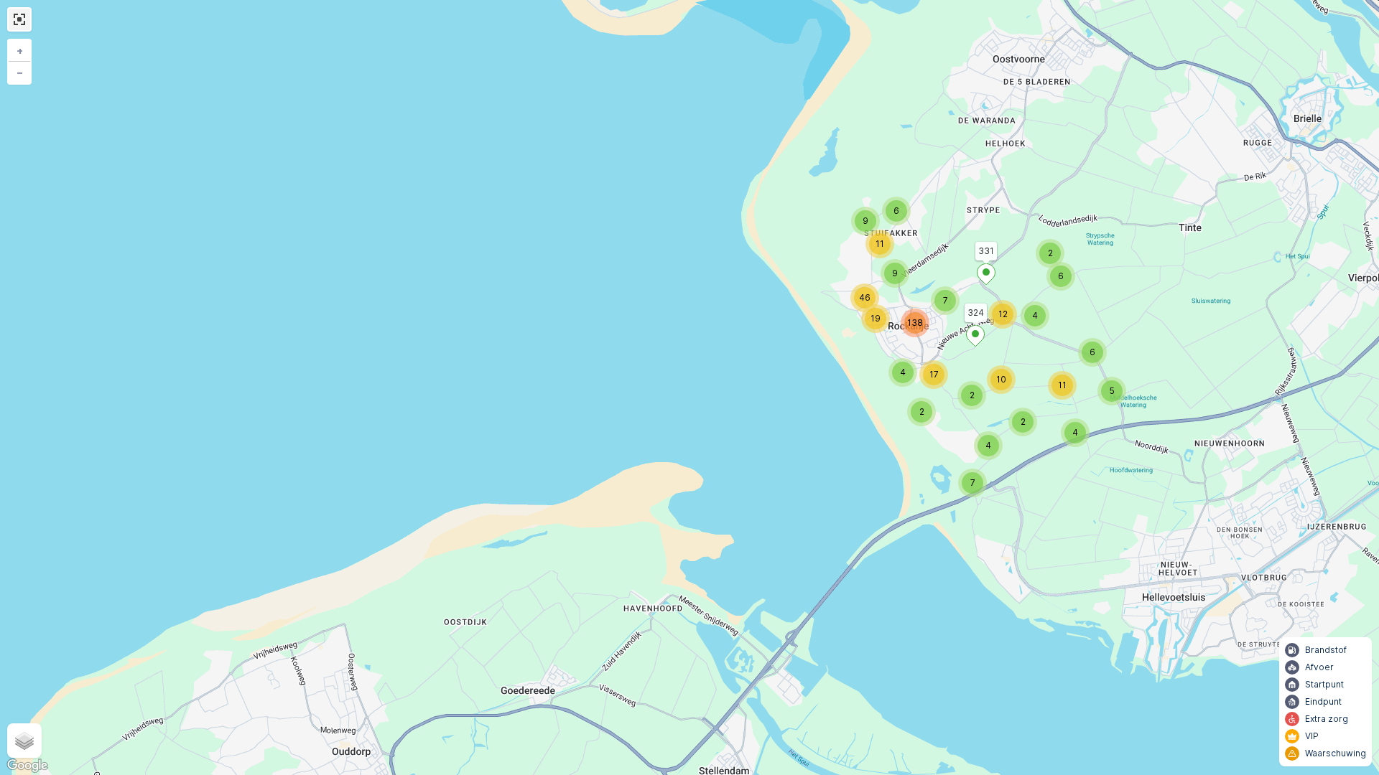
click at [20, 15] on link at bounding box center [20, 20] width 22 height 22
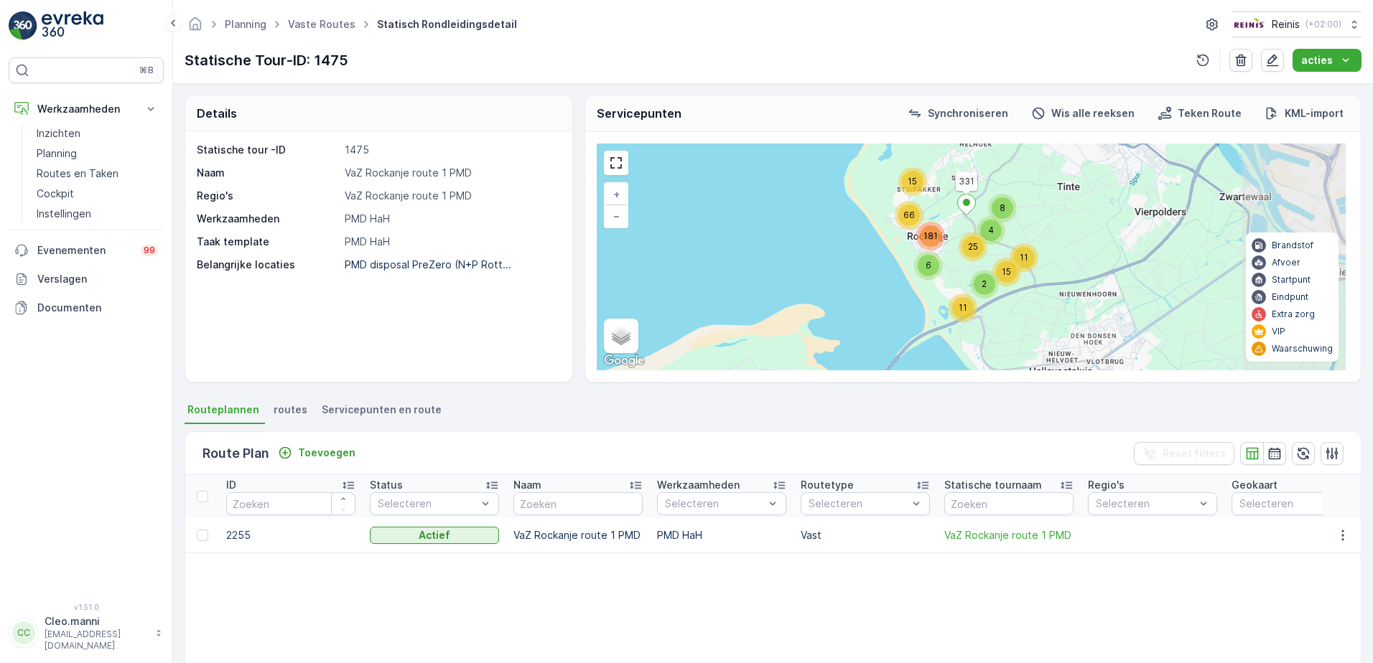
drag, startPoint x: 1095, startPoint y: 288, endPoint x: 831, endPoint y: 294, distance: 264.3
click at [831, 294] on div "11 11 8 2 4 6 15 25 15 181 66 331 + − Satelliet stappenplan Terrein Hybride Lea…" at bounding box center [971, 257] width 749 height 227
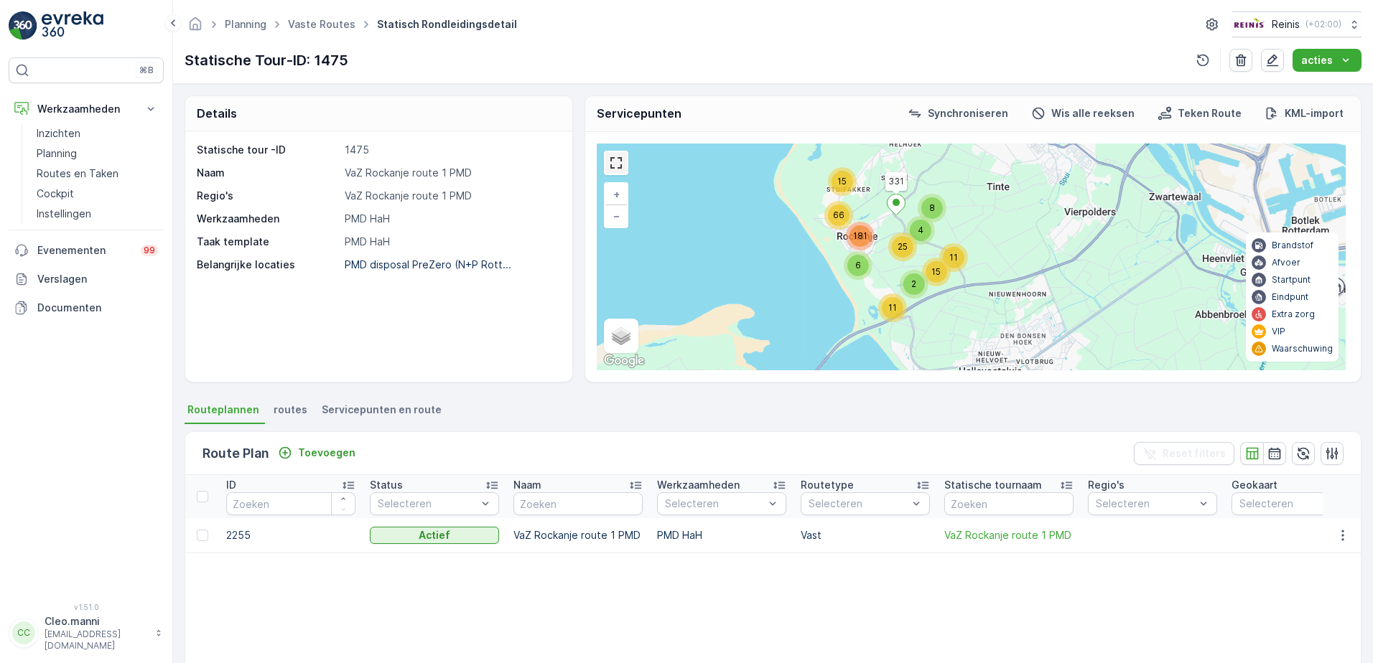
click at [617, 165] on link at bounding box center [616, 163] width 22 height 22
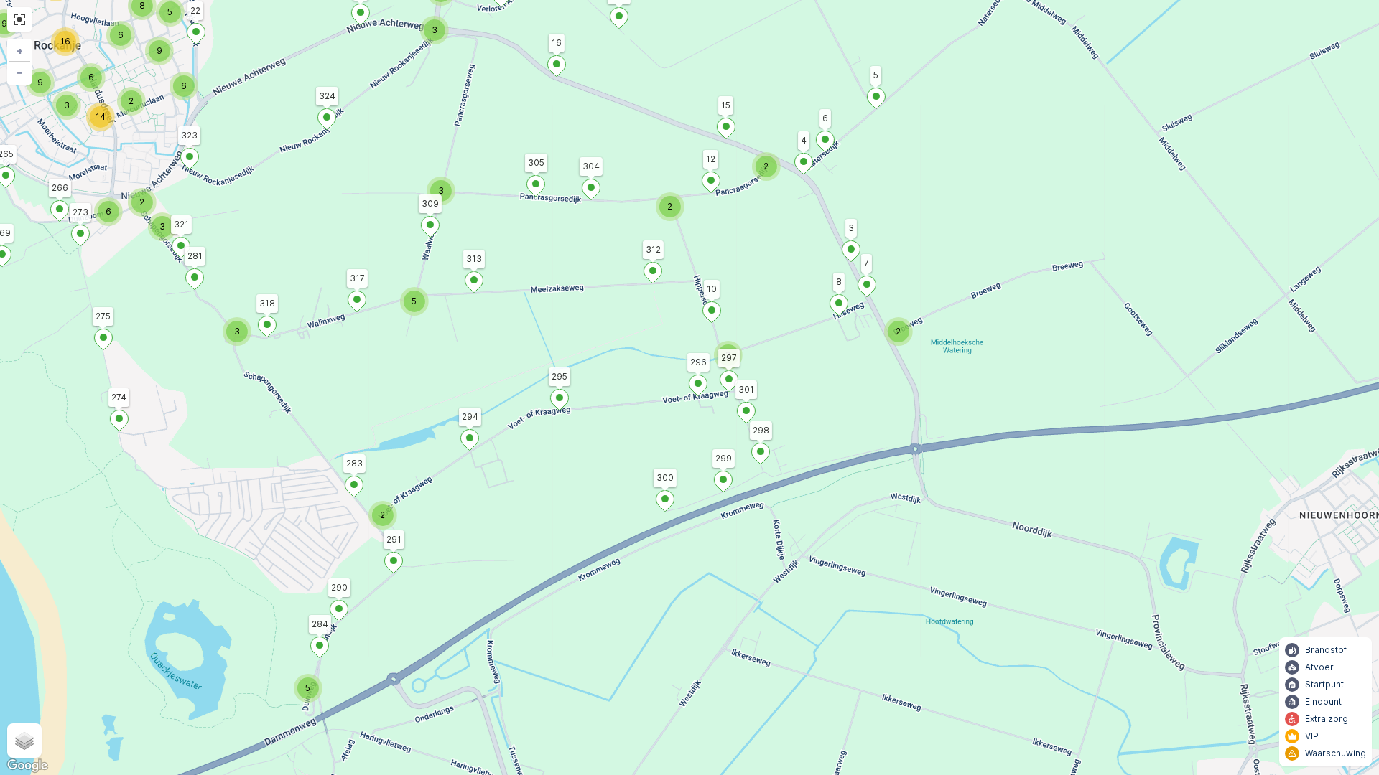
drag, startPoint x: 903, startPoint y: 315, endPoint x: 896, endPoint y: 435, distance: 120.1
click at [896, 435] on div "2 5 2 2 2 2 2 2 3 6 5 3 2 3 5 4 2 4 2 3 13 3 2 3 6 4 6 8 8 9 14 2 6 5 6 9 3 9 6…" at bounding box center [689, 387] width 1379 height 775
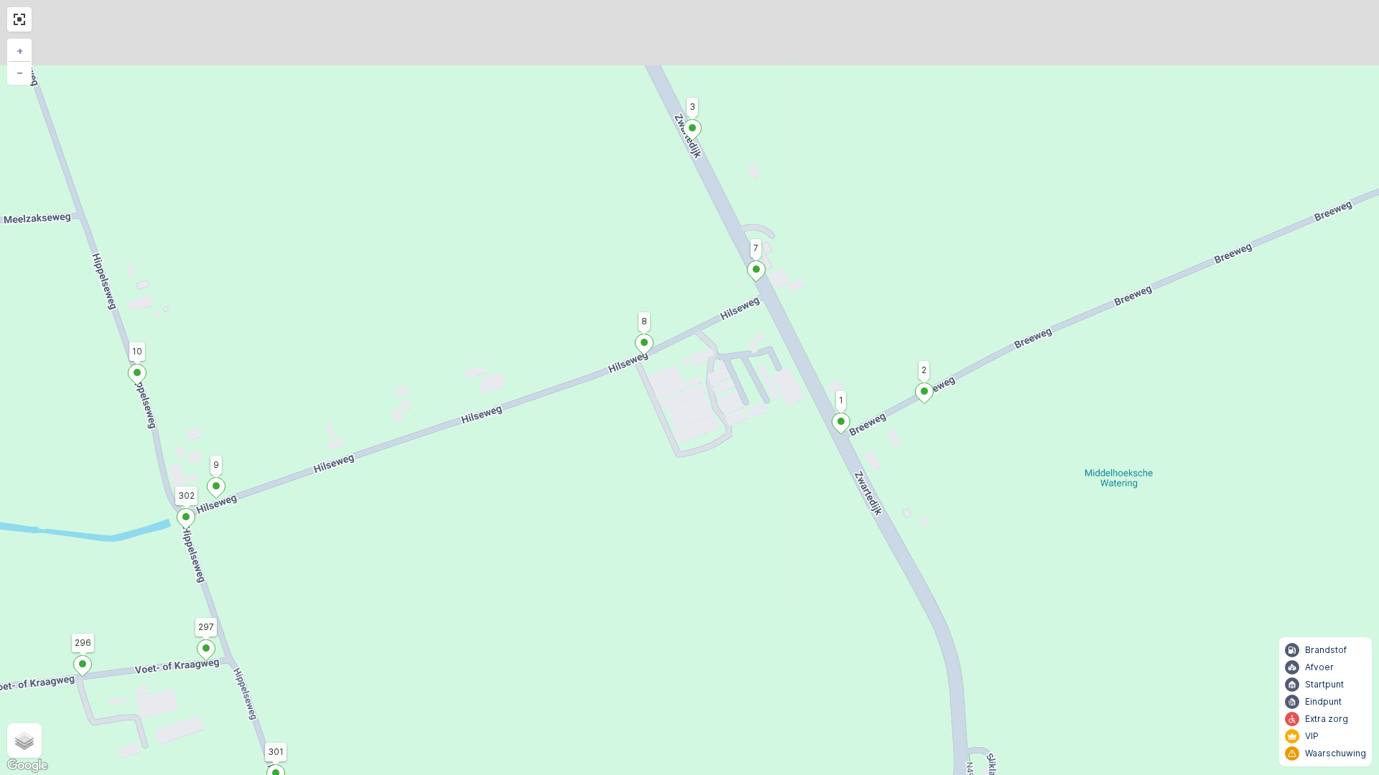
drag, startPoint x: 892, startPoint y: 414, endPoint x: 919, endPoint y: 518, distance: 107.4
click at [919, 518] on div "2 2 2 4 2 2 2 2 2 2 2 2 2 2 3 2 2 2 2 2 4 2 2 2 3 2 2 2 2 2 2 3 2 2 2 2 331 283…" at bounding box center [689, 387] width 1379 height 775
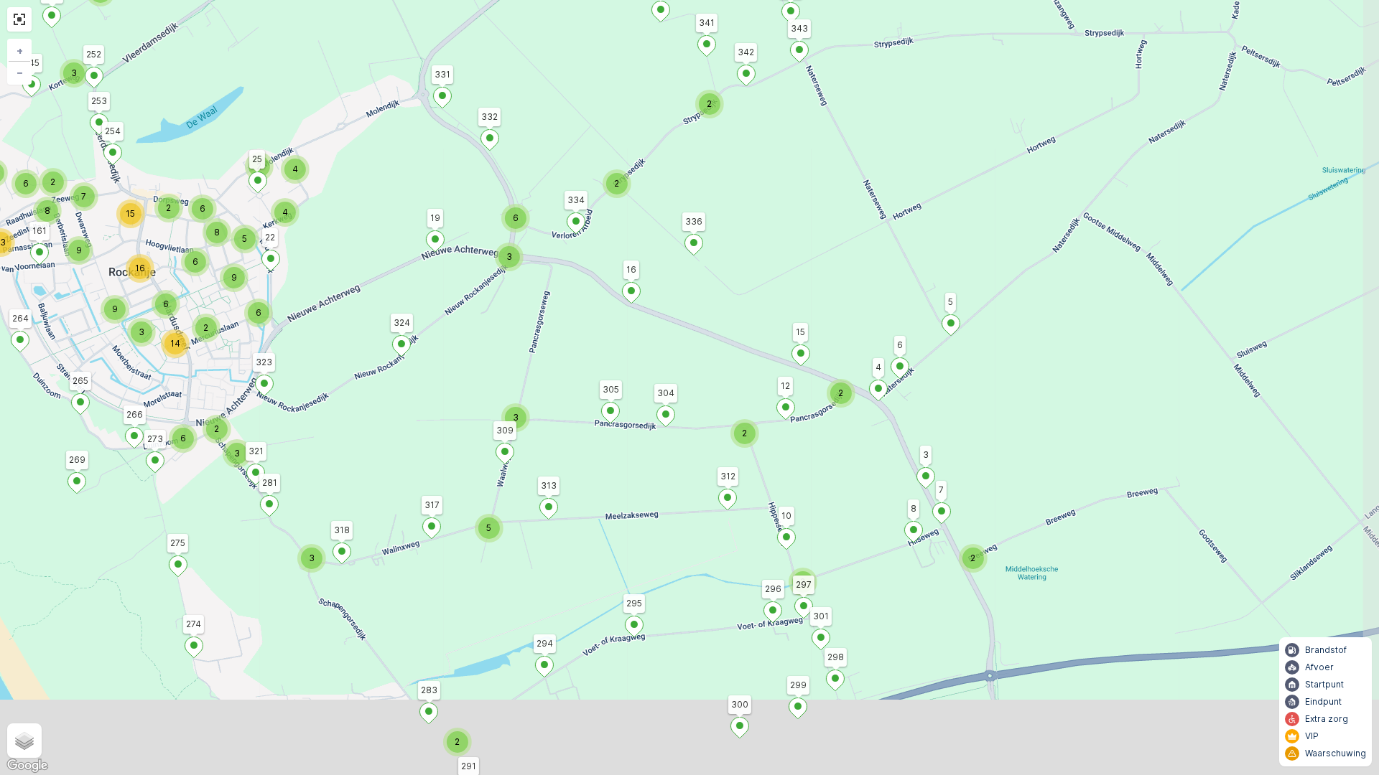
drag, startPoint x: 968, startPoint y: 435, endPoint x: 961, endPoint y: 390, distance: 45.7
click at [961, 391] on div "2 5 2 2 2 2 2 2 3 6 5 3 2 3 5 4 2 4 2 3 13 3 2 3 6 4 6 8 8 9 14 2 6 5 6 9 3 9 6…" at bounding box center [689, 387] width 1379 height 775
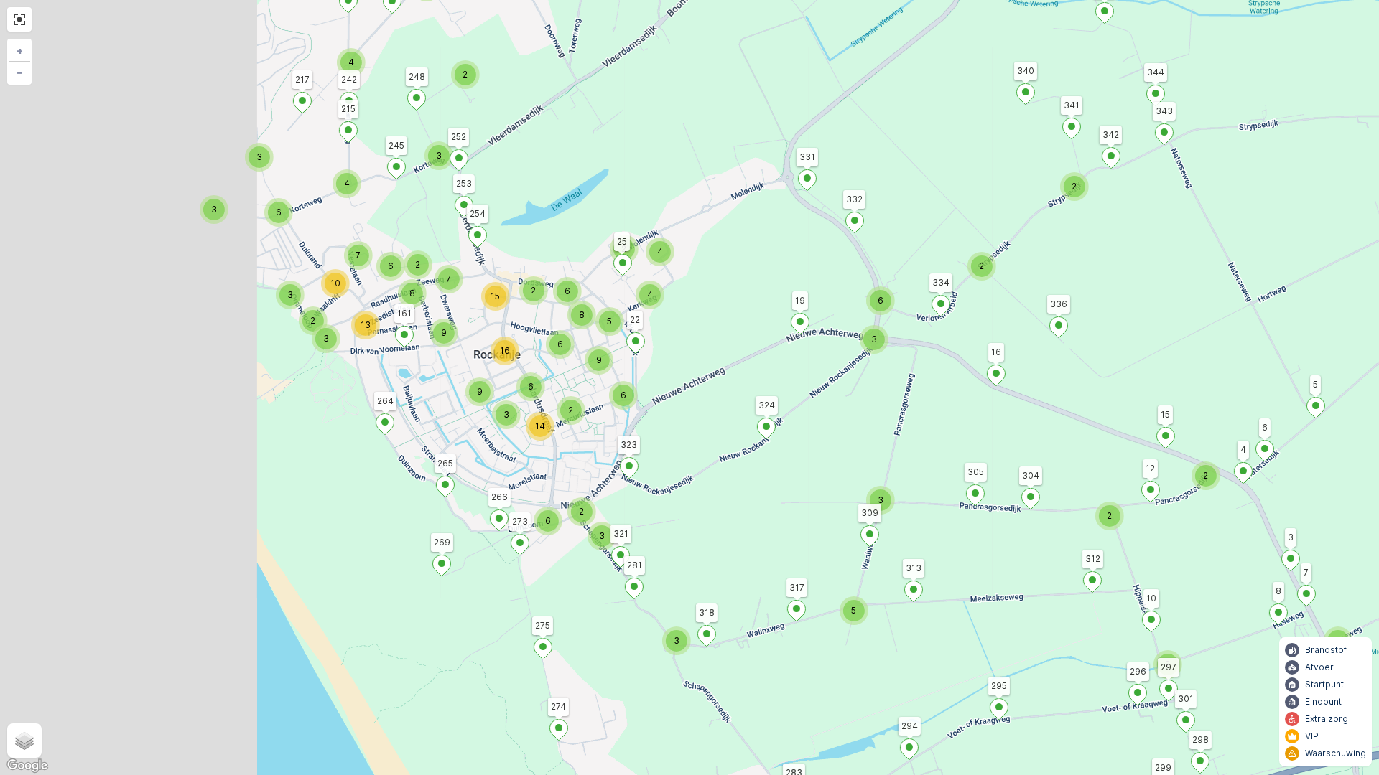
drag, startPoint x: 551, startPoint y: 272, endPoint x: 936, endPoint y: 354, distance: 392.7
click at [936, 354] on div "2 5 2 2 2 2 2 2 3 6 5 3 2 3 5 4 2 4 2 3 13 3 2 3 6 4 6 8 8 9 14 2 6 5 6 9 3 9 6…" at bounding box center [689, 387] width 1379 height 775
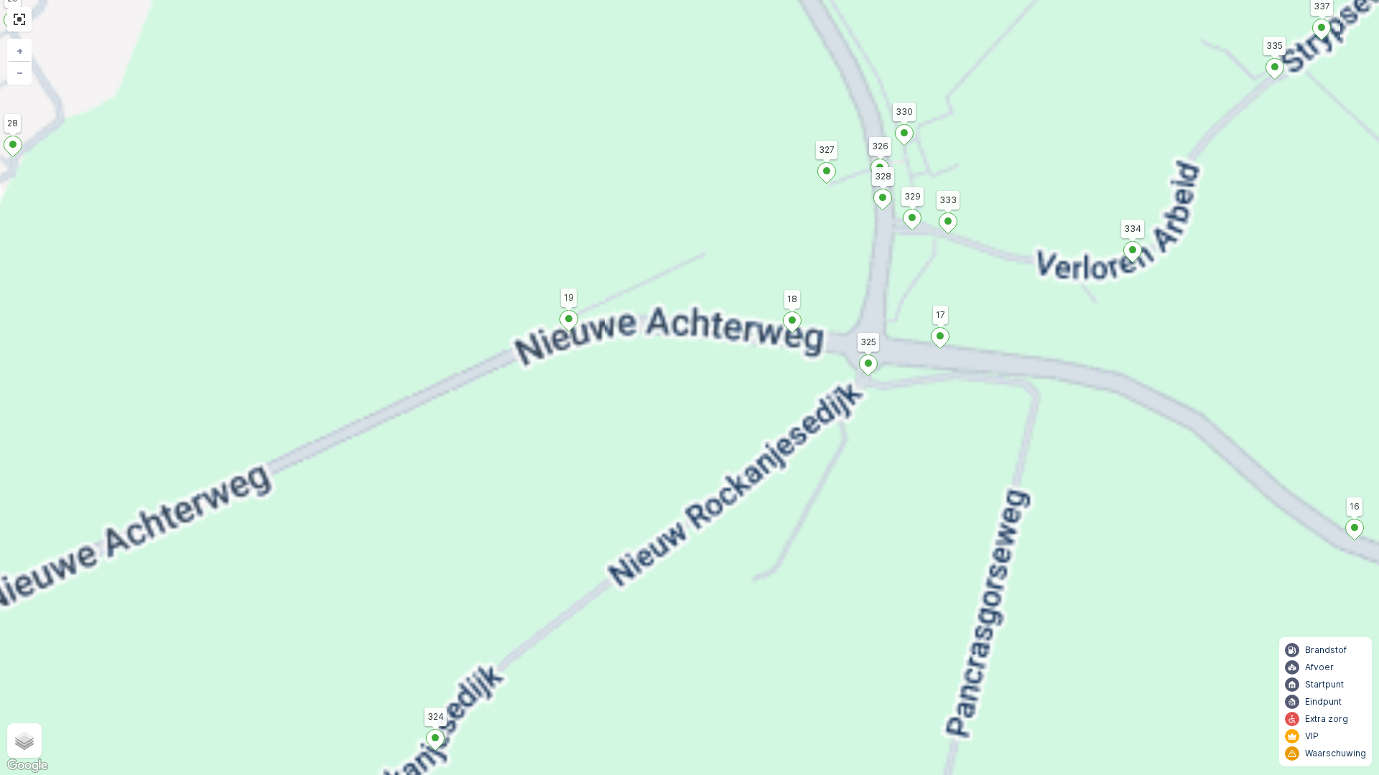
drag, startPoint x: 932, startPoint y: 342, endPoint x: 935, endPoint y: 449, distance: 107.0
click at [936, 449] on div "2 5 2 2 2 2 2 2 3 6 5 3 2 3 5 4 2 4 2 3 13 3 2 3 6 4 6 8 8 9 14 2 6 5 6 9 3 9 6…" at bounding box center [689, 387] width 1379 height 775
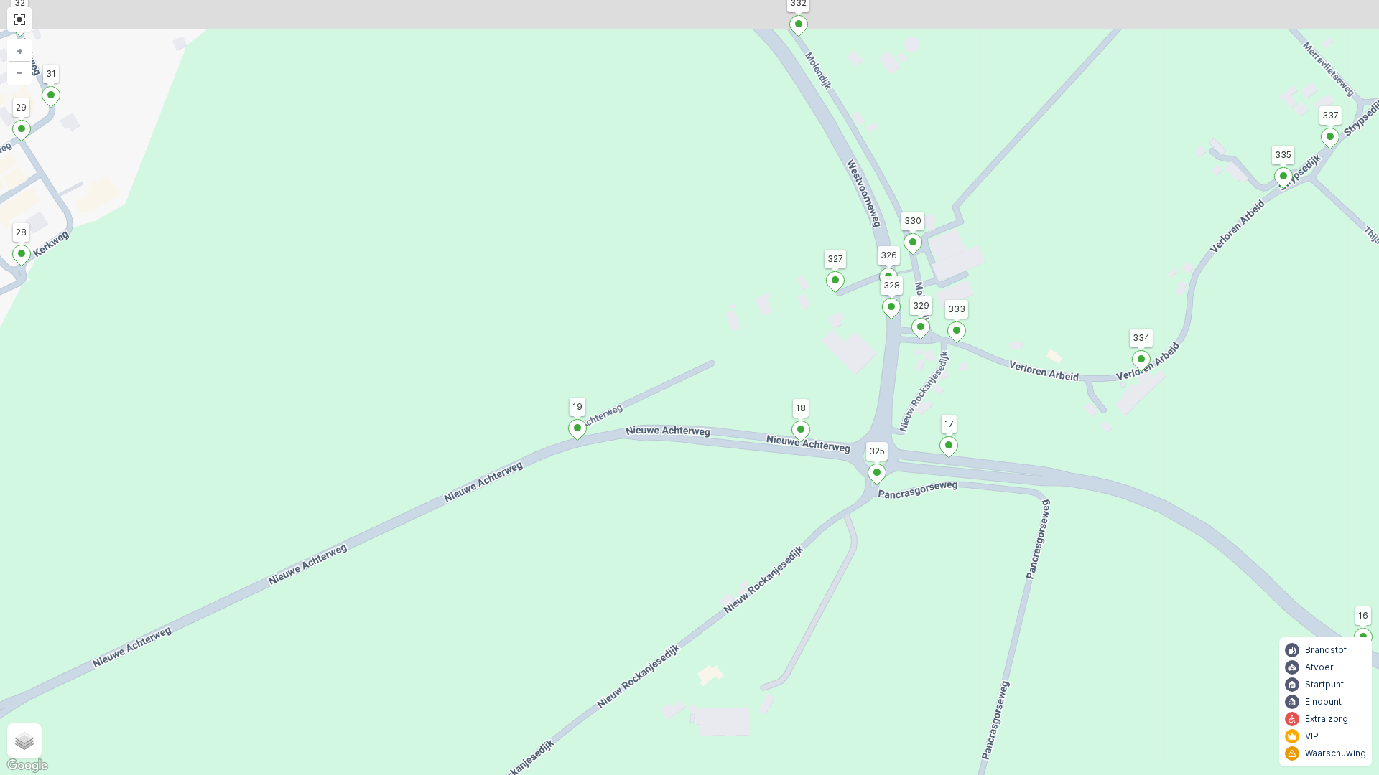
drag, startPoint x: 1011, startPoint y: 417, endPoint x: 1011, endPoint y: 517, distance: 99.8
click at [1011, 518] on div "2 2 2 4 2 2 2 2 2 2 2 2 2 2 3 2 2 2 2 2 4 2 2 2 3 2 2 2 2 2 2 3 2 2 2 2 331 324…" at bounding box center [689, 387] width 1379 height 775
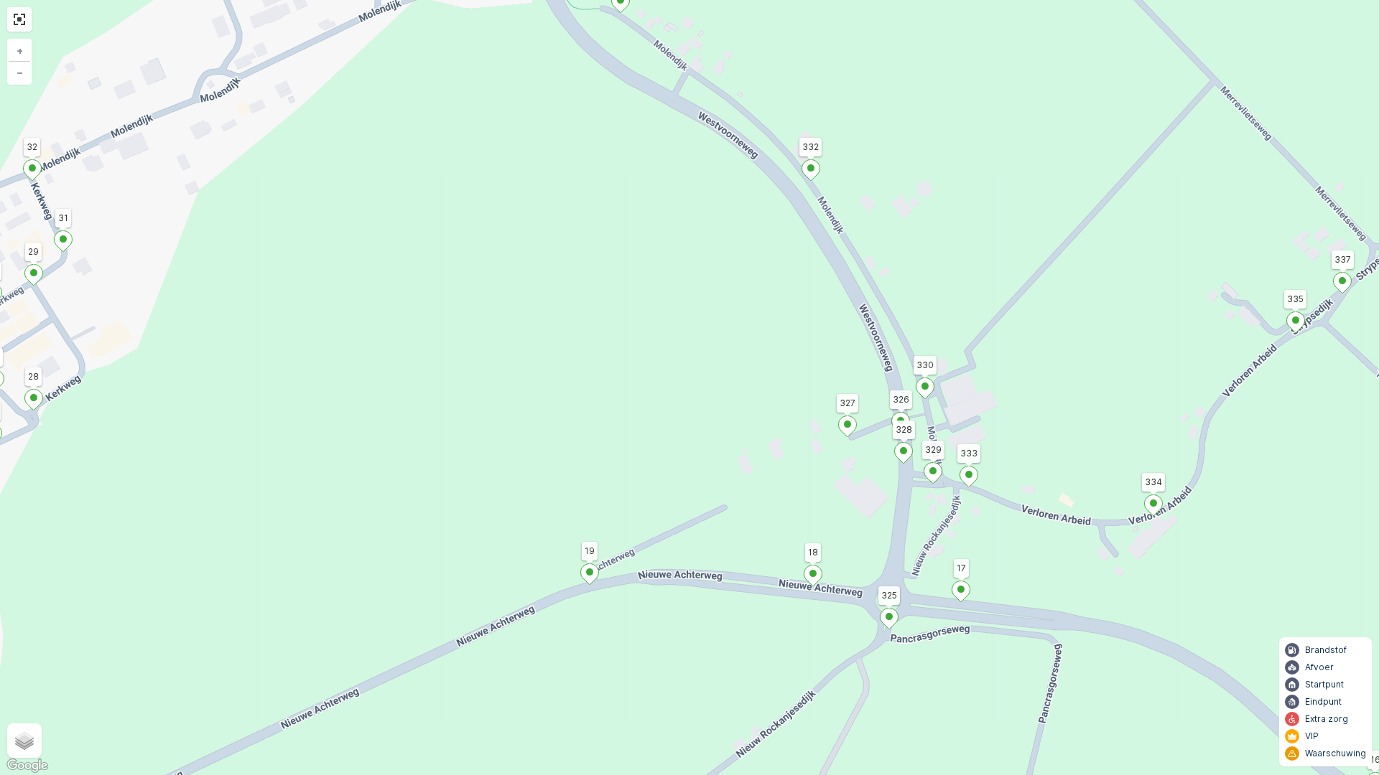
drag, startPoint x: 1046, startPoint y: 459, endPoint x: 1049, endPoint y: 477, distance: 18.2
click at [1049, 477] on div "2 2 2 4 2 2 2 2 2 2 2 2 2 2 3 2 2 2 2 2 4 2 2 2 3 2 2 2 2 2 2 3 2 2 2 2 331 324…" at bounding box center [689, 387] width 1379 height 775
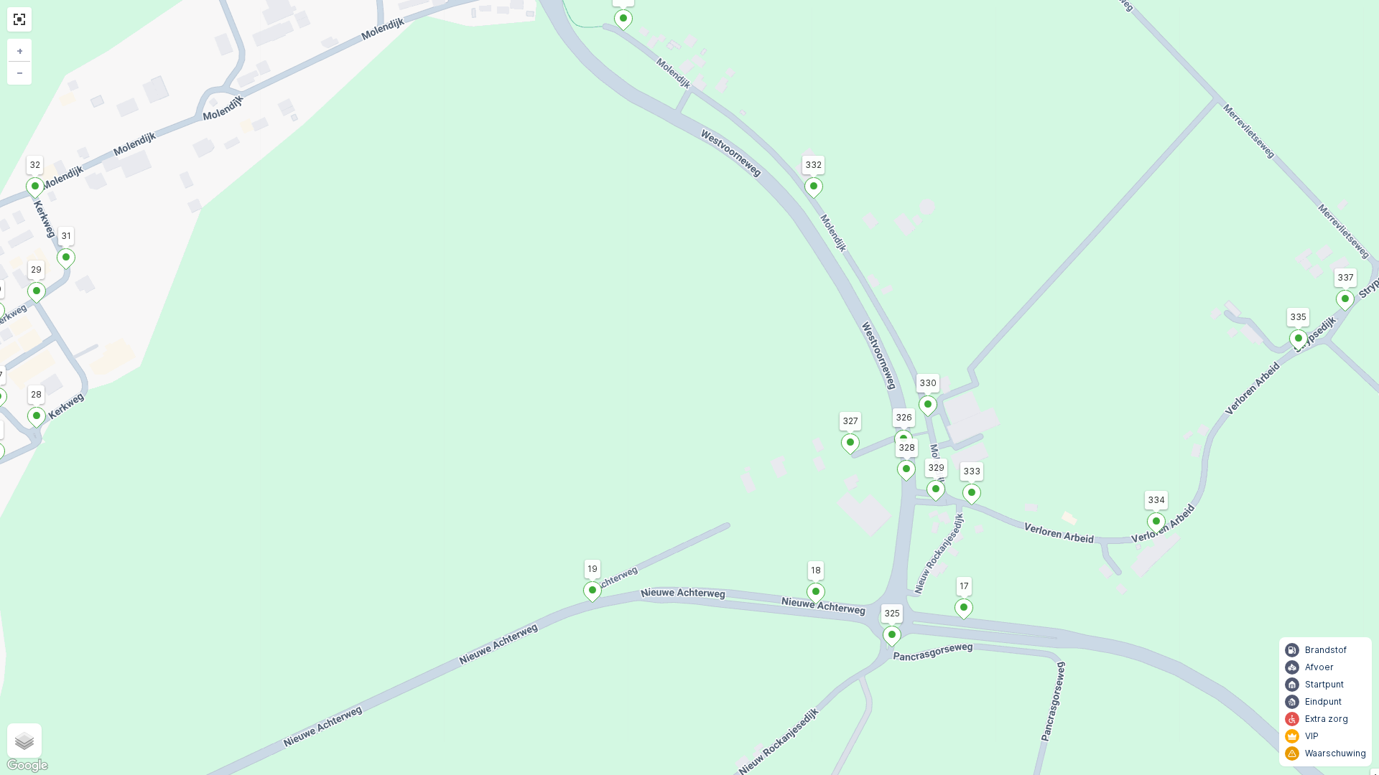
drag, startPoint x: 1194, startPoint y: 433, endPoint x: 1009, endPoint y: 317, distance: 218.1
click at [1017, 329] on div "2 2 2 4 2 2 2 2 2 2 2 2 2 2 3 2 2 2 2 2 4 2 2 2 3 2 2 2 2 2 2 3 2 2 2 2 331 324…" at bounding box center [689, 387] width 1379 height 775
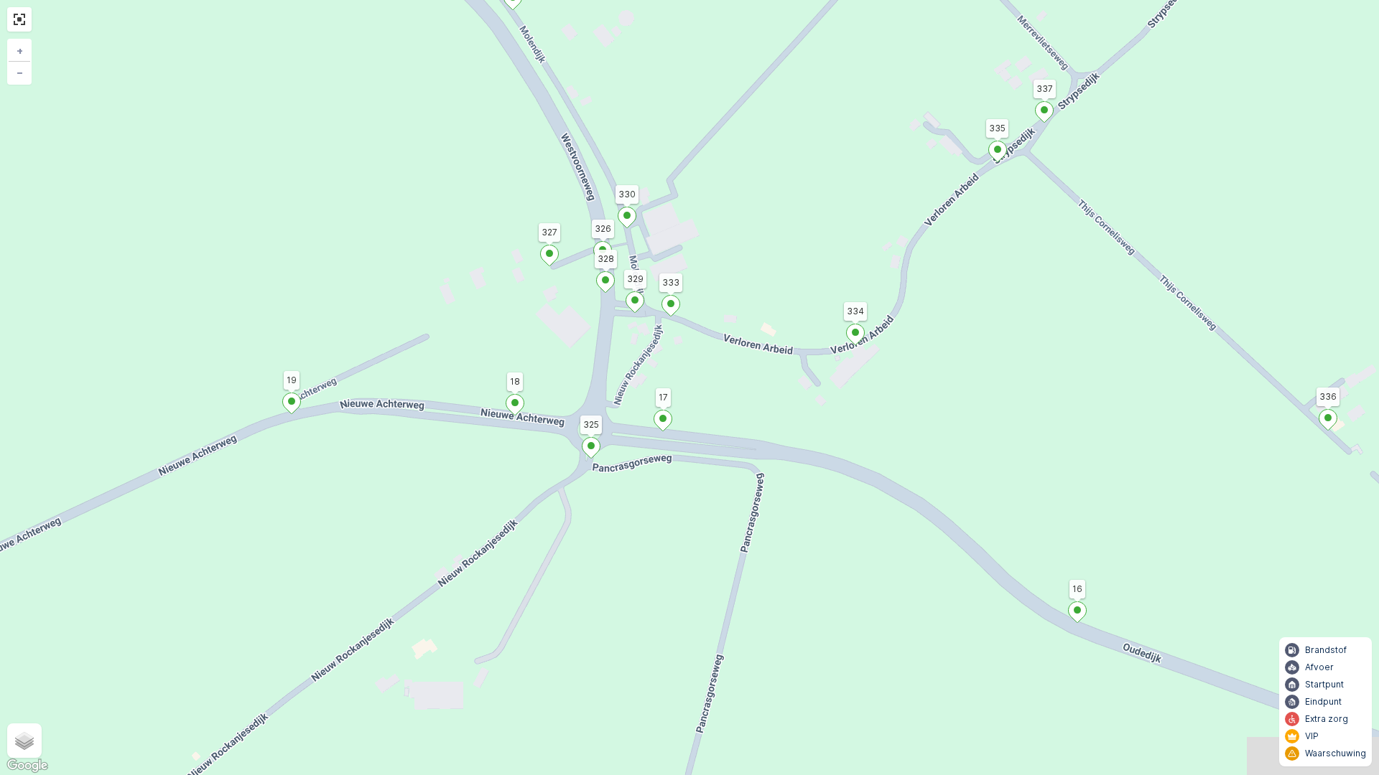
drag, startPoint x: 1086, startPoint y: 326, endPoint x: 1053, endPoint y: 302, distance: 40.1
click at [1061, 310] on div "2 2 2 4 2 2 2 2 2 2 2 2 2 2 3 2 2 2 2 2 4 2 2 2 3 2 2 2 2 2 2 3 2 2 2 2 331 324…" at bounding box center [689, 387] width 1379 height 775
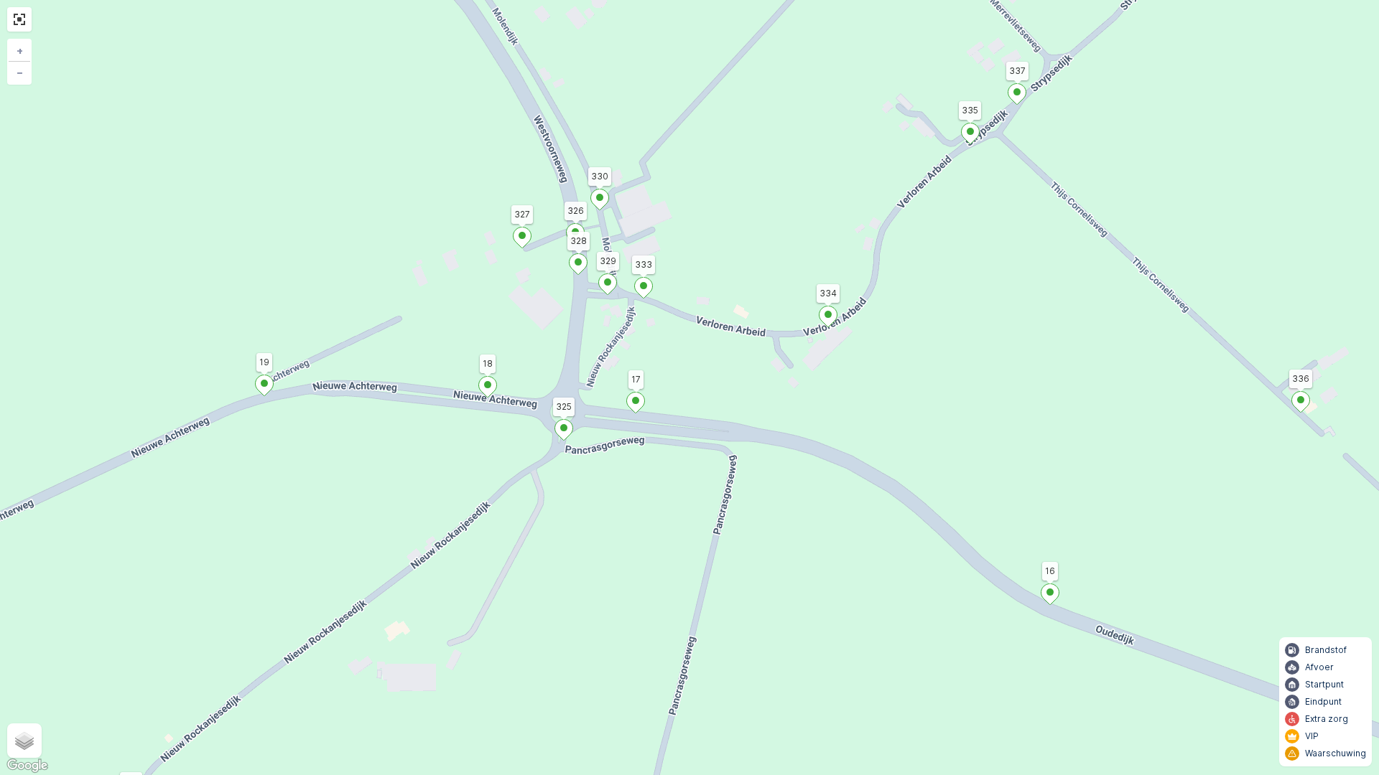
drag, startPoint x: 658, startPoint y: 353, endPoint x: 775, endPoint y: 661, distance: 329.5
click at [775, 661] on div "2 2 2 4 2 2 2 2 2 2 2 2 2 2 3 2 2 2 2 2 4 2 2 2 3 2 2 2 2 2 2 3 2 2 2 2 331 324…" at bounding box center [689, 387] width 1379 height 775
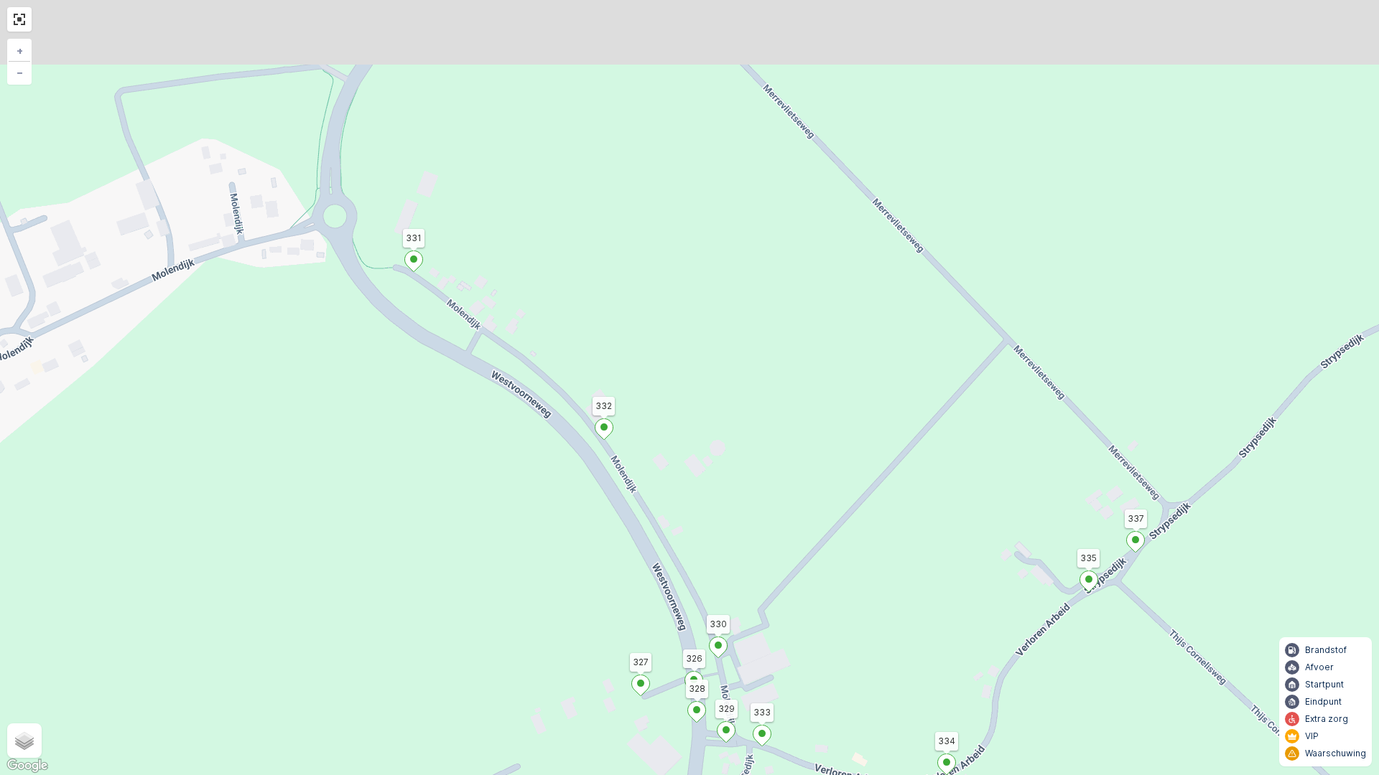
drag, startPoint x: 661, startPoint y: 513, endPoint x: 644, endPoint y: 656, distance: 143.1
click at [610, 663] on div "2 2 2 4 2 2 2 2 2 2 2 2 2 2 3 2 2 2 2 2 4 2 2 2 3 2 2 2 2 2 2 3 2 2 2 2 331 324…" at bounding box center [689, 387] width 1379 height 775
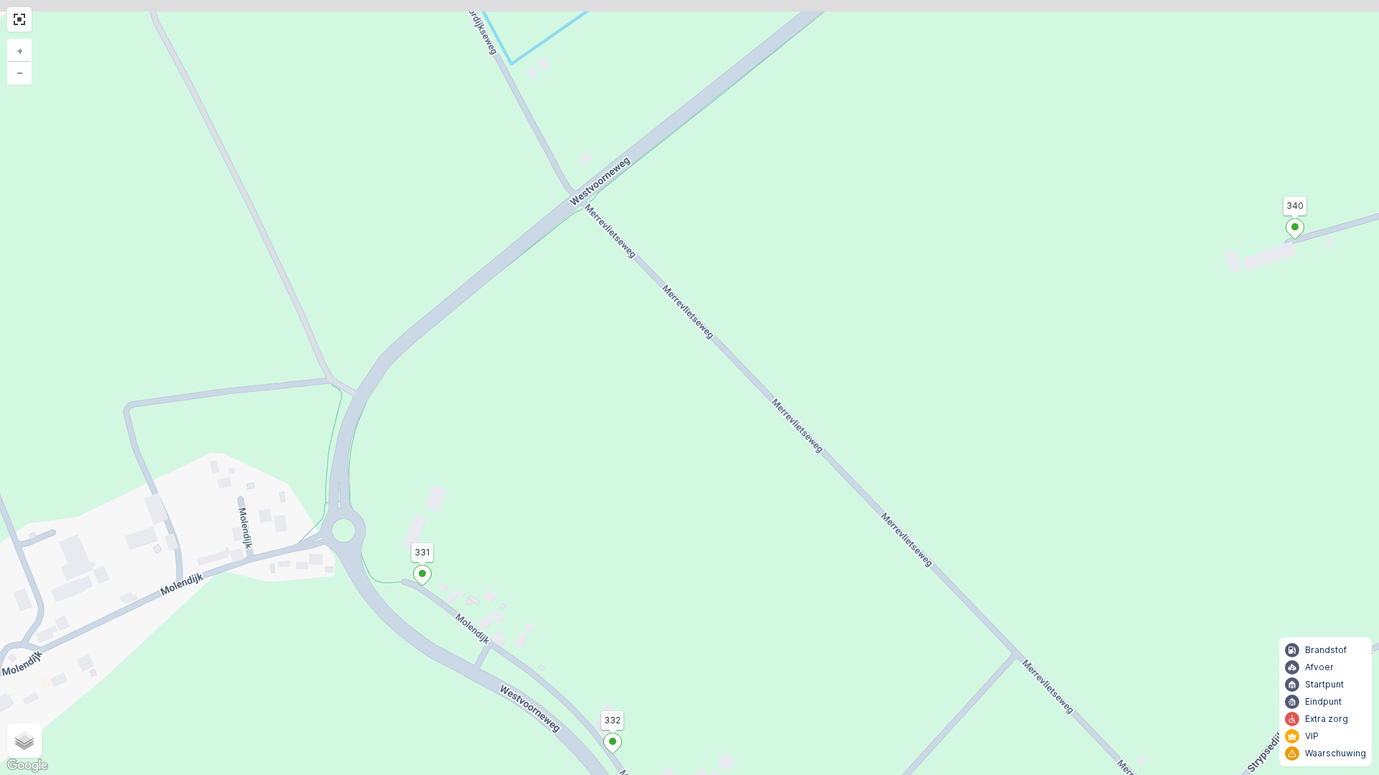
drag, startPoint x: 709, startPoint y: 606, endPoint x: 778, endPoint y: 678, distance: 100.0
click at [788, 663] on div "2 2 2 4 2 2 2 2 2 2 2 2 2 2 3 2 2 2 2 2 4 2 2 2 3 2 2 2 2 2 2 3 2 2 2 2 331 324…" at bounding box center [689, 387] width 1379 height 775
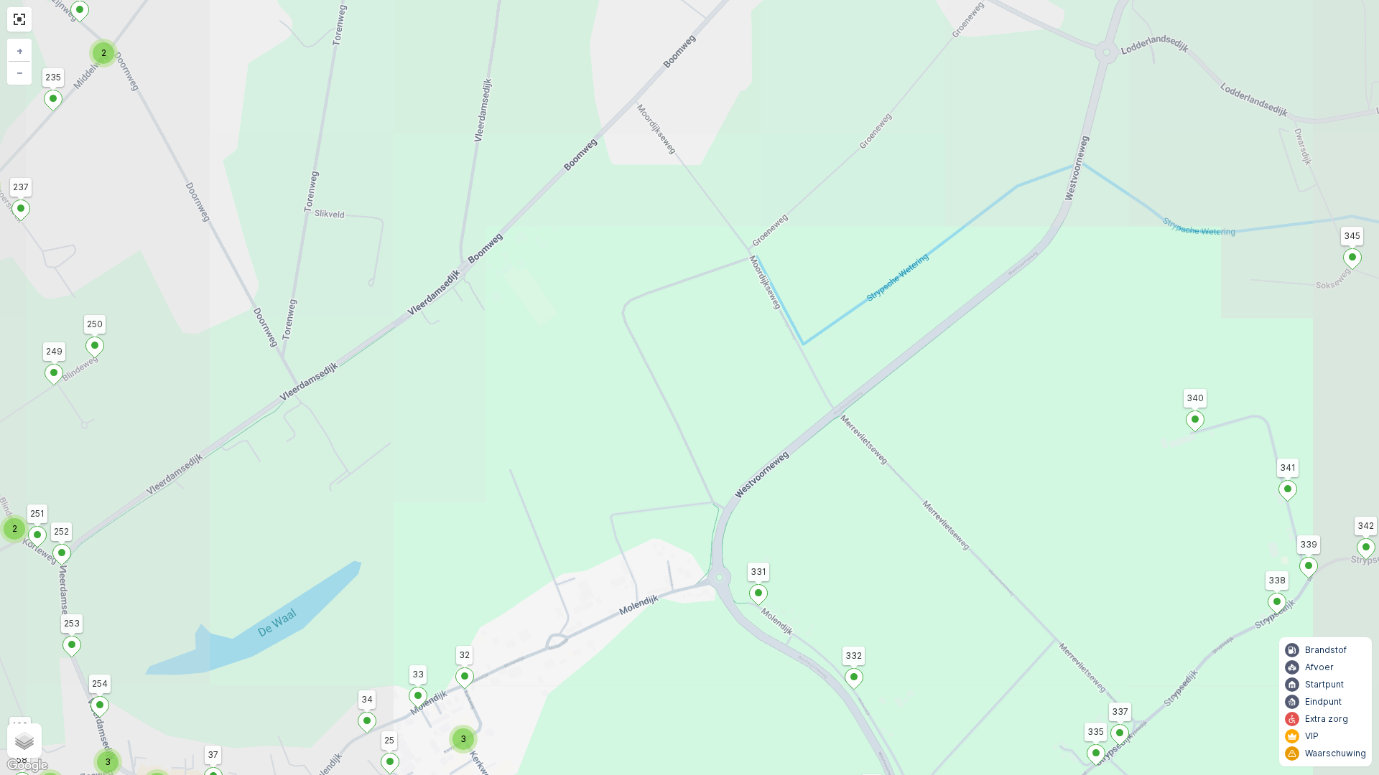
click at [745, 509] on div "2 2 2 3 3 3 2 2 3 2 3 2 2 5 2 2 2 2 5 3 2 4 2 2 2 3 5 4 2 2 2 5 7 2 3 2 3 2 2 2…" at bounding box center [689, 387] width 1379 height 775
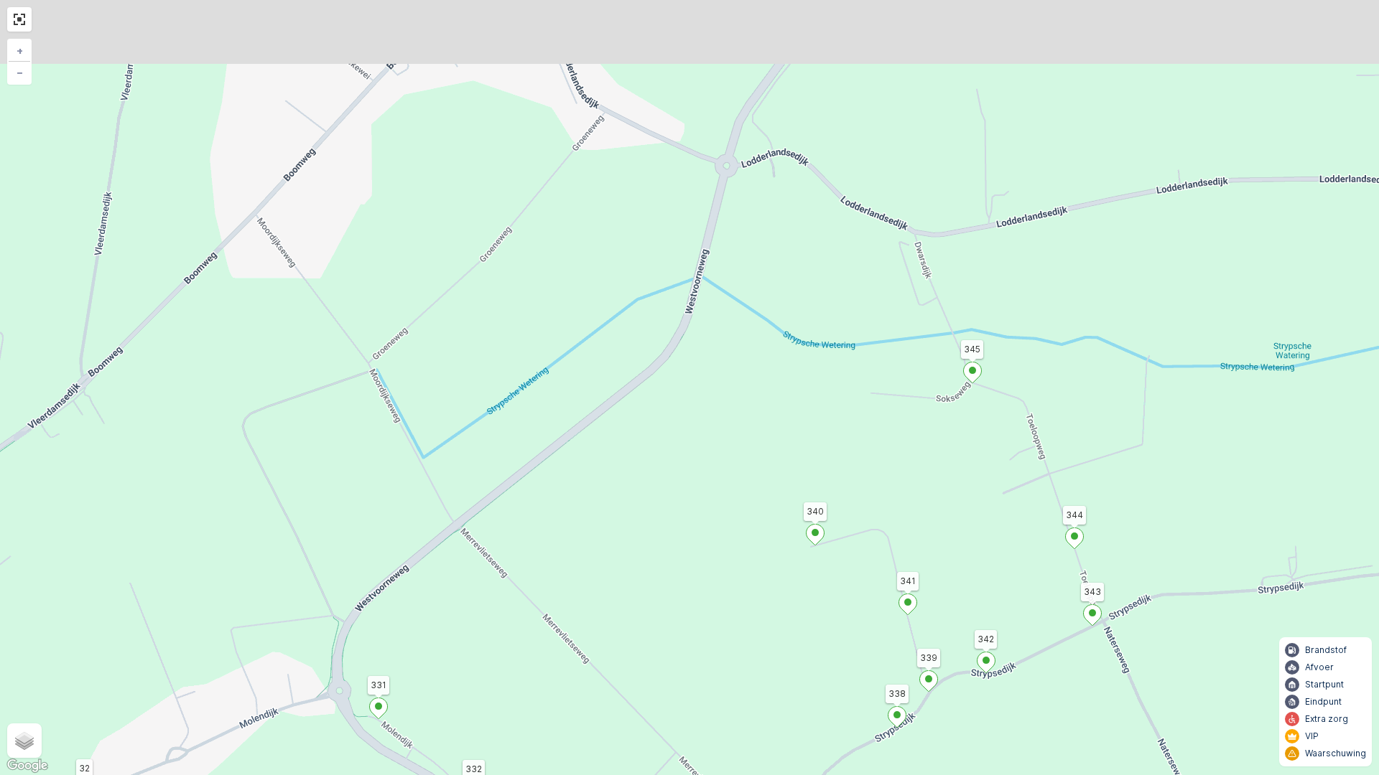
drag, startPoint x: 994, startPoint y: 420, endPoint x: 951, endPoint y: 490, distance: 82.5
click at [951, 490] on div "2 2 2 3 3 3 2 2 3 2 3 2 2 5 2 2 2 2 5 3 2 4 2 2 2 3 5 4 2 2 2 5 7 2 3 2 3 2 2 2…" at bounding box center [689, 387] width 1379 height 775
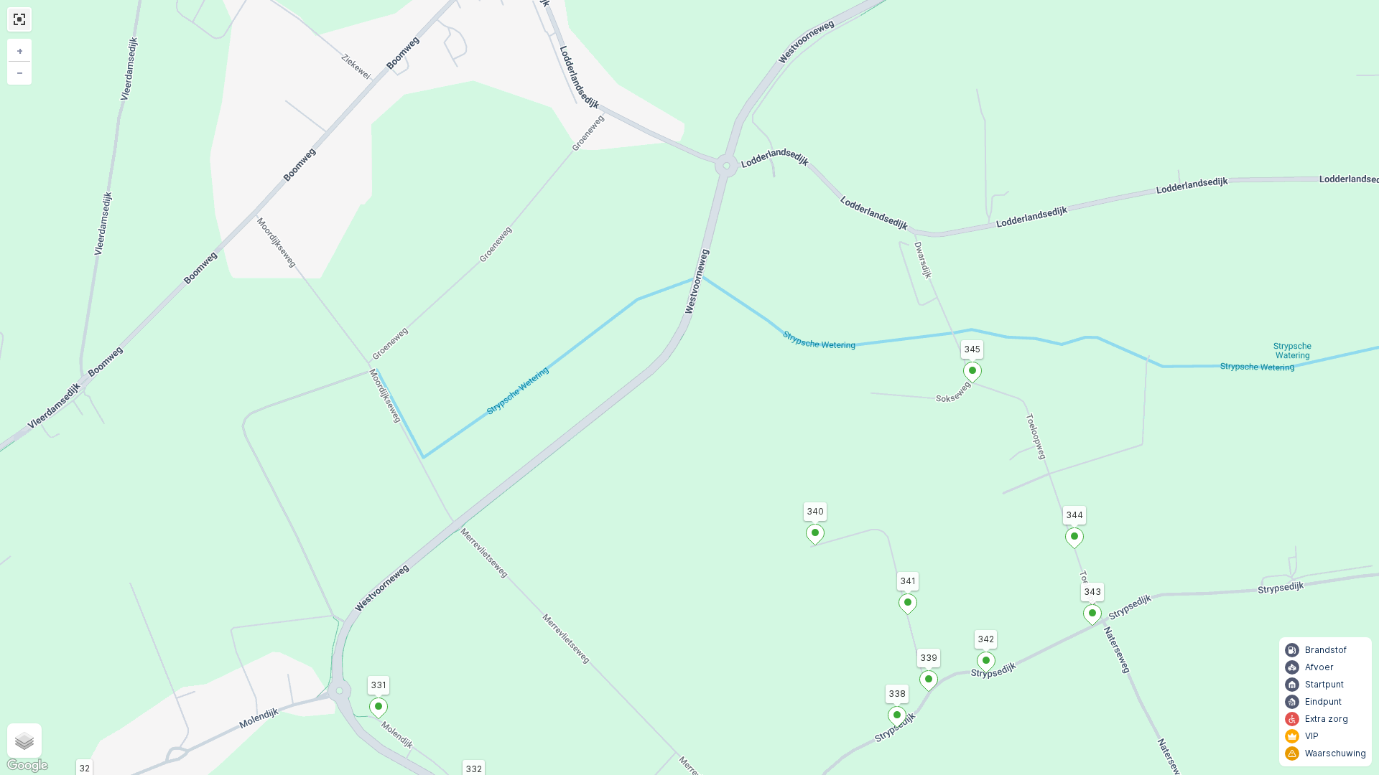
click at [23, 17] on link at bounding box center [20, 20] width 22 height 22
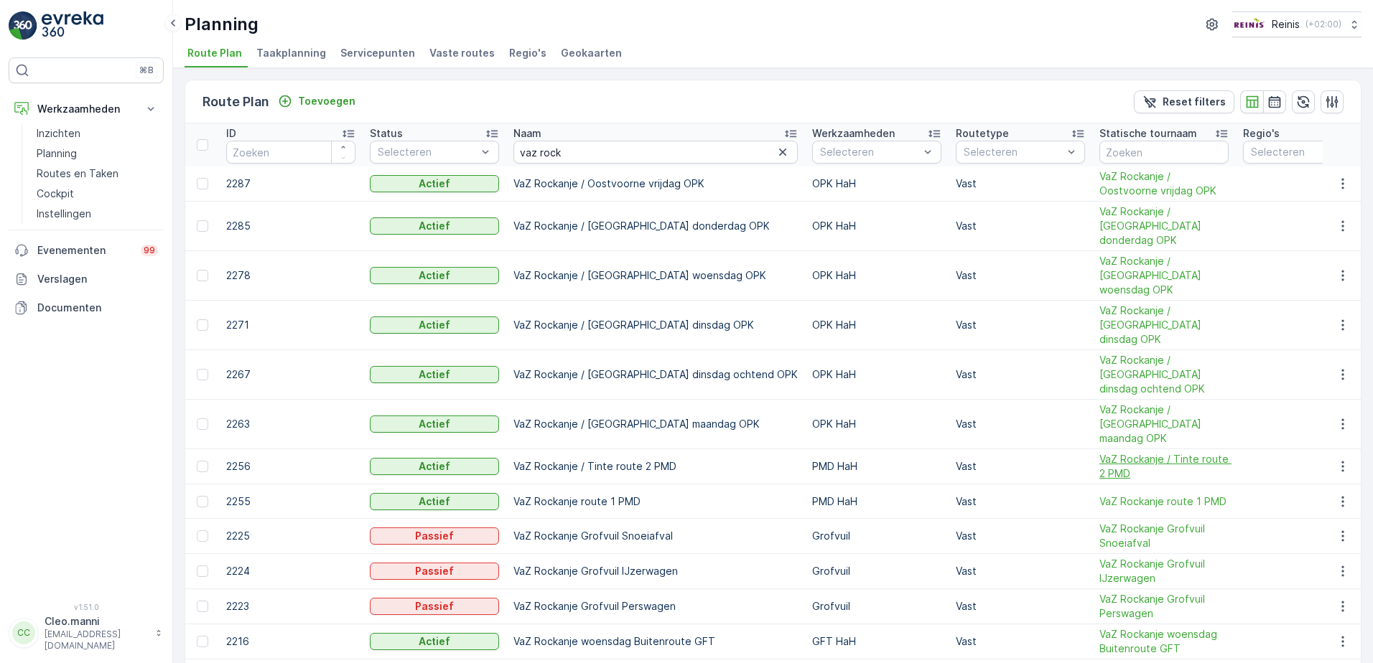
click at [1117, 452] on span "VaZ Rockanje / Tinte route 2 PMD" at bounding box center [1163, 466] width 129 height 29
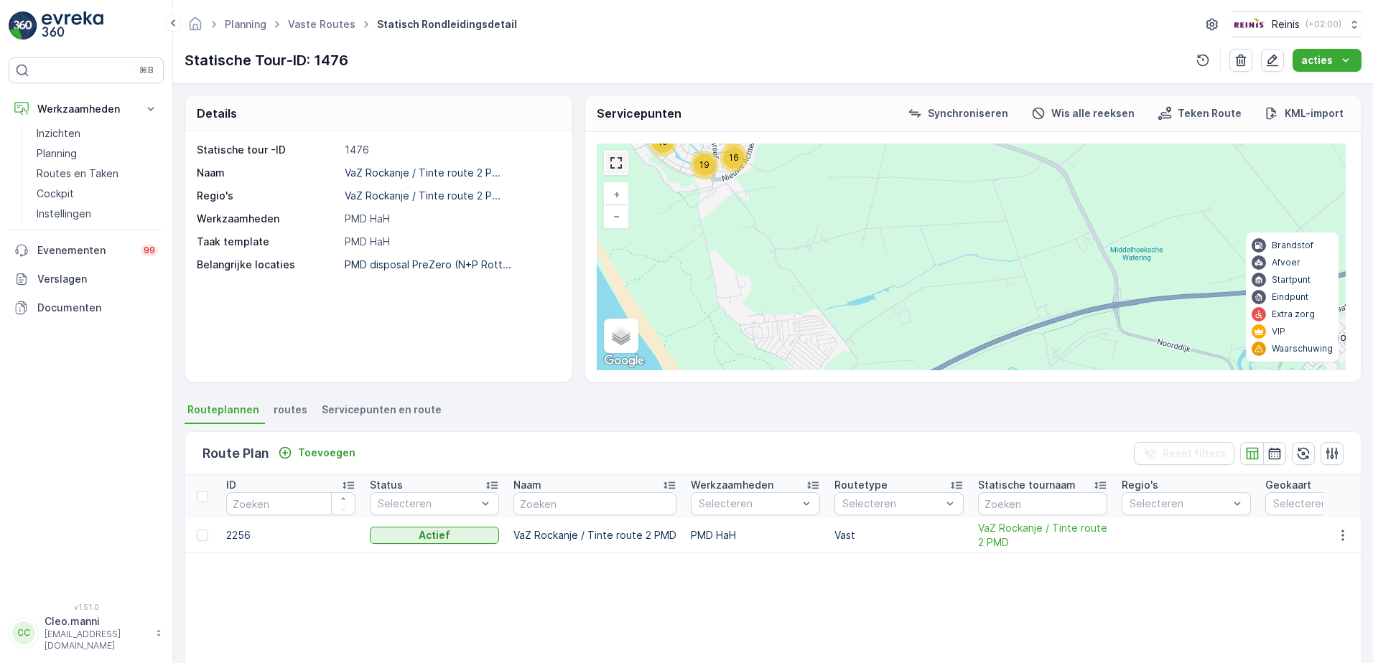
click at [615, 165] on link at bounding box center [616, 163] width 22 height 22
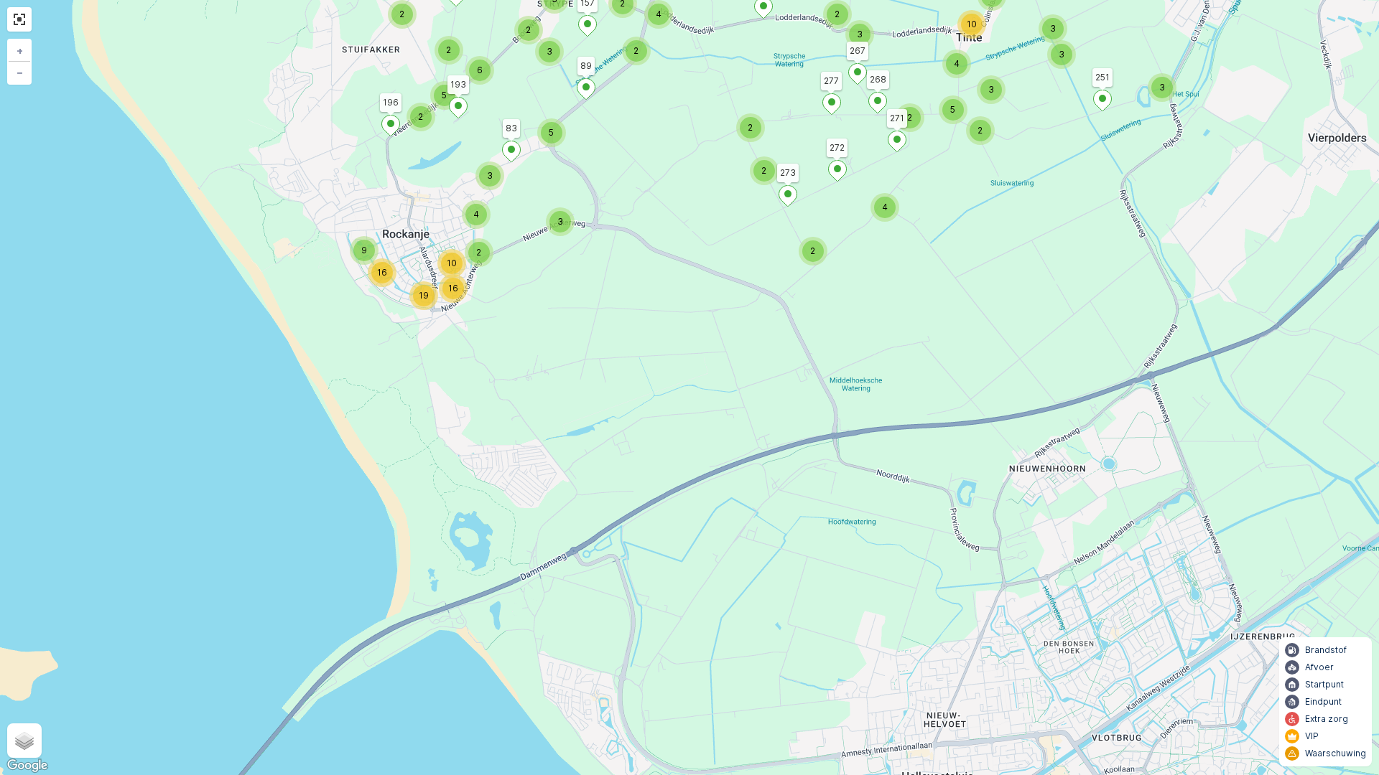
drag, startPoint x: 770, startPoint y: 500, endPoint x: 770, endPoint y: 517, distance: 16.5
click at [770, 514] on div "3 3 2 2 2 2 5 2 5 3 3 3 3 5 4 3 10 3 2 2 2 2 4 2 2 3 4 3 10 19 16 9 16 2 4 2 2 …" at bounding box center [689, 387] width 1379 height 775
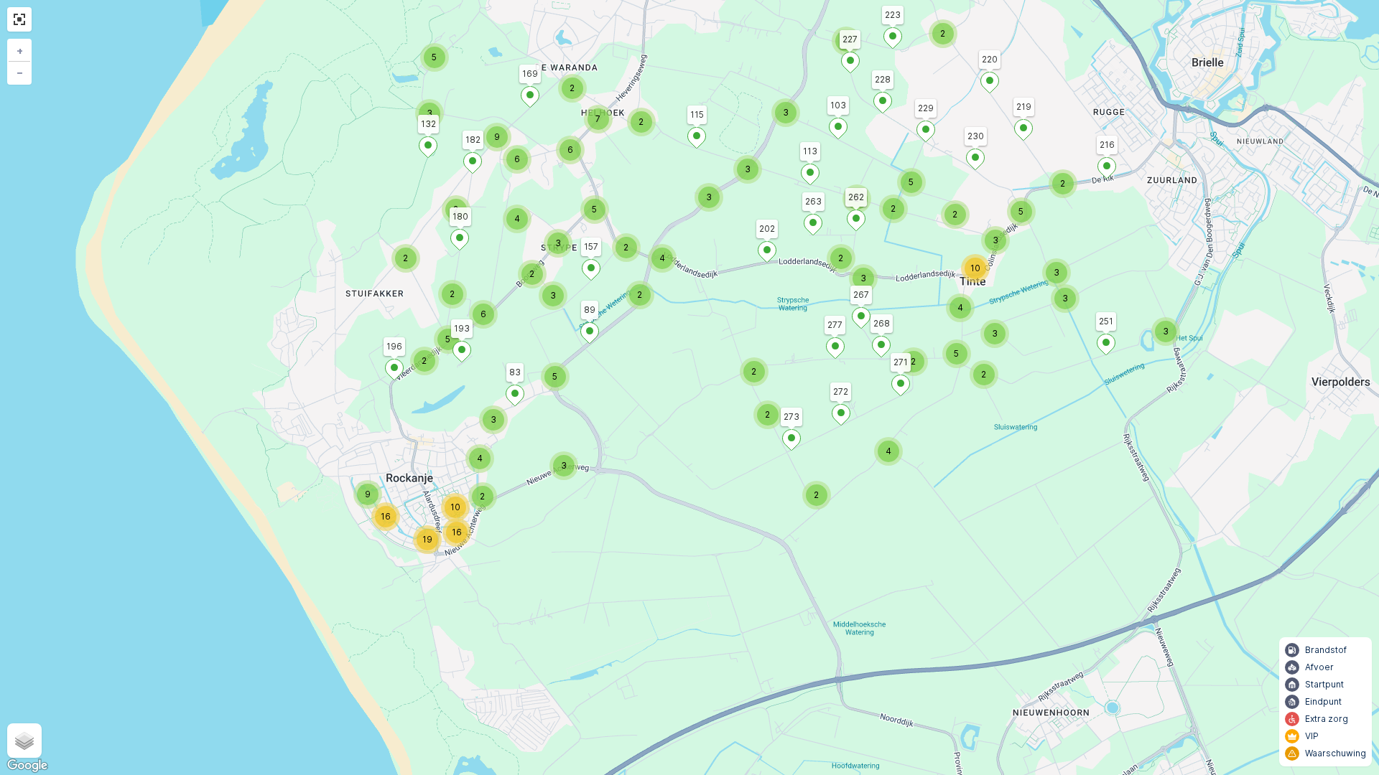
drag, startPoint x: 710, startPoint y: 404, endPoint x: 693, endPoint y: 469, distance: 66.9
click at [697, 472] on div "3 3 2 2 2 2 5 2 5 3 3 3 3 5 4 3 10 3 2 2 2 2 4 2 2 3 4 3 10 19 16 9 16 2 4 2 2 …" at bounding box center [689, 387] width 1379 height 775
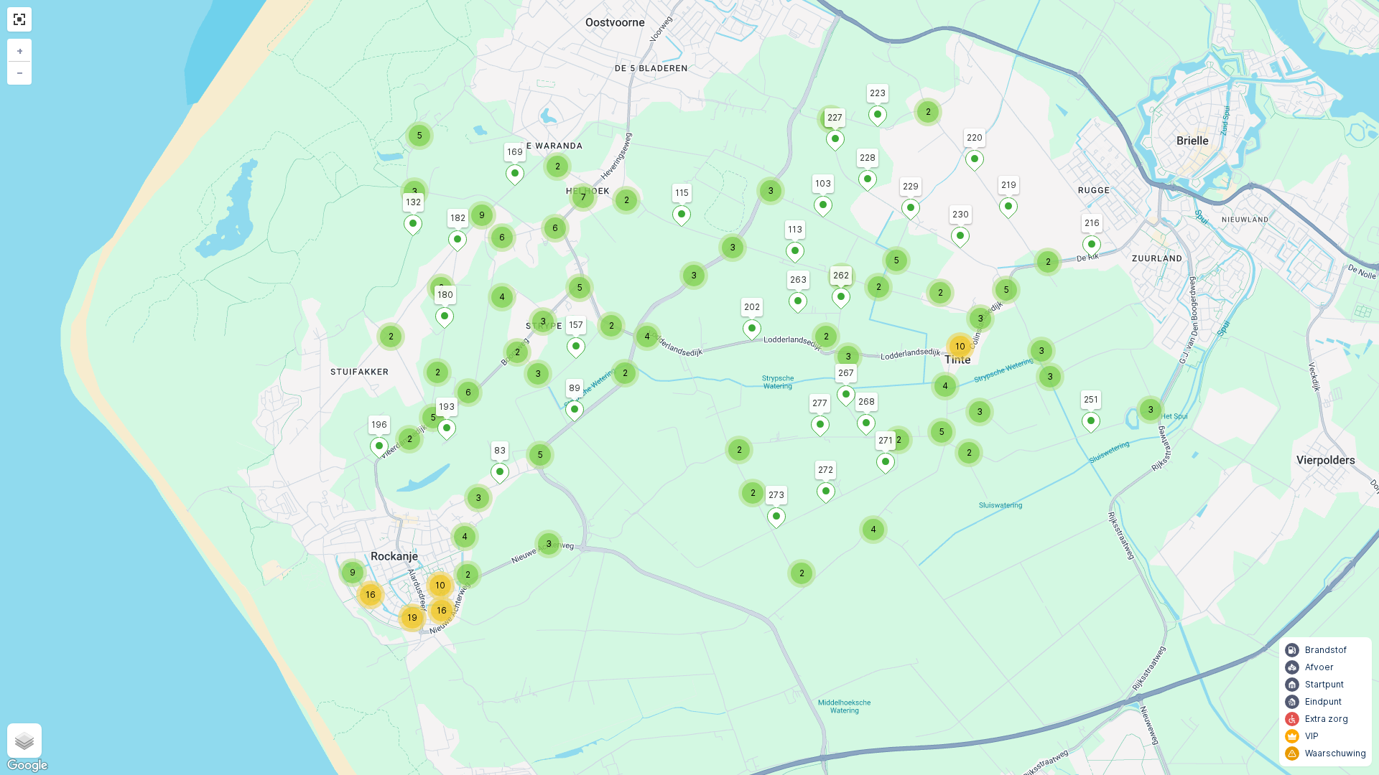
drag, startPoint x: 696, startPoint y: 467, endPoint x: 681, endPoint y: 552, distance: 86.2
click at [681, 552] on div "3 3 2 2 2 2 5 2 5 3 3 3 3 5 4 3 10 3 2 2 2 2 4 2 2 3 4 3 10 19 16 9 16 2 4 2 2 …" at bounding box center [689, 387] width 1379 height 775
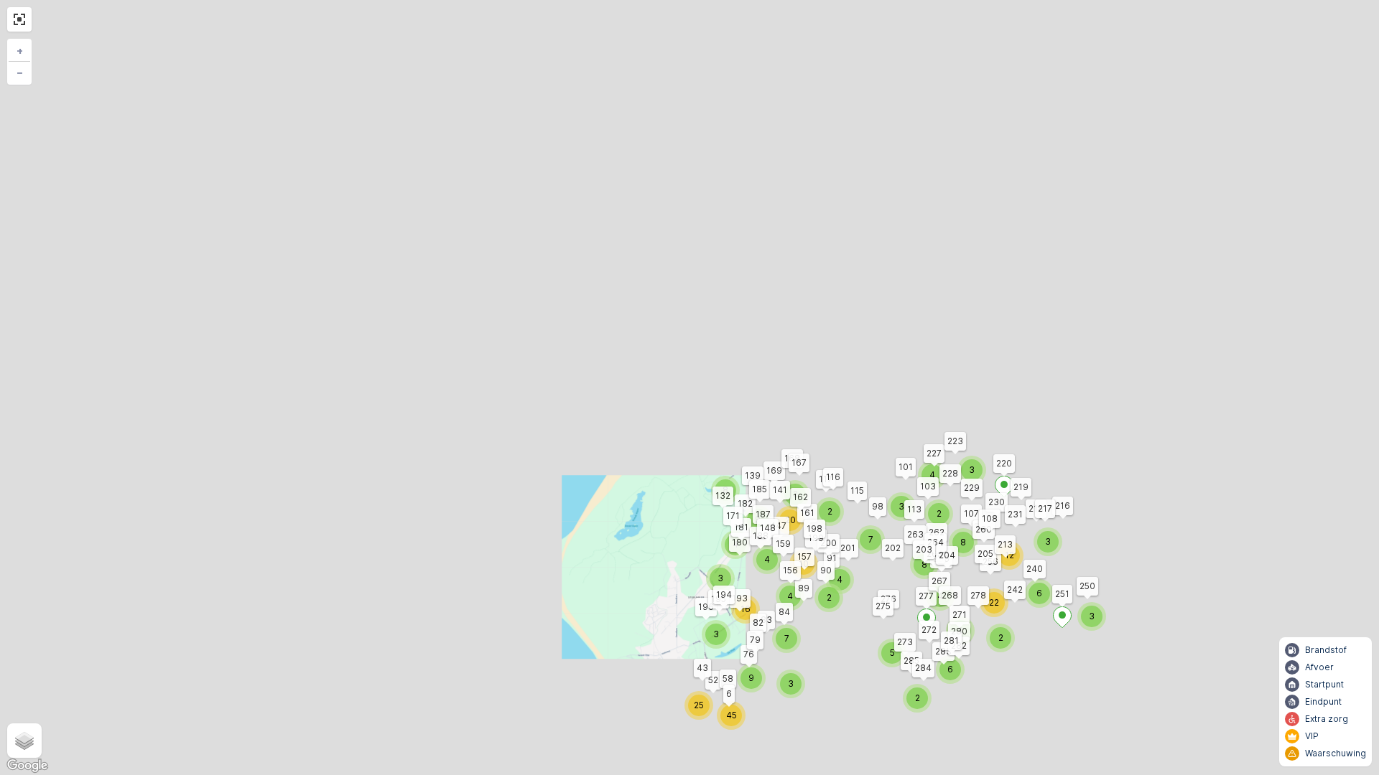
drag, startPoint x: 920, startPoint y: 383, endPoint x: 778, endPoint y: 545, distance: 214.7
click at [778, 554] on div "2 3 2 2 2 4 4 3 2 3 2 2 2 3 2 8 2 2 2 2 2 3 3 7 2 15 7 8 4 5 10 5 2 3 2 2 3 3 5…" at bounding box center [689, 387] width 1379 height 775
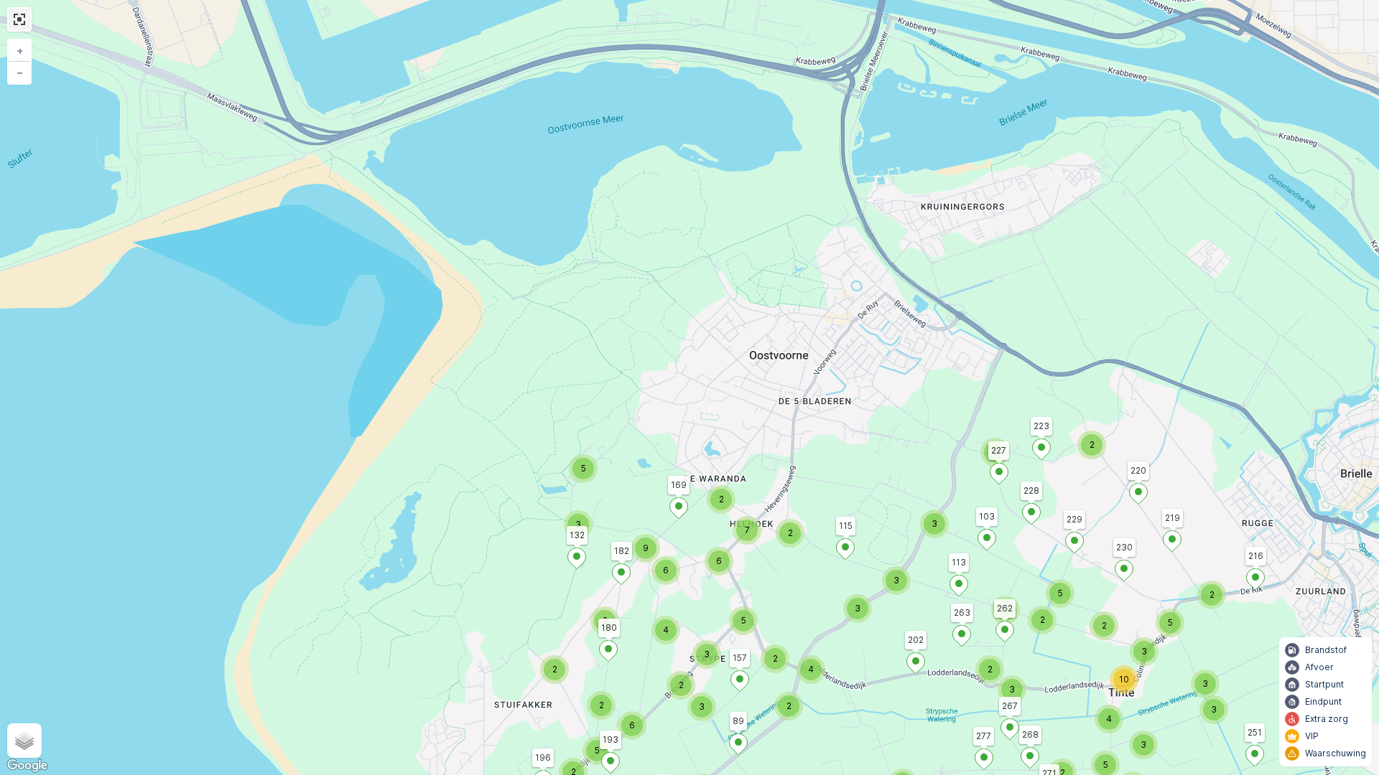
click at [22, 23] on link at bounding box center [20, 20] width 22 height 22
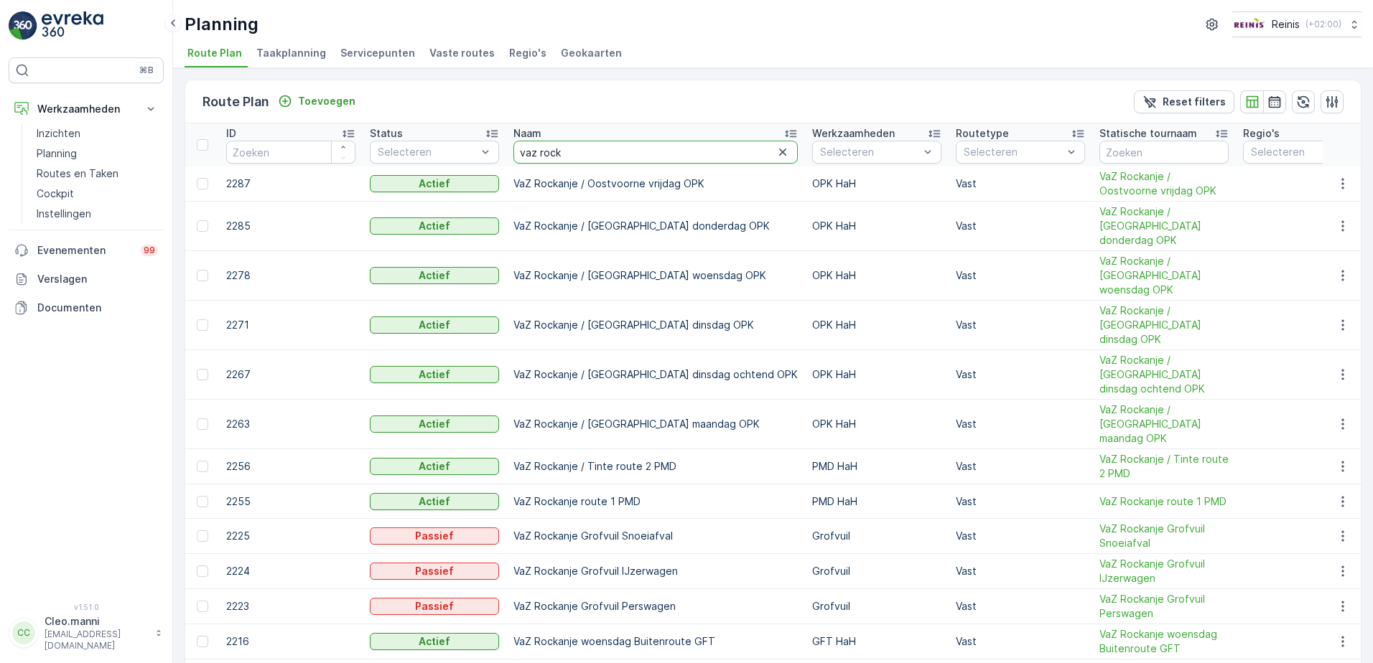
drag, startPoint x: 539, startPoint y: 152, endPoint x: 645, endPoint y: 150, distance: 106.3
click at [645, 150] on input "vaz rock" at bounding box center [655, 152] width 284 height 23
type input "[PERSON_NAME]"
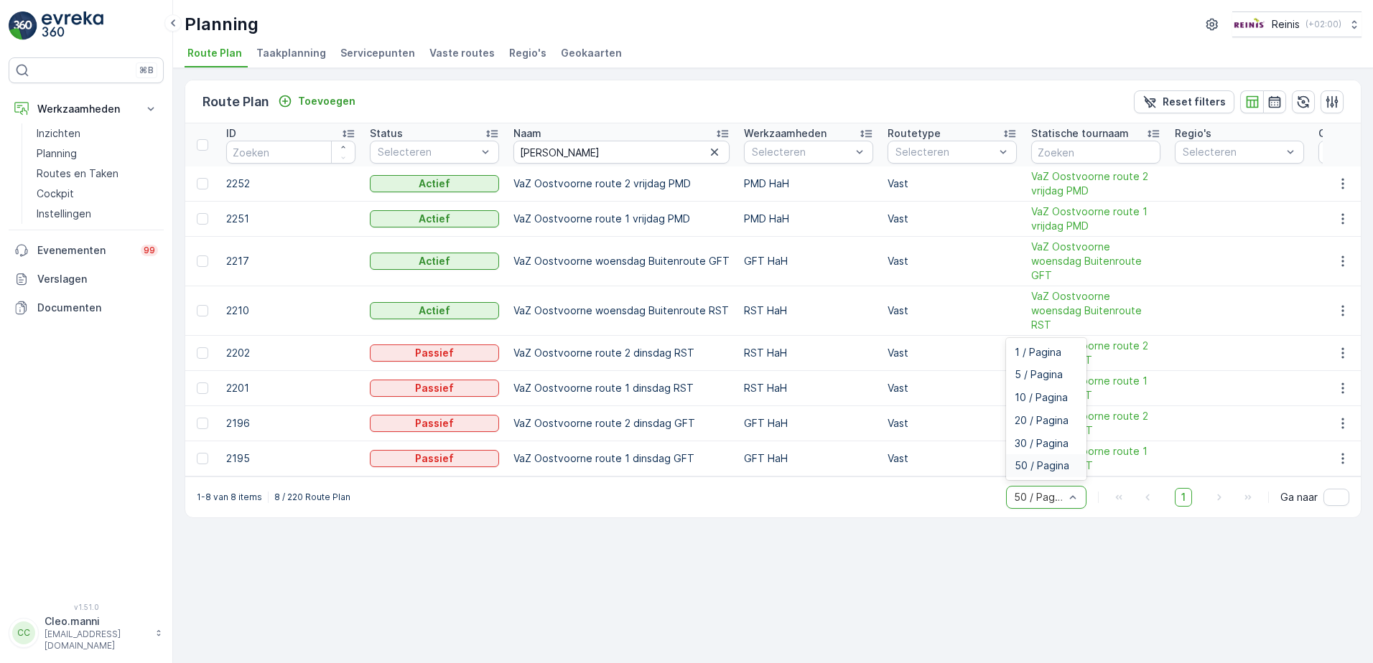
click at [1059, 460] on span "50 / Pagina" at bounding box center [1042, 465] width 55 height 11
click at [1082, 409] on span "VaZ Oostvoorne route 2 dinsdag GFT" at bounding box center [1095, 423] width 129 height 29
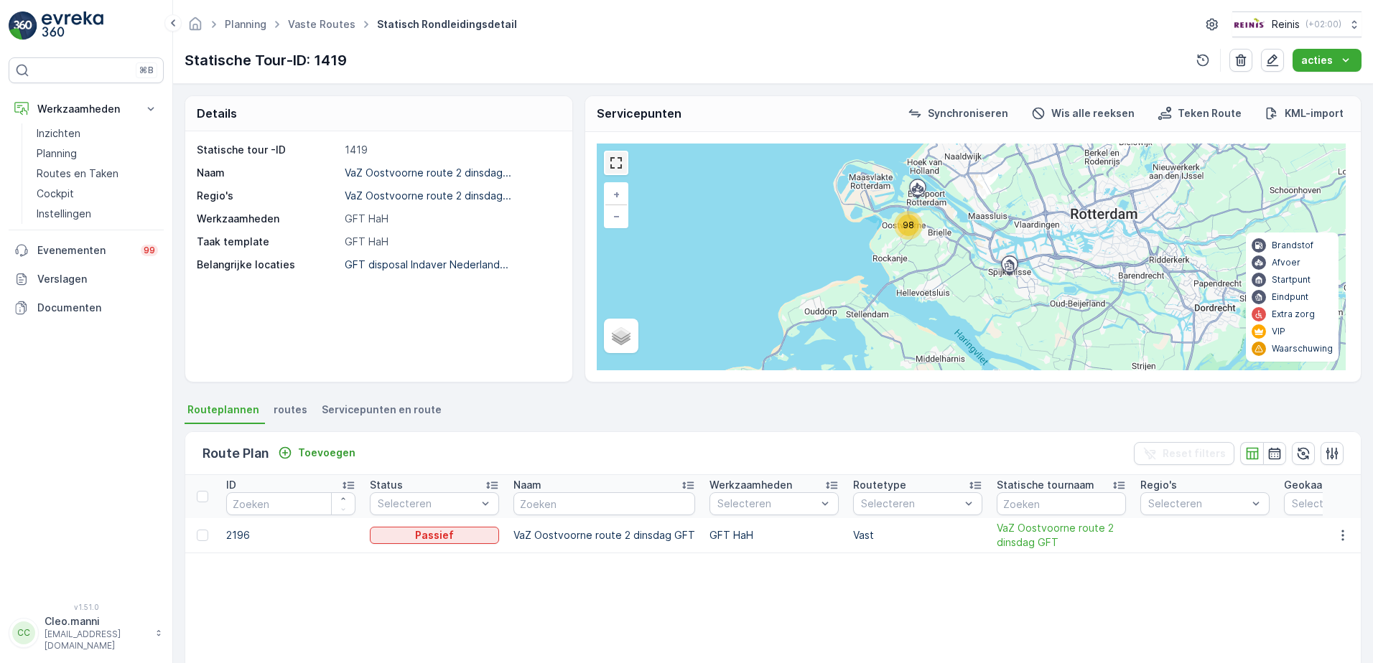
click at [617, 169] on link at bounding box center [616, 163] width 22 height 22
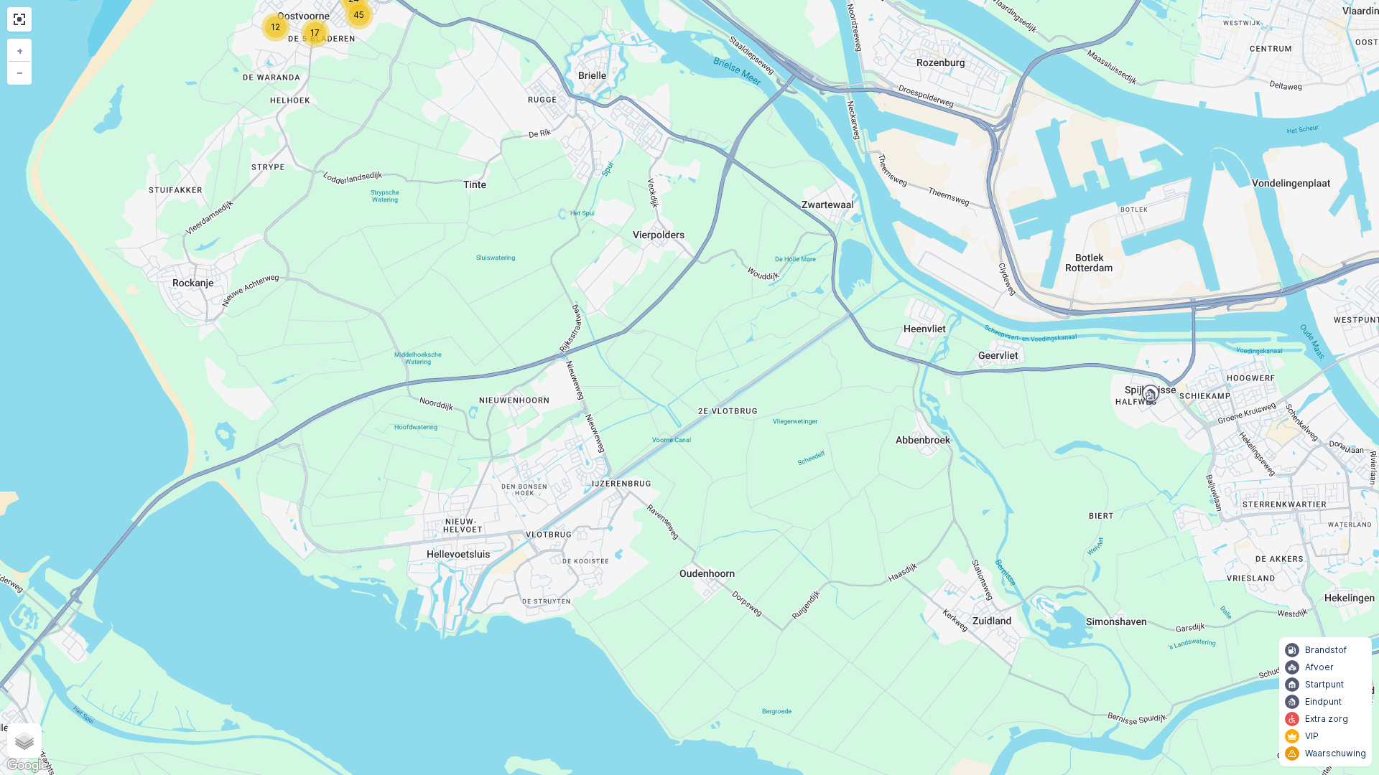
drag, startPoint x: 572, startPoint y: 345, endPoint x: 826, endPoint y: 661, distance: 405.9
click at [823, 658] on div "17 12 45 24 + − Satelliet stappenplan Terrein Hybride Leaflet Sneltoetsen Kaart…" at bounding box center [689, 387] width 1379 height 775
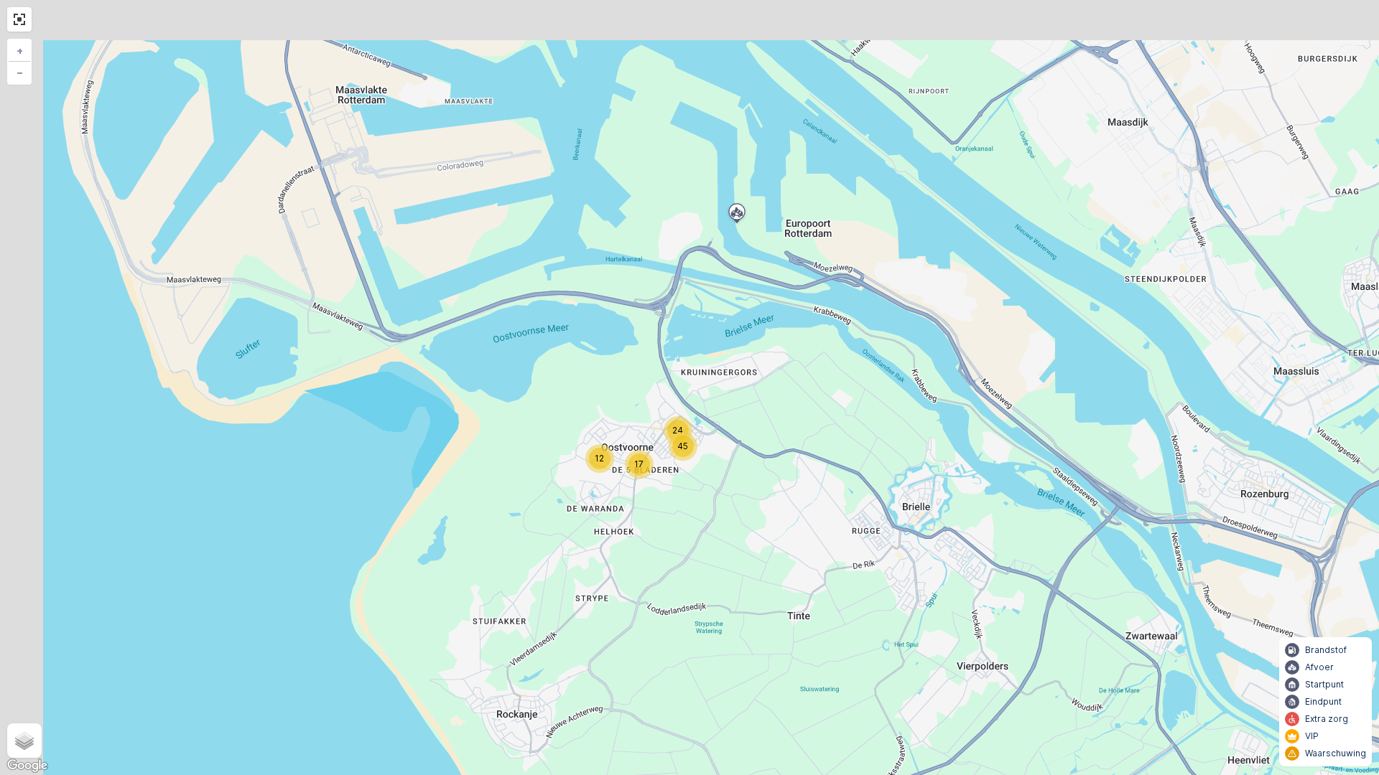
drag, startPoint x: 671, startPoint y: 428, endPoint x: 743, endPoint y: 533, distance: 127.5
click at [745, 534] on div "17 12 45 24 + − Satelliet stappenplan Terrein Hybride Leaflet Sneltoetsen Kaart…" at bounding box center [689, 387] width 1379 height 775
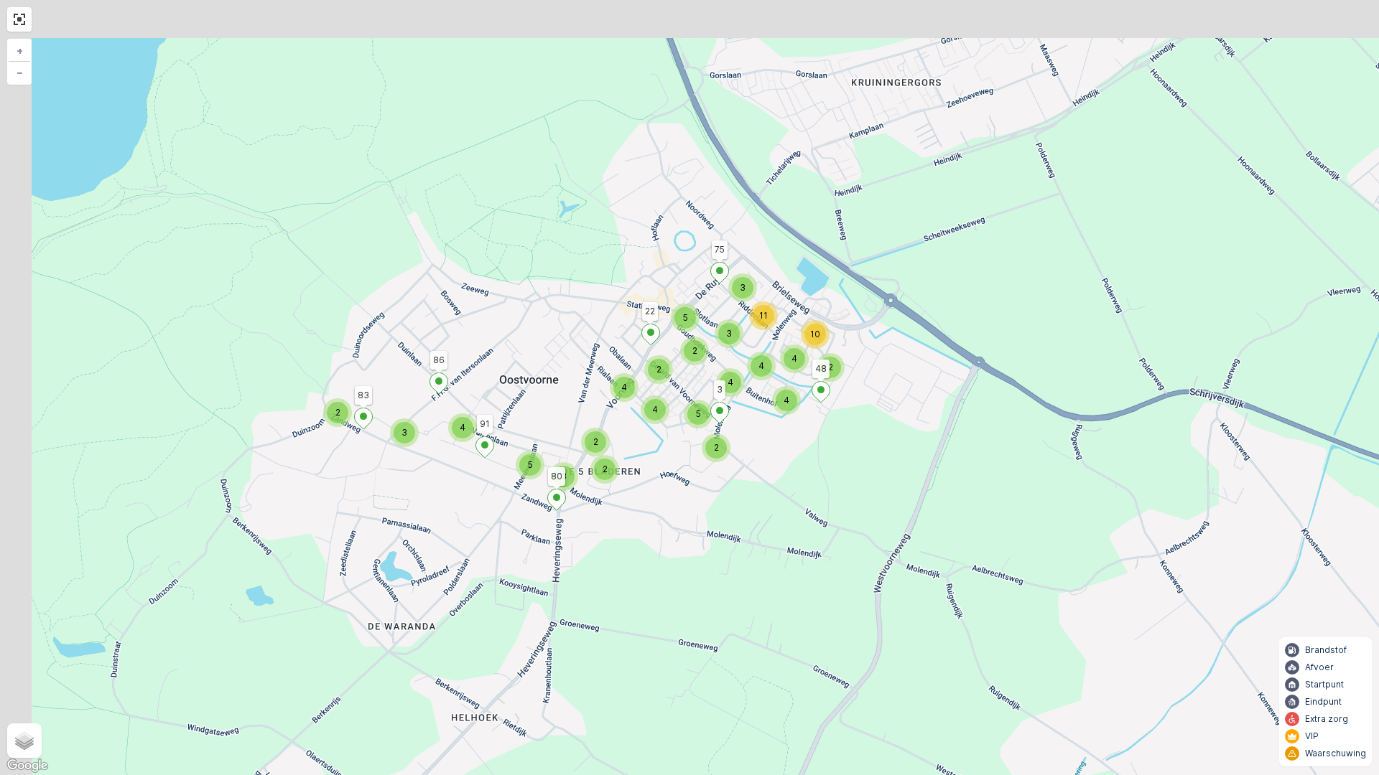
drag, startPoint x: 689, startPoint y: 401, endPoint x: 816, endPoint y: 467, distance: 142.6
click at [816, 467] on div "5 2 4 2 3 2 4 3 2 2 4 2 4 5 4 4 4 2 10 5 3 11 3 80 91 83 86 3 48 22 75 + − Sate…" at bounding box center [689, 387] width 1379 height 775
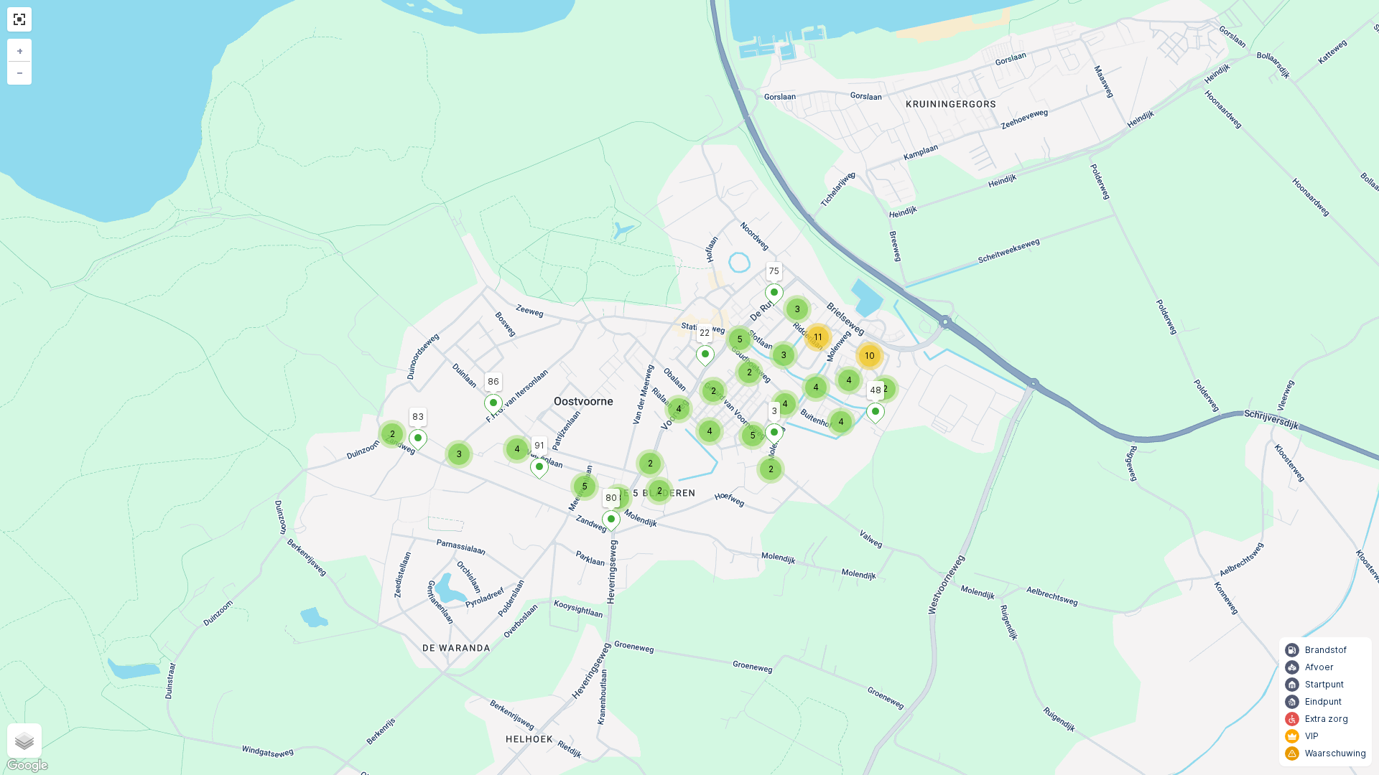
drag, startPoint x: 872, startPoint y: 490, endPoint x: 887, endPoint y: 498, distance: 17.4
click at [887, 498] on div "5 2 4 2 3 2 4 3 2 2 4 2 4 5 4 4 4 2 10 5 3 11 3 80 91 83 86 3 48 22 75 + − Sate…" at bounding box center [689, 387] width 1379 height 775
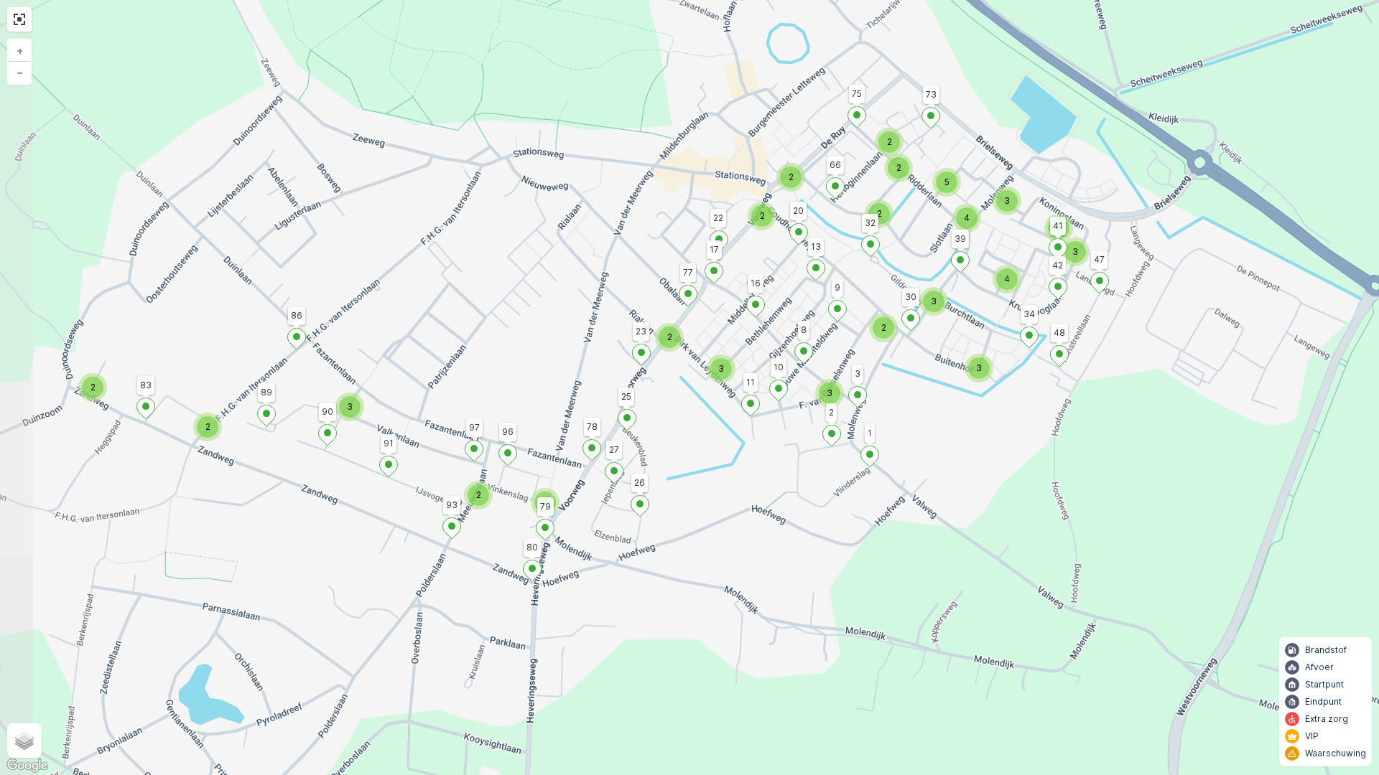
drag, startPoint x: 864, startPoint y: 434, endPoint x: 1015, endPoint y: 454, distance: 151.4
click at [1015, 454] on div "2 2 2 2 3 2 2 3 3 3 3 4 3 3 3 2 2 2 4 2 5 2 80 91 83 86 3 48 22 75 96 97 93 78 …" at bounding box center [689, 387] width 1379 height 775
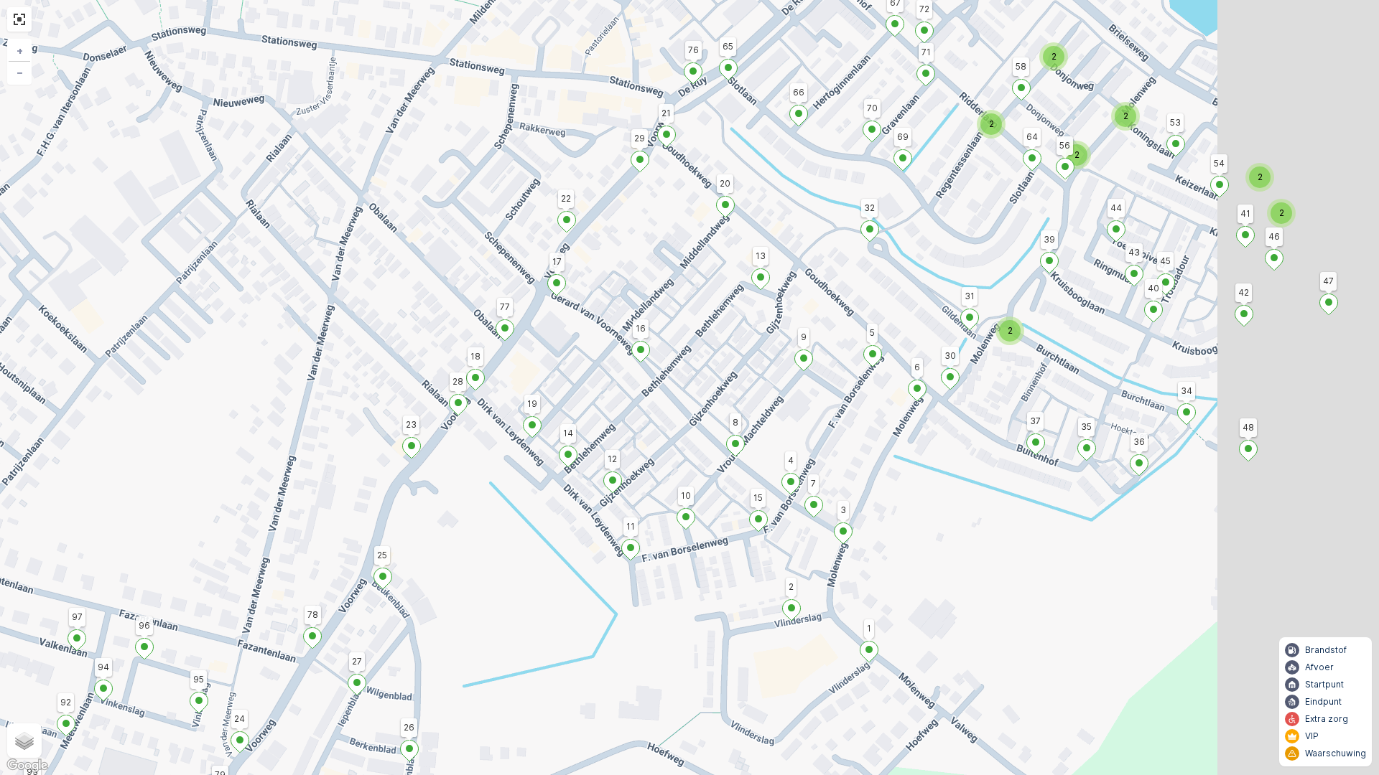
drag, startPoint x: 1145, startPoint y: 391, endPoint x: 911, endPoint y: 540, distance: 277.3
click at [911, 540] on div "2 2 2 2 2 2 2 2 2 80 91 83 86 3 48 22 75 96 97 93 78 25 77 23 27 26 79 90 89 2 …" at bounding box center [689, 387] width 1379 height 775
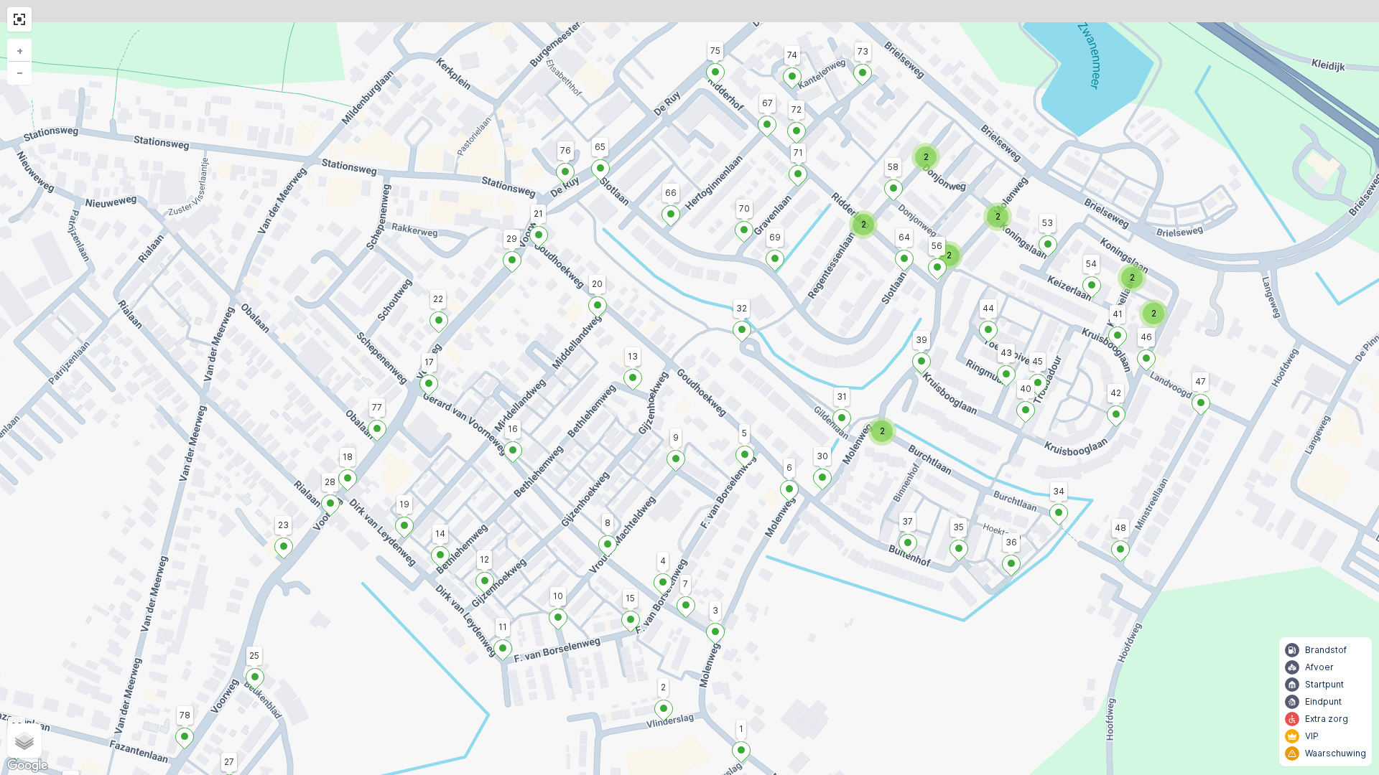
drag, startPoint x: 1003, startPoint y: 445, endPoint x: 913, endPoint y: 519, distance: 116.3
click at [913, 519] on div "2 2 2 2 2 2 2 2 2 80 91 83 86 3 48 22 75 96 97 93 78 25 77 23 27 26 79 90 89 2 …" at bounding box center [689, 387] width 1379 height 775
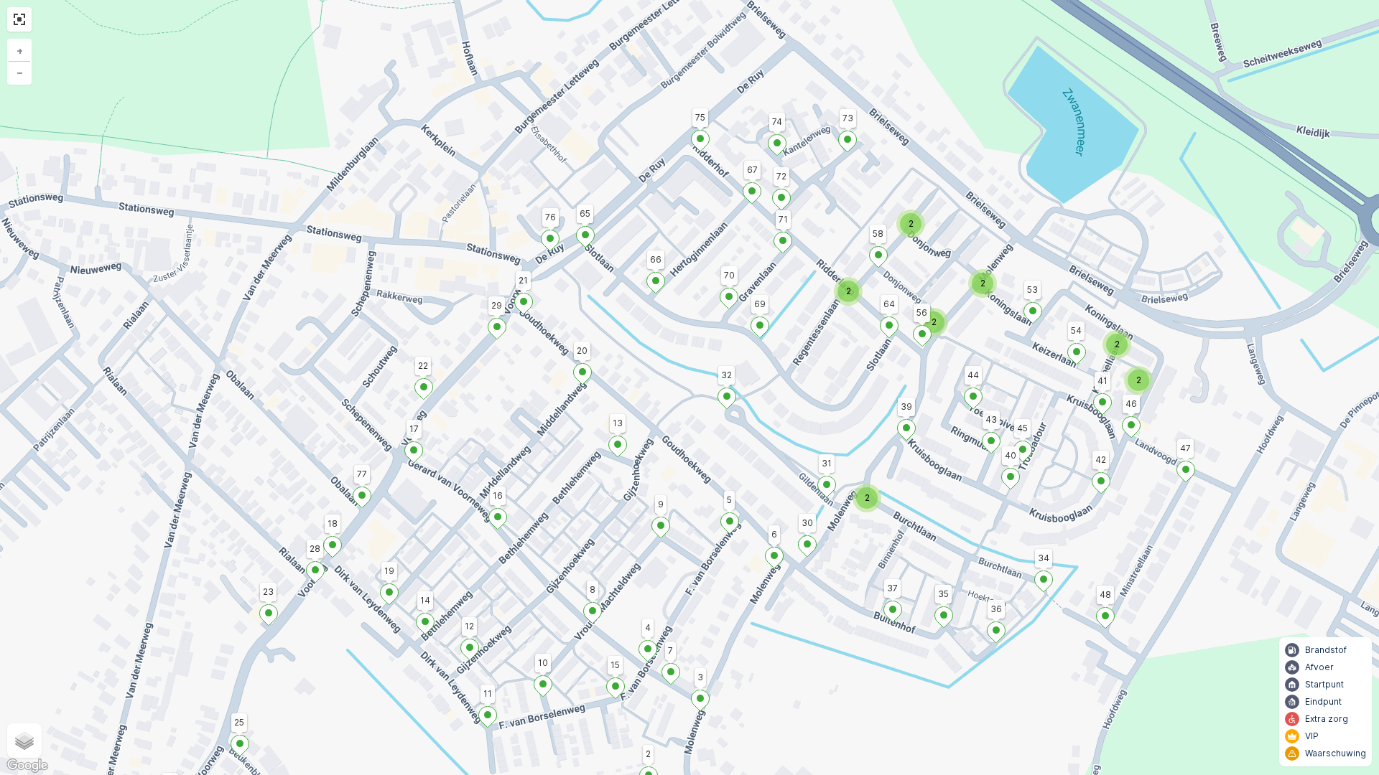
drag, startPoint x: 938, startPoint y: 481, endPoint x: 959, endPoint y: 534, distance: 57.3
click at [959, 534] on div "2 2 2 2 2 2 2 2 2 80 91 83 86 3 48 22 75 96 97 93 78 25 77 23 27 26 79 90 89 2 …" at bounding box center [689, 387] width 1379 height 775
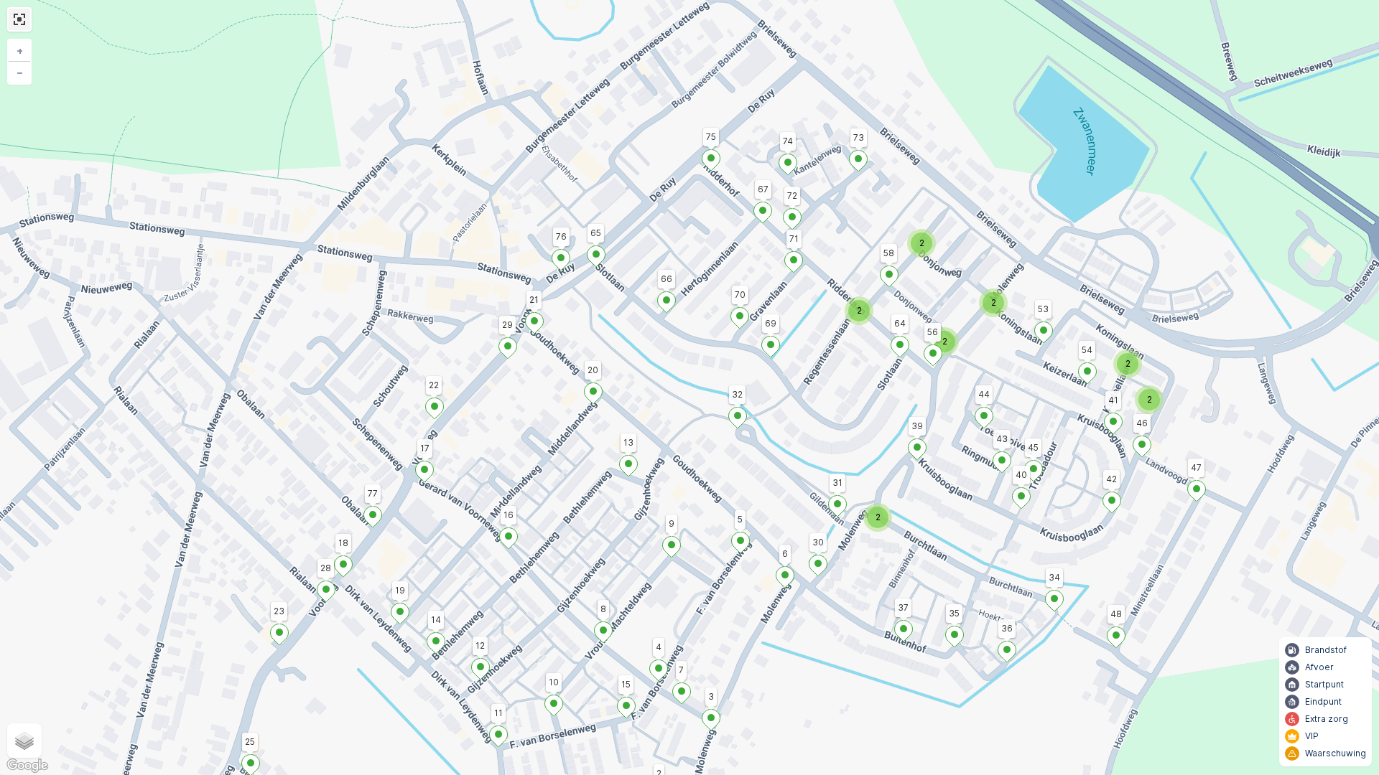
drag, startPoint x: 19, startPoint y: 16, endPoint x: 597, endPoint y: 65, distance: 580.8
click at [19, 16] on link at bounding box center [20, 20] width 22 height 22
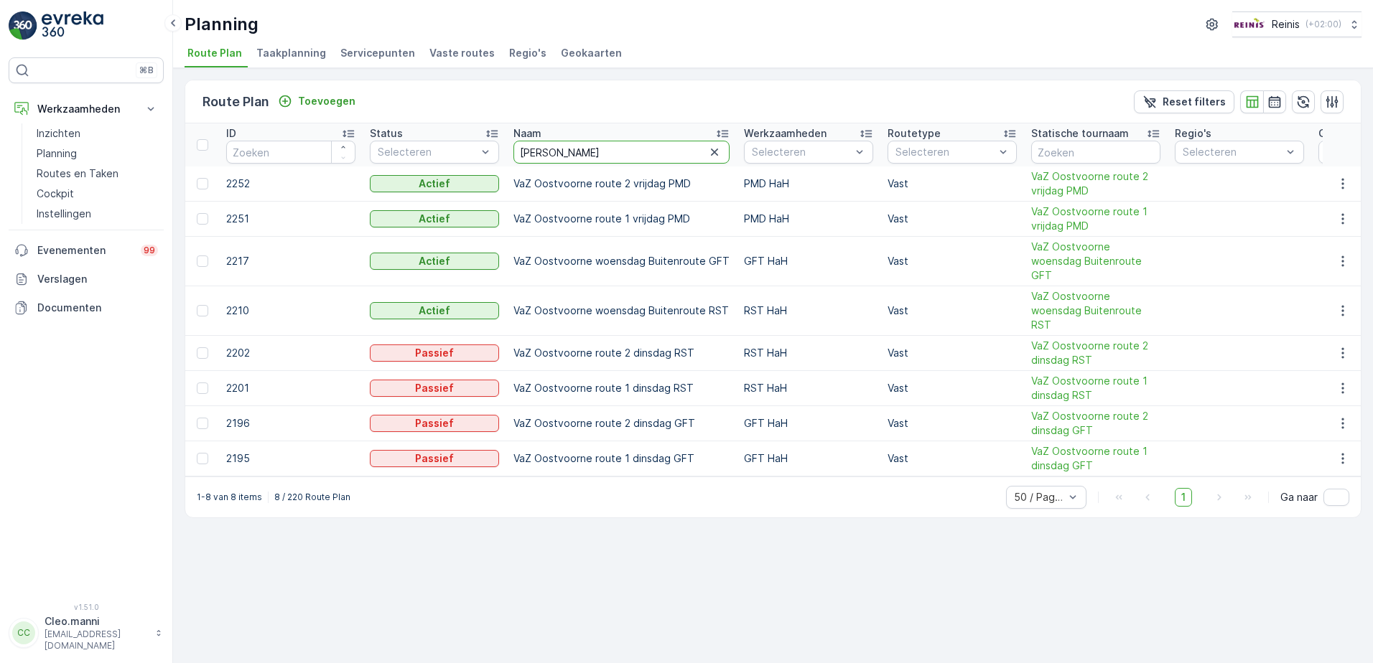
drag, startPoint x: 540, startPoint y: 149, endPoint x: 629, endPoint y: 149, distance: 89.0
click at [629, 149] on input "[PERSON_NAME]" at bounding box center [621, 152] width 216 height 23
type input "[PERSON_NAME]"
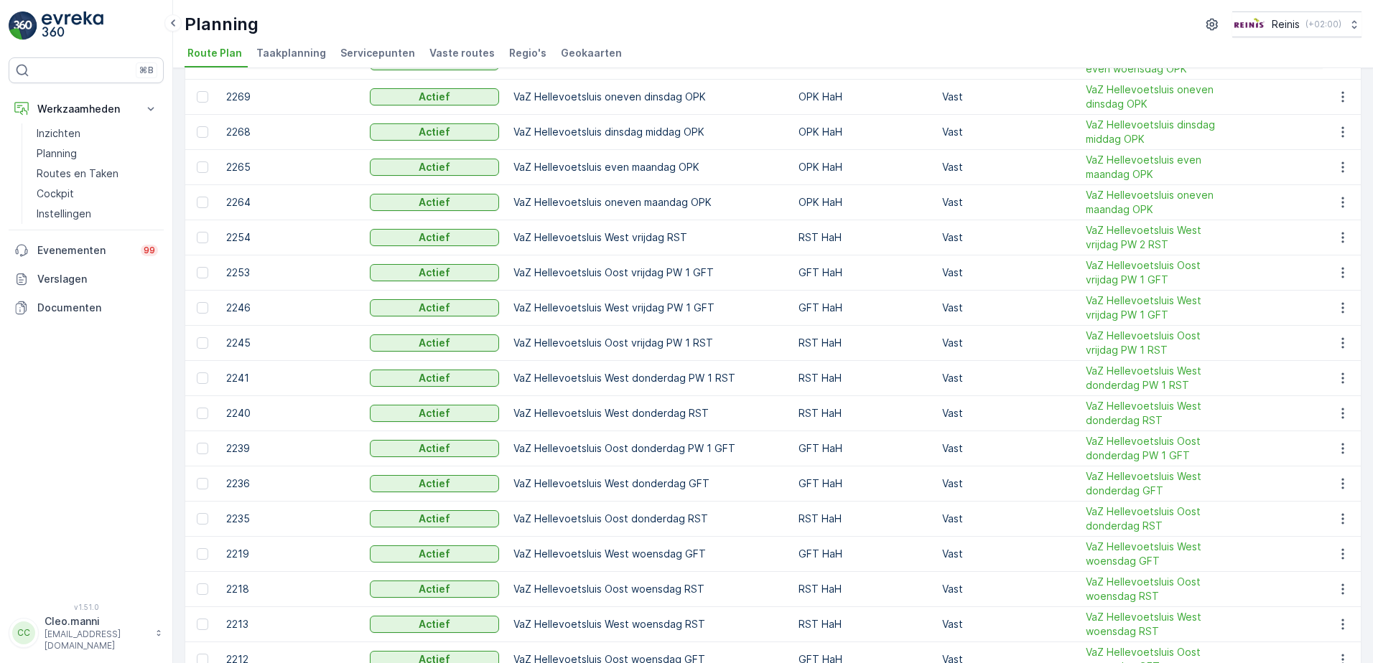
scroll to position [574, 0]
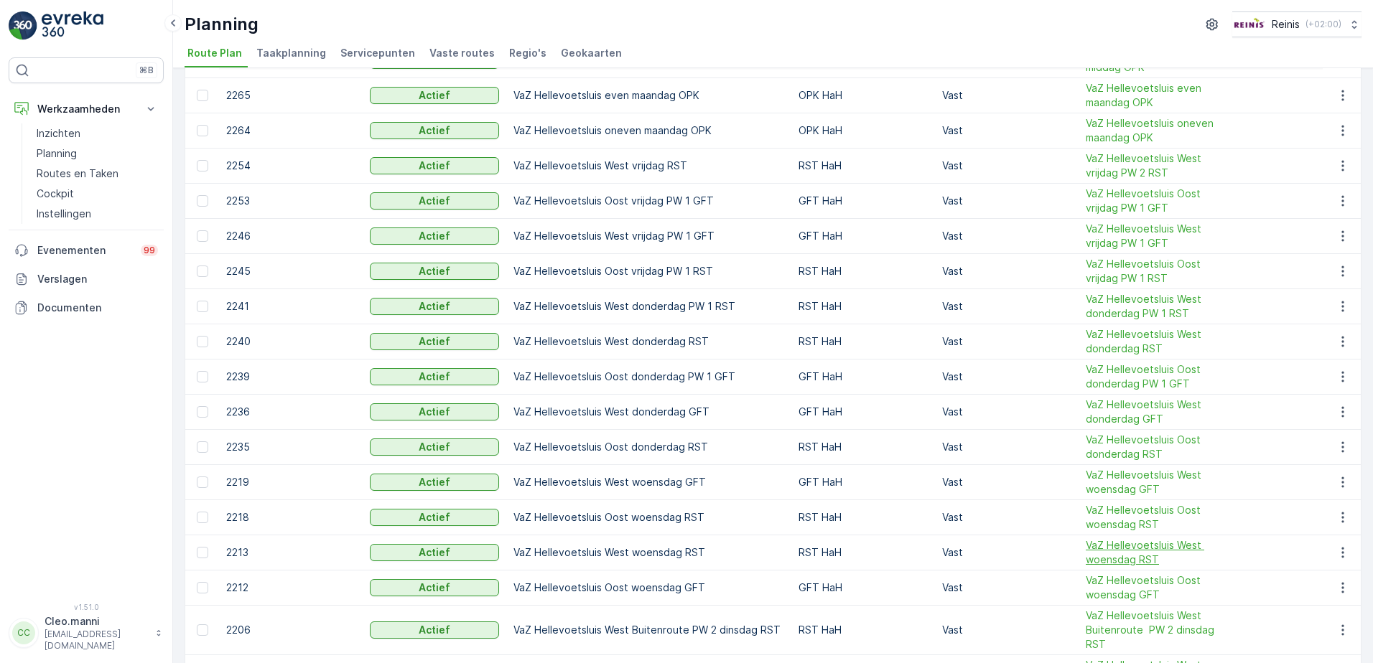
click at [1139, 544] on span "VaZ Hellevoetsluis West woensdag RST" at bounding box center [1150, 552] width 129 height 29
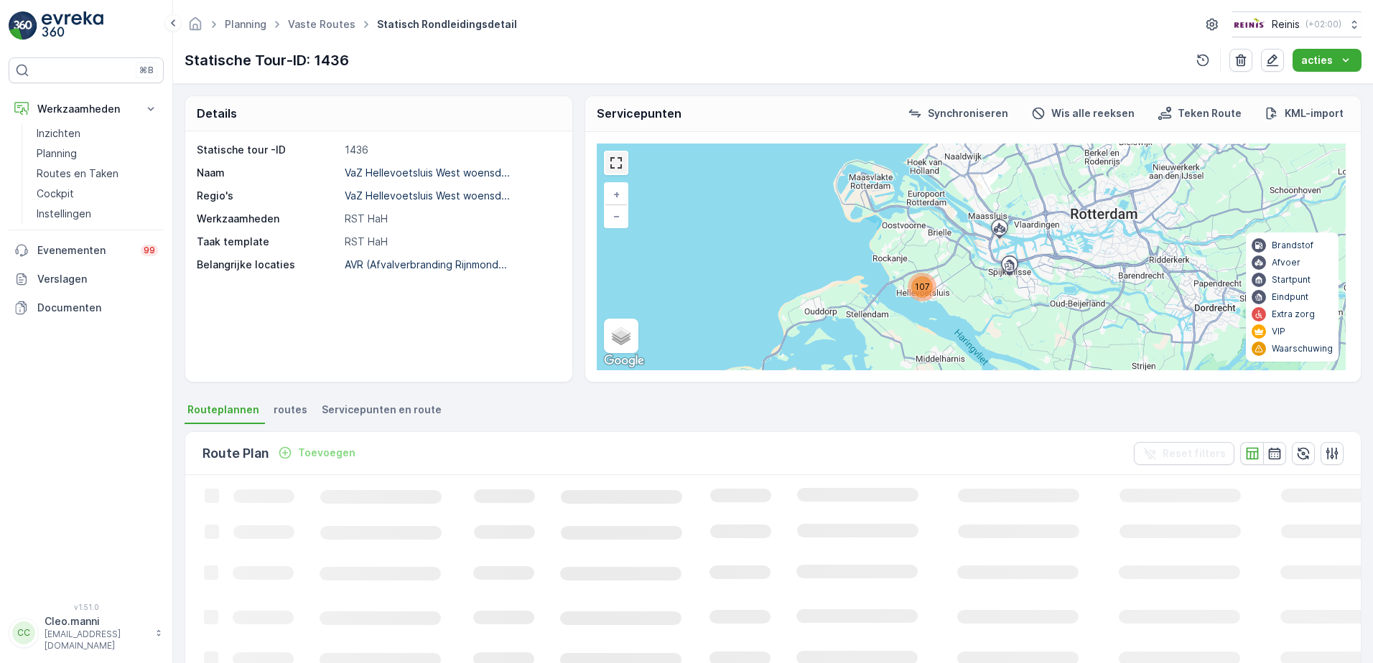
click at [615, 162] on link at bounding box center [616, 163] width 22 height 22
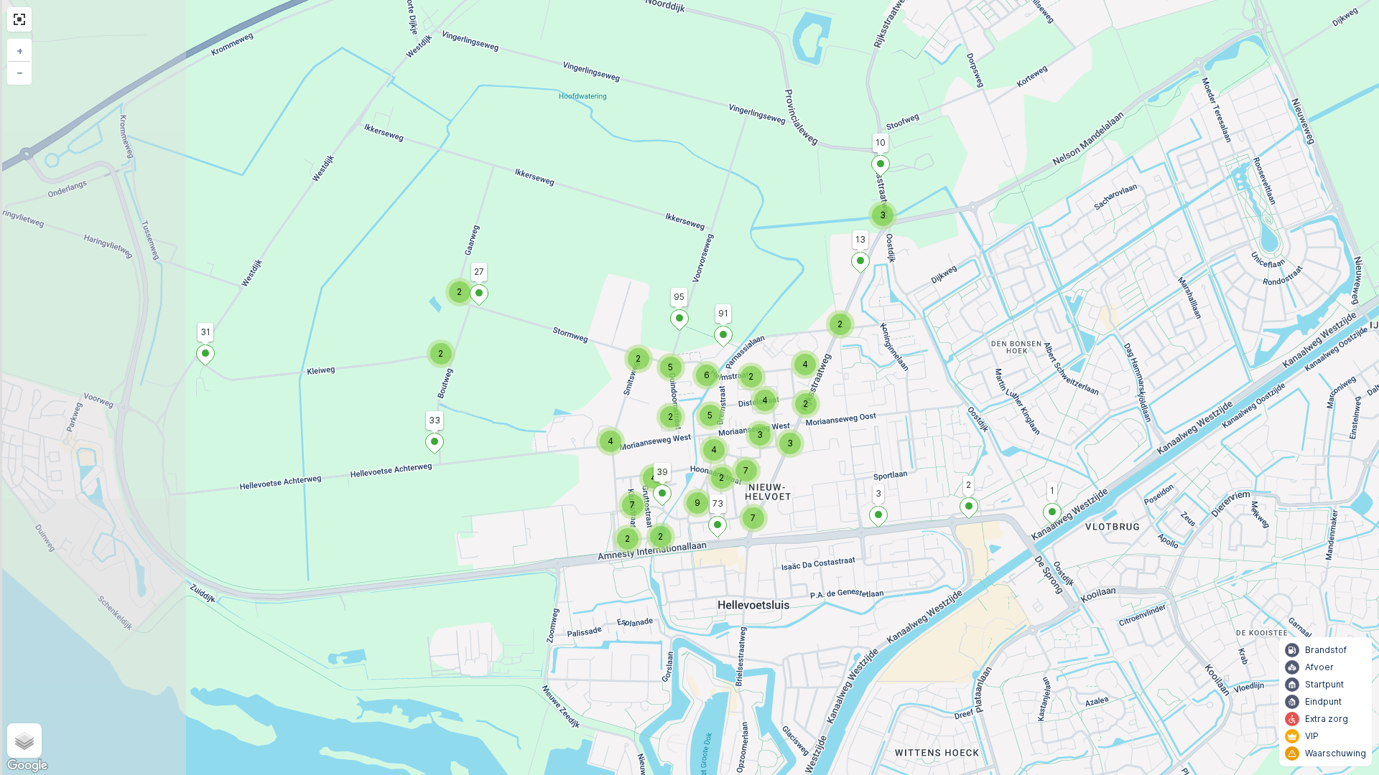
drag, startPoint x: 602, startPoint y: 437, endPoint x: 892, endPoint y: 448, distance: 289.5
click at [892, 448] on div "3 2 2 2 5 2 4 2 4 7 7 2 2 4 2 5 6 3 4 3 7 4 2 2 9 31 1 33 13 2 3 10 27 95 91 39…" at bounding box center [689, 387] width 1379 height 775
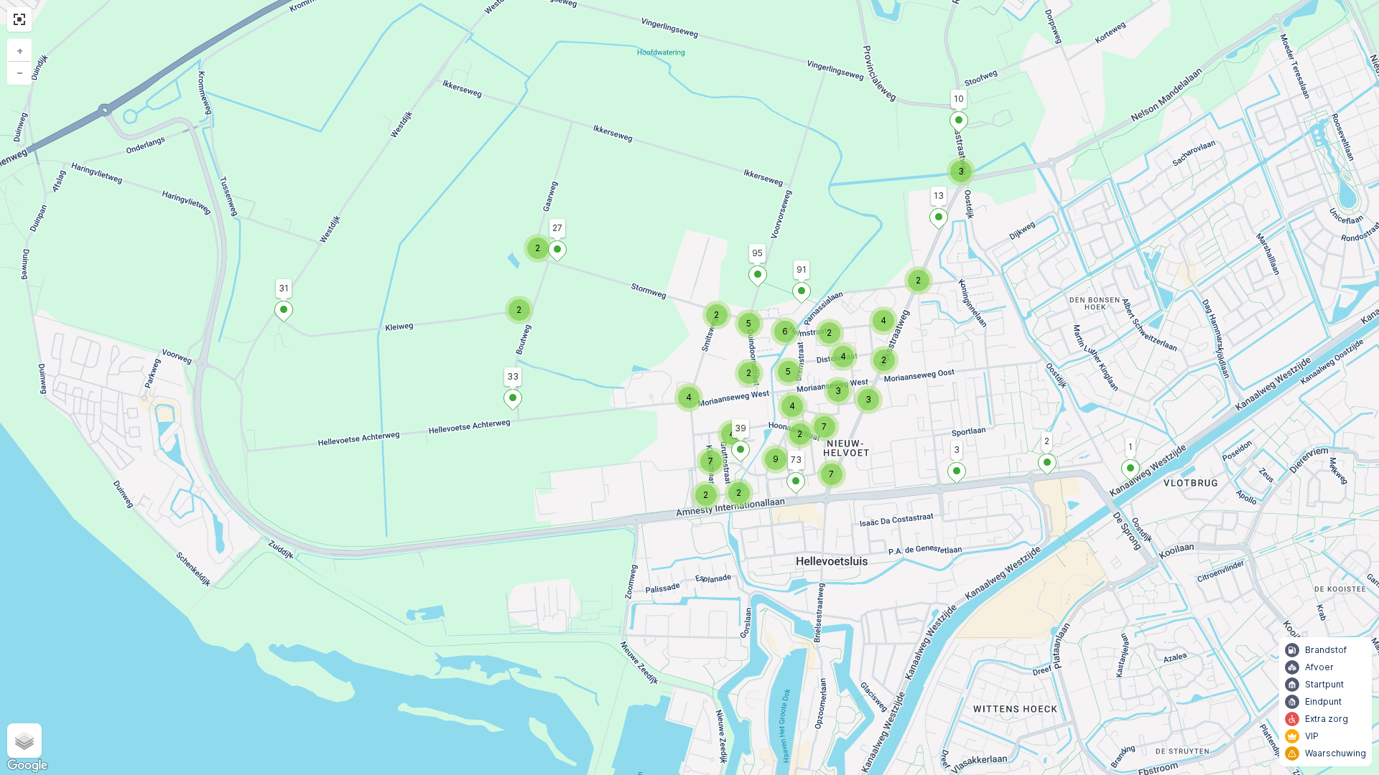
drag, startPoint x: 889, startPoint y: 445, endPoint x: 966, endPoint y: 401, distance: 89.1
click at [966, 401] on div "3 2 2 2 5 2 4 2 4 7 7 2 2 4 2 5 6 3 4 3 7 4 2 2 9 31 1 33 13 2 3 10 27 95 91 39…" at bounding box center [689, 387] width 1379 height 775
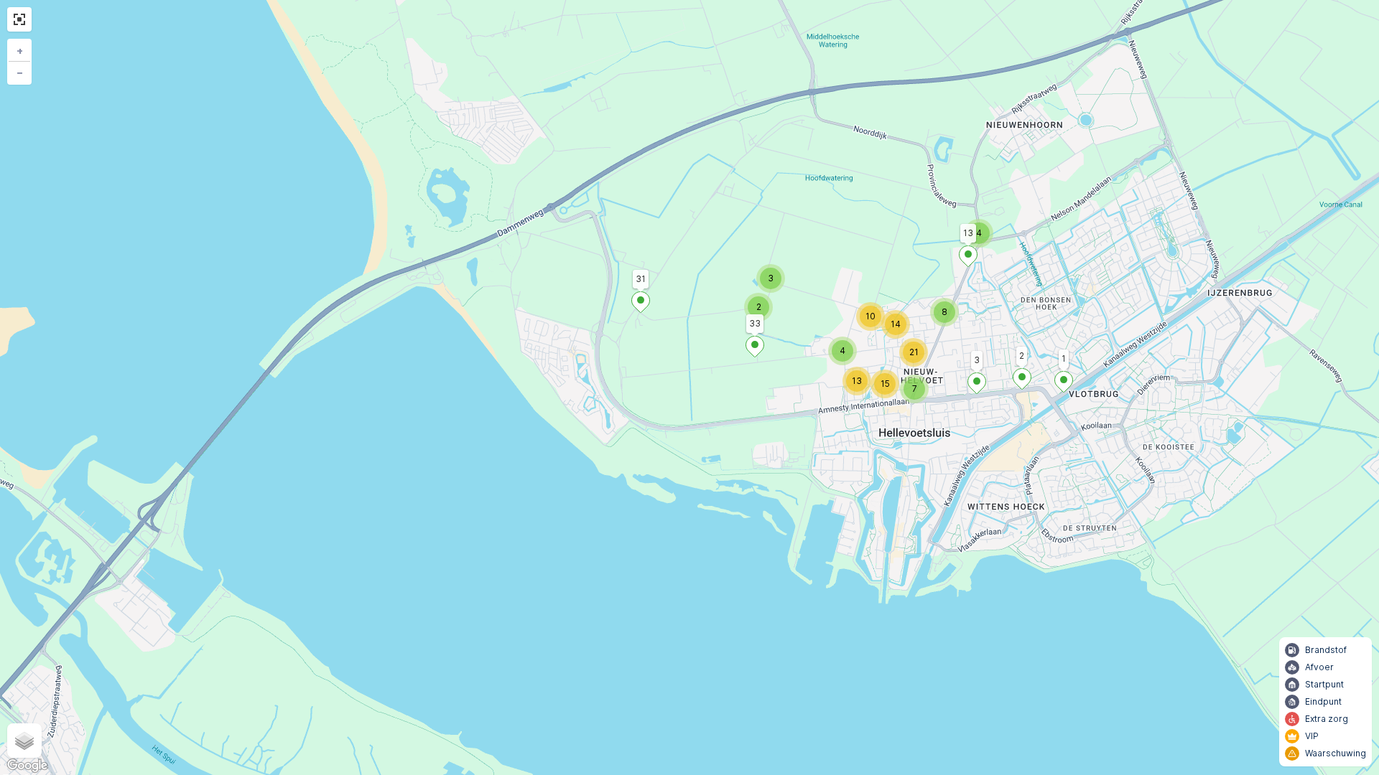
drag, startPoint x: 1069, startPoint y: 309, endPoint x: 1038, endPoint y: 313, distance: 31.2
click at [1038, 313] on div "4 2 3 10 4 13 7 8 14 21 15 31 1 33 13 2 3 + − Satelliet stappenplan Terrein Hyb…" at bounding box center [689, 387] width 1379 height 775
